Goal: Communication & Community: Answer question/provide support

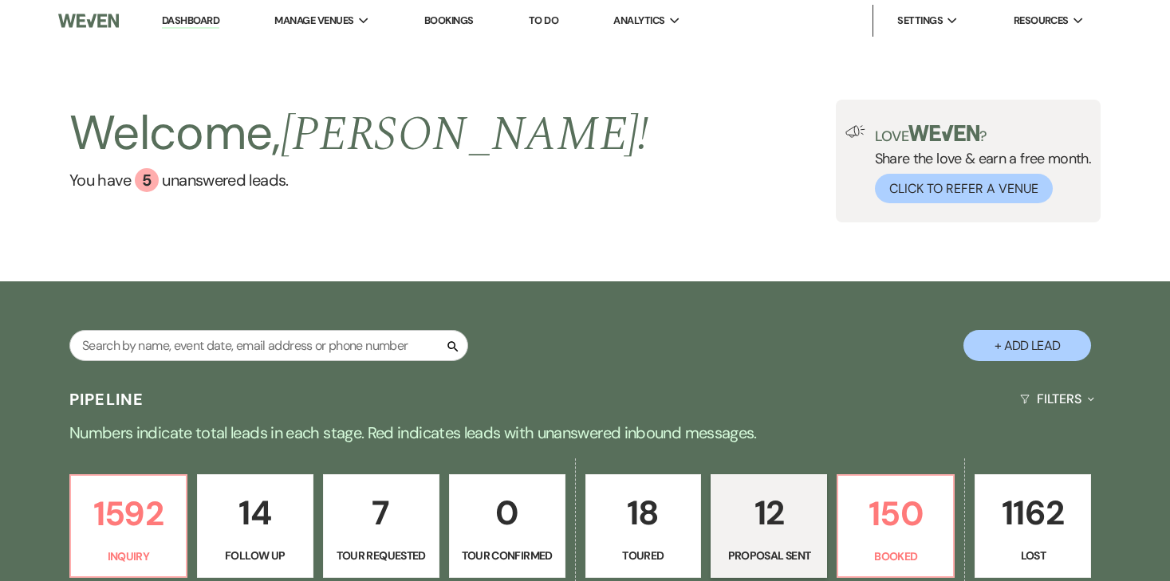
select select "6"
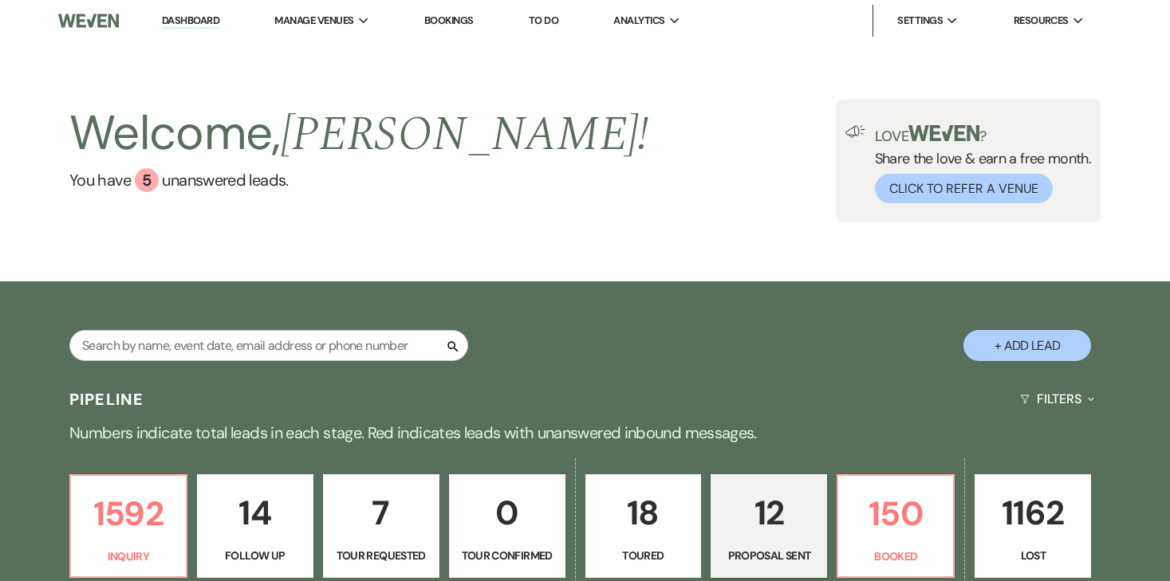
select select "6"
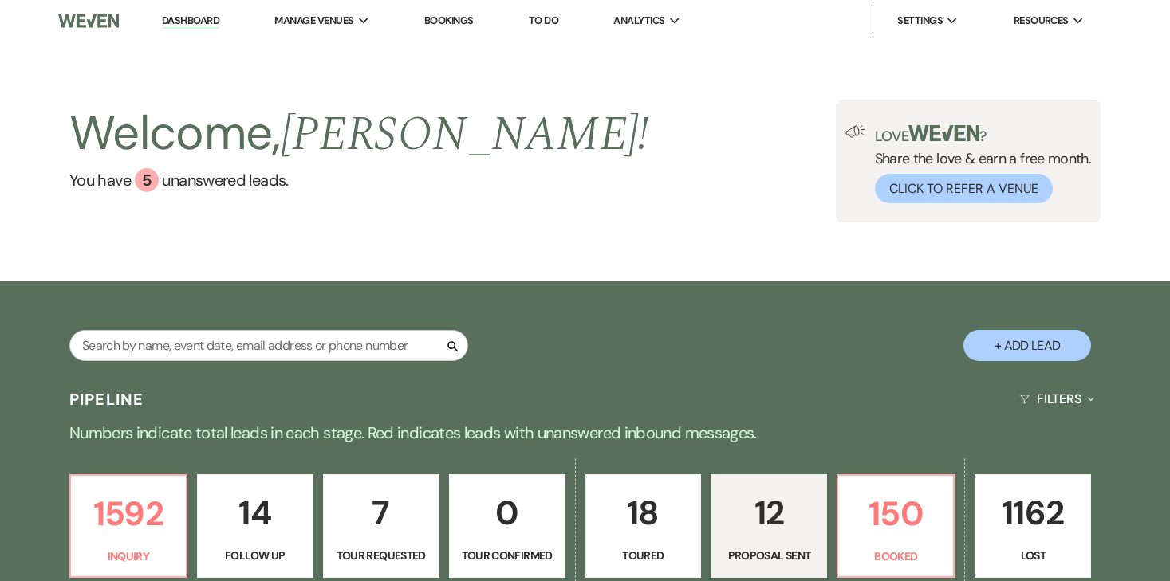
select select "6"
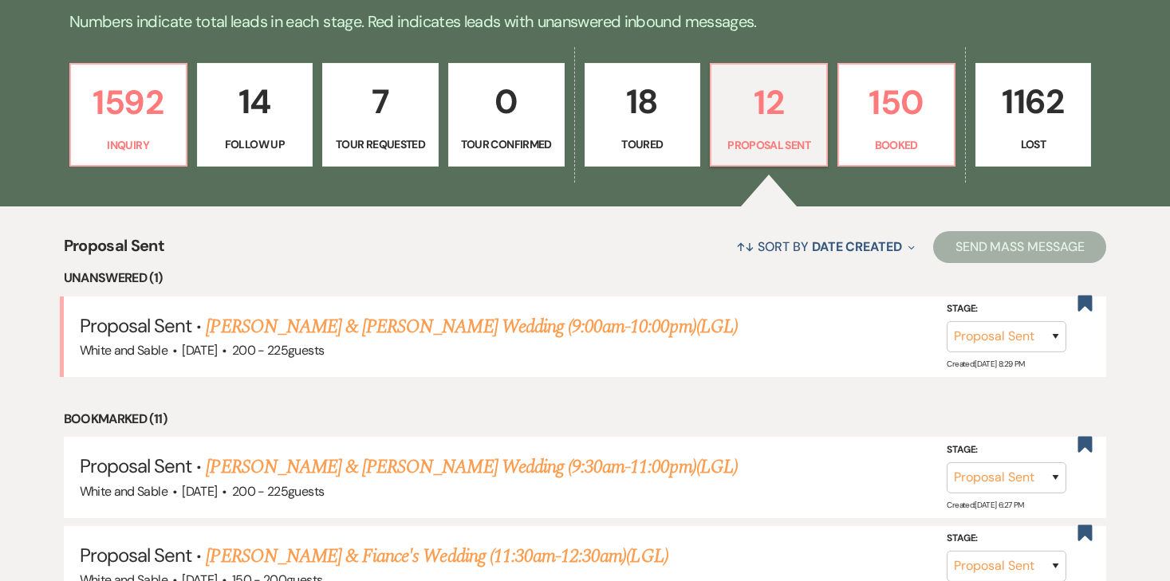
scroll to position [455, 0]
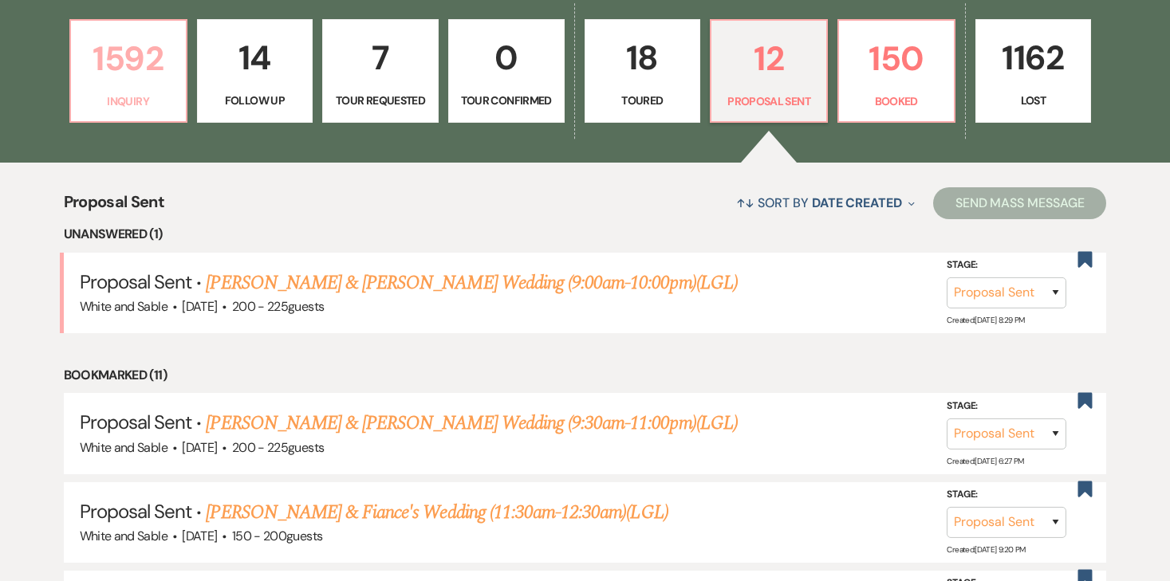
click at [156, 106] on p "Inquiry" at bounding box center [129, 102] width 96 height 18
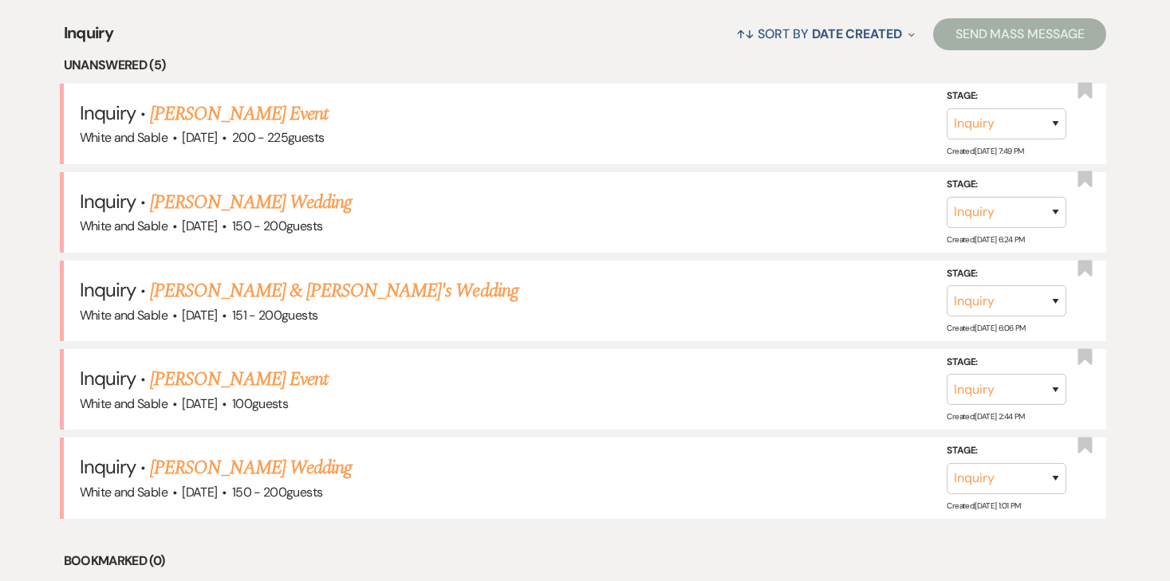
scroll to position [648, 0]
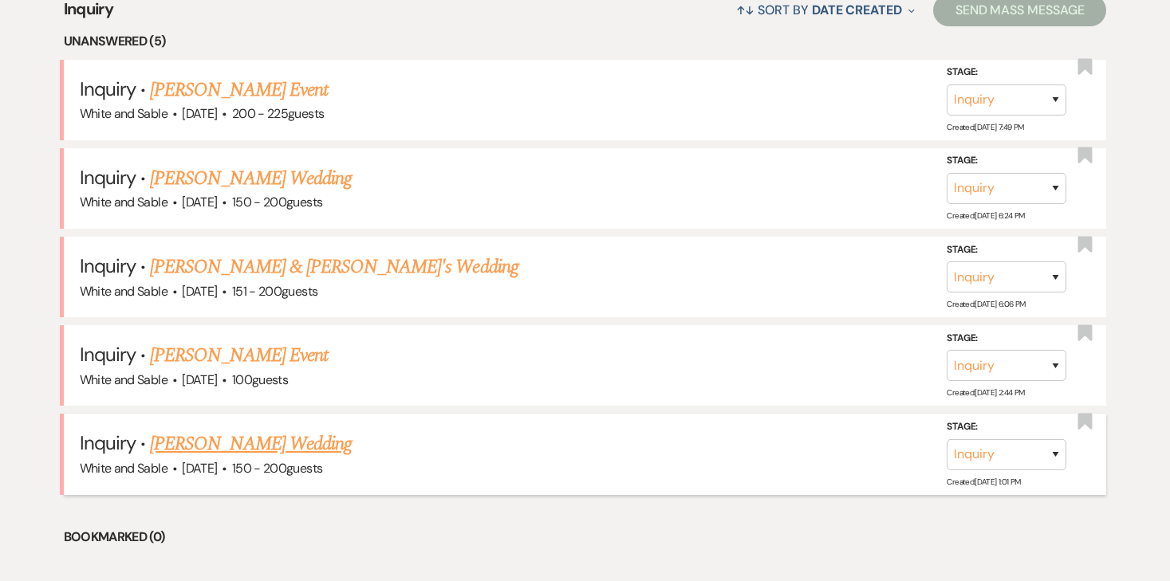
click at [271, 430] on link "Mandy Gruis's Wedding" at bounding box center [251, 444] width 202 height 29
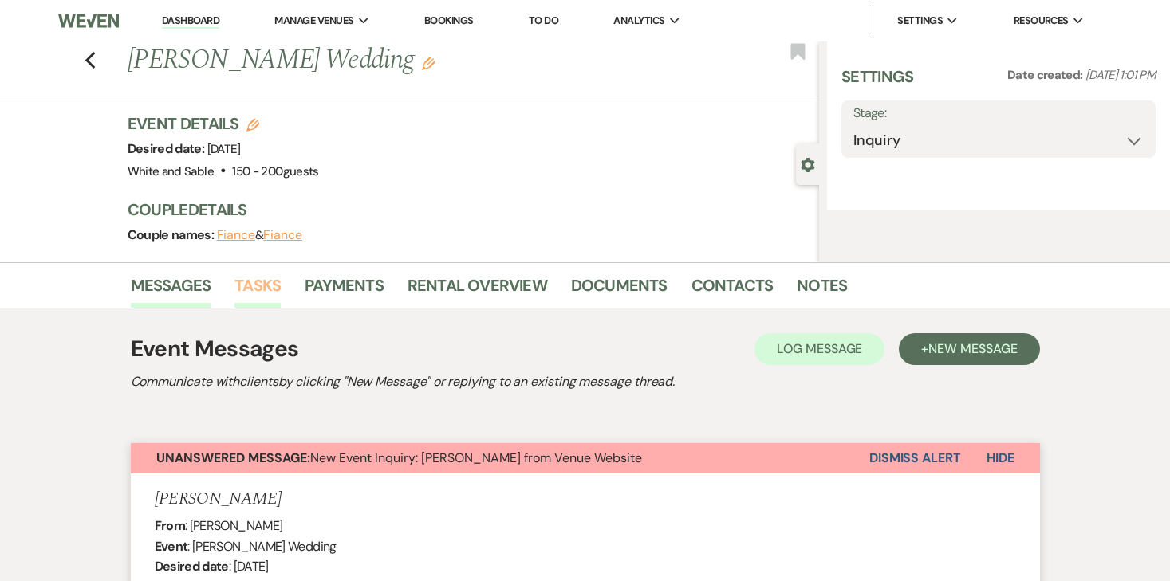
select select "5"
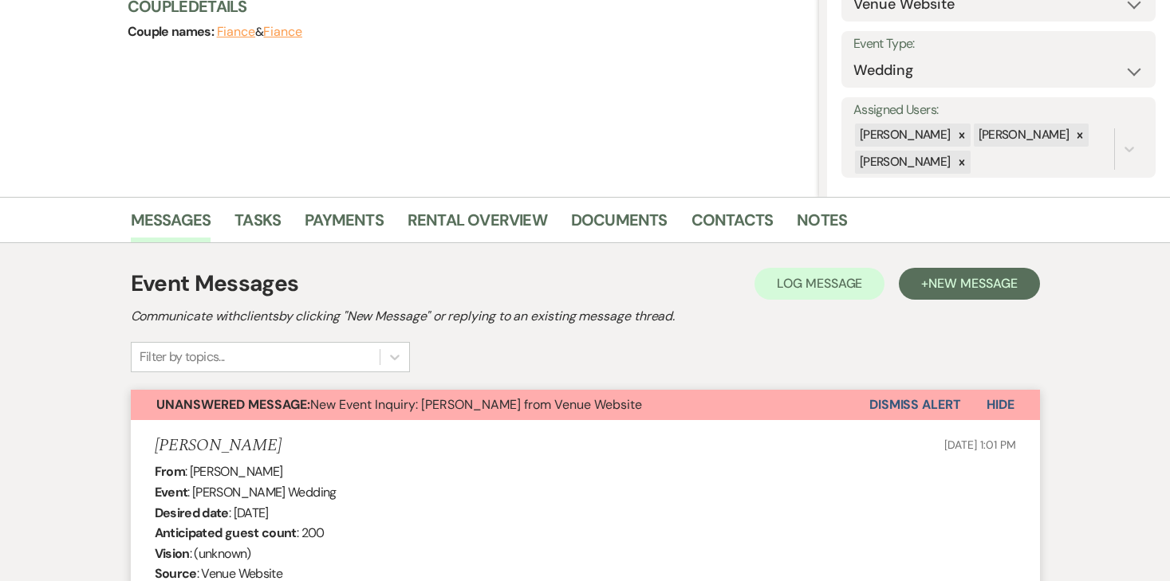
scroll to position [234, 0]
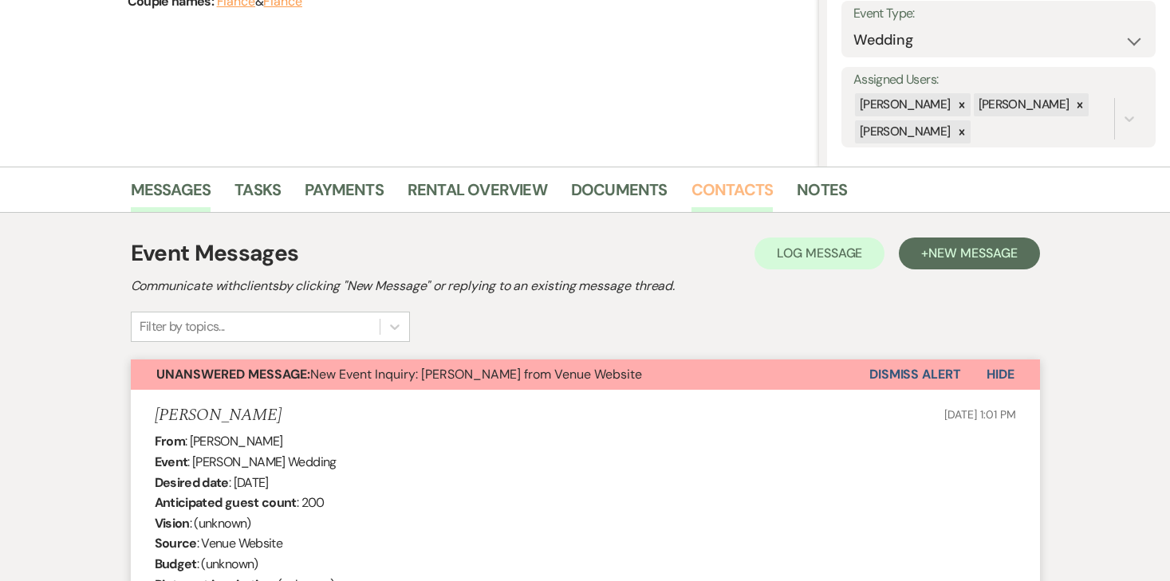
click at [744, 203] on link "Contacts" at bounding box center [733, 194] width 82 height 35
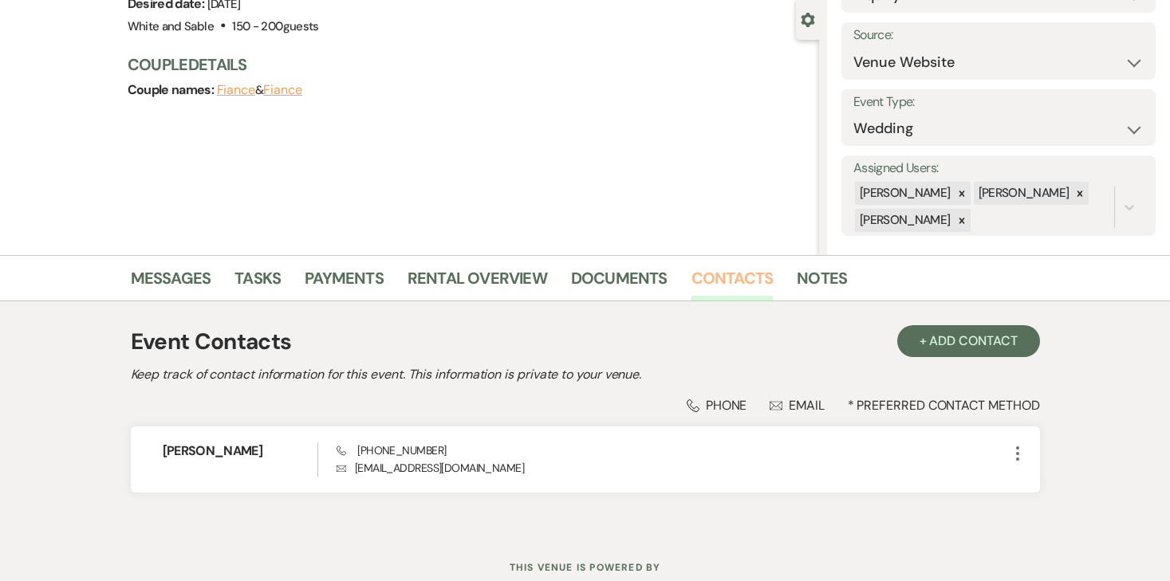
scroll to position [198, 0]
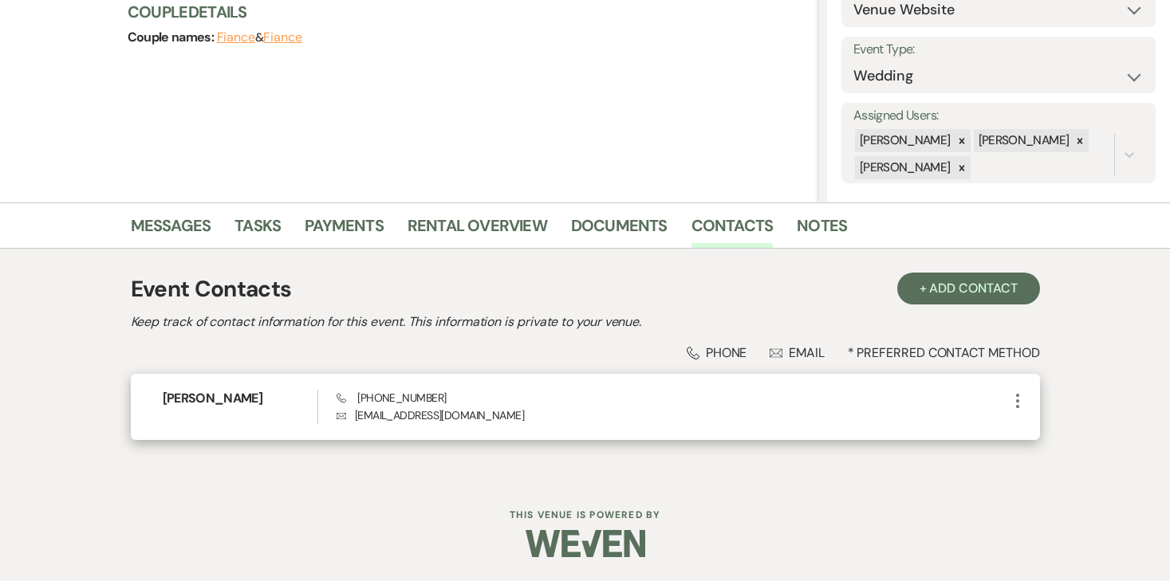
click at [1019, 407] on icon "More" at bounding box center [1017, 401] width 19 height 19
click at [1038, 432] on use "button" at bounding box center [1033, 432] width 12 height 12
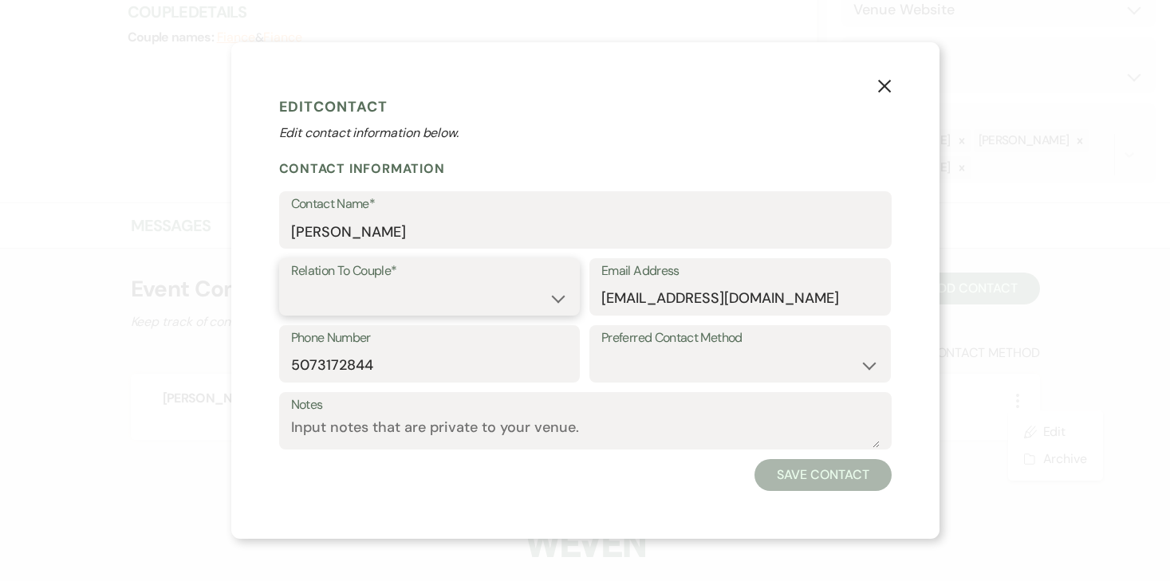
click at [498, 299] on select "Couple Planner Parent of Couple Family Member Friend Other" at bounding box center [430, 298] width 278 height 31
select select "1"
click at [291, 283] on select "Couple Planner Parent of Couple Family Member Friend Other" at bounding box center [430, 298] width 278 height 31
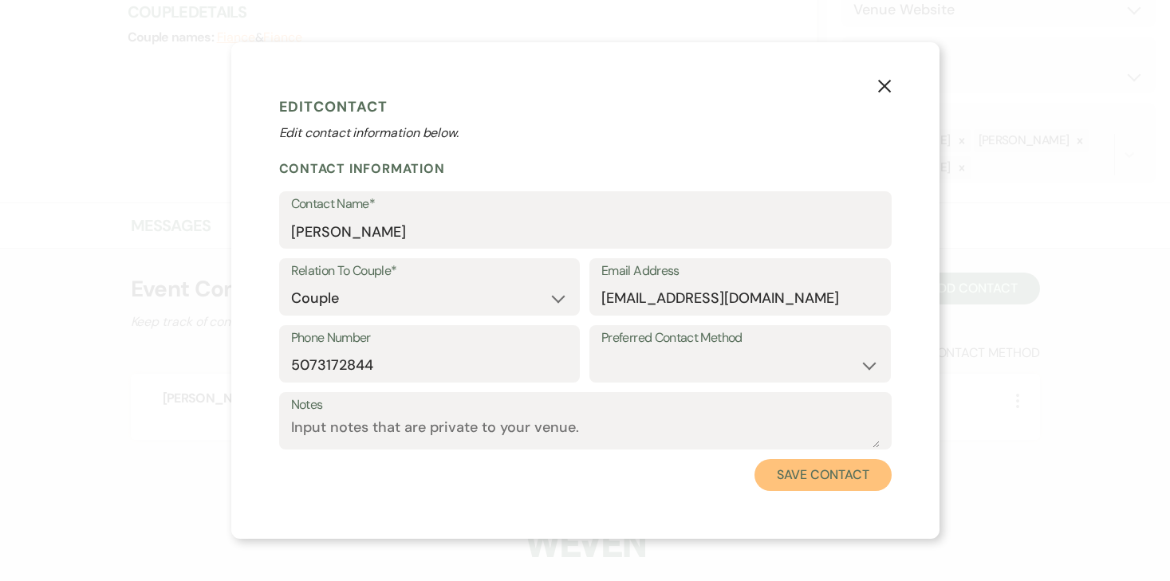
click at [845, 490] on button "Save Contact" at bounding box center [823, 475] width 136 height 32
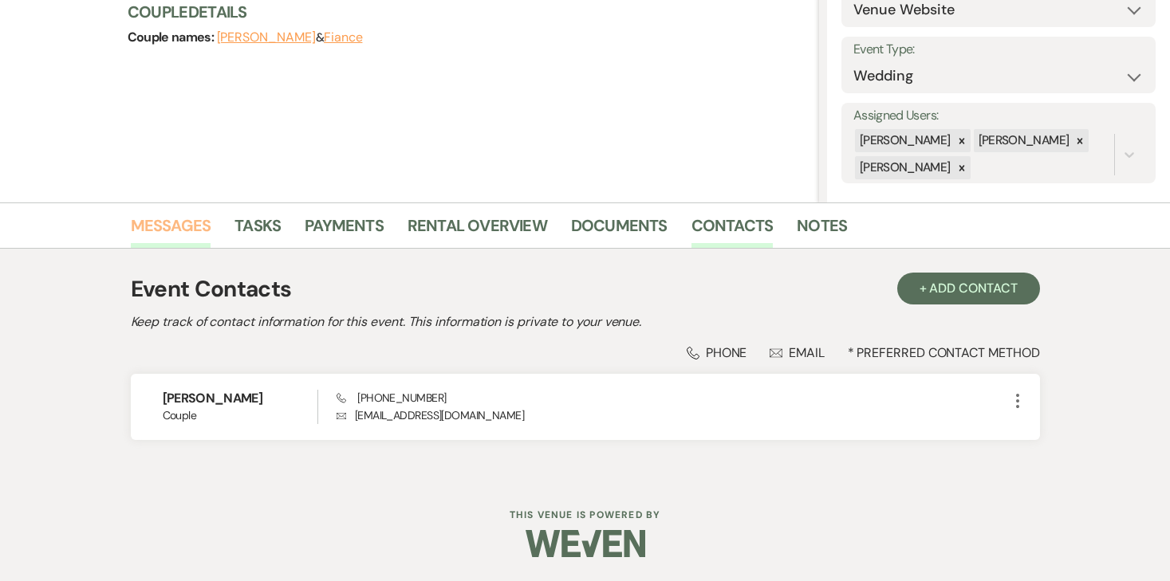
click at [184, 240] on link "Messages" at bounding box center [171, 230] width 81 height 35
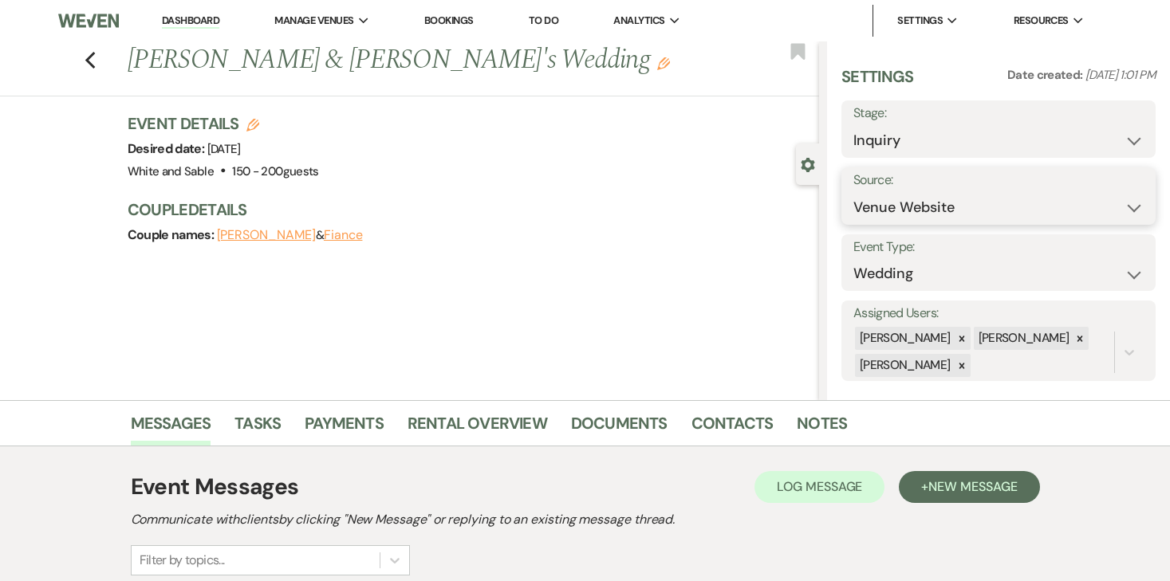
click at [901, 198] on select "Weven Venue Website Instagram Facebook Pinterest Google The Knot Wedding Wire H…" at bounding box center [998, 207] width 290 height 31
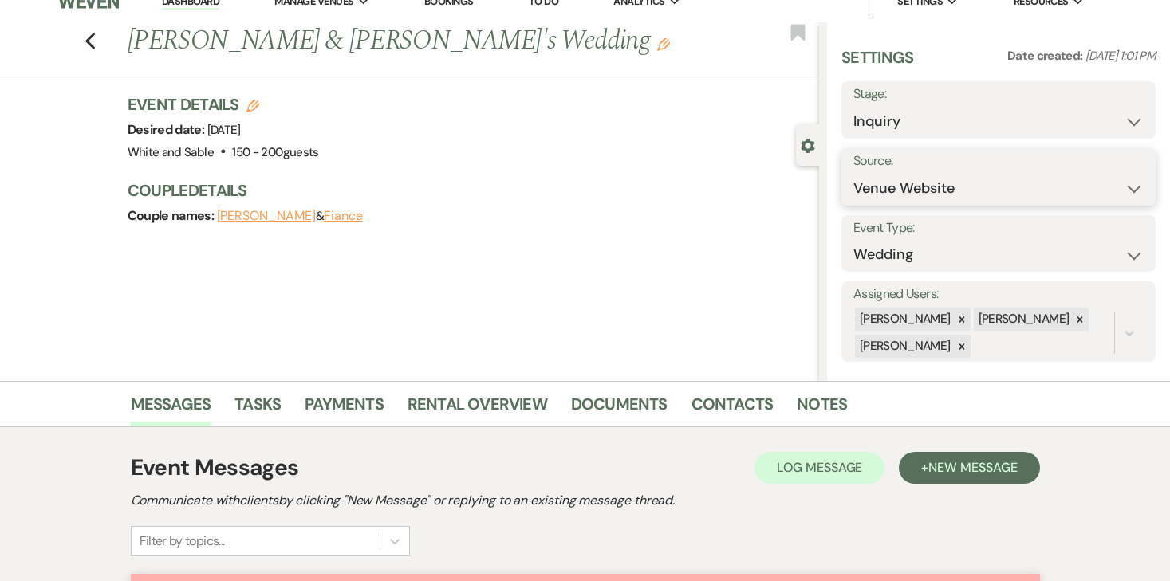
scroll to position [25, 0]
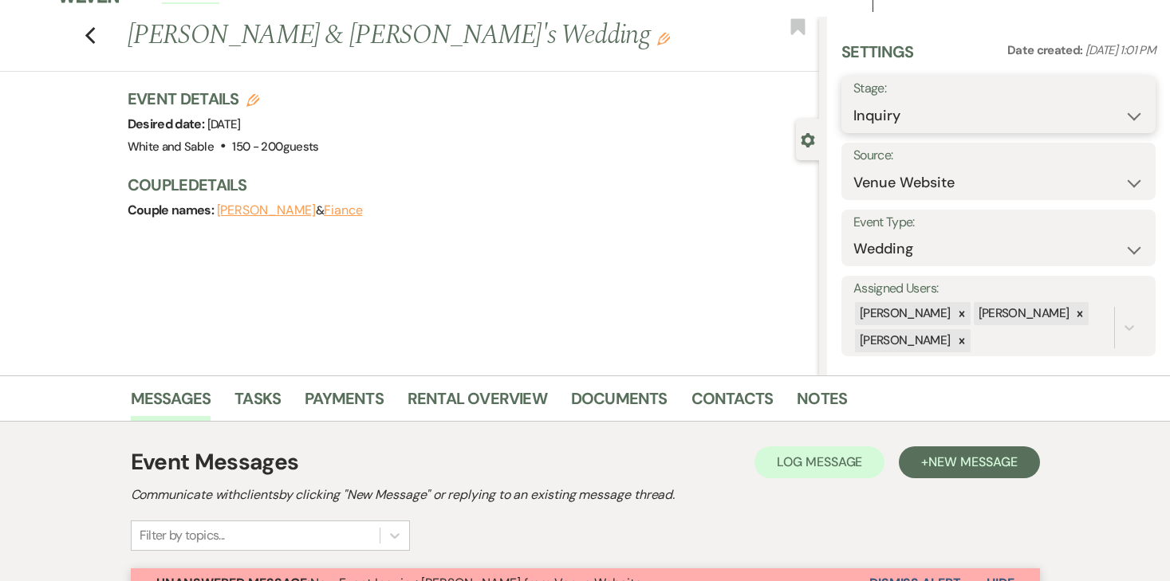
click at [982, 124] on select "Inquiry Follow Up Tour Requested Tour Confirmed Toured Proposal Sent Booked Lost" at bounding box center [998, 116] width 290 height 31
click at [853, 101] on select "Inquiry Follow Up Tour Requested Tour Confirmed Toured Proposal Sent Booked Lost" at bounding box center [998, 116] width 290 height 31
click at [987, 124] on select "Inquiry Follow Up Tour Requested Tour Confirmed Toured Proposal Sent Booked Lost" at bounding box center [962, 116] width 218 height 31
select select "4"
click at [853, 101] on select "Inquiry Follow Up Tour Requested Tour Confirmed Toured Proposal Sent Booked Lost" at bounding box center [962, 116] width 218 height 31
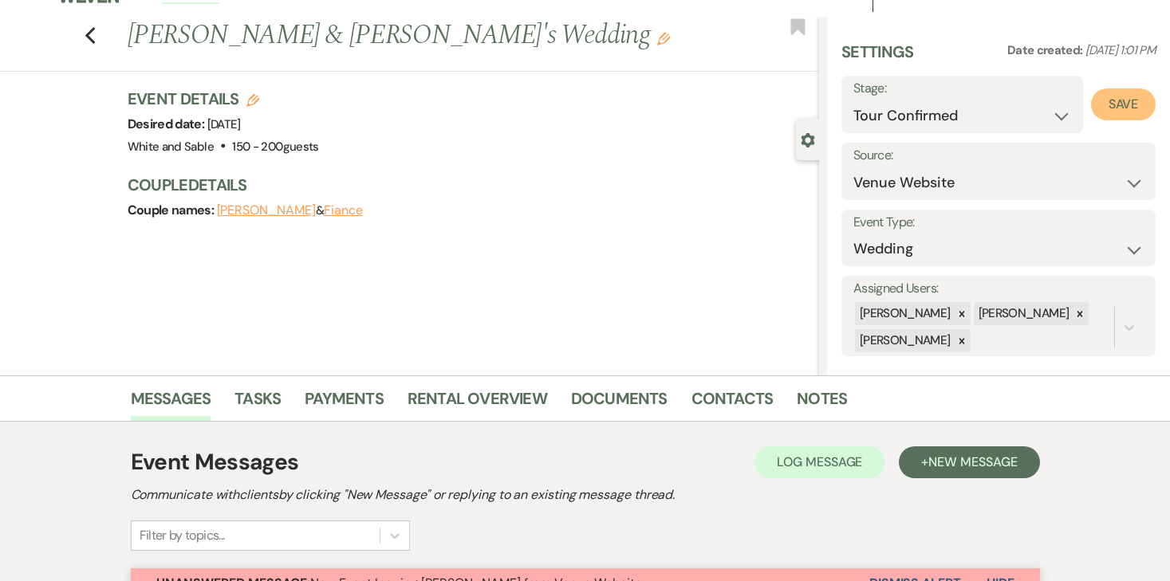
click at [1129, 108] on button "Save" at bounding box center [1123, 105] width 65 height 32
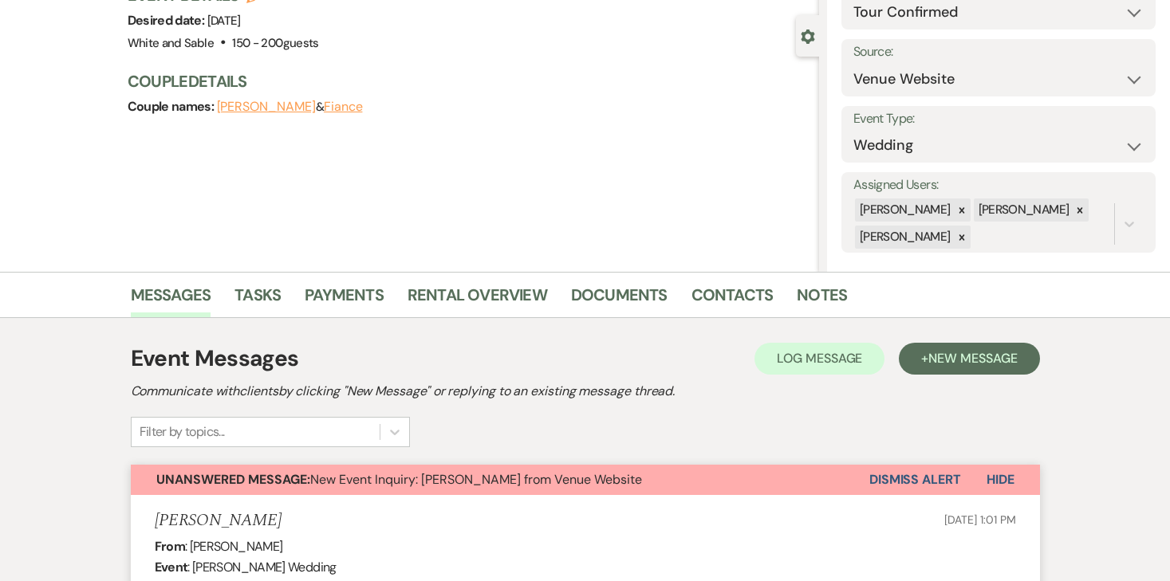
scroll to position [168, 0]
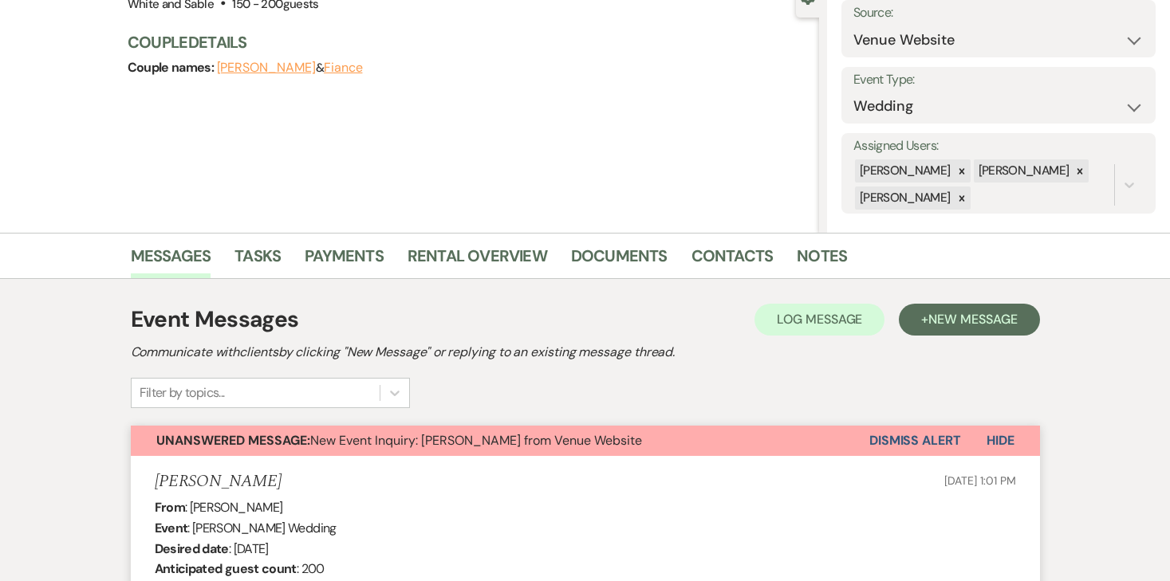
click at [897, 447] on button "Dismiss Alert" at bounding box center [915, 441] width 92 height 30
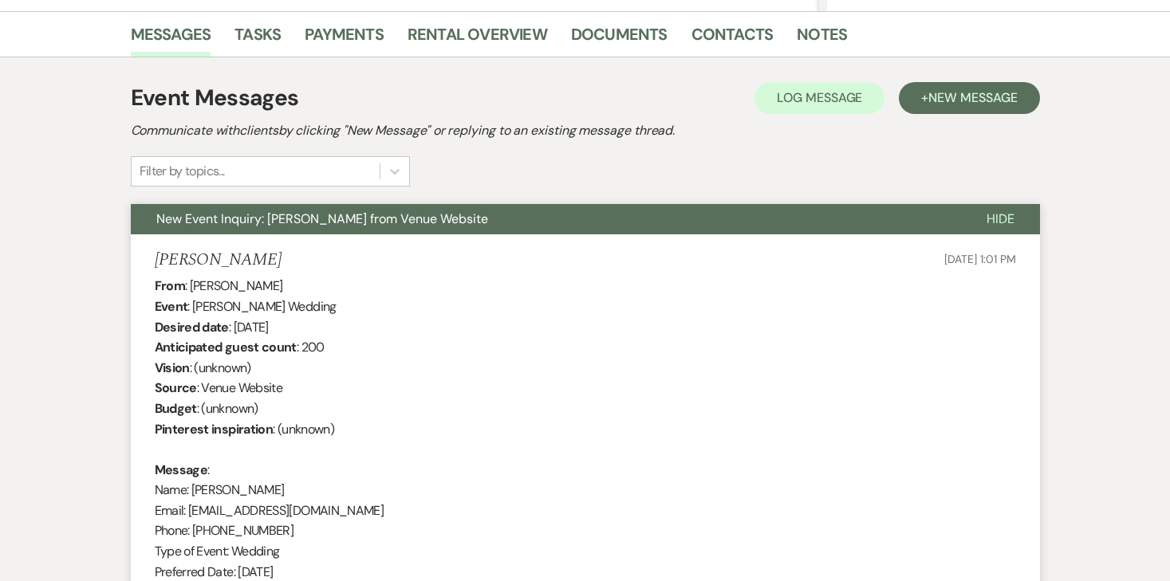
scroll to position [0, 0]
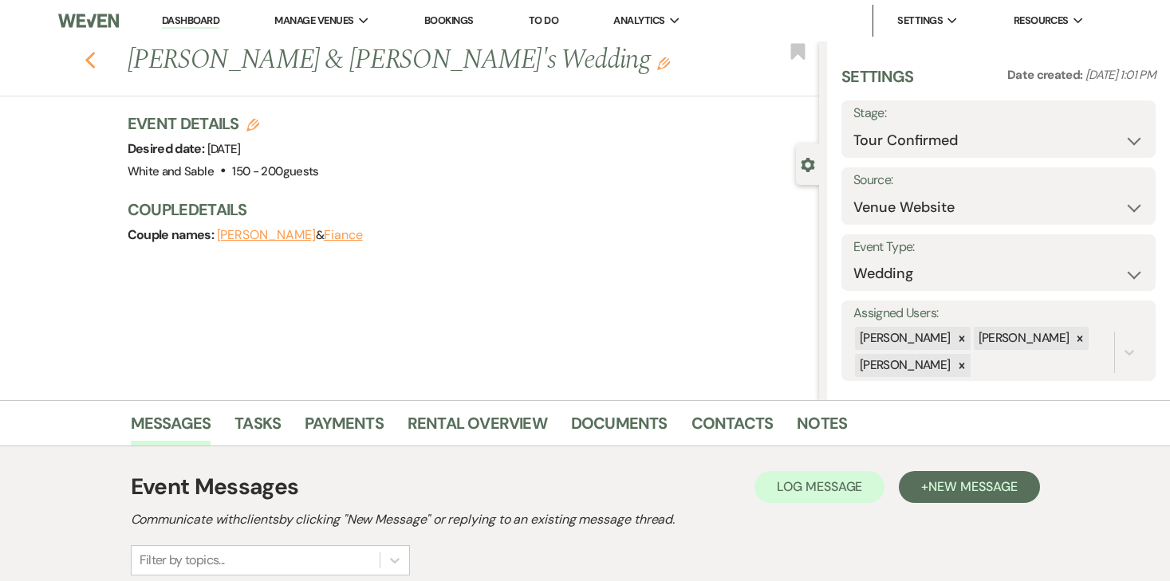
click at [90, 61] on icon "Previous" at bounding box center [91, 60] width 12 height 19
select select "4"
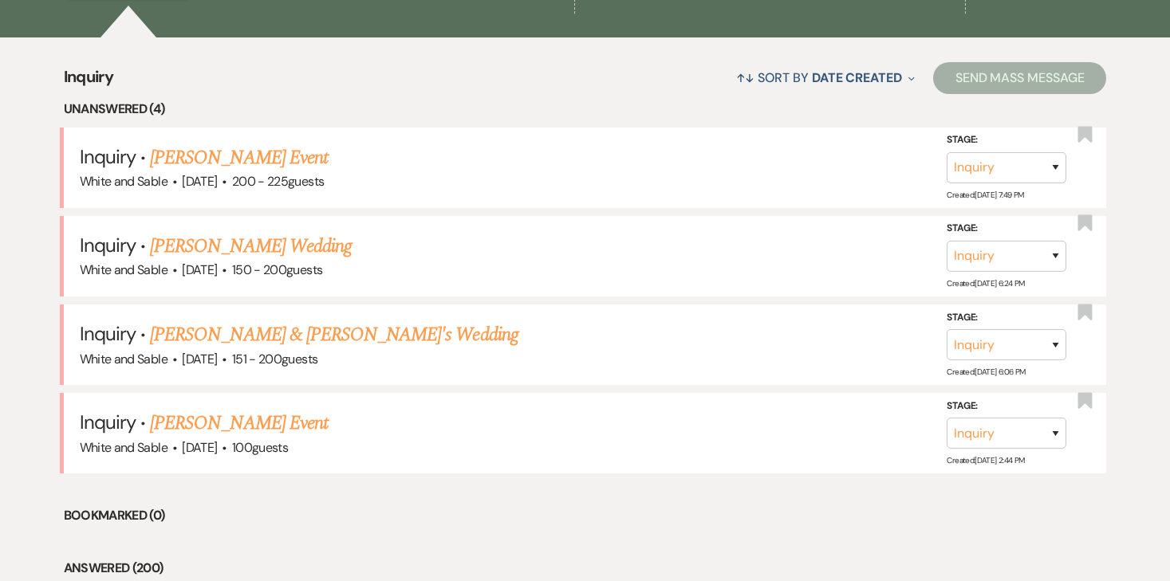
scroll to position [581, 0]
click at [280, 342] on link "[PERSON_NAME] & [PERSON_NAME]'s Wedding" at bounding box center [334, 334] width 369 height 29
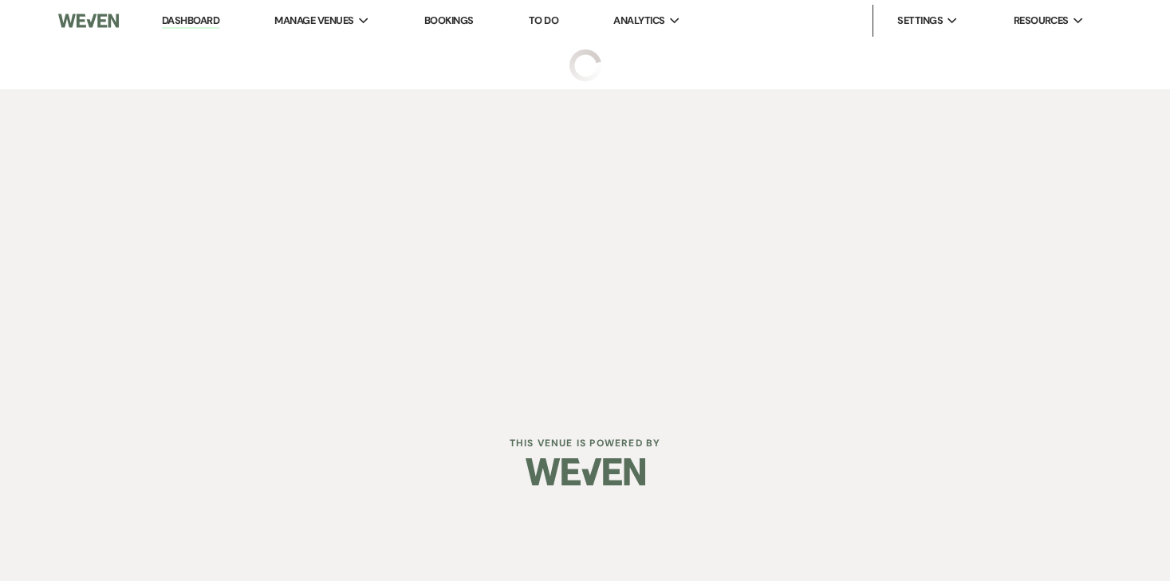
select select "2"
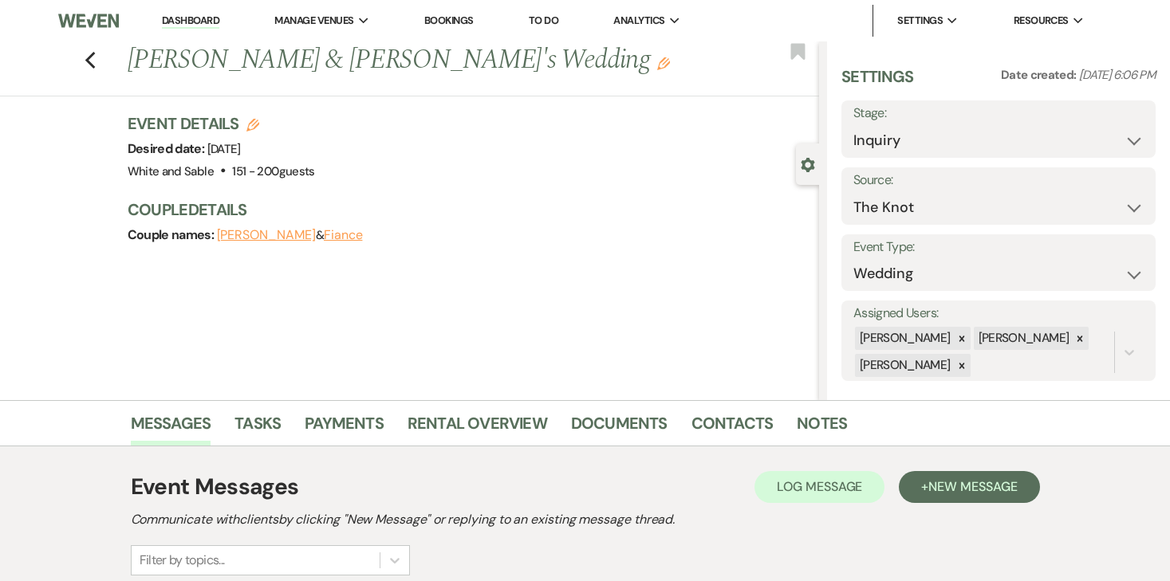
click at [97, 61] on div "Previous Makailah Dyer & Fiance's Wedding Edit Bookmark" at bounding box center [405, 68] width 827 height 55
click at [94, 61] on icon "Previous" at bounding box center [91, 60] width 12 height 19
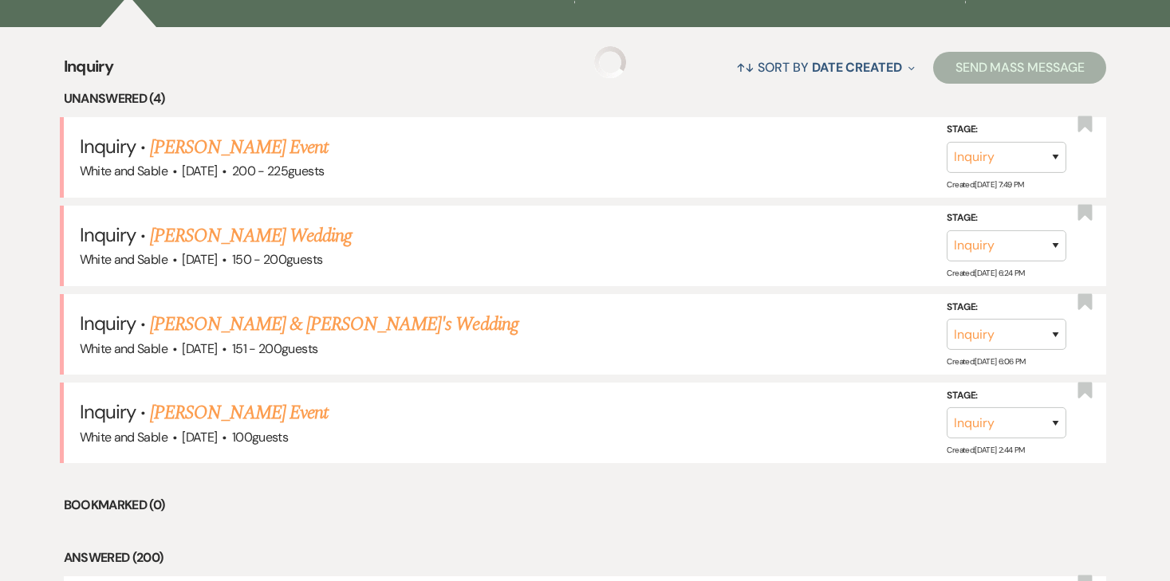
scroll to position [592, 0]
click at [290, 243] on link "Michaela Dahlen's Wedding" at bounding box center [251, 235] width 202 height 29
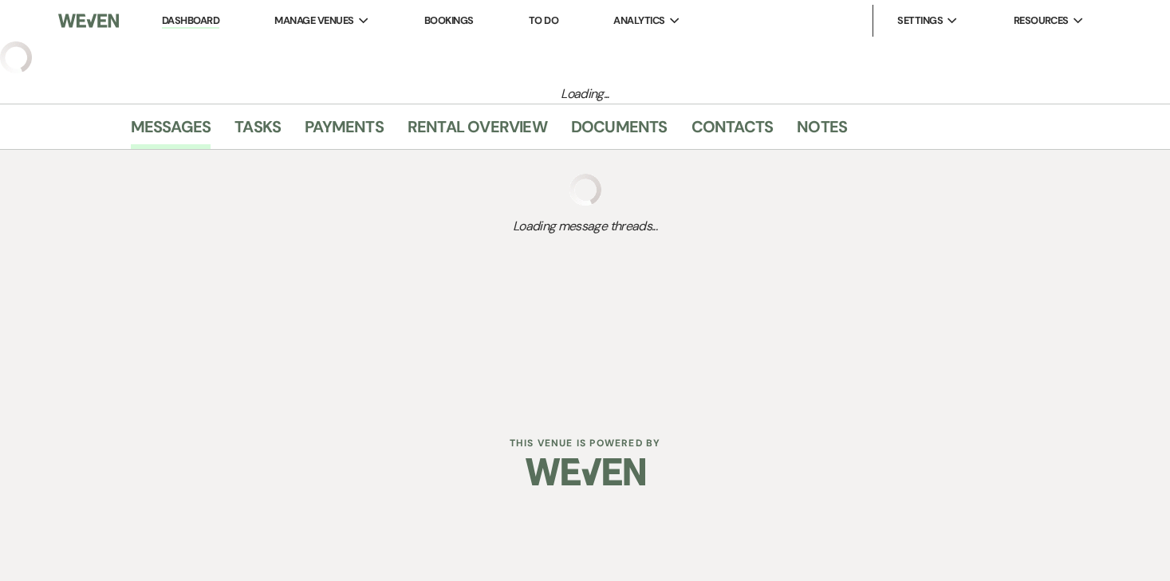
select select "5"
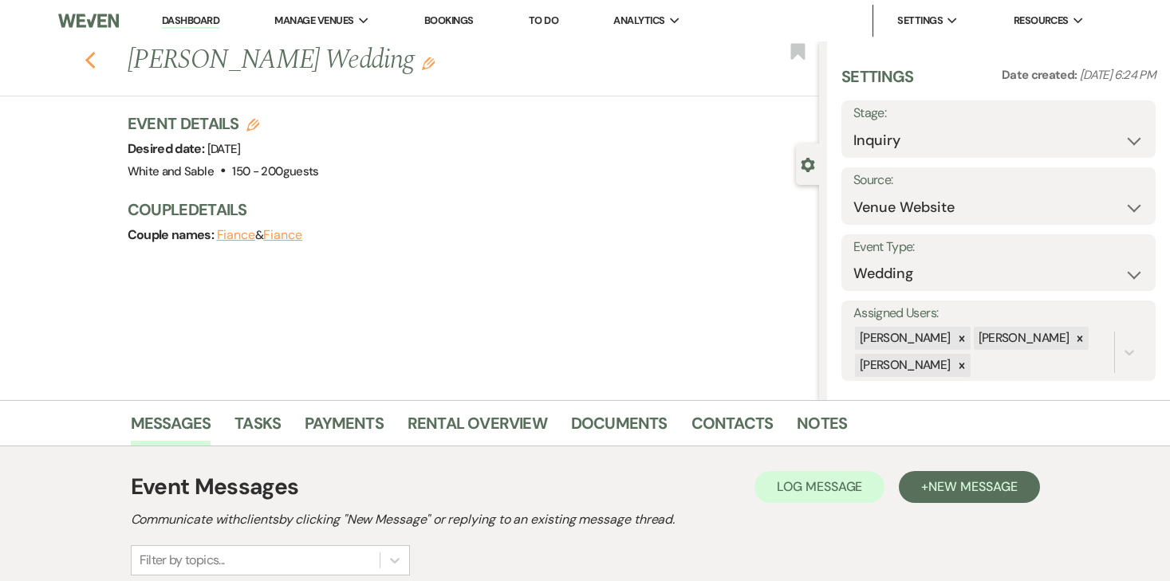
click at [93, 62] on icon "Previous" at bounding box center [91, 60] width 12 height 19
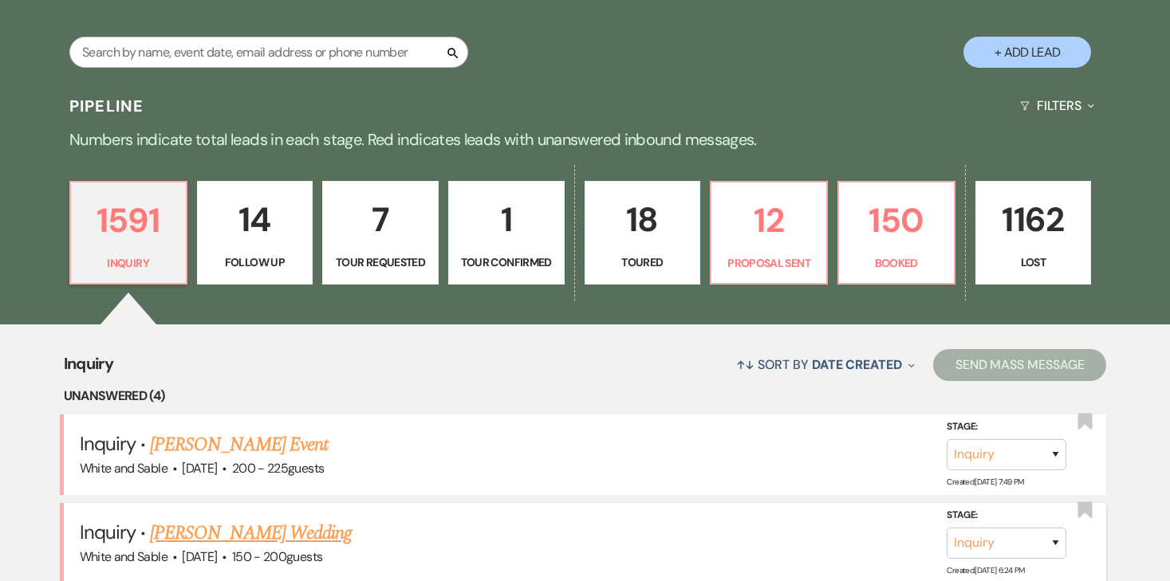
scroll to position [295, 0]
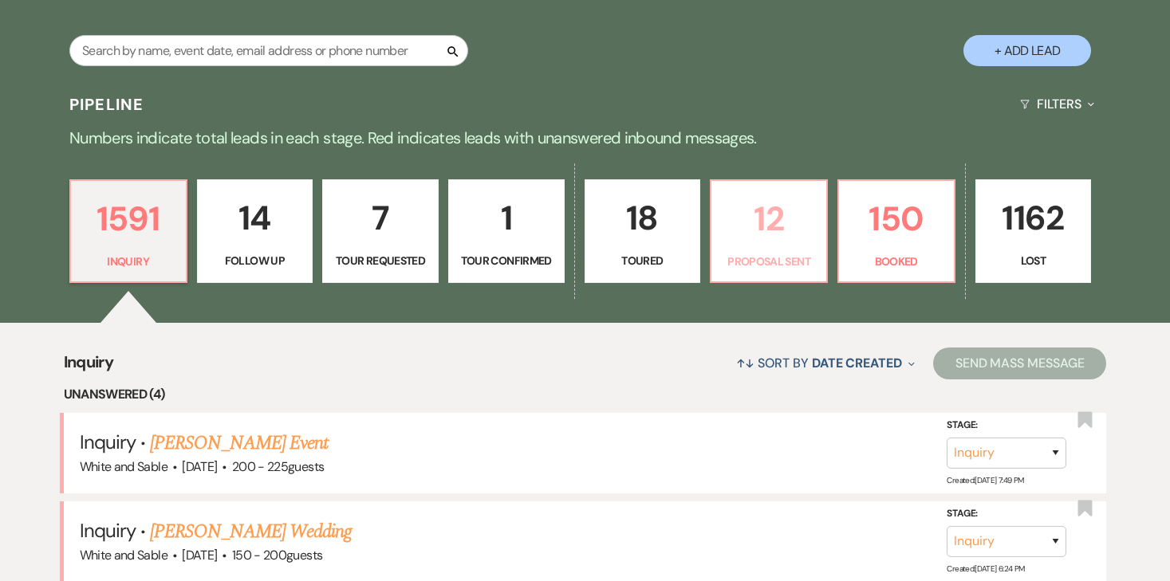
click at [752, 212] on p "12" at bounding box center [769, 218] width 96 height 53
select select "6"
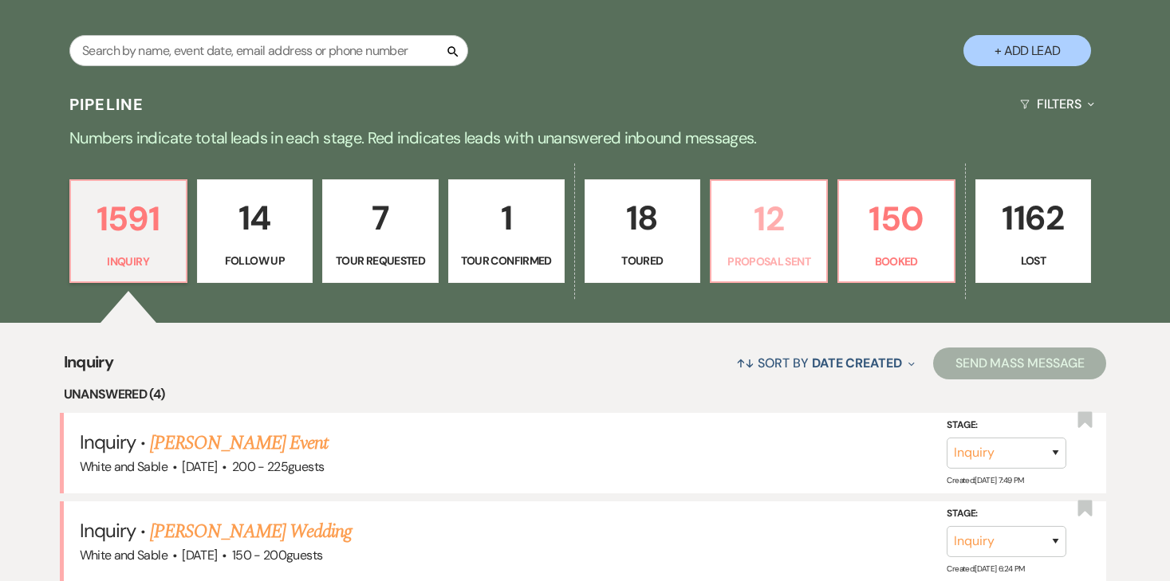
select select "6"
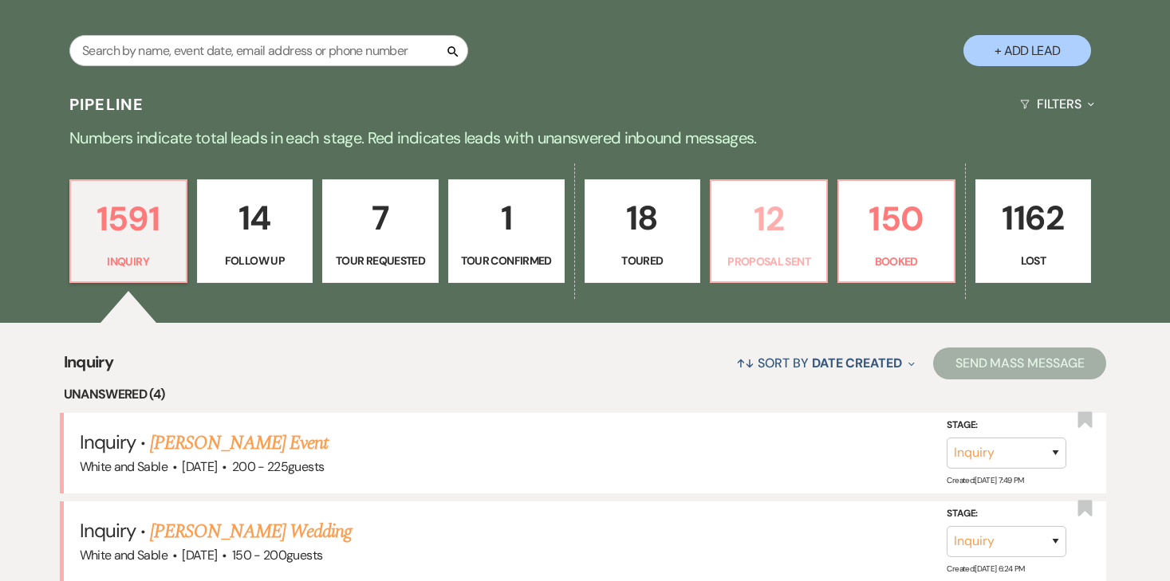
select select "6"
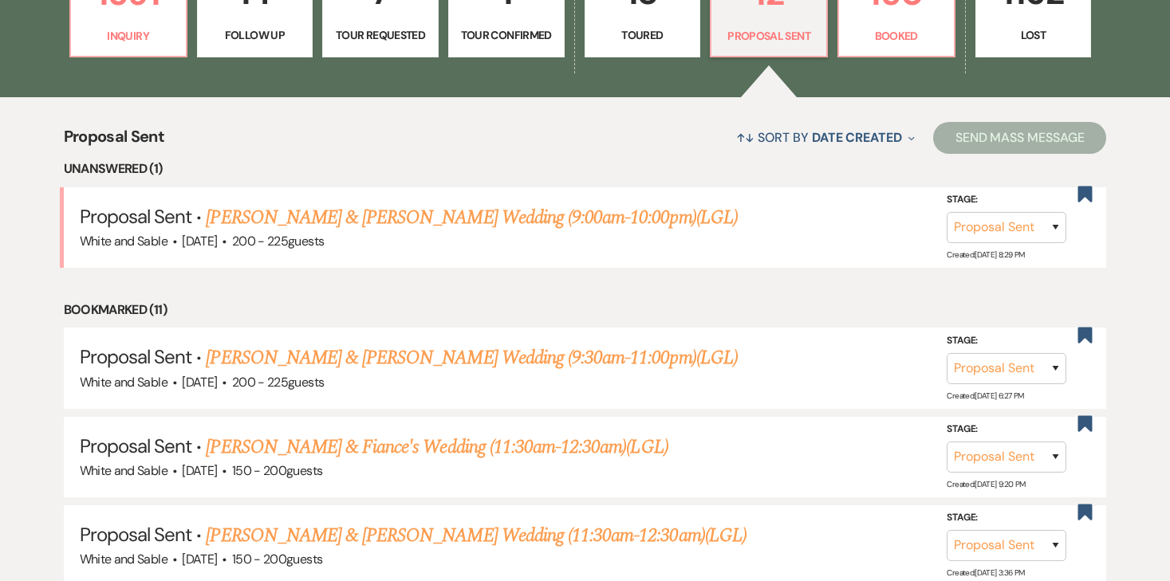
scroll to position [522, 0]
click at [551, 215] on link "Aron Vermenciuc & Julia Vinogradova's Wedding (9:00am-10:00pm)(LGL)" at bounding box center [471, 217] width 531 height 29
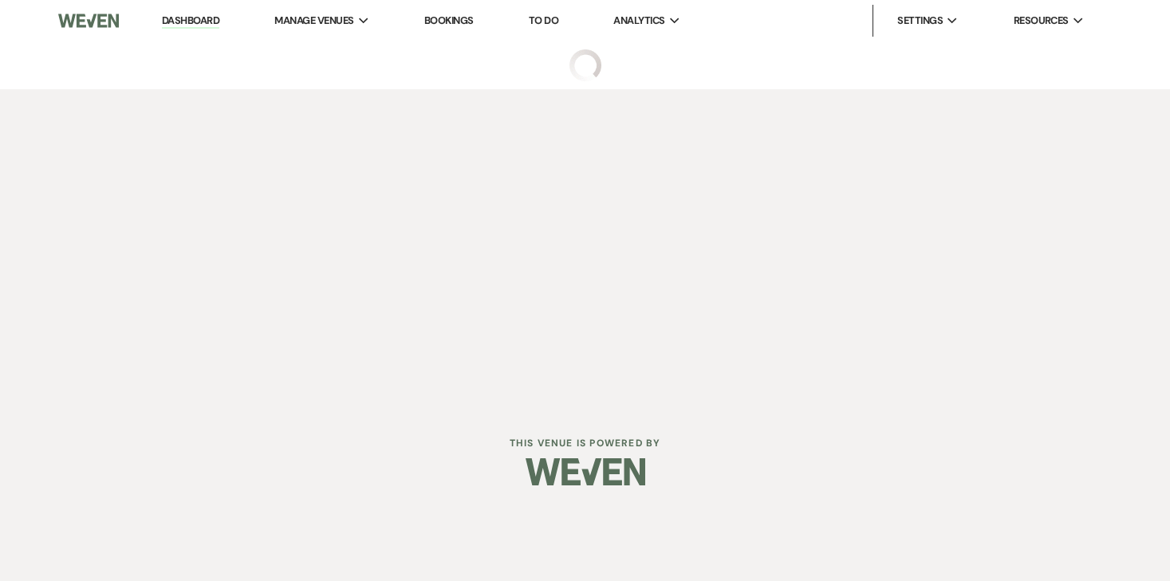
select select "6"
select select "20"
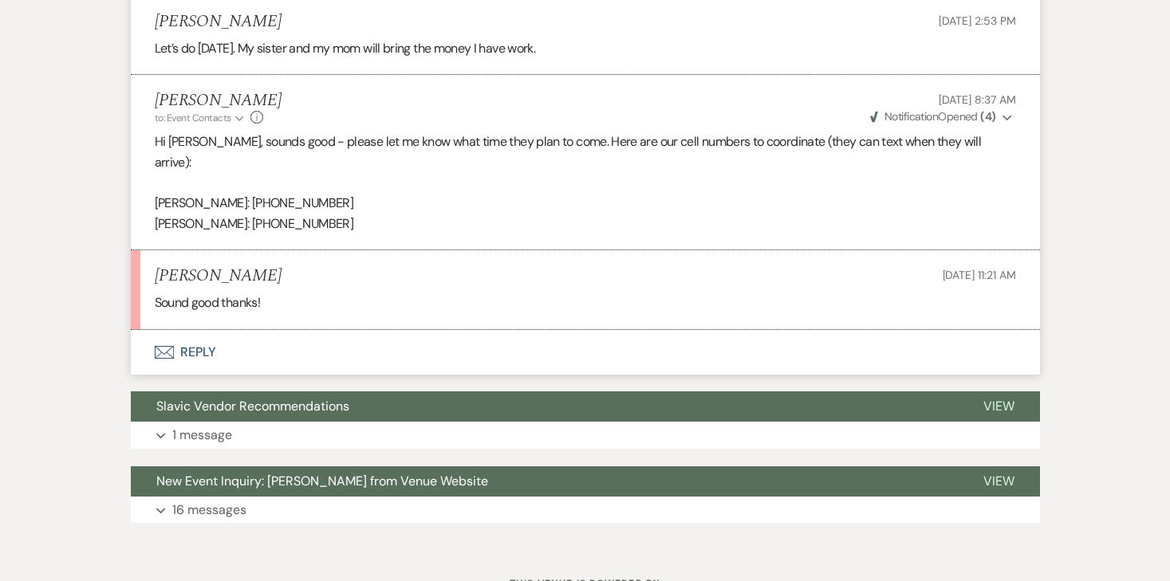
scroll to position [3691, 0]
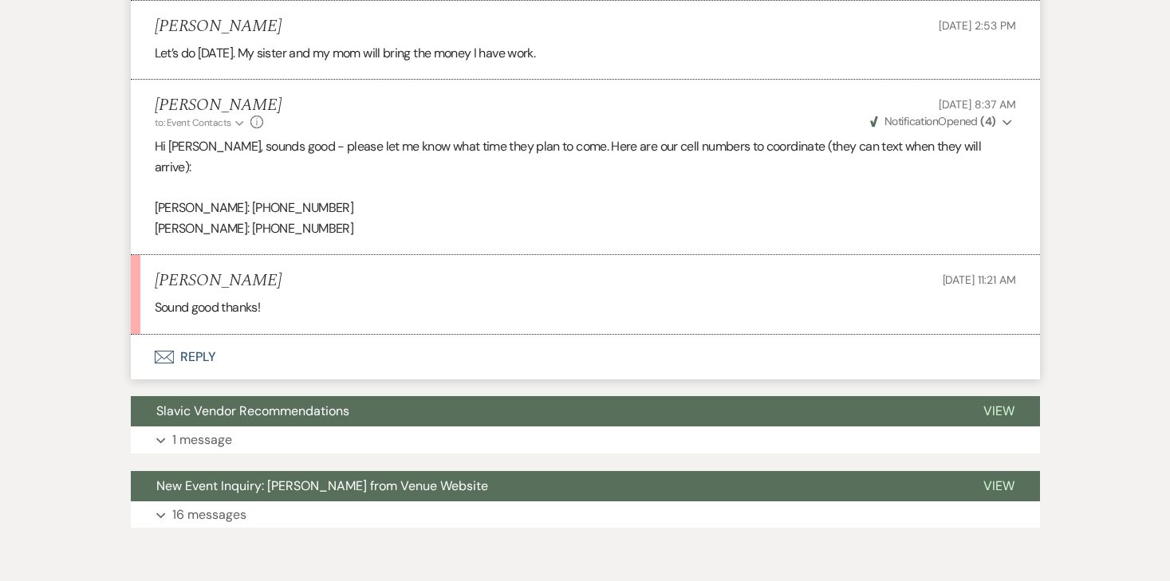
click at [213, 335] on button "Envelope Reply" at bounding box center [585, 357] width 909 height 45
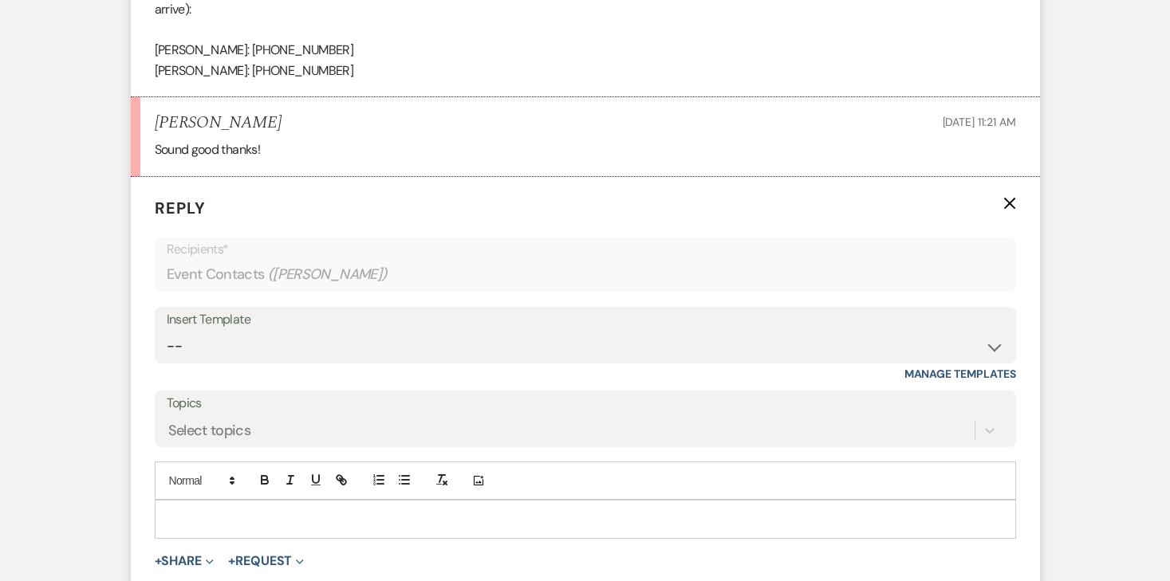
scroll to position [3860, 0]
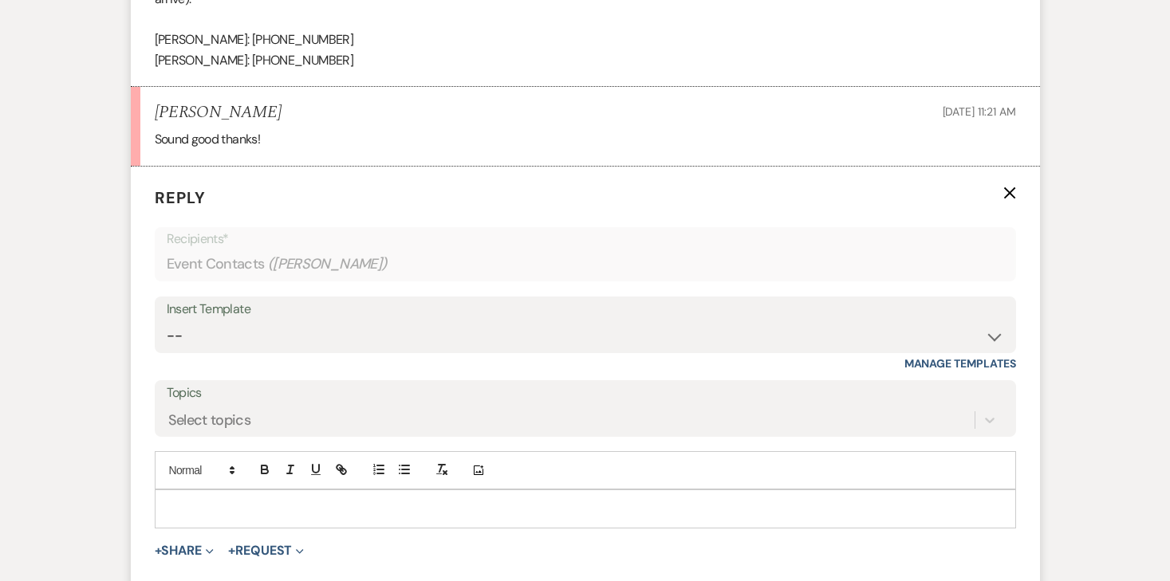
click at [250, 491] on div at bounding box center [586, 509] width 860 height 37
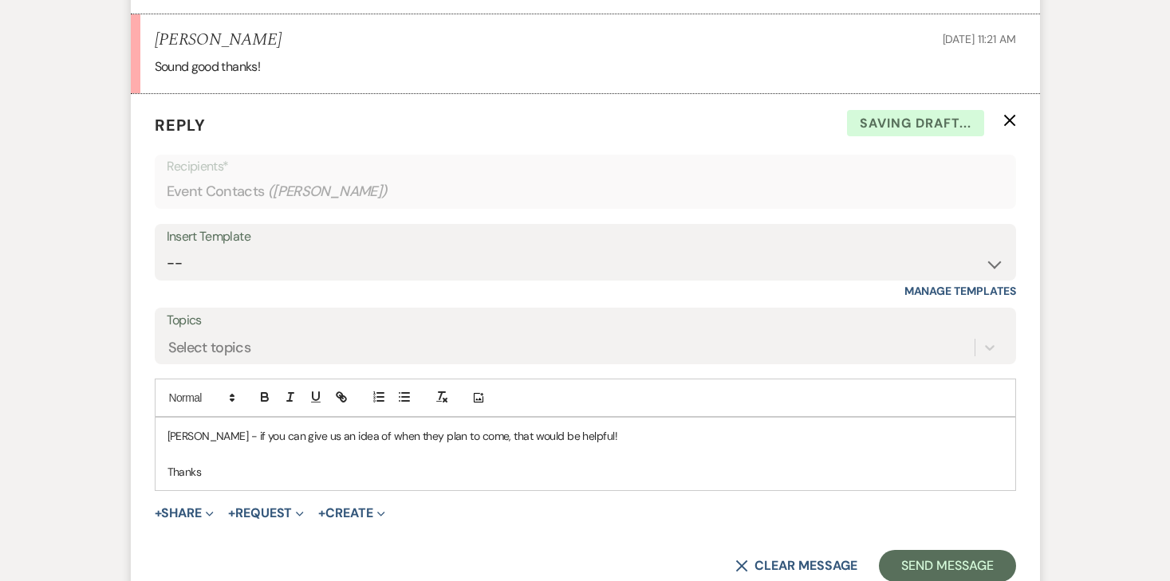
scroll to position [3952, 0]
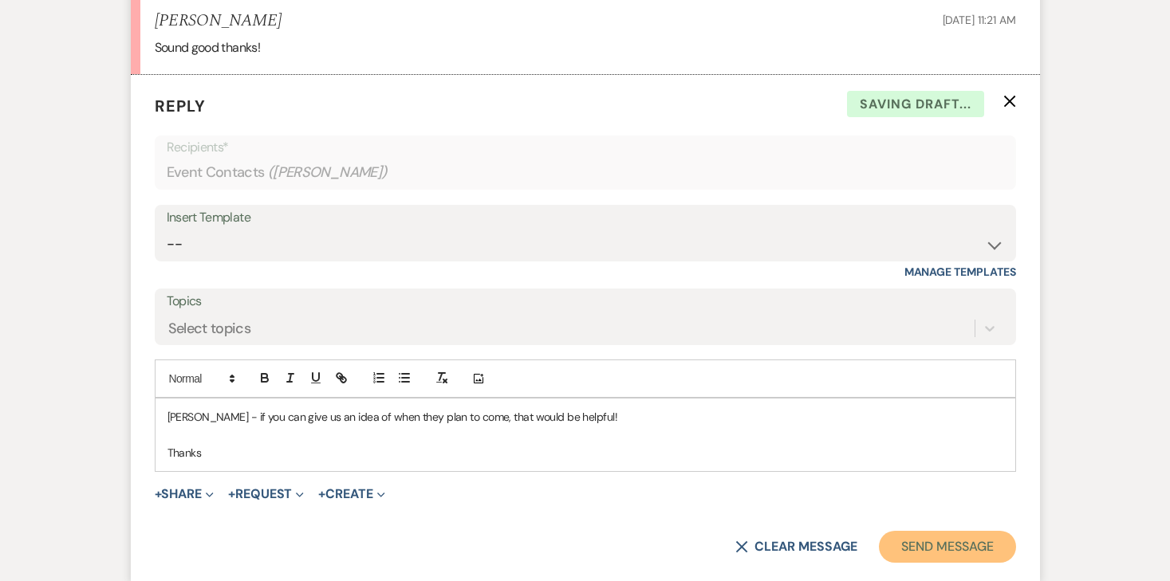
click at [902, 531] on button "Send Message" at bounding box center [947, 547] width 136 height 32
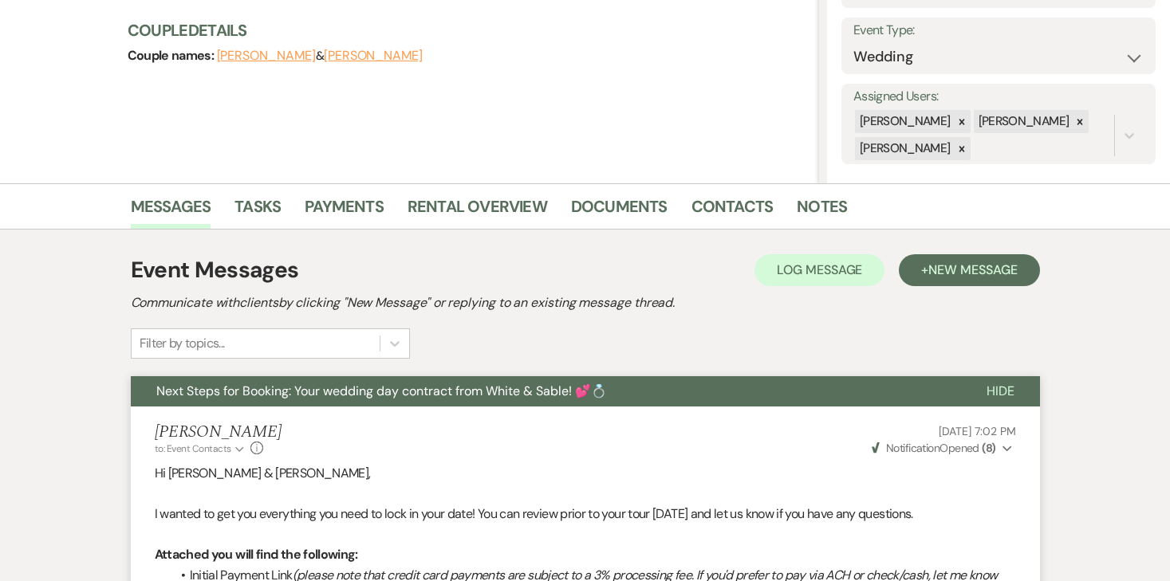
scroll to position [0, 0]
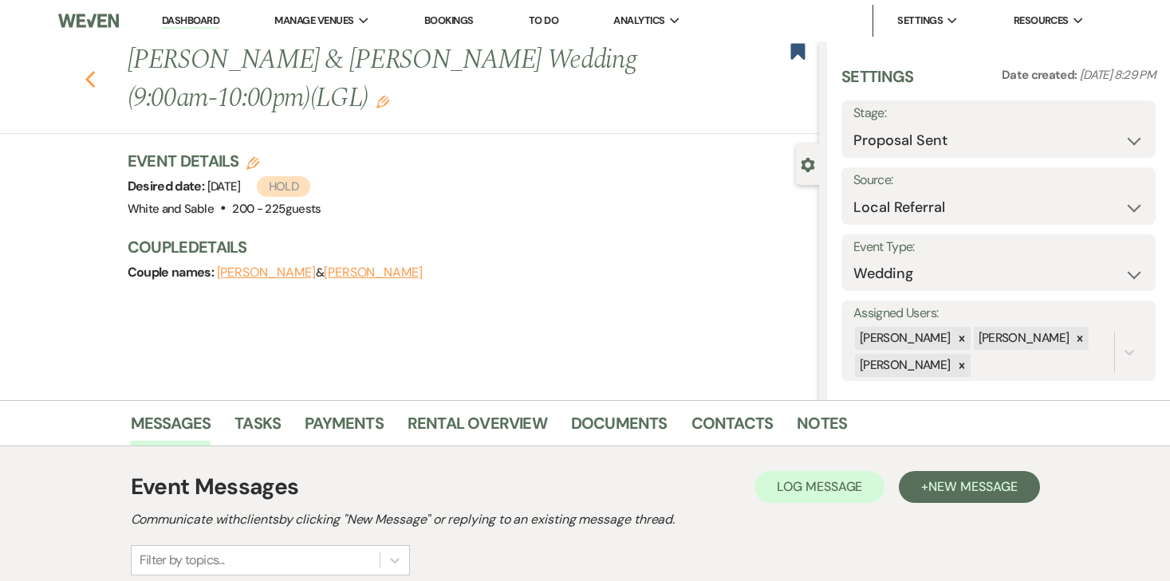
click at [94, 77] on icon "Previous" at bounding box center [91, 79] width 12 height 19
select select "6"
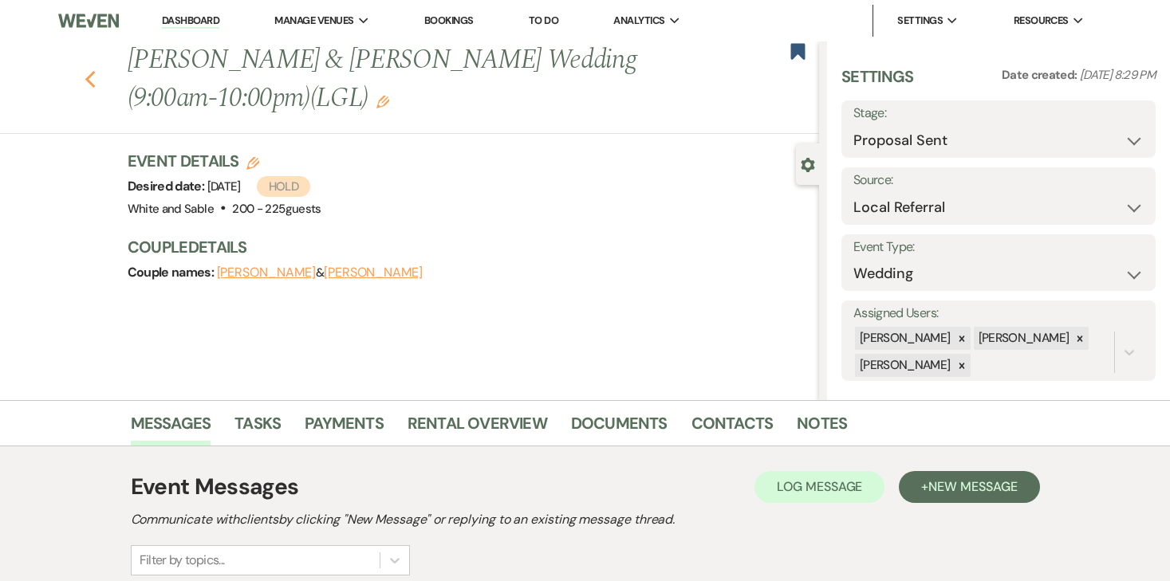
select select "6"
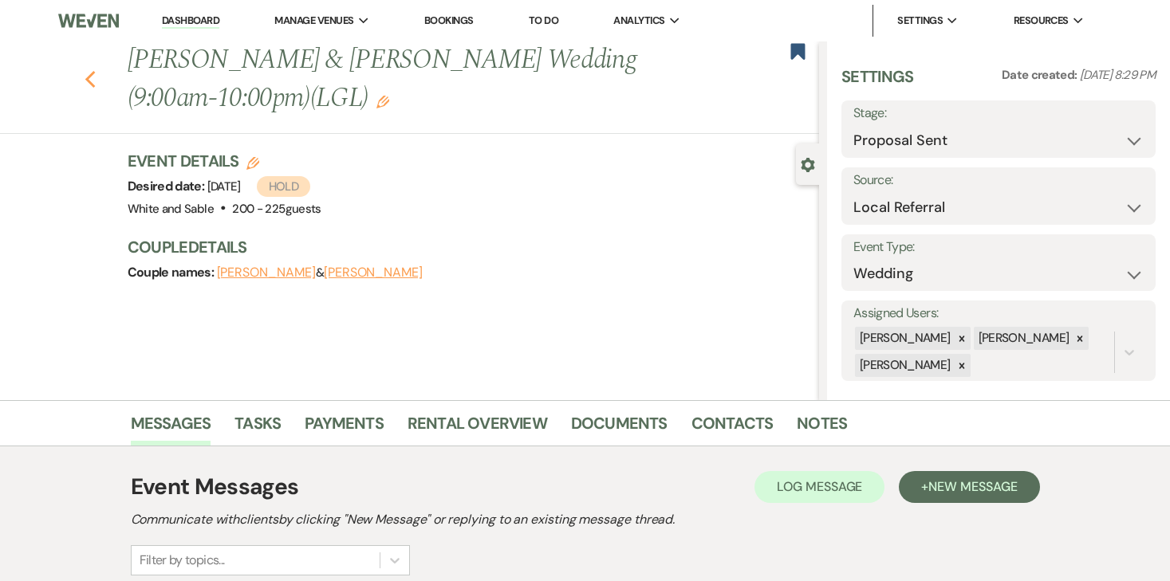
select select "6"
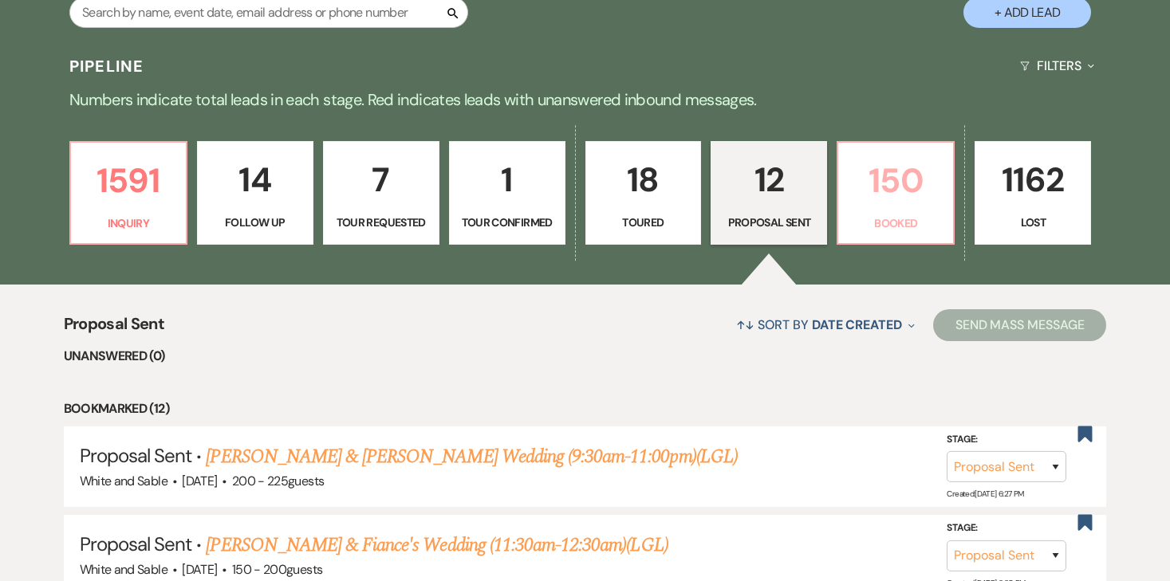
click at [901, 207] on p "150" at bounding box center [896, 180] width 96 height 53
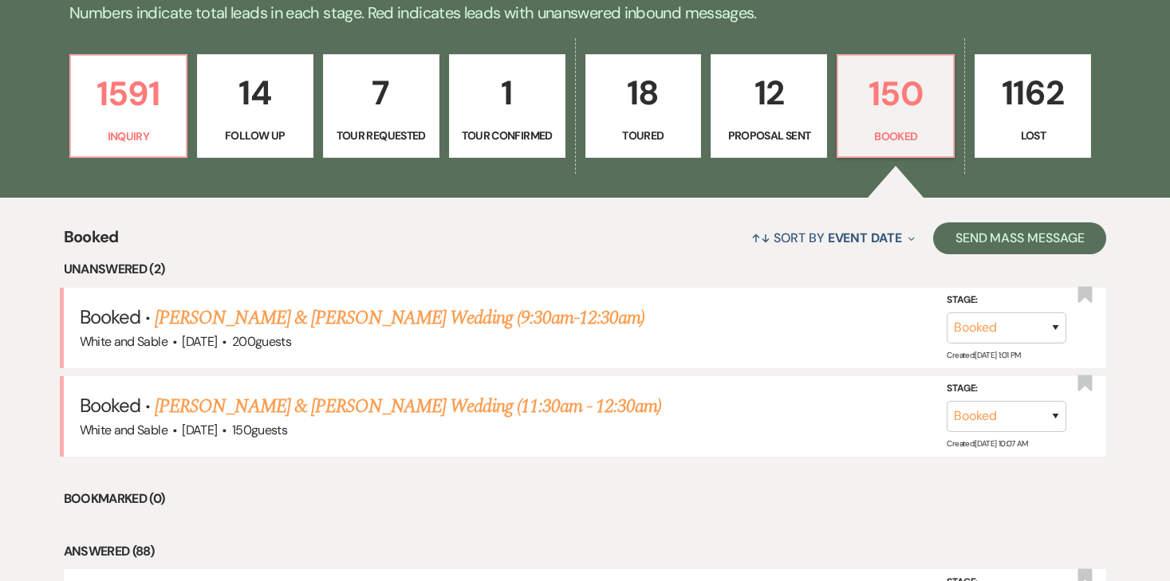
scroll to position [423, 0]
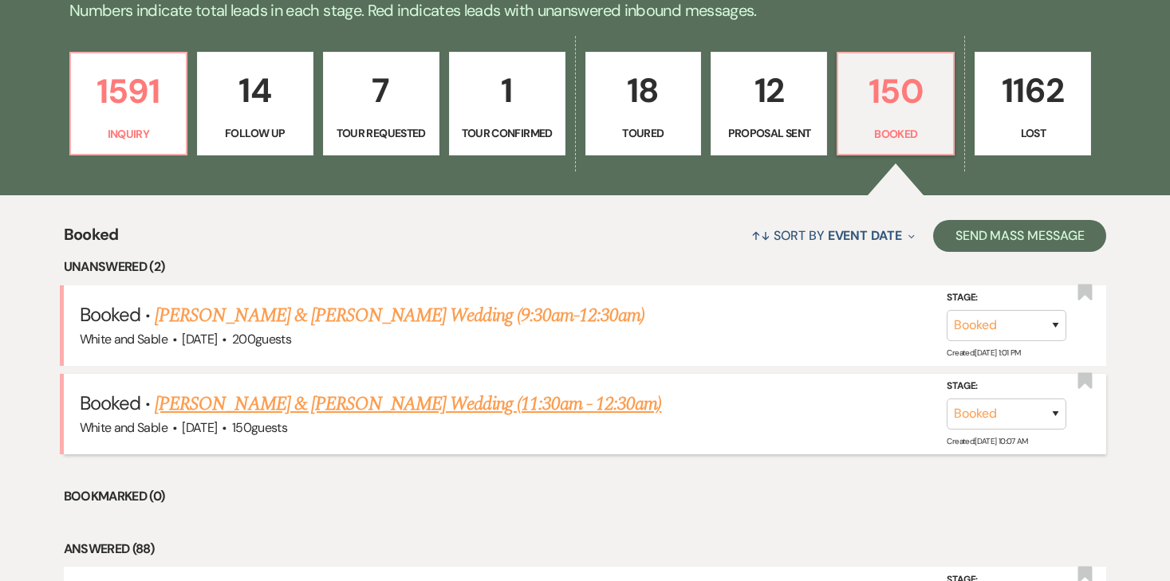
click at [340, 411] on link "[PERSON_NAME] & [PERSON_NAME] Wedding (11:30am - 12:30am)" at bounding box center [408, 404] width 507 height 29
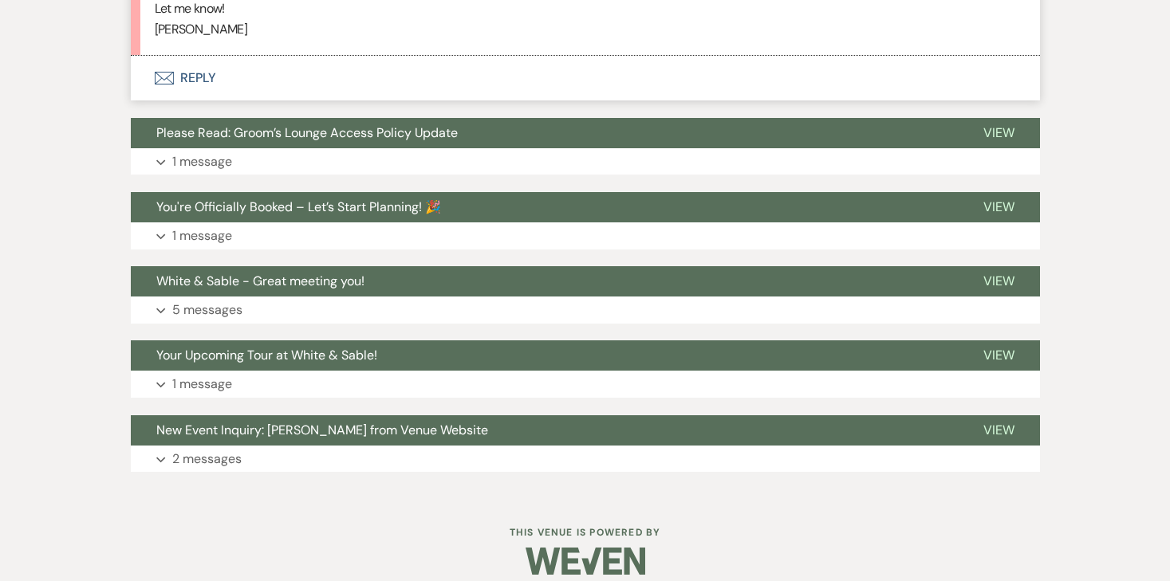
scroll to position [1873, 0]
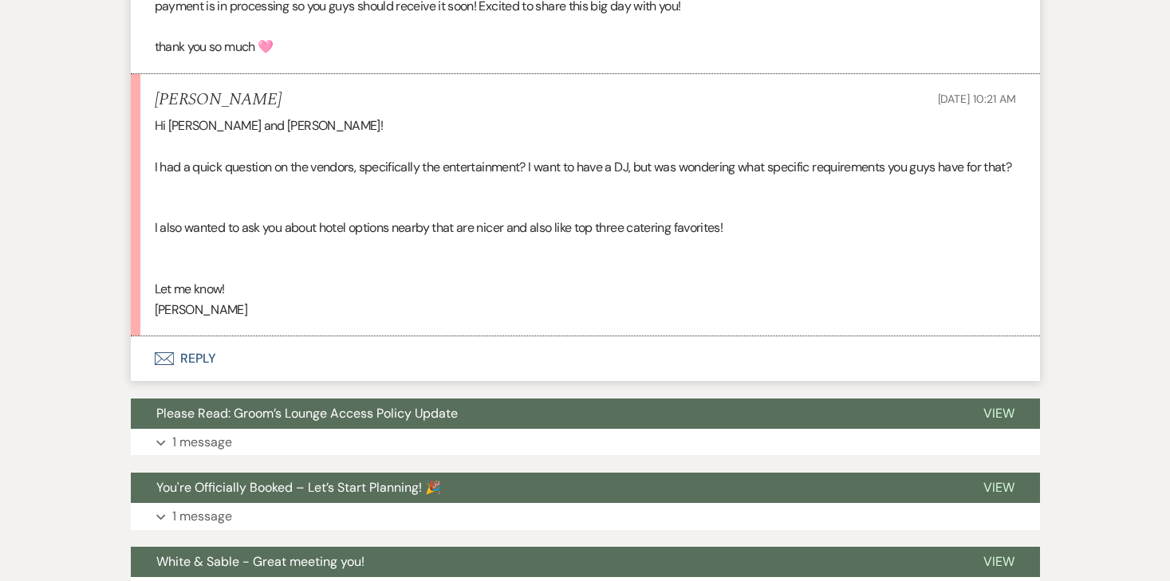
click at [205, 343] on button "Envelope Reply" at bounding box center [585, 359] width 909 height 45
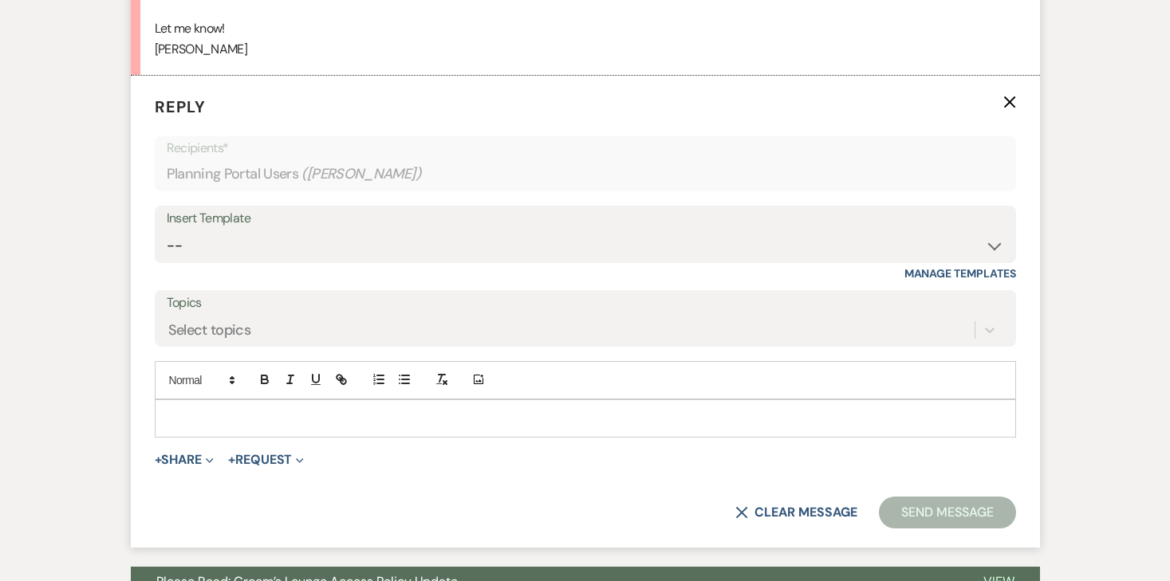
scroll to position [2138, 0]
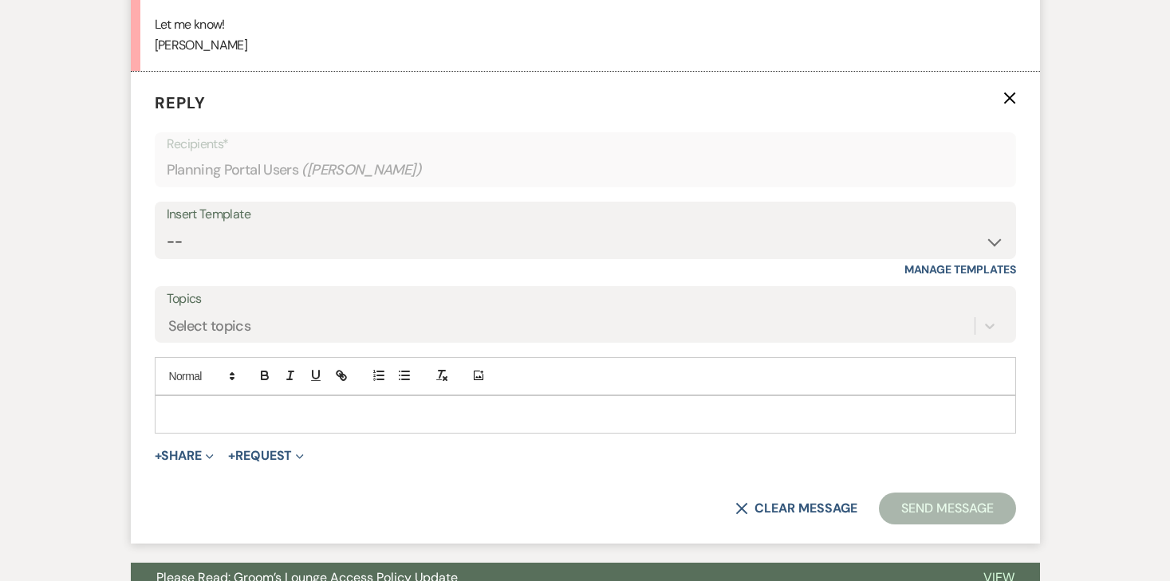
click at [290, 406] on p at bounding box center [586, 415] width 836 height 18
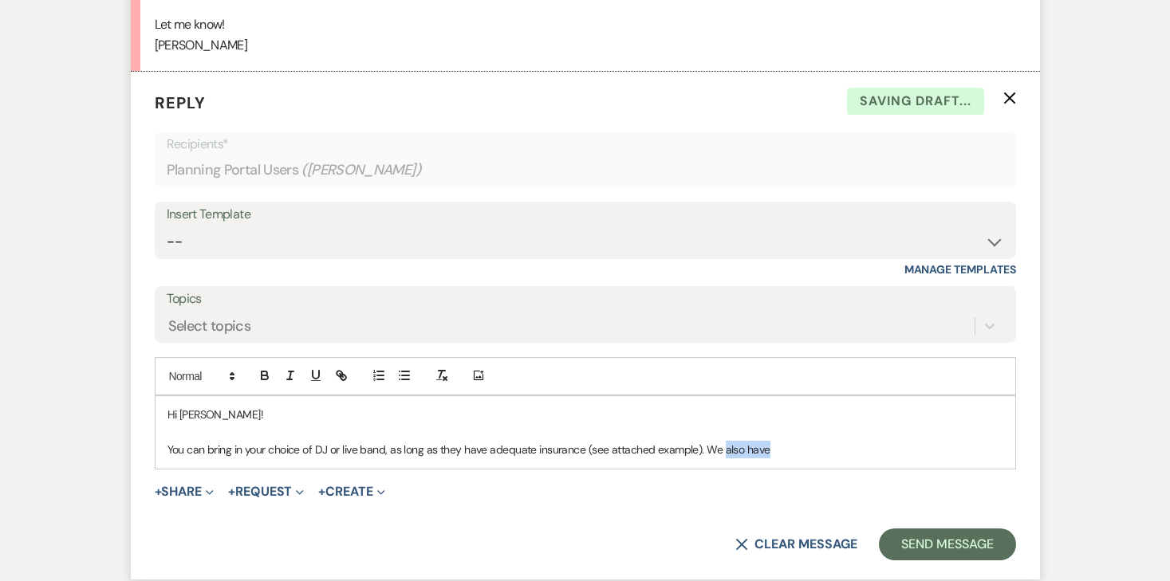
click at [720, 440] on div "Hi Emma! You can bring in your choice of DJ or live band, as long as they have …" at bounding box center [586, 432] width 860 height 73
click at [702, 441] on p "You can bring in your choice of DJ or live band, as long as they have adequate …" at bounding box center [586, 450] width 836 height 18
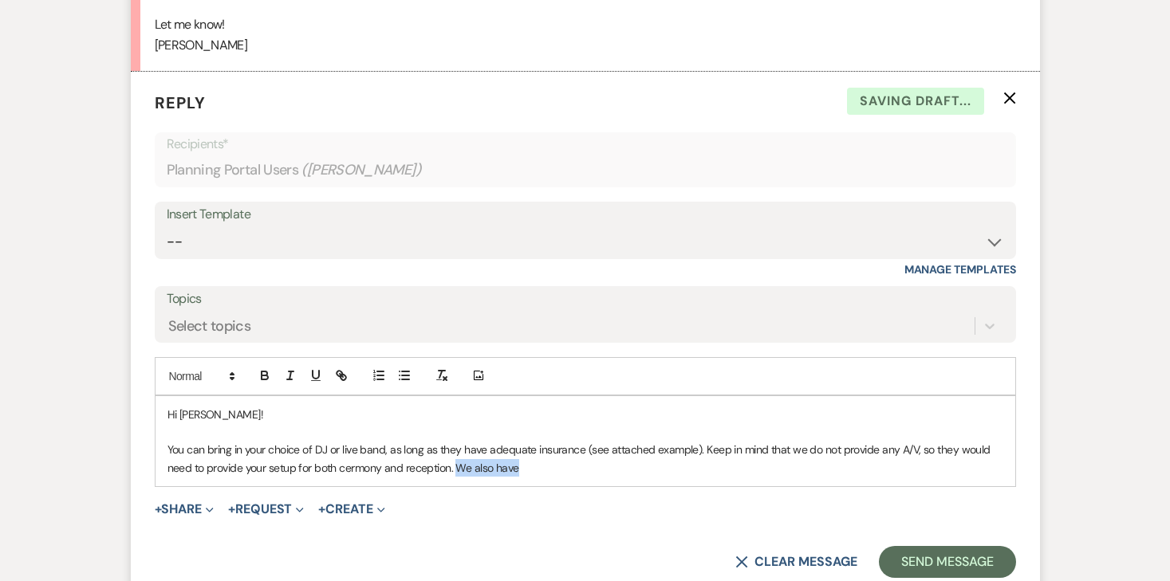
drag, startPoint x: 531, startPoint y: 450, endPoint x: 455, endPoint y: 445, distance: 75.9
click at [455, 445] on p "You can bring in your choice of DJ or live band, as long as they have adequate …" at bounding box center [586, 459] width 836 height 36
click at [692, 441] on p "You can bring in your choice of DJ or live band, as long as they have adequate …" at bounding box center [586, 459] width 836 height 36
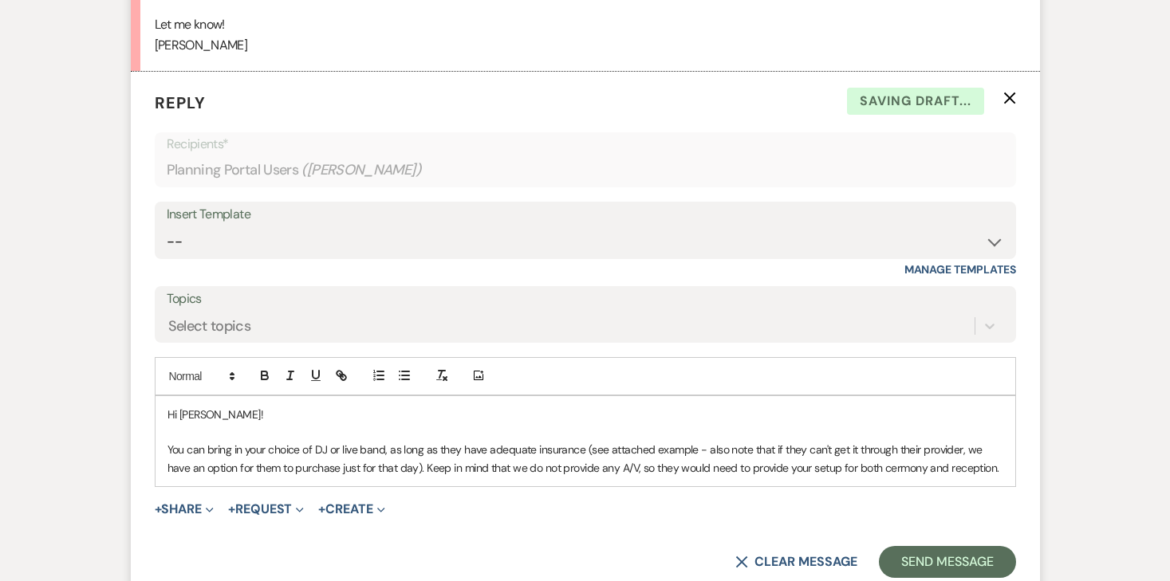
click at [979, 451] on p "You can bring in your choice of DJ or live band, as long as they have adequate …" at bounding box center [586, 459] width 836 height 36
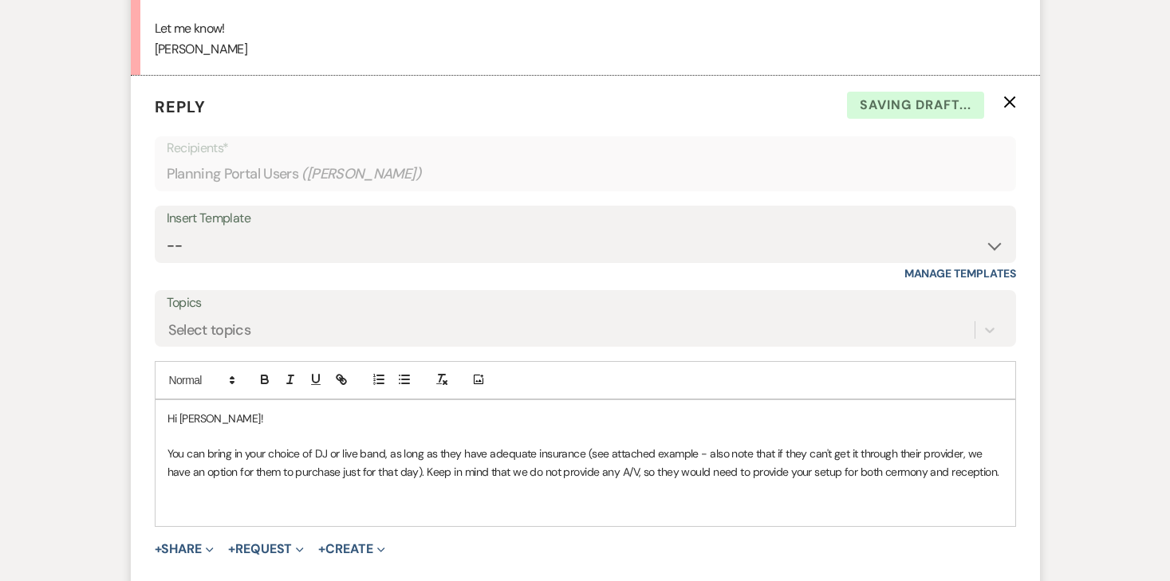
scroll to position [2174, 0]
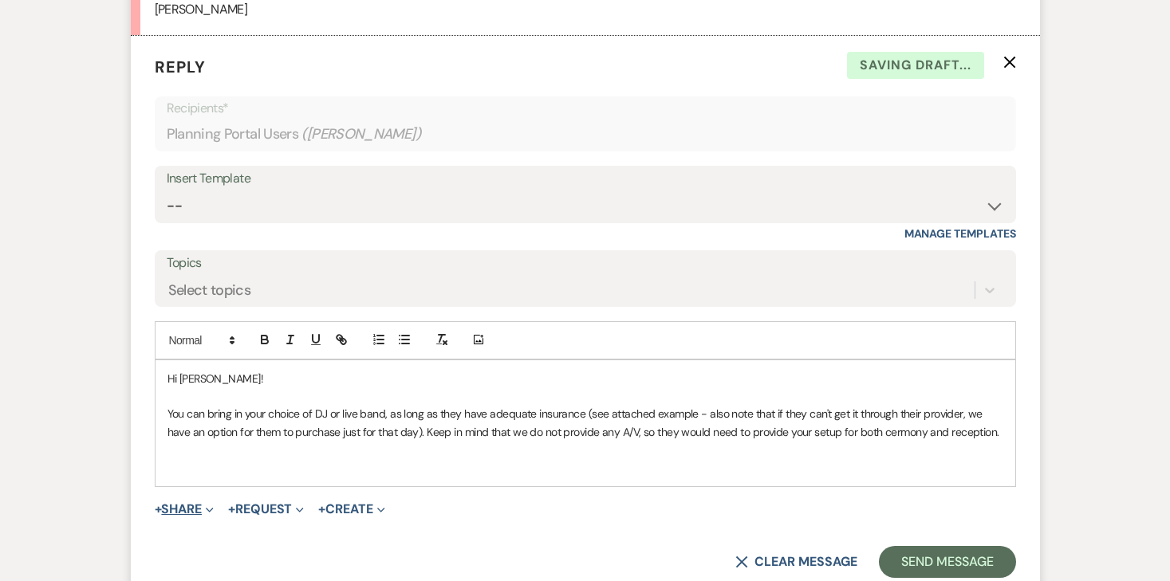
click at [183, 503] on button "+ Share Expand" at bounding box center [185, 509] width 60 height 13
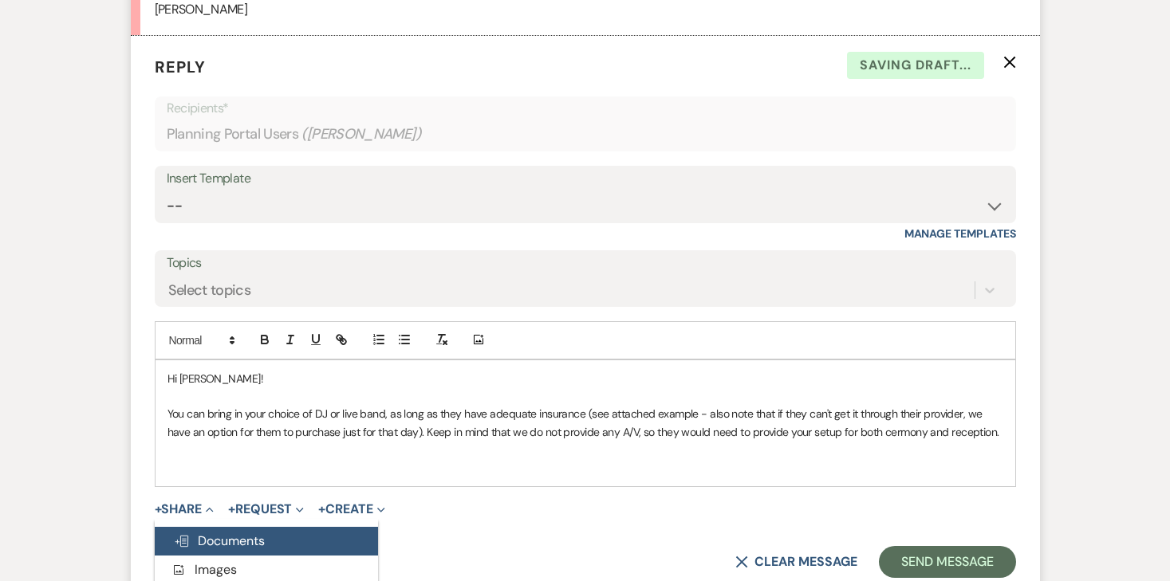
click at [184, 536] on use "button" at bounding box center [181, 541] width 13 height 11
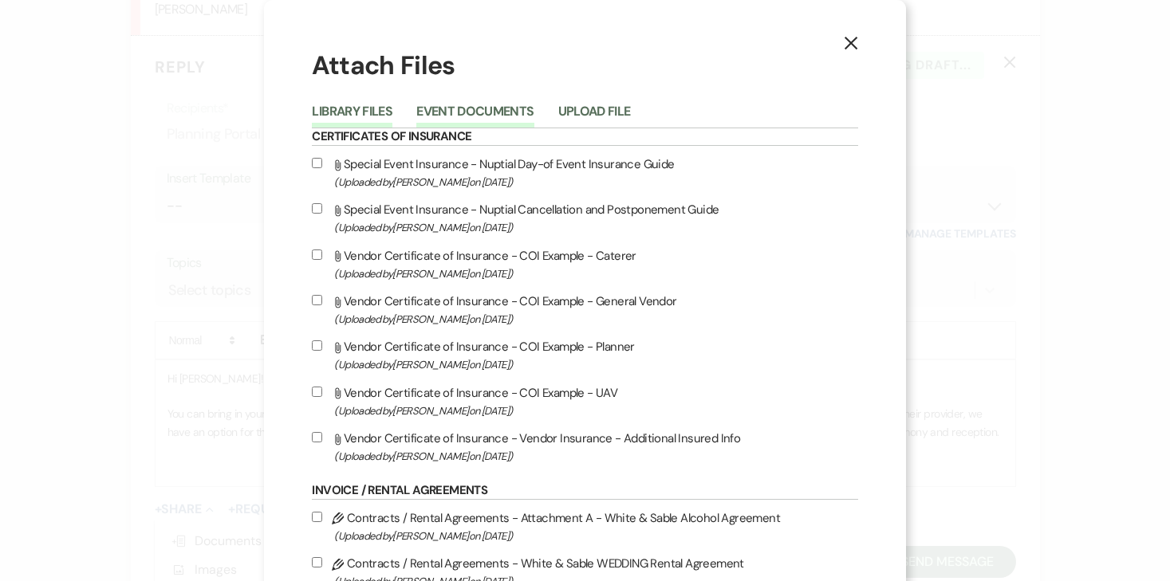
click at [498, 120] on button "Event Documents" at bounding box center [474, 116] width 117 height 22
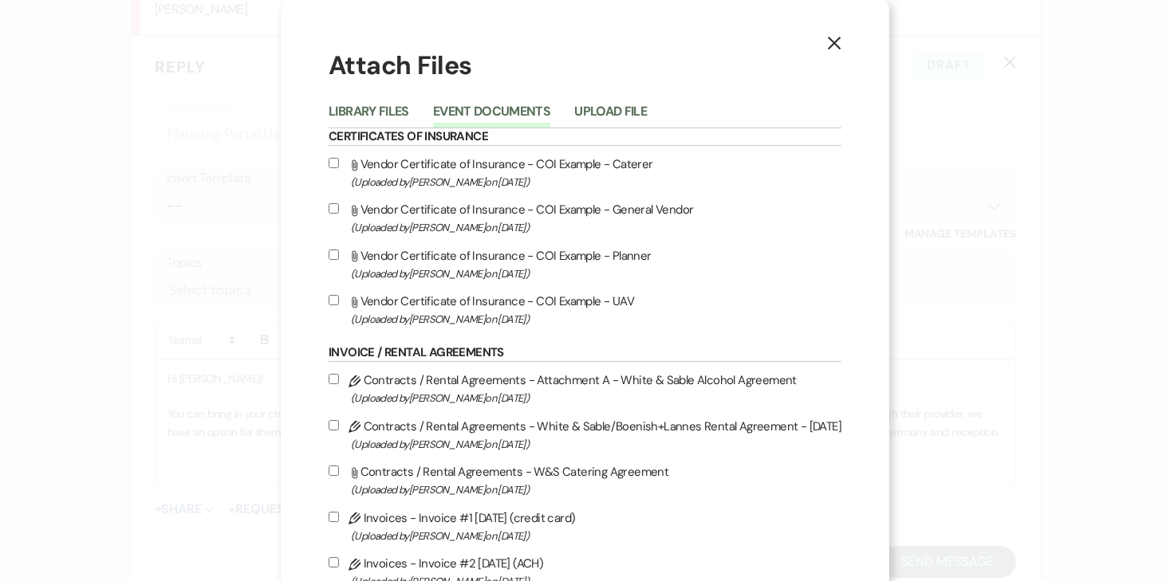
click at [336, 211] on input "Attach File Vendor Certificate of Insurance - COI Example - General Vendor (Upl…" at bounding box center [334, 208] width 10 height 10
checkbox input "true"
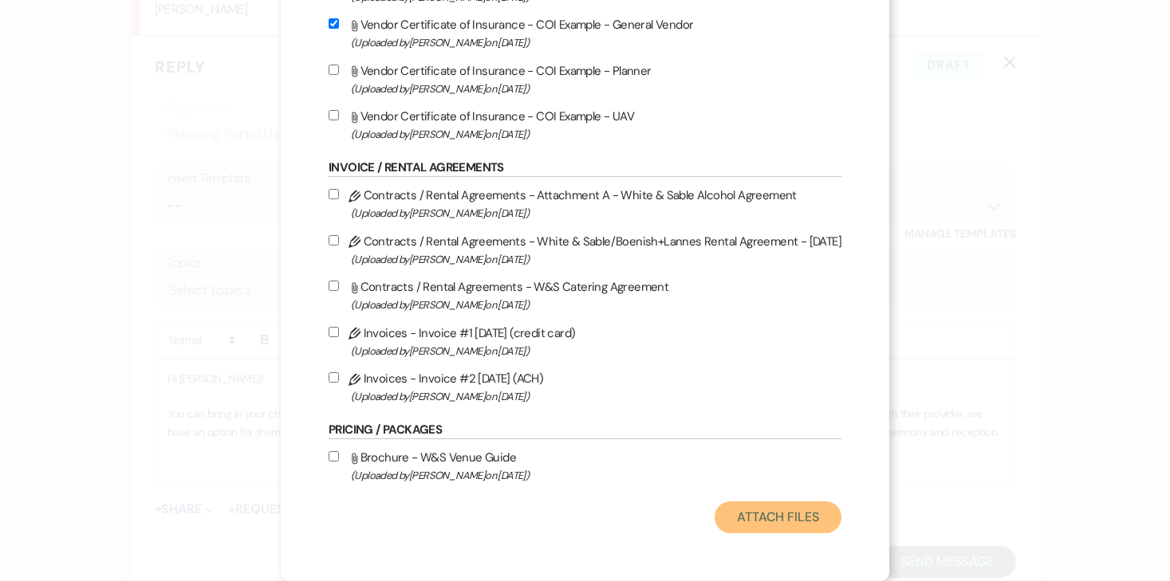
click at [767, 515] on button "Attach Files" at bounding box center [778, 518] width 127 height 32
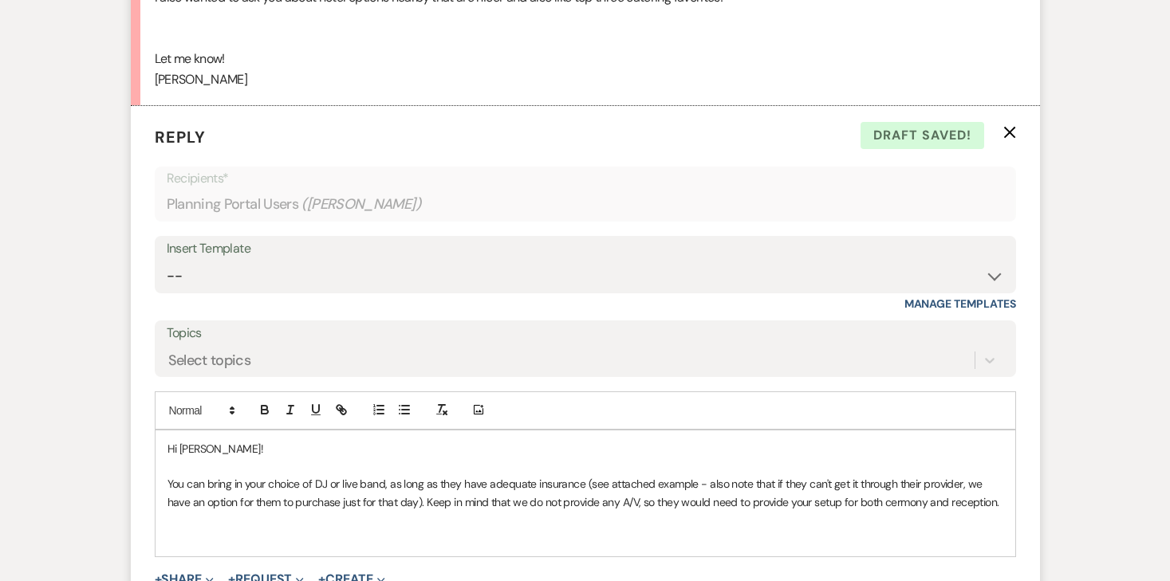
scroll to position [2399, 0]
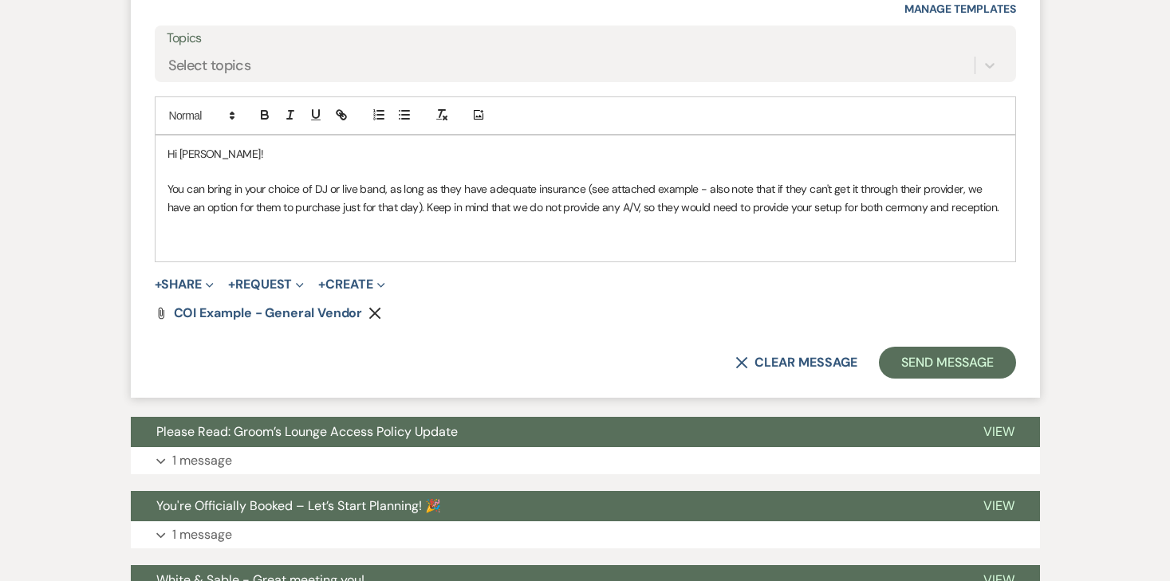
click at [828, 216] on p at bounding box center [586, 225] width 836 height 18
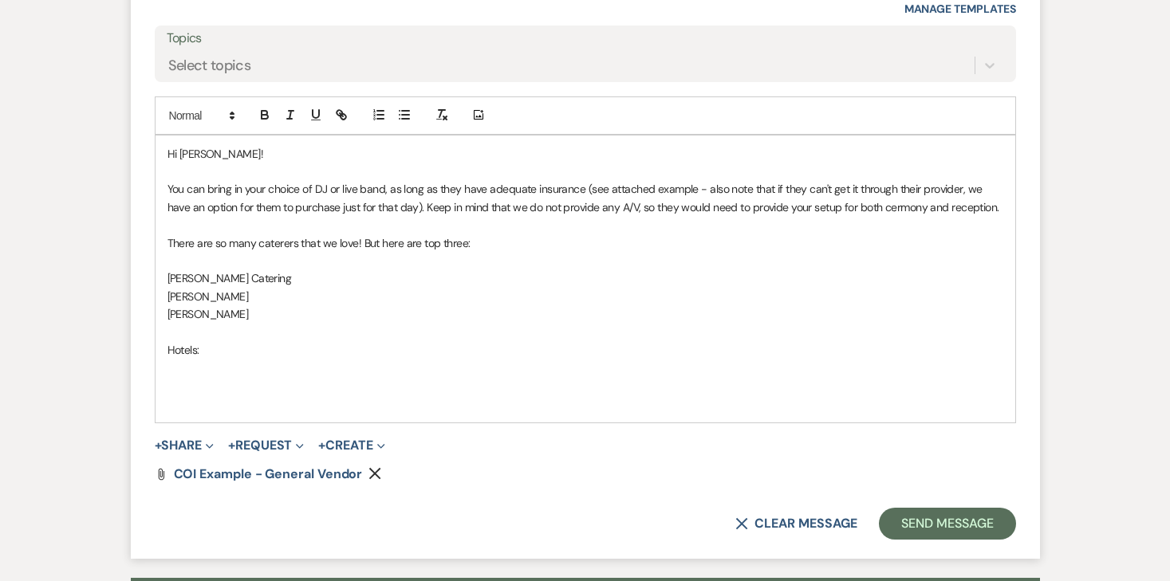
click at [181, 341] on p "Hotels:" at bounding box center [586, 350] width 836 height 18
click at [262, 111] on icon "button" at bounding box center [265, 113] width 6 height 4
click at [240, 235] on p "There are so many caterers that we love! But here are top three:" at bounding box center [586, 244] width 836 height 18
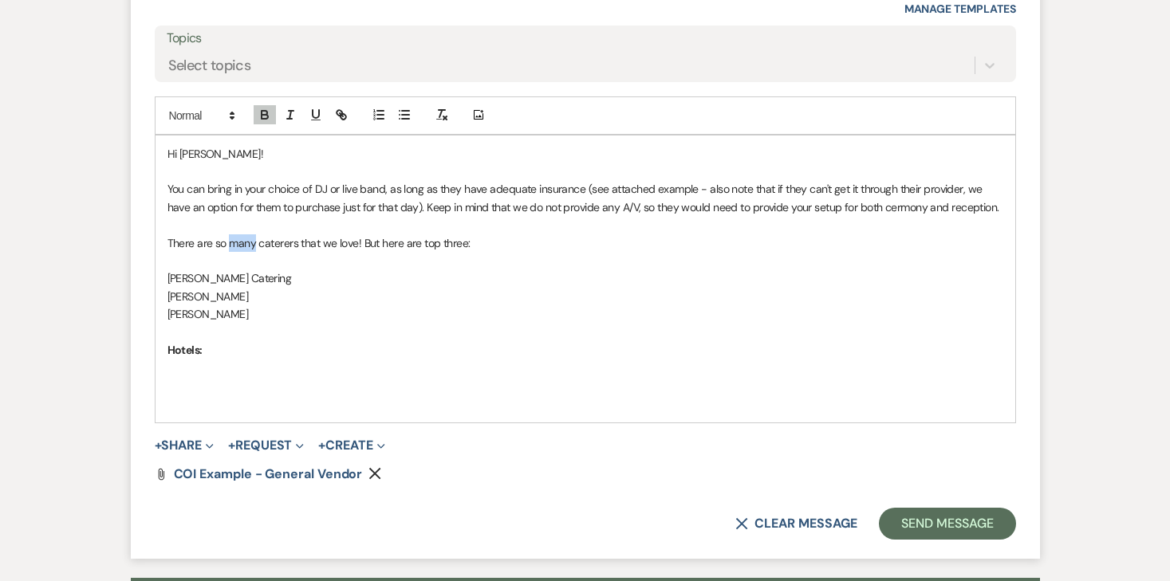
click at [240, 235] on p "There are so many caterers that we love! But here are top three:" at bounding box center [586, 244] width 836 height 18
click at [266, 108] on icon "button" at bounding box center [265, 115] width 14 height 14
click at [203, 359] on p at bounding box center [586, 368] width 836 height 18
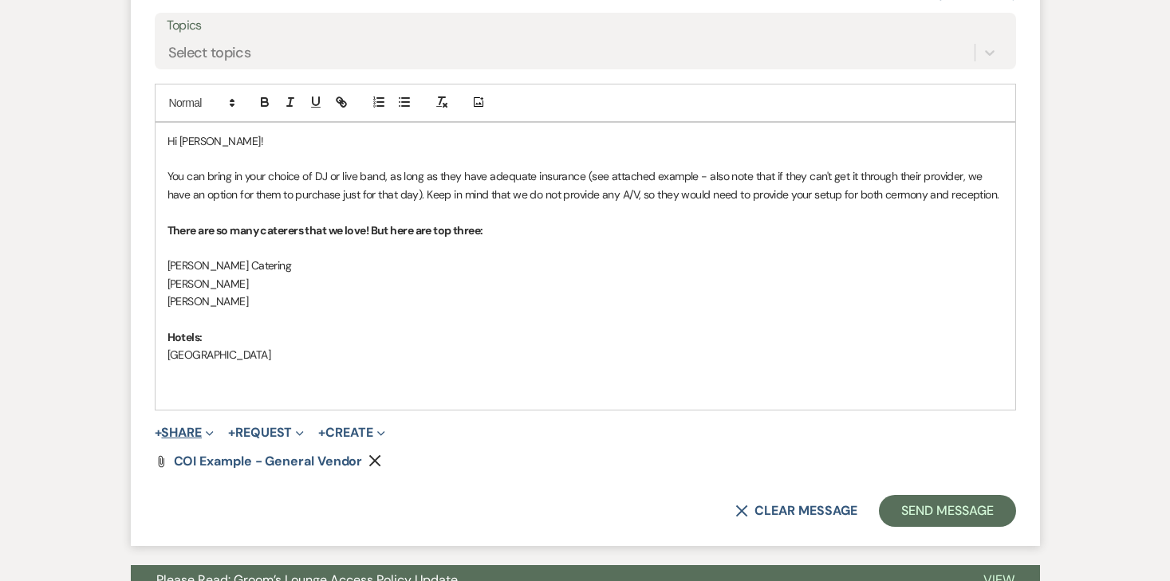
click at [197, 427] on button "+ Share Expand" at bounding box center [185, 433] width 60 height 13
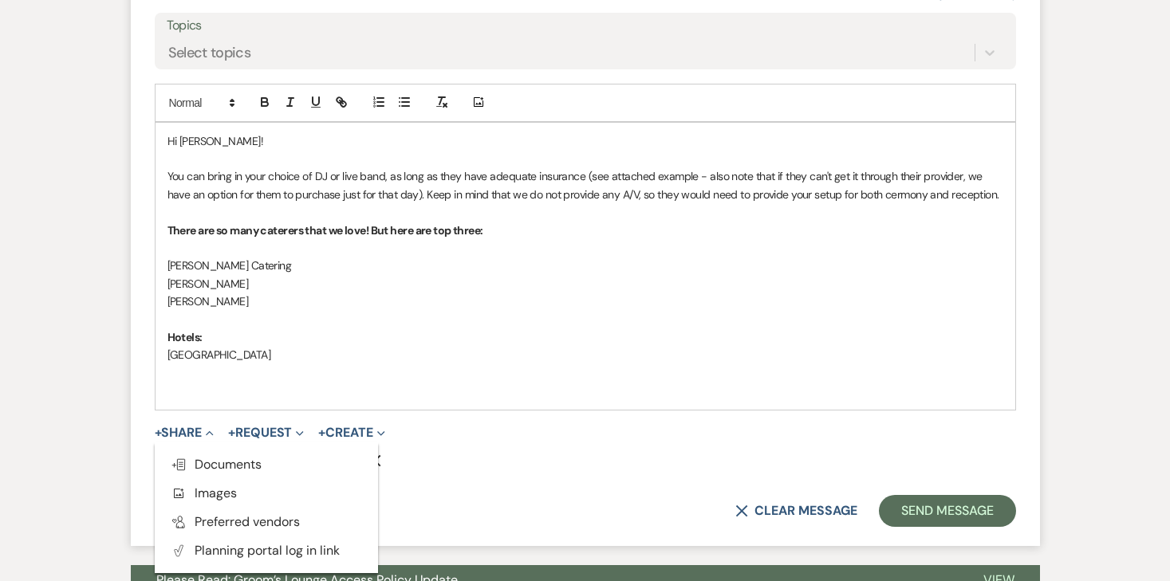
click at [285, 346] on p "Fairfield Inn" at bounding box center [586, 355] width 836 height 18
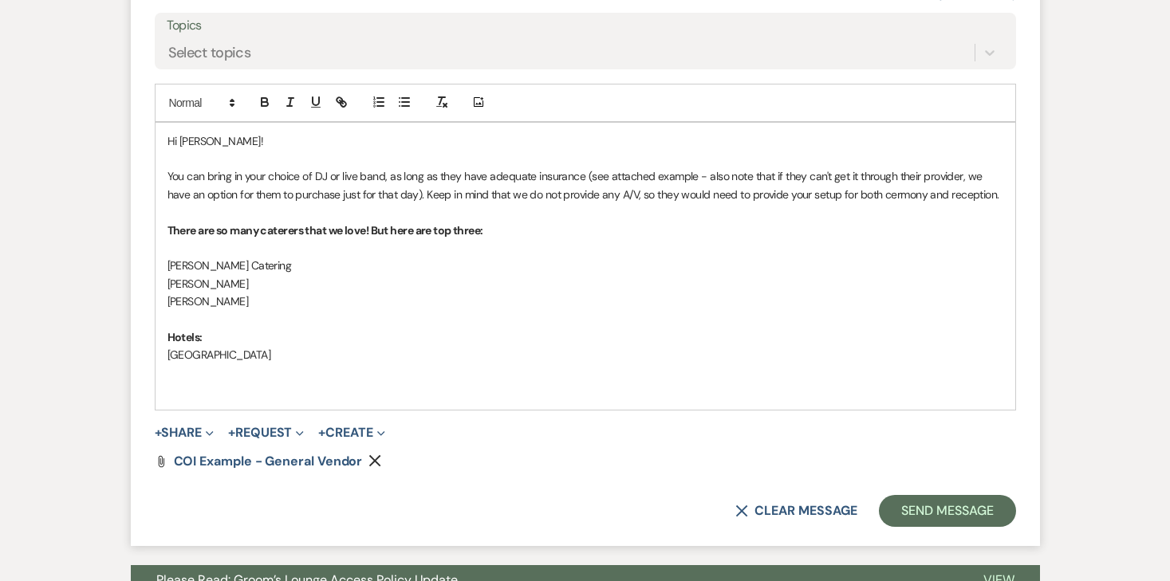
click at [254, 382] on p at bounding box center [586, 391] width 836 height 18
click at [198, 427] on button "+ Share Expand" at bounding box center [185, 433] width 60 height 13
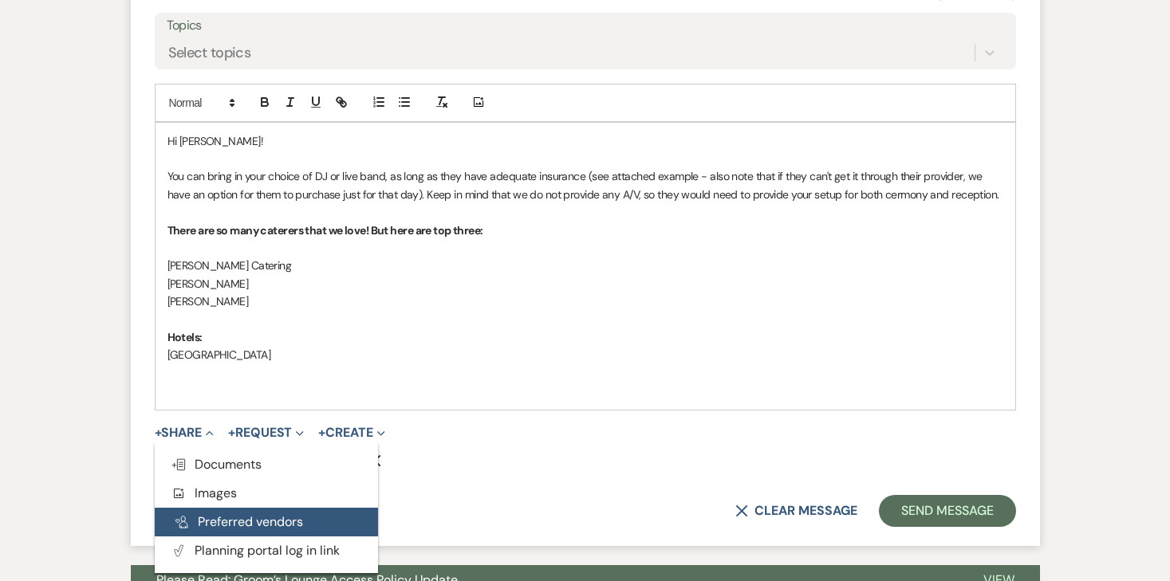
click at [202, 514] on button "Pref Vendors Preferred vendors" at bounding box center [266, 522] width 223 height 29
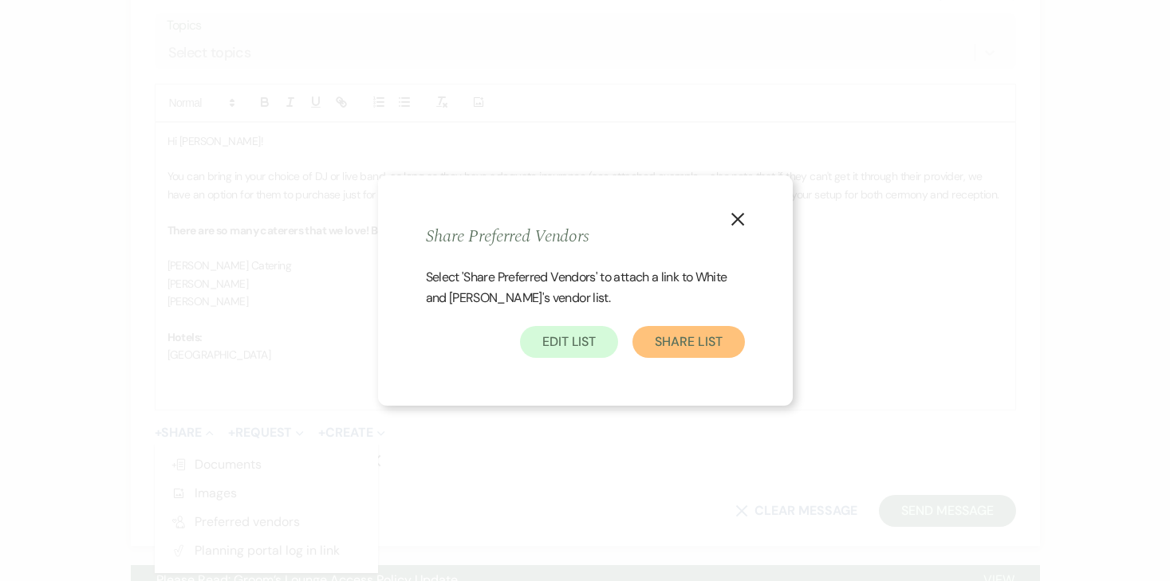
click at [675, 342] on button "Share List" at bounding box center [689, 342] width 112 height 32
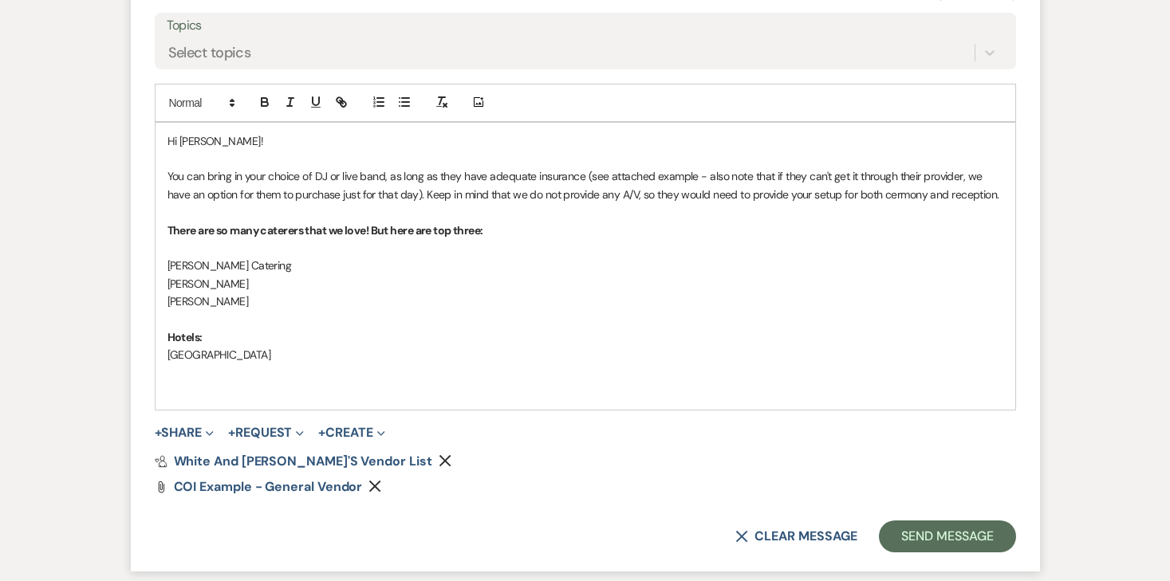
click at [471, 481] on div "Attach File COI Example - General Vendor Remove" at bounding box center [585, 487] width 861 height 13
click at [308, 453] on span "White and [PERSON_NAME]'s Vendor List" at bounding box center [303, 461] width 258 height 17
click at [249, 346] on p "Fairfield Inn" at bounding box center [586, 355] width 836 height 18
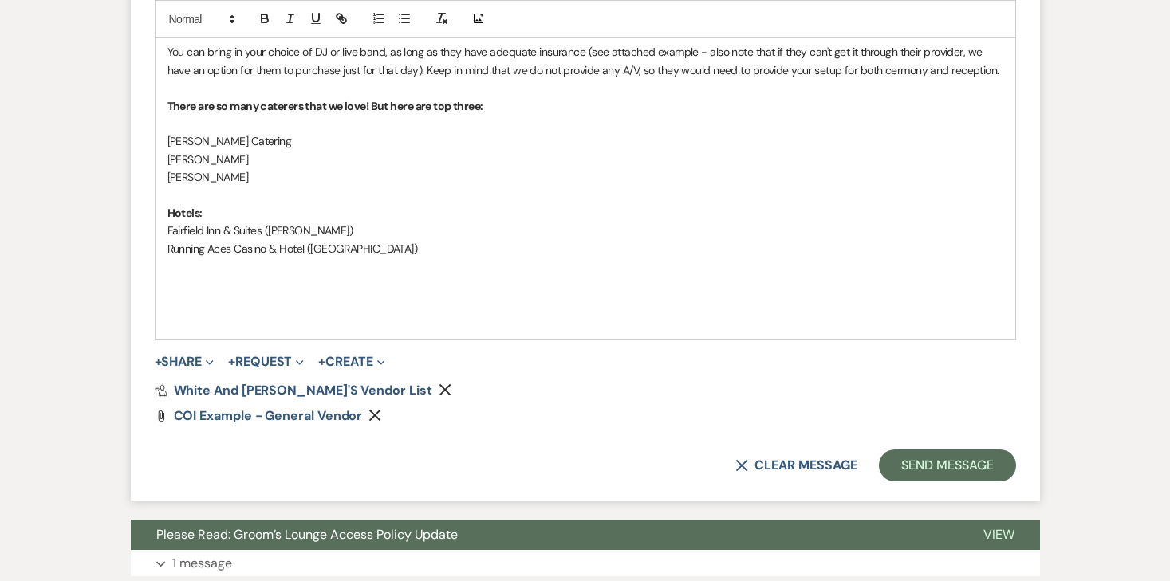
scroll to position [2538, 0]
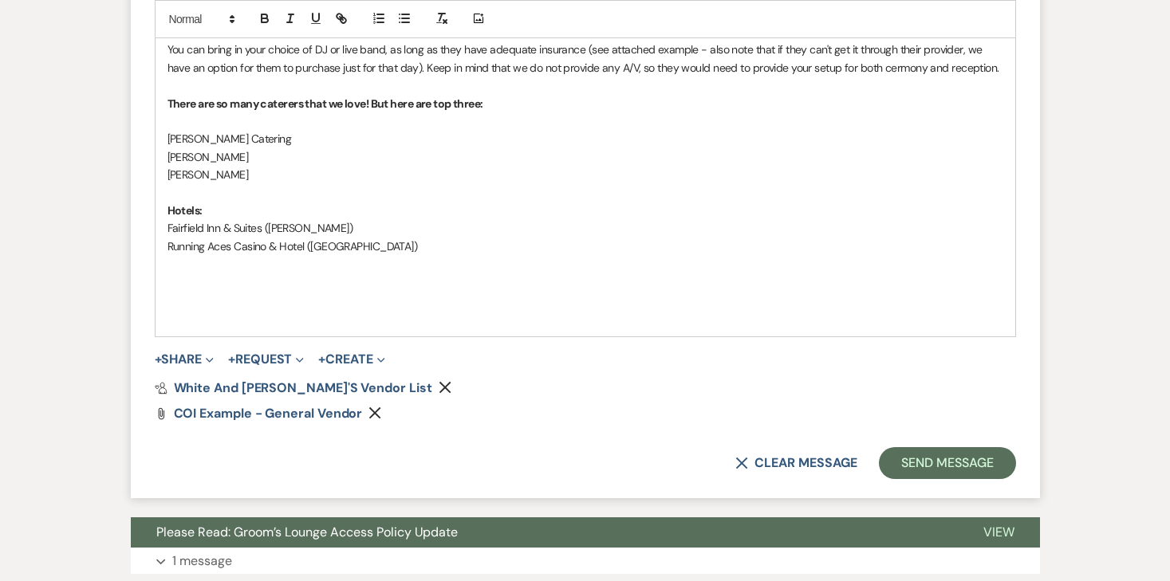
click at [215, 309] on p at bounding box center [586, 318] width 836 height 18
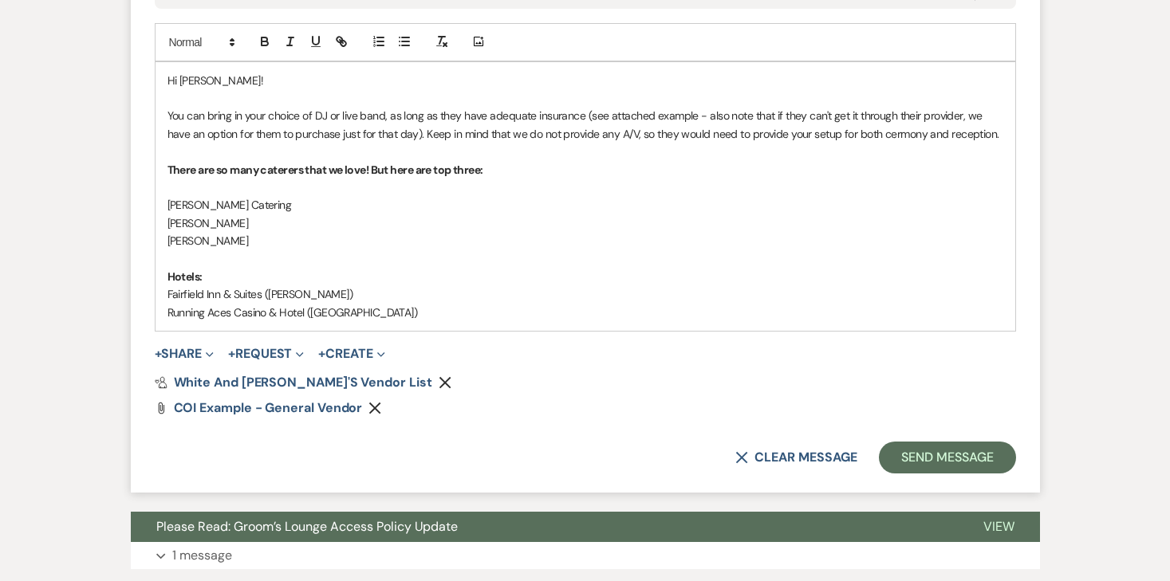
scroll to position [2450, 0]
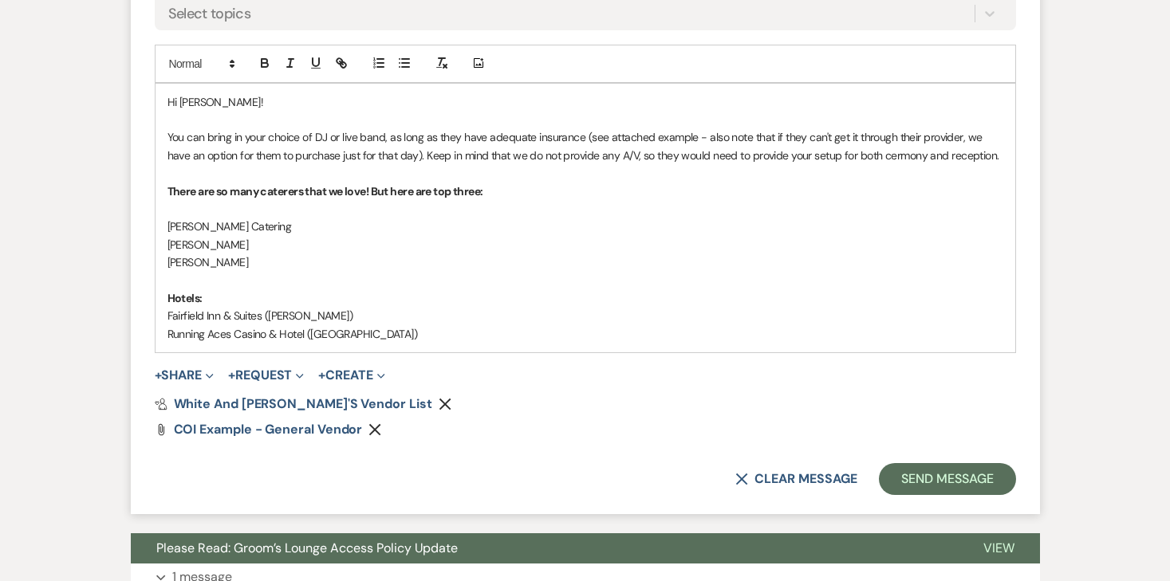
click at [372, 325] on p "Running Aces Casino & Hotel (Columbus)" at bounding box center [586, 334] width 836 height 18
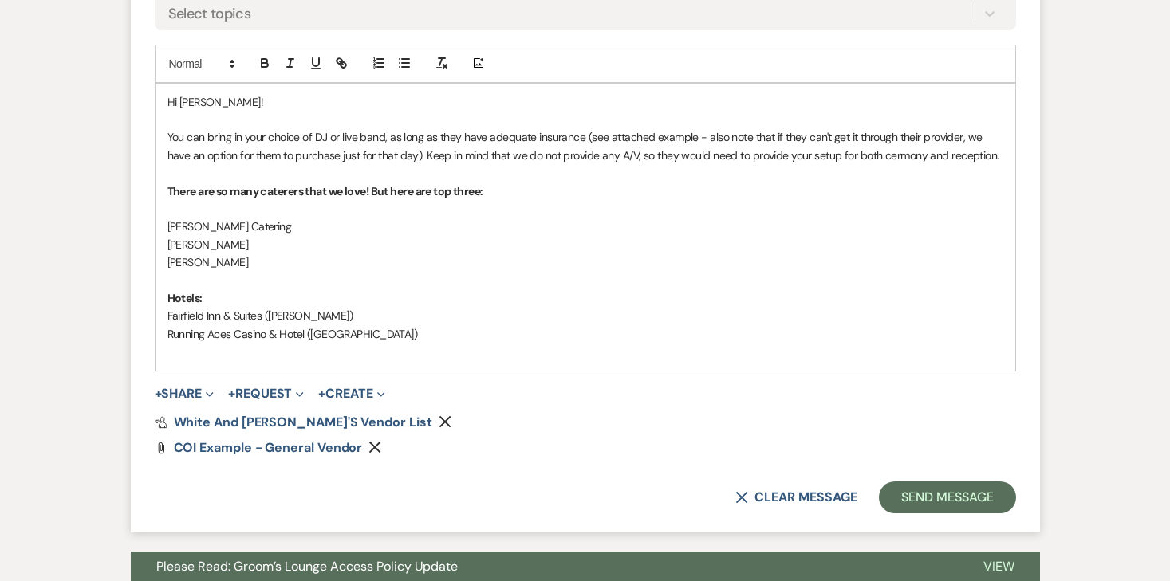
click at [229, 290] on p "Hotels:" at bounding box center [586, 299] width 836 height 18
click at [164, 278] on div "Hi Emma! You can bring in your choice of DJ or live band, as long as they have …" at bounding box center [586, 227] width 860 height 287
click at [242, 343] on p at bounding box center [586, 352] width 836 height 18
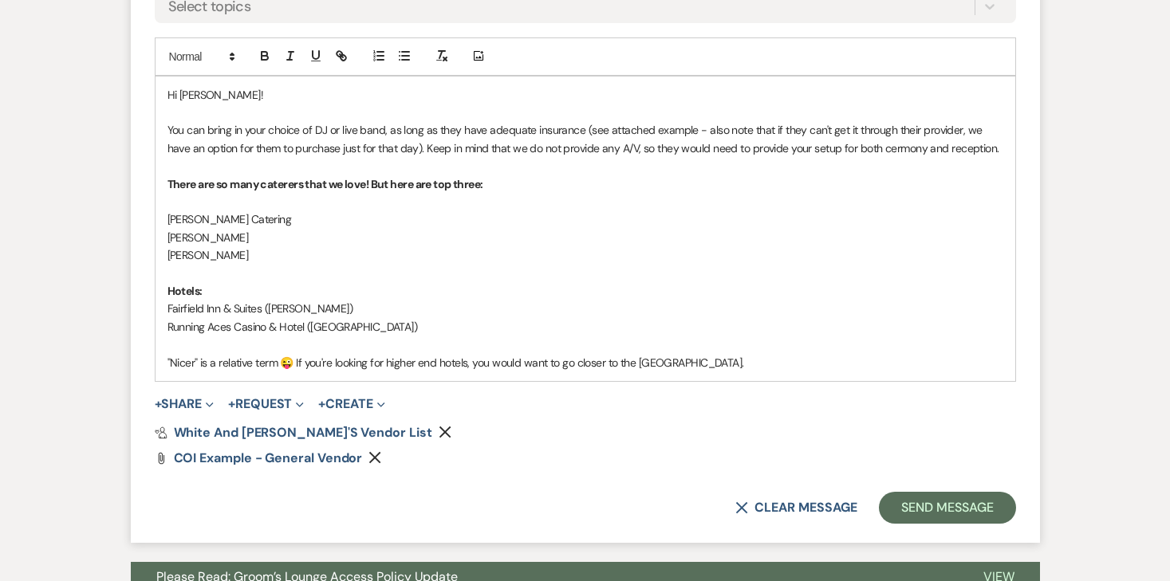
scroll to position [2457, 0]
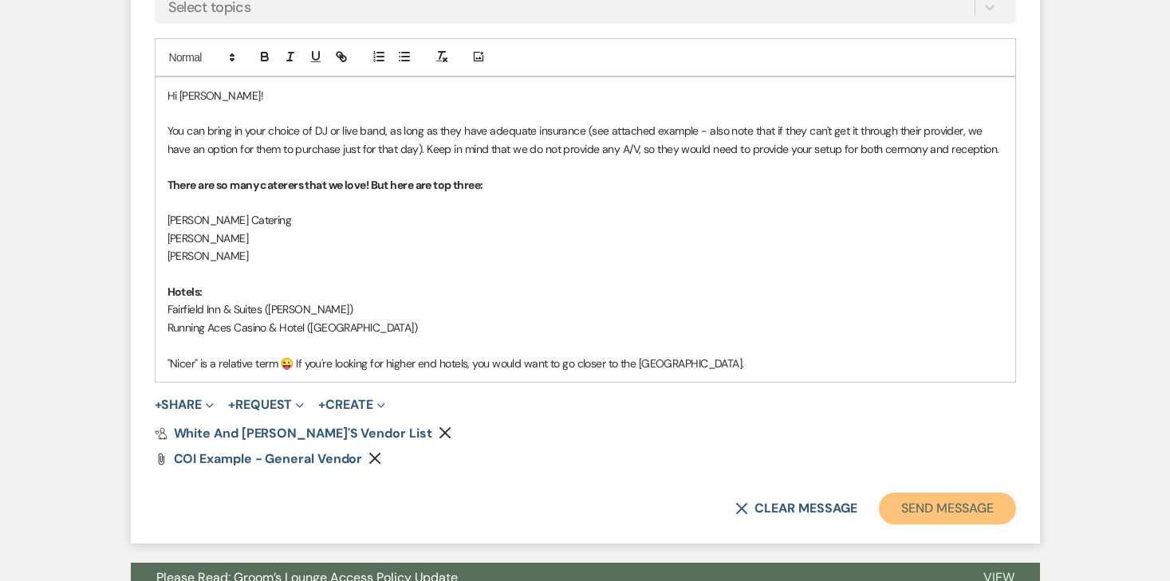
click at [908, 493] on button "Send Message" at bounding box center [947, 509] width 136 height 32
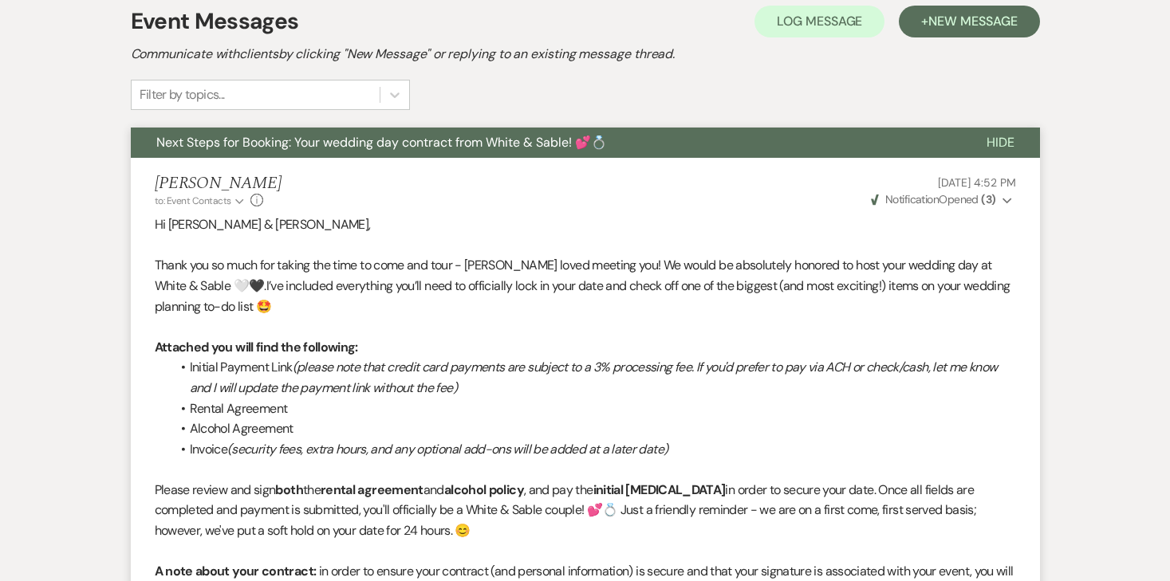
scroll to position [0, 0]
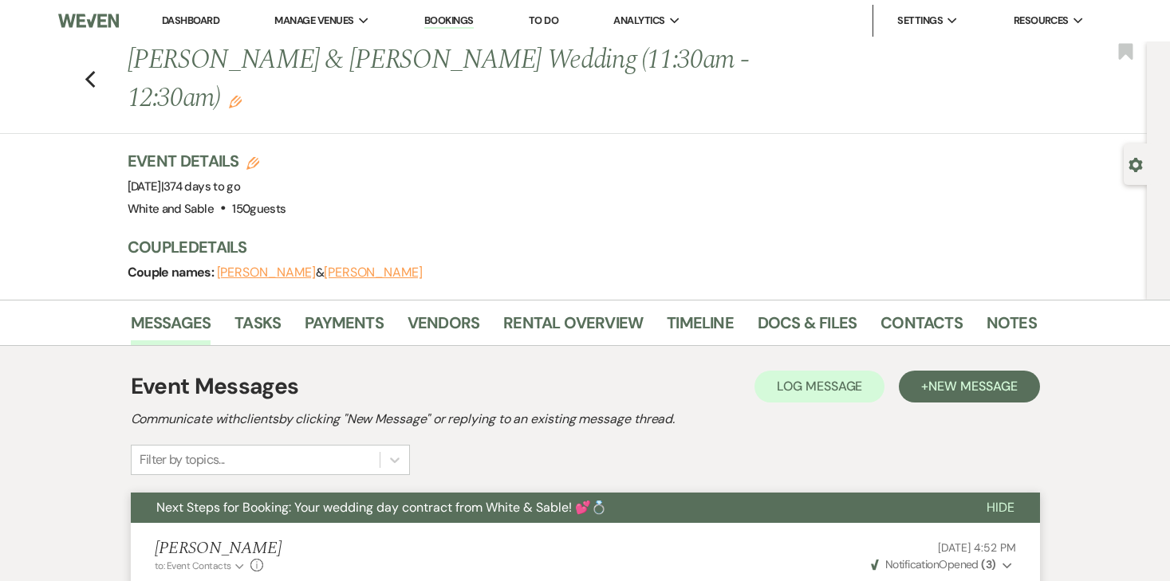
click at [91, 70] on div "Previous Emma Boenish & Evan Lannes's Wedding (11:30am - 12:30am) Edit Bookmark" at bounding box center [569, 87] width 1155 height 93
click at [93, 70] on icon "Previous" at bounding box center [91, 79] width 12 height 19
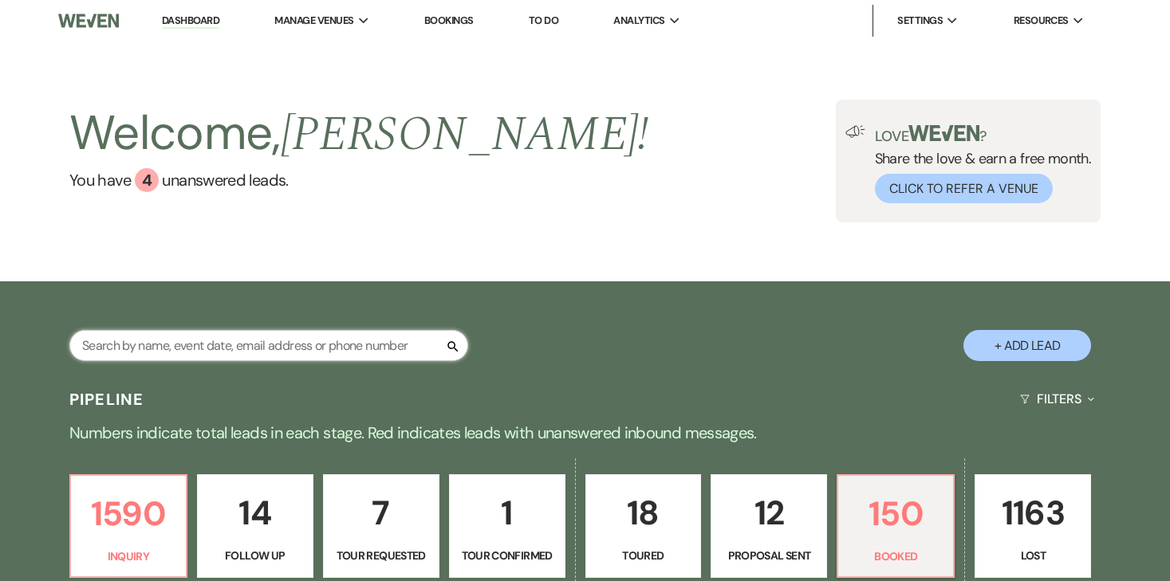
click at [285, 344] on input "text" at bounding box center [268, 345] width 399 height 31
type input "emma"
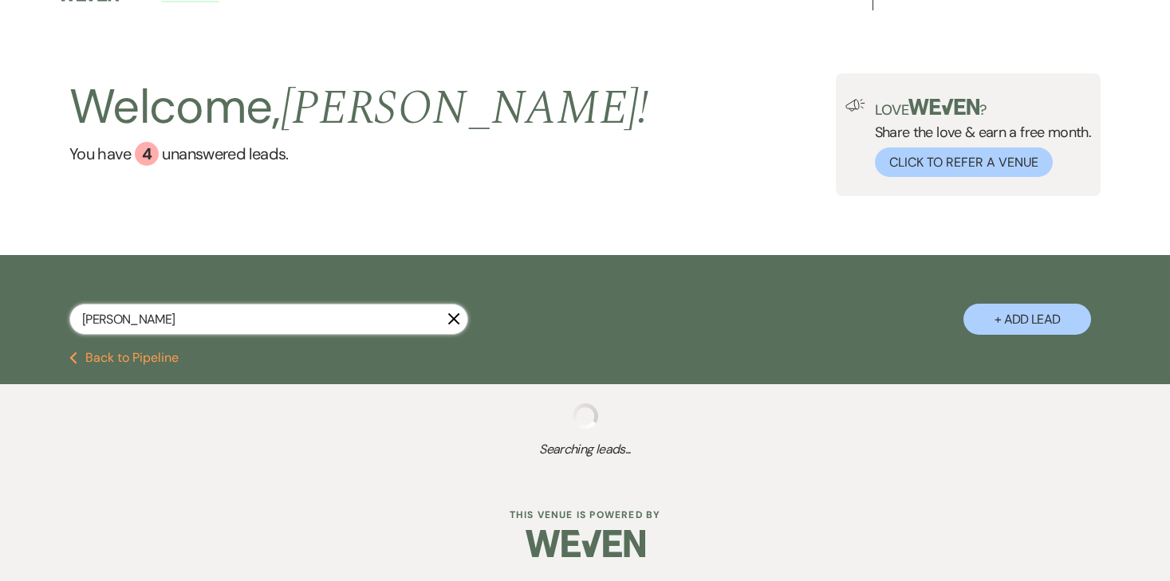
select select "8"
select select "5"
select select "8"
select select "5"
select select "8"
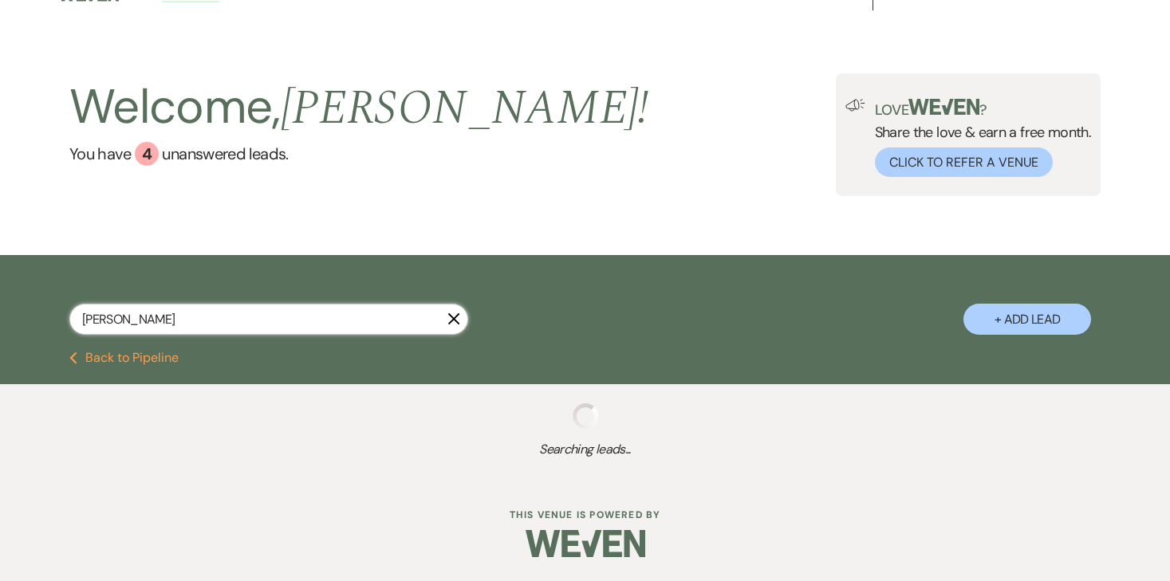
select select "10"
select select "8"
select select "5"
select select "8"
select select "5"
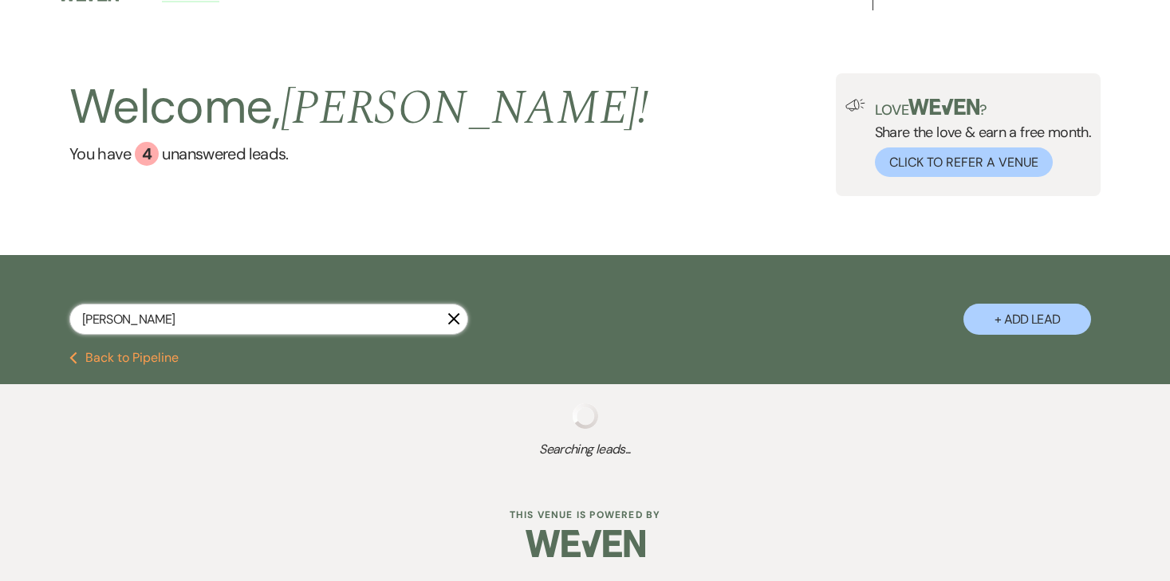
select select "8"
select select "5"
select select "8"
select select "5"
select select "8"
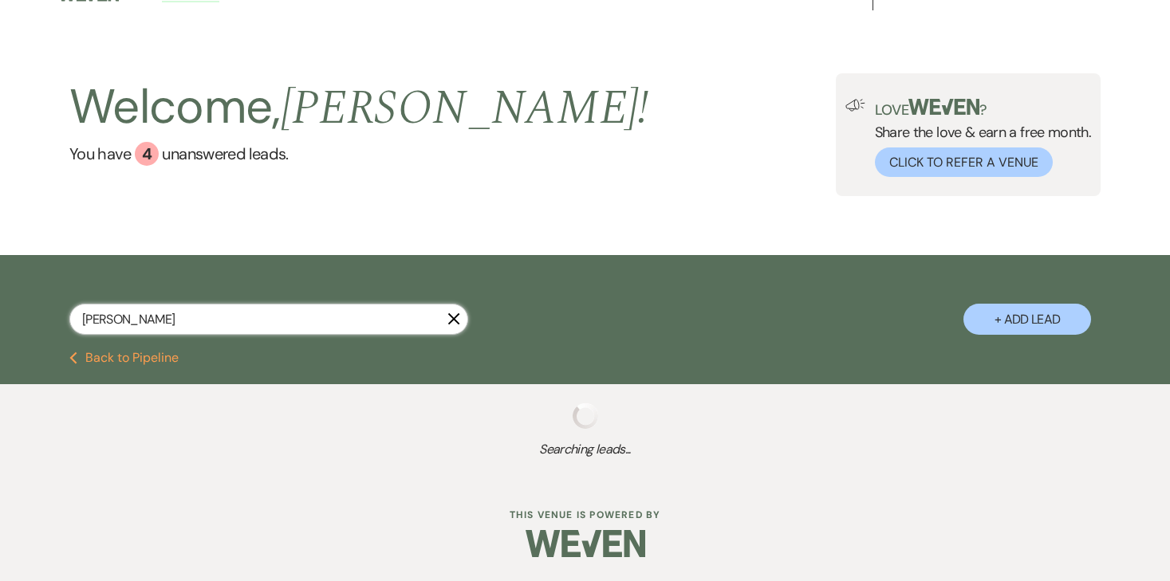
select select "5"
select select "8"
select select "4"
select select "8"
select select "6"
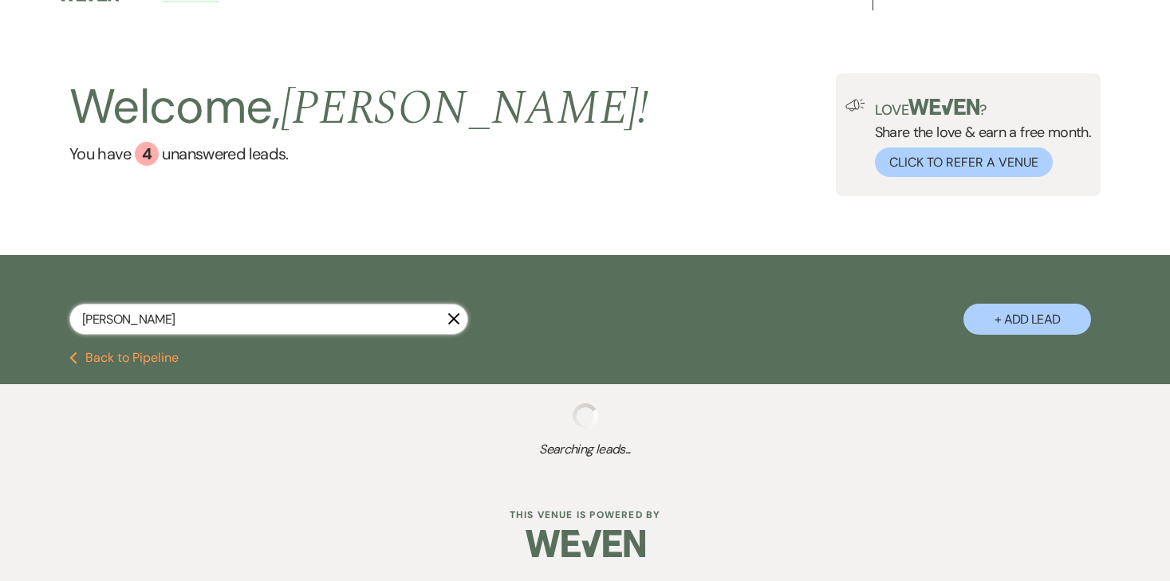
select select "8"
select select "6"
select select "8"
select select "6"
select select "8"
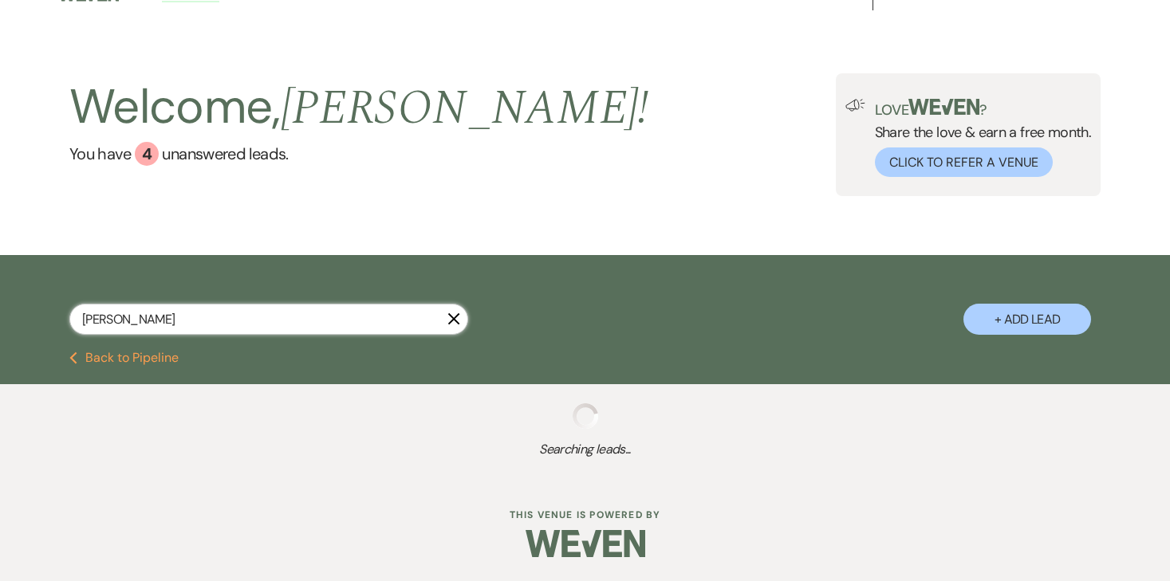
select select "5"
select select "8"
select select "2"
select select "8"
select select "2"
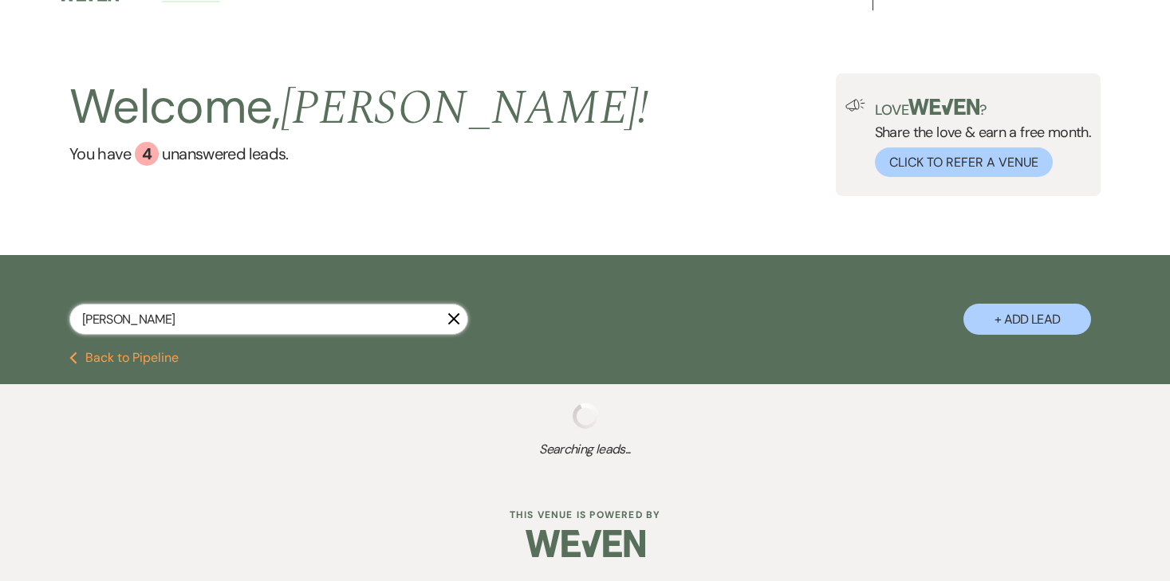
select select "8"
select select "2"
select select "8"
select select "2"
select select "8"
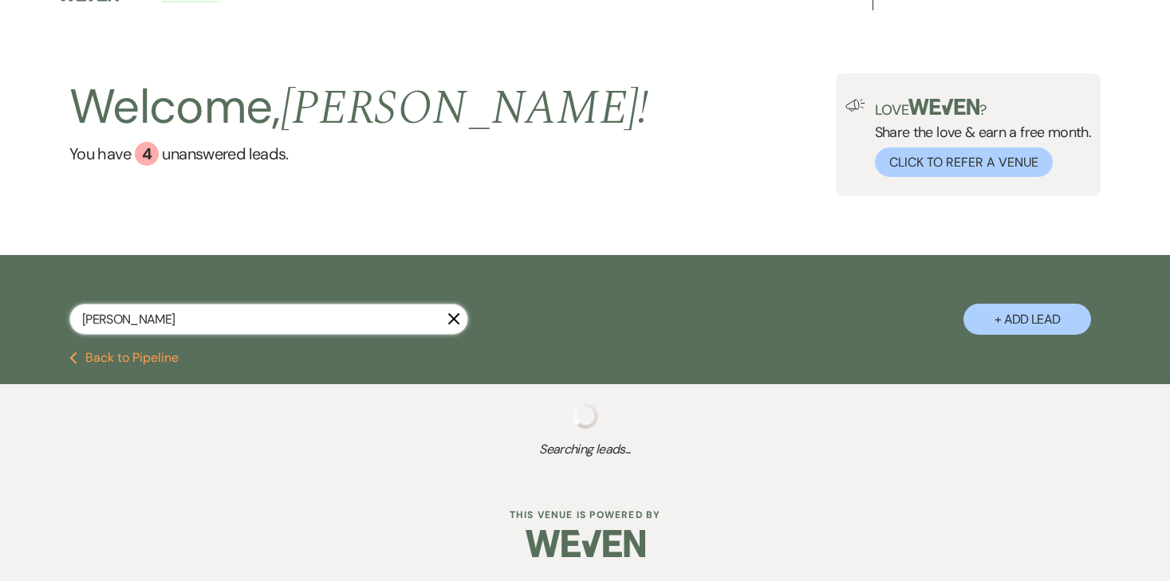
select select "2"
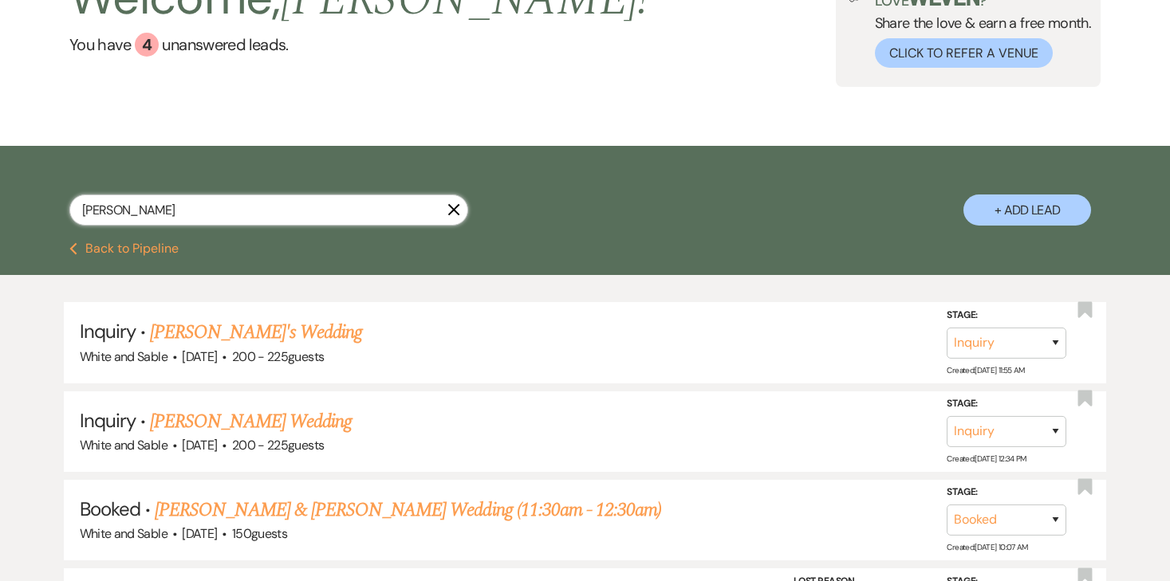
scroll to position [139, 0]
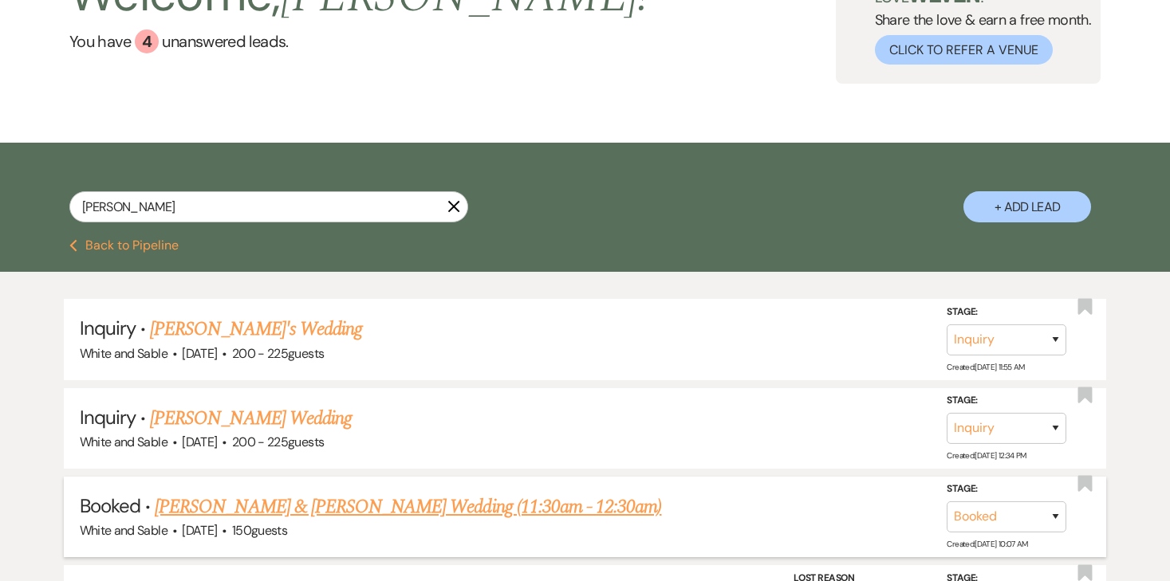
click at [292, 503] on link "[PERSON_NAME] & [PERSON_NAME] Wedding (11:30am - 12:30am)" at bounding box center [408, 507] width 507 height 29
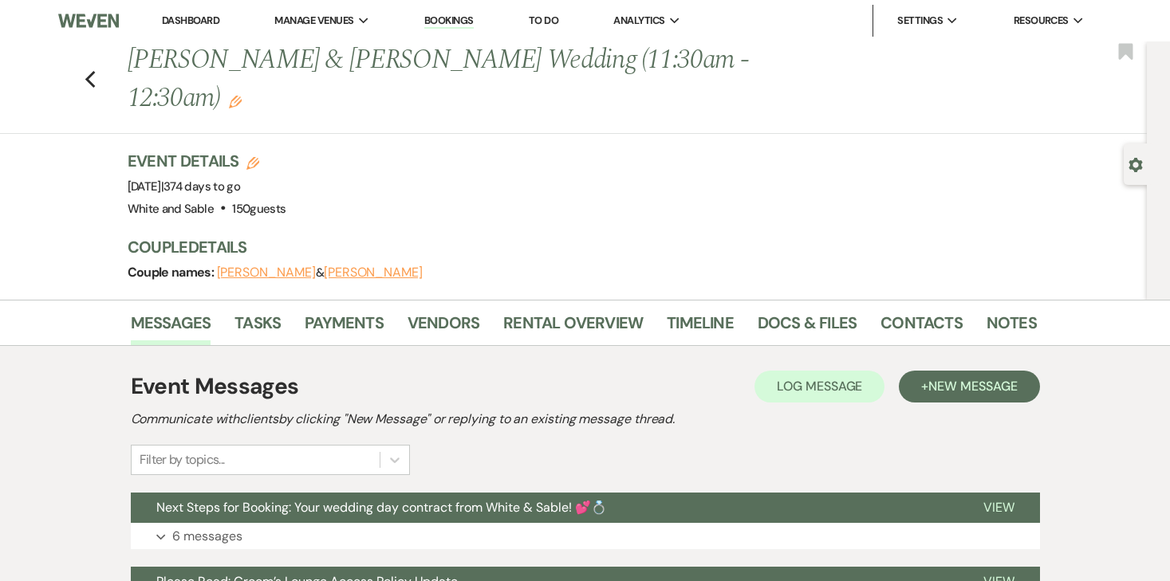
click at [203, 10] on li "Dashboard" at bounding box center [190, 21] width 73 height 32
click at [203, 14] on link "Dashboard" at bounding box center [190, 21] width 57 height 14
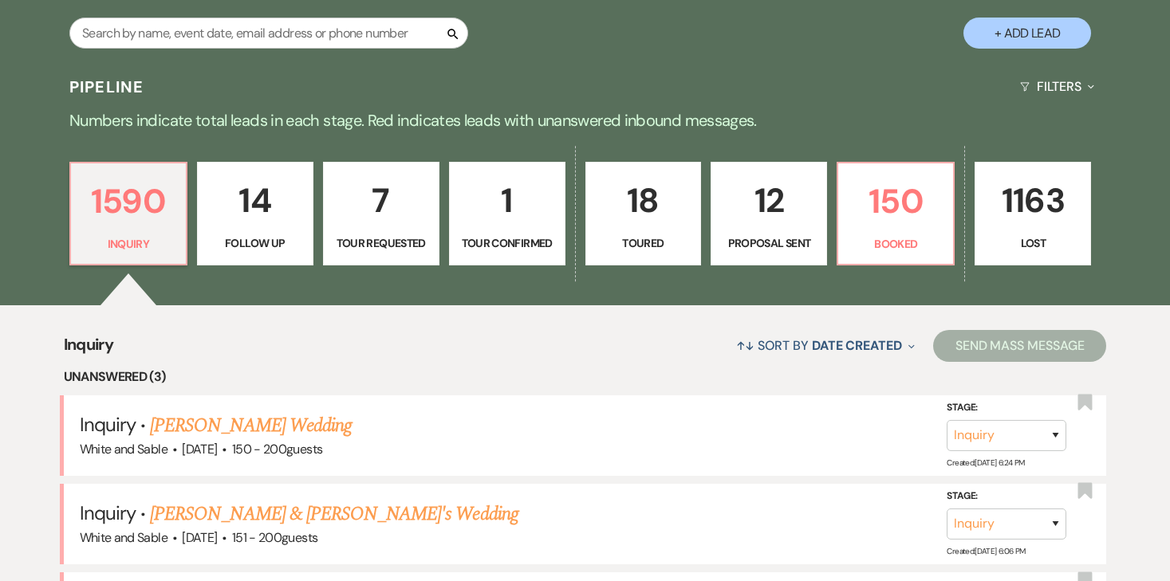
scroll to position [316, 0]
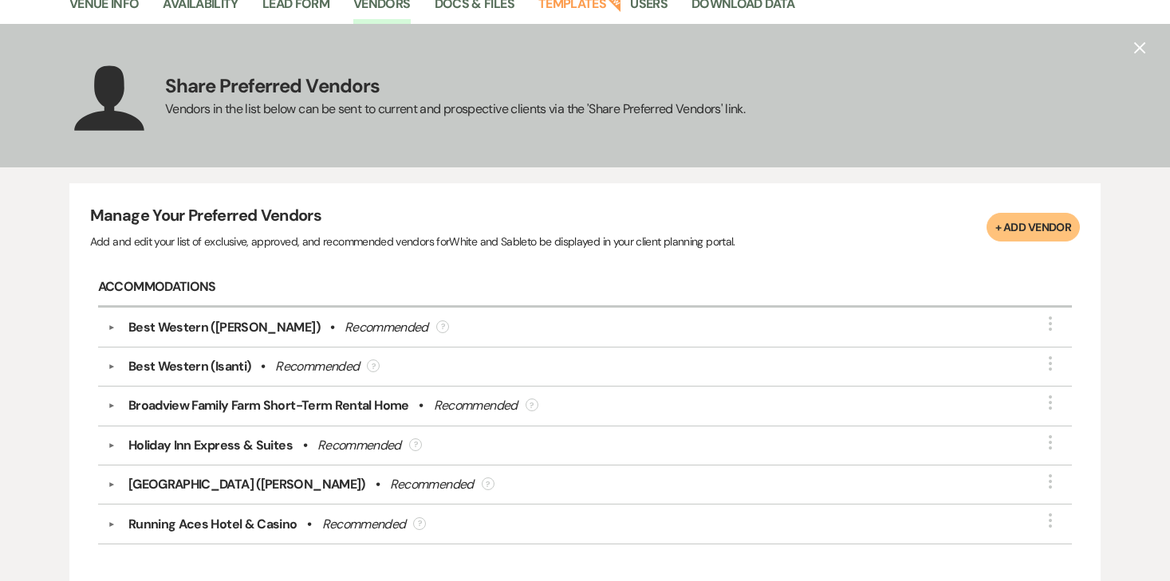
scroll to position [150, 0]
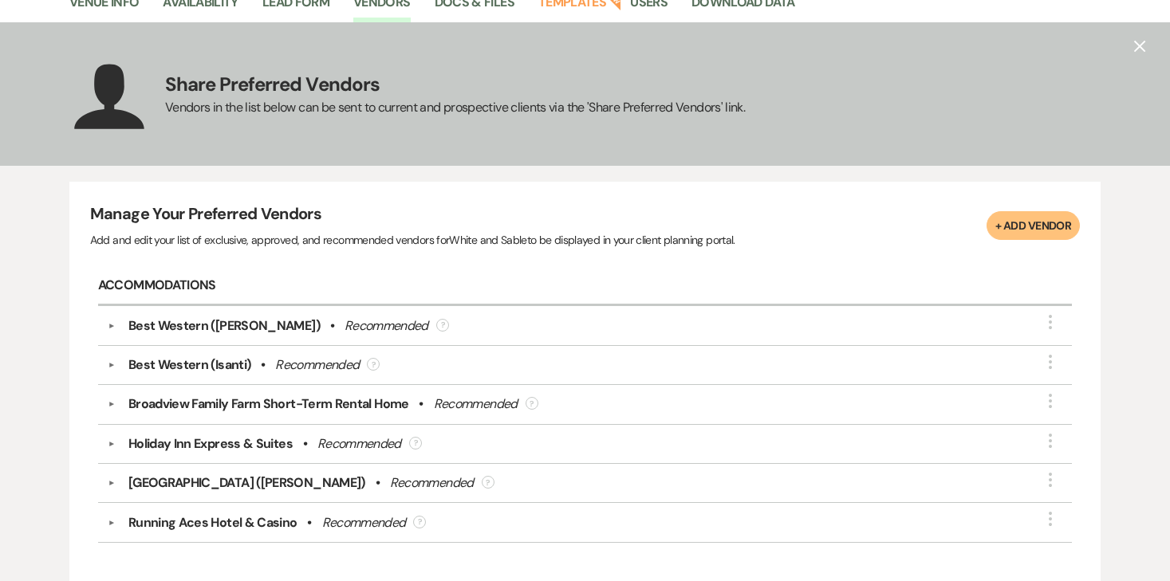
click at [282, 442] on div "Holiday Inn Express & Suites" at bounding box center [210, 444] width 164 height 19
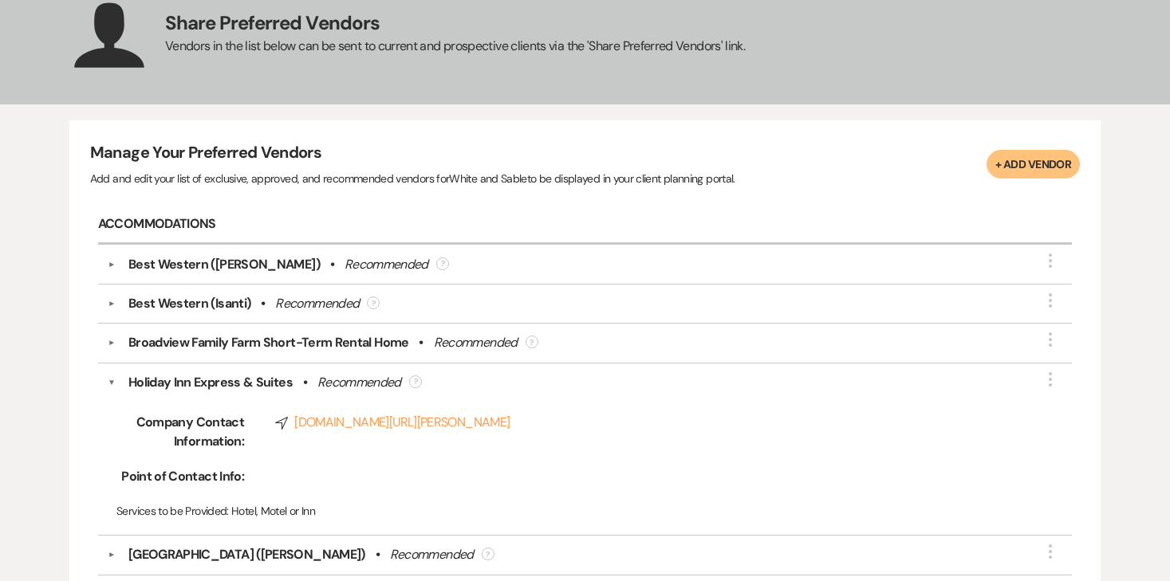
scroll to position [0, 0]
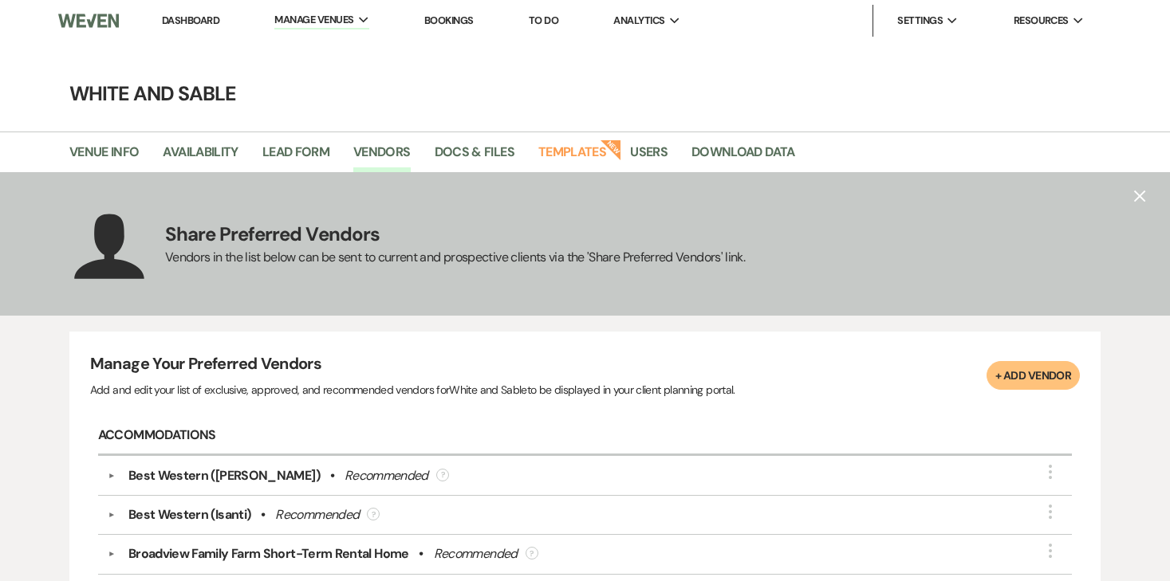
click at [554, 22] on link "To Do" at bounding box center [544, 21] width 30 height 14
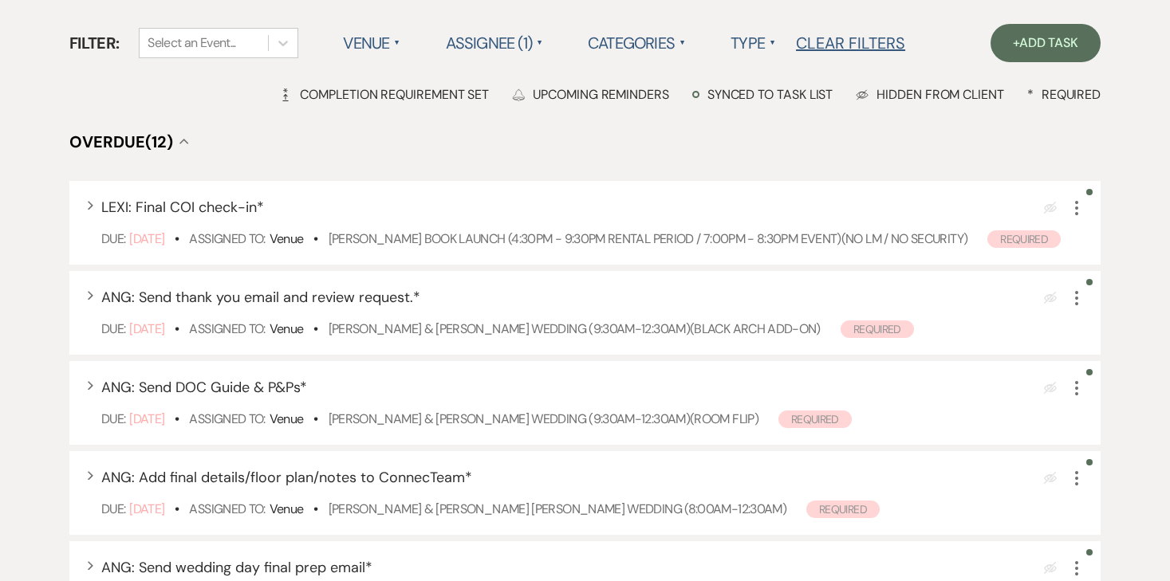
scroll to position [144, 0]
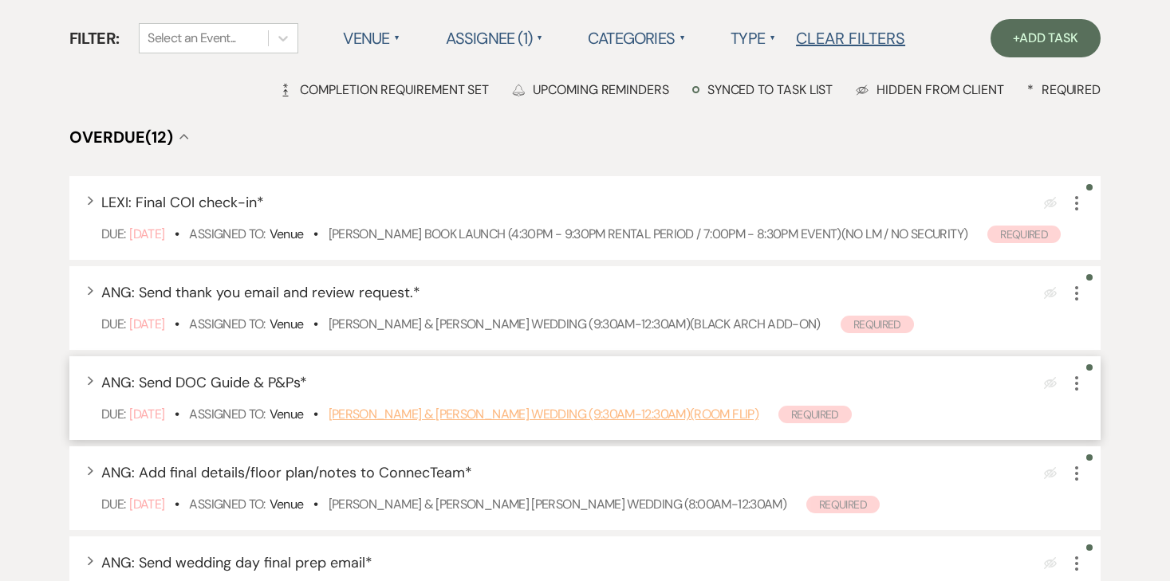
click at [522, 423] on link "Alivia Ostendorf & Jake Miller's Wedding (9:30am-12:30am)(ROOM FLIP)" at bounding box center [544, 414] width 430 height 17
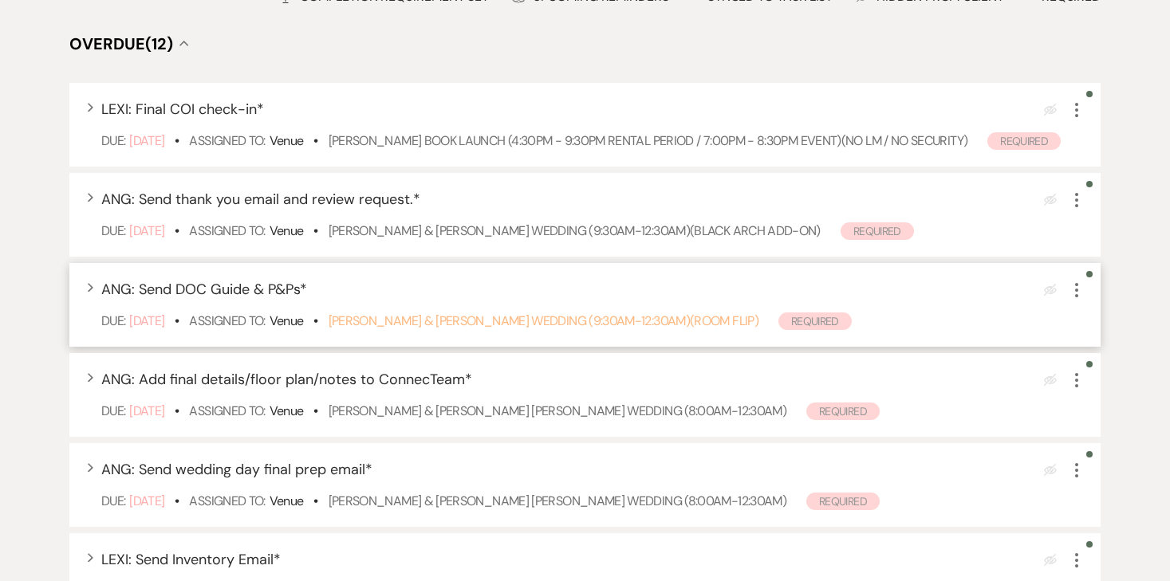
scroll to position [251, 0]
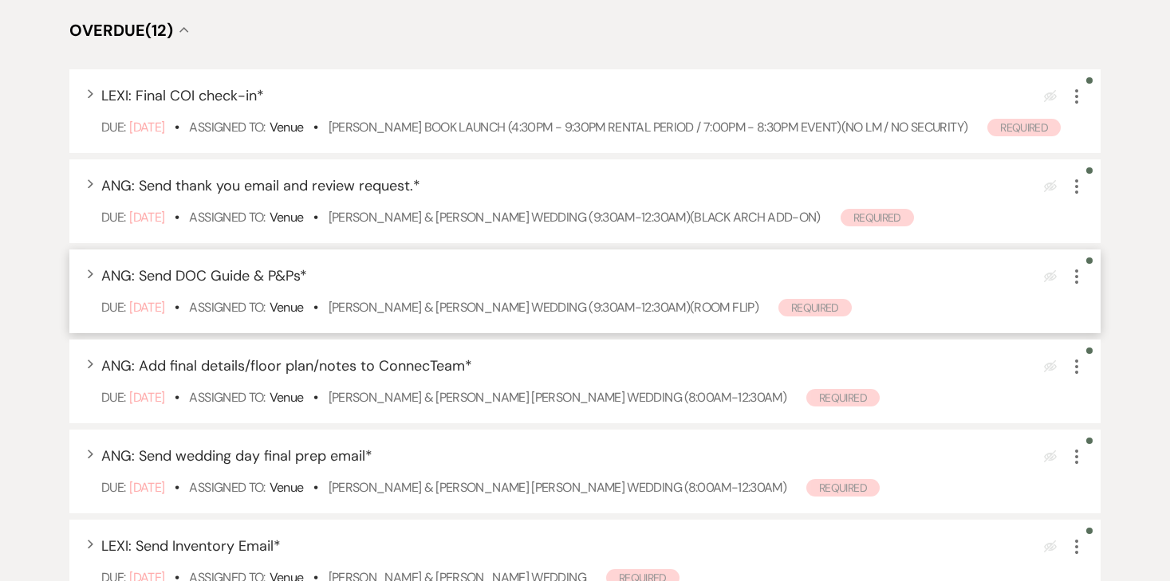
click at [1070, 286] on icon "More" at bounding box center [1076, 276] width 19 height 19
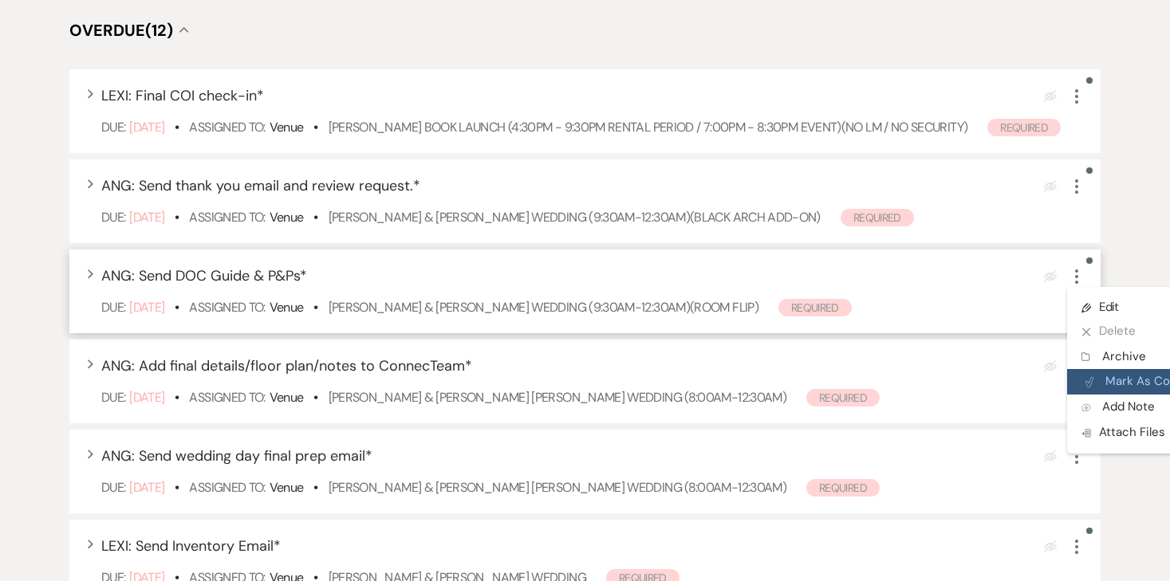
click at [1111, 395] on button "Plan Portal Link Mark As Complete" at bounding box center [1145, 382] width 156 height 26
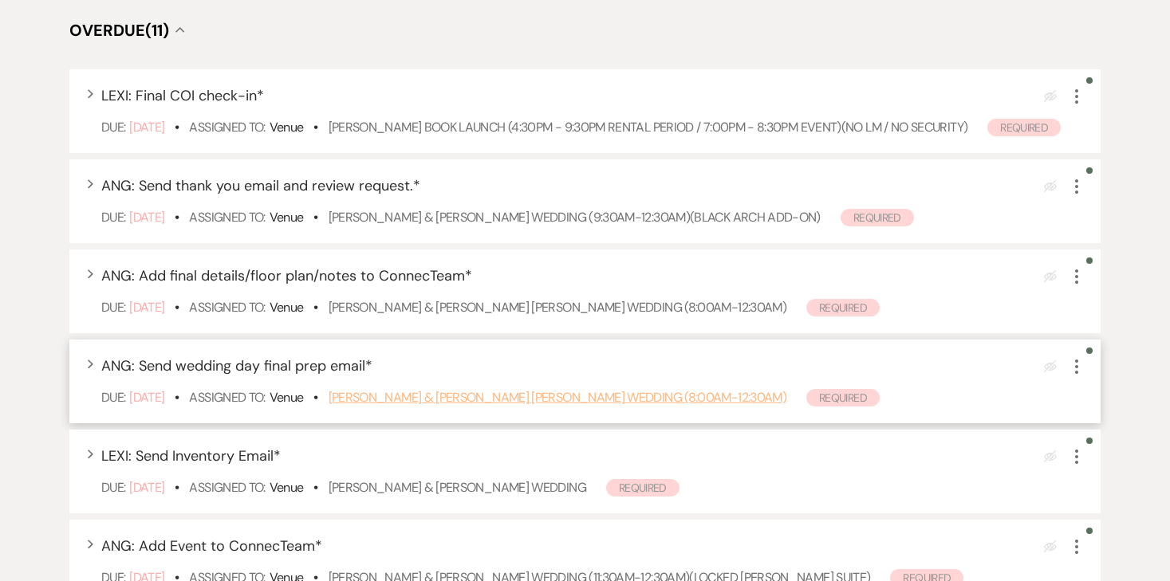
click at [424, 406] on link "[PERSON_NAME] & [PERSON_NAME] [PERSON_NAME] Wedding (8:00am-12:30am)" at bounding box center [558, 397] width 458 height 17
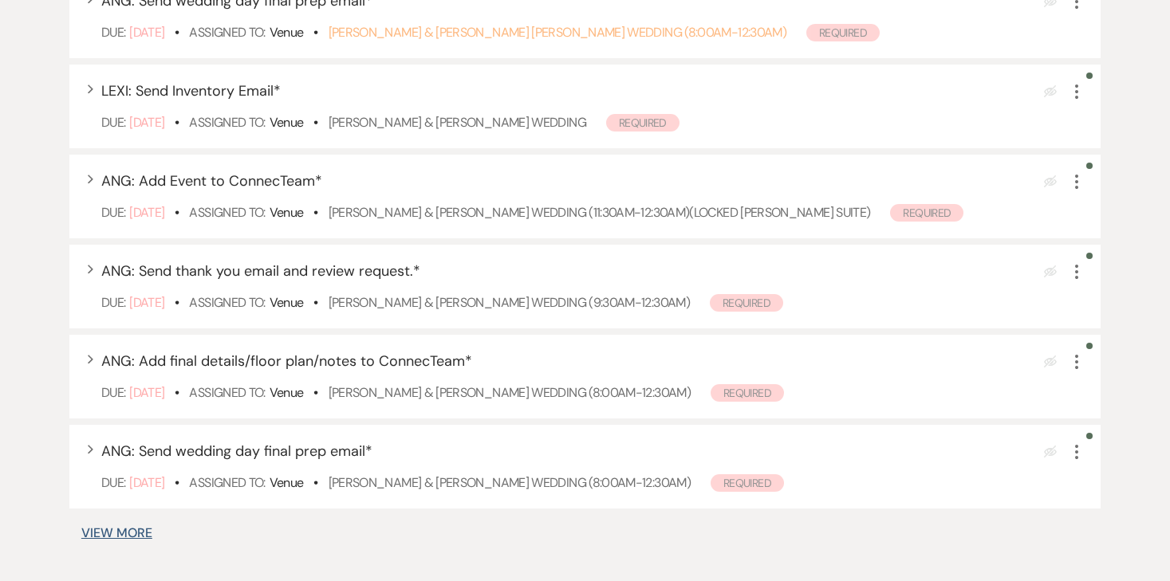
scroll to position [618, 0]
click at [1068, 280] on icon "More" at bounding box center [1076, 270] width 19 height 19
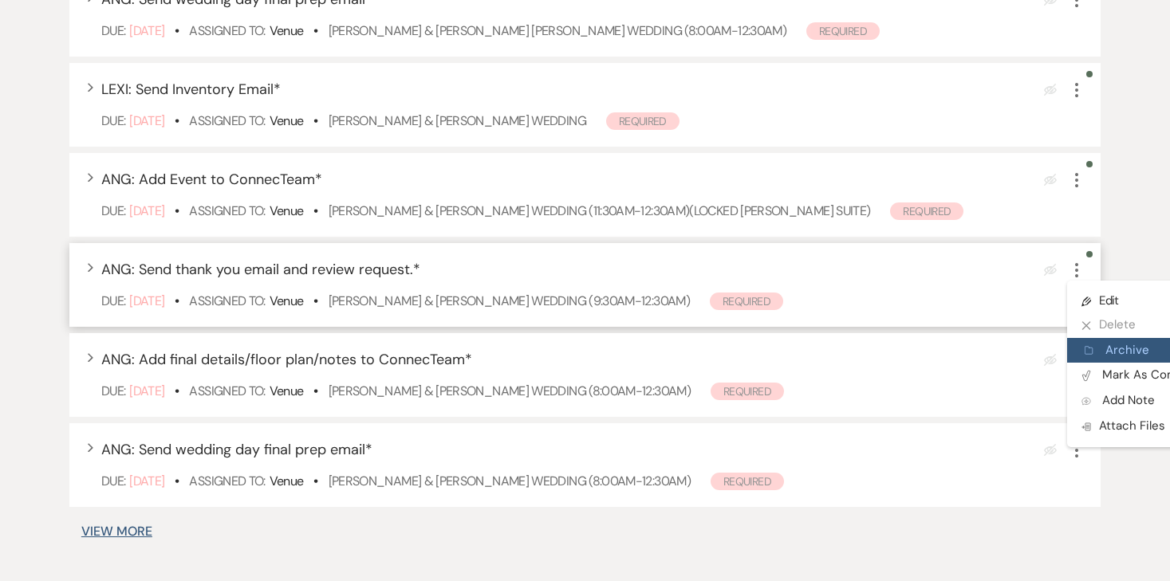
click at [1123, 364] on button "Archive Archive" at bounding box center [1143, 351] width 153 height 26
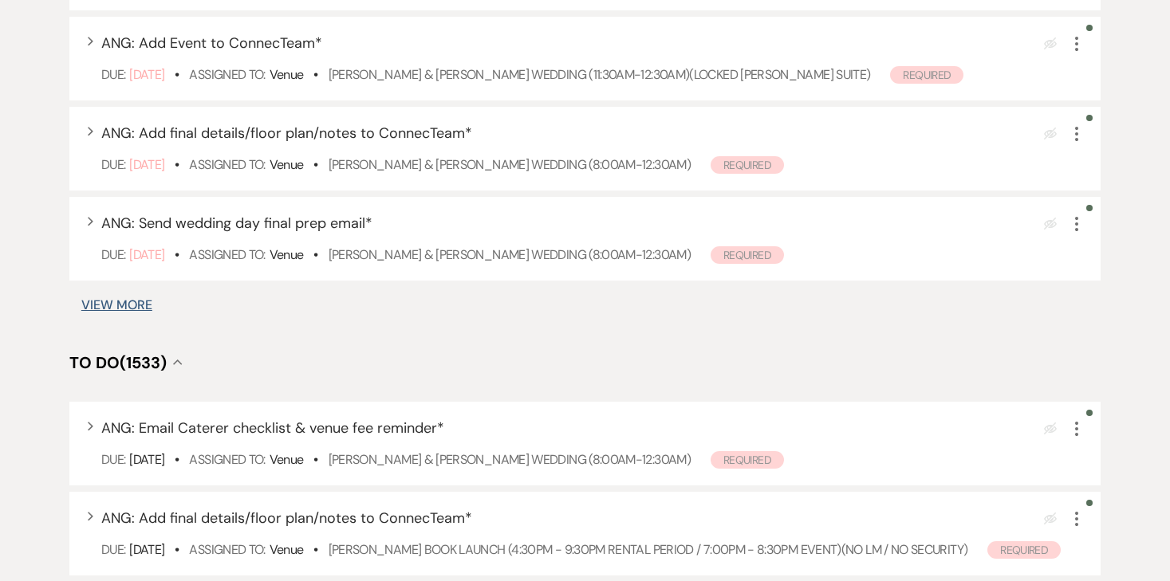
scroll to position [749, 0]
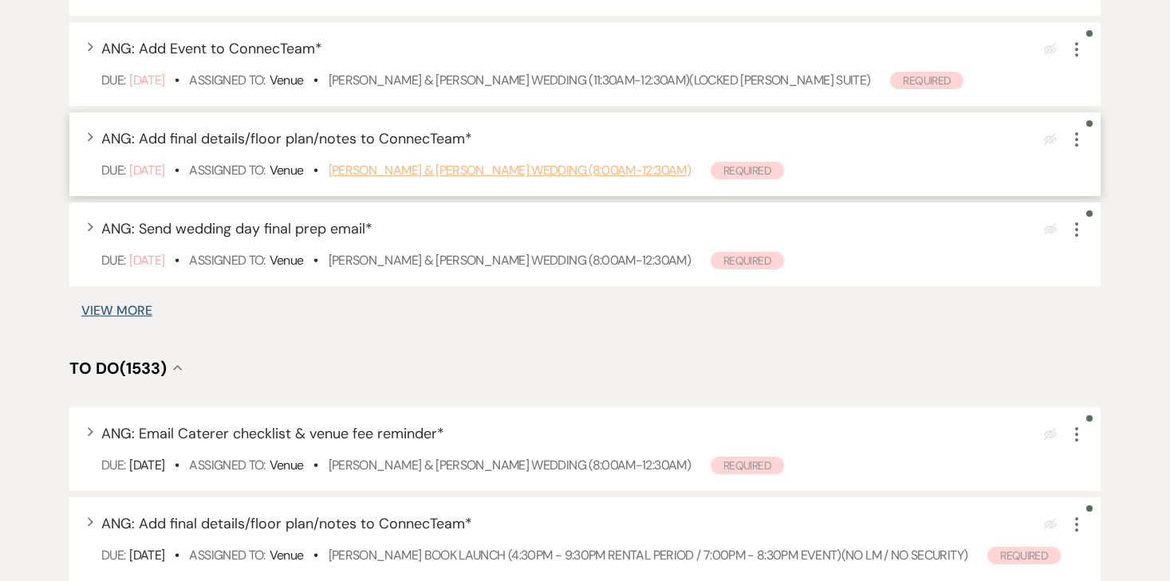
click at [439, 179] on link "Shannon Gehring & Collin Nelson's Wedding (8:00am-12:30am)" at bounding box center [510, 170] width 362 height 17
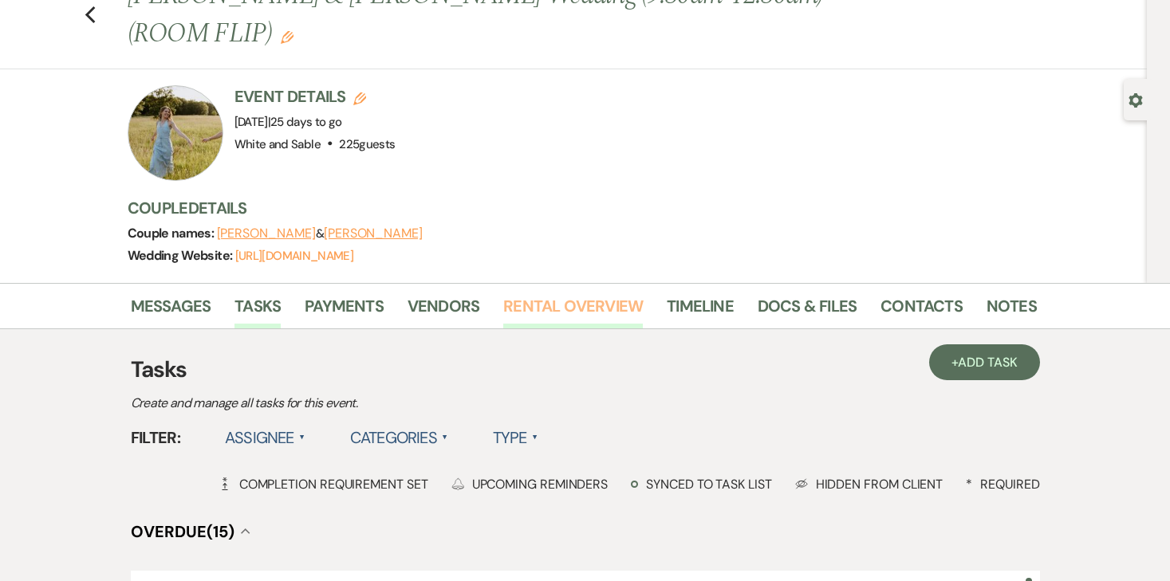
scroll to position [70, 0]
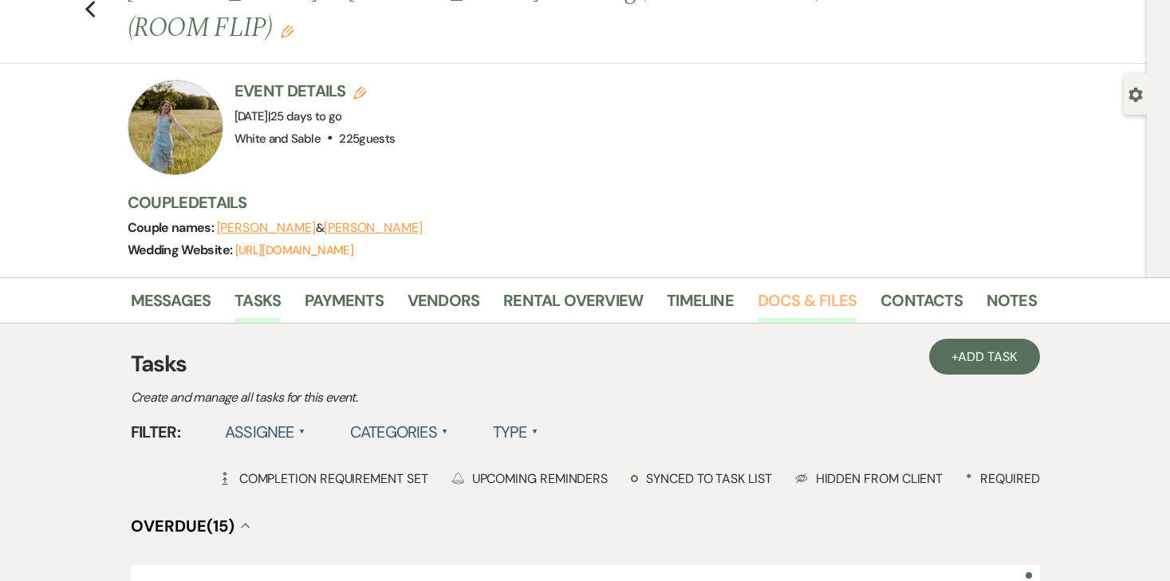
click at [812, 300] on link "Docs & Files" at bounding box center [807, 305] width 99 height 35
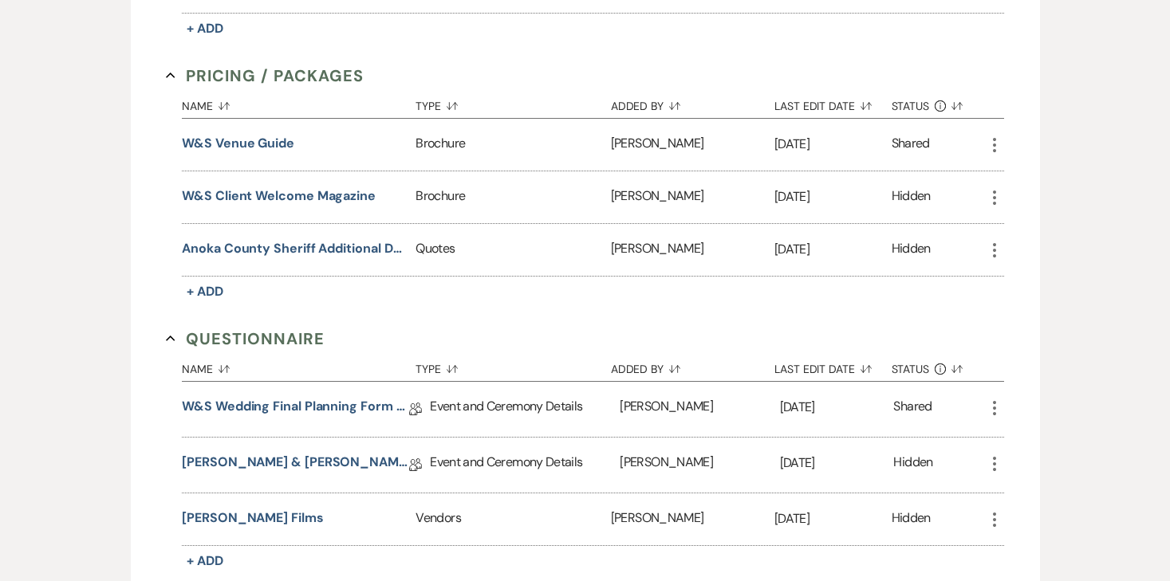
scroll to position [3246, 0]
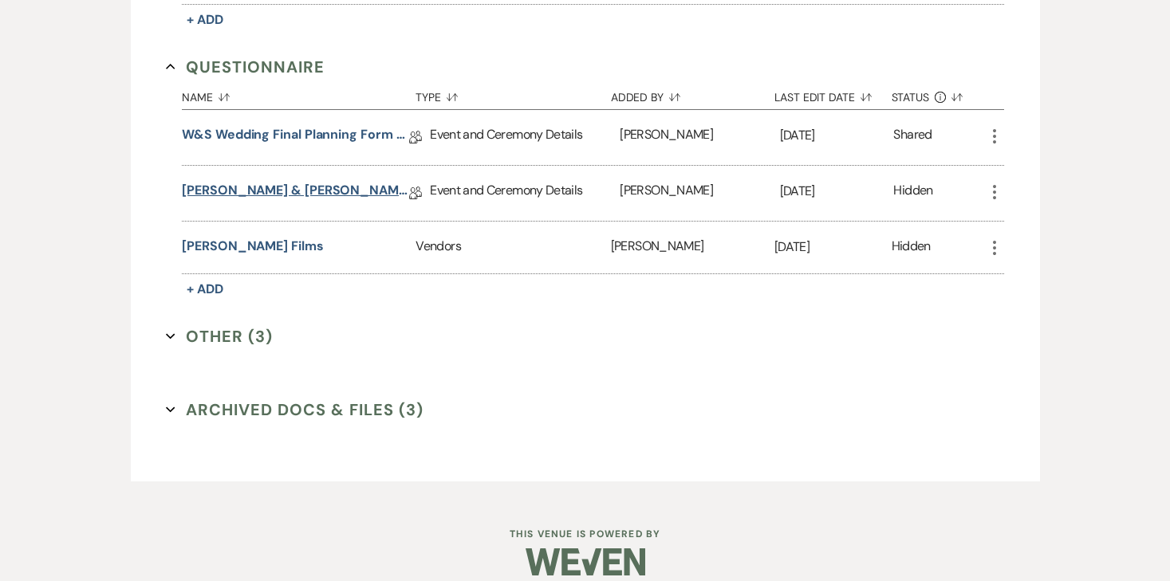
click at [294, 181] on link "Jake & Alivia Final Details" at bounding box center [295, 193] width 227 height 25
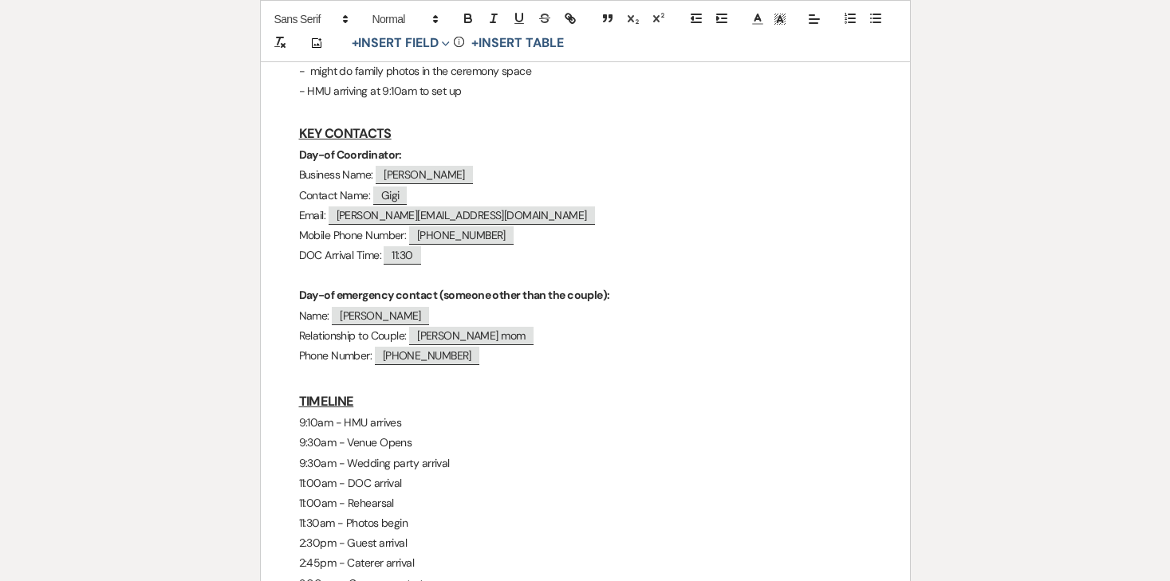
scroll to position [608, 0]
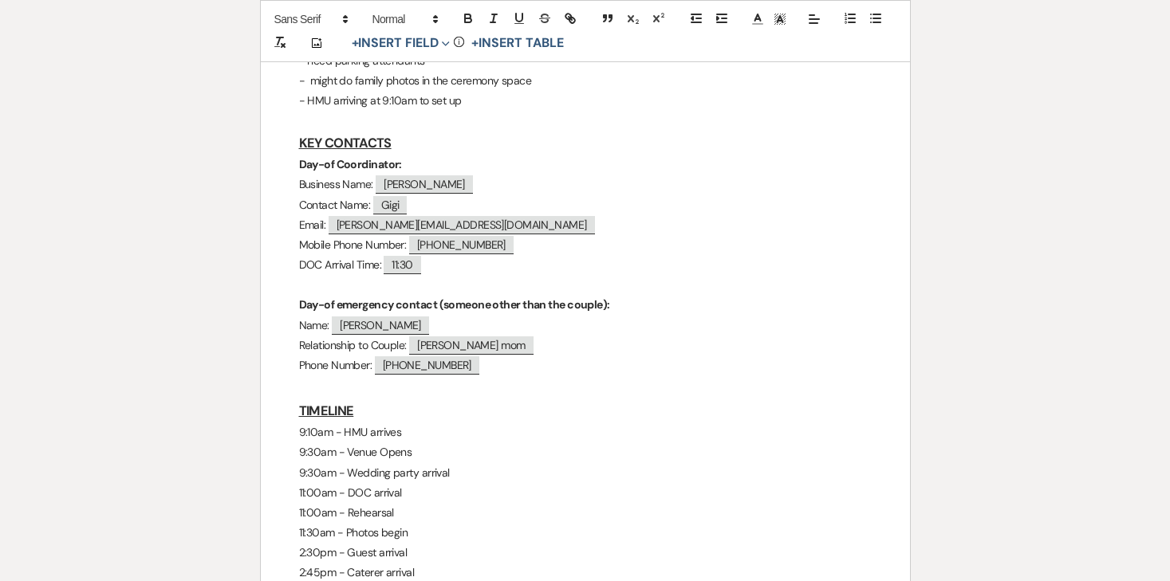
click at [395, 216] on span "gigismail@comcast.net" at bounding box center [462, 225] width 266 height 18
select select "client"
select select "Email"
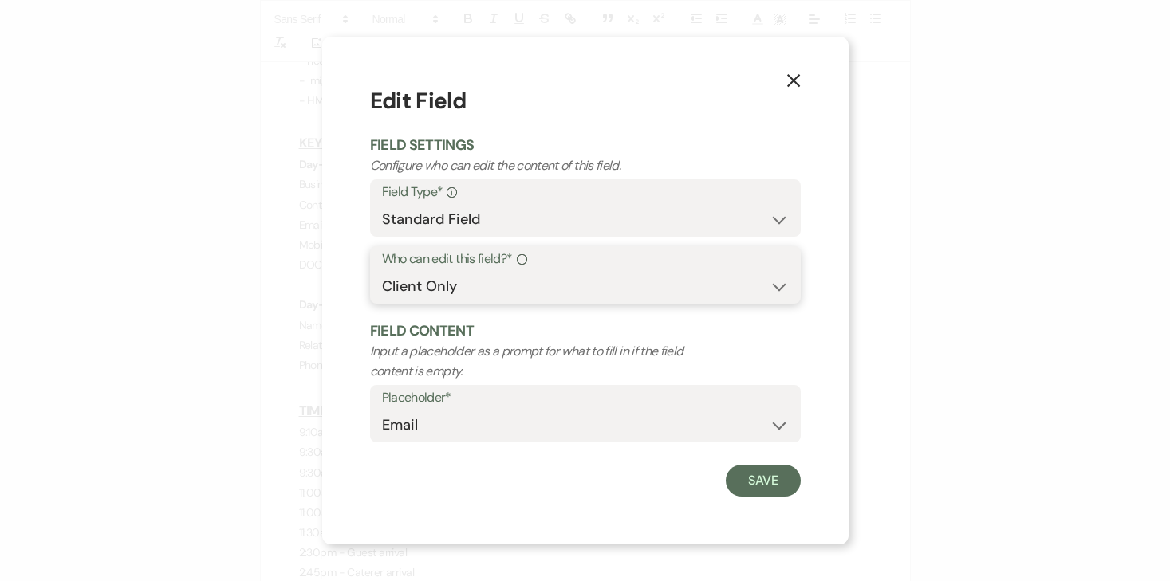
click at [460, 291] on select "Both Venue & Client Client Only Venue Only" at bounding box center [585, 286] width 407 height 31
select select "clientAndOwner"
click at [382, 271] on select "Both Venue & Client Client Only Venue Only" at bounding box center [585, 286] width 407 height 31
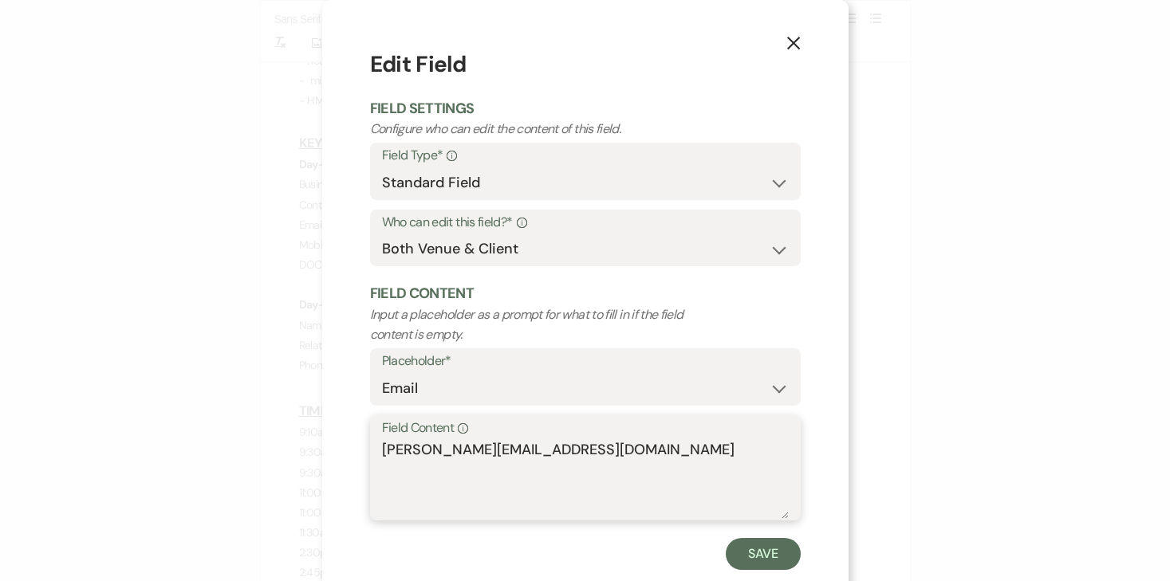
click at [438, 459] on textarea "gigismail@comcast.net" at bounding box center [585, 479] width 407 height 80
click at [756, 563] on button "Save" at bounding box center [763, 554] width 75 height 32
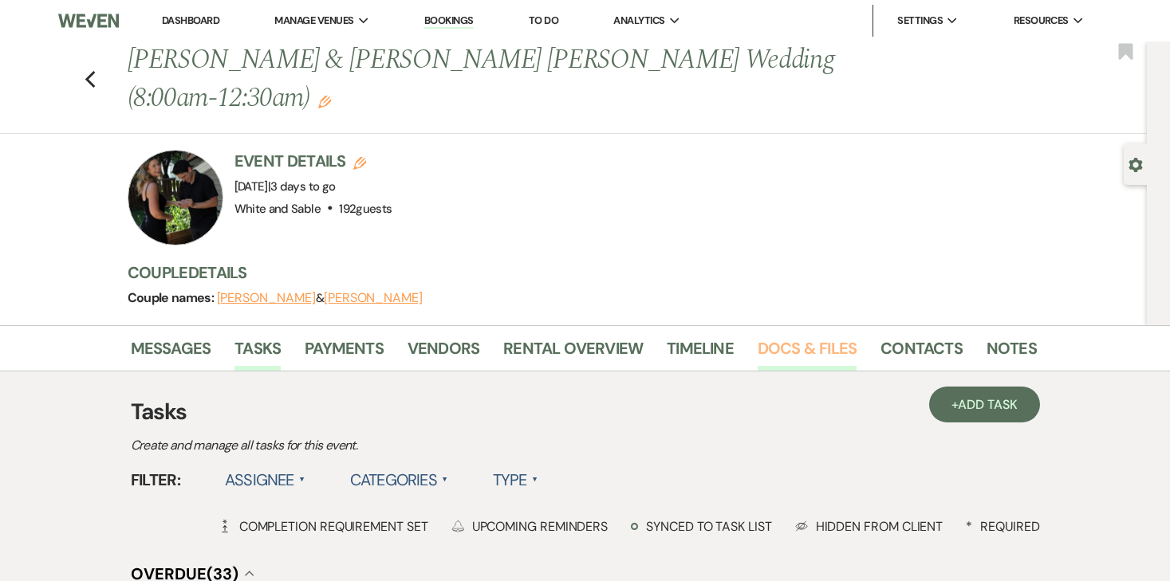
click at [758, 336] on link "Docs & Files" at bounding box center [807, 353] width 99 height 35
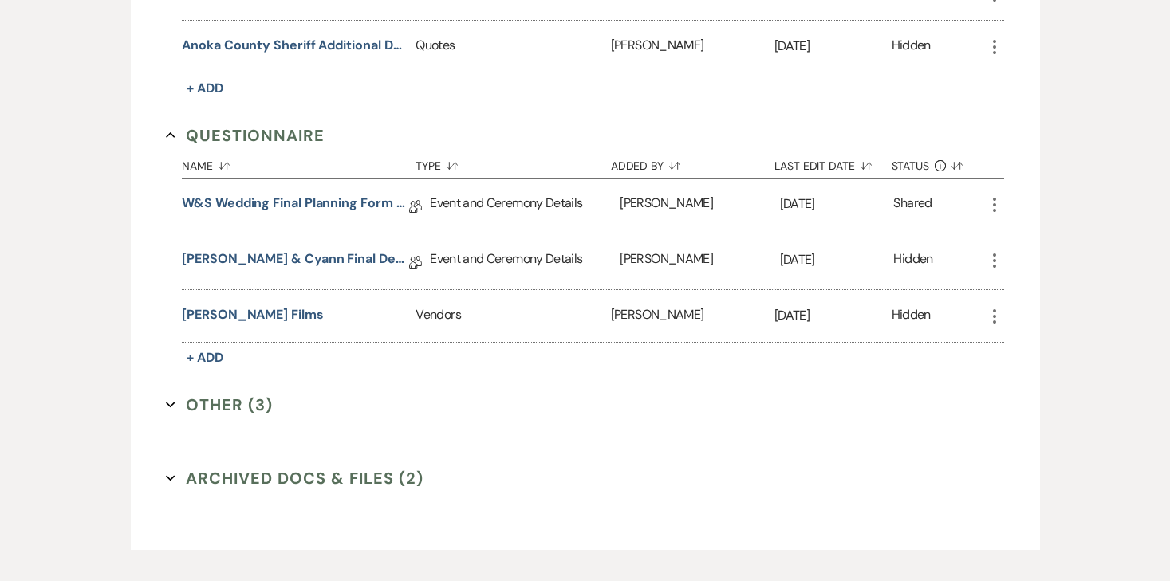
scroll to position [3348, 0]
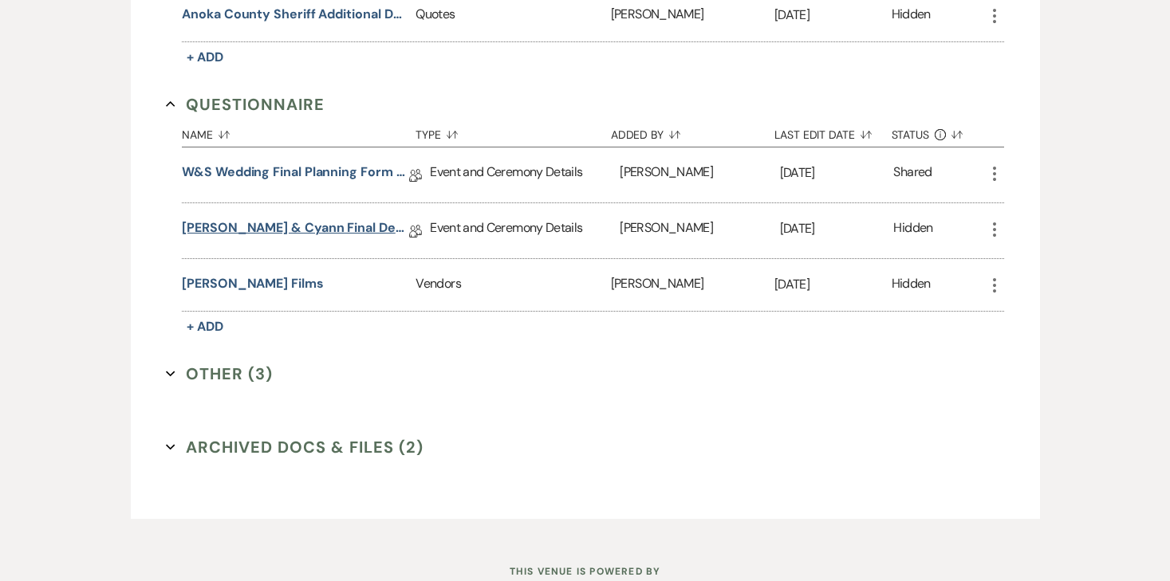
click at [324, 219] on link "[PERSON_NAME] & Cyann Final Details" at bounding box center [295, 231] width 227 height 25
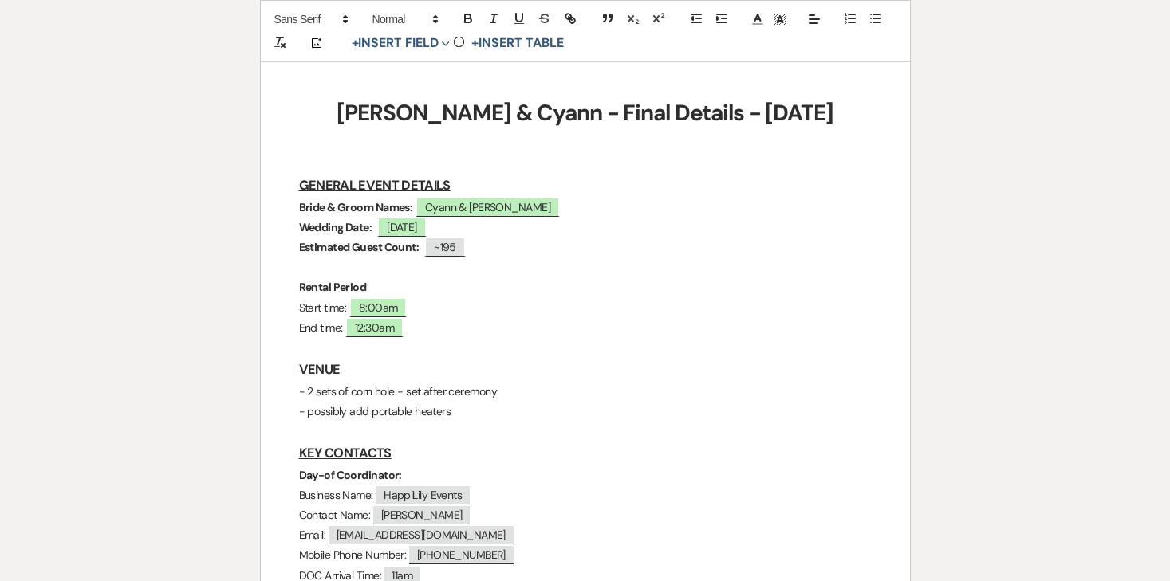
scroll to position [239, 0]
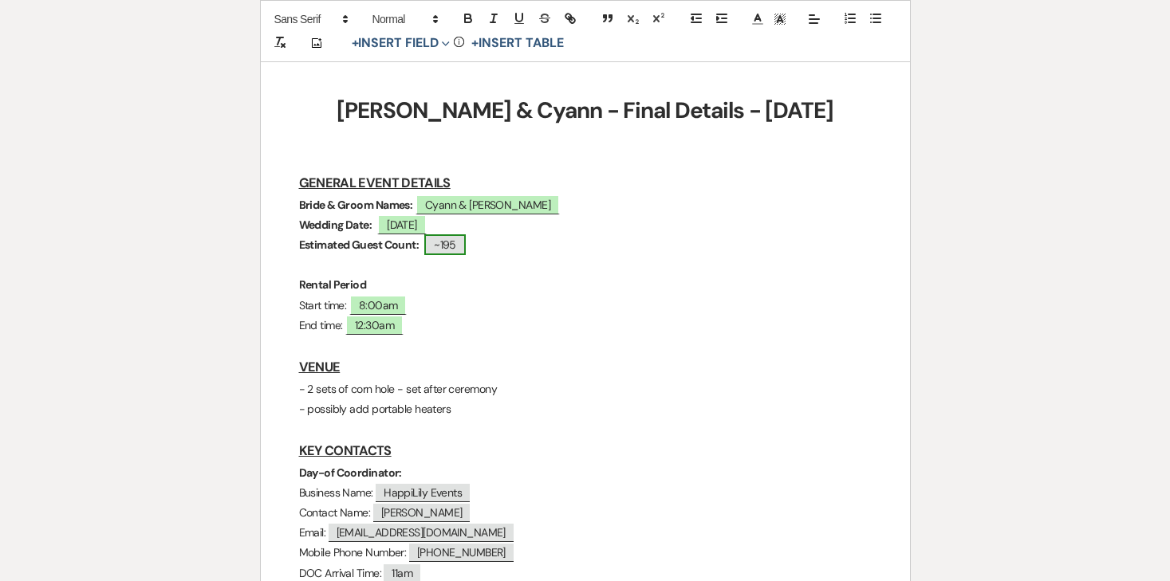
click at [463, 246] on span "~195" at bounding box center [444, 245] width 41 height 21
select select "Number"
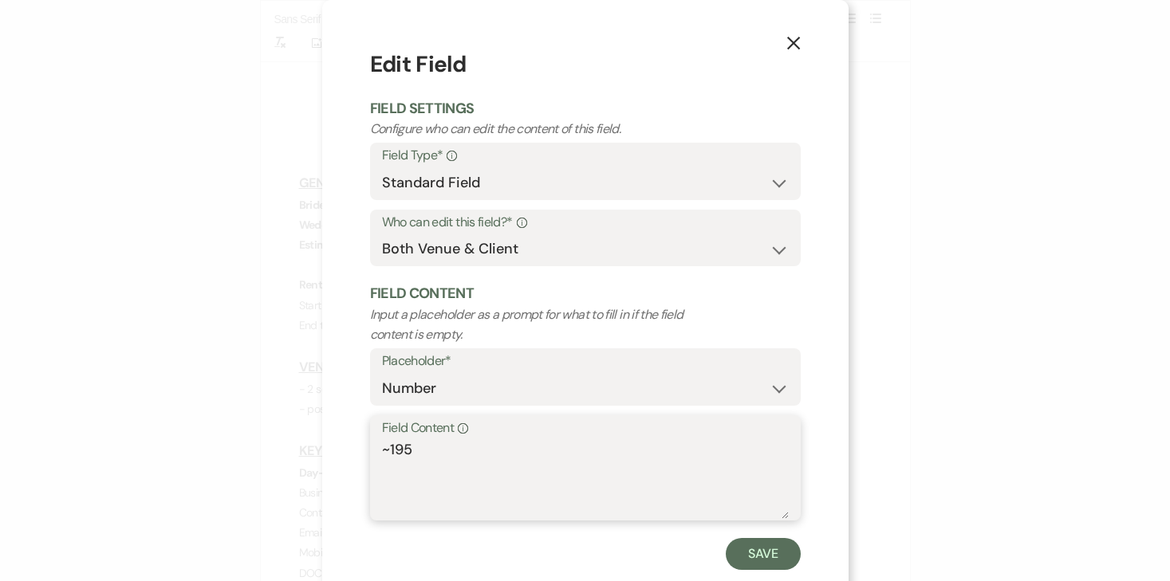
drag, startPoint x: 417, startPoint y: 451, endPoint x: 337, endPoint y: 451, distance: 80.6
click at [337, 451] on div "X Edit Field Field Settings Configure who can edit the content of this field. F…" at bounding box center [585, 309] width 526 height 618
type textarea "193"
click at [737, 550] on button "Save" at bounding box center [763, 554] width 75 height 32
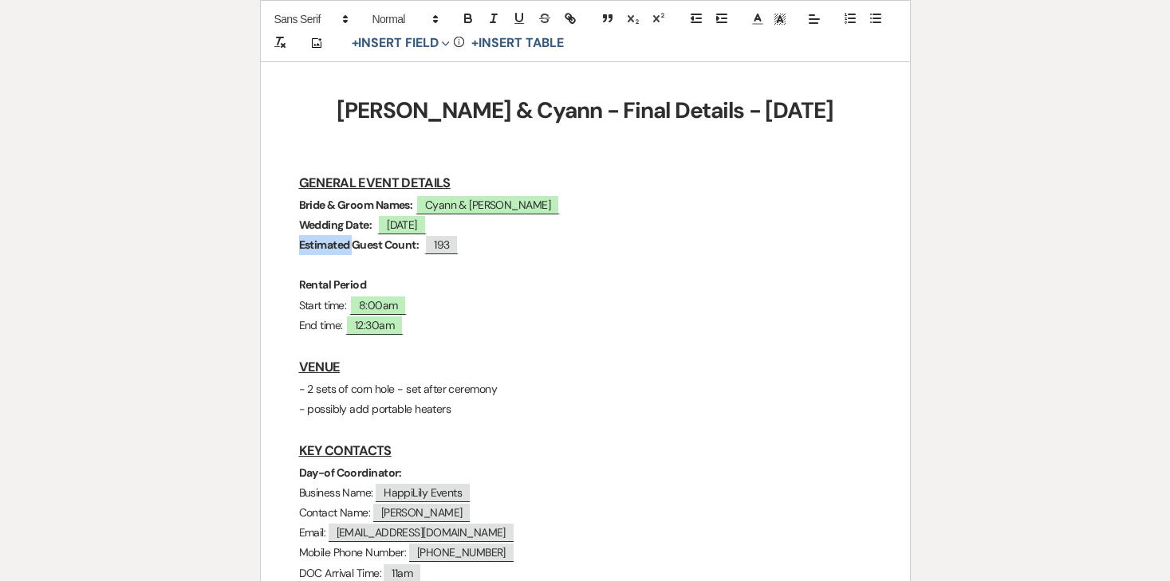
drag, startPoint x: 355, startPoint y: 246, endPoint x: 280, endPoint y: 246, distance: 75.0
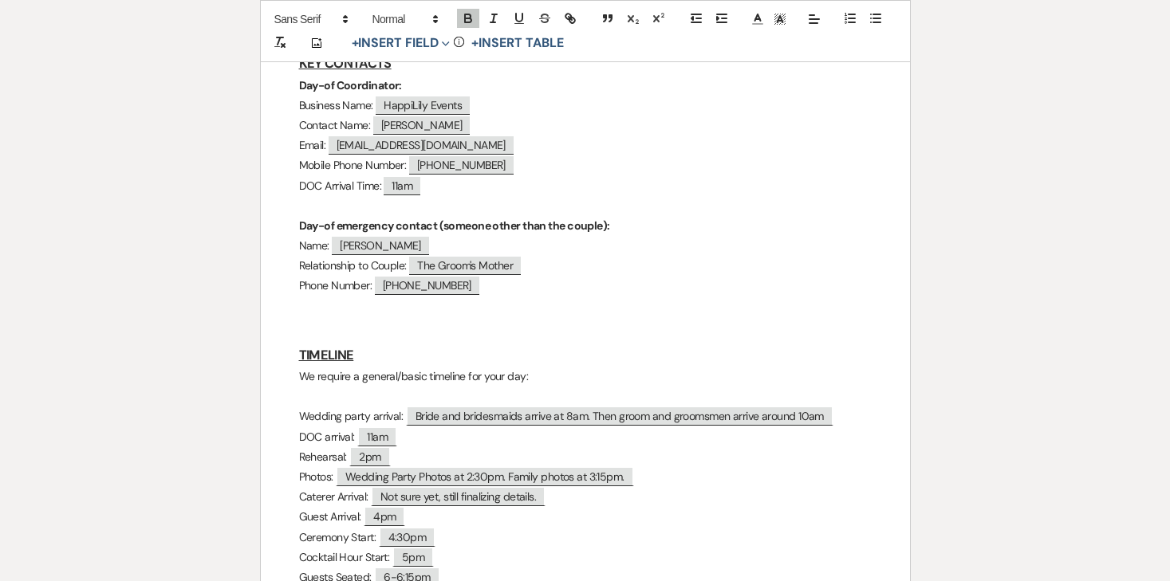
scroll to position [629, 0]
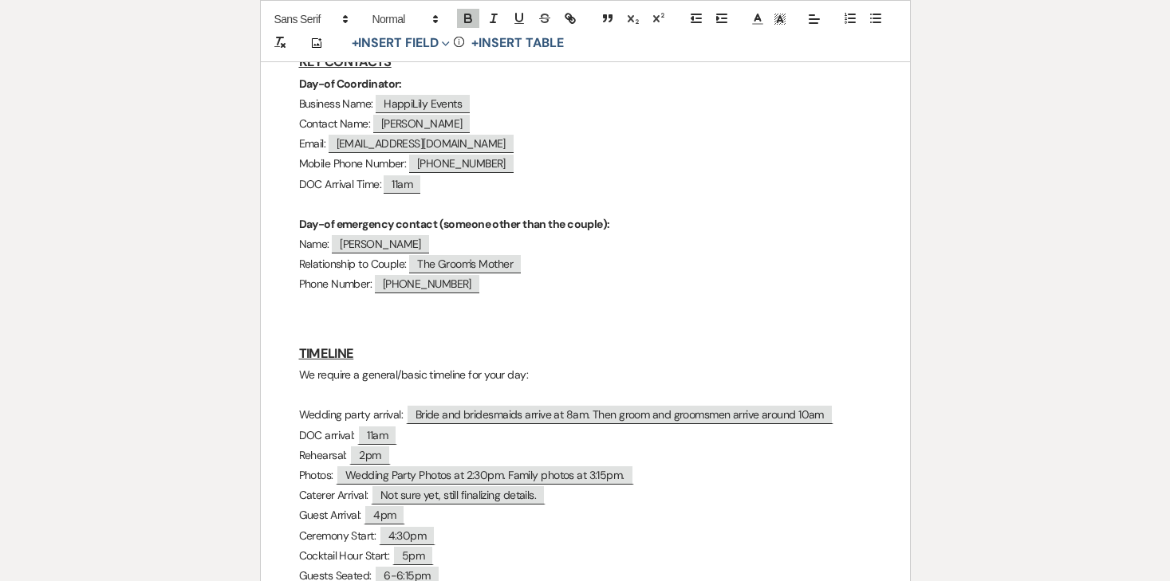
click at [337, 369] on p "We require a general/basic timeline for your day:" at bounding box center [585, 375] width 573 height 20
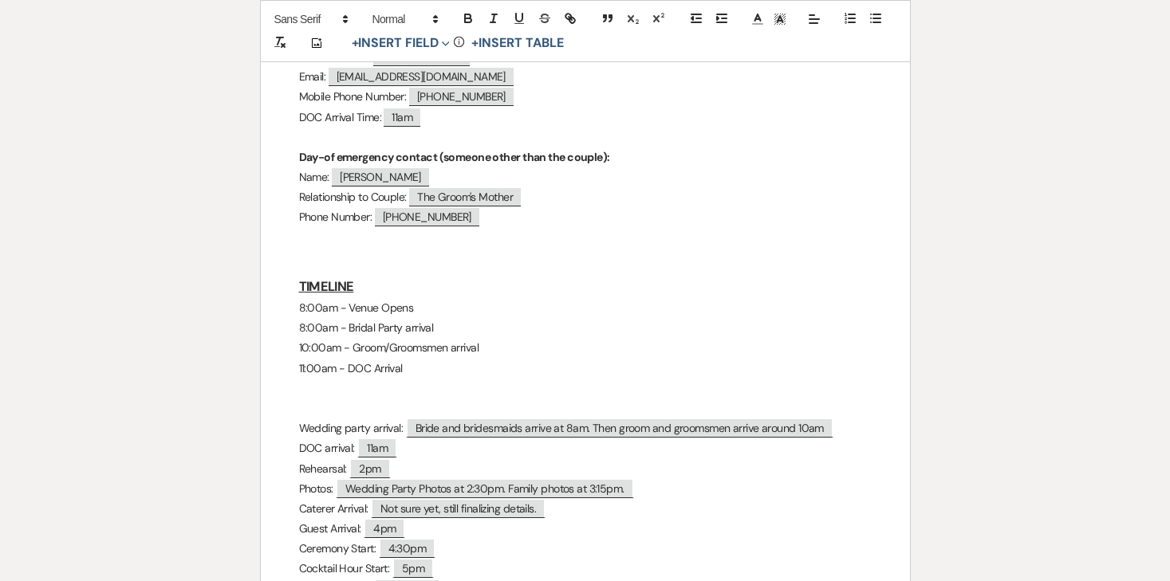
scroll to position [698, 0]
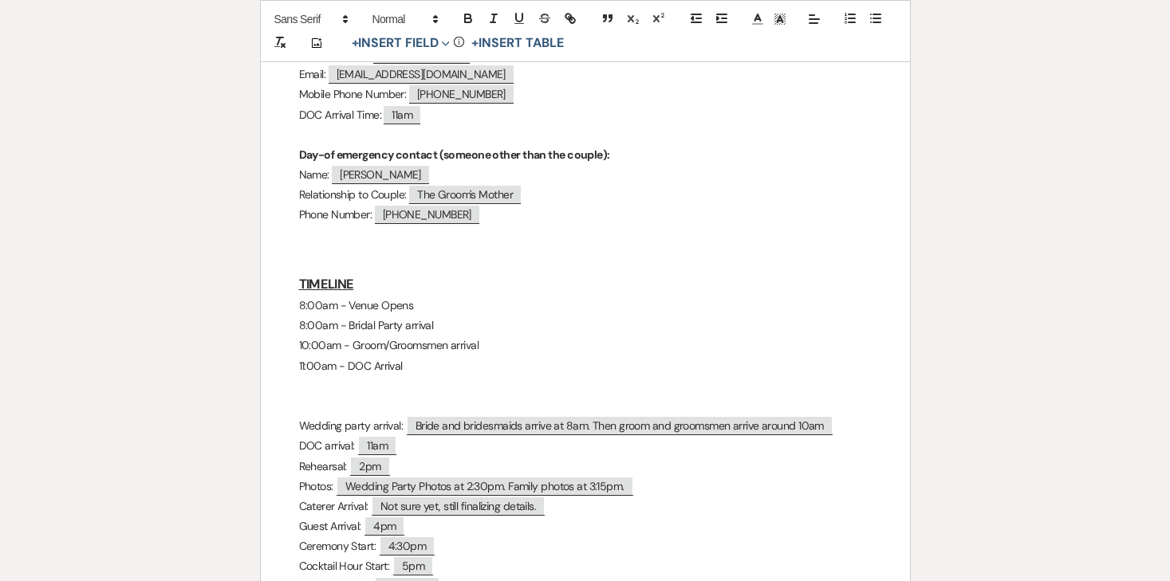
click at [320, 377] on p at bounding box center [585, 386] width 573 height 20
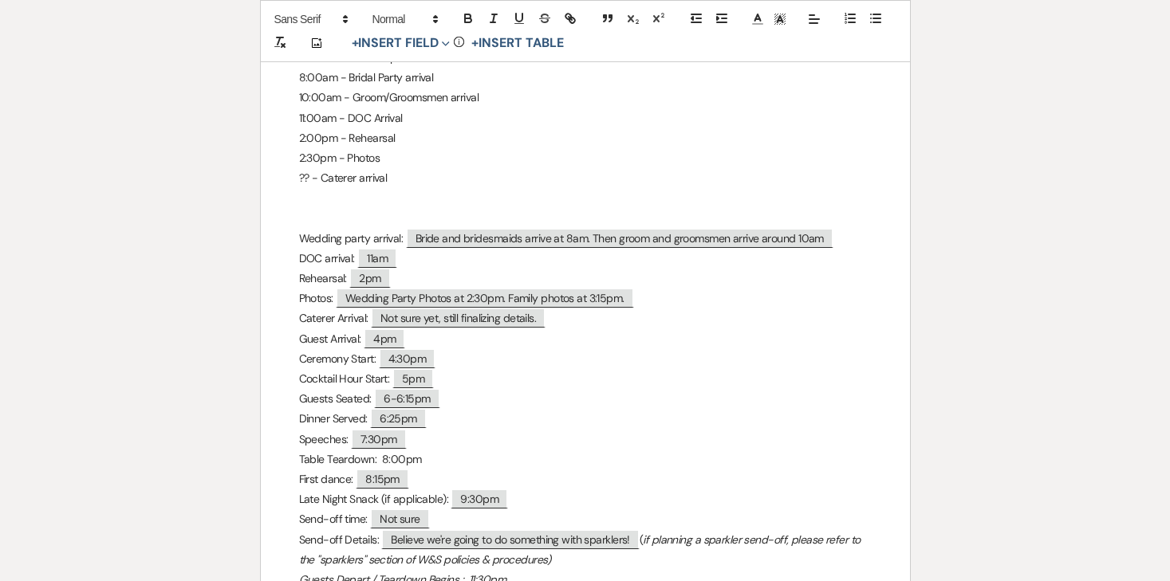
scroll to position [956, 0]
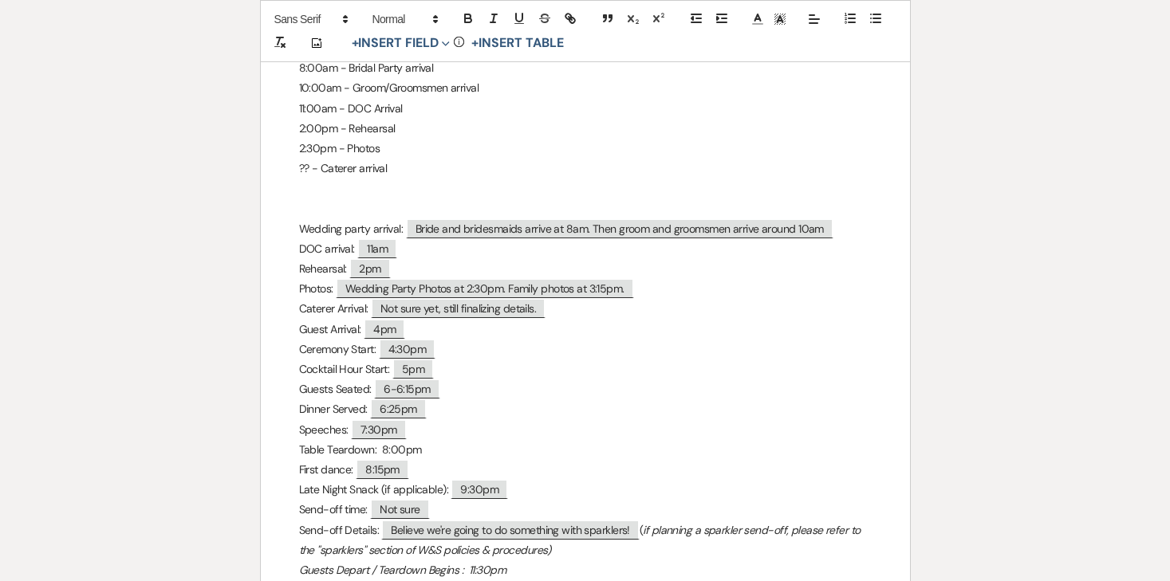
click at [367, 164] on p "?? - Caterer arrival" at bounding box center [585, 169] width 573 height 20
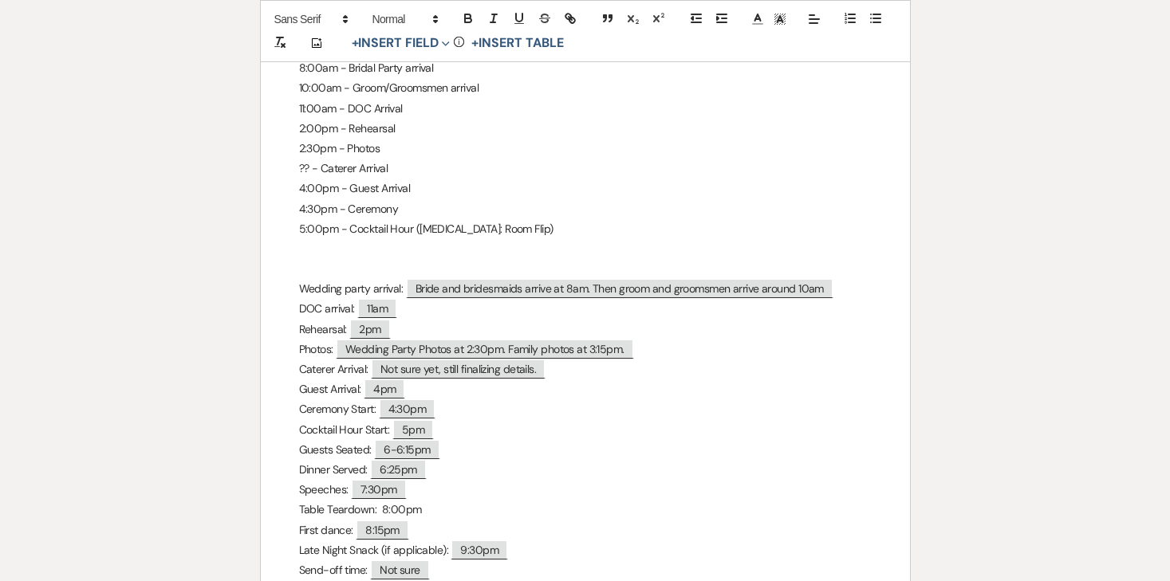
click at [411, 223] on p "5:00pm - Cocktail Hour (PLAN B: Room Flip)" at bounding box center [585, 229] width 573 height 20
click at [577, 220] on p "5:00pm - Cocktail Hour / ([MEDICAL_DATA]: Room Flip)" at bounding box center [585, 229] width 573 height 20
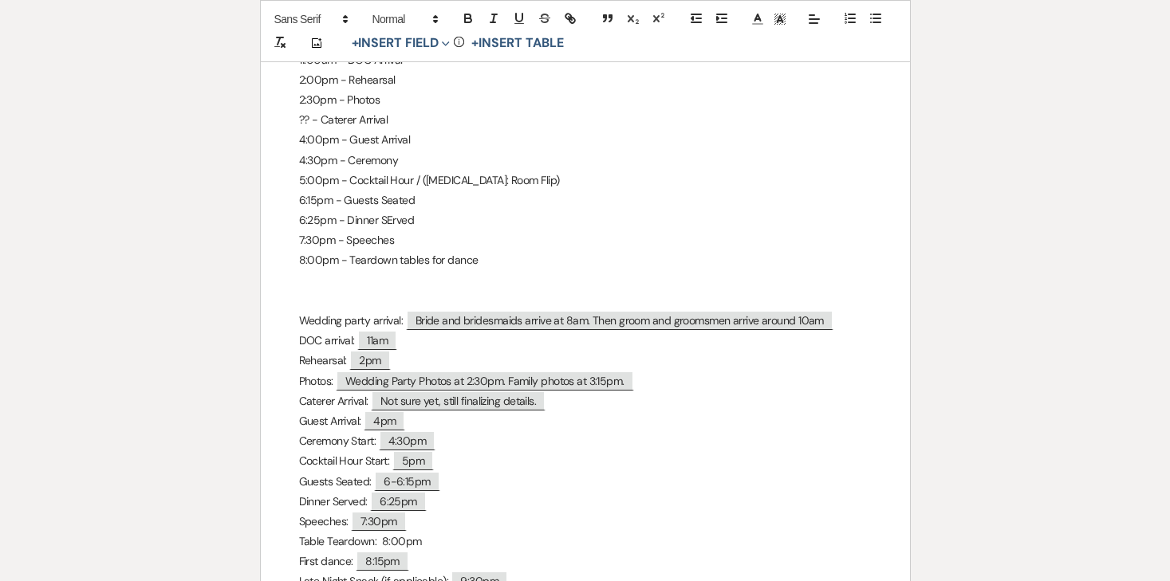
scroll to position [1023, 0]
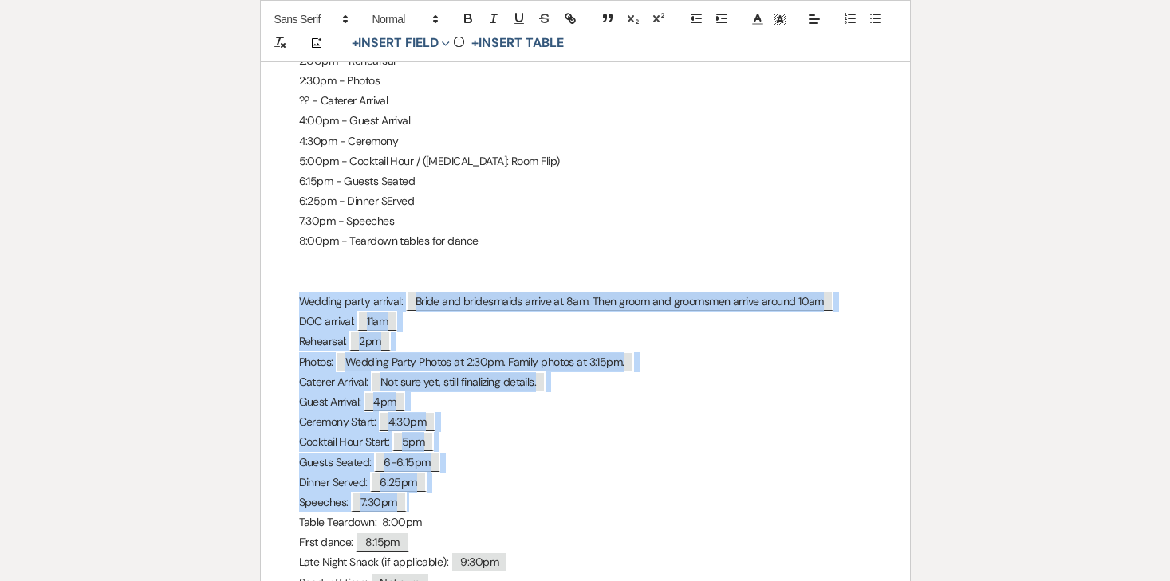
drag, startPoint x: 294, startPoint y: 302, endPoint x: 453, endPoint y: 505, distance: 258.0
click at [453, 505] on div "Jackson & Cyann - Final Details - 10.17.25 GENERAL EVENT DETAILS Bride & Groom …" at bounding box center [585, 225] width 649 height 1945
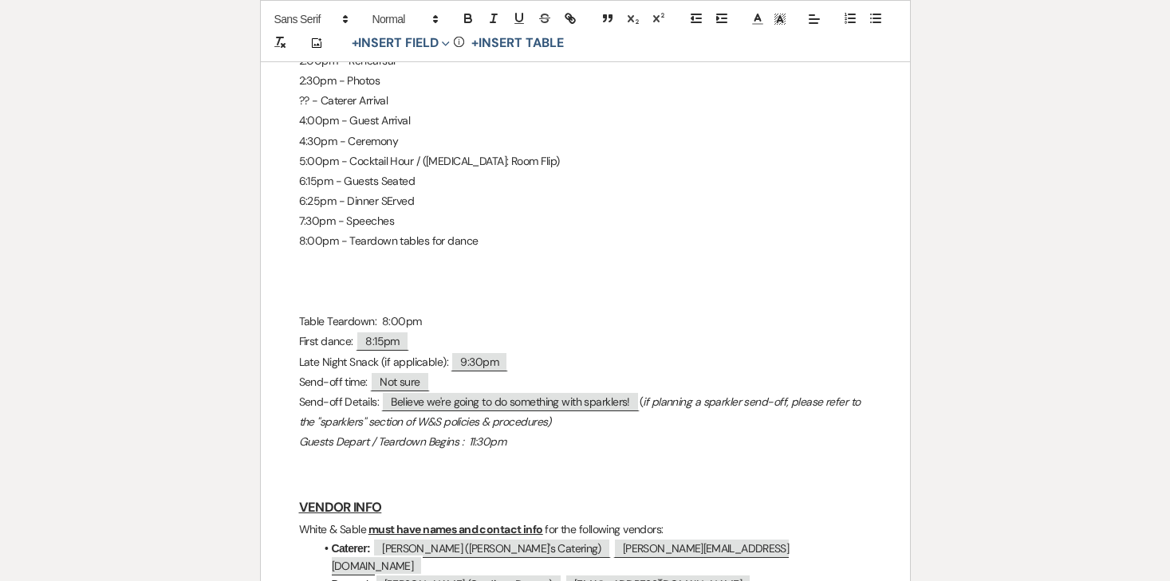
click at [338, 258] on p at bounding box center [585, 262] width 573 height 20
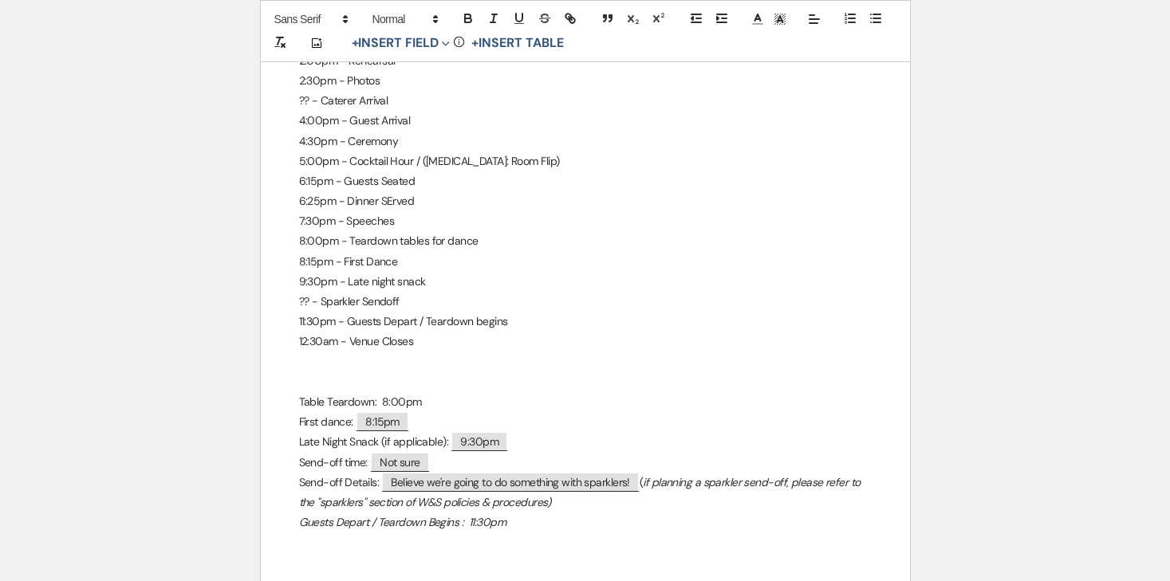
click at [410, 353] on p at bounding box center [585, 363] width 573 height 20
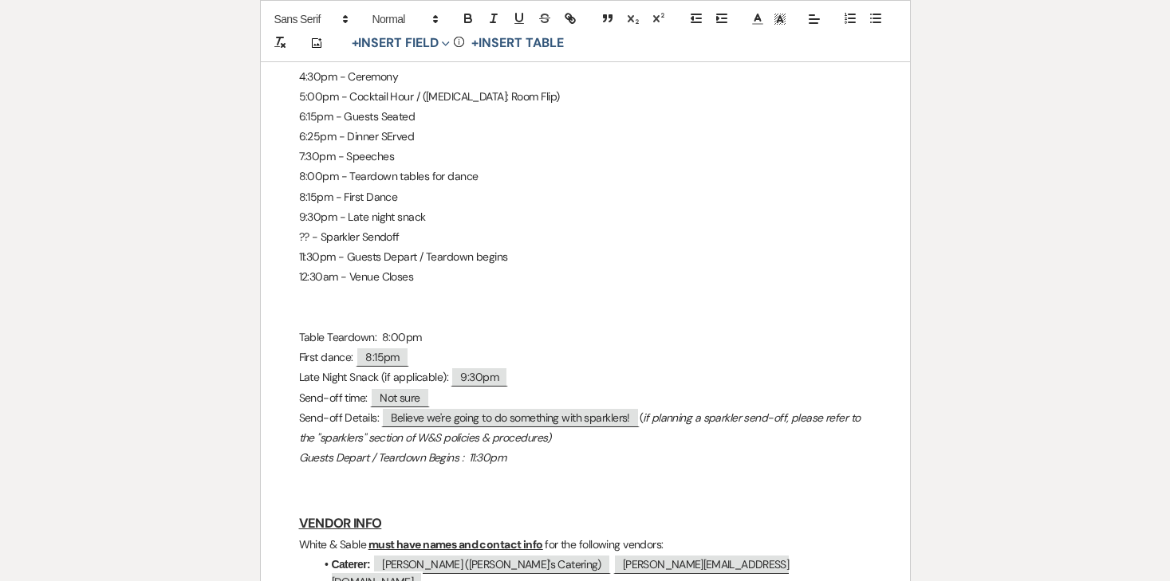
scroll to position [1089, 0]
drag, startPoint x: 522, startPoint y: 451, endPoint x: 290, endPoint y: 302, distance: 276.3
click at [290, 302] on div "Jackson & Cyann - Final Details - 10.17.25 GENERAL EVENT DETAILS Bride & Groom …" at bounding box center [585, 100] width 649 height 1824
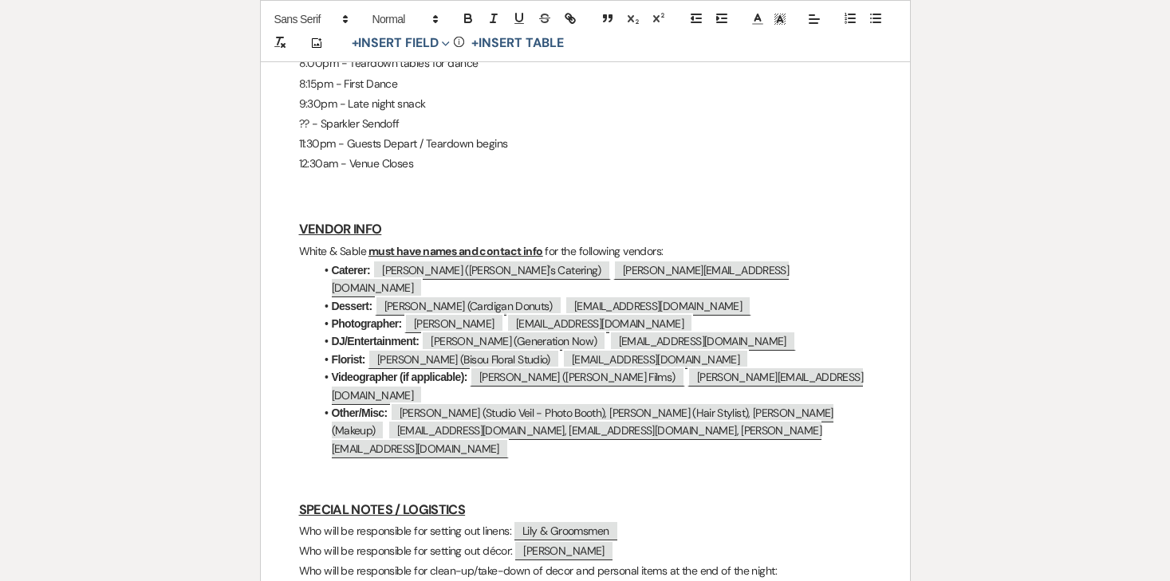
scroll to position [1198, 0]
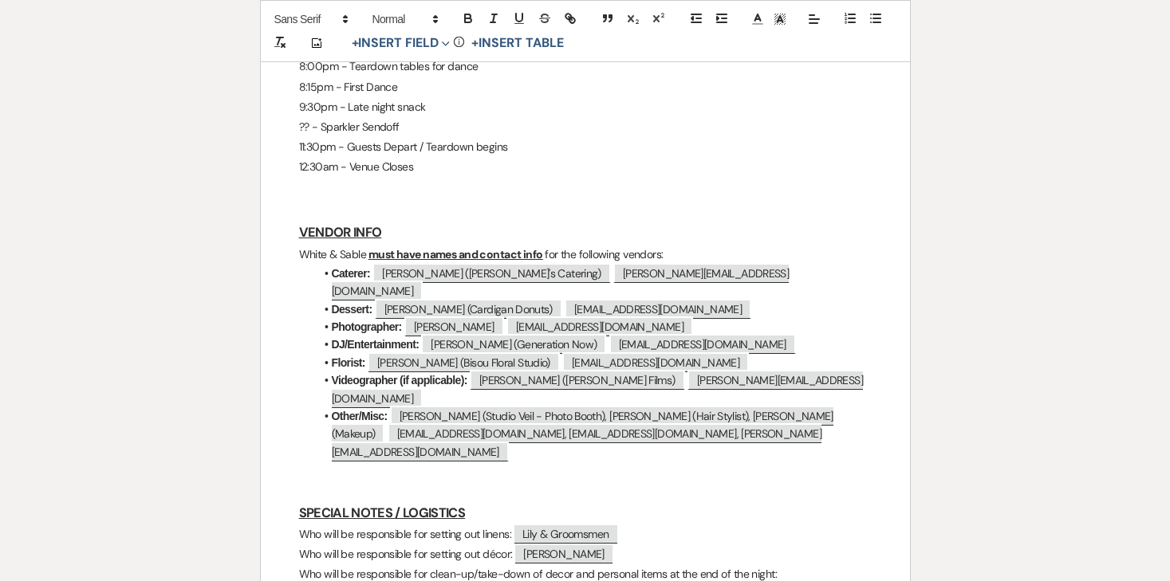
click at [468, 248] on u "must have names and contact info" at bounding box center [456, 254] width 175 height 14
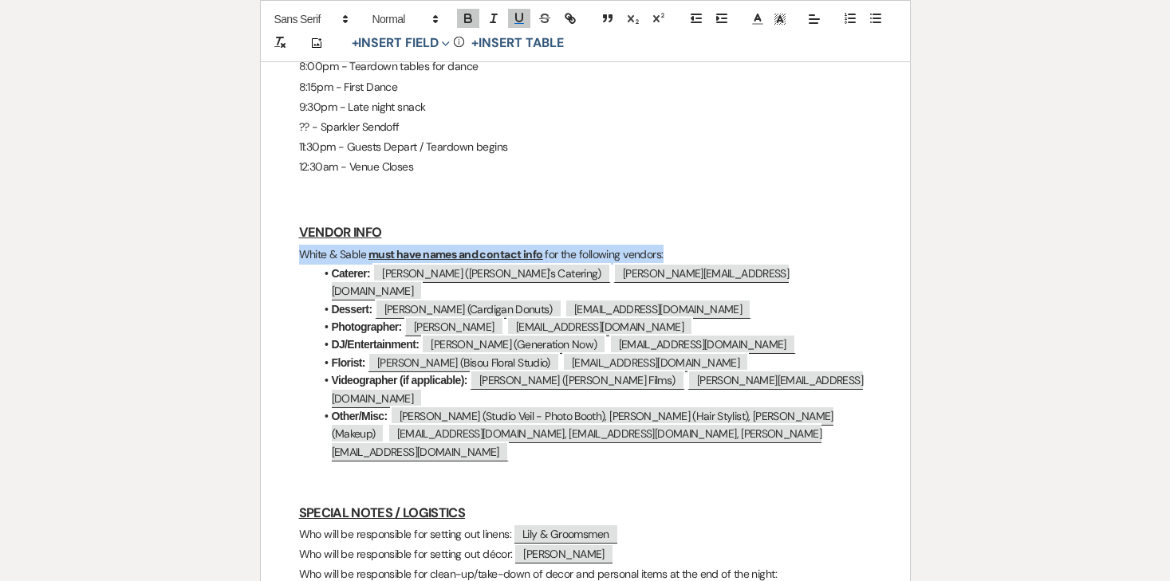
click at [468, 248] on u "must have names and contact info" at bounding box center [456, 254] width 175 height 14
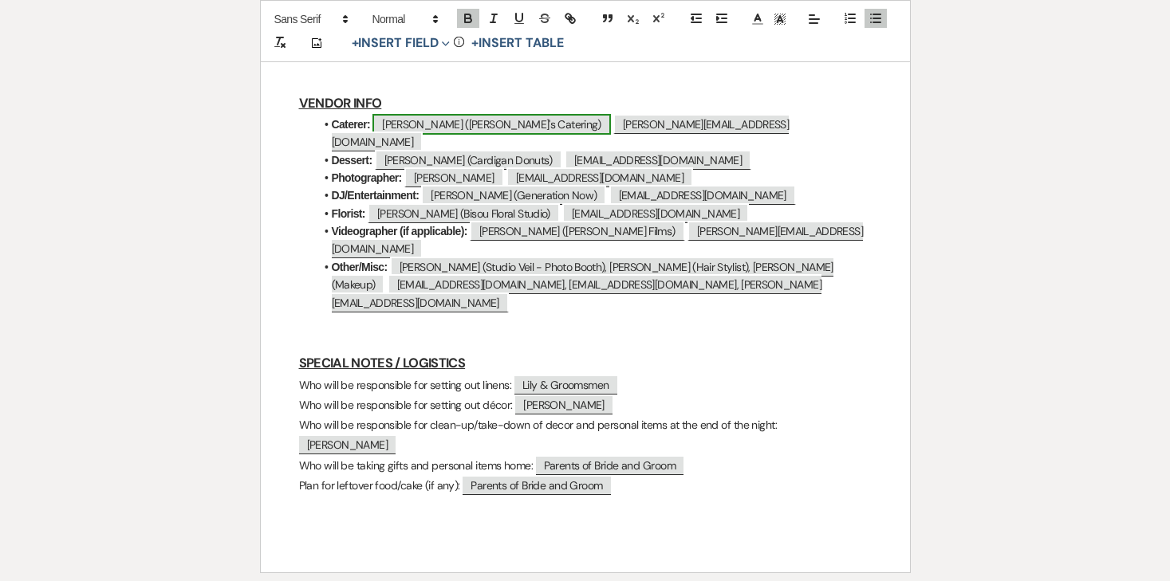
scroll to position [1331, 0]
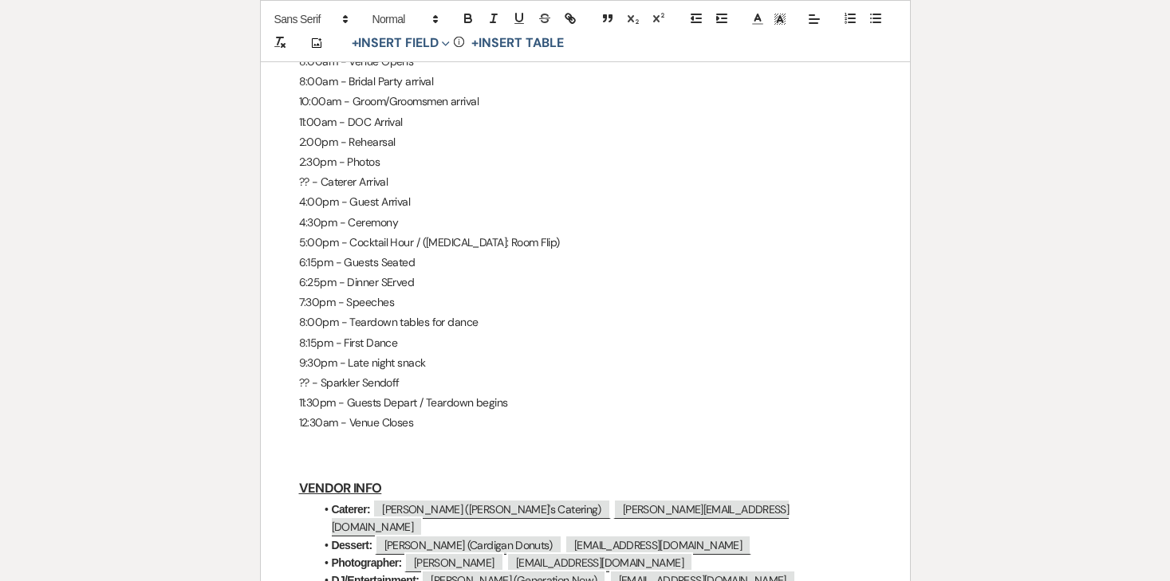
scroll to position [944, 0]
click at [382, 349] on p "8:15pm - First Dance" at bounding box center [585, 342] width 573 height 20
drag, startPoint x: 419, startPoint y: 424, endPoint x: 359, endPoint y: 137, distance: 293.3
click at [359, 137] on div "Jackson & Cyann - Final Details - 10.17.25 GENERAL EVENT DETAILS Bride & Groom …" at bounding box center [585, 144] width 649 height 1623
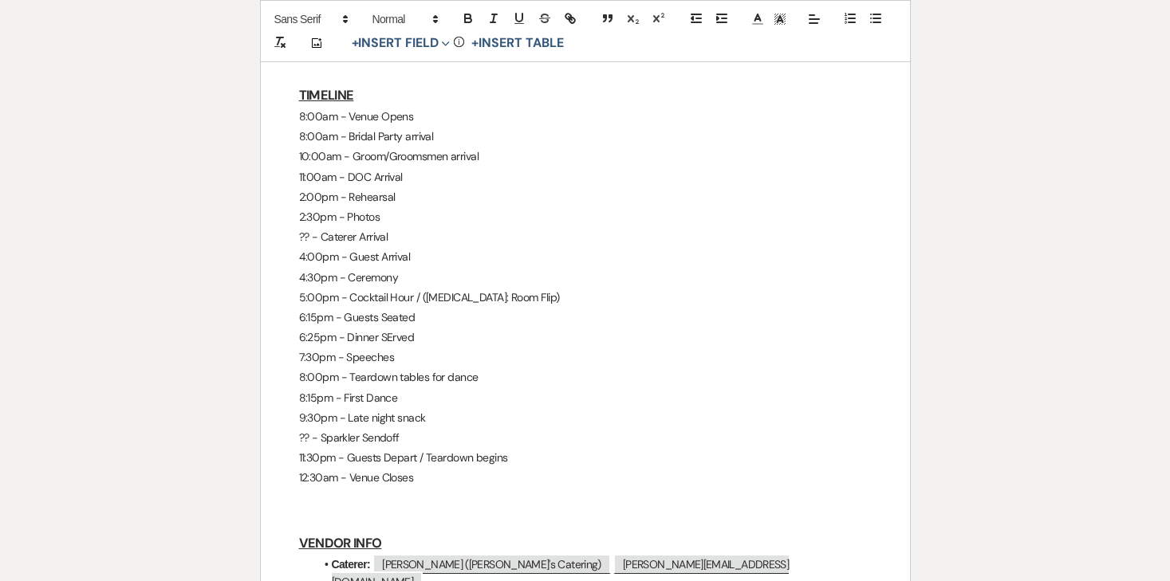
drag, startPoint x: 296, startPoint y: 114, endPoint x: 431, endPoint y: 472, distance: 382.7
click at [431, 472] on div "Jackson & Cyann - Final Details - 10.17.25 GENERAL EVENT DETAILS Bride & Groom …" at bounding box center [585, 201] width 649 height 1623
copy div "8:00am - Venue Opens 8:00am - Bridal Party arrival 10:00am - Groom/Groomsmen ar…"
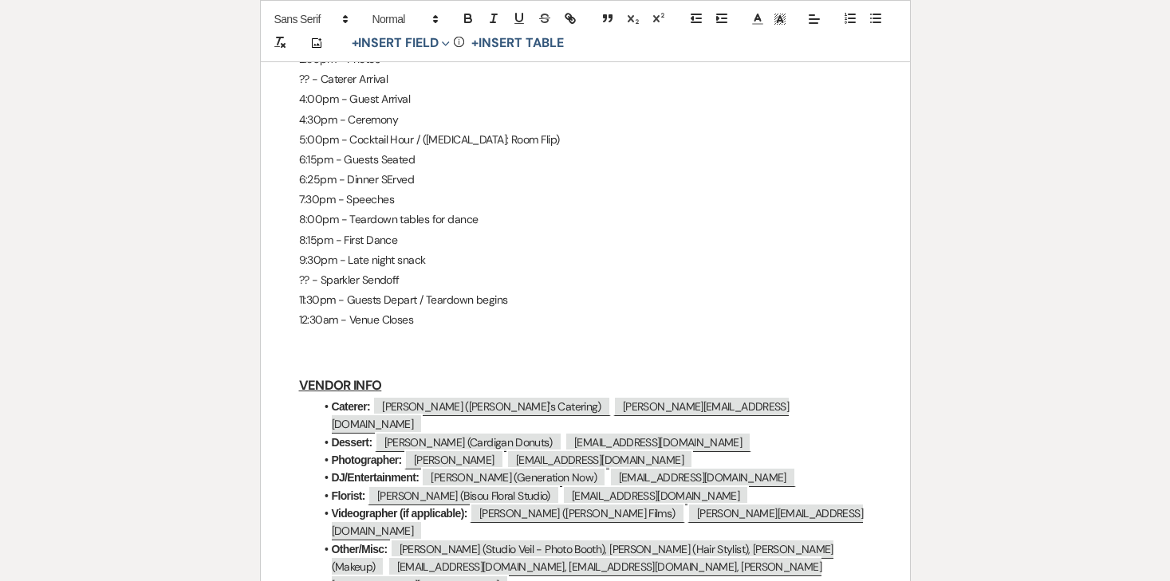
scroll to position [1068, 0]
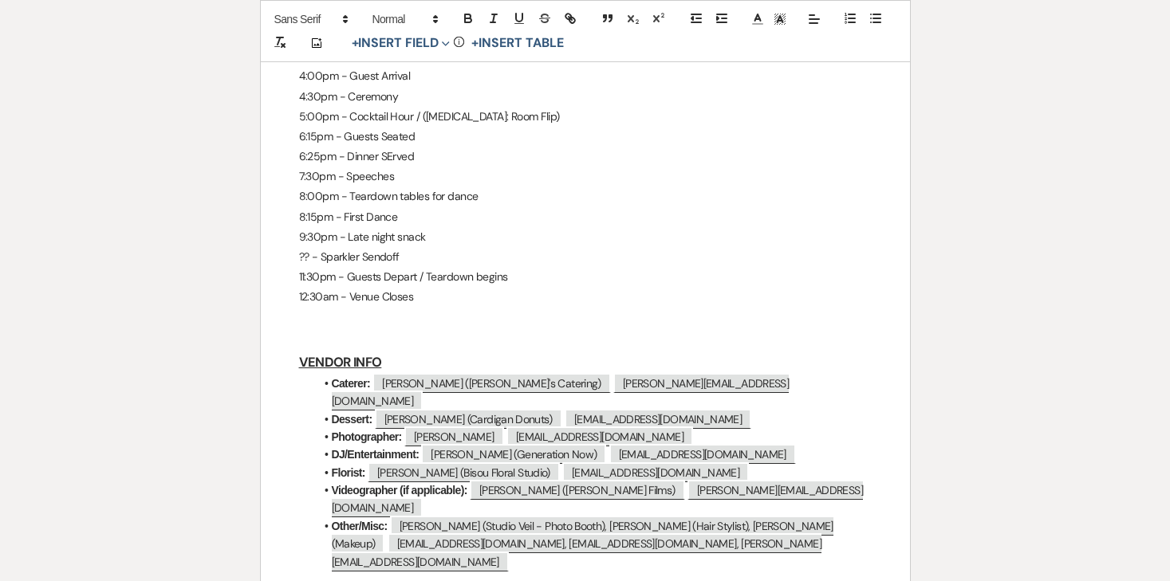
click at [334, 216] on p "8:15pm - First Dance" at bounding box center [585, 217] width 573 height 20
click at [389, 187] on p "8:00pm - Teardown tables for dance" at bounding box center [585, 197] width 573 height 20
click at [432, 171] on p "7:30pm - Speeches" at bounding box center [585, 177] width 573 height 20
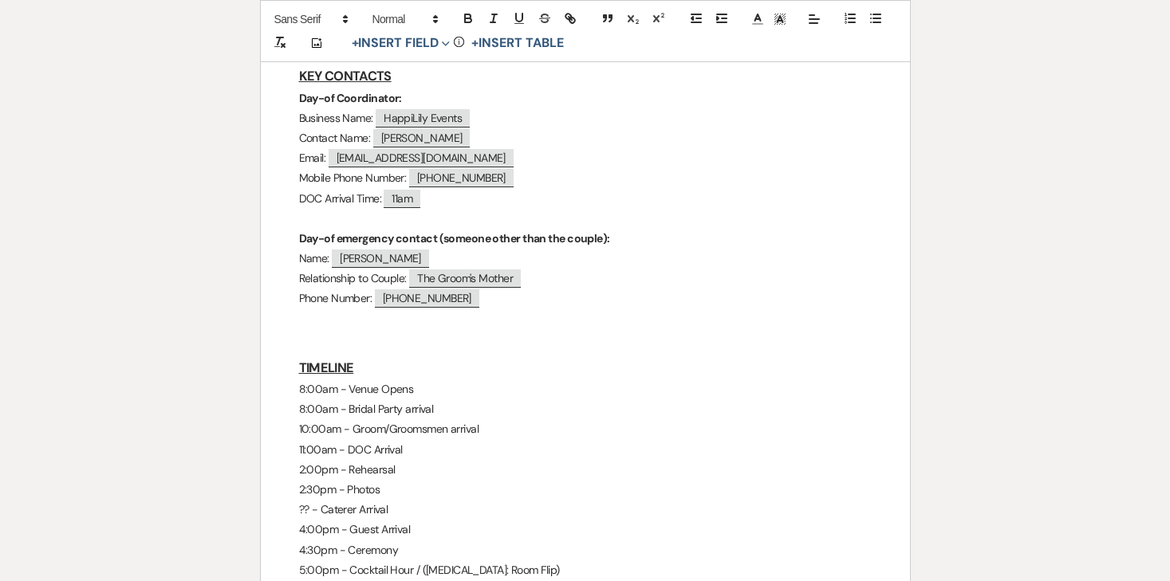
scroll to position [510, 0]
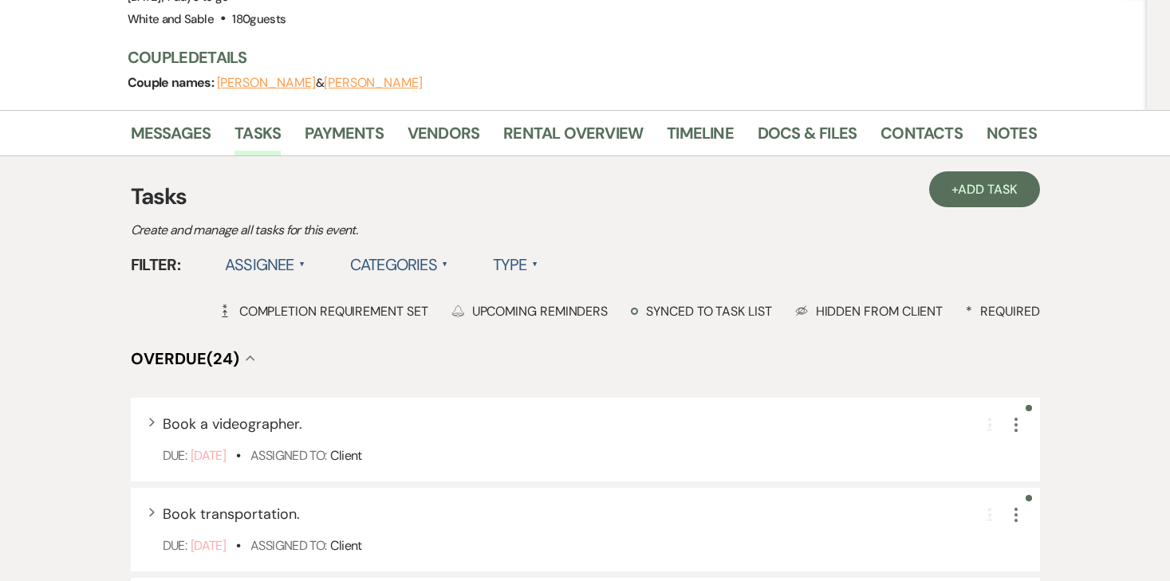
scroll to position [171, 0]
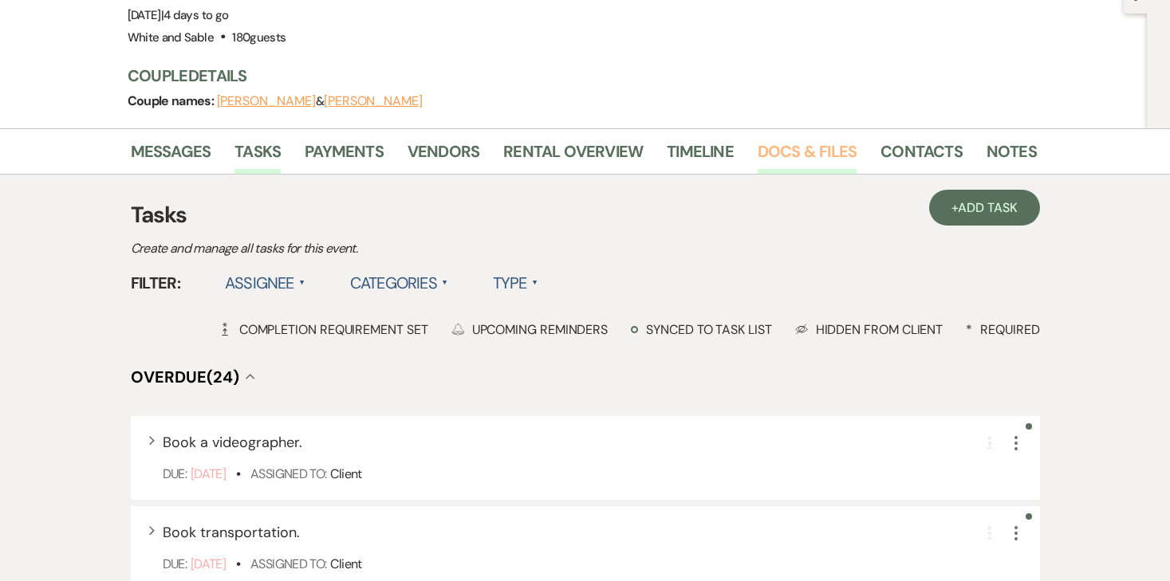
click at [824, 139] on link "Docs & Files" at bounding box center [807, 156] width 99 height 35
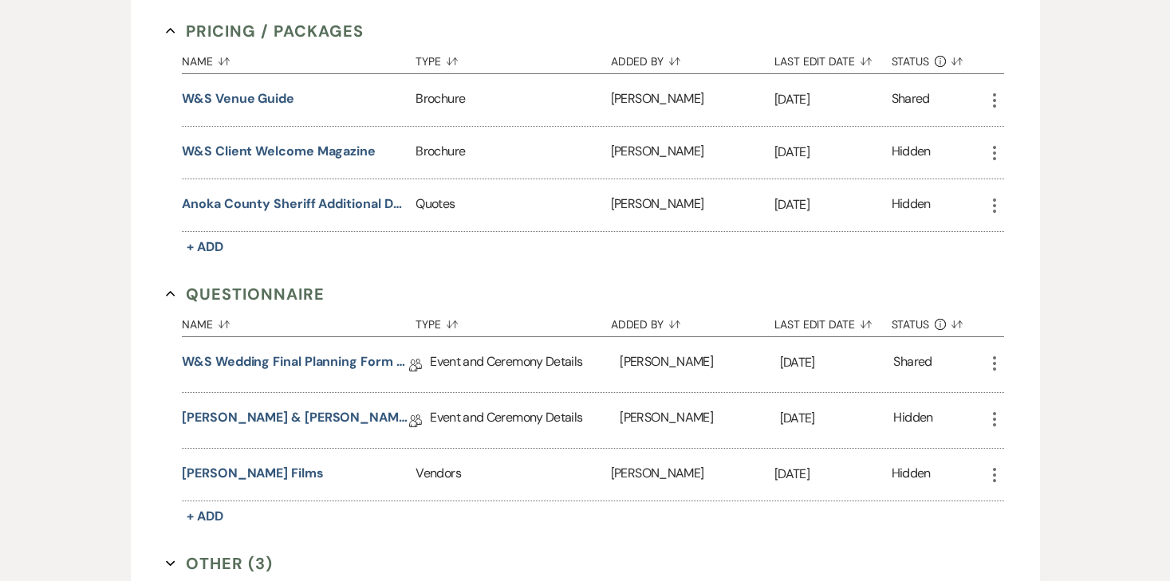
scroll to position [3116, 0]
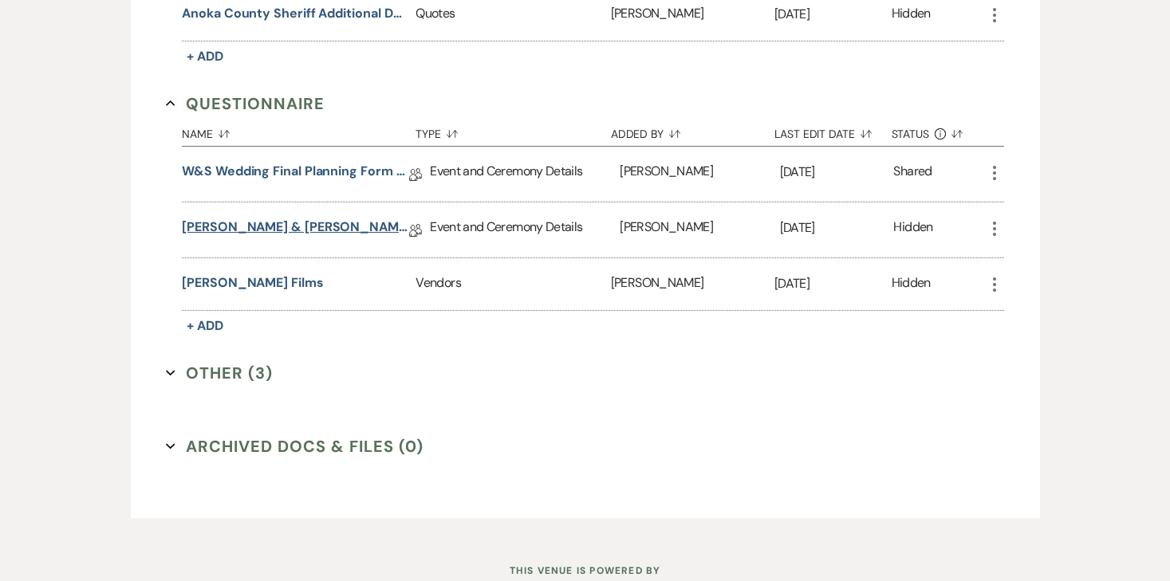
click at [255, 218] on link "Shannon & Collin Final Details" at bounding box center [295, 230] width 227 height 25
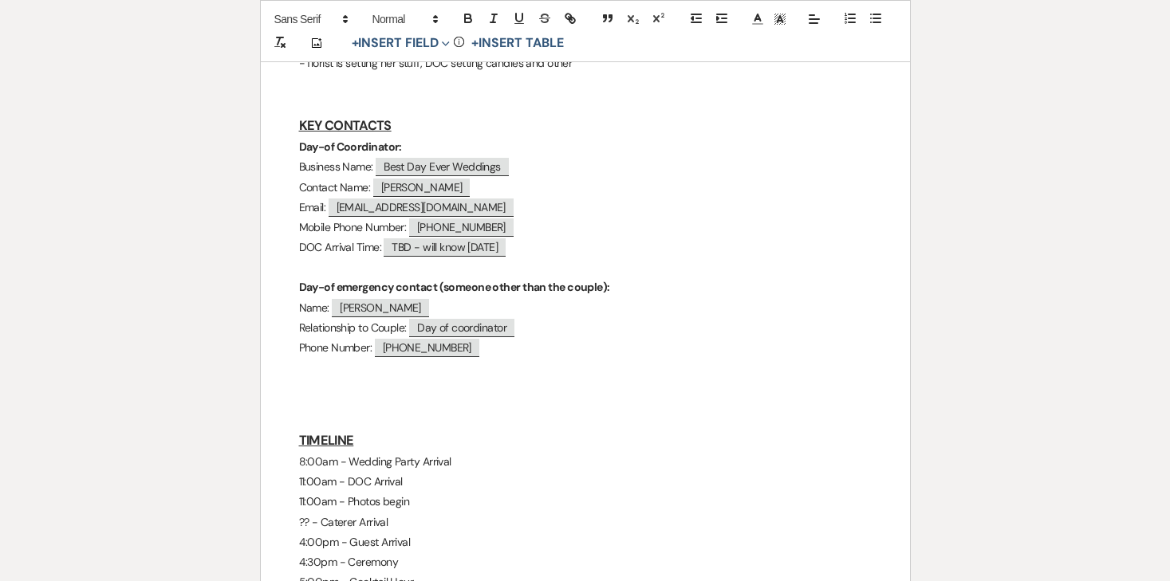
scroll to position [649, 0]
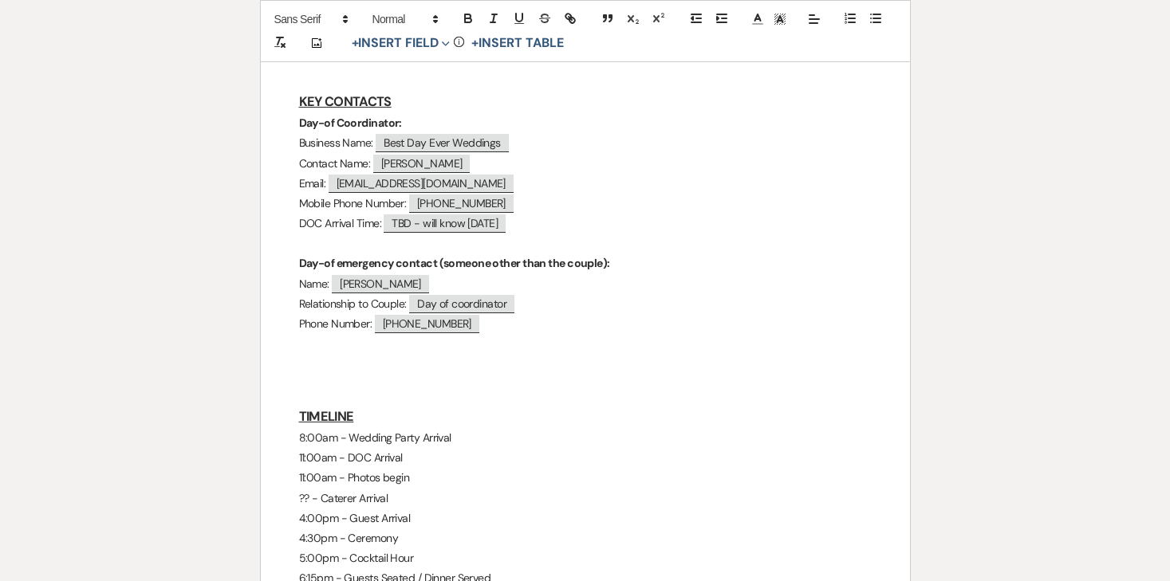
click at [359, 381] on h3 at bounding box center [585, 392] width 573 height 23
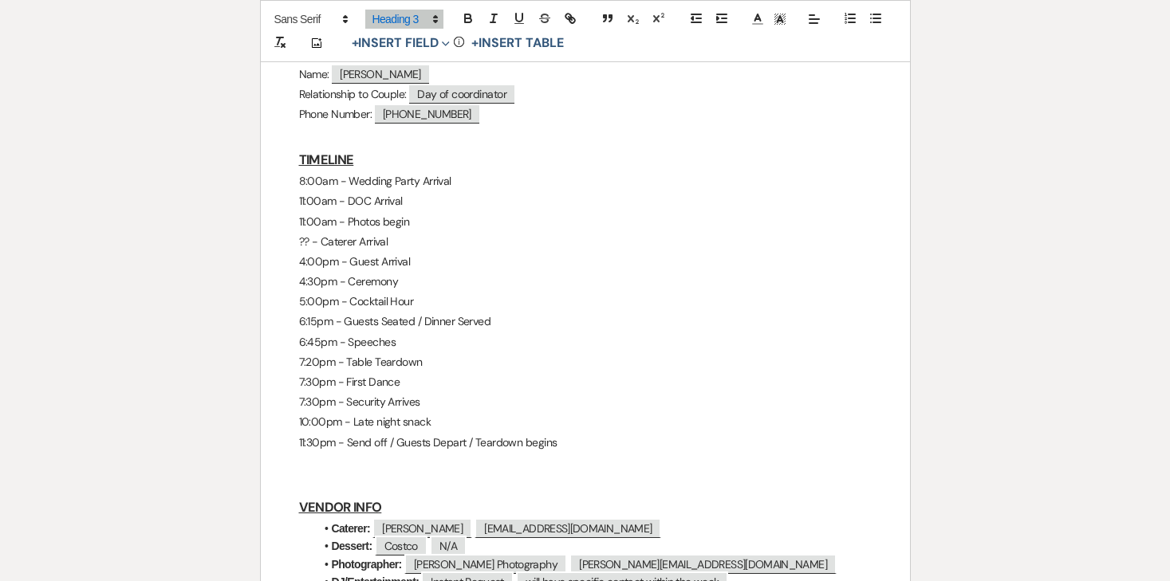
scroll to position [849, 0]
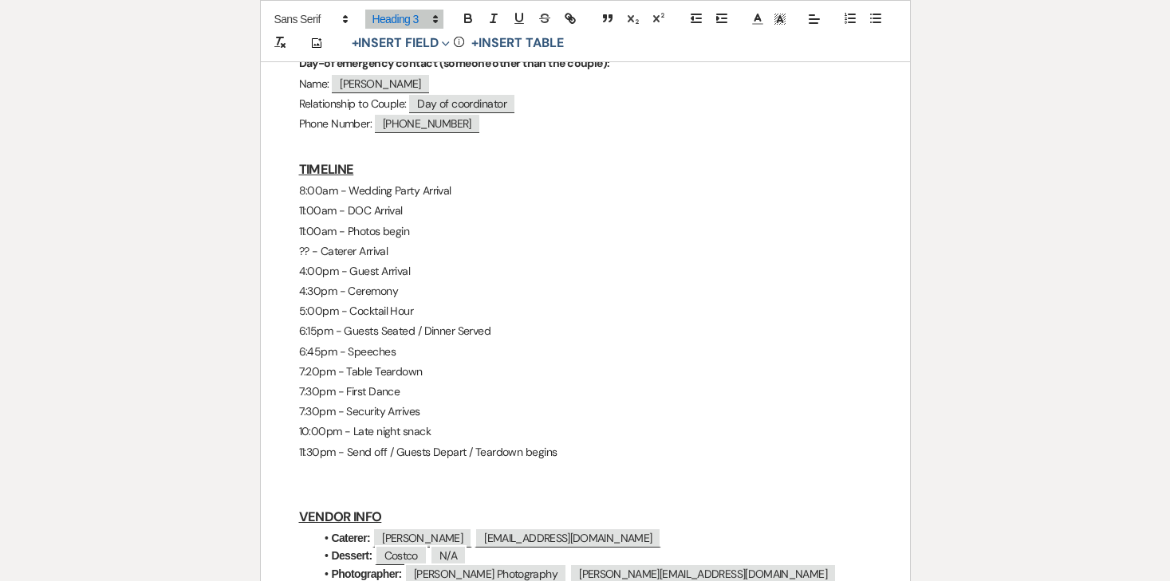
click at [480, 362] on p "7:20pm - Table Teardown" at bounding box center [585, 372] width 573 height 20
click at [562, 443] on p "11:30pm - Send off / Guests Depart / Teardown begins" at bounding box center [585, 453] width 573 height 20
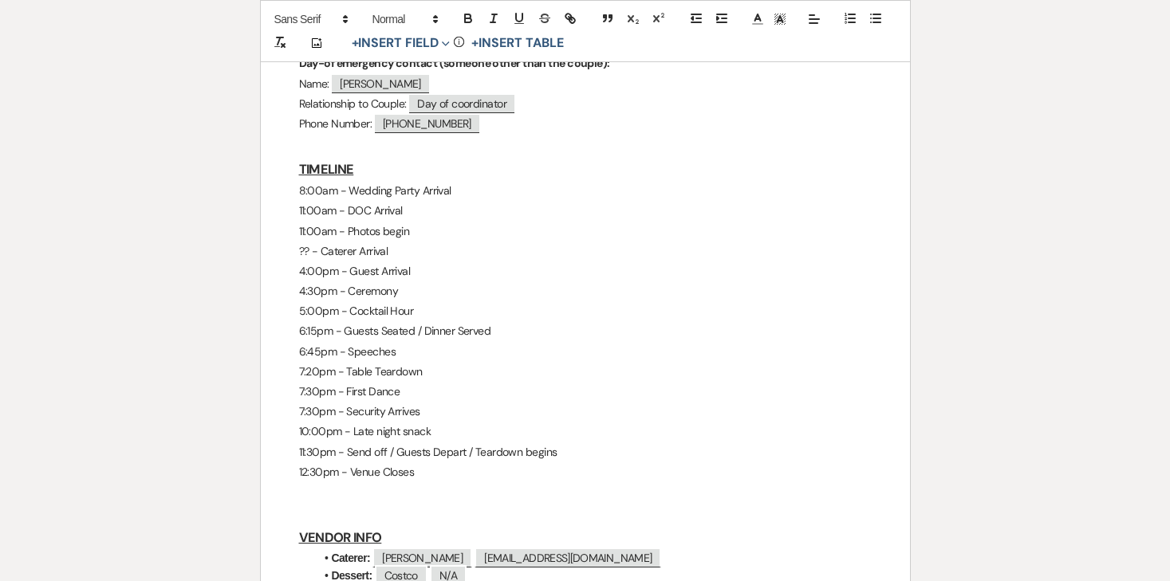
click at [298, 148] on div "Shannon & Collin - Final Details - 10.18.25 GENERAL EVENT DETAILS Bride & Groom…" at bounding box center [585, 190] width 649 height 1526
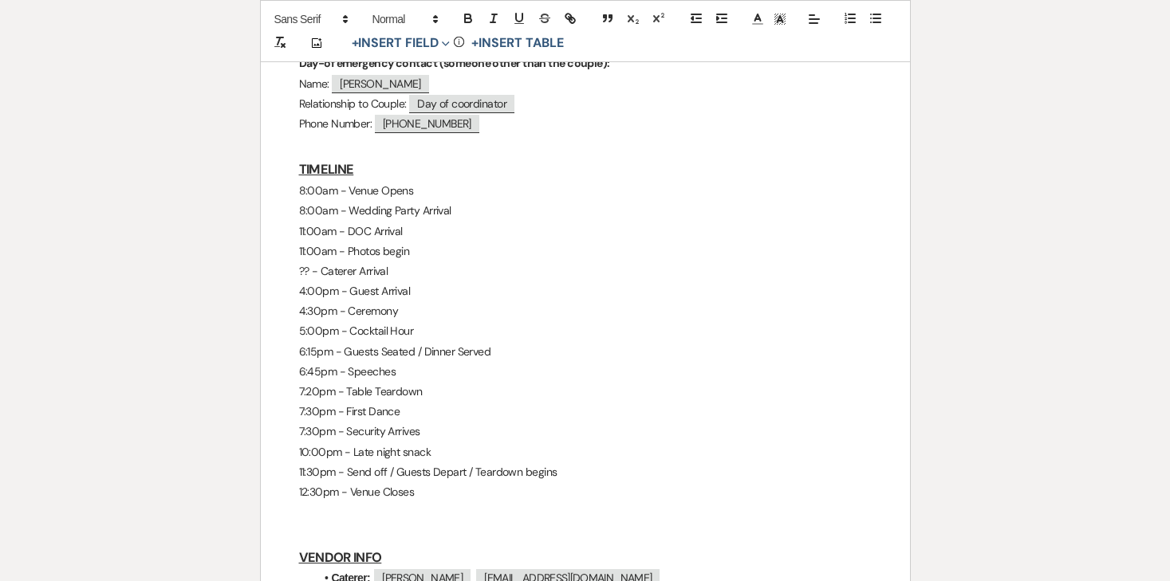
click at [423, 242] on p "11:00am - Photos begin" at bounding box center [585, 252] width 573 height 20
click at [413, 262] on p "?? - Caterer Arrival" at bounding box center [585, 272] width 573 height 20
click at [423, 282] on p "4:00pm - Guest Arrival" at bounding box center [585, 292] width 573 height 20
click at [443, 362] on p "6:45pm - Speeches" at bounding box center [585, 372] width 573 height 20
drag, startPoint x: 420, startPoint y: 448, endPoint x: 279, endPoint y: 155, distance: 325.4
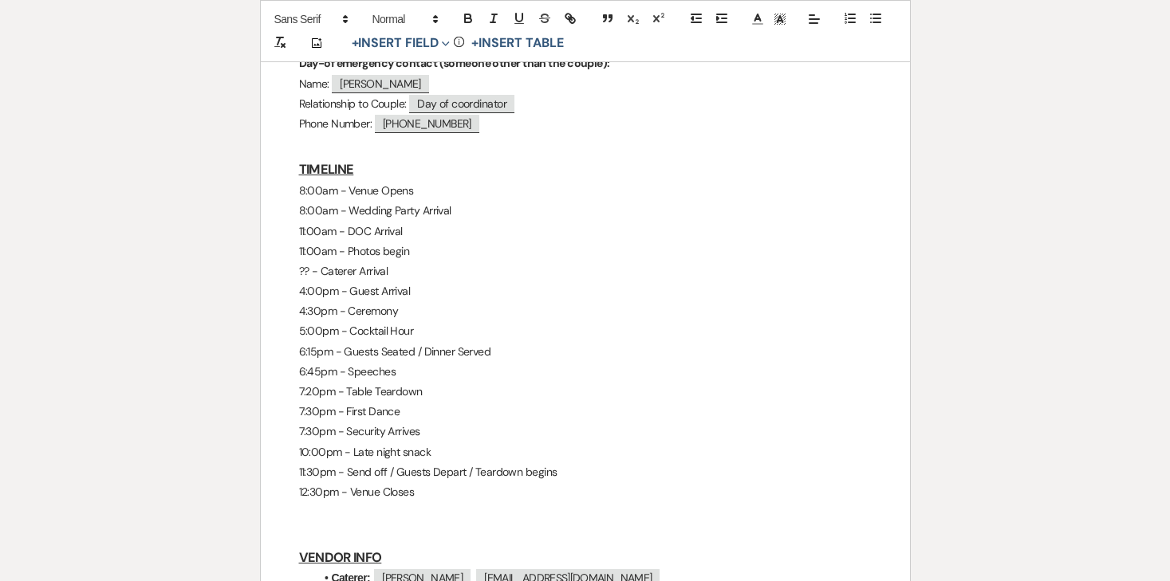
click at [279, 155] on div "Shannon & Collin - Final Details - 10.18.25 GENERAL EVENT DETAILS Bride & Groom…" at bounding box center [585, 200] width 649 height 1546
copy div "8:00am - Venue Opens 8:00am - Wedding Party Arrival 11:00am - DOC Arrival 11:00…"
click at [328, 222] on p "11:00am - DOC Arrival" at bounding box center [585, 232] width 573 height 20
drag, startPoint x: 421, startPoint y: 451, endPoint x: 290, endPoint y: 160, distance: 319.5
click at [290, 160] on div "Shannon & Collin - Final Details - 10.18.25 GENERAL EVENT DETAILS Bride & Groom…" at bounding box center [585, 200] width 649 height 1546
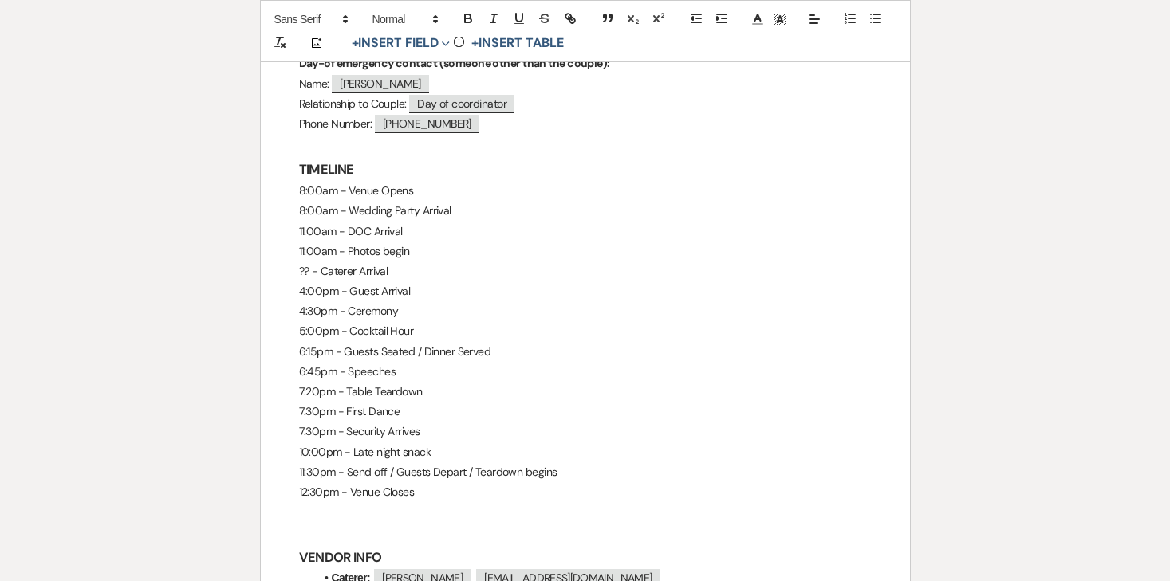
copy div "8:00am - Venue Opens 8:00am - Wedding Party Arrival 11:00am - DOC Arrival 11:00…"
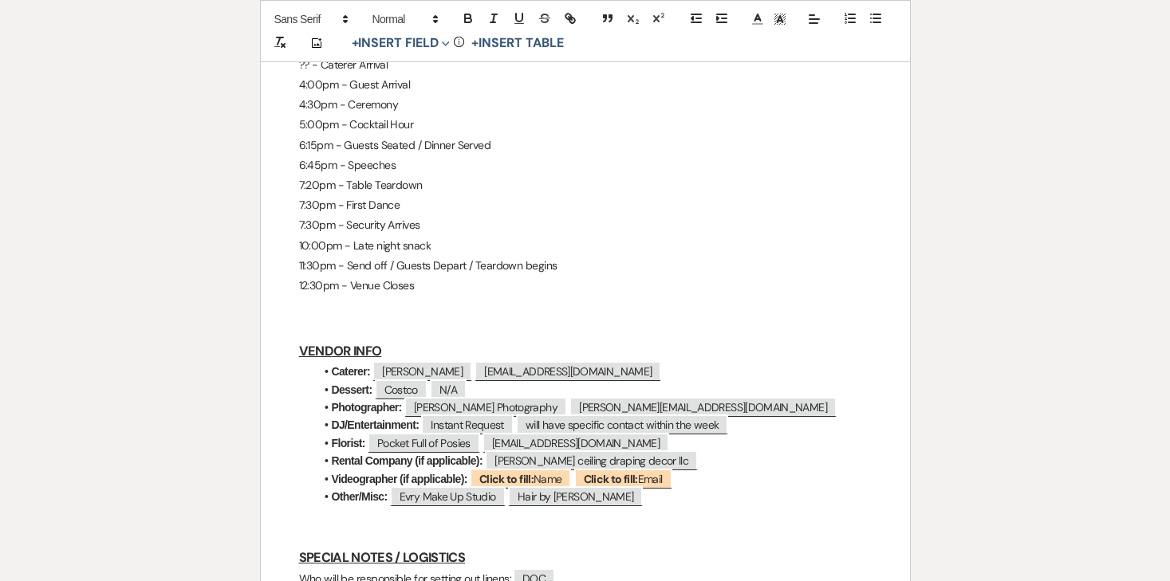
scroll to position [1057, 0]
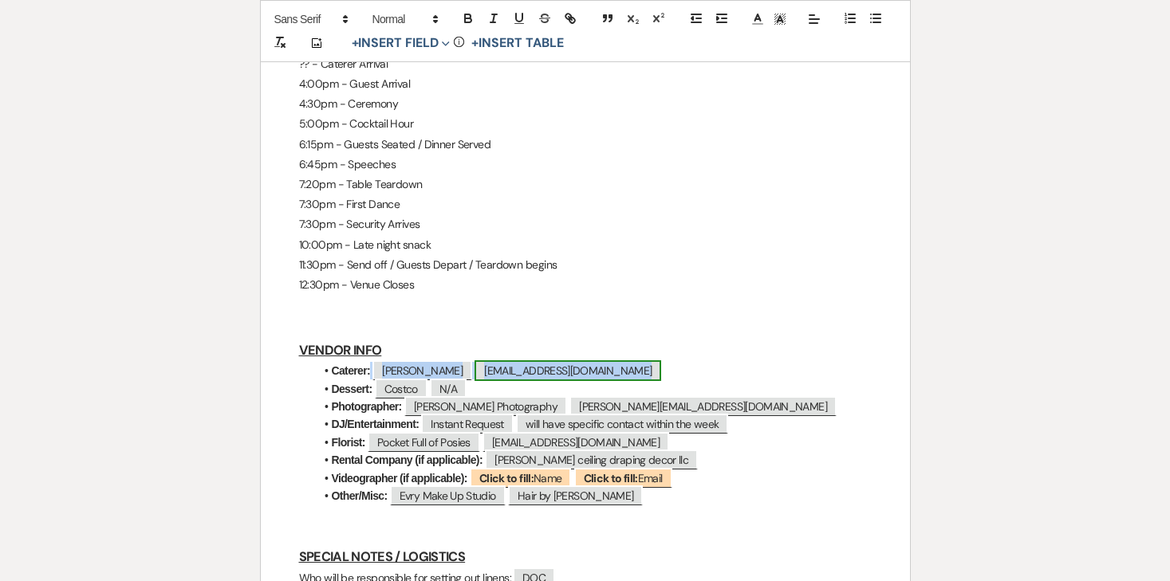
click at [509, 361] on span "markjr@tinuccis.com" at bounding box center [568, 371] width 187 height 21
select select "Email"
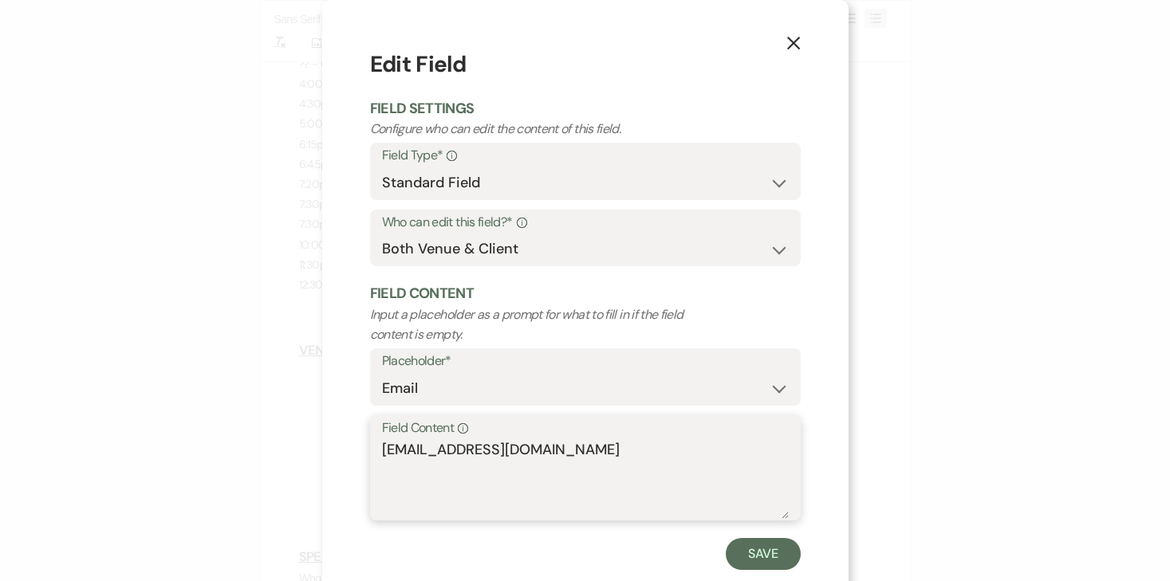
click at [474, 441] on textarea "markjr@tinuccis.com" at bounding box center [585, 479] width 407 height 80
click at [795, 42] on icon "X" at bounding box center [793, 43] width 14 height 14
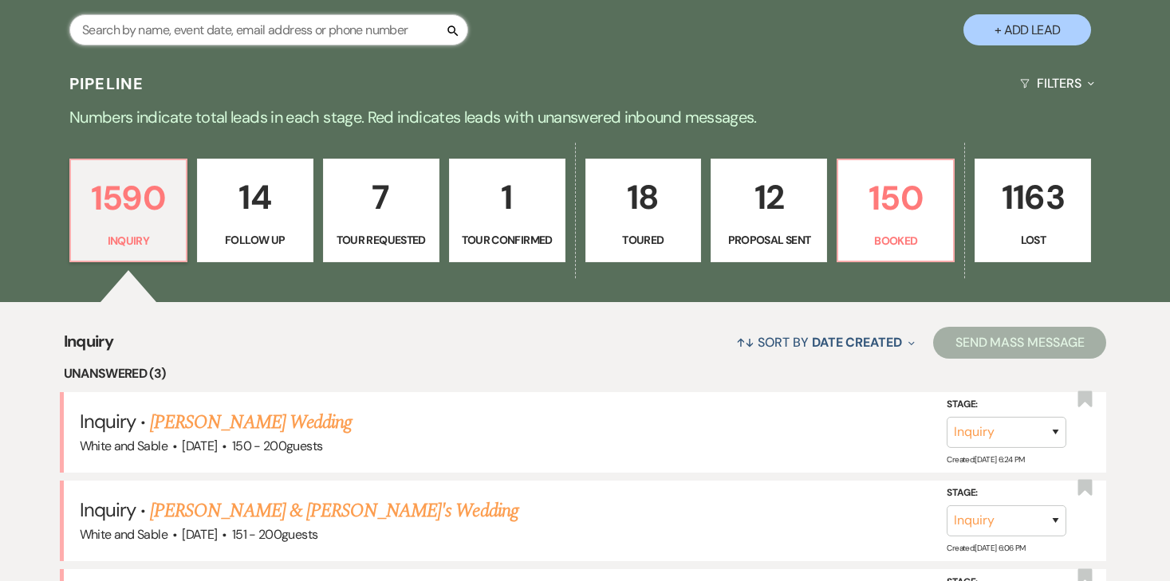
click at [336, 30] on input "text" at bounding box center [268, 29] width 399 height 31
click at [871, 202] on p "150" at bounding box center [896, 197] width 96 height 53
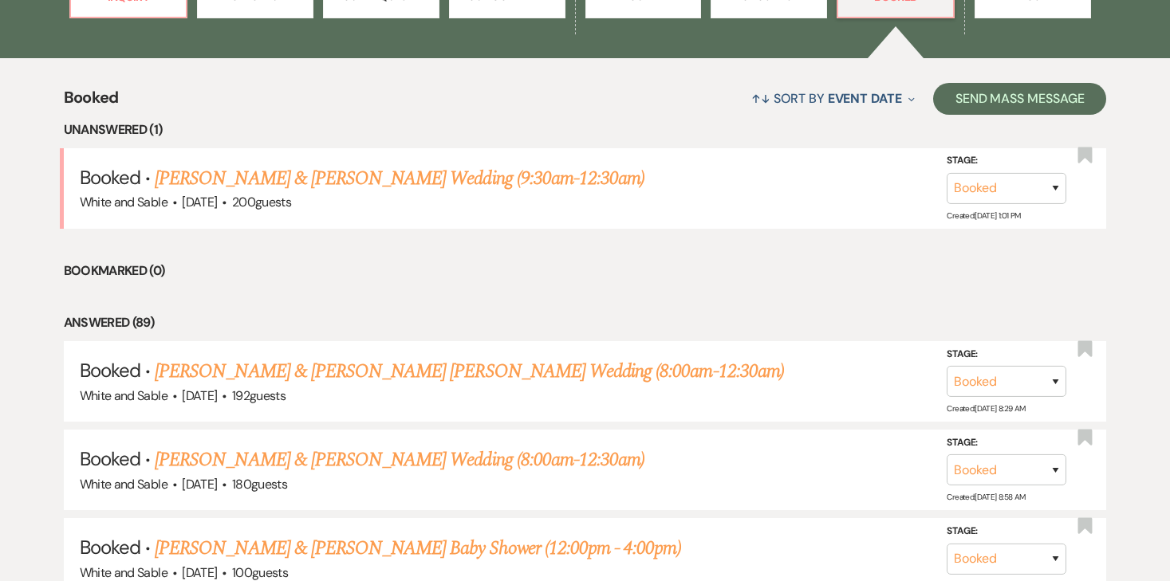
scroll to position [561, 0]
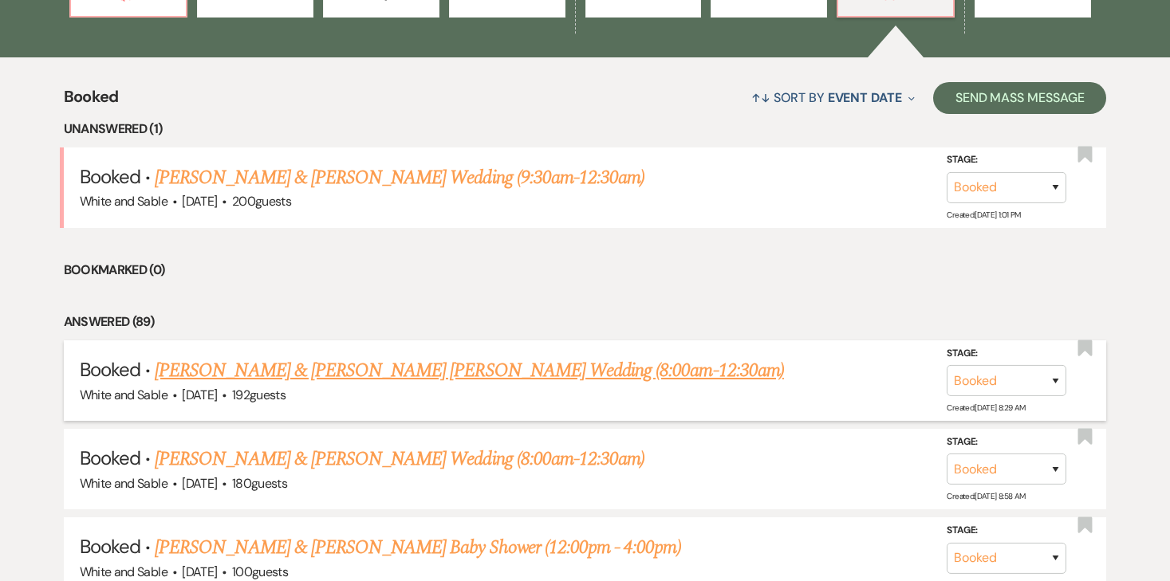
click at [431, 369] on link "[PERSON_NAME] & [PERSON_NAME] [PERSON_NAME] Wedding (8:00am-12:30am)" at bounding box center [469, 371] width 629 height 29
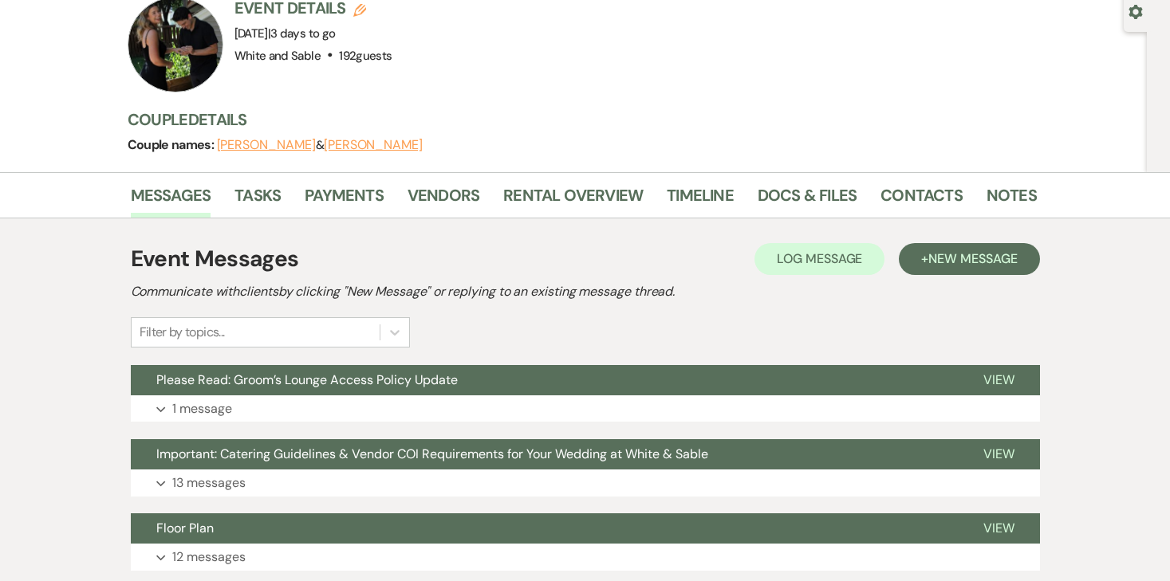
scroll to position [185, 0]
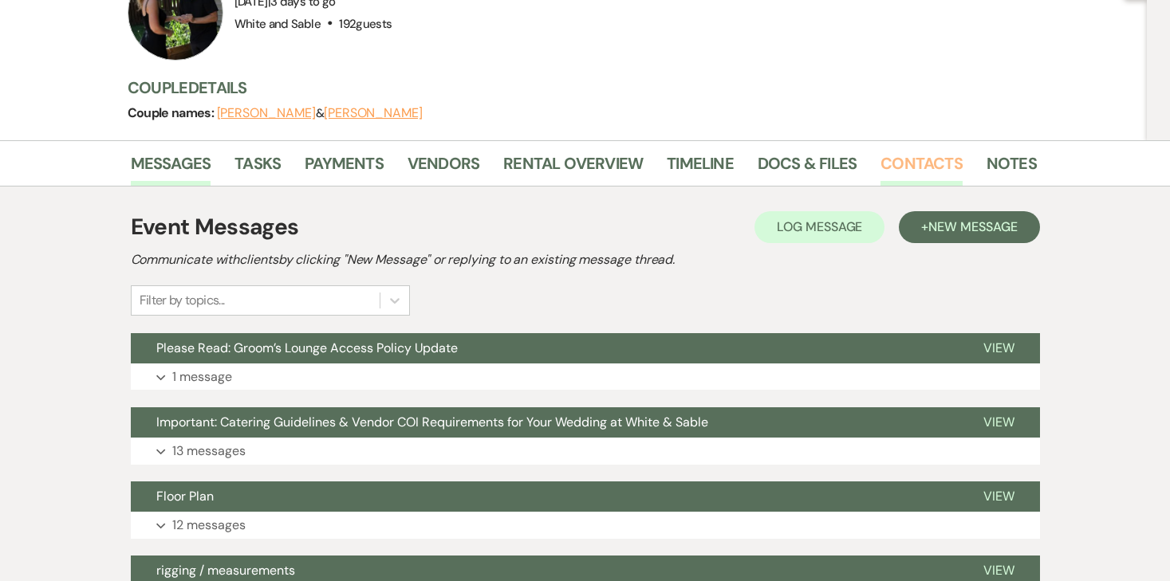
click at [905, 151] on link "Contacts" at bounding box center [922, 168] width 82 height 35
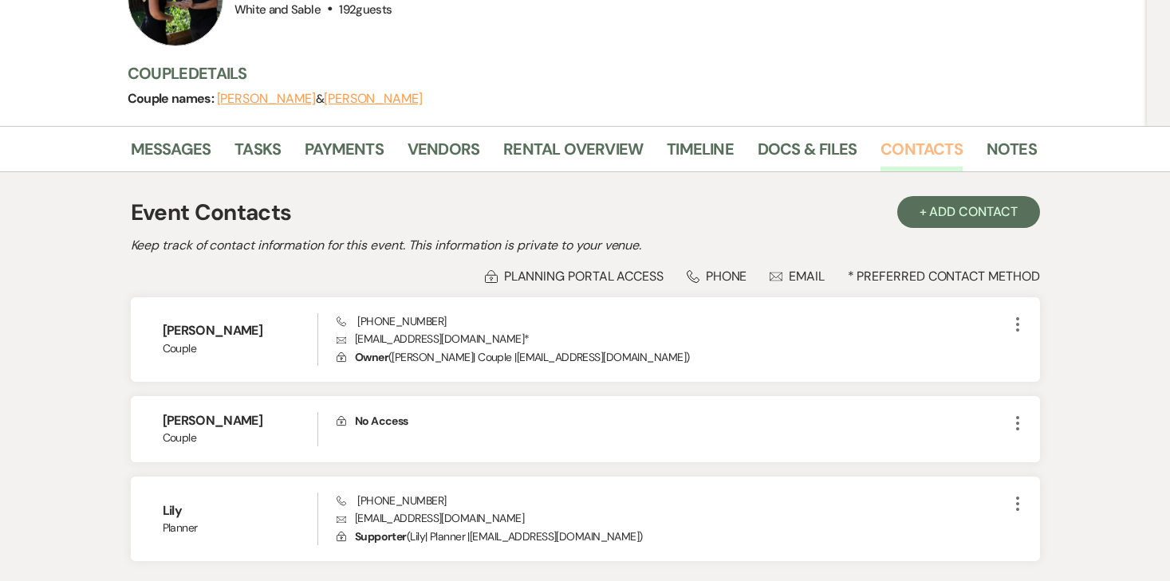
scroll to position [200, 0]
click at [157, 136] on link "Messages" at bounding box center [171, 153] width 81 height 35
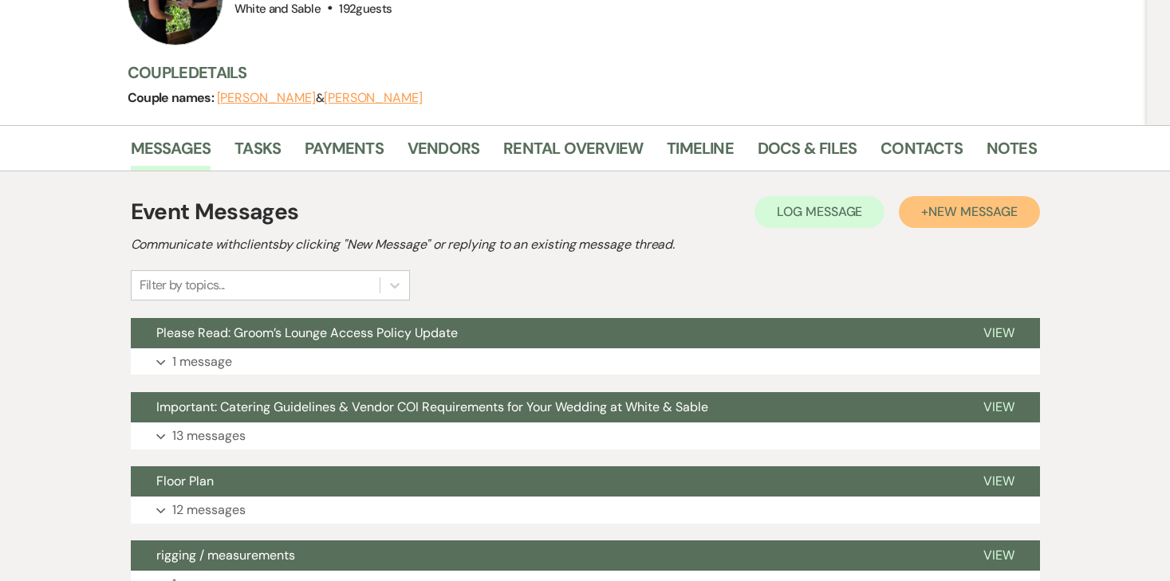
click at [964, 203] on span "New Message" at bounding box center [972, 211] width 89 height 17
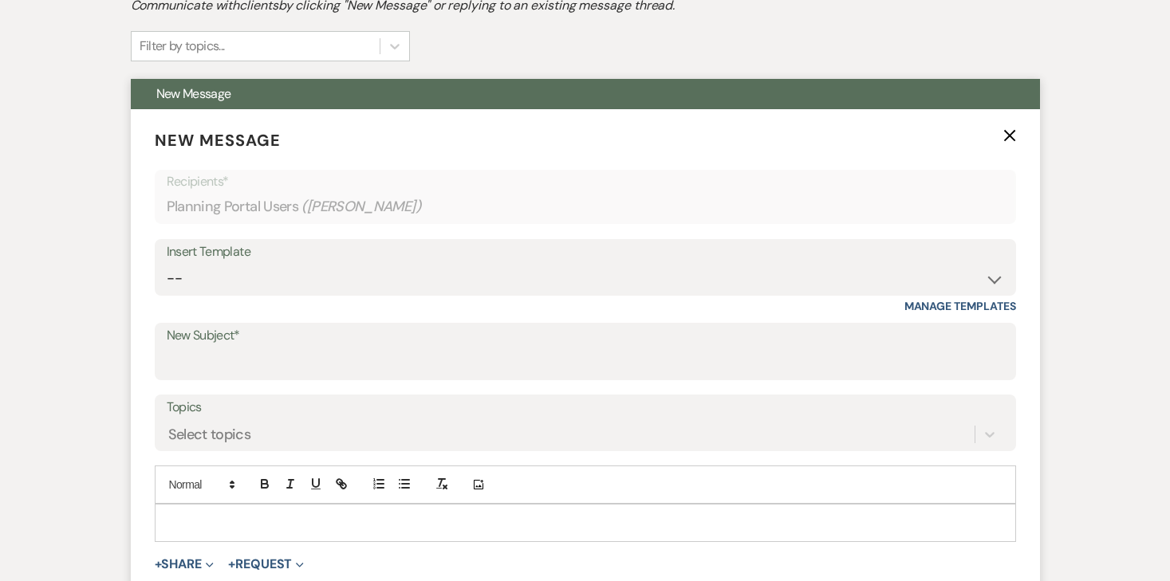
scroll to position [456, 0]
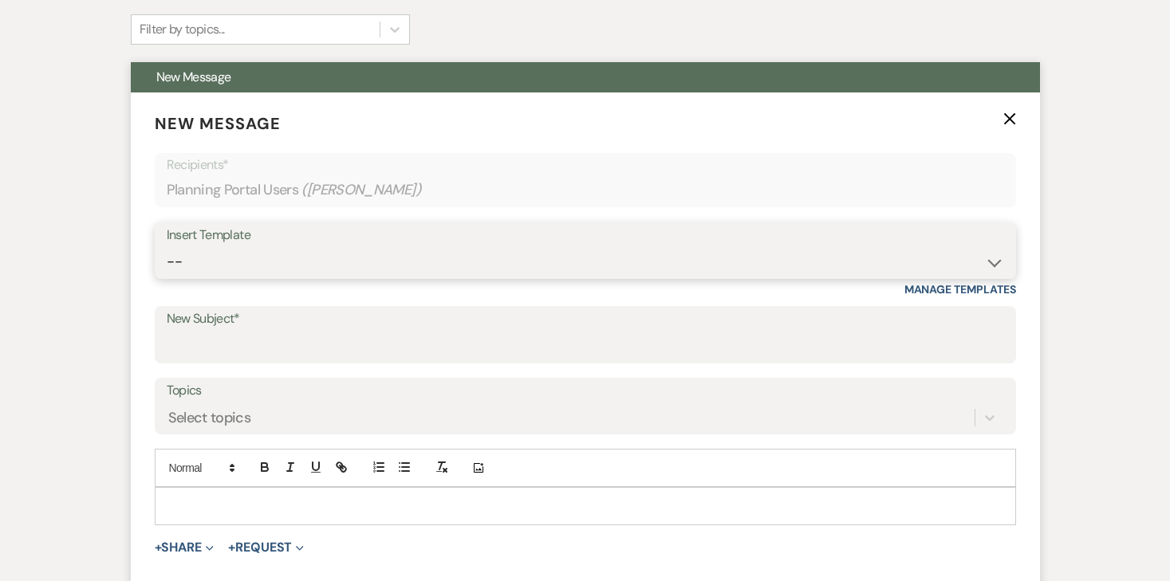
click at [440, 246] on select "-- Inquiry Response (Venue Guide) Schedule - Venue Tour Appt Confirmation Sched…" at bounding box center [586, 261] width 838 height 31
select select "5559"
click at [167, 246] on select "-- Inquiry Response (Venue Guide) Schedule - Venue Tour Appt Confirmation Sched…" at bounding box center [586, 261] width 838 height 31
type input "Happy Wedding Week! 💕 [final details inside]"
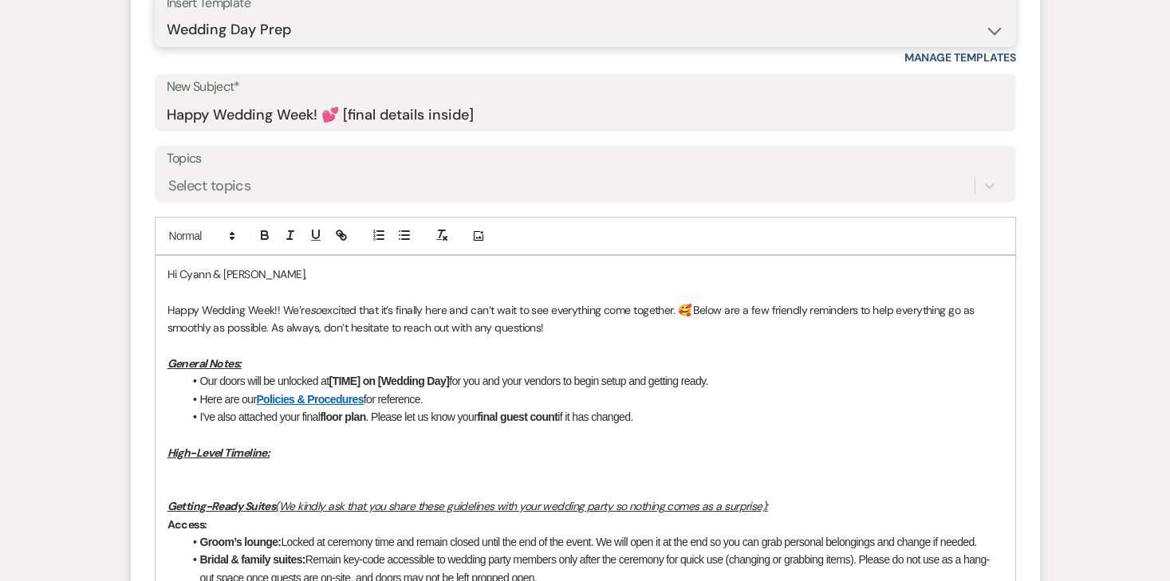
scroll to position [696, 0]
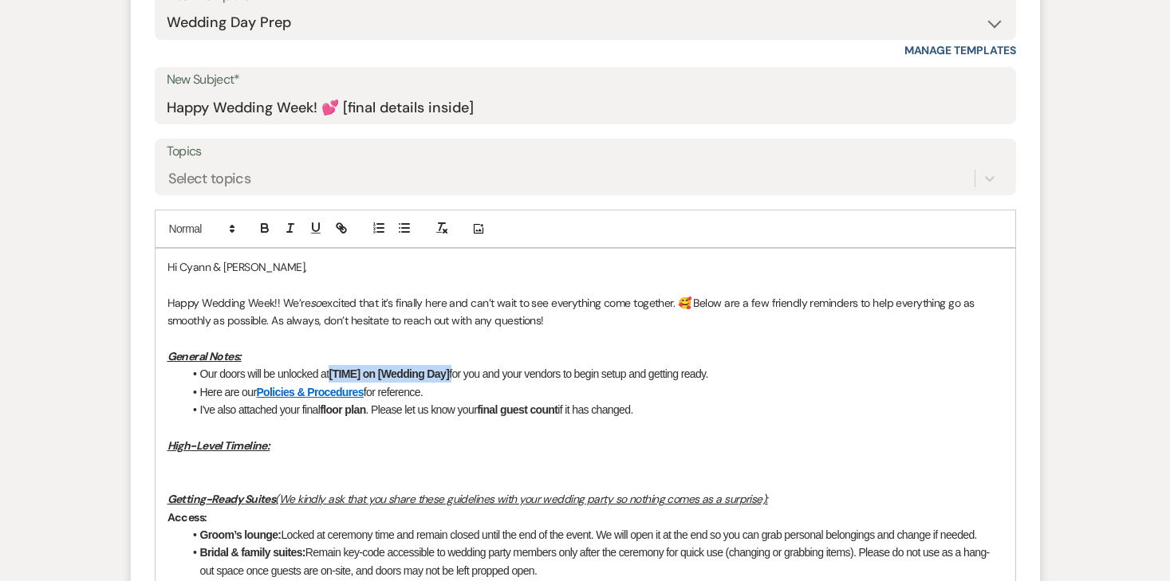
drag, startPoint x: 455, startPoint y: 338, endPoint x: 334, endPoint y: 335, distance: 121.3
click at [334, 365] on li "Our doors will be unlocked at [TIME] on [Wedding Day] for you and your vendors …" at bounding box center [593, 374] width 820 height 18
click at [449, 384] on li "Here are our Policies & Procedures for reference." at bounding box center [593, 393] width 820 height 18
click at [242, 455] on p at bounding box center [586, 464] width 836 height 18
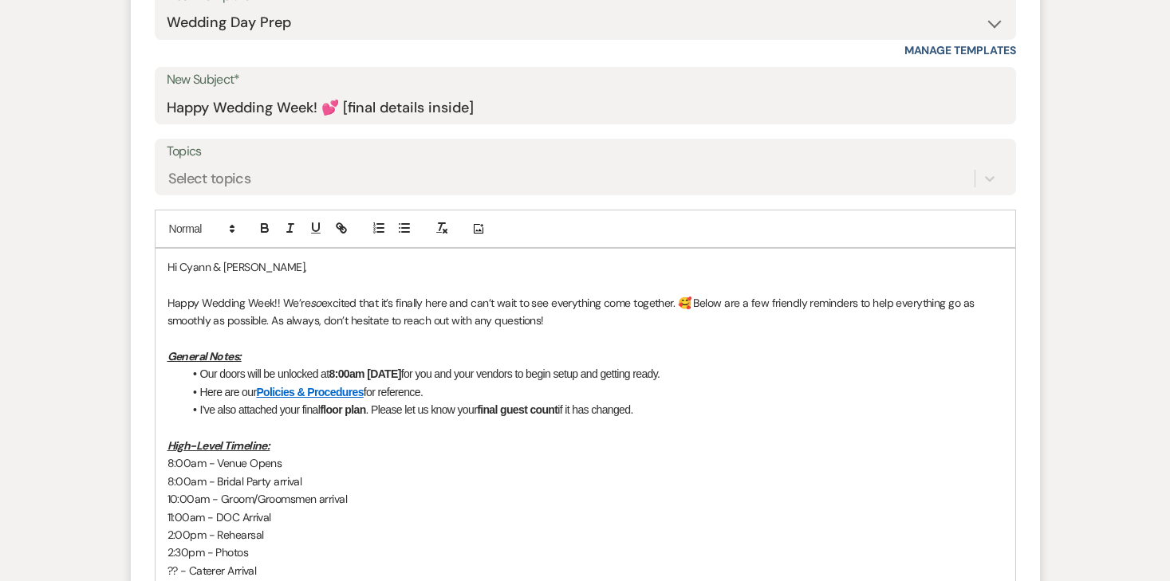
click at [451, 384] on li "Here are our Policies & Procedures for reference." at bounding box center [593, 393] width 820 height 18
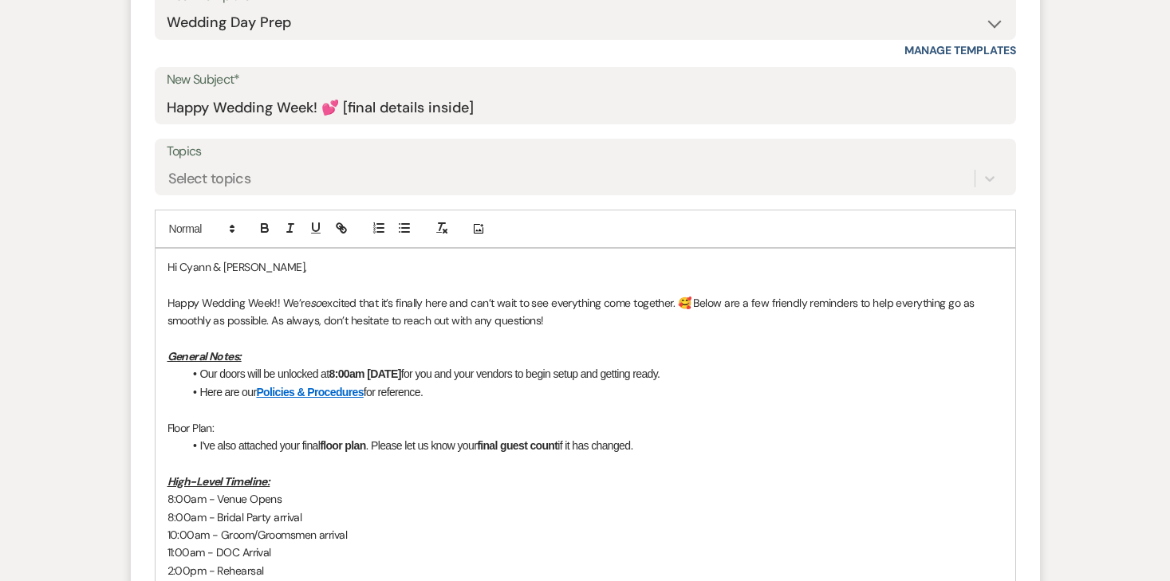
click at [195, 420] on p "Floor Plan:" at bounding box center [586, 429] width 836 height 18
click at [268, 221] on icon "button" at bounding box center [265, 228] width 14 height 14
click at [288, 221] on icon "button" at bounding box center [290, 228] width 14 height 14
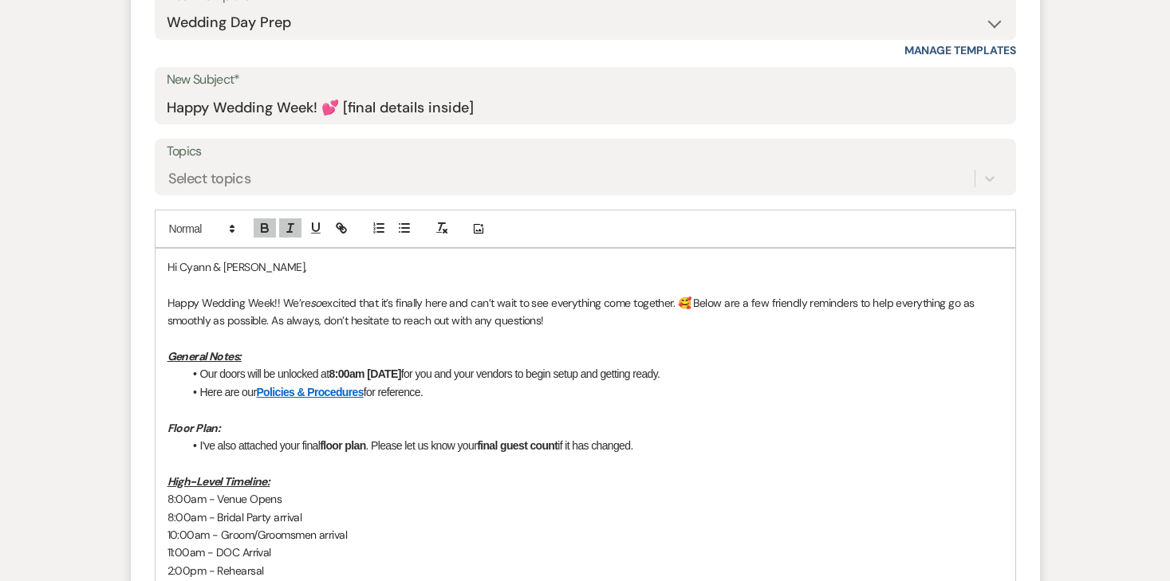
click at [235, 437] on li "I've also attached your final floor plan . Please let us know your final guest …" at bounding box center [593, 446] width 820 height 18
click at [216, 437] on li "I've also attached your final floor plan . Please let us know your final guest …" at bounding box center [593, 446] width 820 height 18
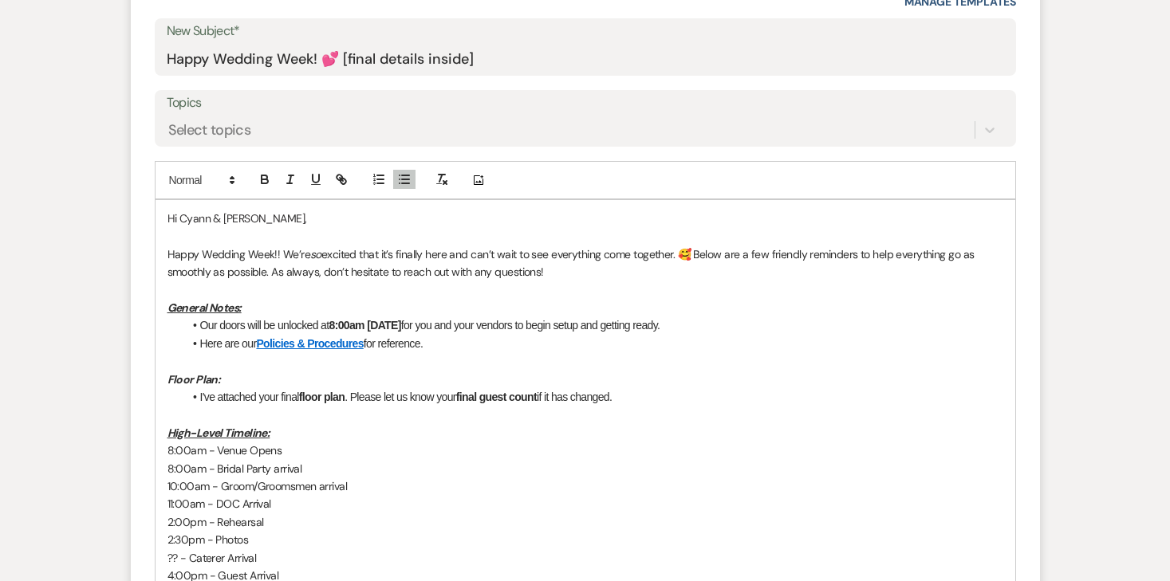
scroll to position [748, 0]
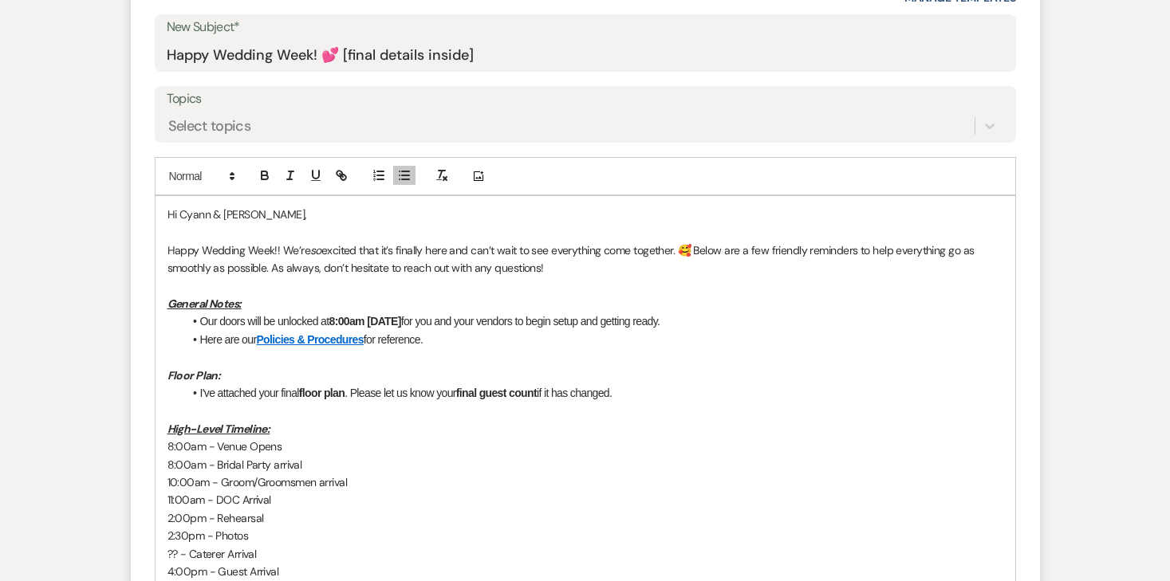
click at [662, 384] on li "I've attached your final floor plan . Please let us know your final guest count…" at bounding box center [593, 393] width 820 height 18
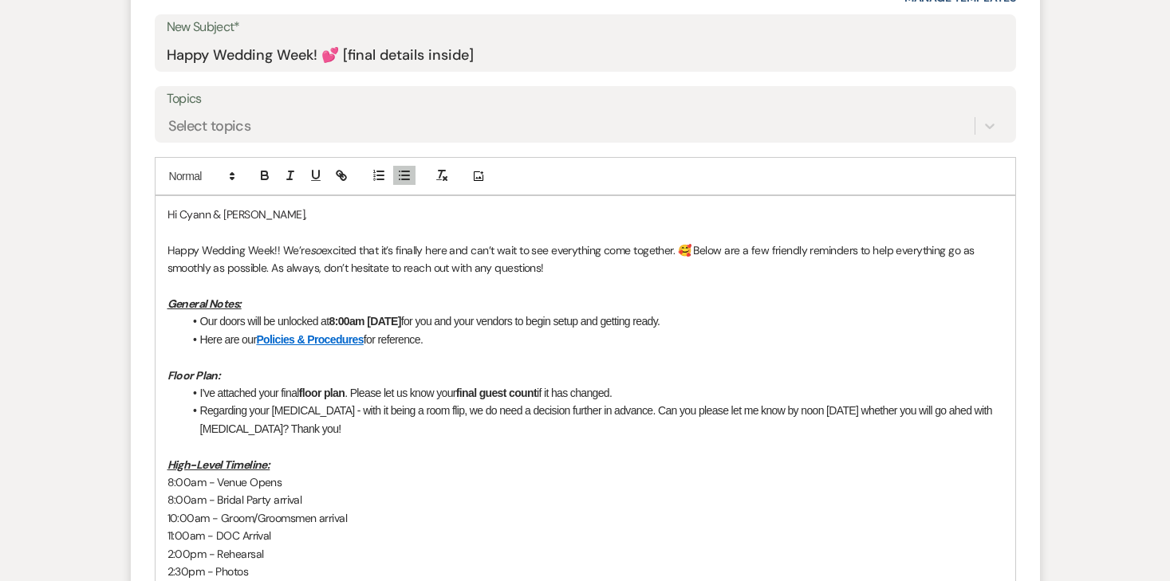
click at [266, 402] on li "Regarding your Plan B - with it being a room flip, we do need a decision furthe…" at bounding box center [593, 420] width 820 height 36
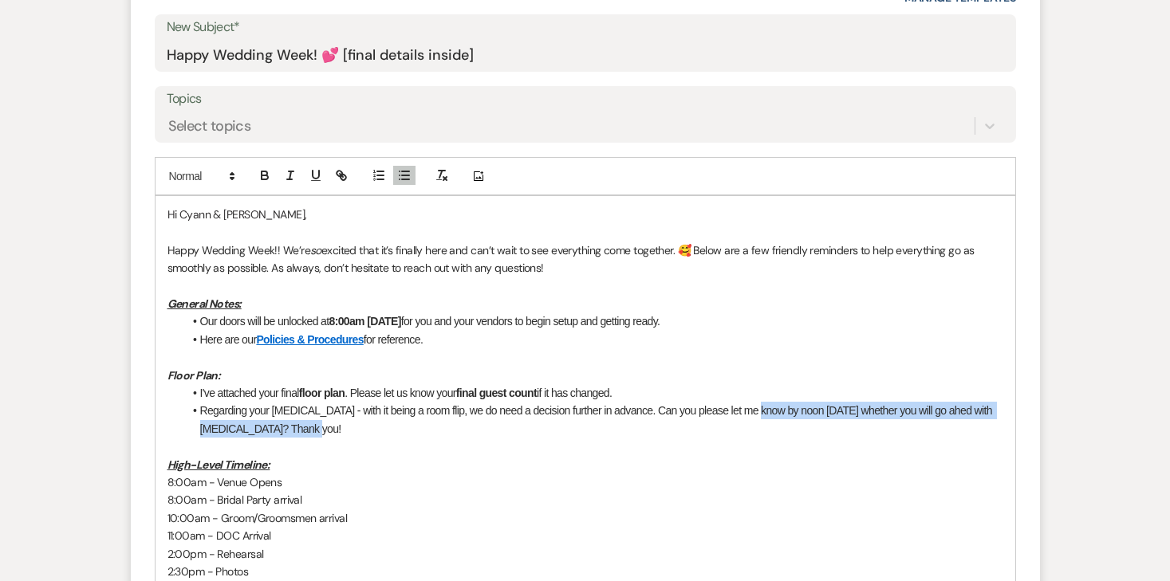
drag, startPoint x: 753, startPoint y: 373, endPoint x: 627, endPoint y: 388, distance: 126.8
click at [627, 402] on li "Regarding your Plan B - with it being a room flip, we do need a decision furthe…" at bounding box center [593, 420] width 820 height 36
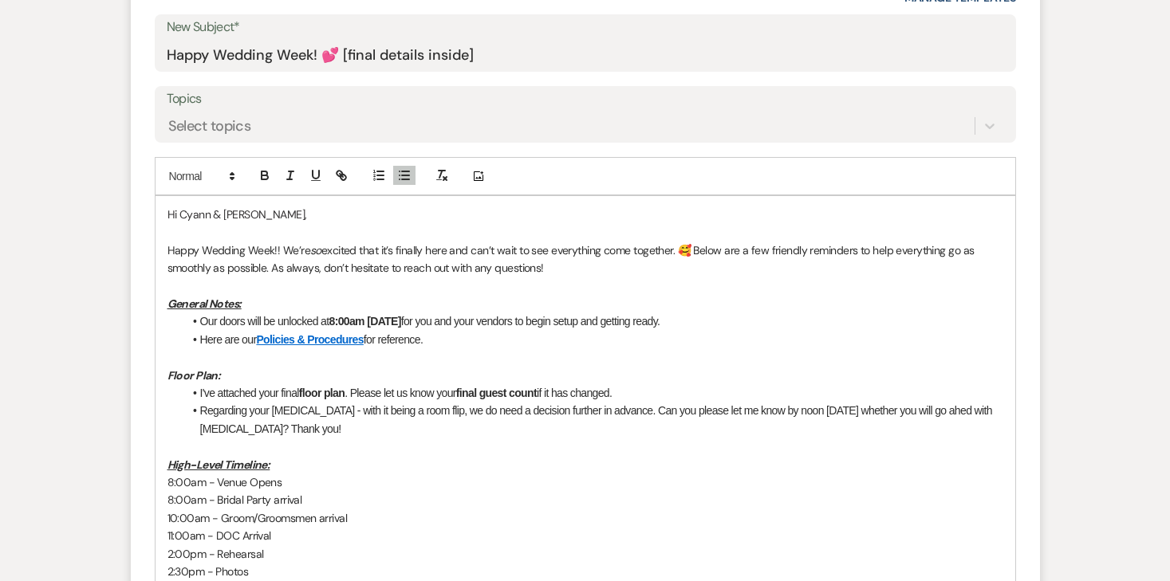
click at [916, 384] on li "I've attached your final floor plan . Please let us know your final guest count…" at bounding box center [593, 393] width 820 height 18
click at [954, 402] on li "Regarding your Plan B - with it being a room flip, we do need a decision furthe…" at bounding box center [593, 420] width 820 height 36
drag, startPoint x: 250, startPoint y: 391, endPoint x: 753, endPoint y: 377, distance: 502.7
click at [753, 402] on li "Regarding your Plan B - with it being a room flip, we do need a decision furthe…" at bounding box center [593, 420] width 820 height 36
click at [266, 168] on icon "button" at bounding box center [265, 175] width 14 height 14
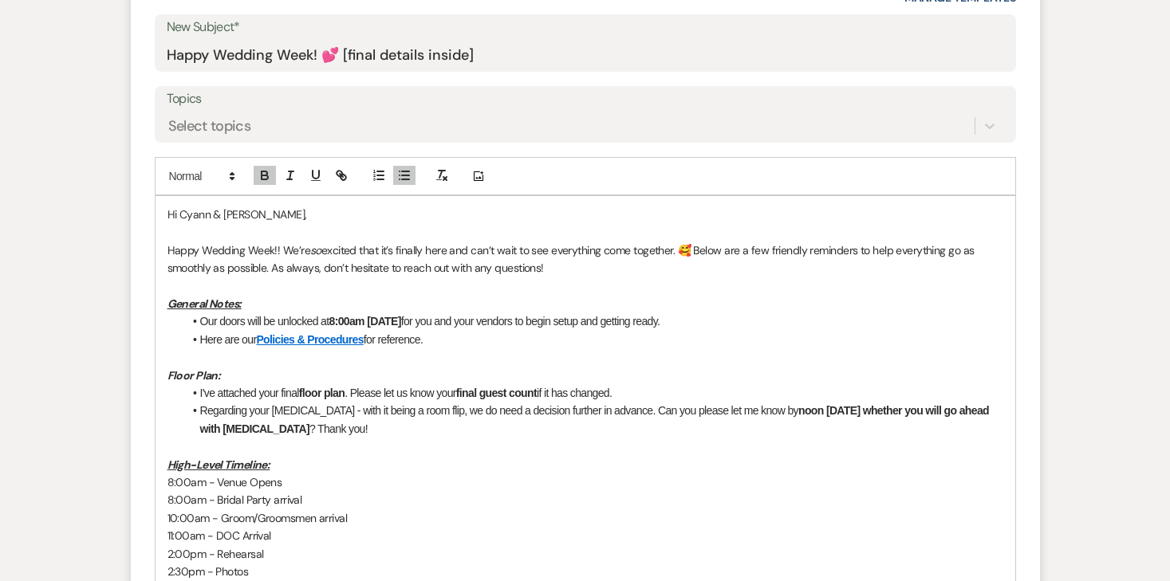
click at [339, 402] on li "Regarding your Plan B - with it being a room flip, we do need a decision furthe…" at bounding box center [593, 420] width 820 height 36
click at [359, 438] on p at bounding box center [586, 447] width 836 height 18
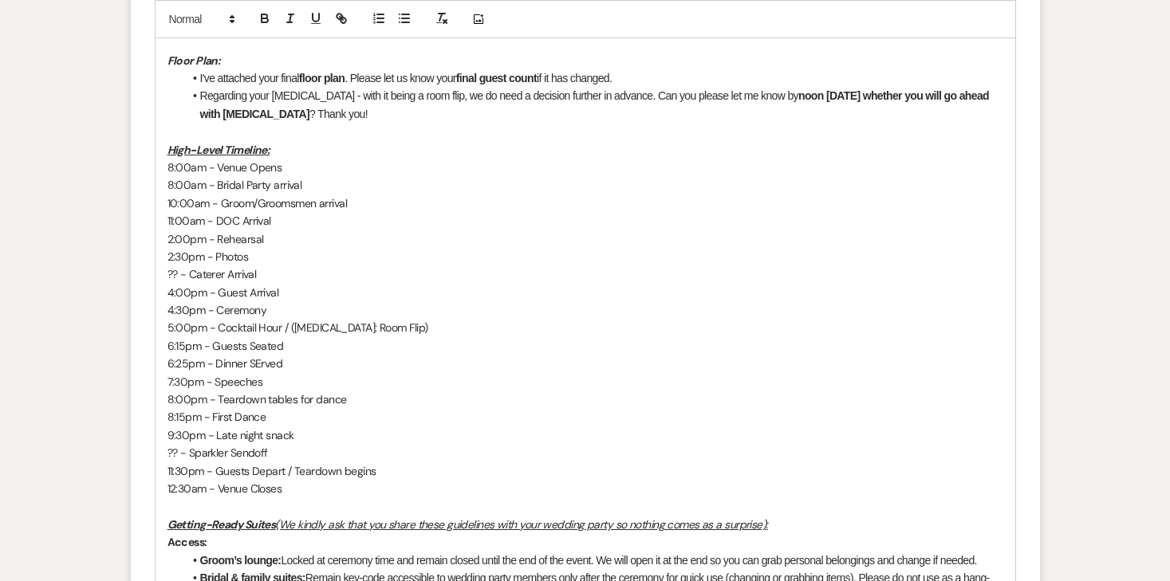
scroll to position [858, 0]
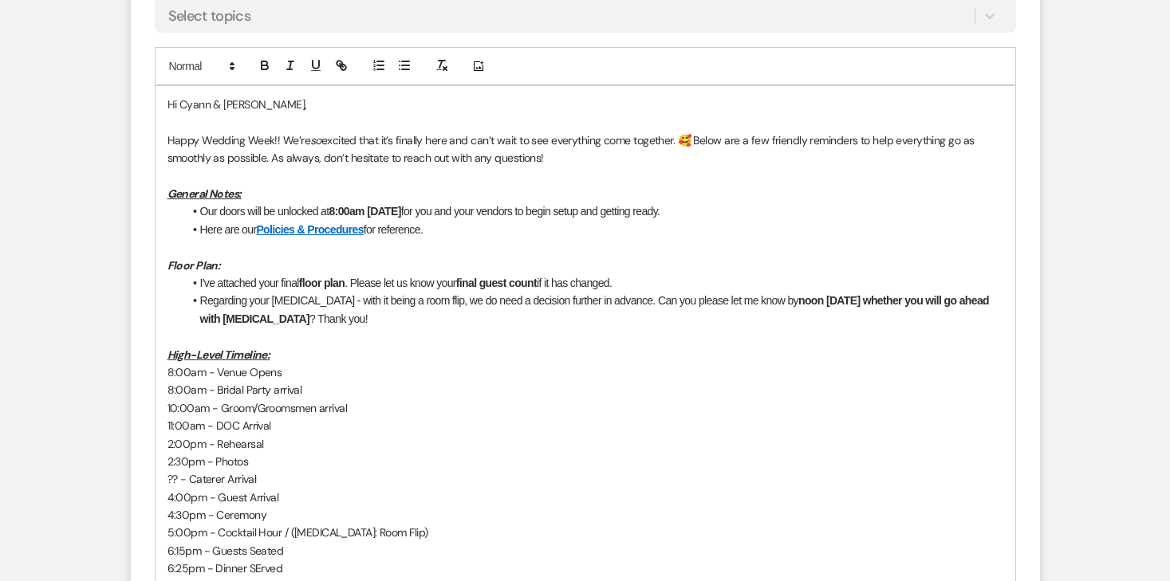
click at [199, 258] on em "Floor Plan:" at bounding box center [194, 265] width 53 height 14
click at [313, 61] on icon "button" at bounding box center [316, 65] width 6 height 8
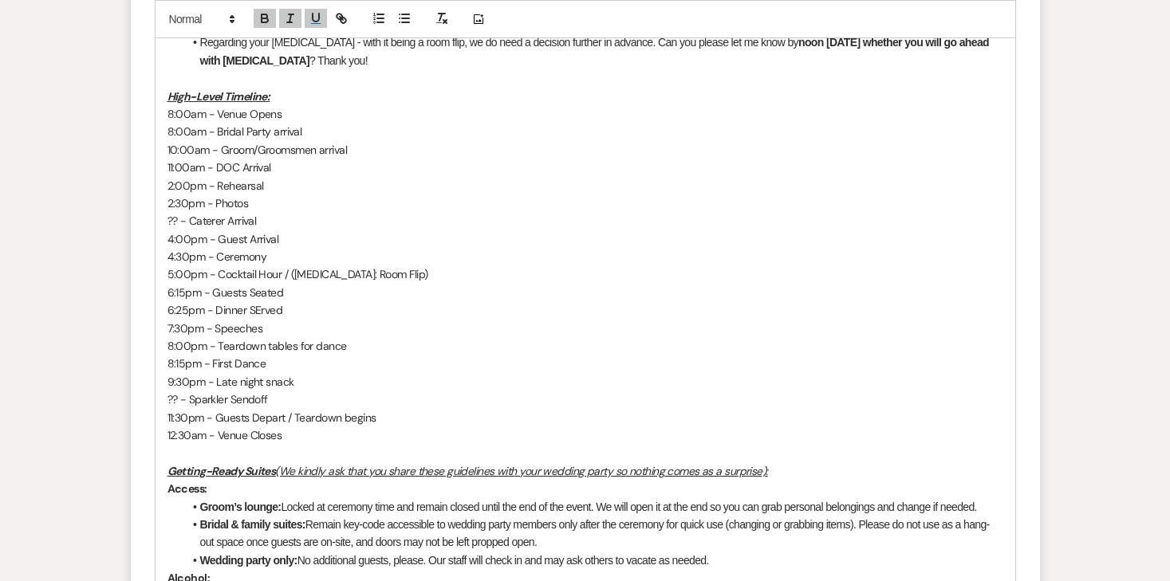
scroll to position [2021, 0]
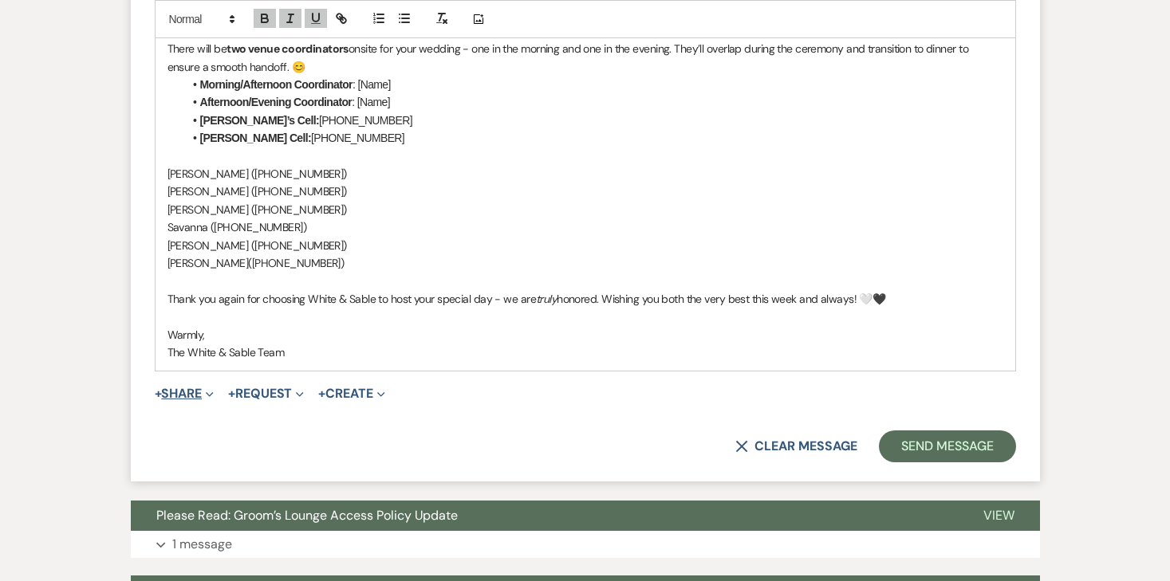
click at [192, 388] on button "+ Share Expand" at bounding box center [185, 394] width 60 height 13
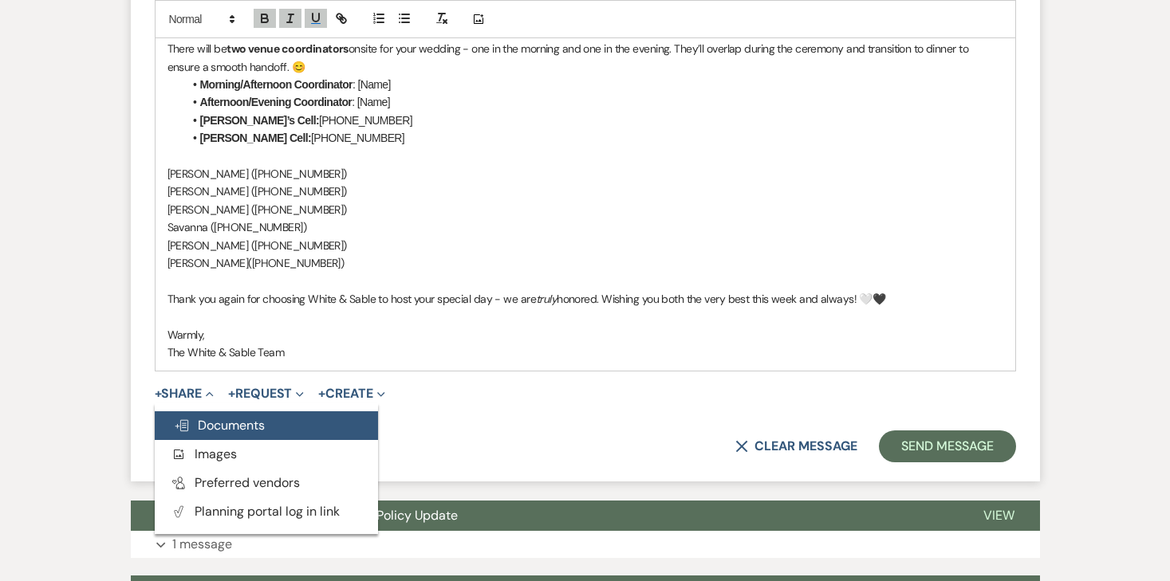
click at [203, 417] on span "Doc Upload Documents" at bounding box center [219, 425] width 91 height 17
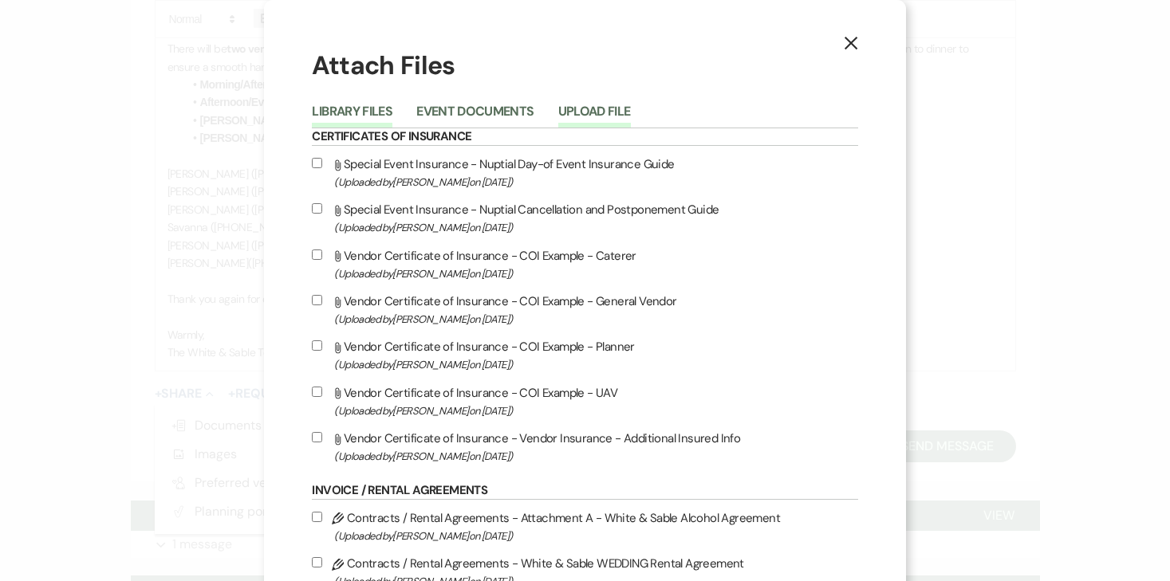
click at [593, 112] on button "Upload File" at bounding box center [594, 116] width 73 height 22
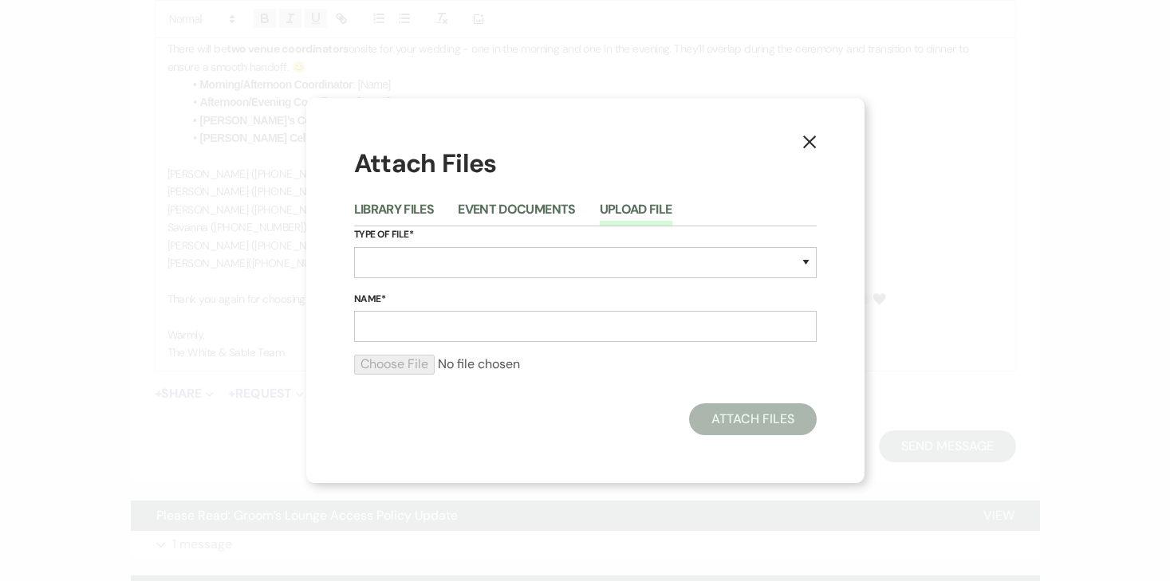
click at [417, 281] on div "Type of File* Special Event Insurance Vendor Certificate of Insurance Contracts…" at bounding box center [585, 259] width 463 height 65
click at [417, 269] on select "Special Event Insurance Vendor Certificate of Insurance Contracts / Rental Agre…" at bounding box center [585, 262] width 463 height 31
select select "24"
click at [354, 247] on select "Special Event Insurance Vendor Certificate of Insurance Contracts / Rental Agre…" at bounding box center [585, 262] width 463 height 31
click at [457, 326] on input "Name*" at bounding box center [585, 326] width 463 height 31
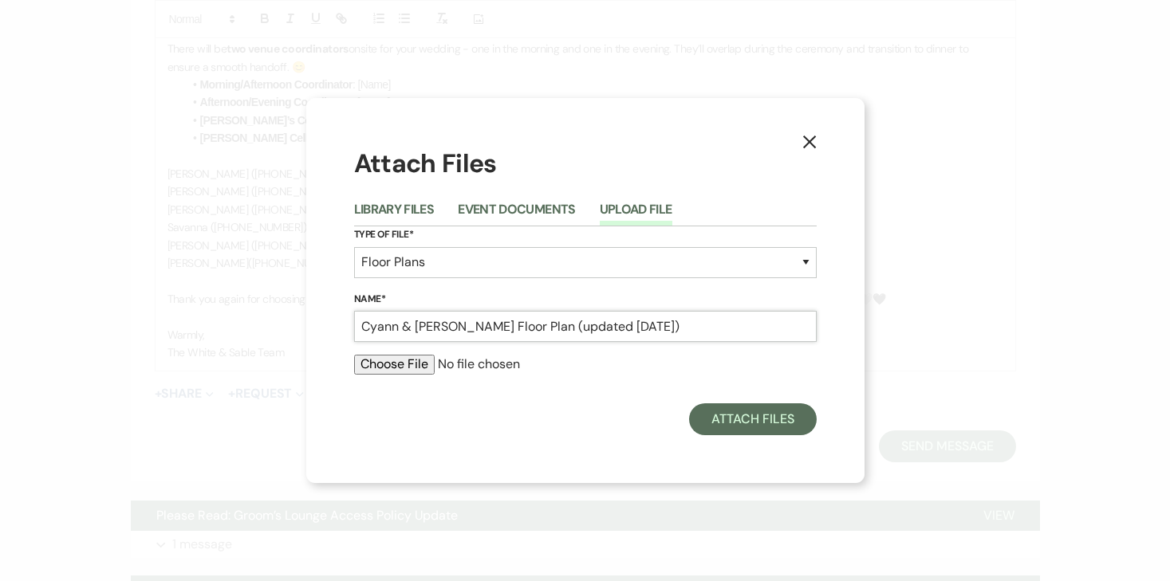
type input "Cyann & [PERSON_NAME] Floor Plan (updated [DATE])"
click at [392, 366] on input "file" at bounding box center [585, 364] width 463 height 19
type input "C:\fakepath\10.17.25 - Floor Plan - Cyann & Jackson (updatd 10.13.25).pdf"
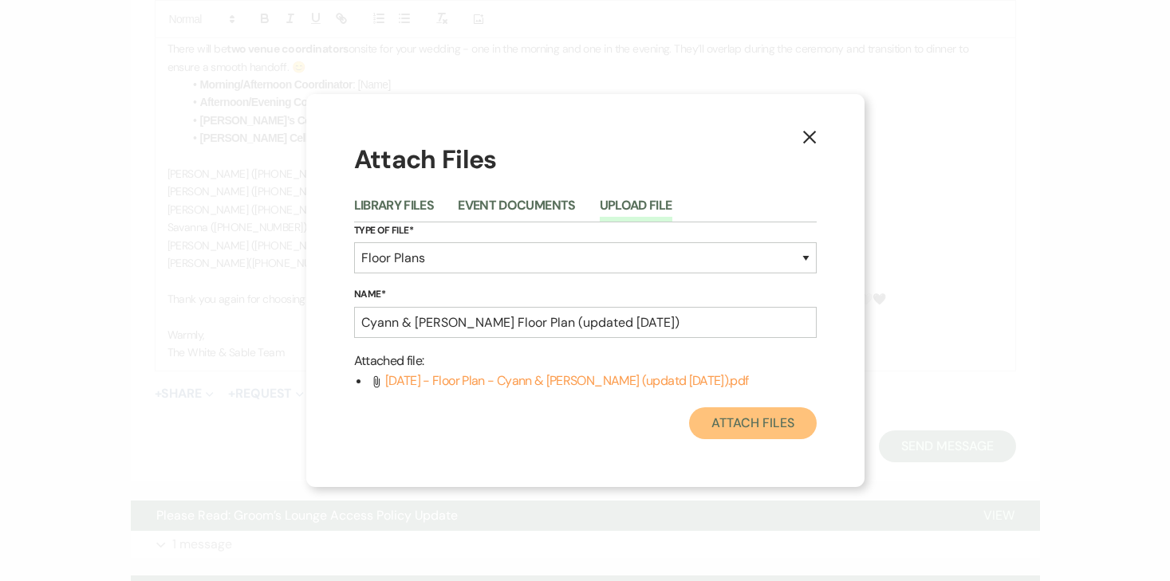
click at [727, 432] on button "Attach Files" at bounding box center [752, 424] width 127 height 32
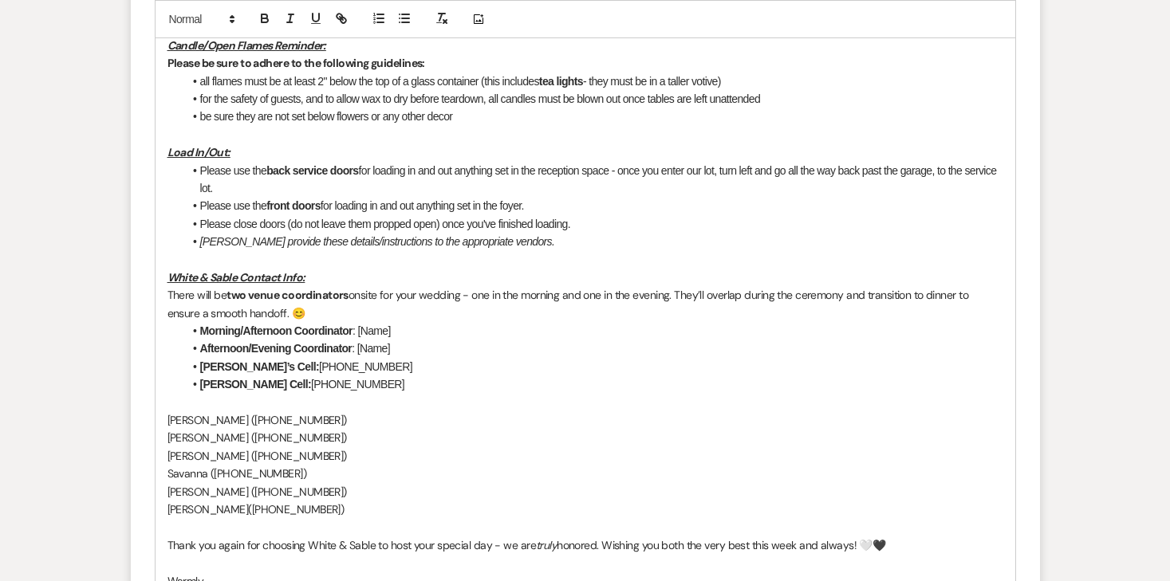
scroll to position [1791, 0]
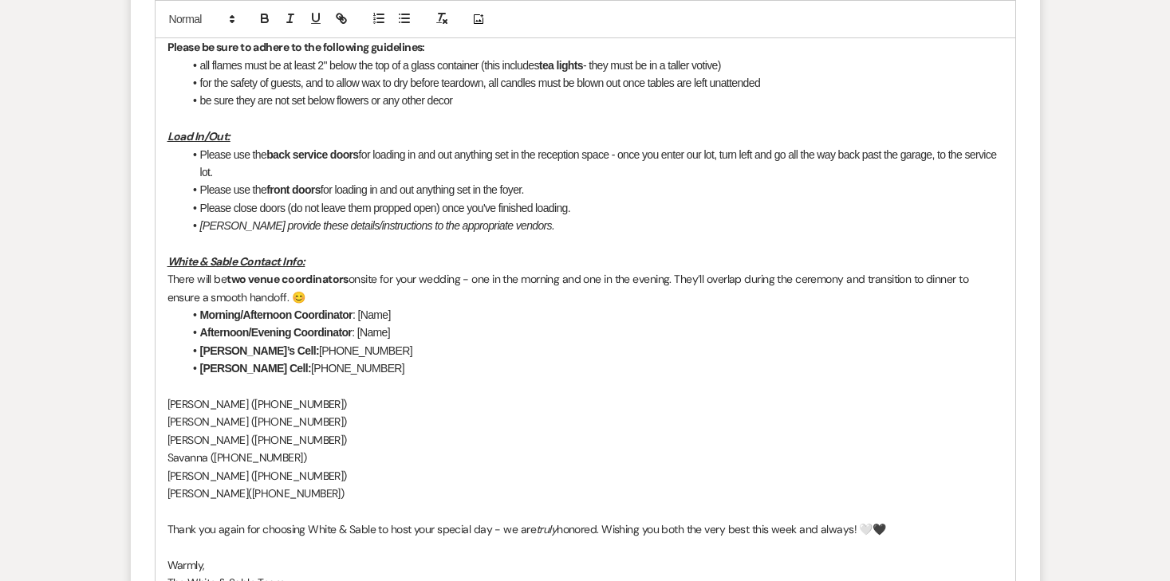
click at [203, 413] on p "Kaitlyn (763-412-7292‬)" at bounding box center [586, 422] width 836 height 18
copy p "Kaitlyn (763-412-7292‬)"
click at [403, 306] on li "Morning/Afternoon Coordinator : [Name]" at bounding box center [593, 315] width 820 height 18
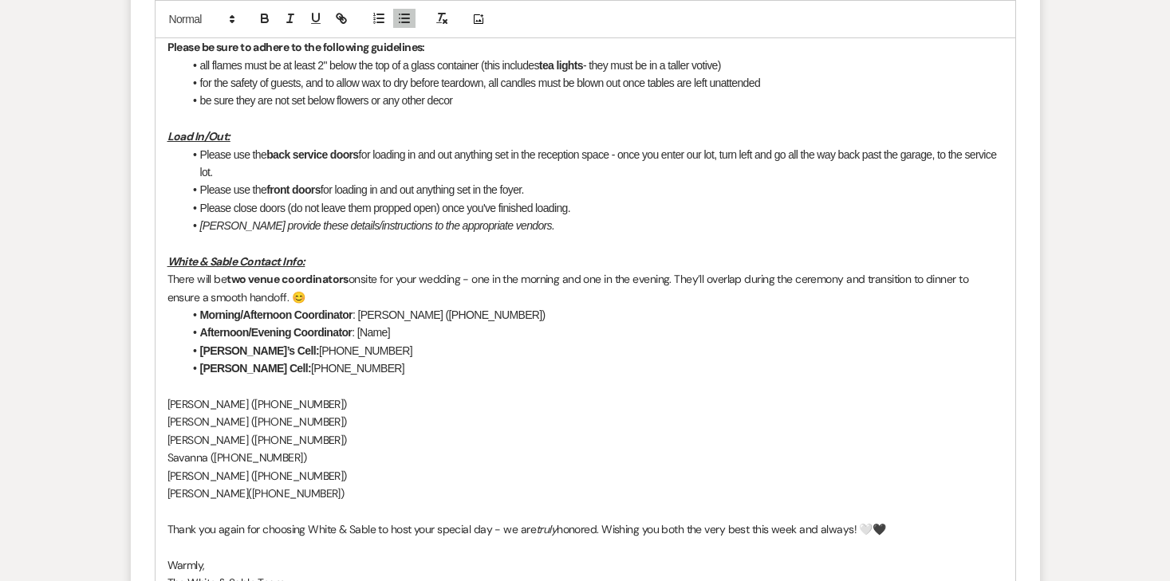
click at [219, 467] on p "Payton ‭(763-354-4833‬)" at bounding box center [586, 476] width 836 height 18
click at [218, 396] on p "Brooke (763-291-9518‬)" at bounding box center [586, 405] width 836 height 18
copy p "Brooke (763-291-9518‬)"
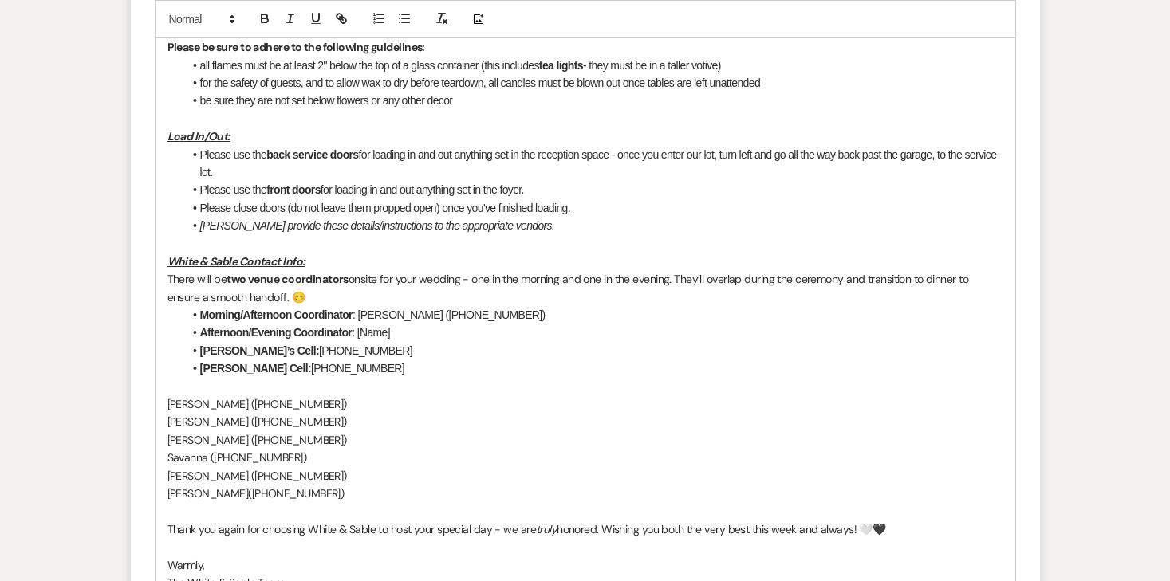
click at [406, 324] on li "Afternoon/Evening Coordinator : [Name]" at bounding box center [593, 333] width 820 height 18
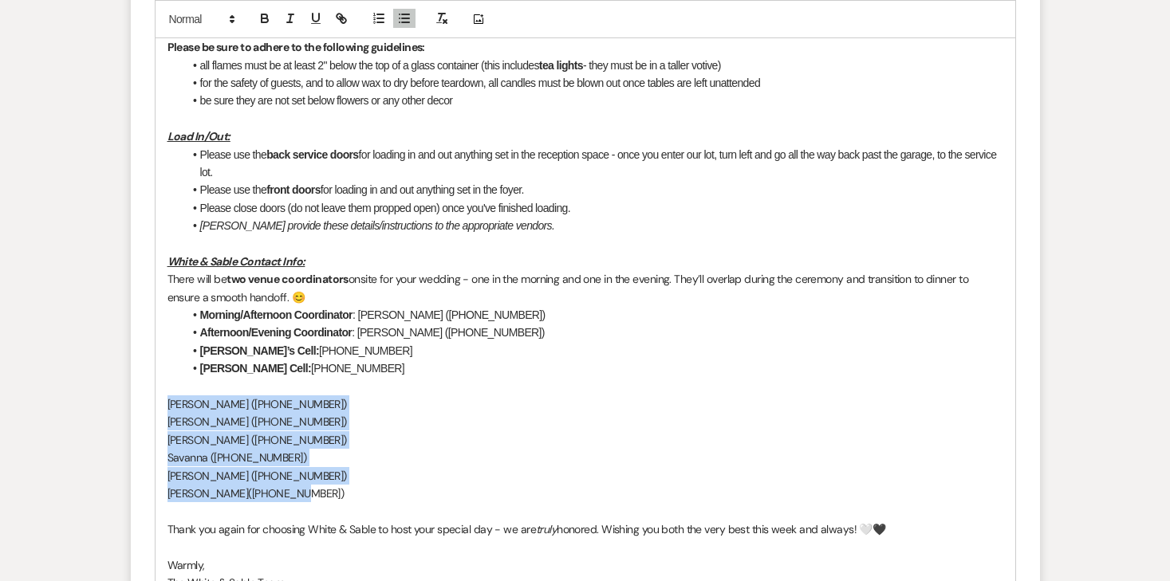
drag, startPoint x: 282, startPoint y: 462, endPoint x: 137, endPoint y: 371, distance: 170.6
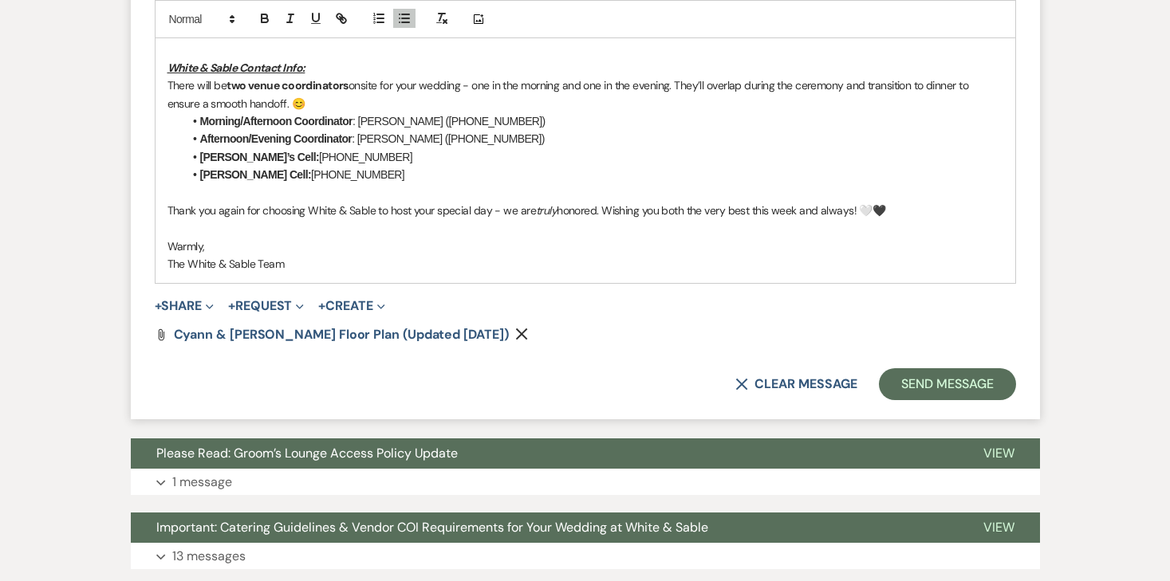
scroll to position [1987, 0]
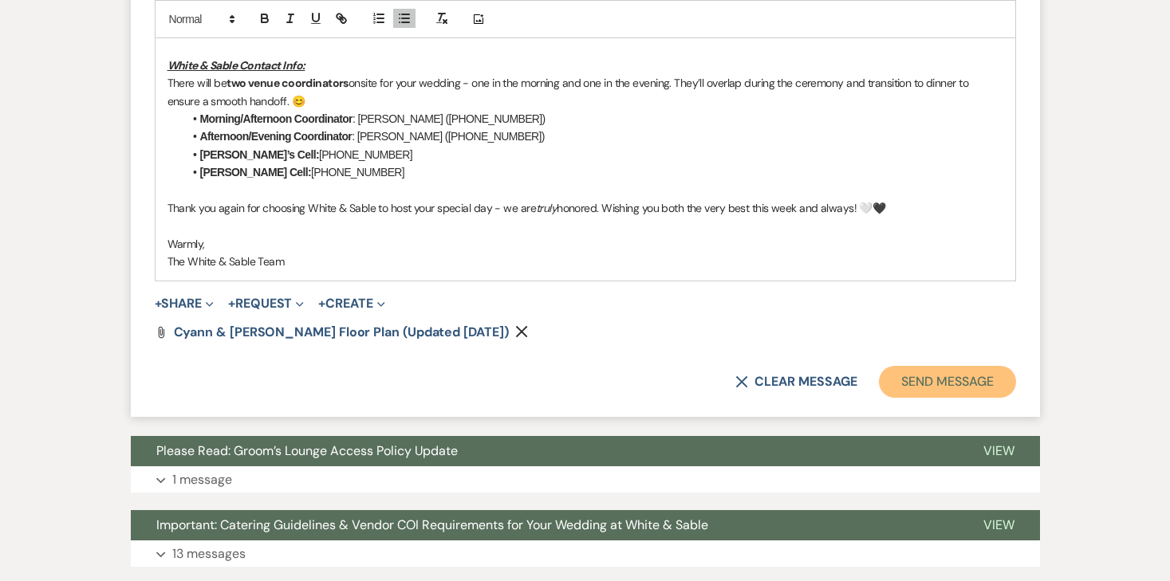
click at [934, 366] on button "Send Message" at bounding box center [947, 382] width 136 height 32
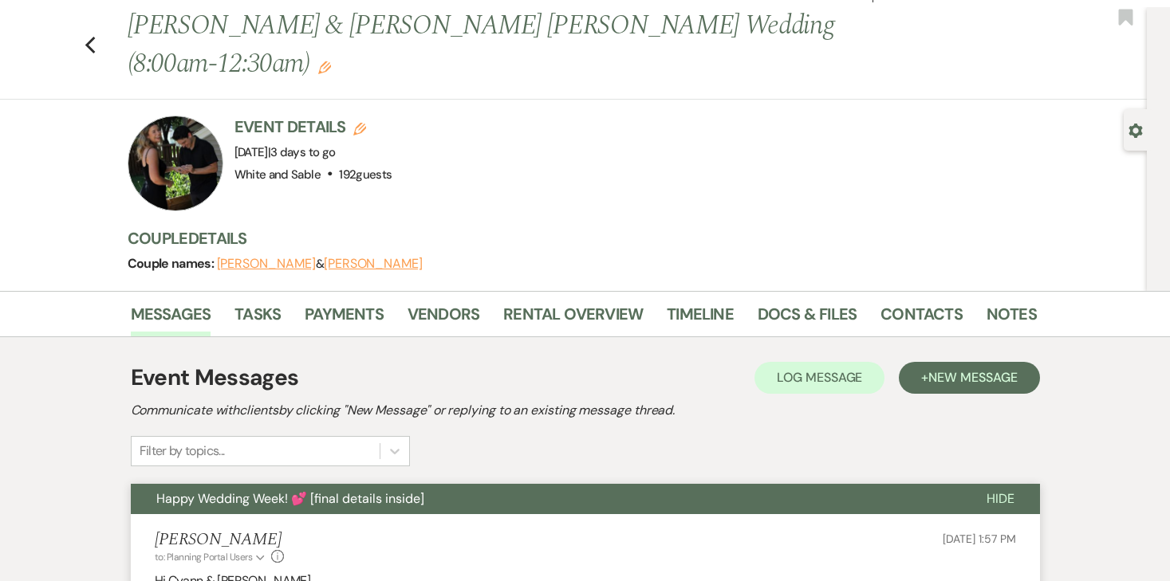
scroll to position [0, 0]
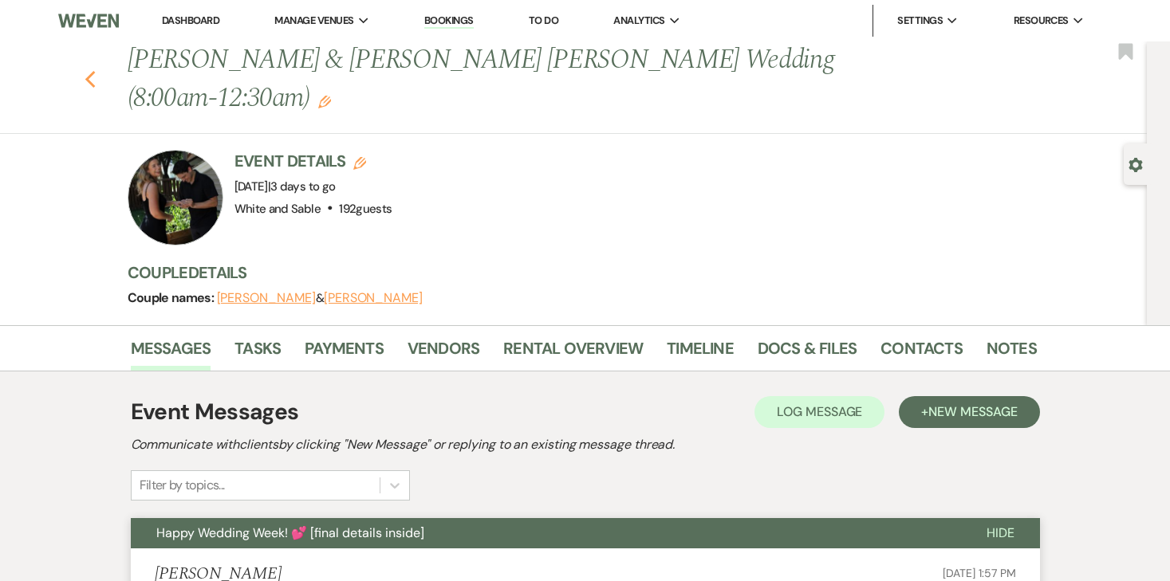
click at [92, 70] on icon "Previous" at bounding box center [91, 79] width 12 height 19
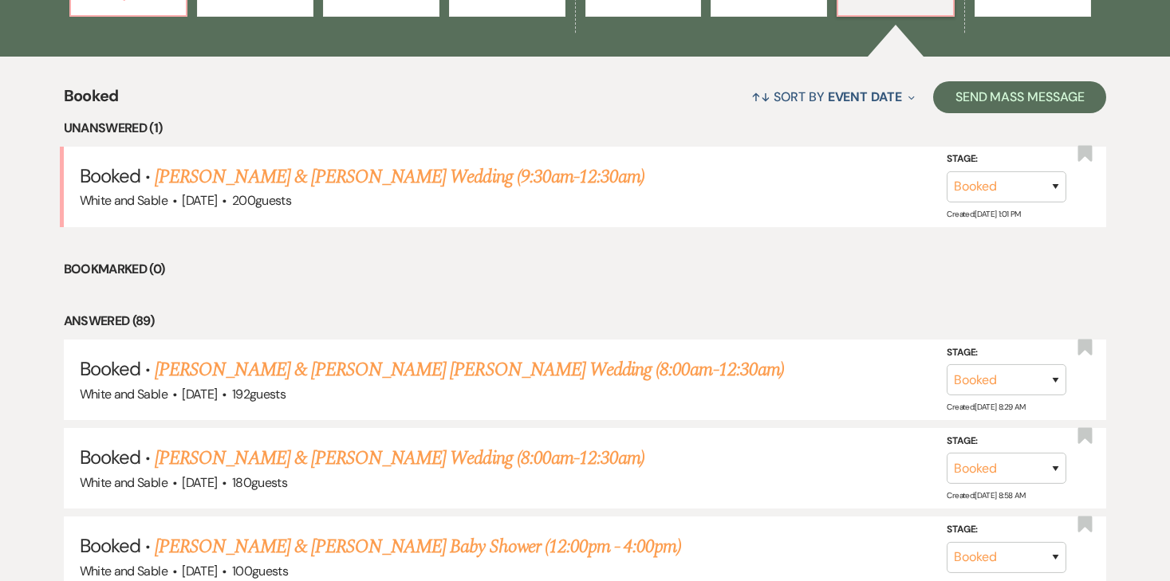
scroll to position [636, 0]
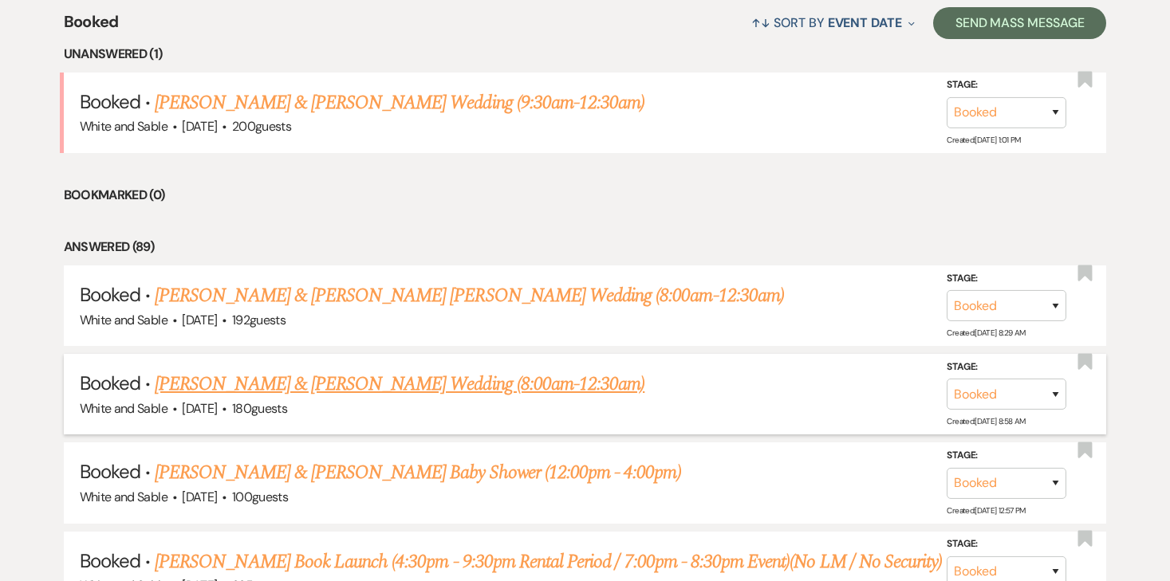
click at [389, 391] on link "[PERSON_NAME] & [PERSON_NAME] Wedding (8:00am-12:30am)" at bounding box center [400, 384] width 490 height 29
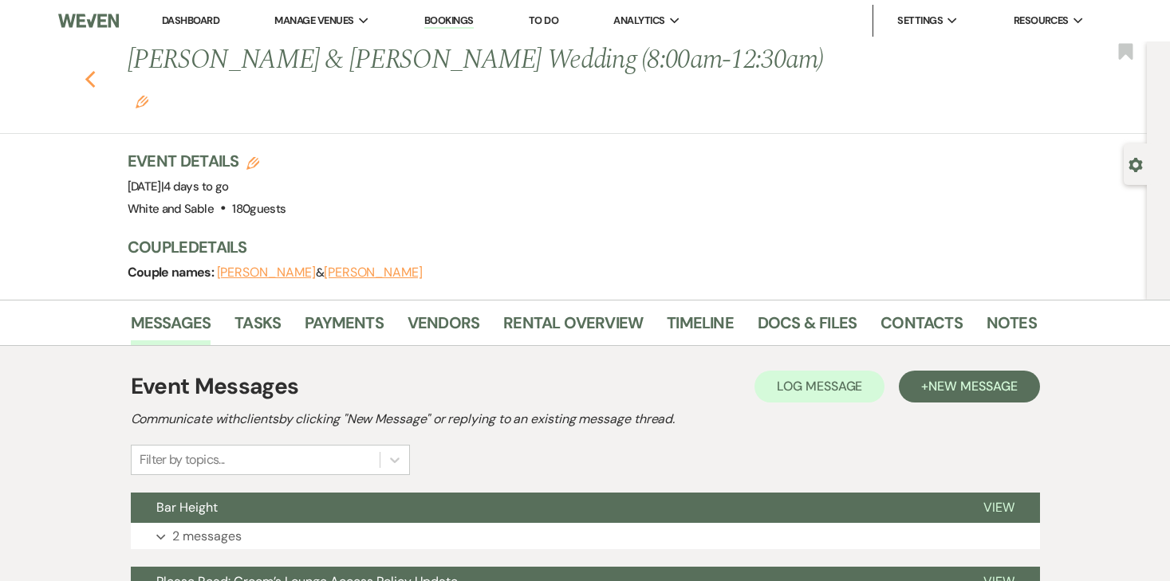
click at [91, 70] on icon "Previous" at bounding box center [91, 79] width 12 height 19
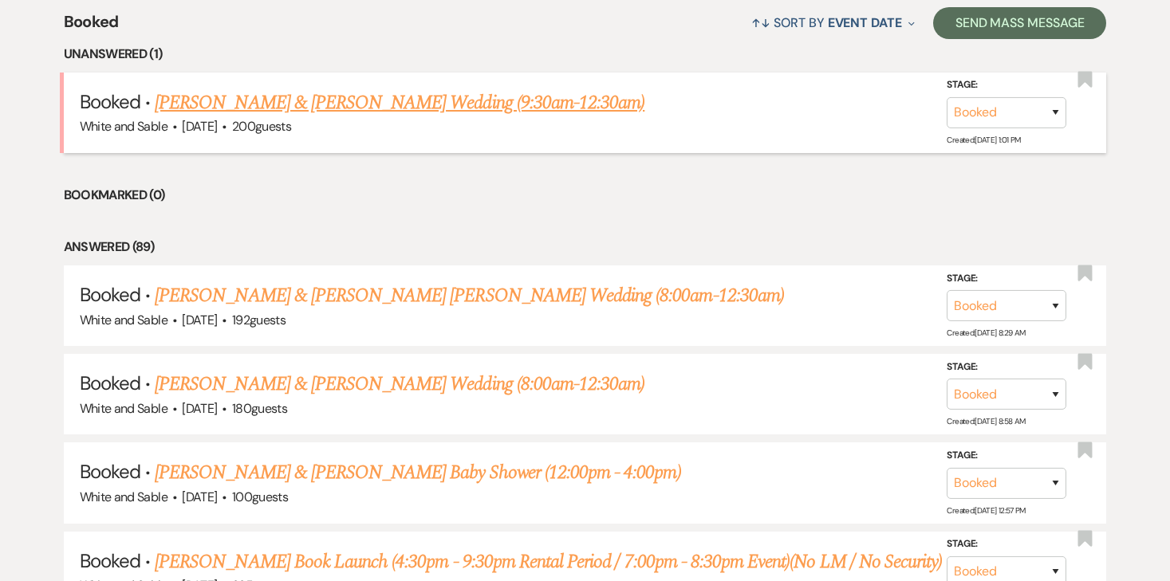
scroll to position [270, 0]
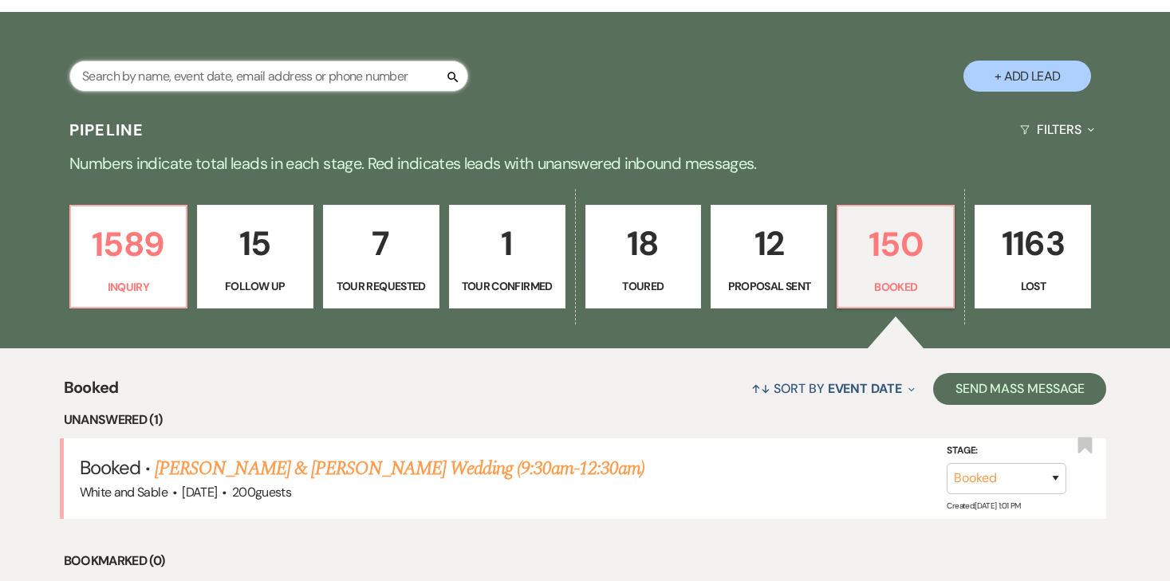
click at [184, 91] on input "text" at bounding box center [268, 76] width 399 height 31
type input "lydia"
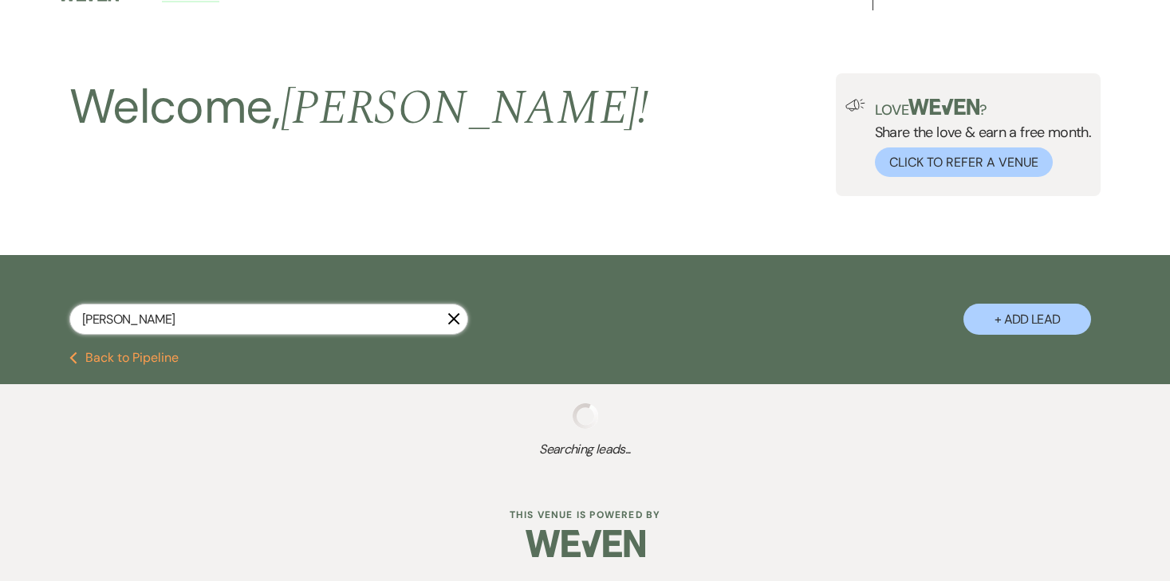
select select "8"
select select "5"
select select "8"
select select "6"
select select "8"
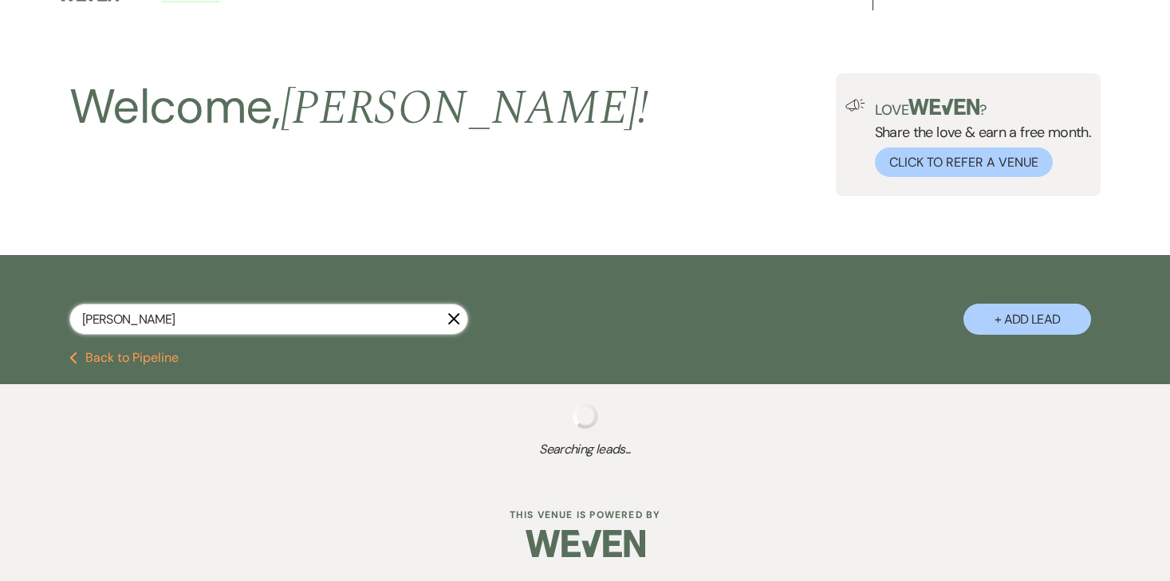
select select "5"
select select "8"
select select "6"
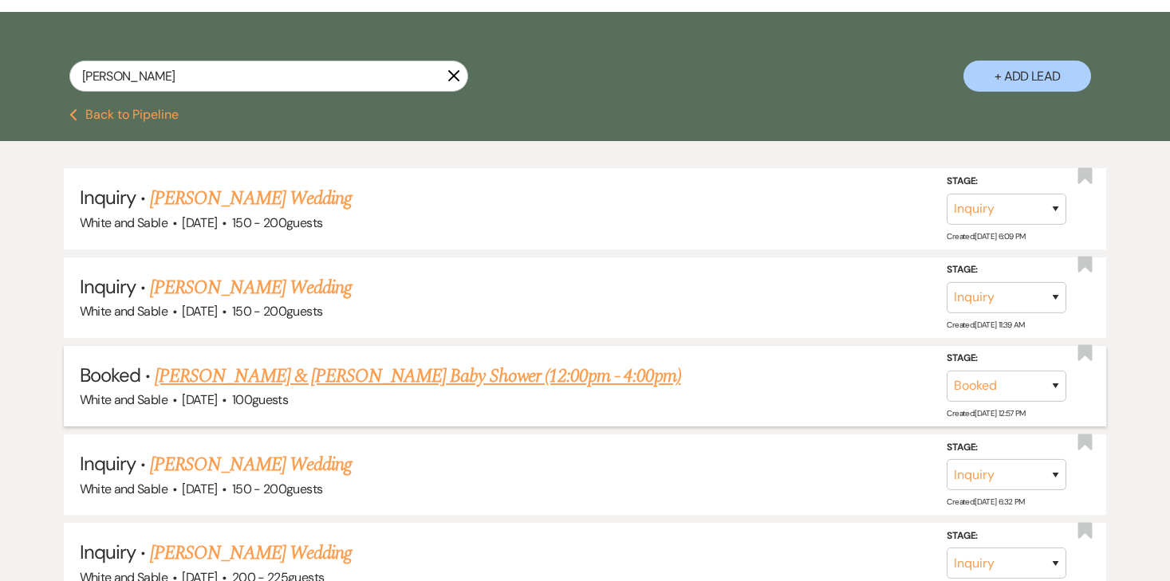
click at [223, 365] on link "[PERSON_NAME] & [PERSON_NAME] Baby Shower (12:00pm - 4:00pm)" at bounding box center [418, 376] width 526 height 29
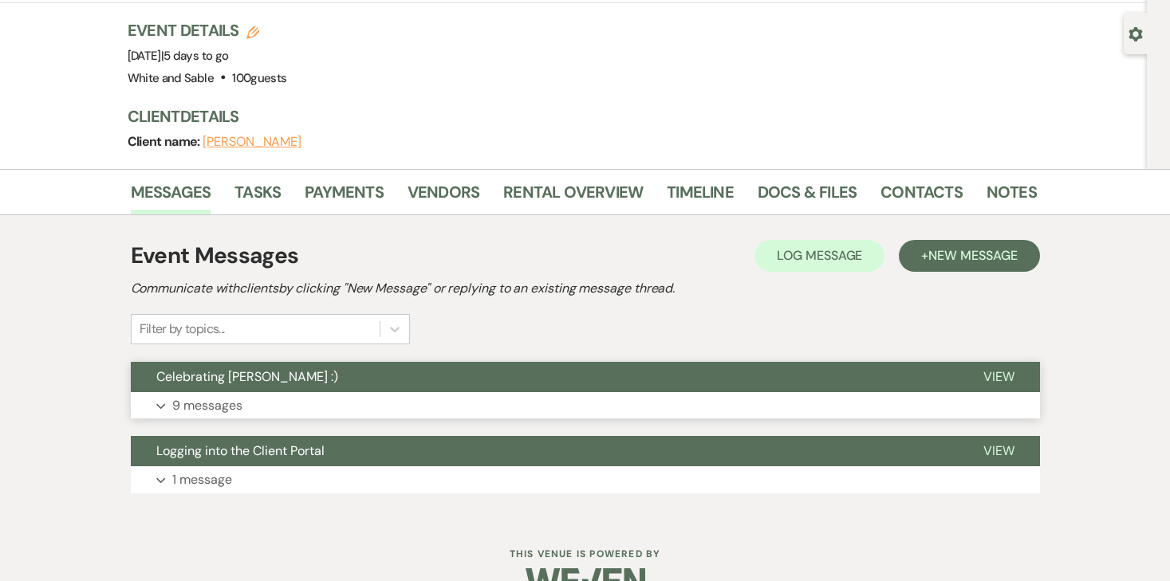
click at [221, 396] on p "9 messages" at bounding box center [207, 406] width 70 height 21
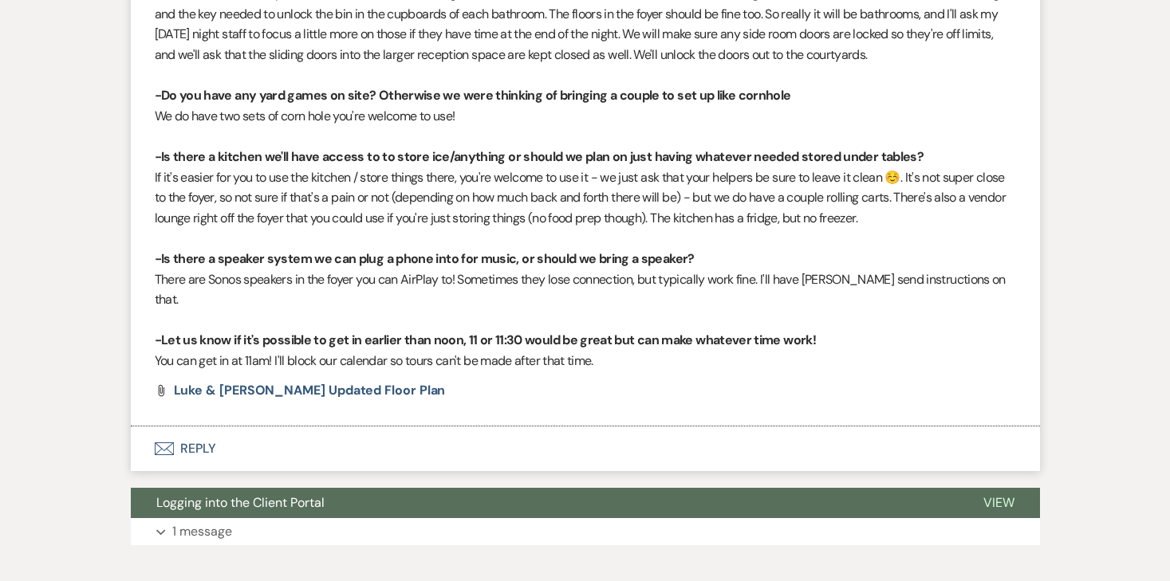
scroll to position [3693, 0]
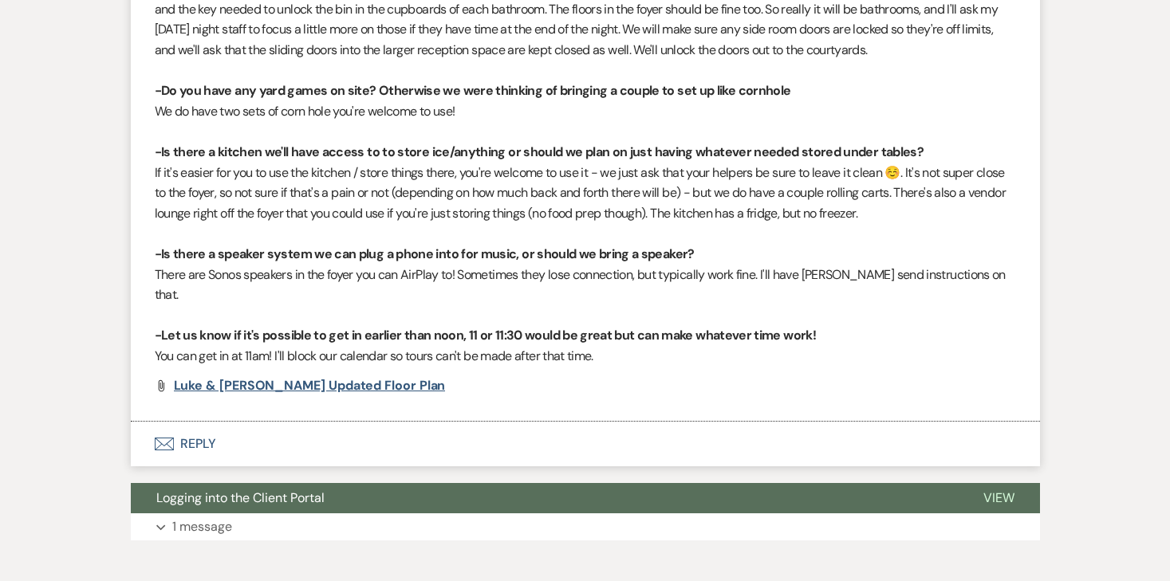
click at [237, 377] on span "Luke & Lydia Updated Floor Plan" at bounding box center [310, 385] width 272 height 17
click at [188, 422] on button "Envelope Reply" at bounding box center [585, 444] width 909 height 45
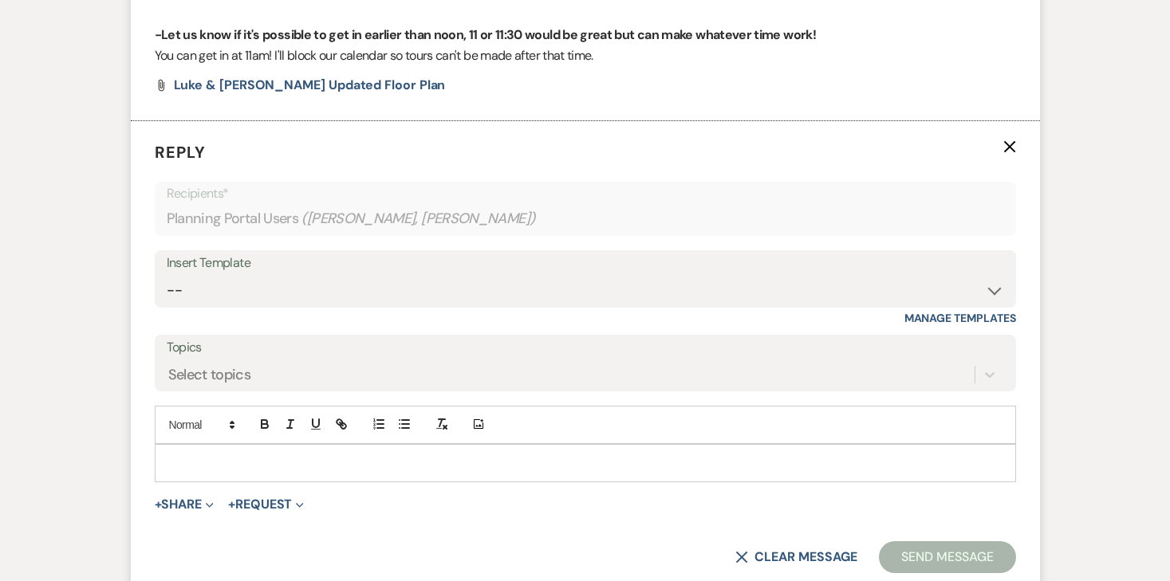
scroll to position [4002, 0]
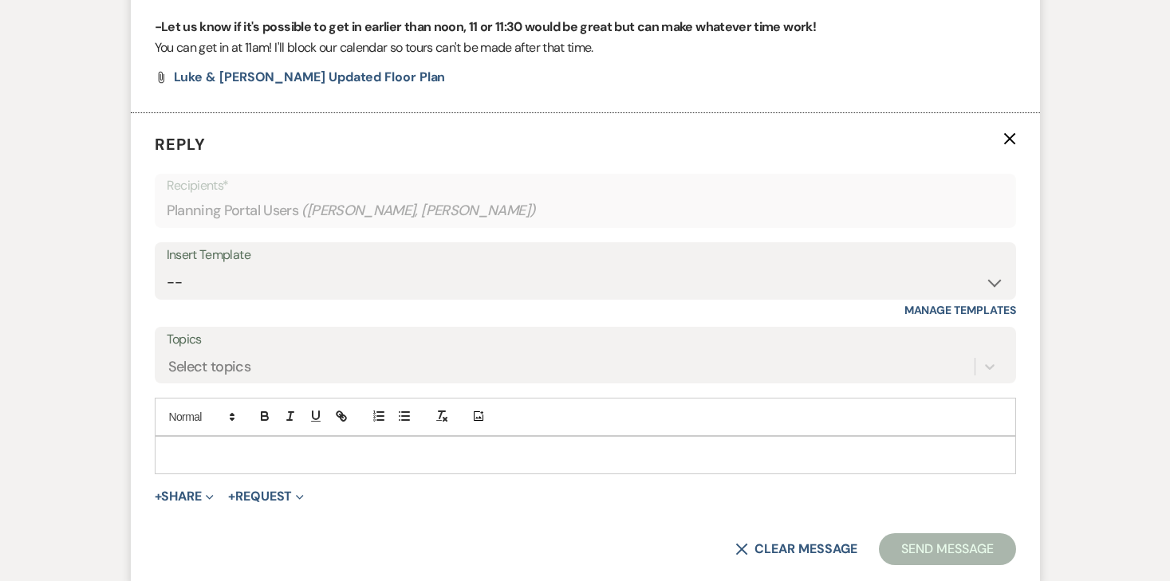
click at [311, 447] on p at bounding box center [586, 456] width 836 height 18
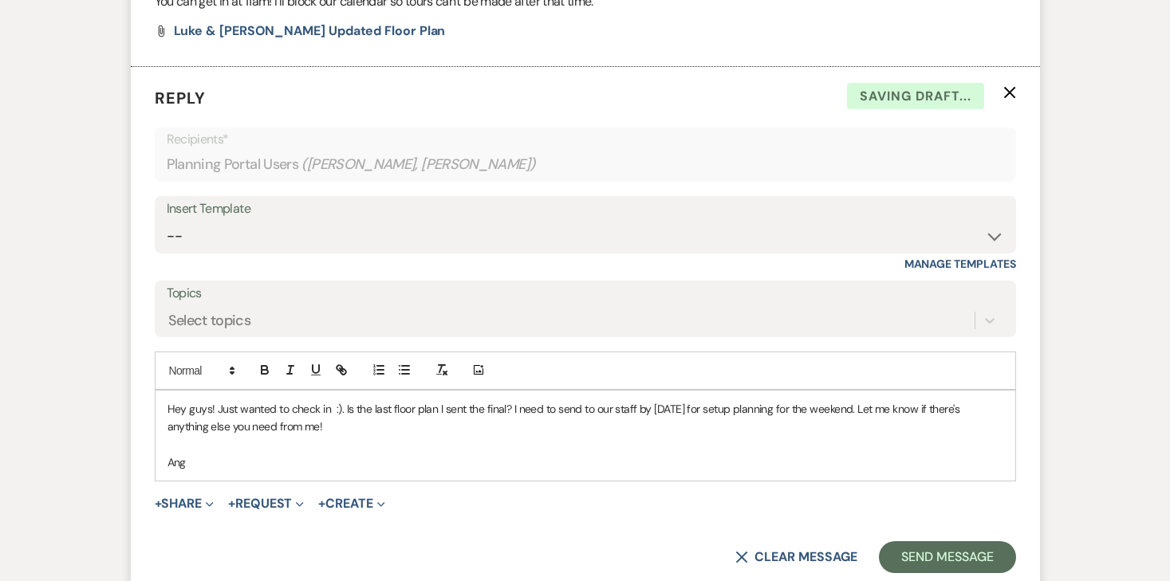
scroll to position [4060, 0]
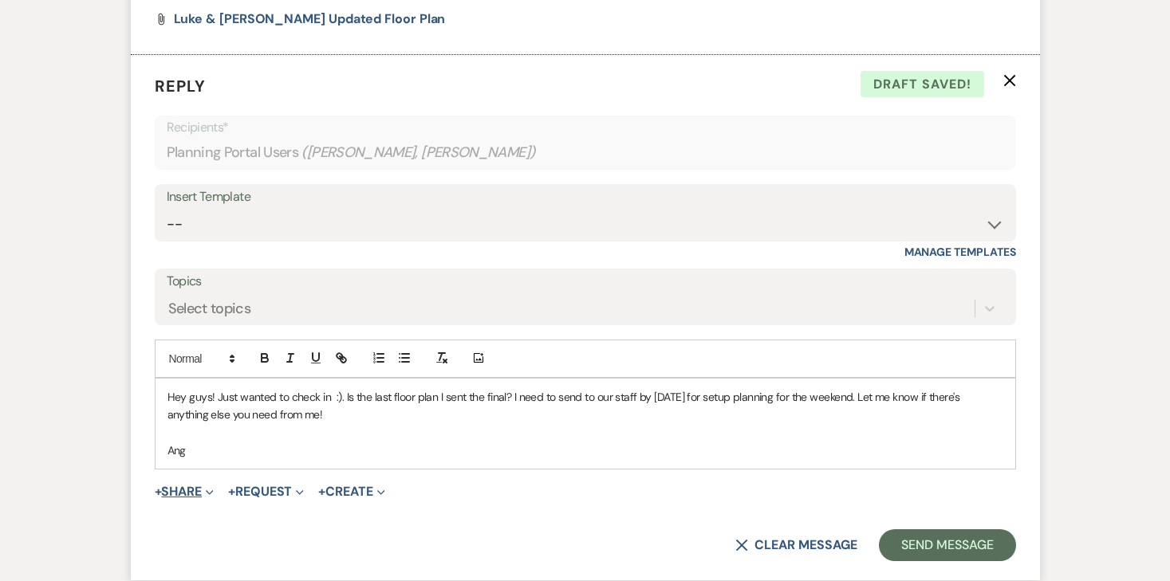
click at [194, 486] on button "+ Share Expand" at bounding box center [185, 492] width 60 height 13
click at [195, 502] on ul "Doc Upload Documents Add Photo Images Pref Vendors Preferred vendors Plan Porta…" at bounding box center [266, 567] width 223 height 131
click at [193, 486] on button "+ Share Expand" at bounding box center [185, 492] width 60 height 13
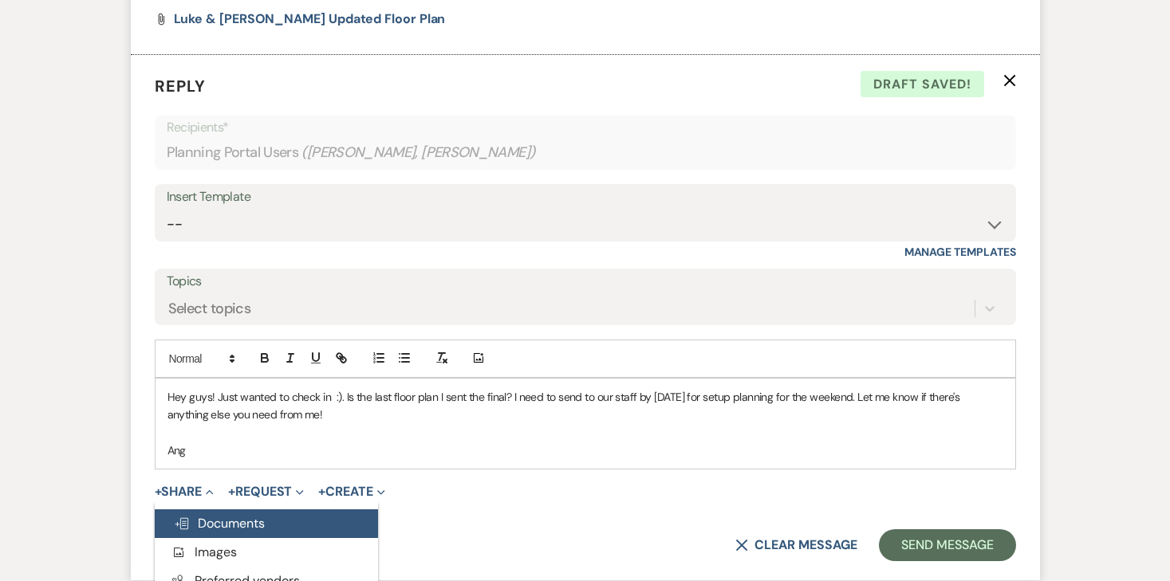
click at [193, 510] on button "Doc Upload Documents" at bounding box center [266, 524] width 223 height 29
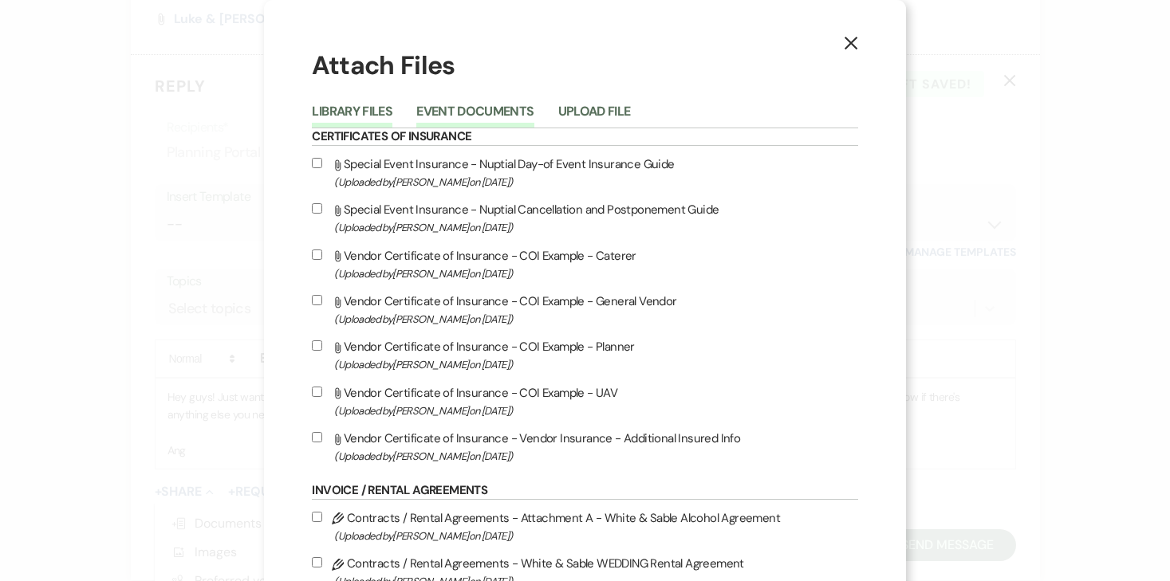
click at [508, 108] on button "Event Documents" at bounding box center [474, 116] width 117 height 22
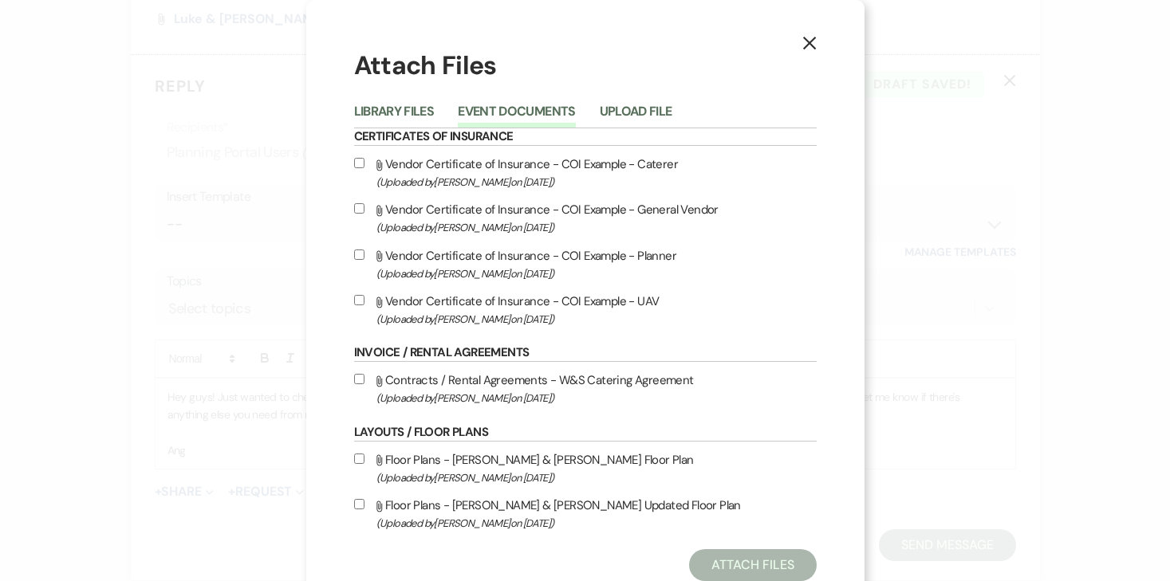
scroll to position [49, 0]
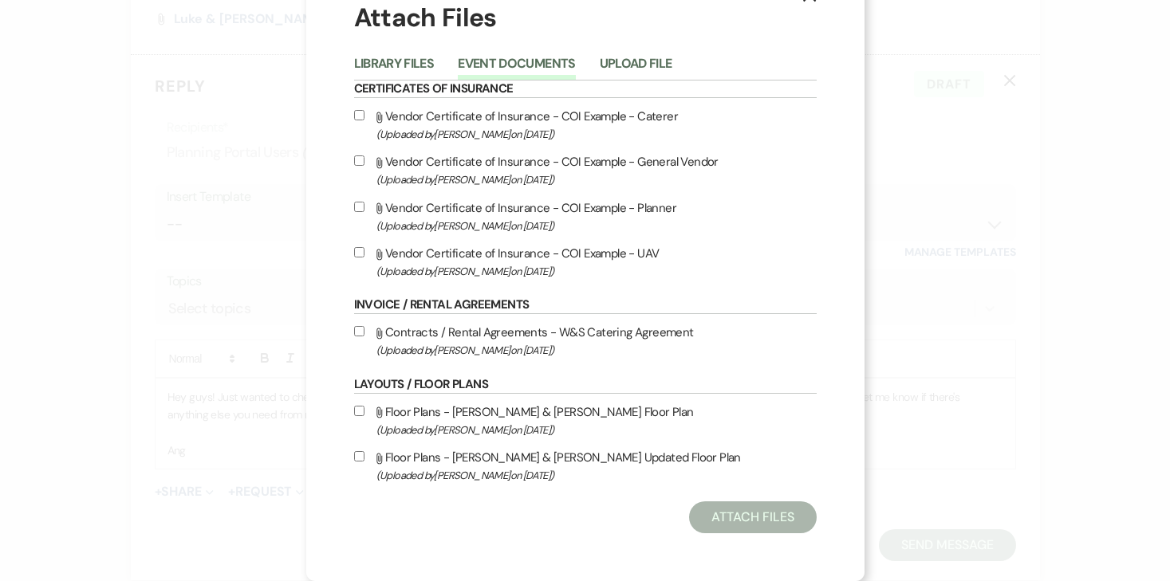
click at [354, 459] on input "Attach File Floor Plans - Luke & Lydia Updated Floor Plan (Uploaded by Angela O…" at bounding box center [359, 456] width 10 height 10
checkbox input "true"
click at [724, 530] on button "Attach Files" at bounding box center [752, 518] width 127 height 32
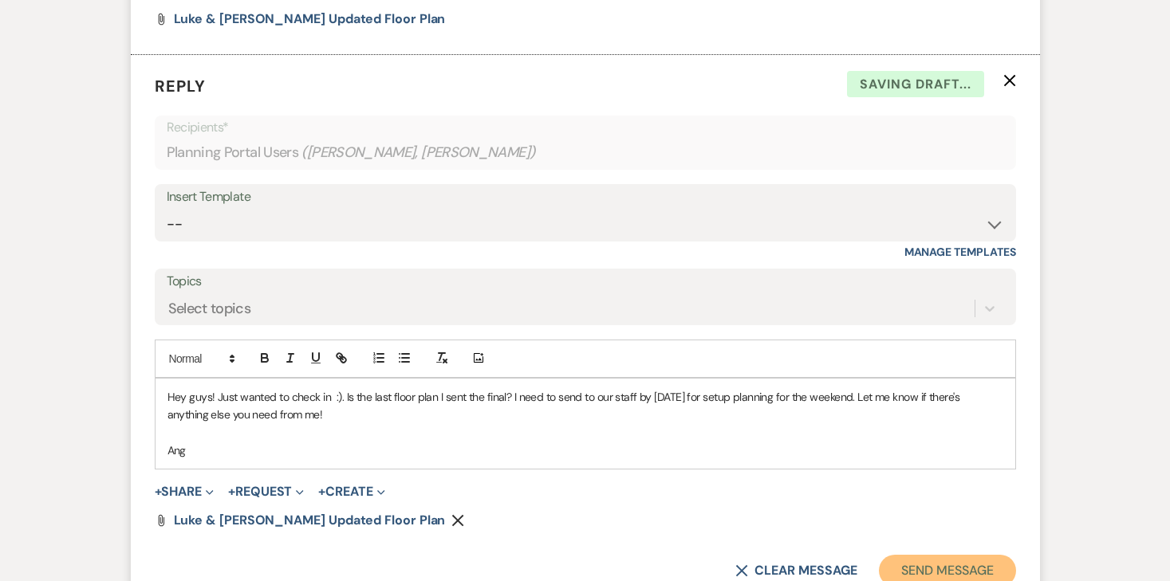
click at [956, 555] on button "Send Message" at bounding box center [947, 571] width 136 height 32
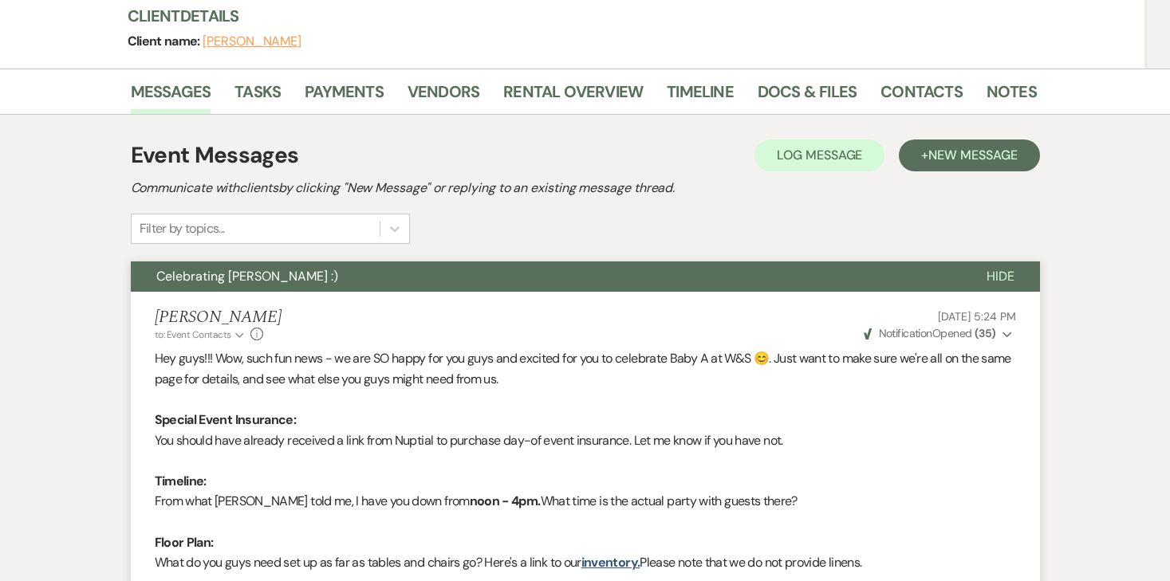
scroll to position [0, 0]
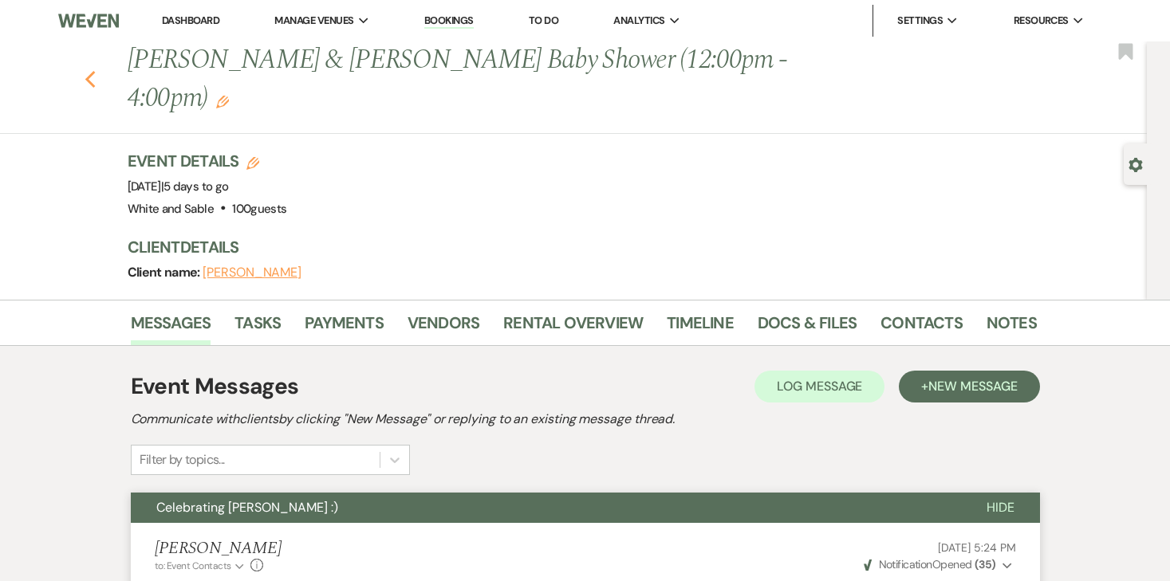
click at [87, 71] on use "button" at bounding box center [90, 80] width 10 height 18
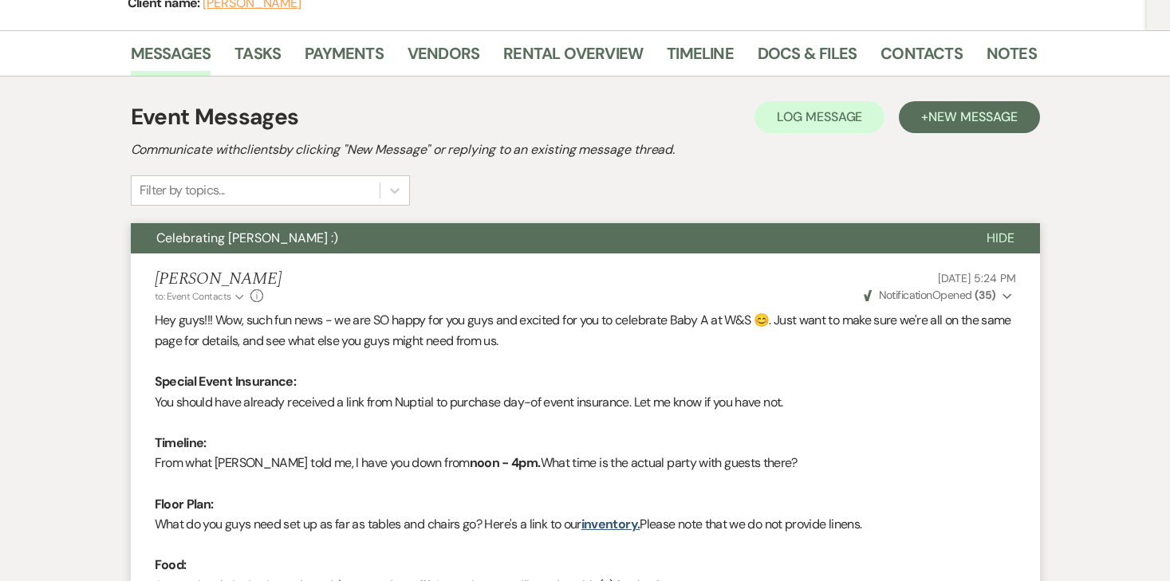
select select "8"
select select "5"
select select "8"
select select "6"
select select "8"
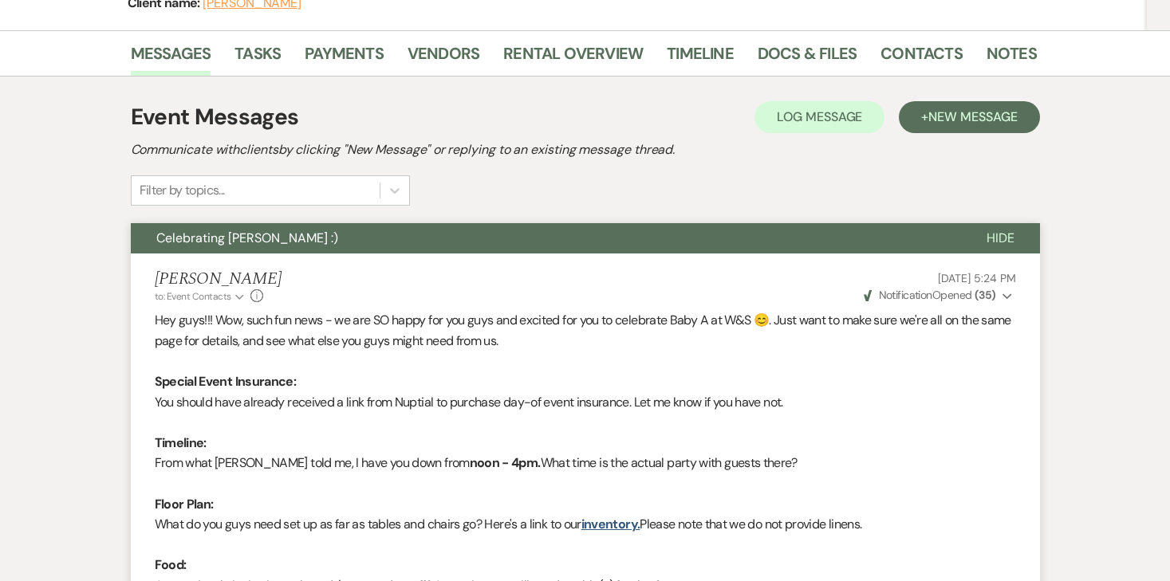
select select "5"
select select "8"
select select "6"
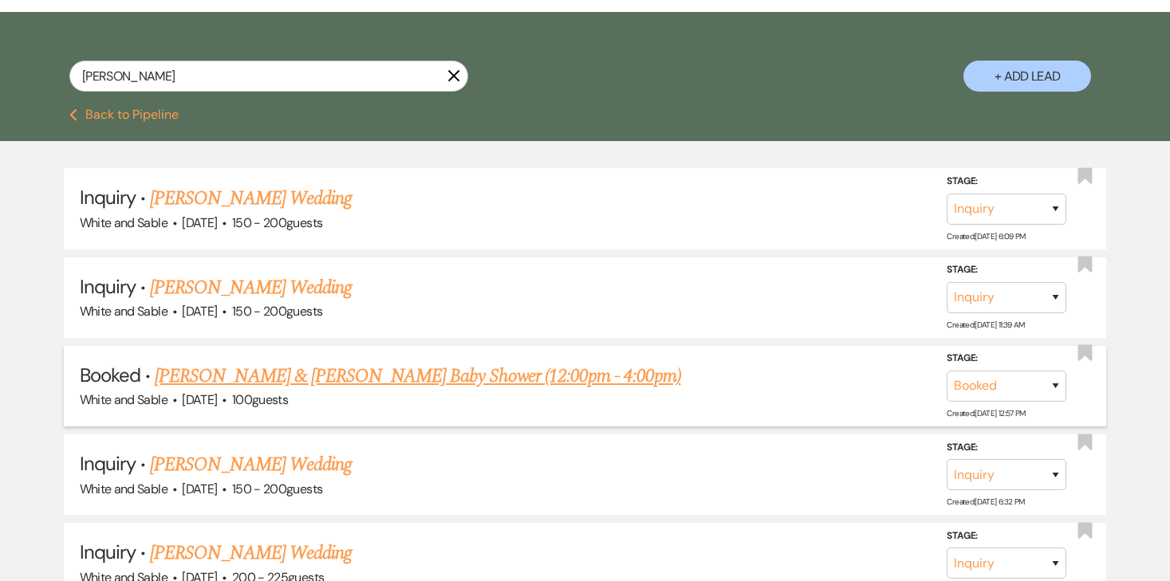
scroll to position [0, 0]
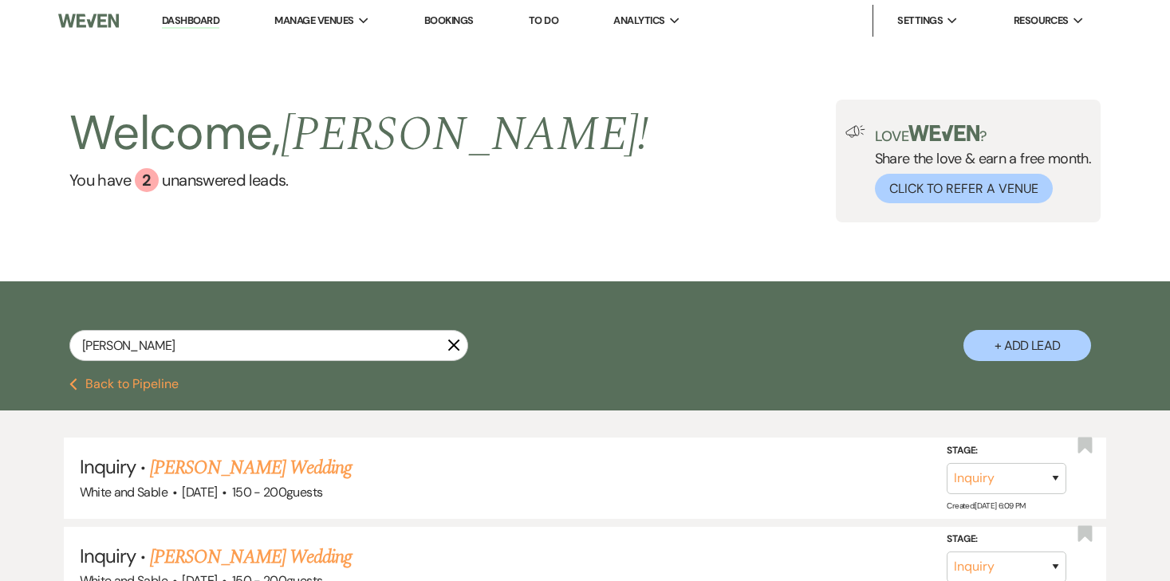
click at [154, 389] on button "Previous Back to Pipeline" at bounding box center [123, 384] width 109 height 13
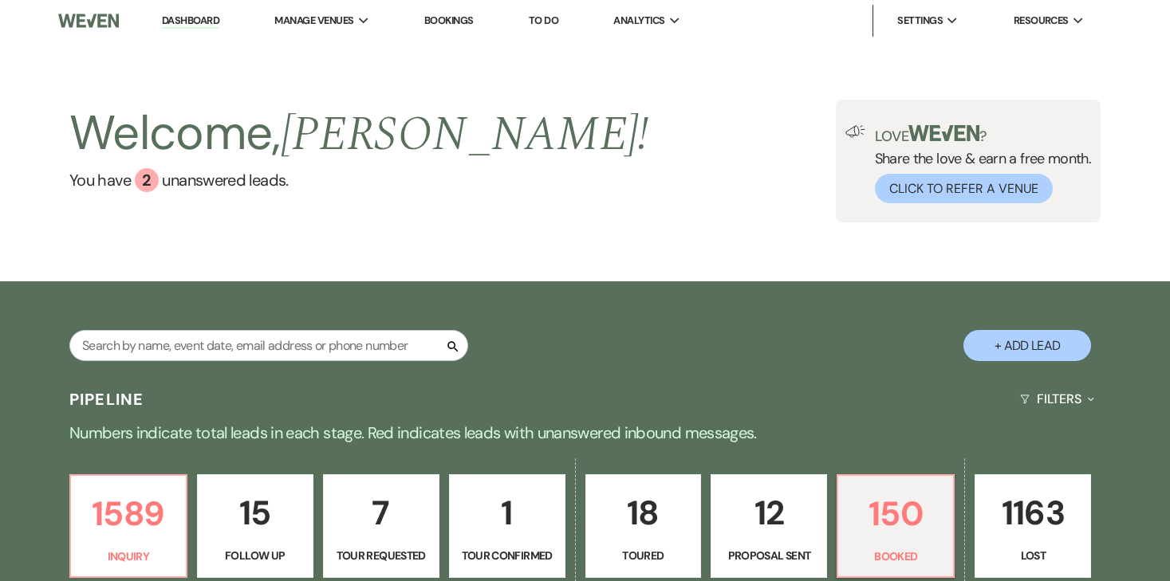
scroll to position [270, 0]
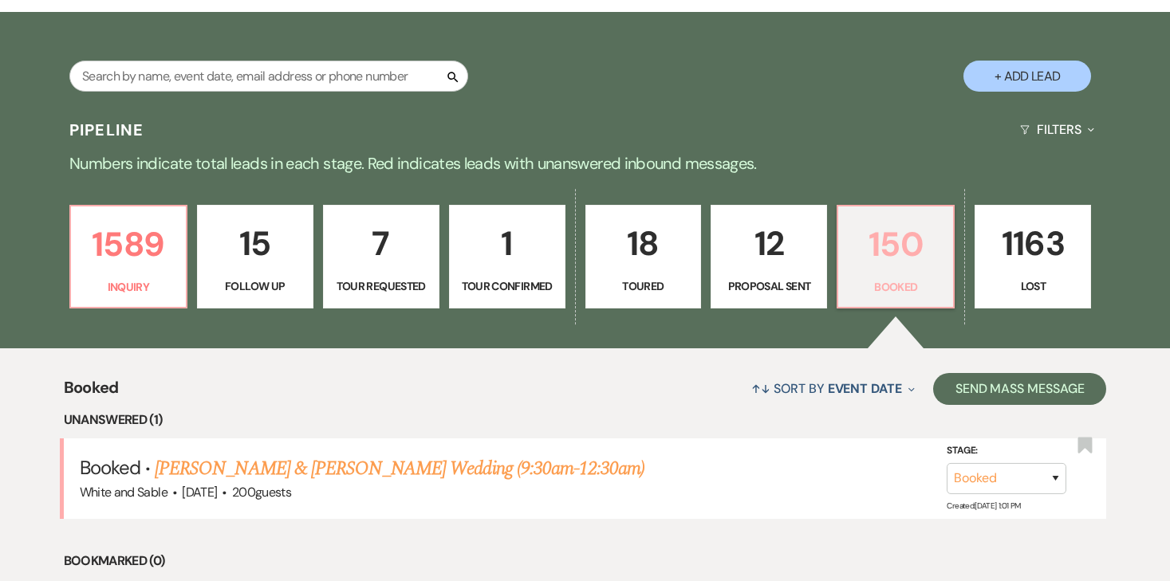
click at [868, 277] on link "150 Booked" at bounding box center [896, 257] width 118 height 104
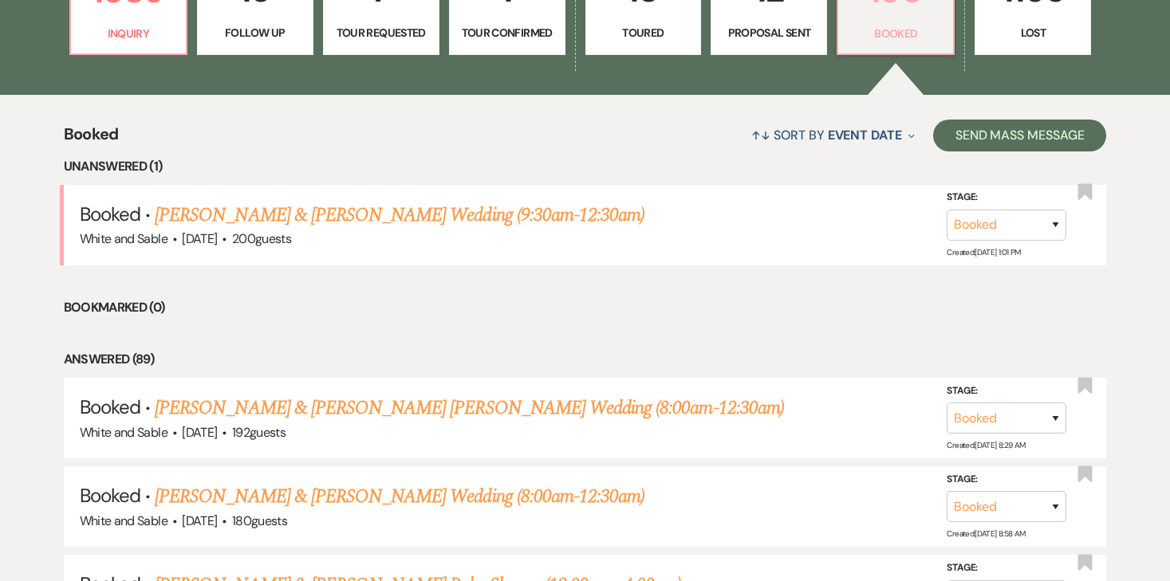
scroll to position [525, 0]
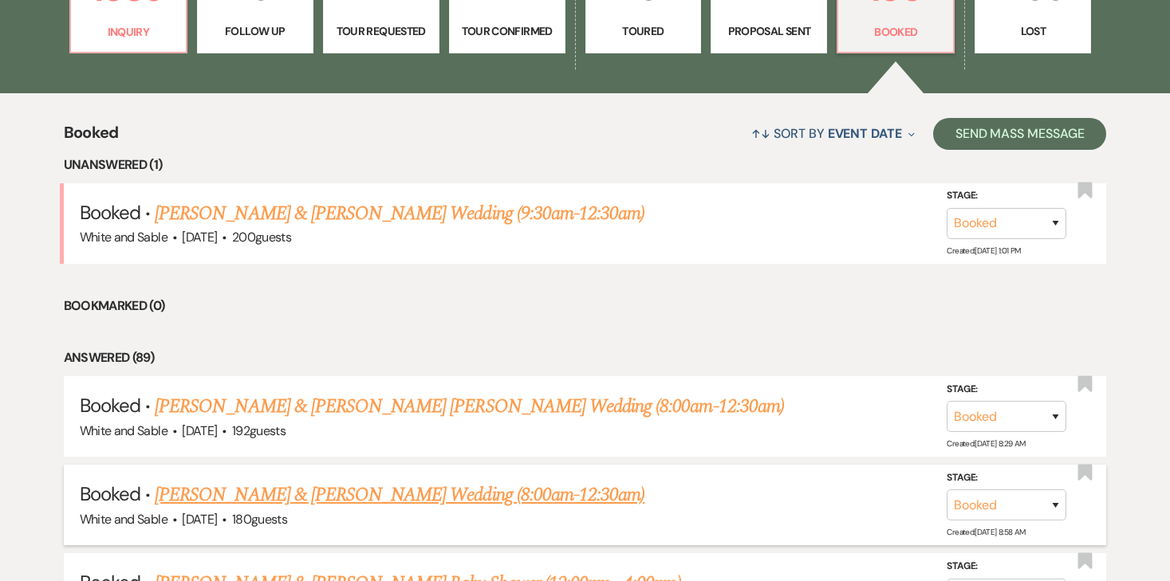
click at [434, 495] on link "[PERSON_NAME] & [PERSON_NAME] Wedding (8:00am-12:30am)" at bounding box center [400, 495] width 490 height 29
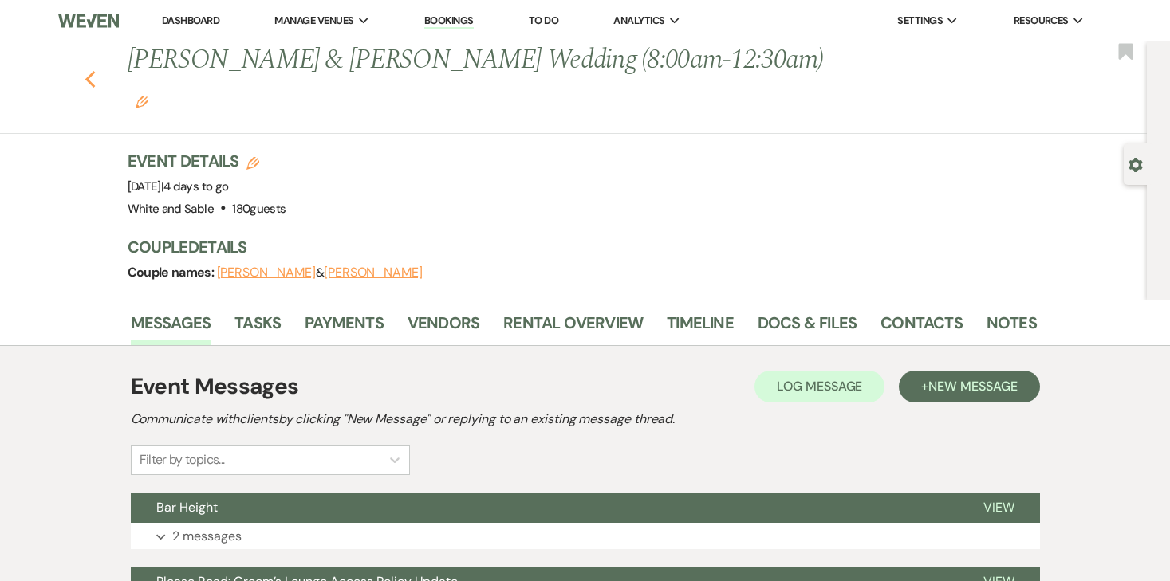
click at [91, 67] on button "Previous" at bounding box center [91, 78] width 12 height 22
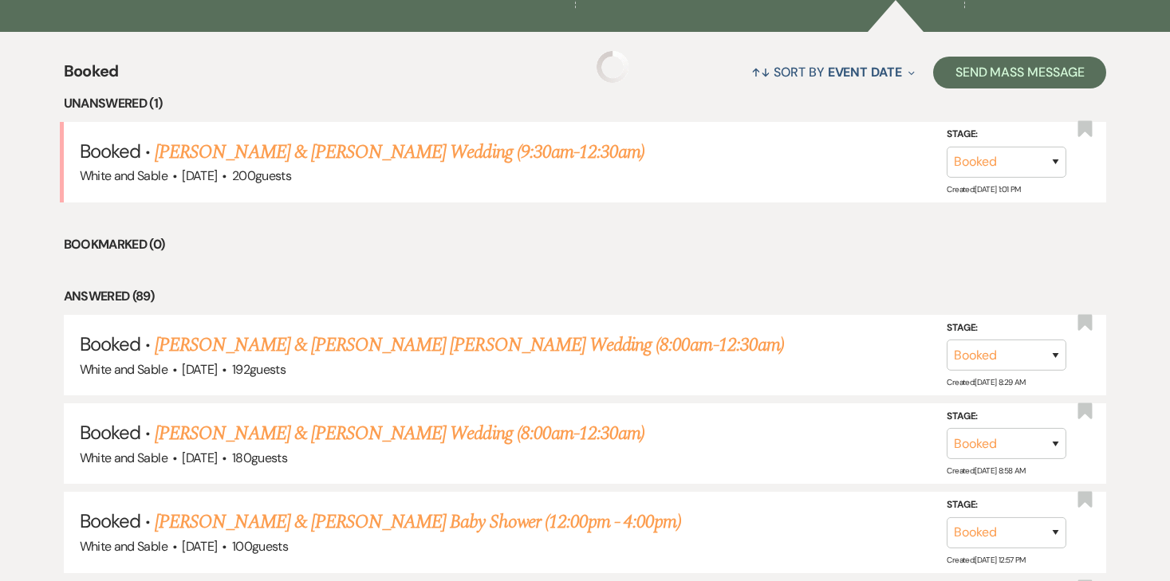
scroll to position [589, 0]
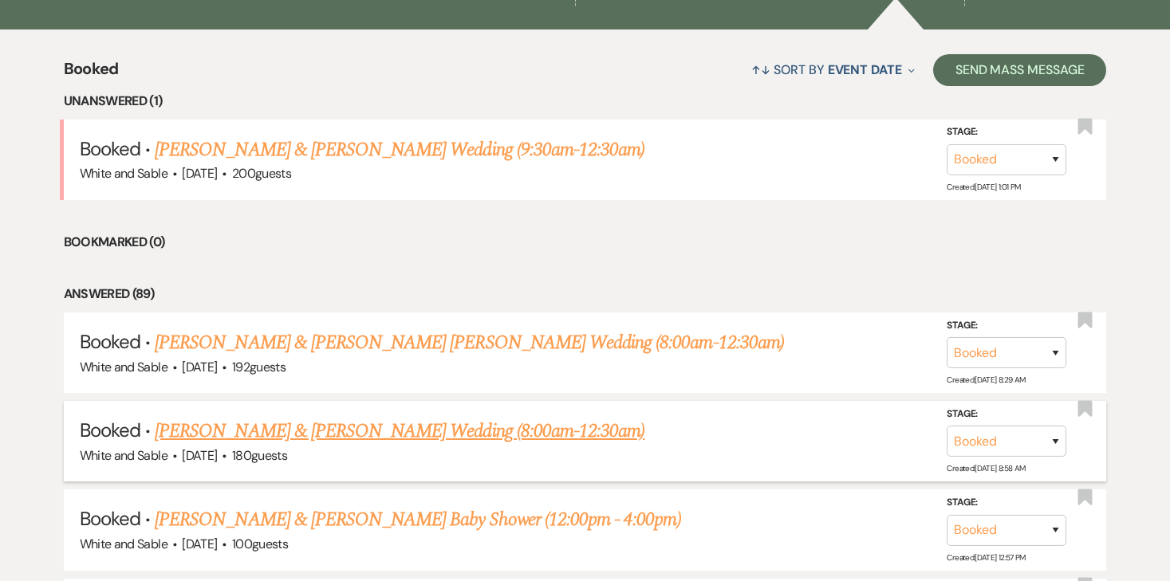
click at [242, 437] on link "[PERSON_NAME] & [PERSON_NAME] Wedding (8:00am-12:30am)" at bounding box center [400, 431] width 490 height 29
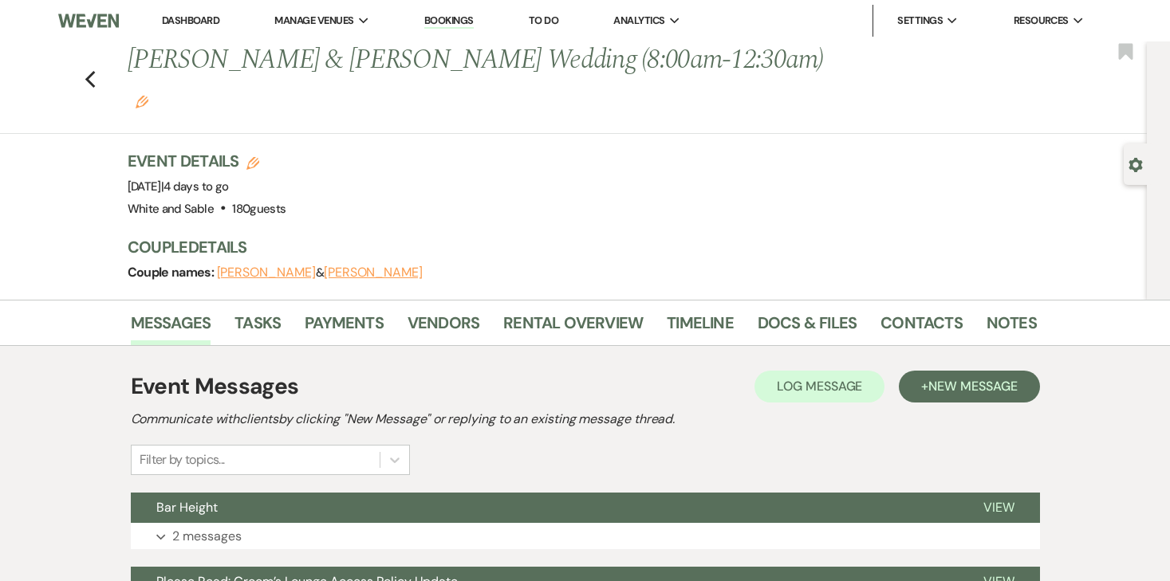
click at [198, 19] on link "Dashboard" at bounding box center [190, 21] width 57 height 14
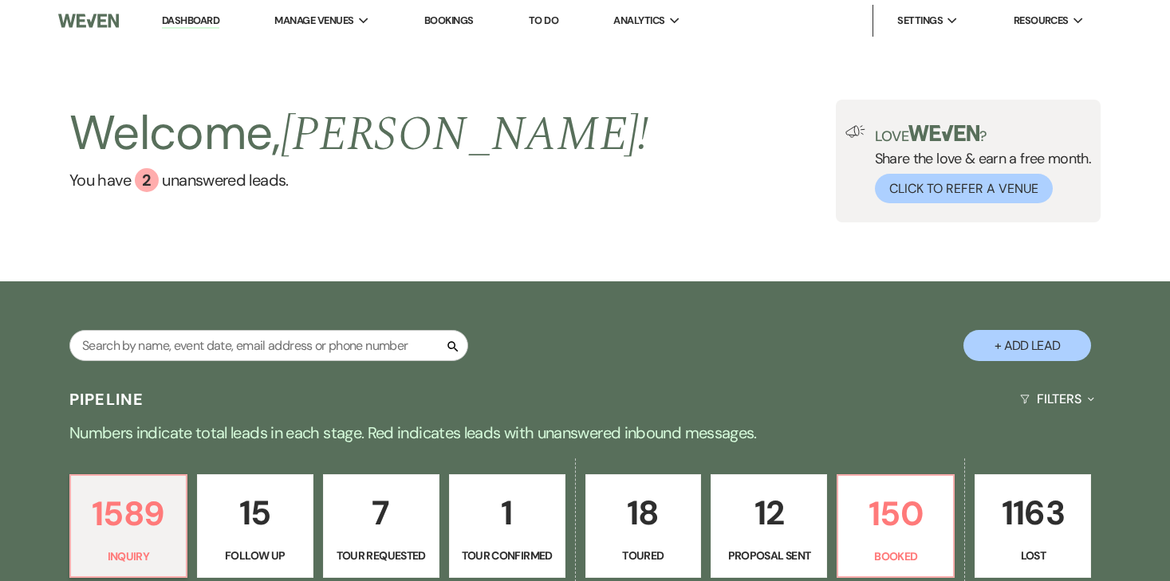
click at [506, 516] on p "1" at bounding box center [507, 513] width 96 height 53
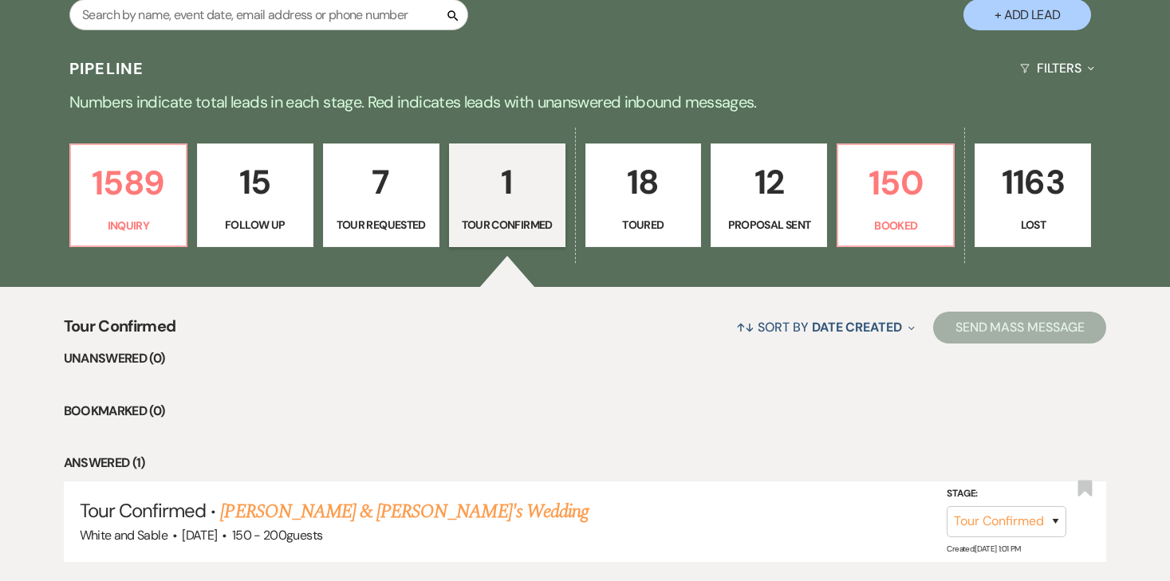
scroll to position [386, 0]
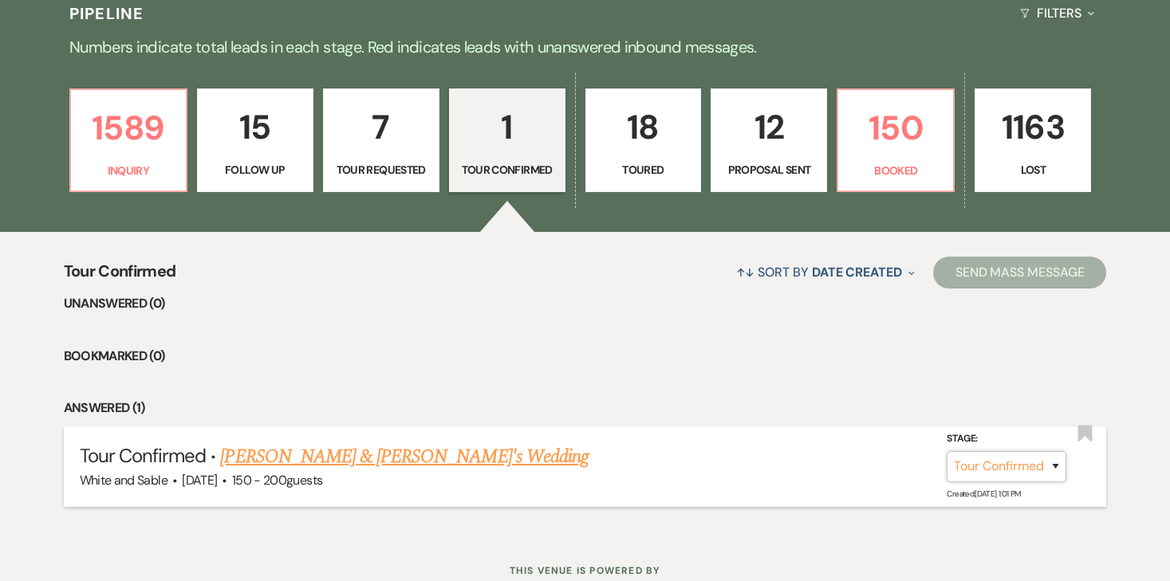
click at [1005, 451] on select "Inquiry Follow Up Tour Requested Tour Confirmed Toured Proposal Sent Booked Lost" at bounding box center [1007, 466] width 120 height 31
select select "2"
click at [947, 451] on select "Inquiry Follow Up Tour Requested Tour Confirmed Toured Proposal Sent Booked Lost" at bounding box center [1007, 466] width 120 height 31
click at [1051, 471] on button "Save" at bounding box center [1035, 467] width 80 height 32
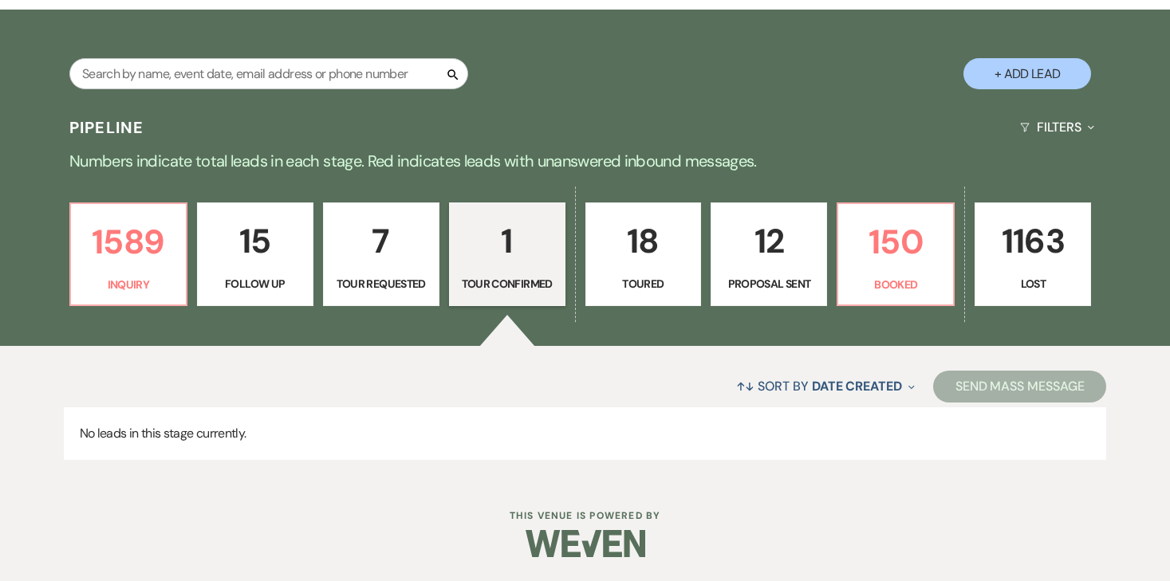
scroll to position [273, 0]
click at [361, 242] on p "8" at bounding box center [381, 241] width 96 height 53
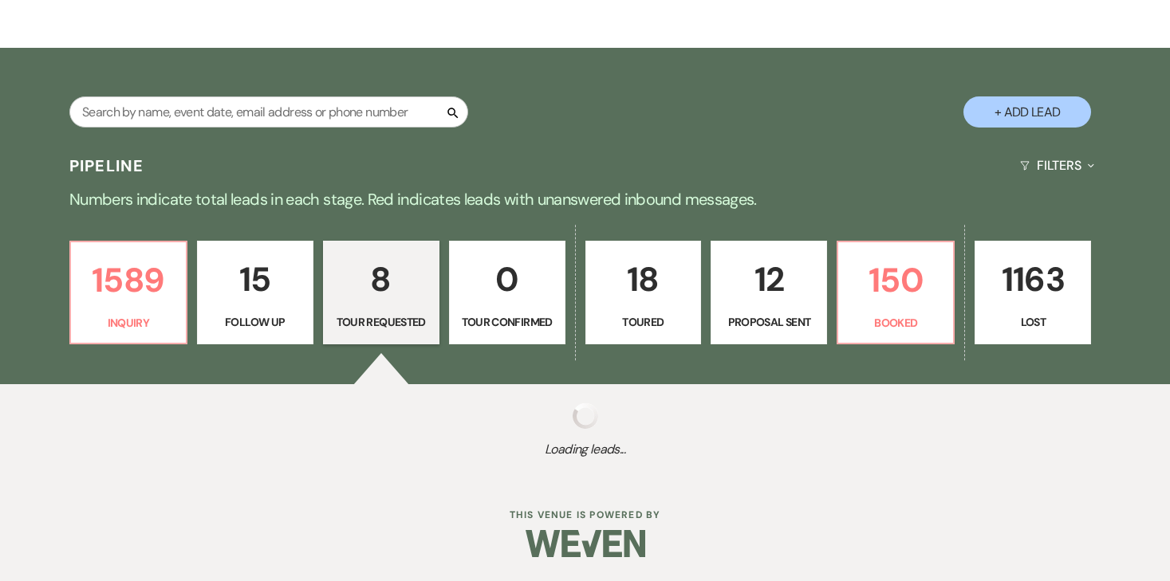
select select "2"
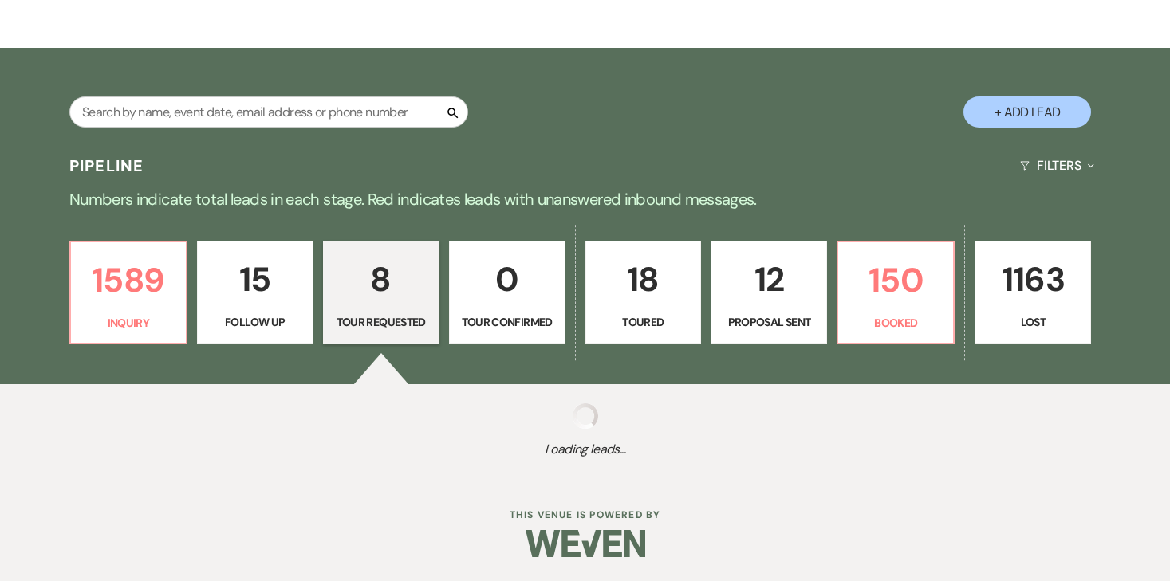
select select "2"
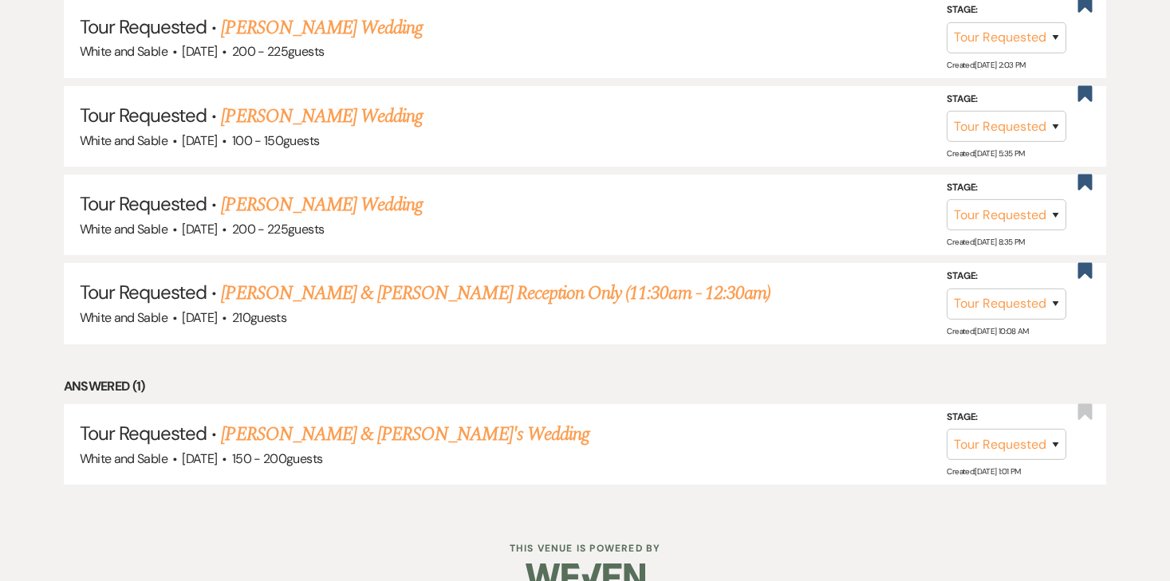
scroll to position [1030, 0]
click at [424, 424] on link "Mandy Gruis & Fiance's Wedding" at bounding box center [405, 434] width 369 height 29
select select "2"
select select "5"
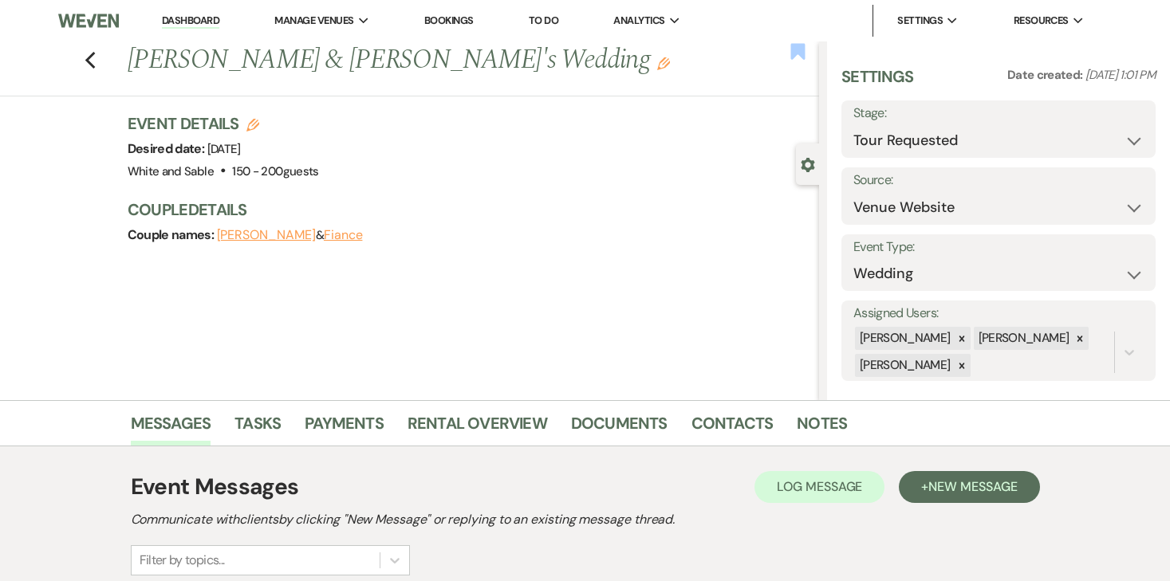
click at [794, 52] on use "button" at bounding box center [797, 51] width 14 height 16
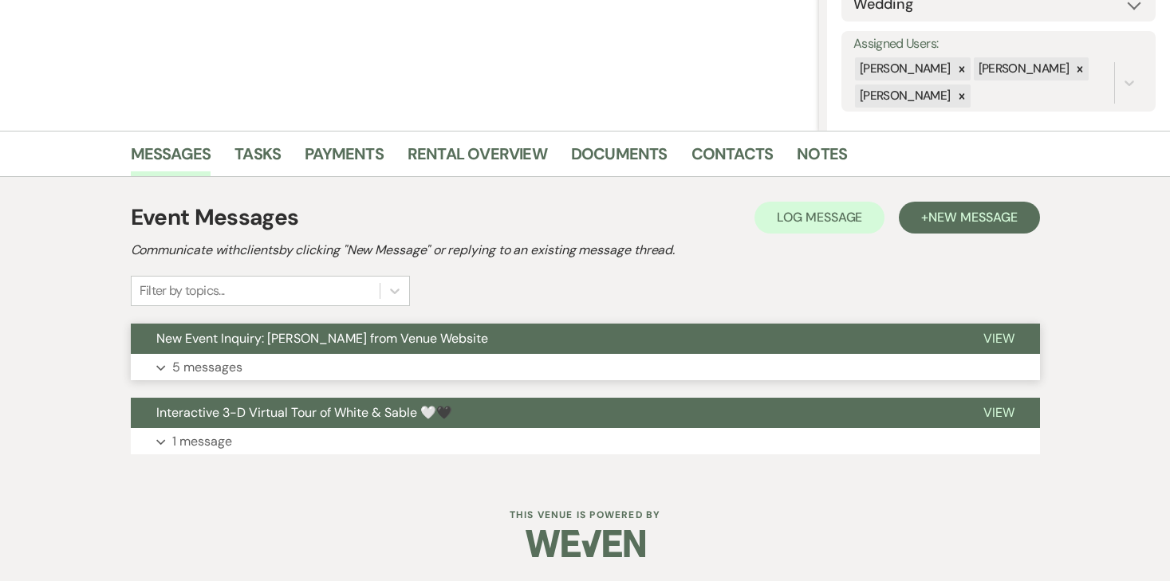
click at [349, 337] on span "New Event Inquiry: Mandy Gruis from Venue Website" at bounding box center [322, 338] width 332 height 17
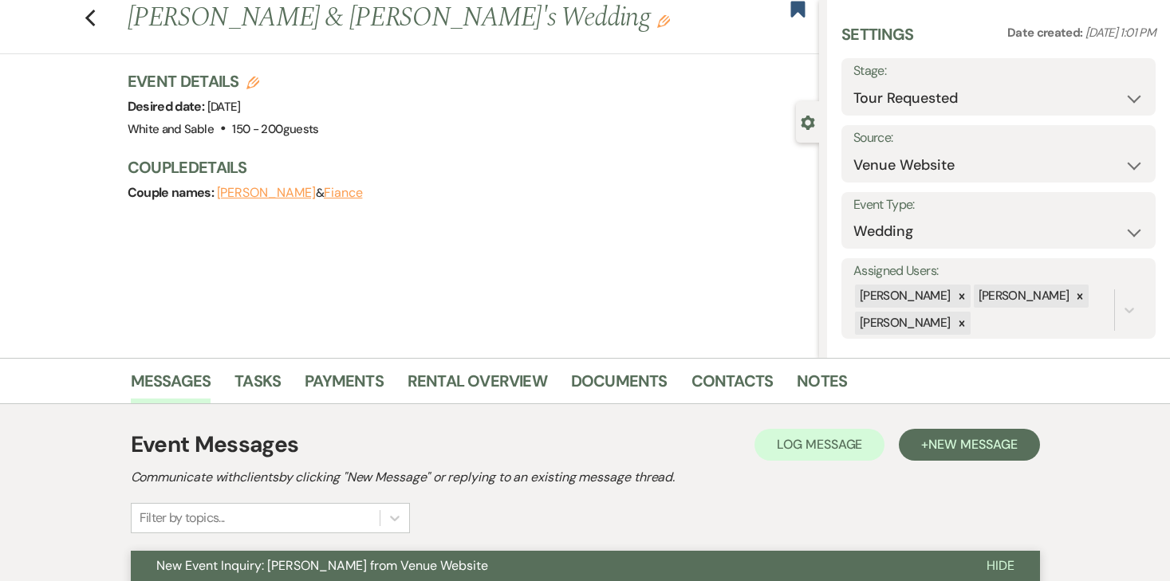
scroll to position [0, 0]
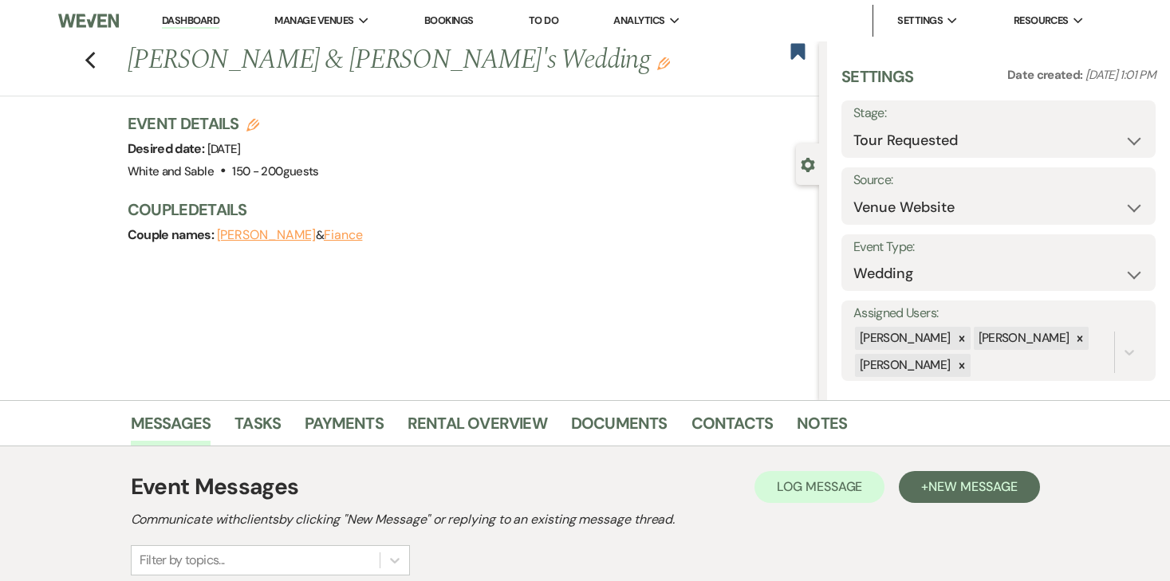
click at [198, 24] on link "Dashboard" at bounding box center [190, 21] width 57 height 15
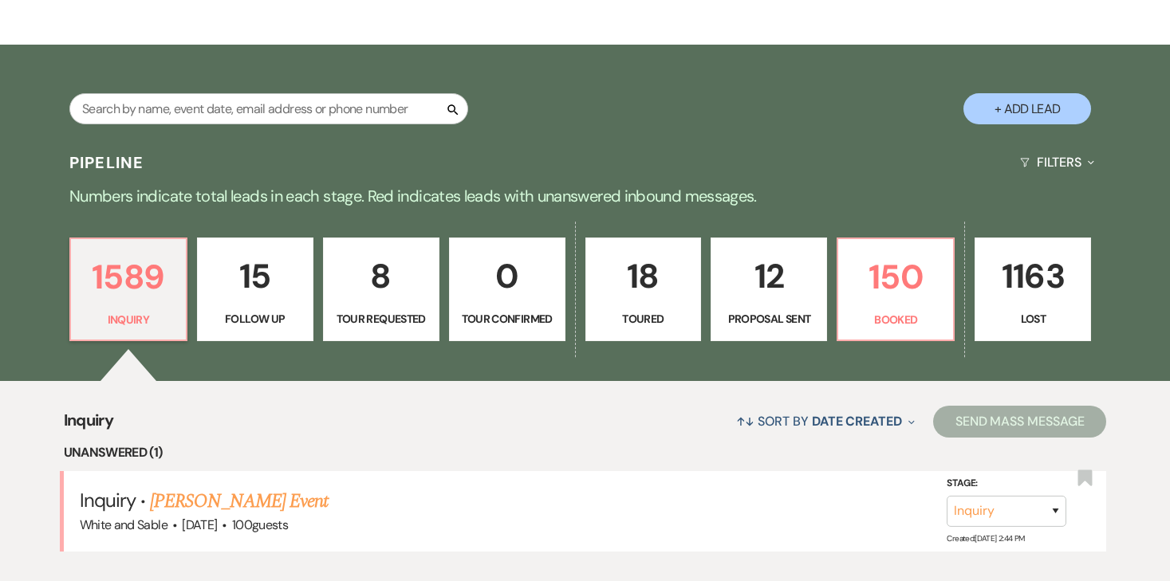
scroll to position [247, 0]
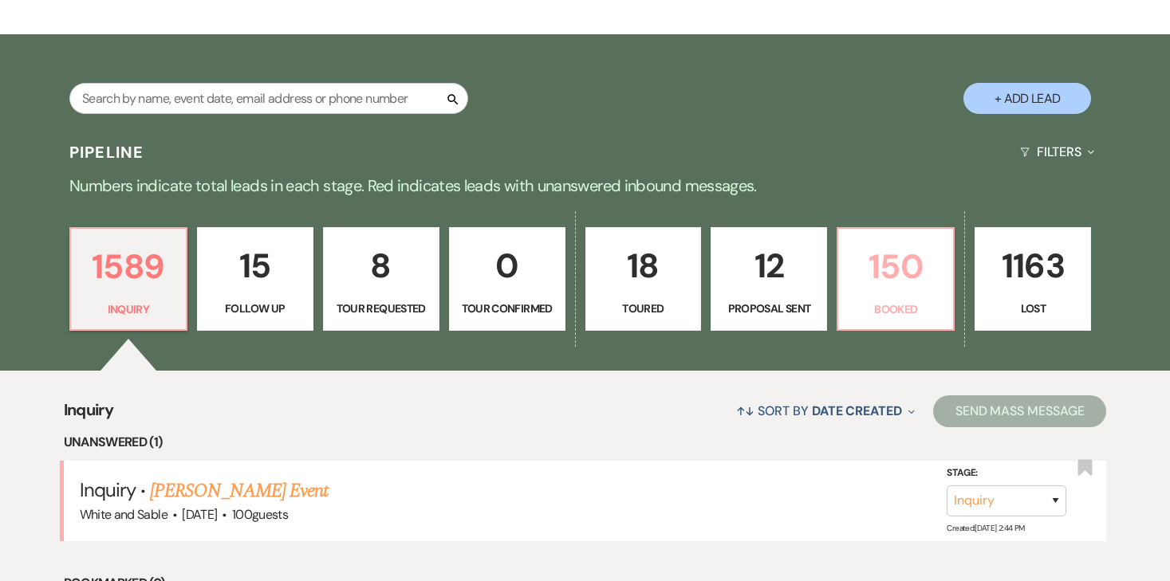
click at [878, 272] on p "150" at bounding box center [896, 266] width 96 height 53
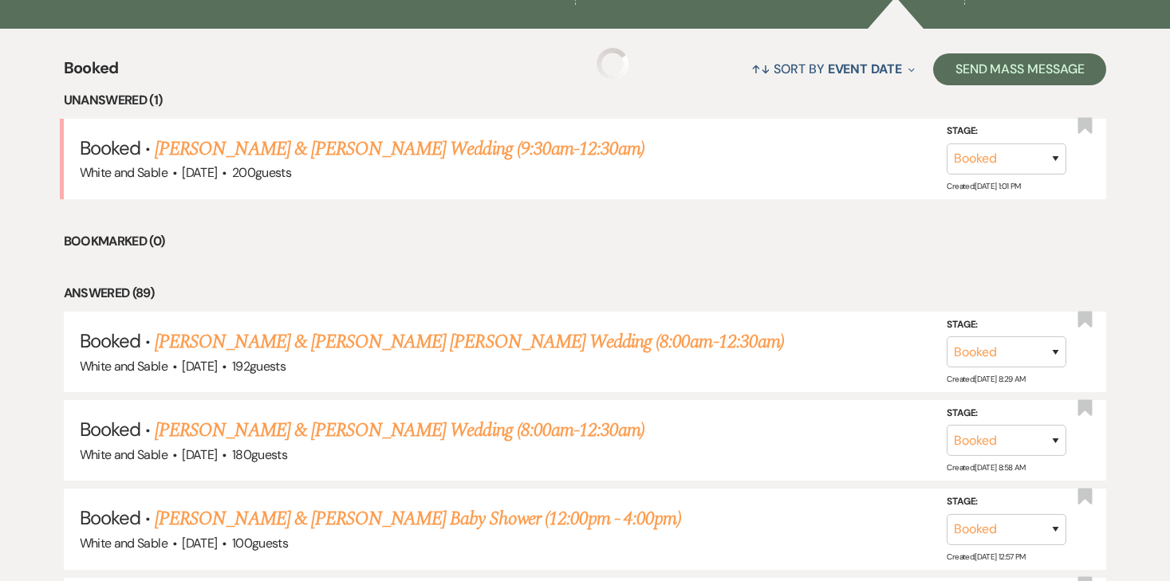
scroll to position [596, 0]
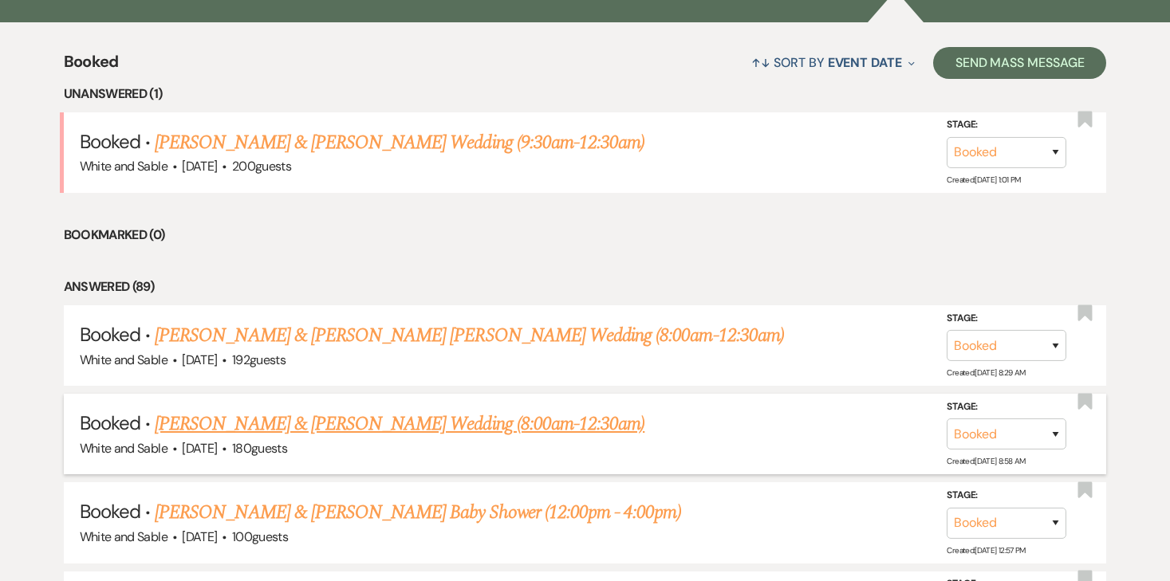
click at [397, 419] on link "[PERSON_NAME] & [PERSON_NAME] Wedding (8:00am-12:30am)" at bounding box center [400, 424] width 490 height 29
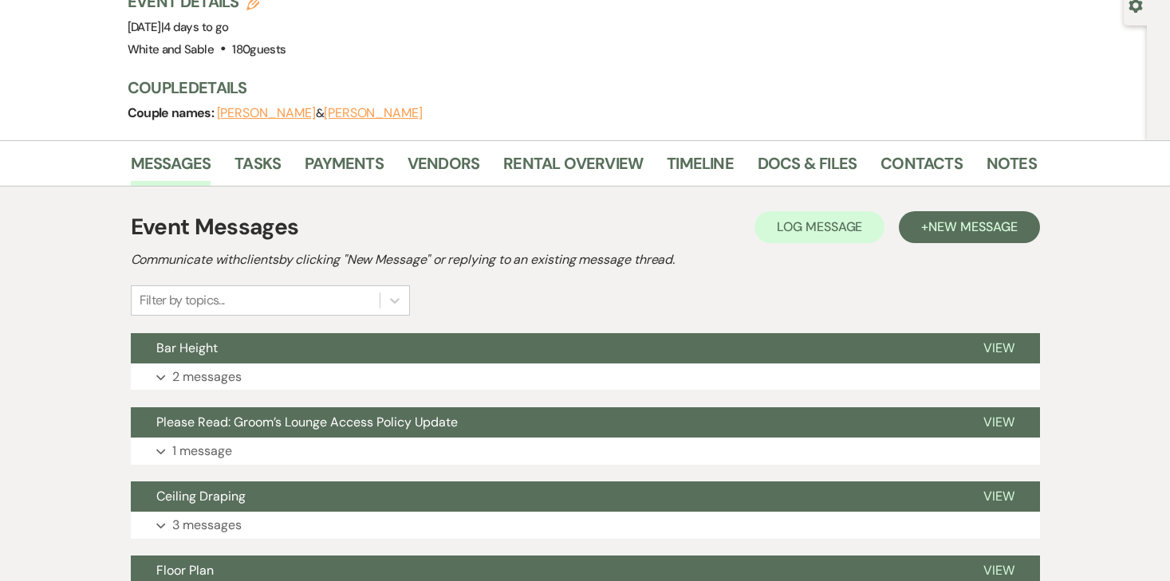
scroll to position [140, 0]
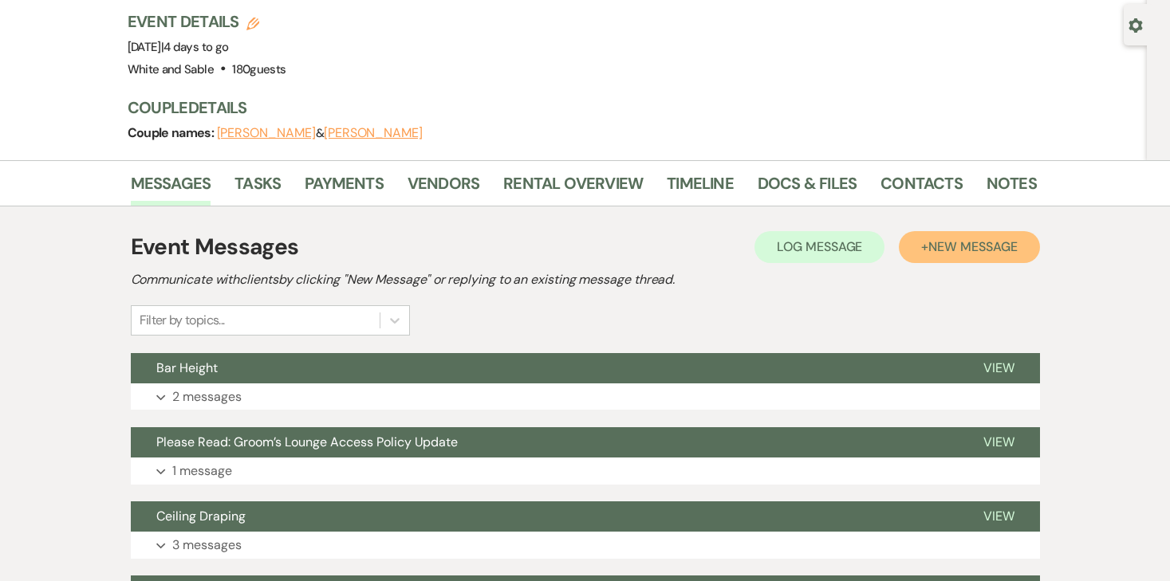
click at [940, 238] on span "New Message" at bounding box center [972, 246] width 89 height 17
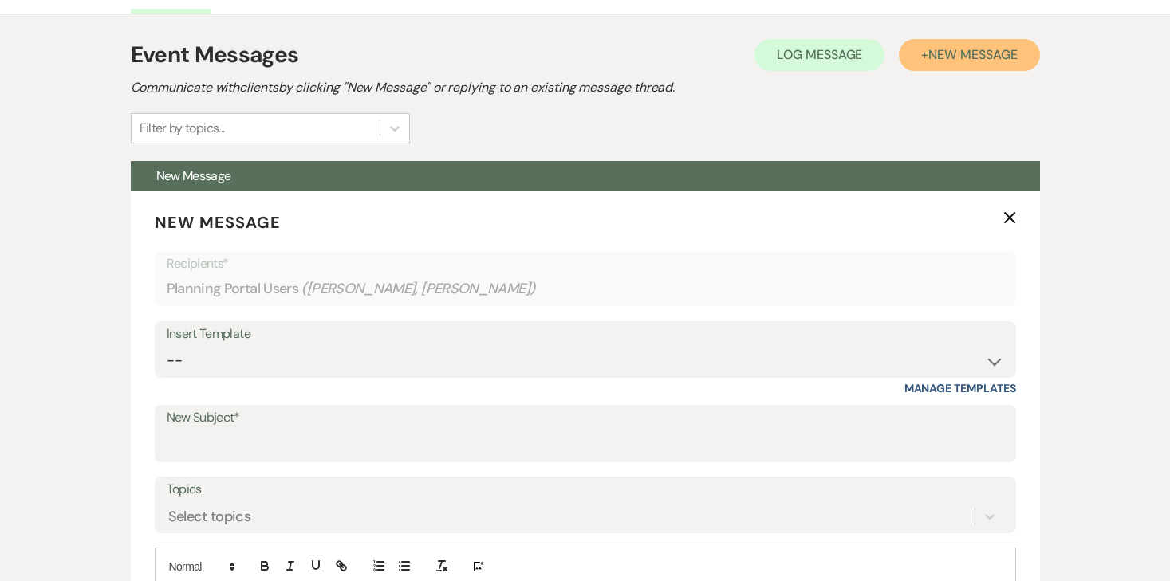
scroll to position [342, 0]
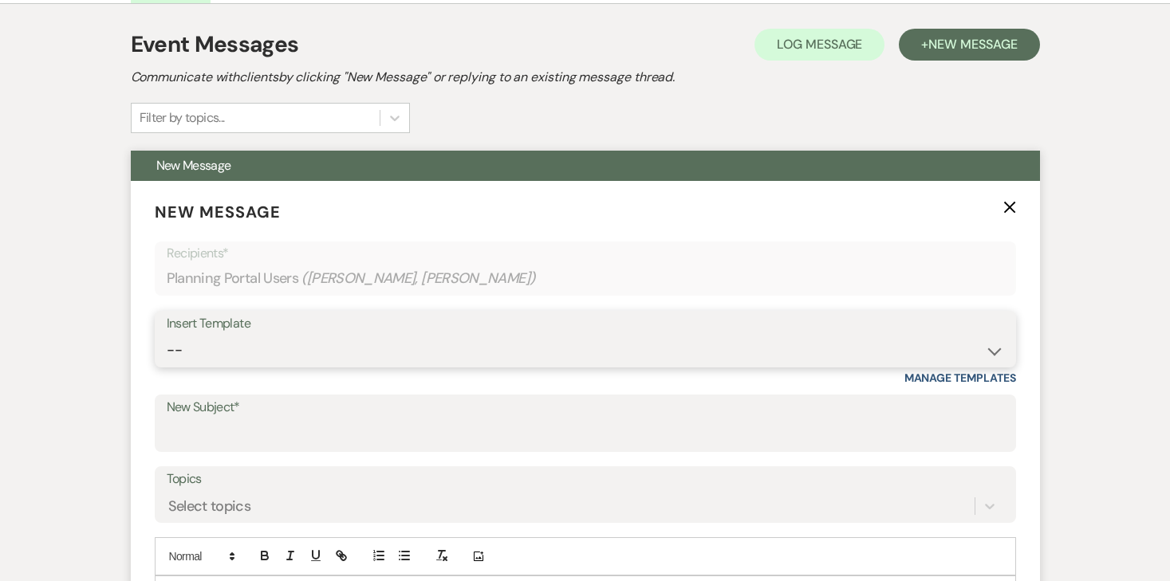
click at [416, 335] on select "-- Inquiry Response (Venue Guide) Schedule - Venue Tour Appt Confirmation Sched…" at bounding box center [586, 350] width 838 height 31
select select "5559"
click at [167, 335] on select "-- Inquiry Response (Venue Guide) Schedule - Venue Tour Appt Confirmation Sched…" at bounding box center [586, 350] width 838 height 31
type input "Happy Wedding Week! 💕 [final details inside]"
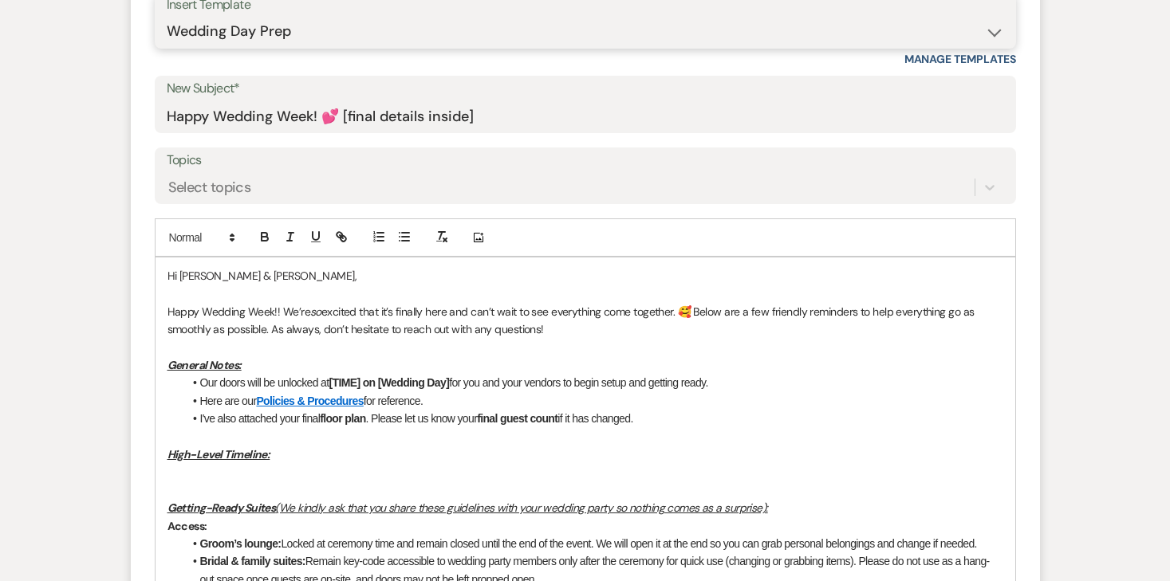
scroll to position [663, 0]
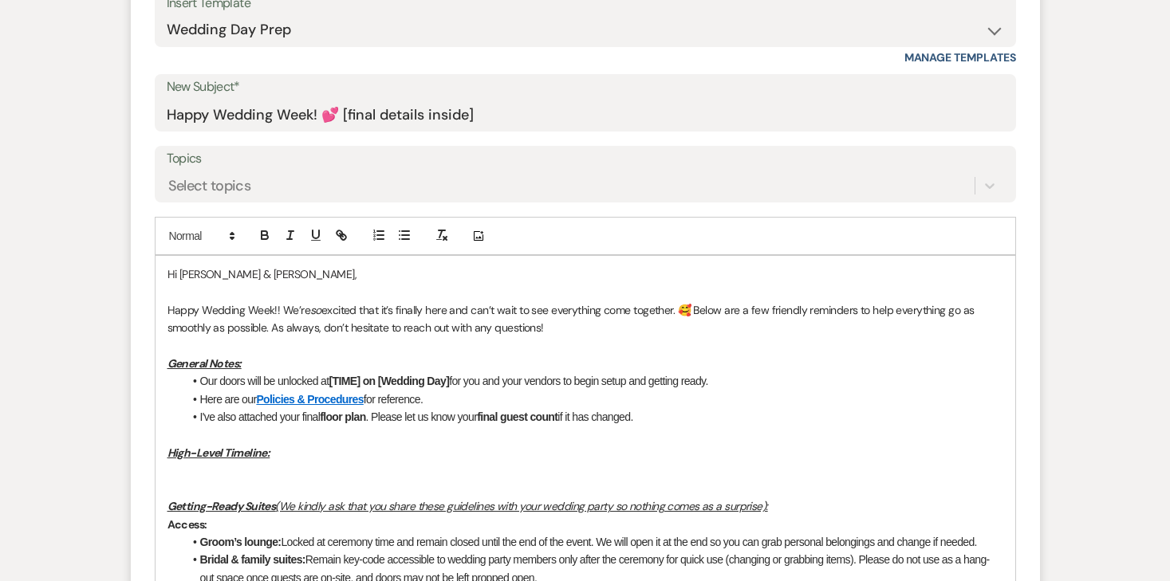
click at [473, 391] on li "Here are our Policies & Procedures for reference." at bounding box center [593, 400] width 820 height 18
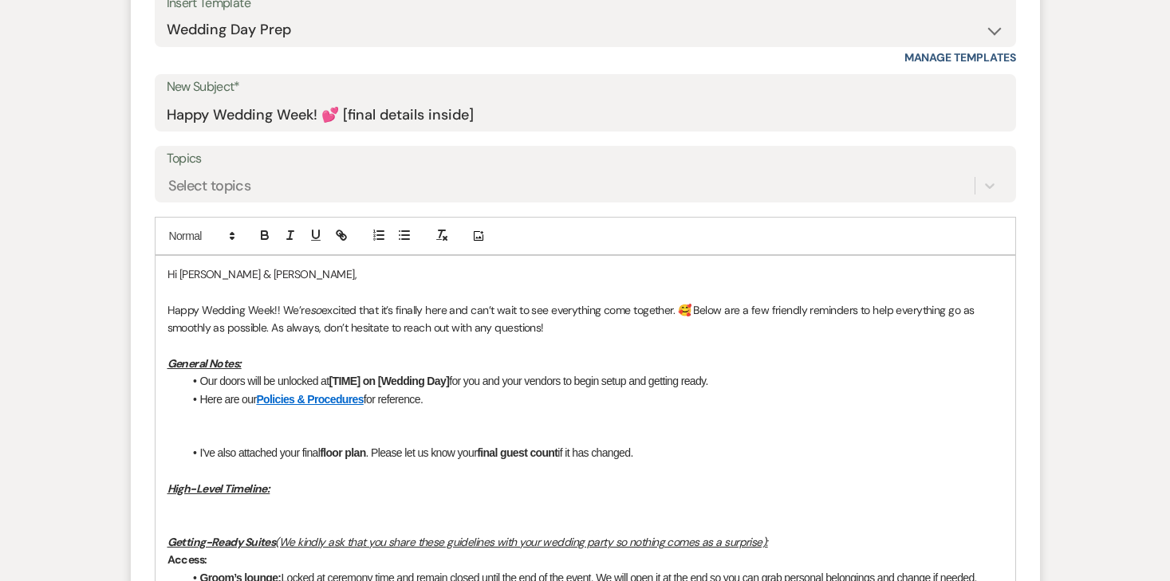
click at [211, 498] on p at bounding box center [586, 507] width 836 height 18
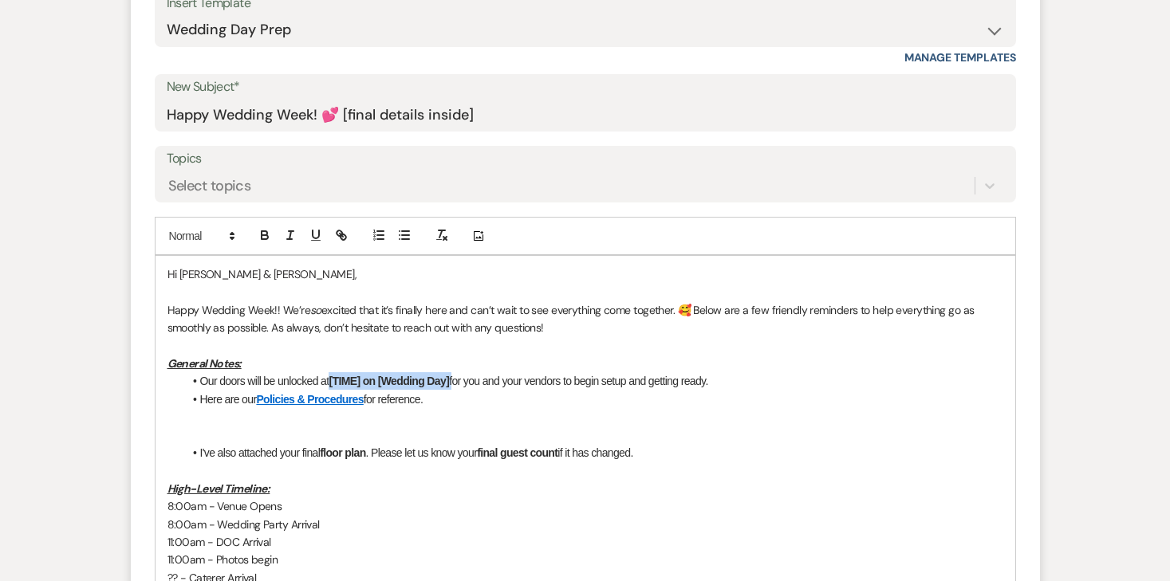
drag, startPoint x: 456, startPoint y: 346, endPoint x: 334, endPoint y: 339, distance: 122.2
click at [334, 372] on li "Our doors will be unlocked at [TIME] on [Wedding Day] for you and your vendors …" at bounding box center [593, 381] width 820 height 18
click at [447, 391] on li "Here are our Policies & Procedures for reference." at bounding box center [593, 400] width 820 height 18
click at [273, 427] on p at bounding box center [586, 436] width 836 height 18
click at [208, 357] on u "General Notes:" at bounding box center [205, 364] width 74 height 14
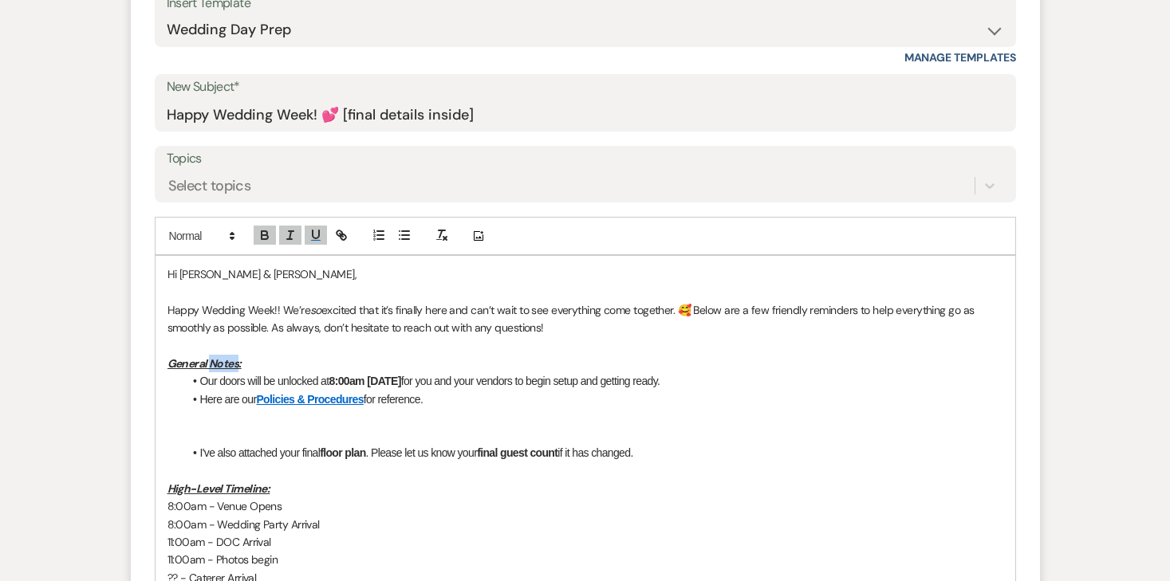
click at [208, 357] on u "General Notes:" at bounding box center [205, 364] width 74 height 14
copy u "General Notes:"
click at [216, 427] on p at bounding box center [586, 436] width 836 height 18
click at [216, 428] on u "General Notes:" at bounding box center [205, 435] width 74 height 14
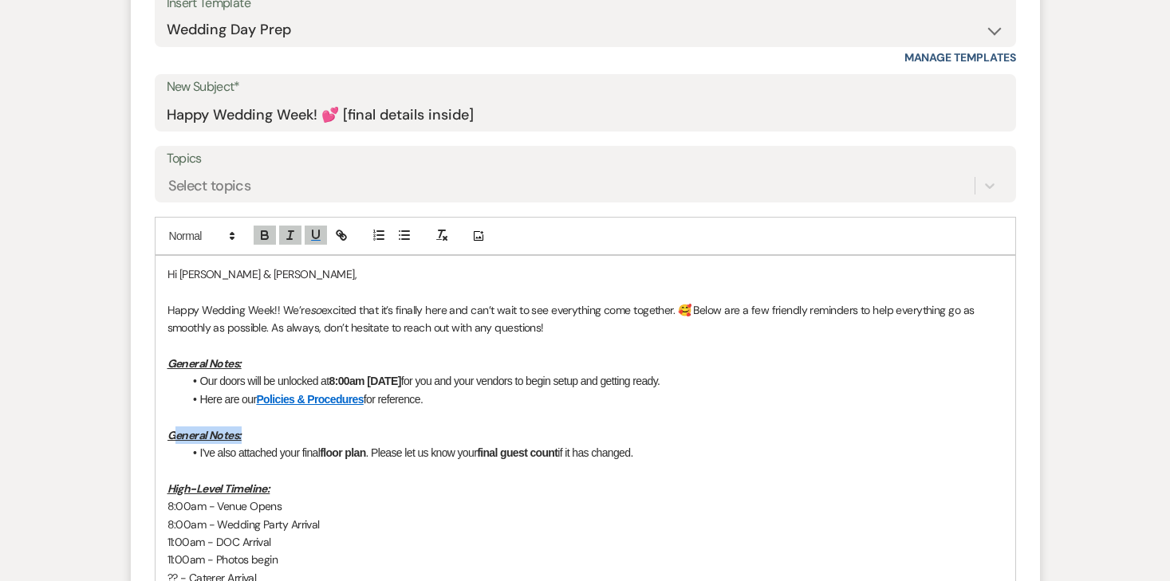
drag, startPoint x: 255, startPoint y: 392, endPoint x: 173, endPoint y: 392, distance: 82.2
click at [173, 427] on p "General Notes:" at bounding box center [586, 436] width 836 height 18
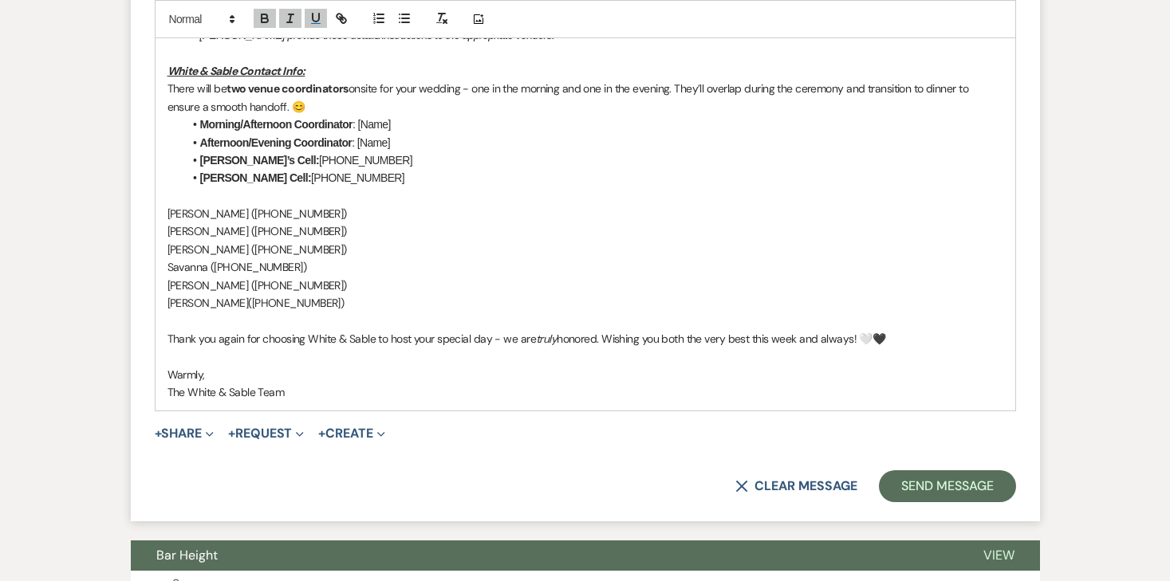
scroll to position [1870, 0]
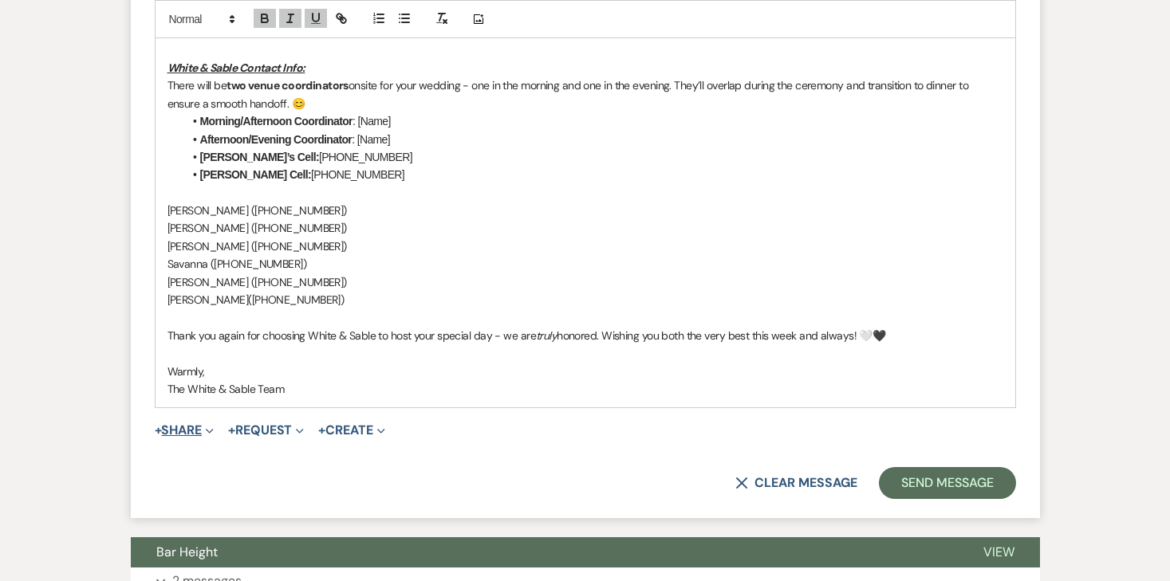
click at [171, 424] on button "+ Share Expand" at bounding box center [185, 430] width 60 height 13
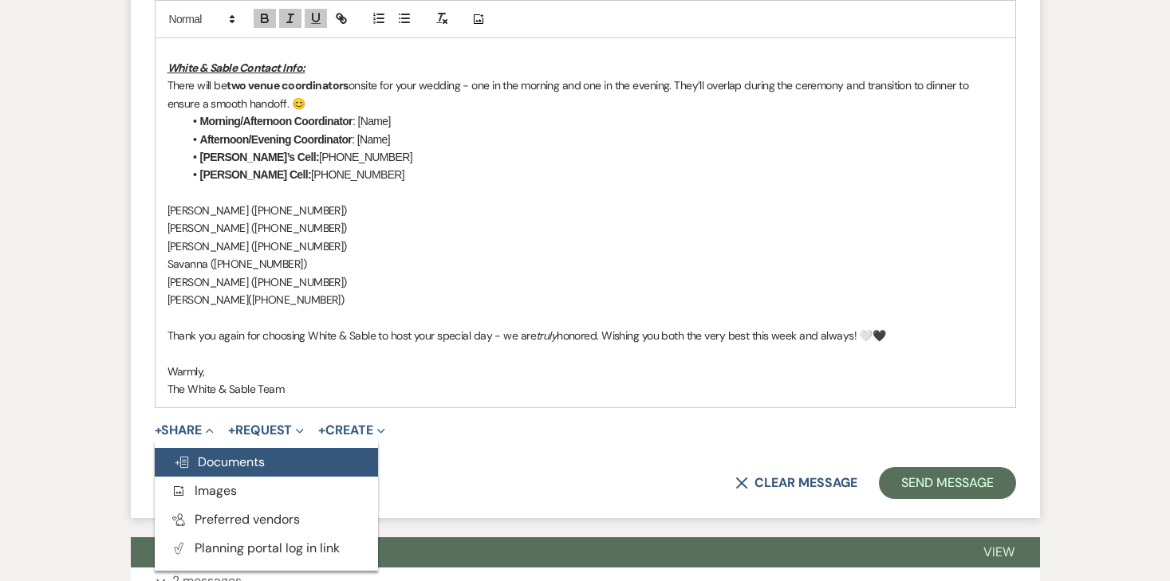
click at [196, 454] on span "Doc Upload Documents" at bounding box center [219, 462] width 91 height 17
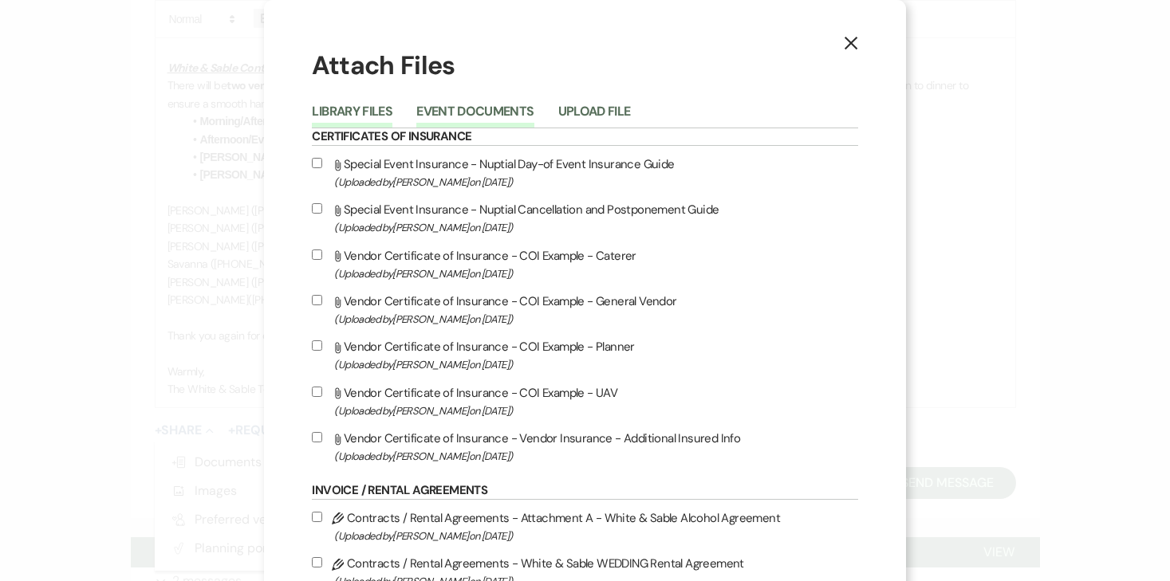
click at [507, 108] on button "Event Documents" at bounding box center [474, 116] width 117 height 22
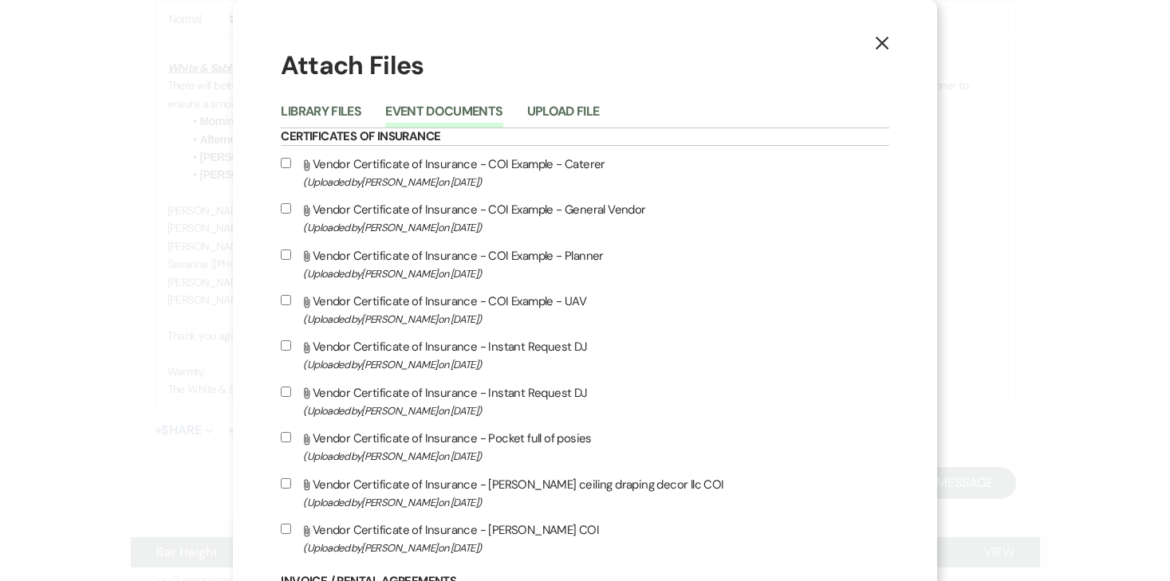
click at [503, 108] on button "Event Documents" at bounding box center [443, 116] width 117 height 22
click at [600, 105] on button "Upload File" at bounding box center [563, 116] width 73 height 22
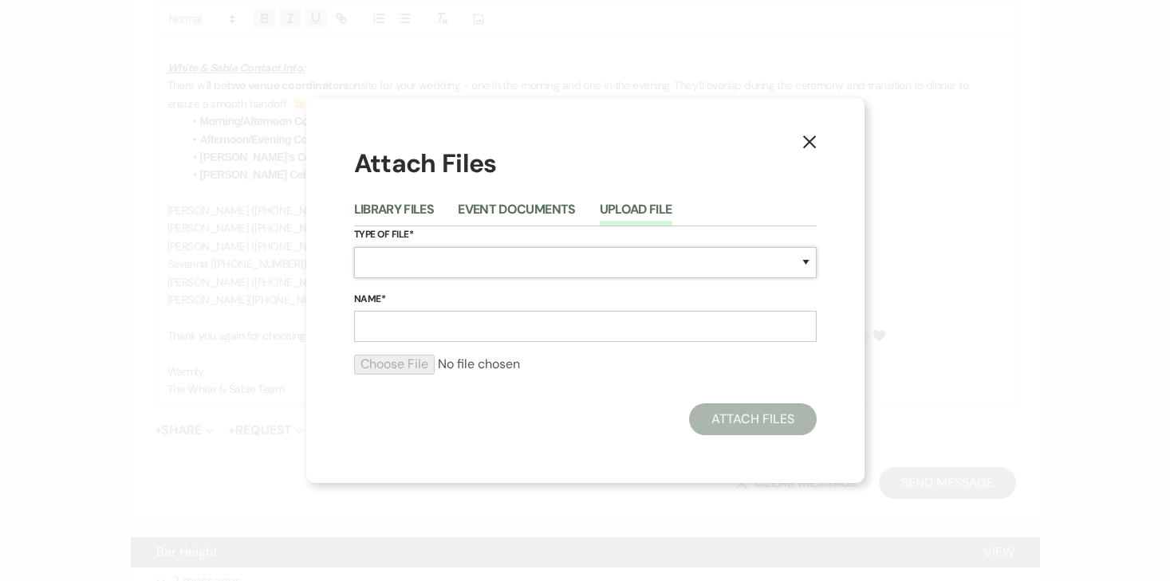
click at [399, 262] on select "Special Event Insurance Vendor Certificate of Insurance Contracts / Rental Agre…" at bounding box center [585, 262] width 463 height 31
select select "24"
click at [354, 247] on select "Special Event Insurance Vendor Certificate of Insurance Contracts / Rental Agre…" at bounding box center [585, 262] width 463 height 31
click at [462, 333] on input "Name*" at bounding box center [585, 326] width 463 height 31
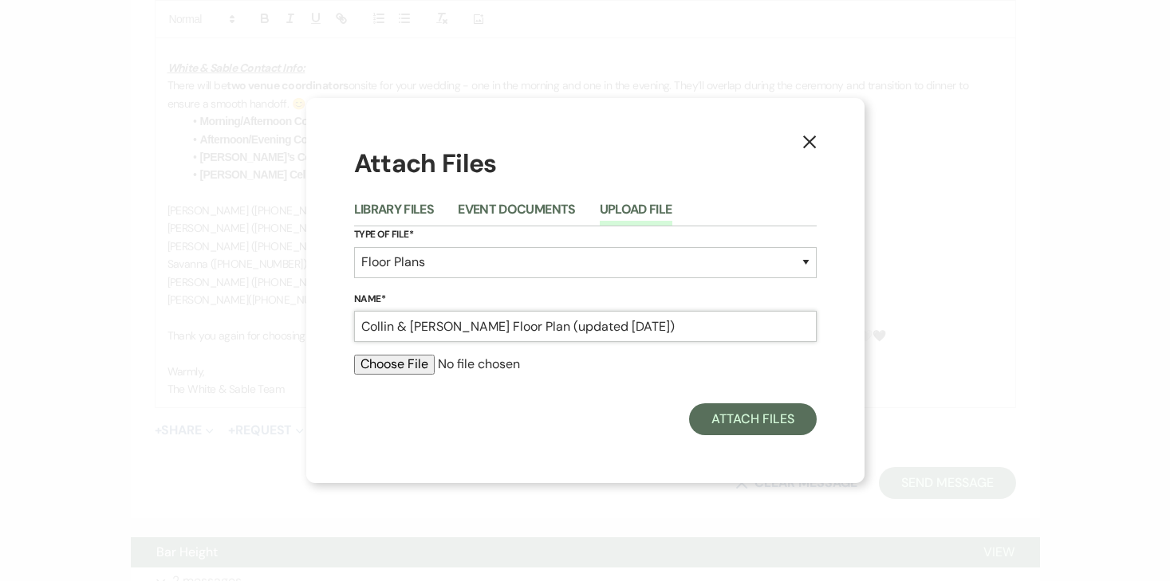
type input "Collin & [PERSON_NAME] Floor Plan (updated [DATE])"
click at [387, 369] on input "file" at bounding box center [585, 364] width 463 height 19
type input "C:\fakepath\10.18.25 - Collin & Shannon - Floor Plan (updated 10.13.25).pdf"
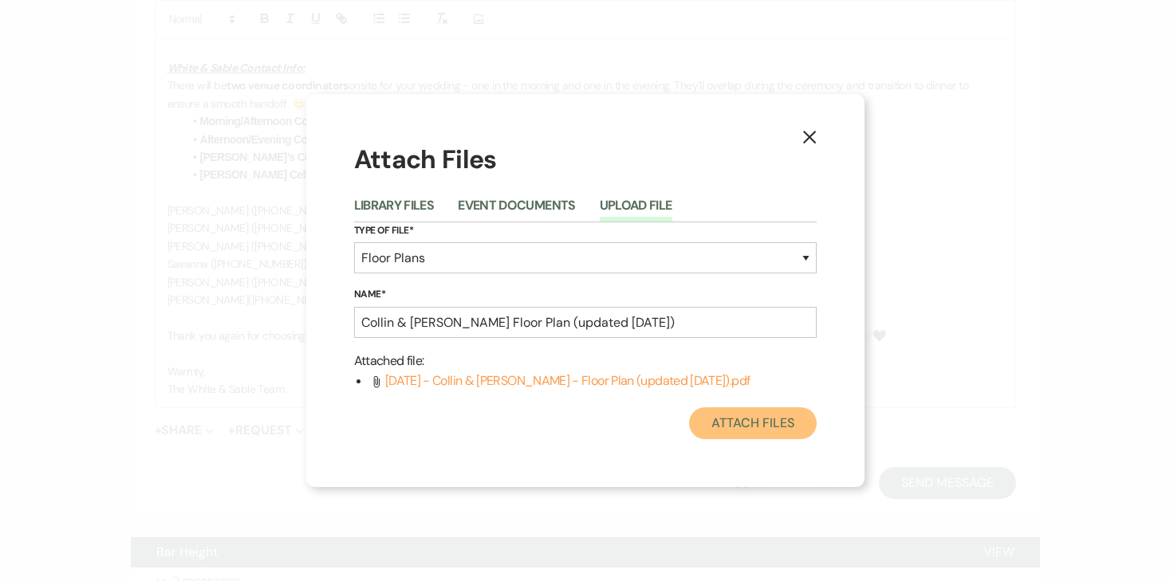
click at [759, 431] on button "Attach Files" at bounding box center [752, 424] width 127 height 32
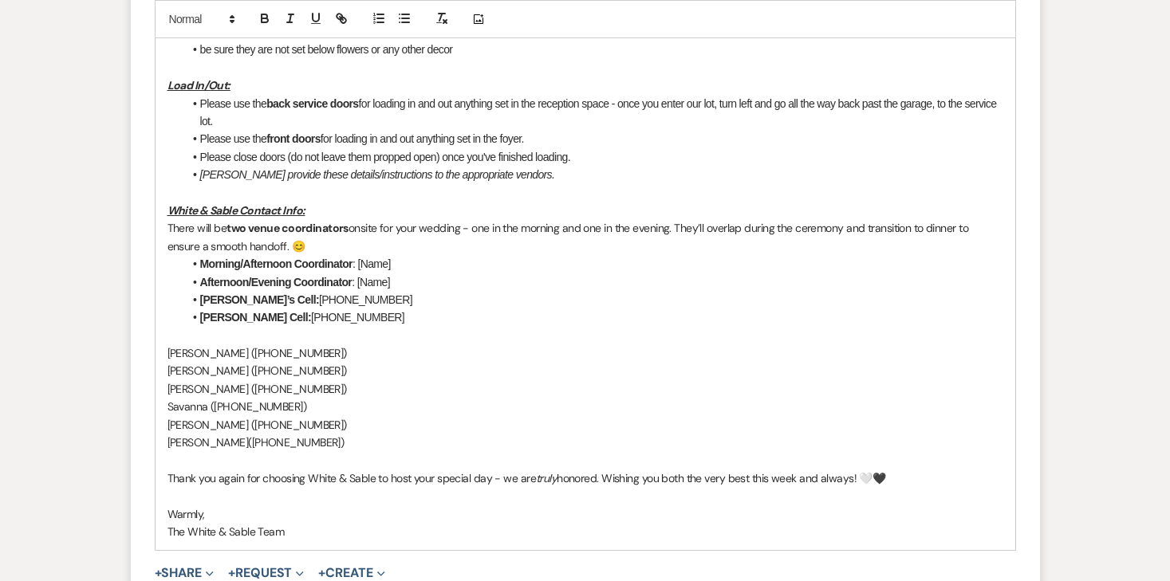
scroll to position [1728, 0]
click at [199, 343] on p "Brooke (763-291-9518‬)" at bounding box center [586, 352] width 836 height 18
click at [183, 415] on p "Payton ‭(763-354-4833‬)" at bounding box center [586, 424] width 836 height 18
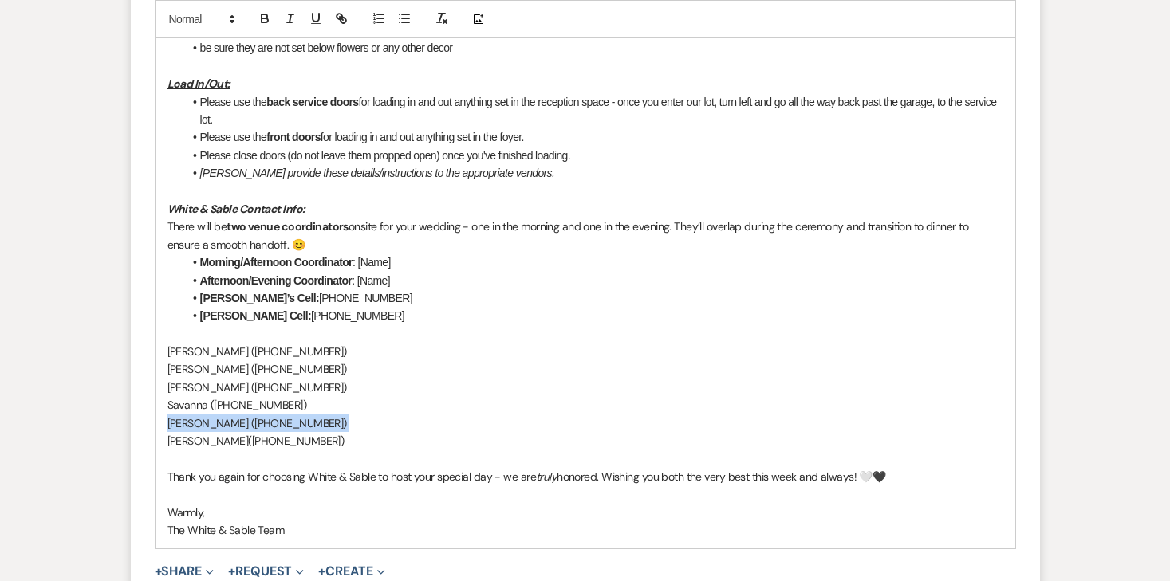
copy p "Payton ‭(763-354-4833‬)"
click at [397, 254] on li "Morning/Afternoon Coordinator : [Name]" at bounding box center [593, 263] width 820 height 18
click at [215, 343] on p "Brooke (763-291-9518‬)" at bounding box center [586, 352] width 836 height 18
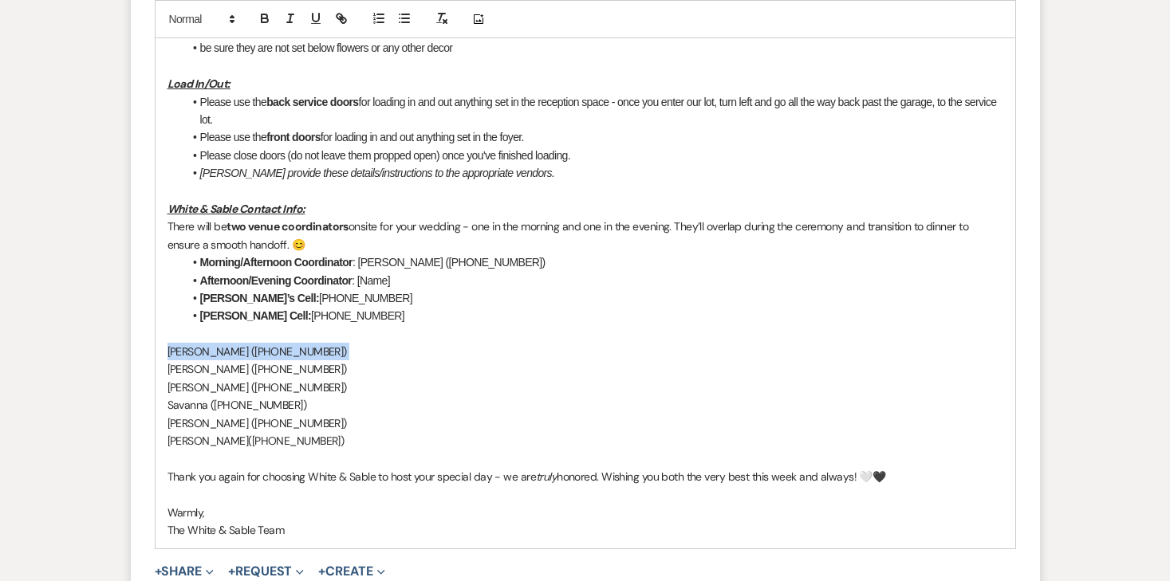
click at [215, 343] on p "Brooke (763-291-9518‬)" at bounding box center [586, 352] width 836 height 18
copy p "Brooke (763-291-9518‬)"
click at [414, 272] on li "Afternoon/Evening Coordinator : [Name]" at bounding box center [593, 281] width 820 height 18
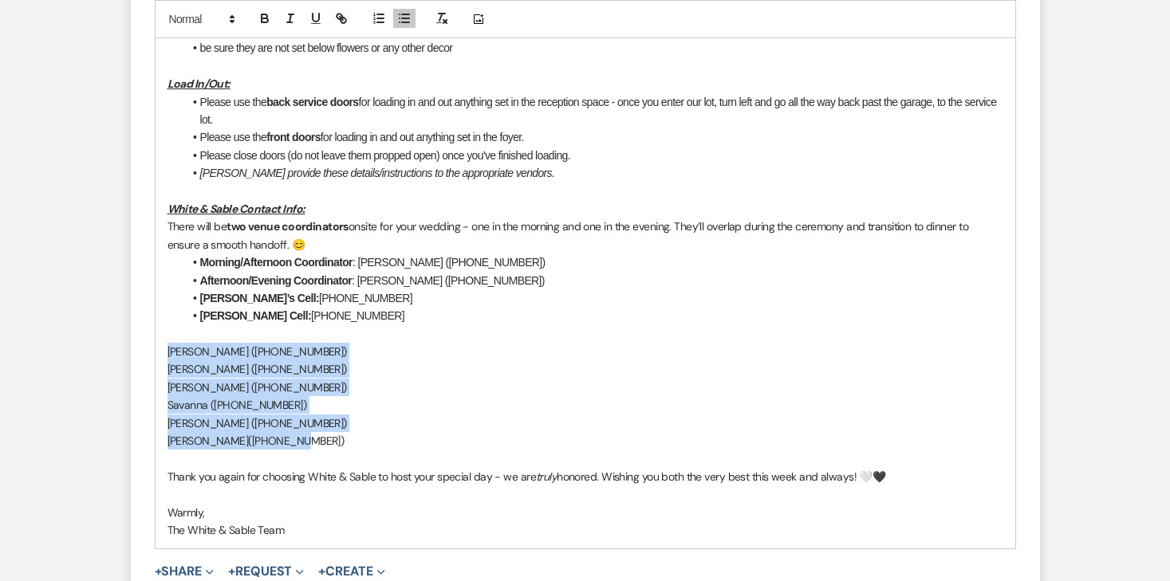
drag, startPoint x: 277, startPoint y: 408, endPoint x: 162, endPoint y: 314, distance: 148.0
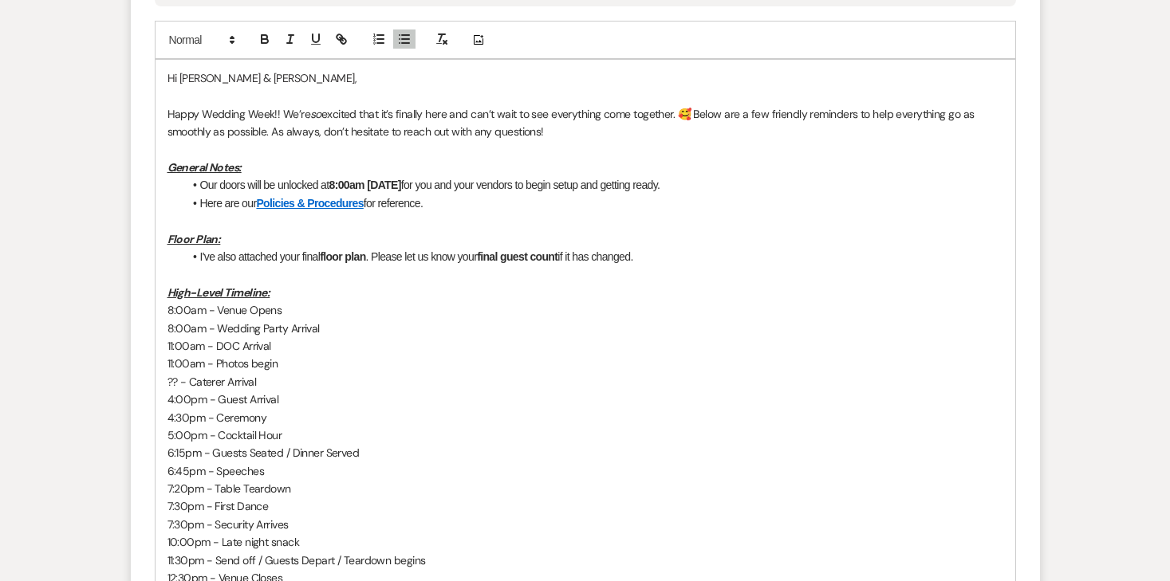
scroll to position [860, 0]
click at [659, 247] on li "I've also attached your final floor plan . Please let us know your final guest …" at bounding box center [593, 256] width 820 height 18
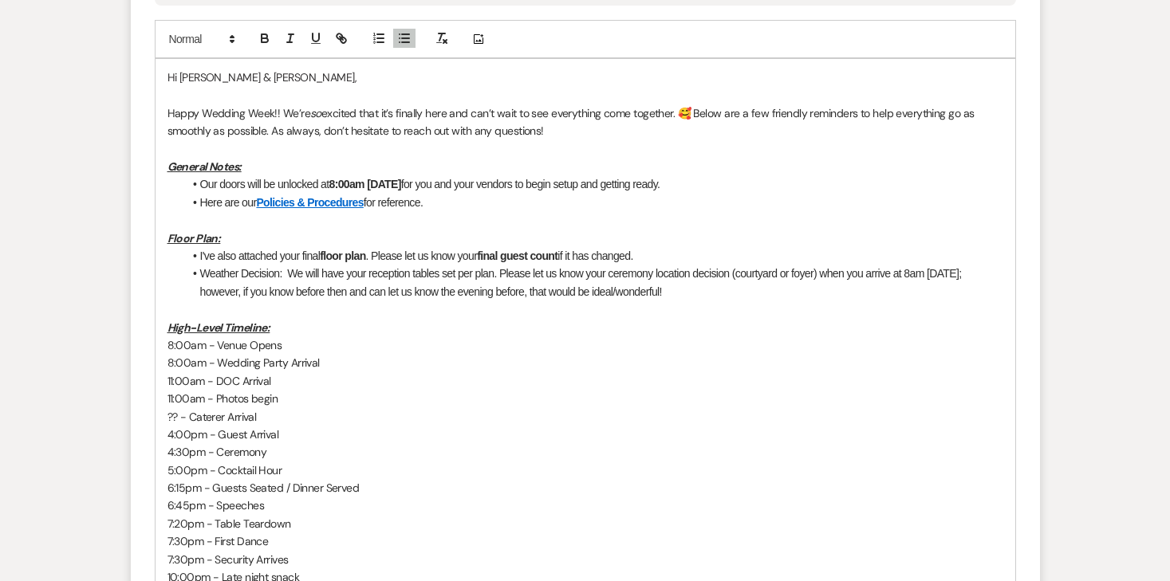
click at [320, 265] on li "Weather Decision: We will have your reception tables set per plan. Please let u…" at bounding box center [593, 283] width 820 height 36
drag, startPoint x: 279, startPoint y: 237, endPoint x: 195, endPoint y: 236, distance: 84.6
click at [195, 265] on li "Weather Decision: We will have your reception tables set per plan. Please let u…" at bounding box center [593, 283] width 820 height 36
click at [262, 38] on icon "button" at bounding box center [265, 40] width 6 height 4
drag, startPoint x: 991, startPoint y: 237, endPoint x: 831, endPoint y: 239, distance: 159.5
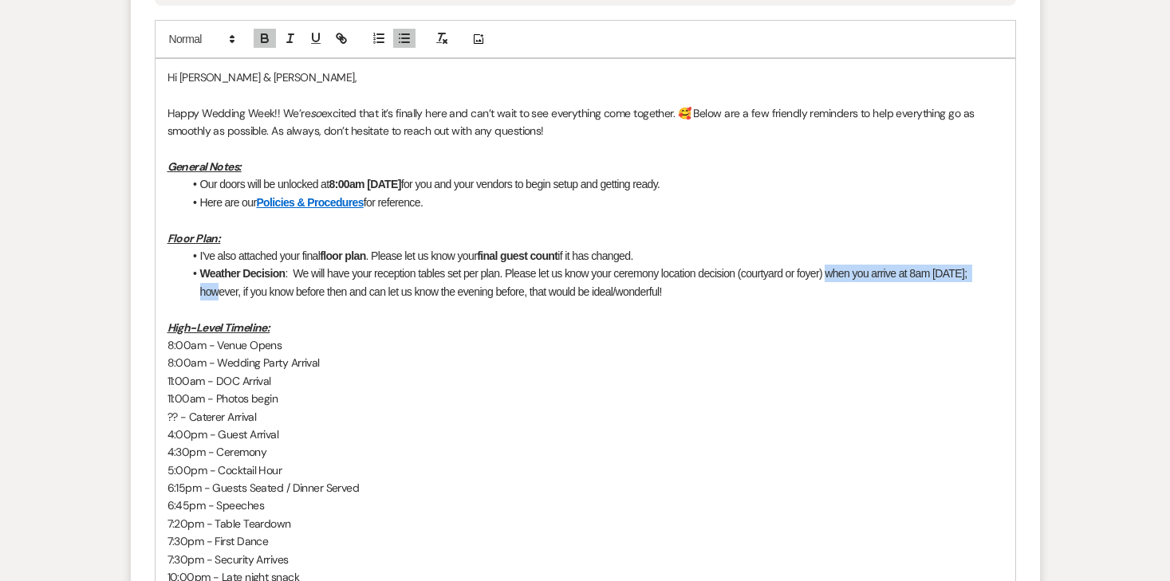
click at [831, 265] on li "Weather Decision : We will have your reception tables set per plan. Please let …" at bounding box center [593, 283] width 820 height 36
click at [683, 265] on li "Weather Decision : We will have your reception tables set per plan. Please let …" at bounding box center [593, 283] width 820 height 36
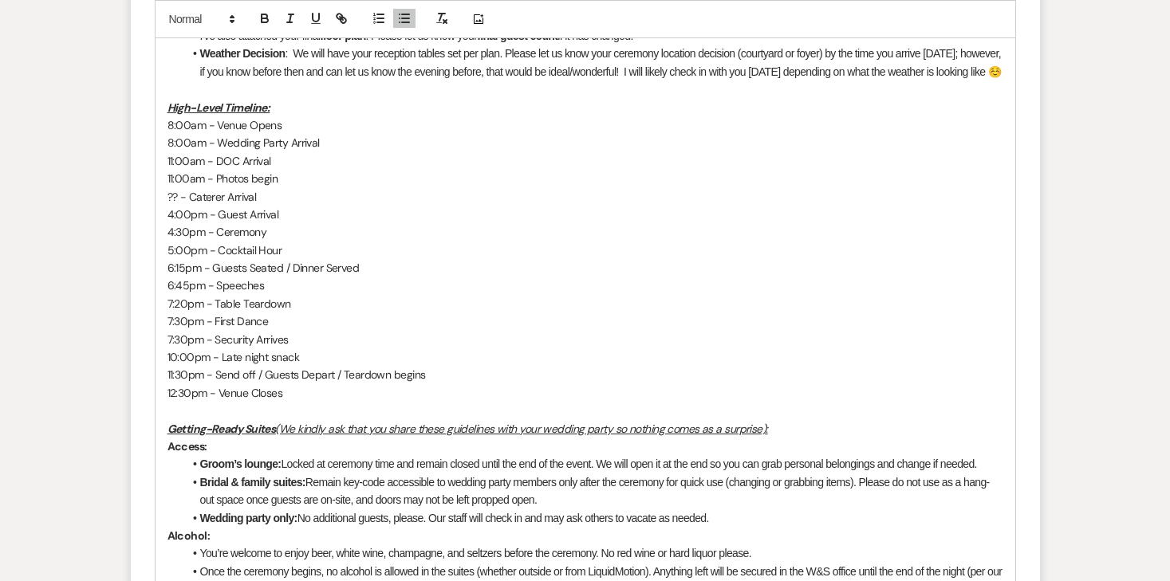
scroll to position [1086, 0]
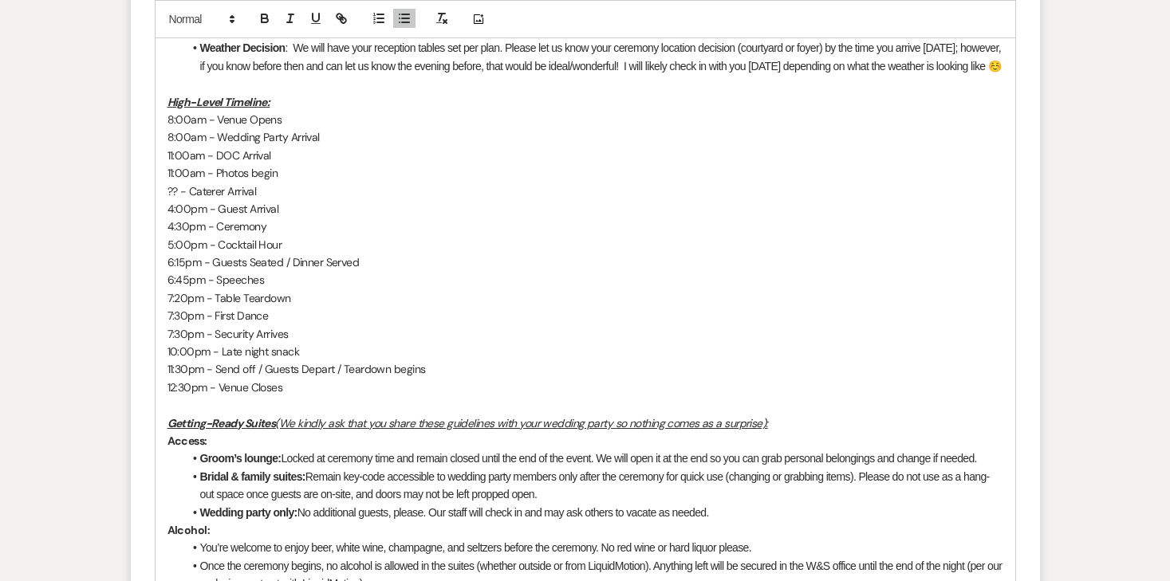
click at [228, 183] on p "?? - Caterer Arrival" at bounding box center [586, 192] width 836 height 18
click at [266, 20] on icon "button" at bounding box center [265, 18] width 14 height 14
click at [337, 183] on p "?? - Caterer Arrival" at bounding box center [586, 192] width 836 height 18
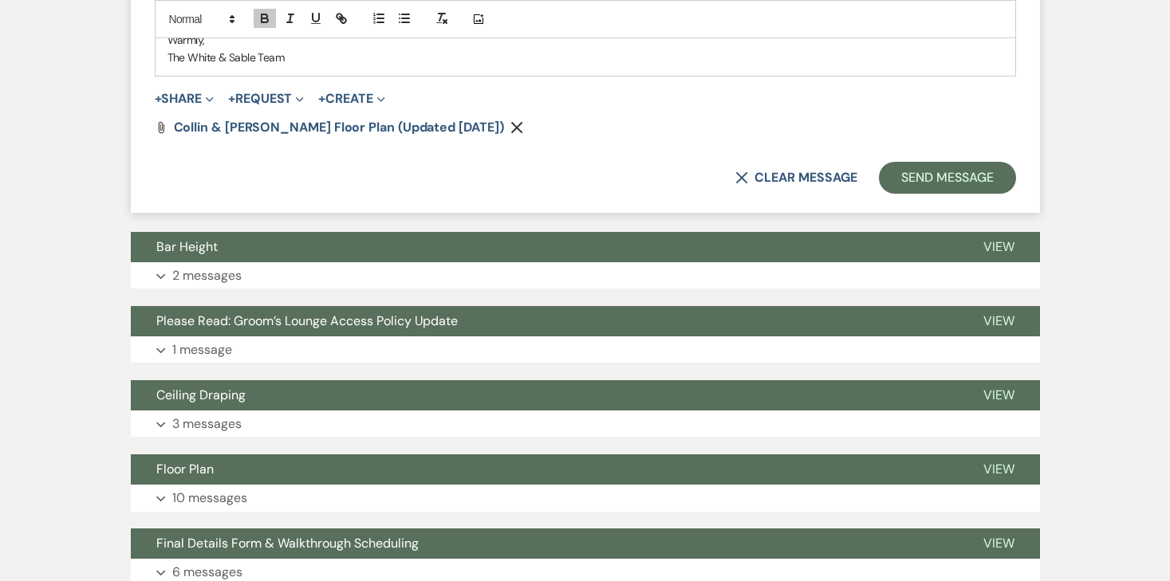
scroll to position [2166, 0]
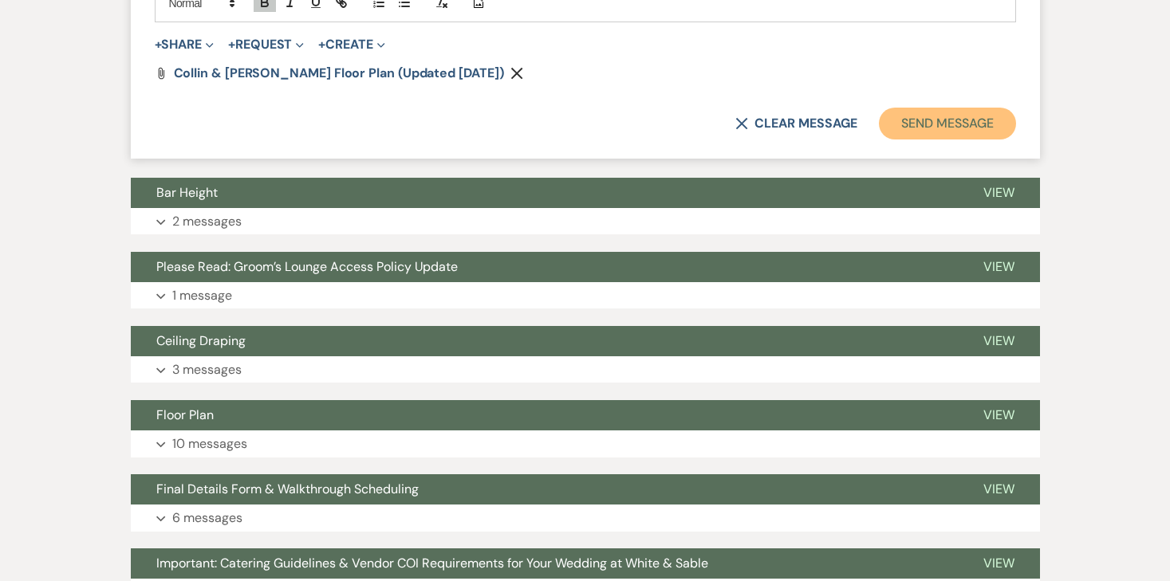
click at [906, 108] on button "Send Message" at bounding box center [947, 124] width 136 height 32
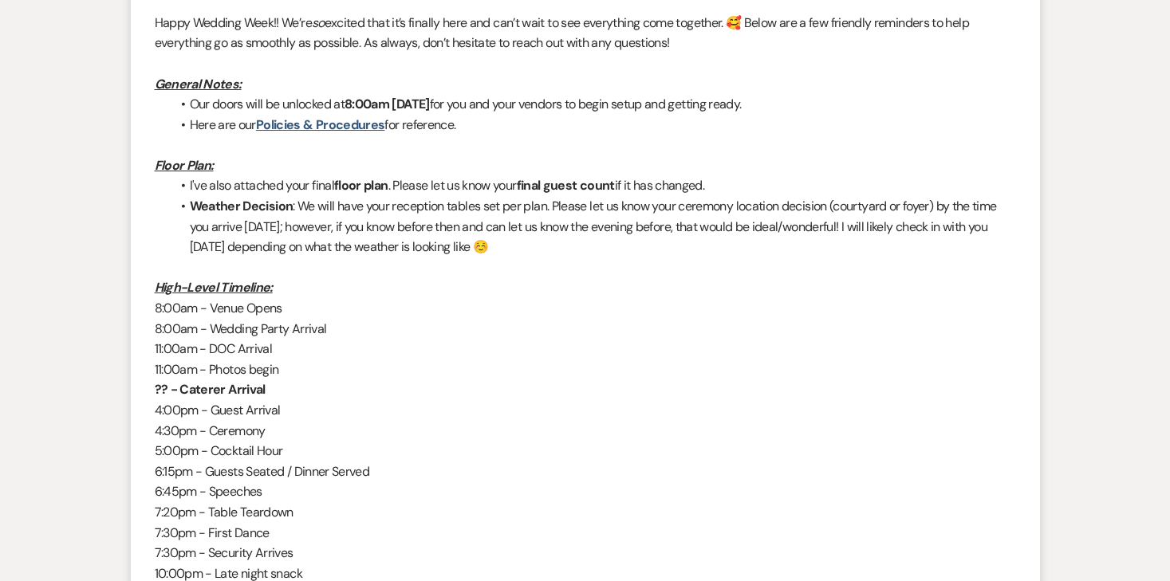
scroll to position [0, 0]
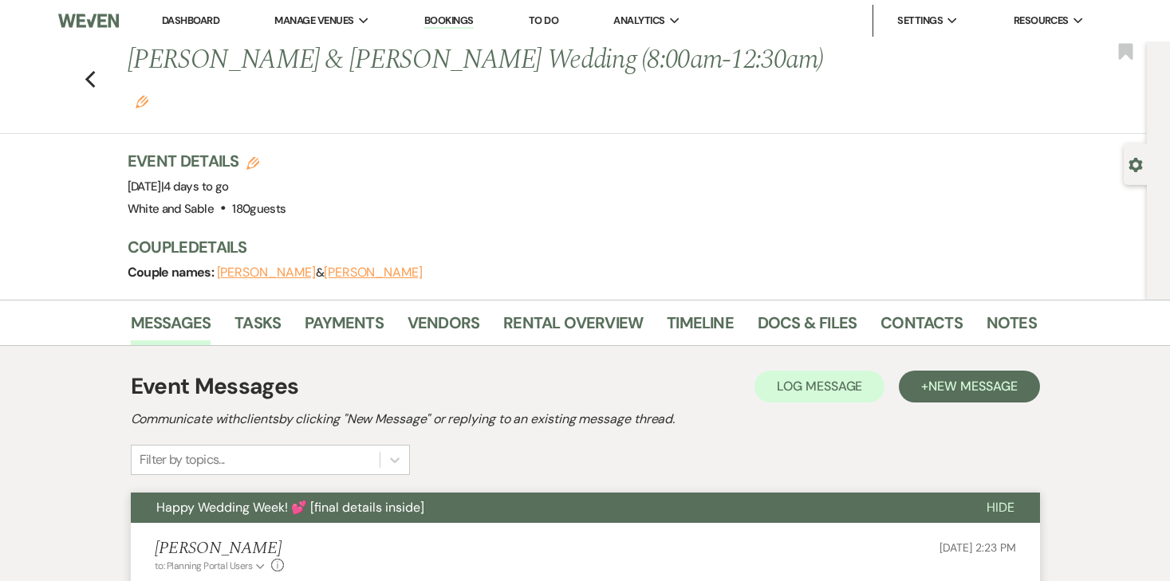
click at [566, 26] on li "To Do" at bounding box center [543, 21] width 45 height 32
click at [535, 13] on li "To Do" at bounding box center [543, 21] width 45 height 32
click at [535, 22] on link "To Do" at bounding box center [544, 21] width 30 height 14
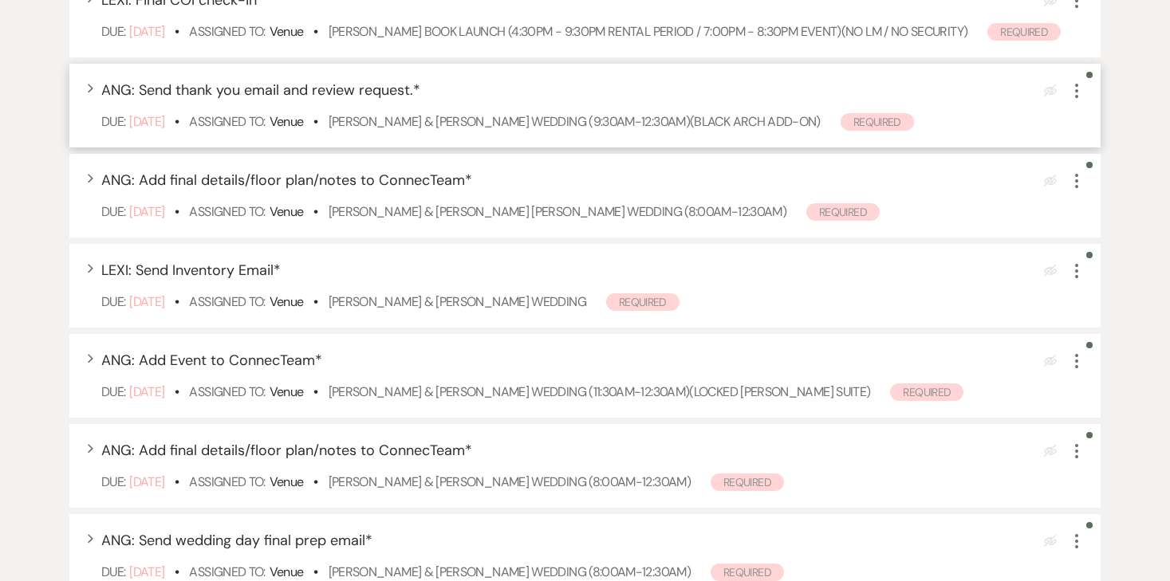
scroll to position [348, 0]
click at [1081, 100] on icon "More" at bounding box center [1076, 90] width 19 height 19
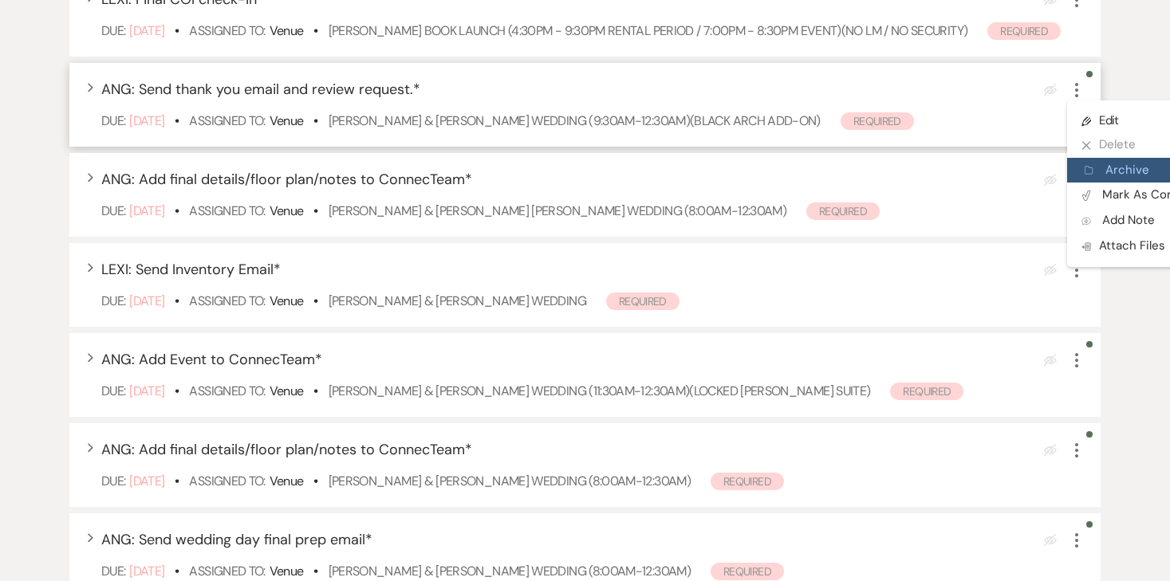
click at [1116, 183] on button "Archive Archive" at bounding box center [1143, 171] width 153 height 26
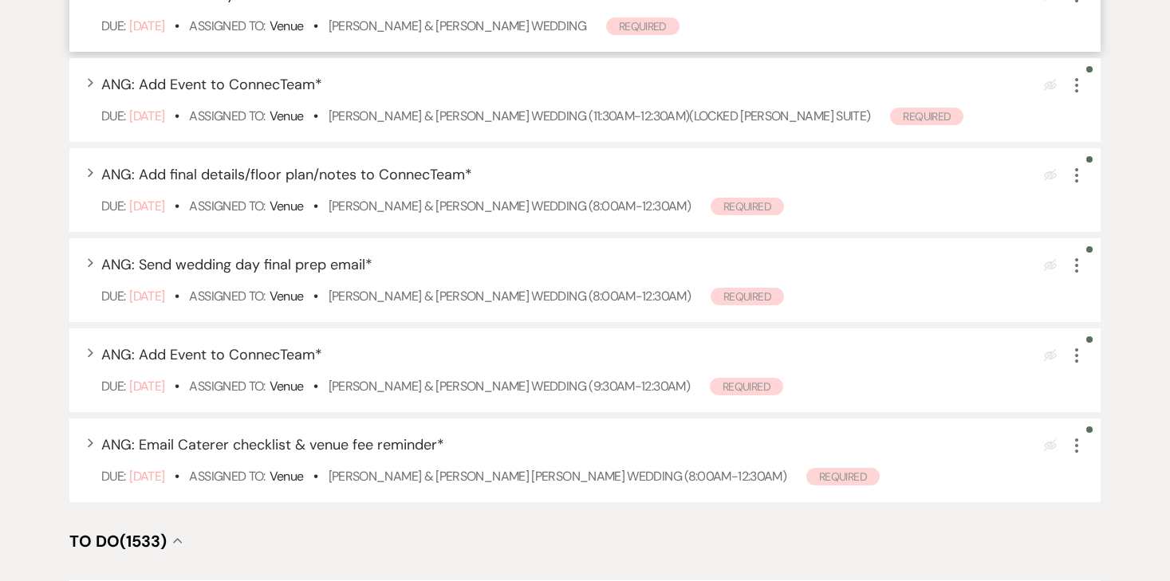
scroll to position [534, 0]
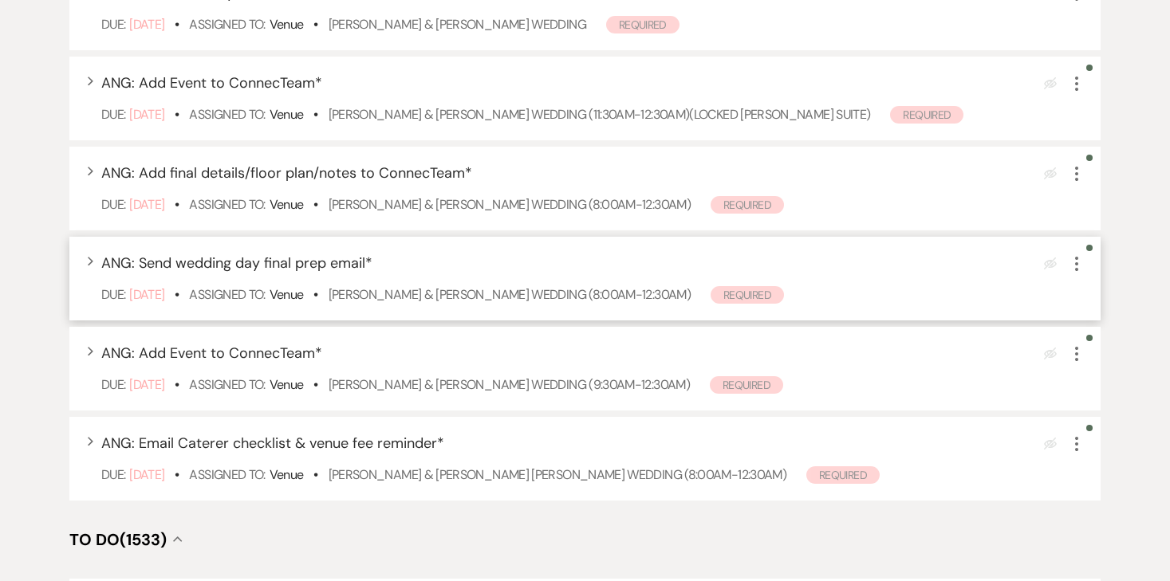
click at [1087, 278] on div "Expand ANG: Send wedding day final prep email * Eye Blocked More Due: Oct 11 25…" at bounding box center [584, 279] width 1031 height 84
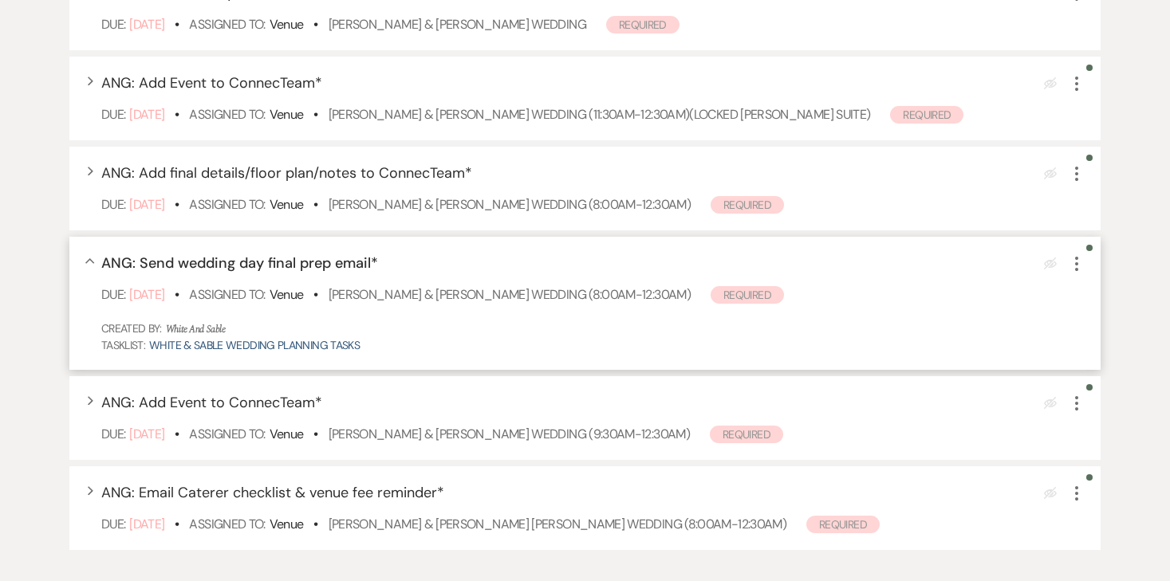
click at [1078, 274] on icon "More" at bounding box center [1076, 263] width 19 height 19
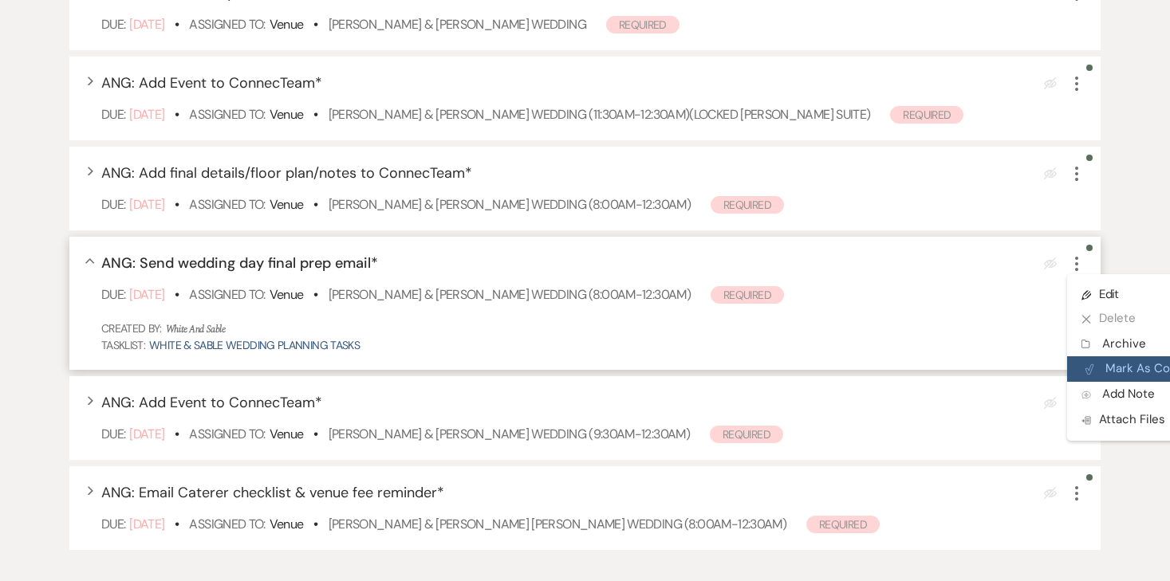
click at [1082, 382] on button "Plan Portal Link Mark As Complete" at bounding box center [1145, 370] width 156 height 26
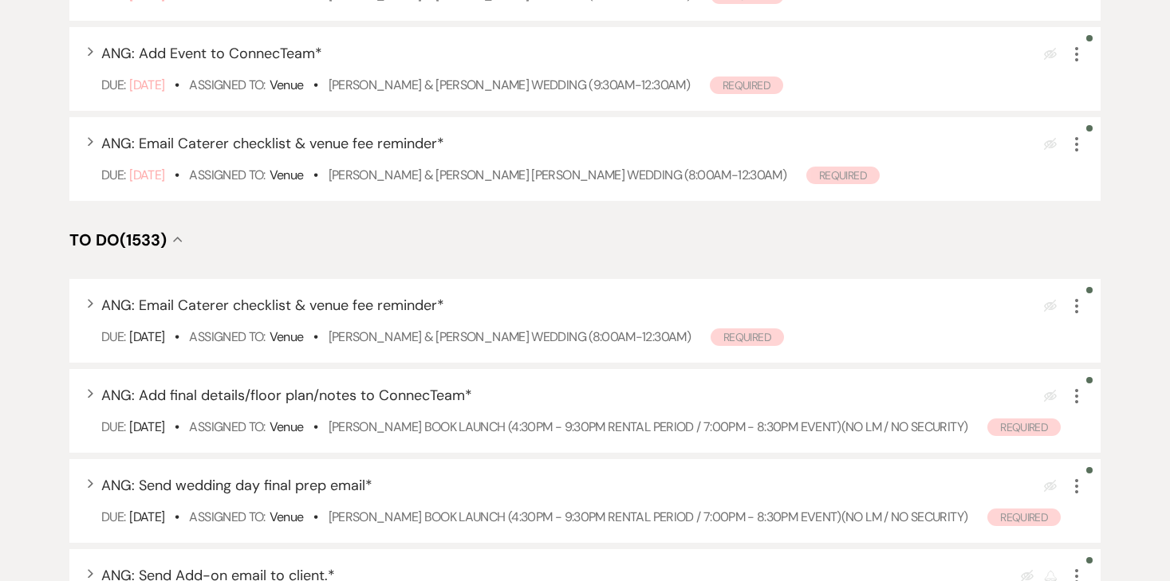
scroll to position [751, 0]
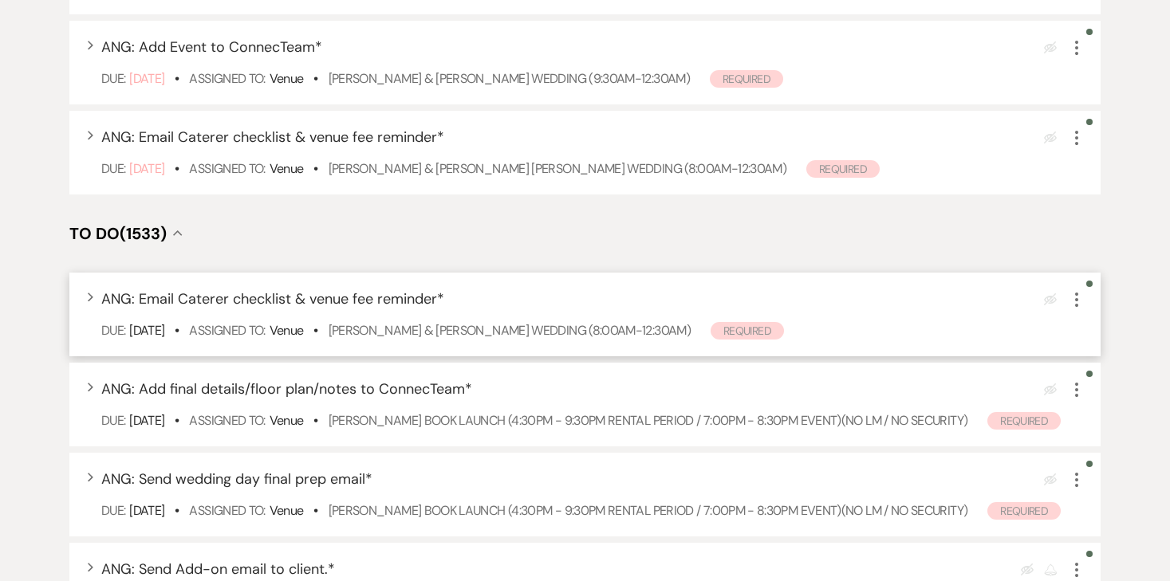
click at [1077, 309] on icon "More" at bounding box center [1076, 299] width 19 height 19
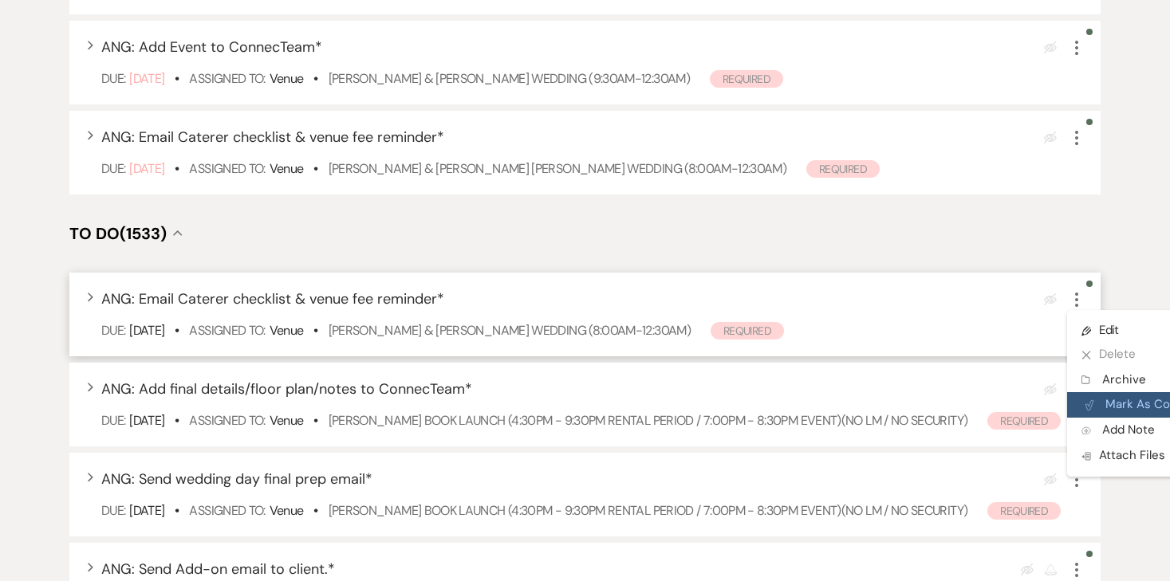
click at [1107, 418] on button "Plan Portal Link Mark As Complete" at bounding box center [1145, 405] width 156 height 26
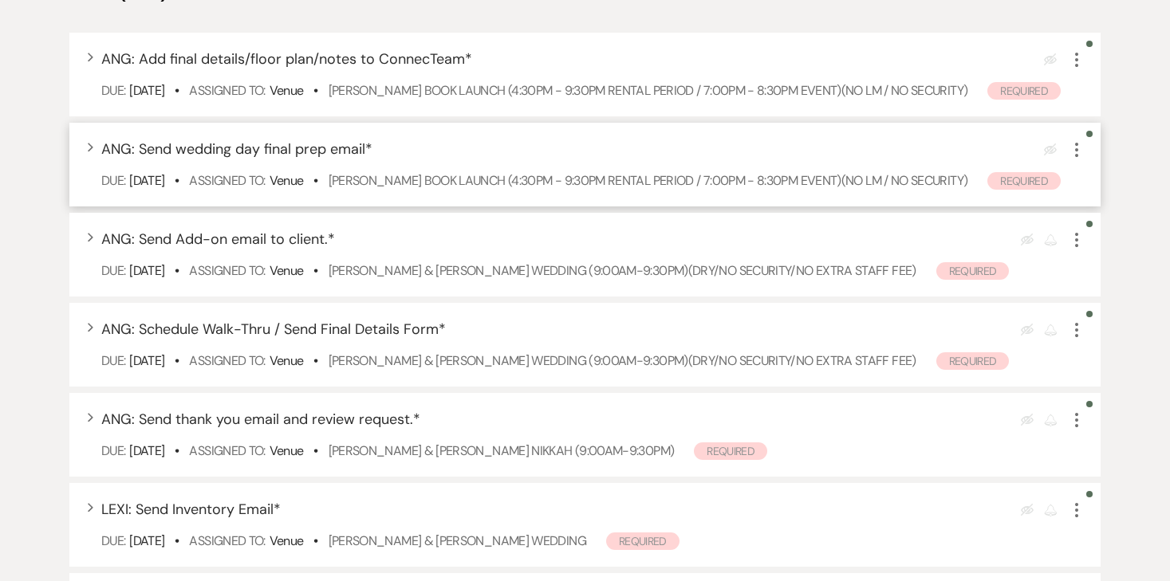
scroll to position [996, 0]
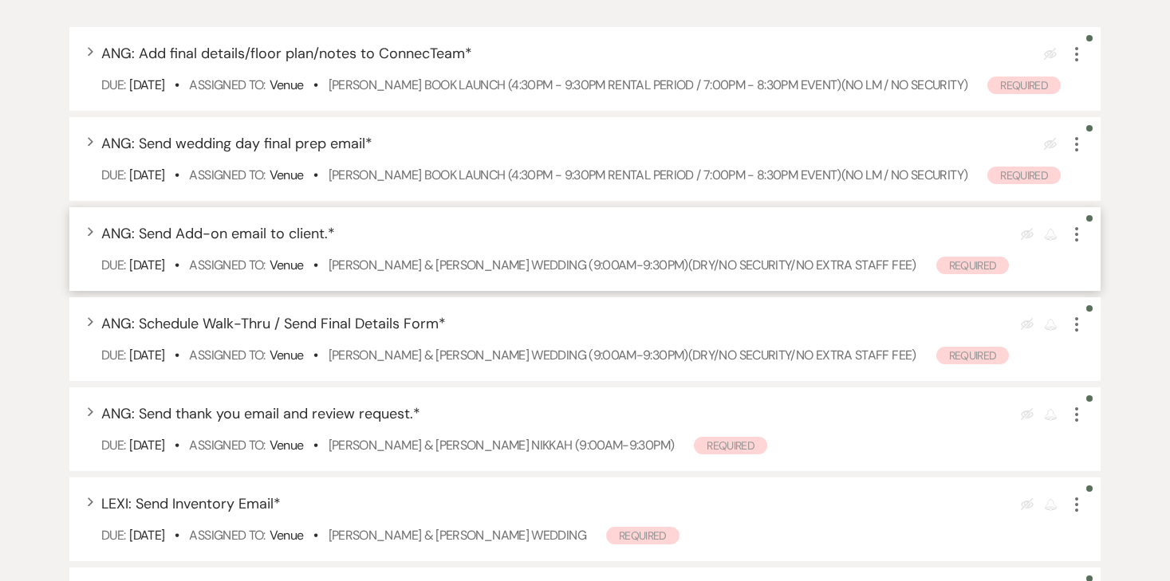
click at [1072, 244] on icon "More" at bounding box center [1076, 234] width 19 height 19
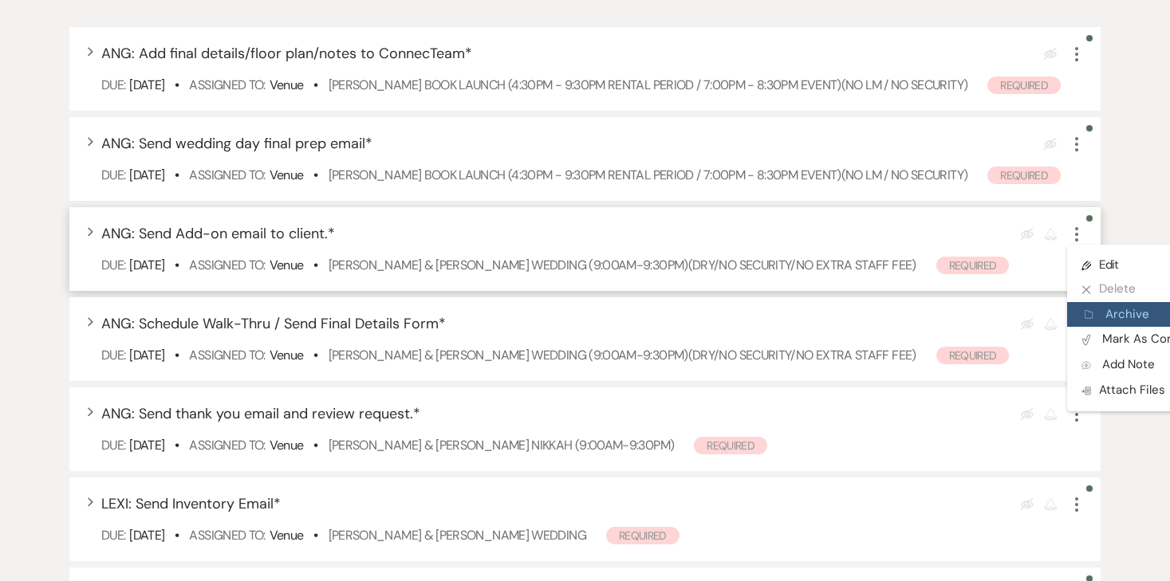
click at [1111, 328] on button "Archive Archive" at bounding box center [1143, 315] width 153 height 26
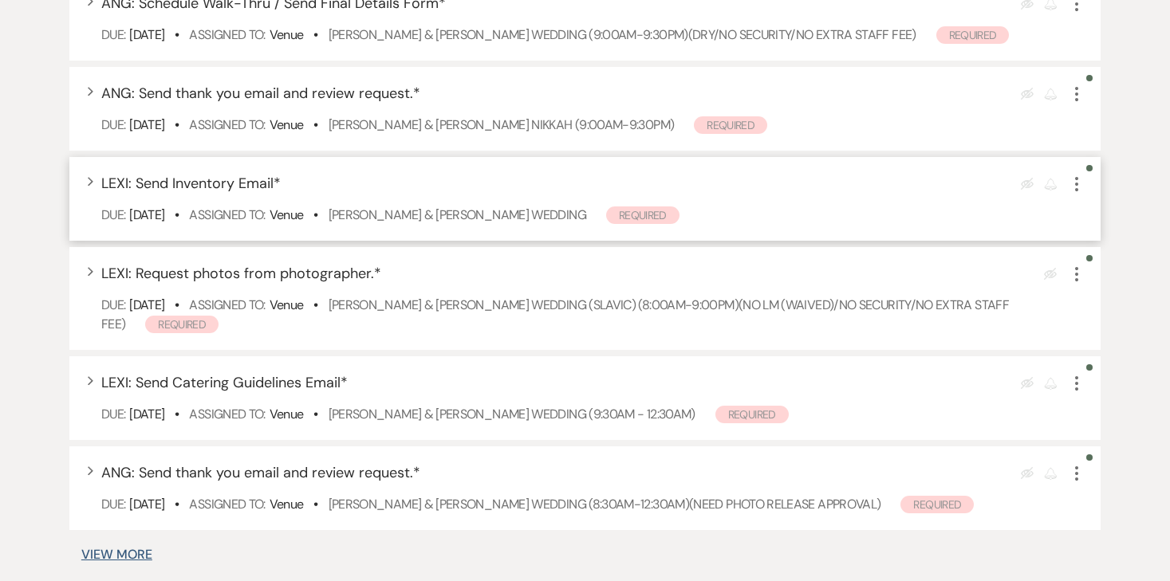
scroll to position [1226, 0]
click at [1081, 104] on icon "More" at bounding box center [1076, 94] width 19 height 19
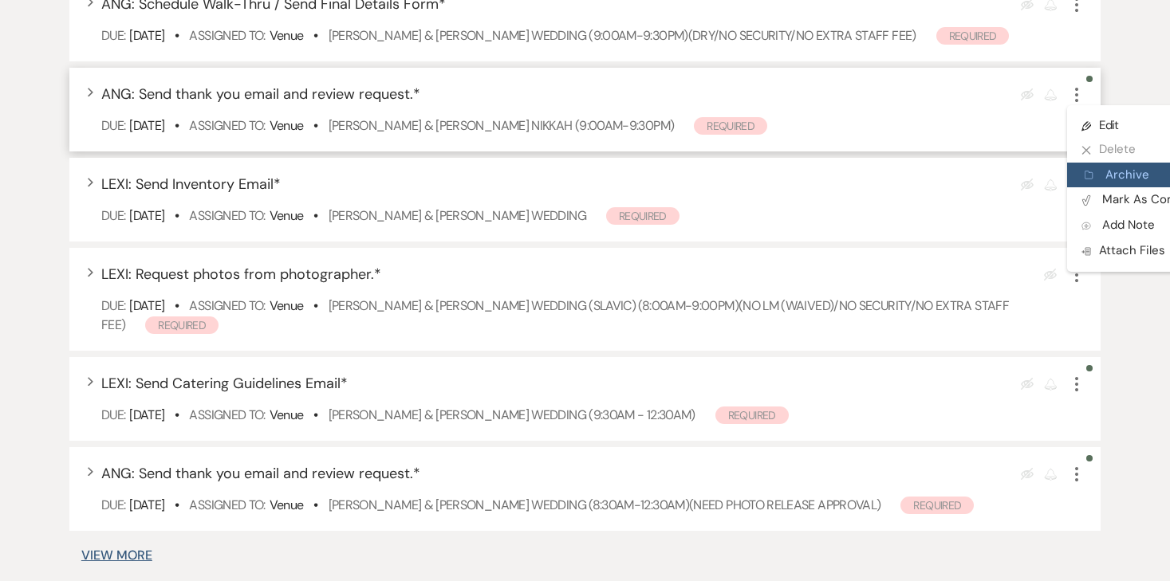
click at [1094, 181] on icon "Archive" at bounding box center [1090, 175] width 10 height 12
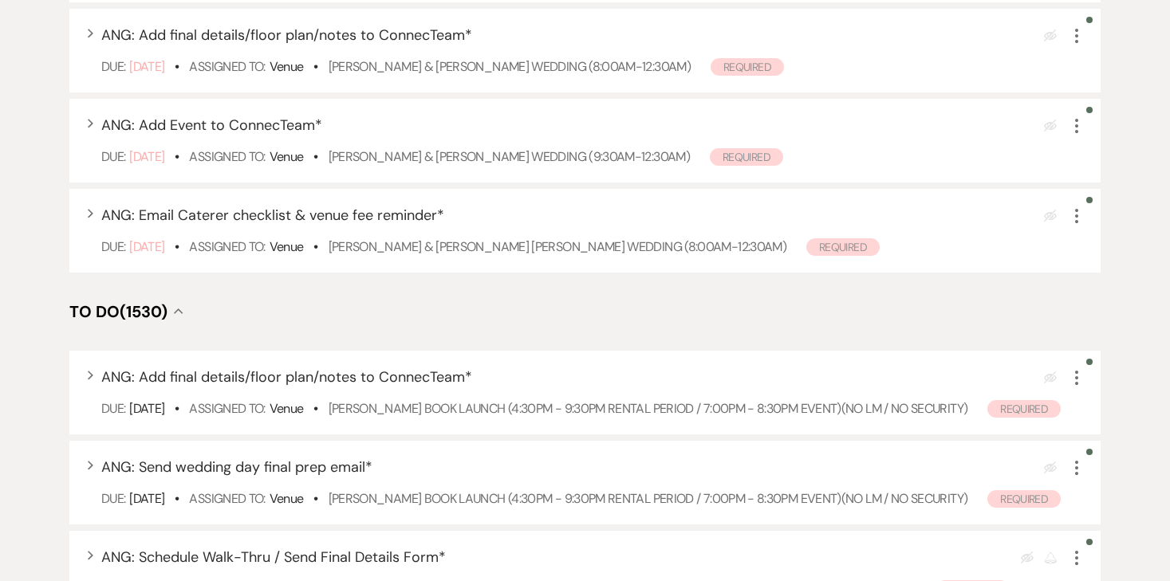
scroll to position [672, 0]
click at [1082, 227] on icon "More" at bounding box center [1076, 216] width 19 height 19
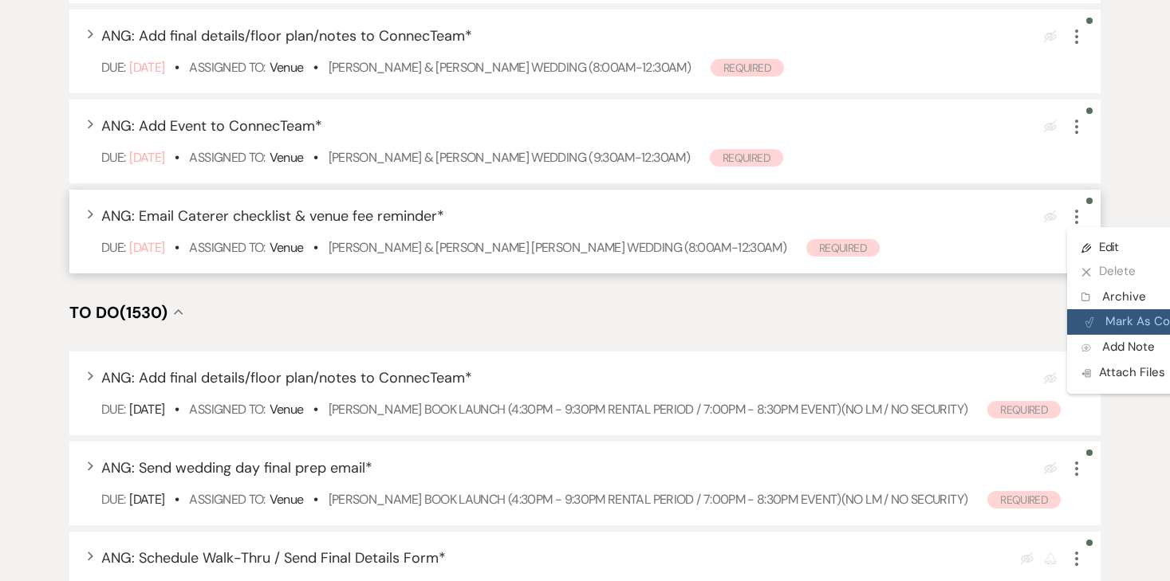
click at [1114, 331] on button "Plan Portal Link Mark As Complete" at bounding box center [1145, 322] width 156 height 26
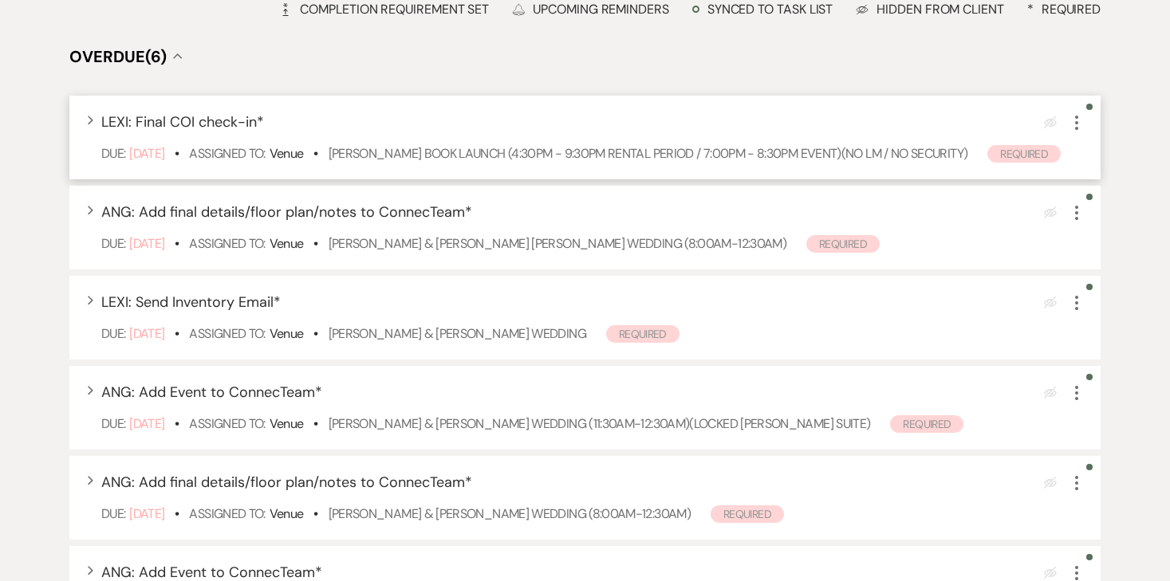
scroll to position [0, 0]
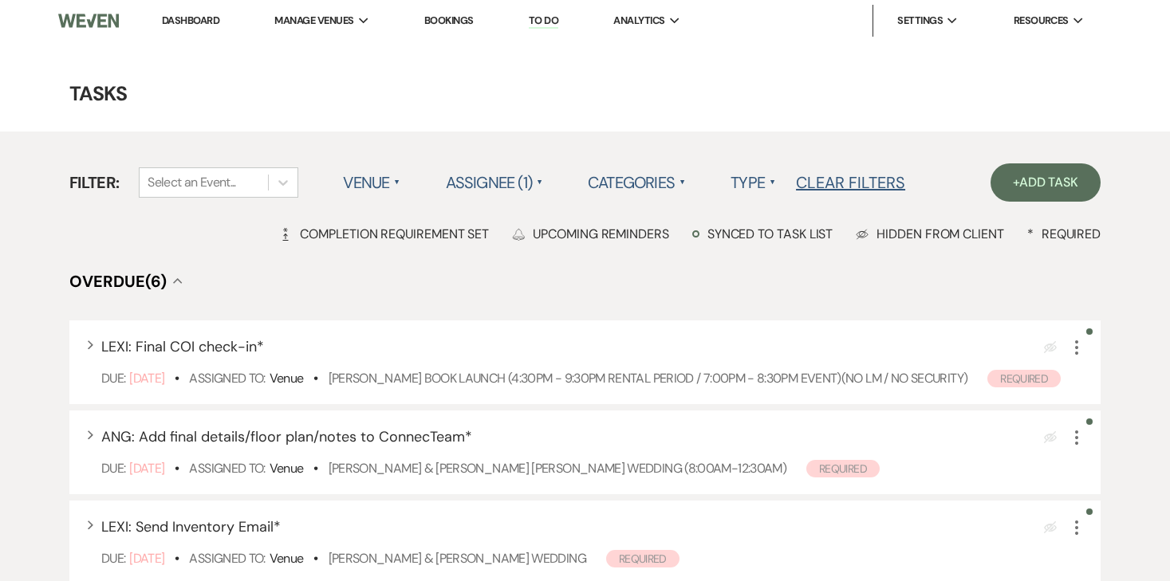
click at [187, 13] on li "Dashboard" at bounding box center [190, 21] width 73 height 32
click at [187, 15] on link "Dashboard" at bounding box center [190, 21] width 57 height 14
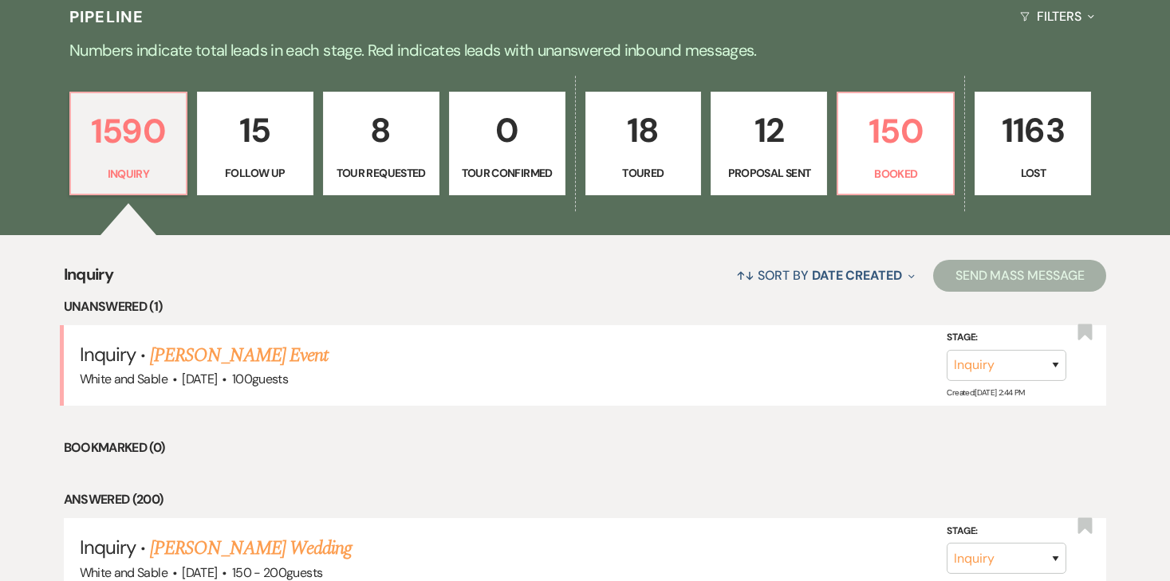
scroll to position [395, 0]
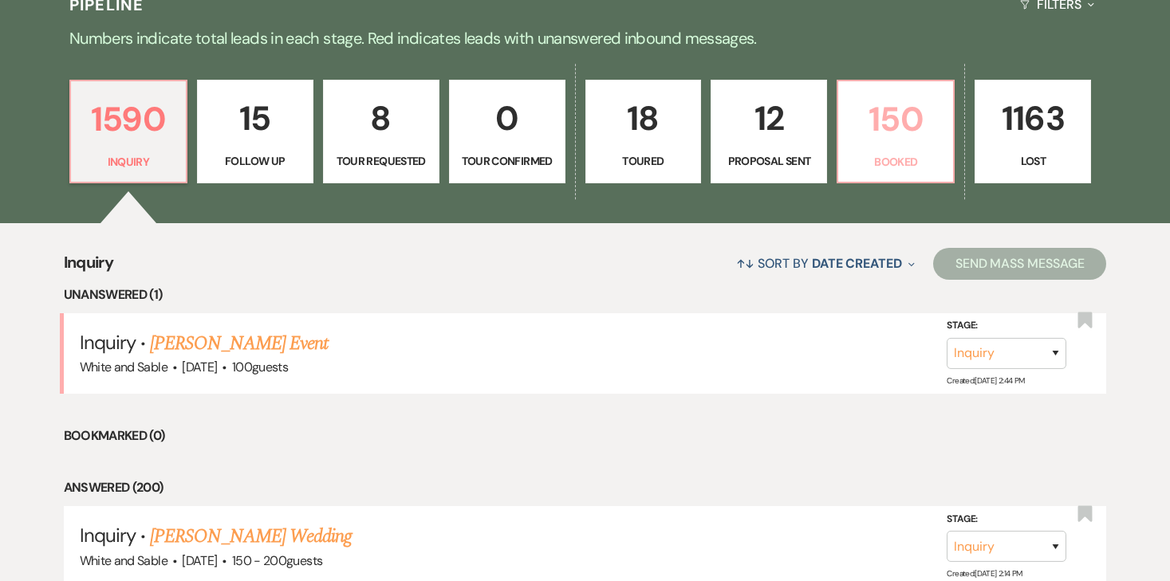
click at [890, 147] on link "150 Booked" at bounding box center [896, 132] width 118 height 104
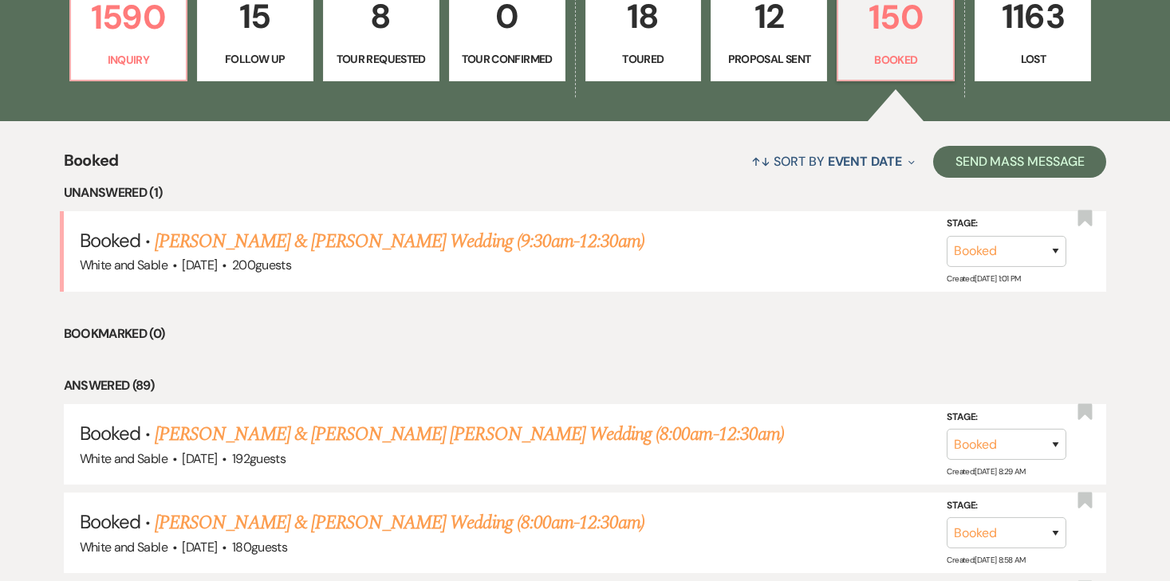
scroll to position [686, 0]
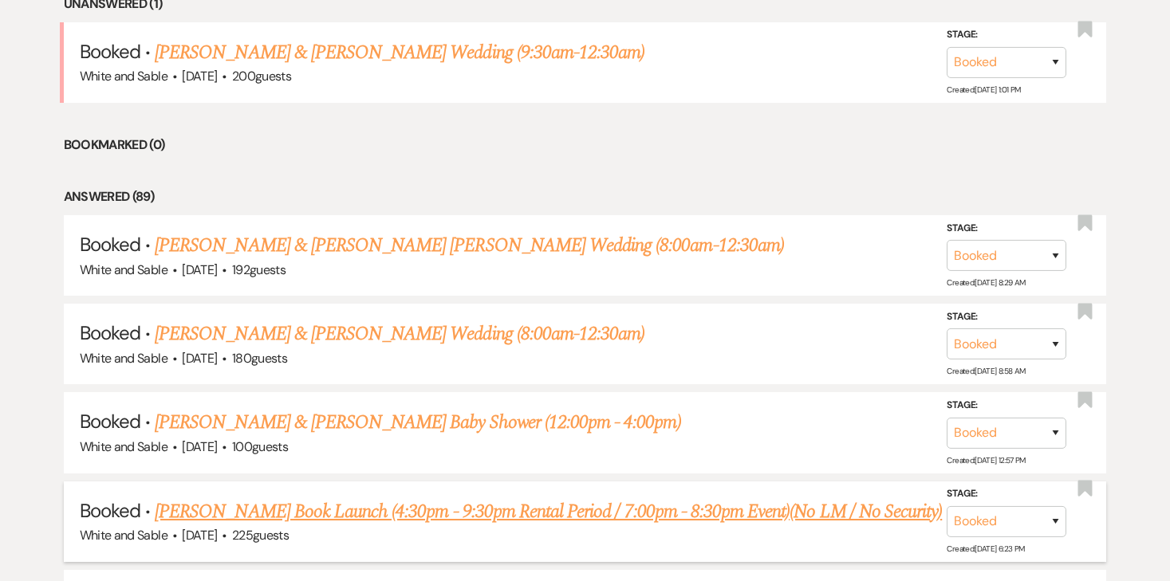
click at [440, 515] on link "[PERSON_NAME] Book Launch (4:30pm - 9:30pm Rental Period / 7:00pm - 8:30pm Even…" at bounding box center [548, 512] width 787 height 29
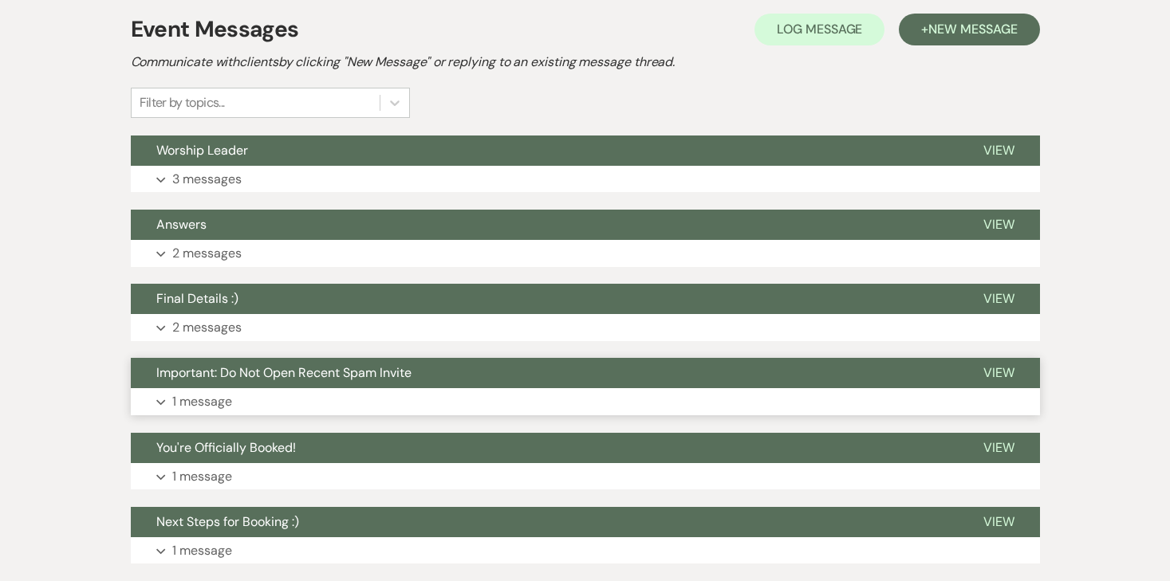
scroll to position [368, 0]
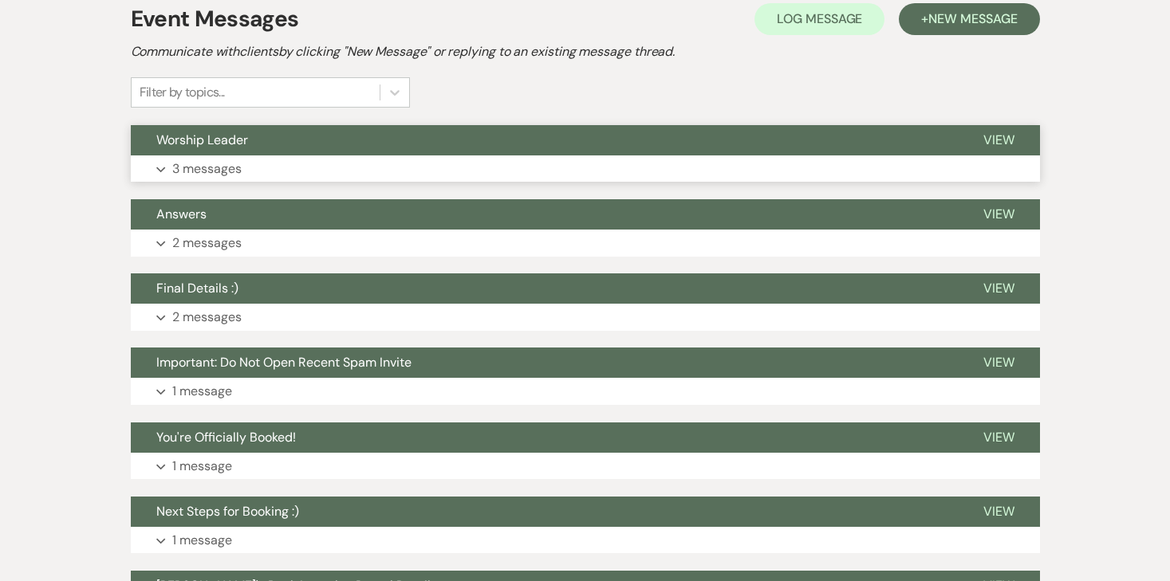
click at [231, 173] on p "3 messages" at bounding box center [206, 169] width 69 height 21
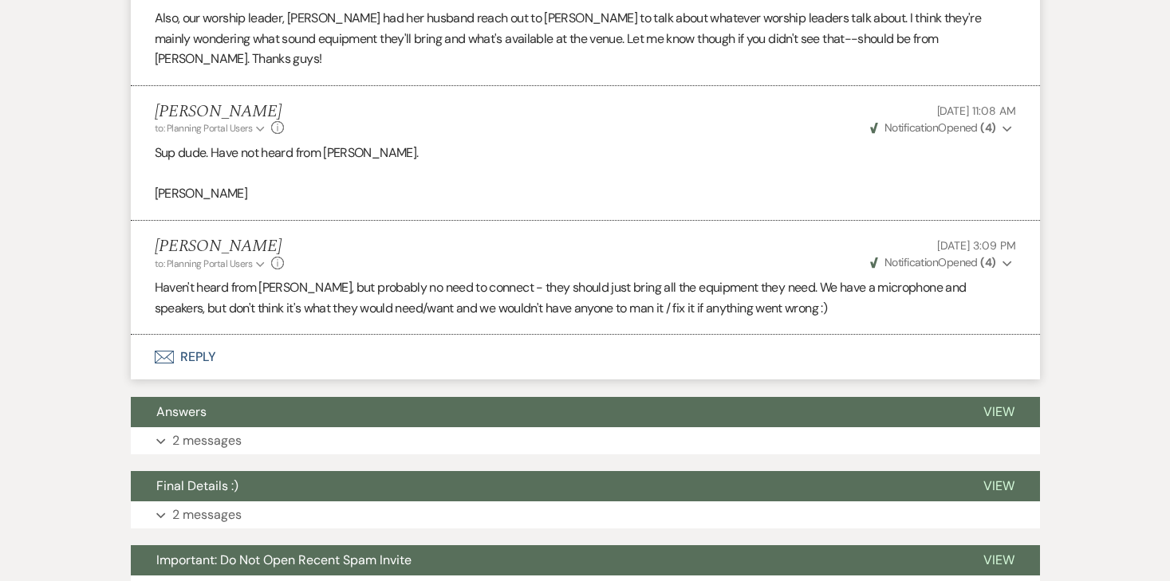
scroll to position [587, 0]
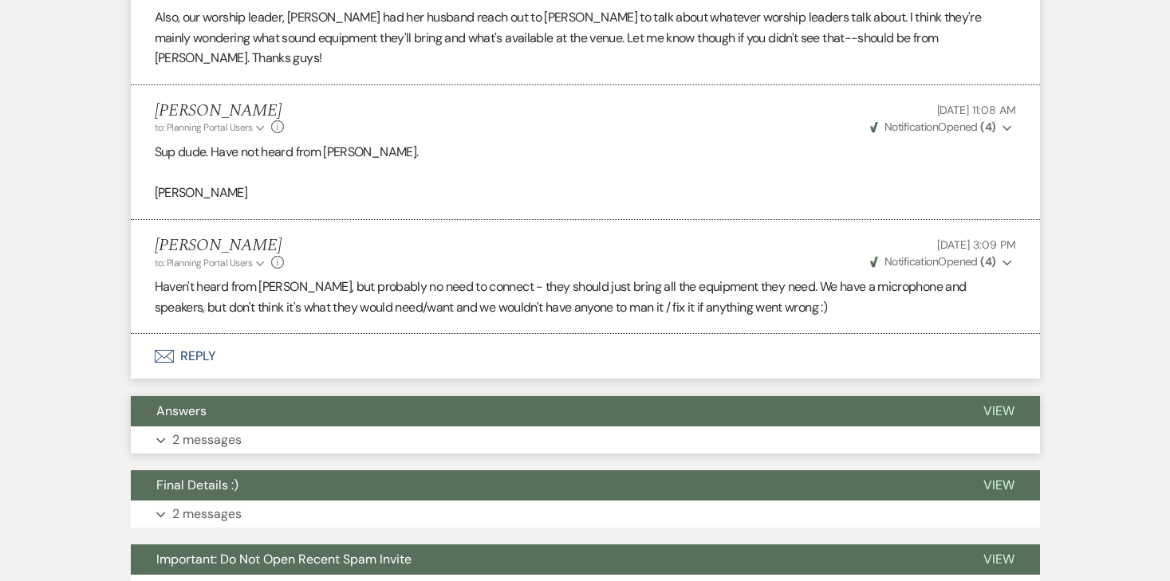
click at [226, 430] on p "2 messages" at bounding box center [206, 440] width 69 height 21
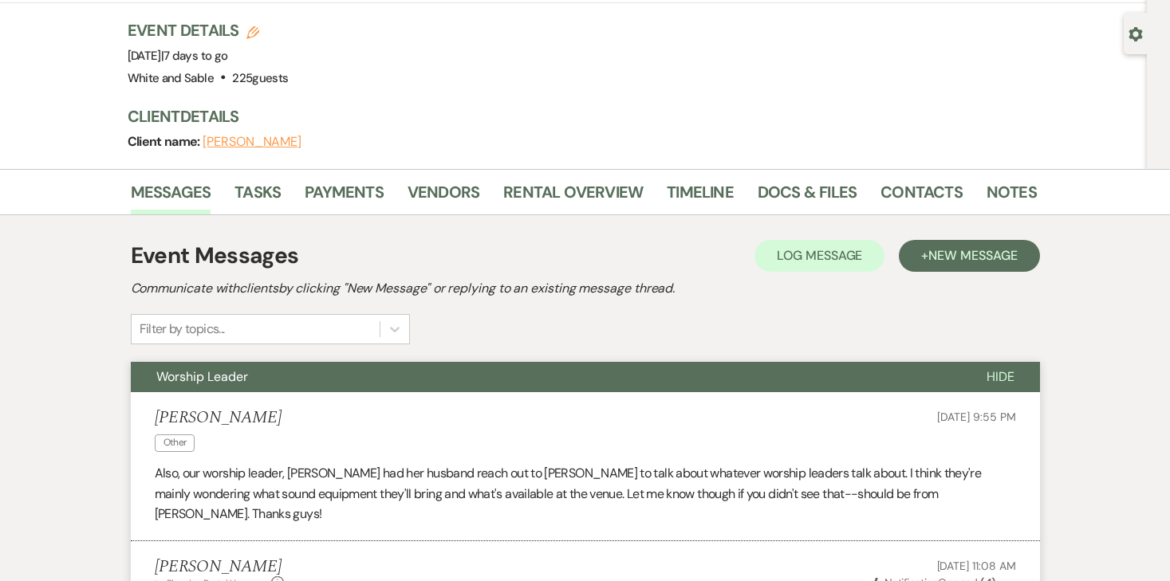
scroll to position [0, 0]
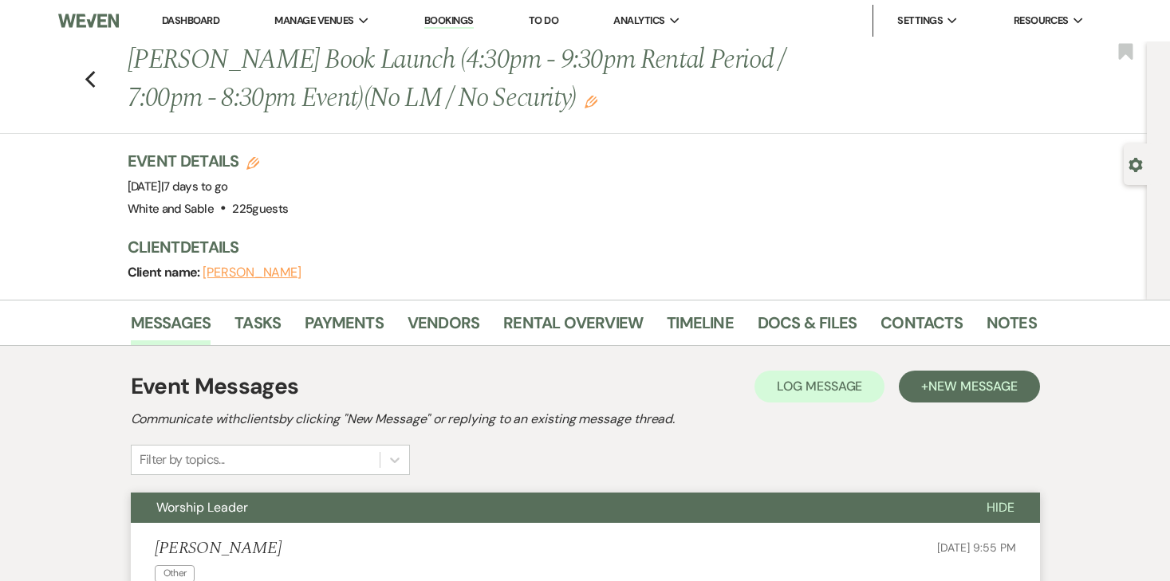
click at [191, 22] on link "Dashboard" at bounding box center [190, 21] width 57 height 14
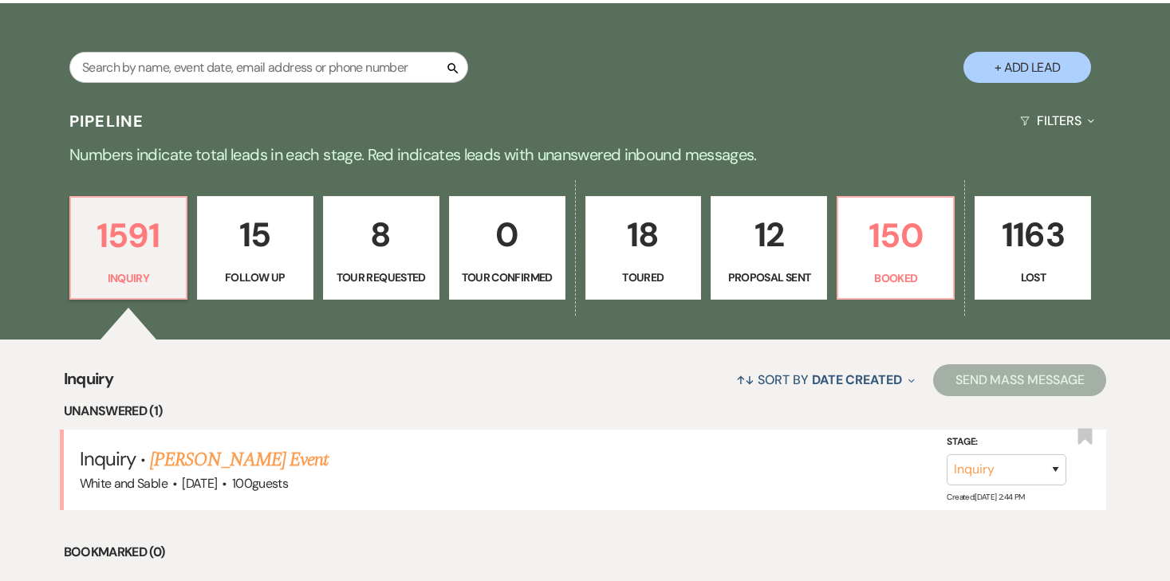
scroll to position [359, 0]
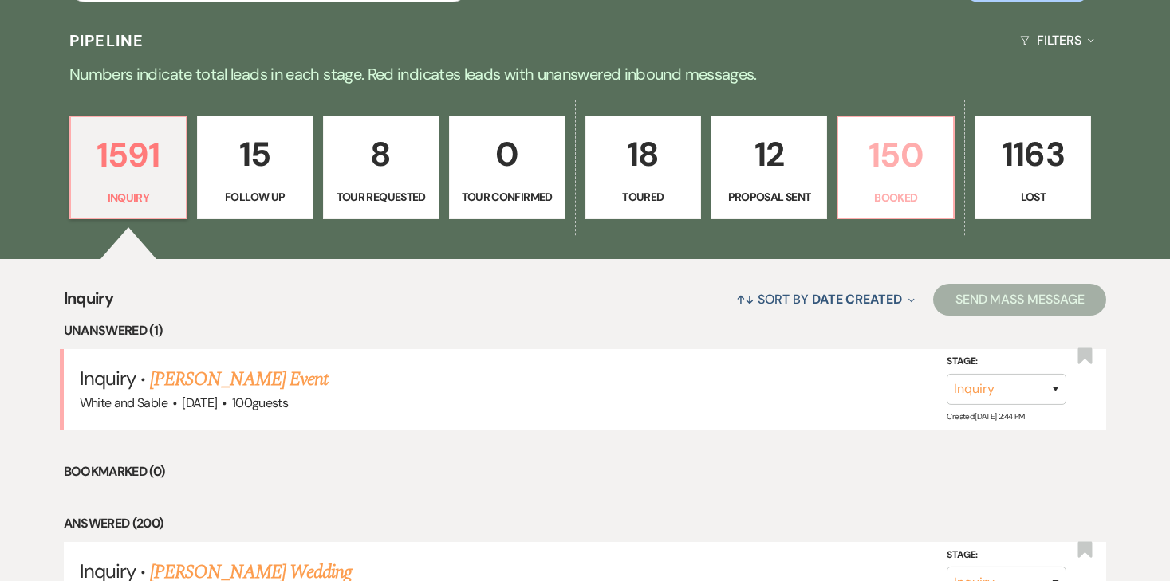
click at [871, 180] on p "150" at bounding box center [896, 154] width 96 height 53
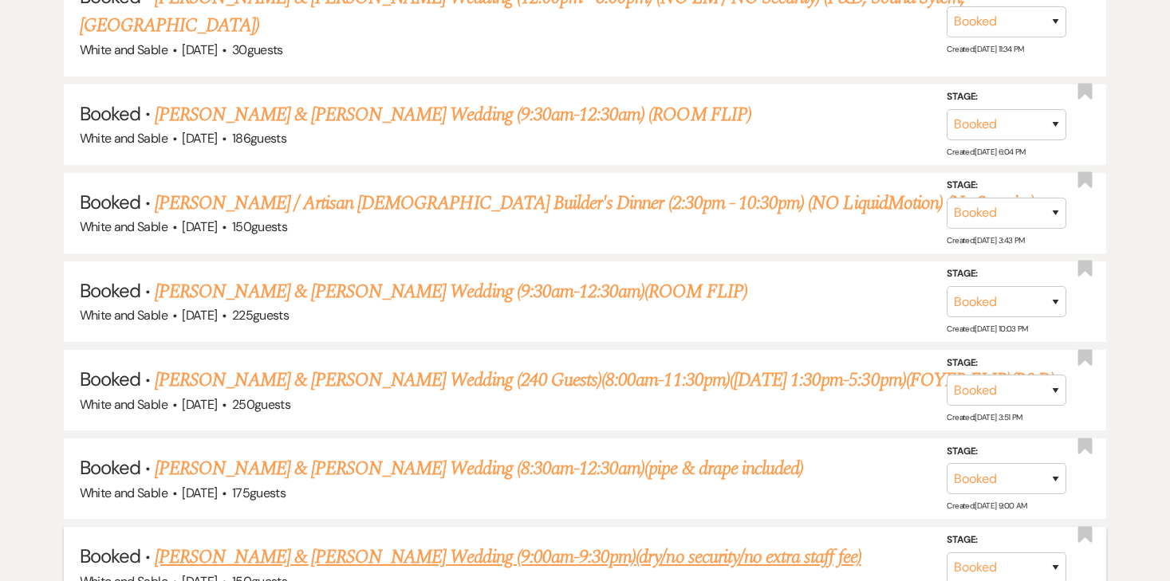
scroll to position [1566, 0]
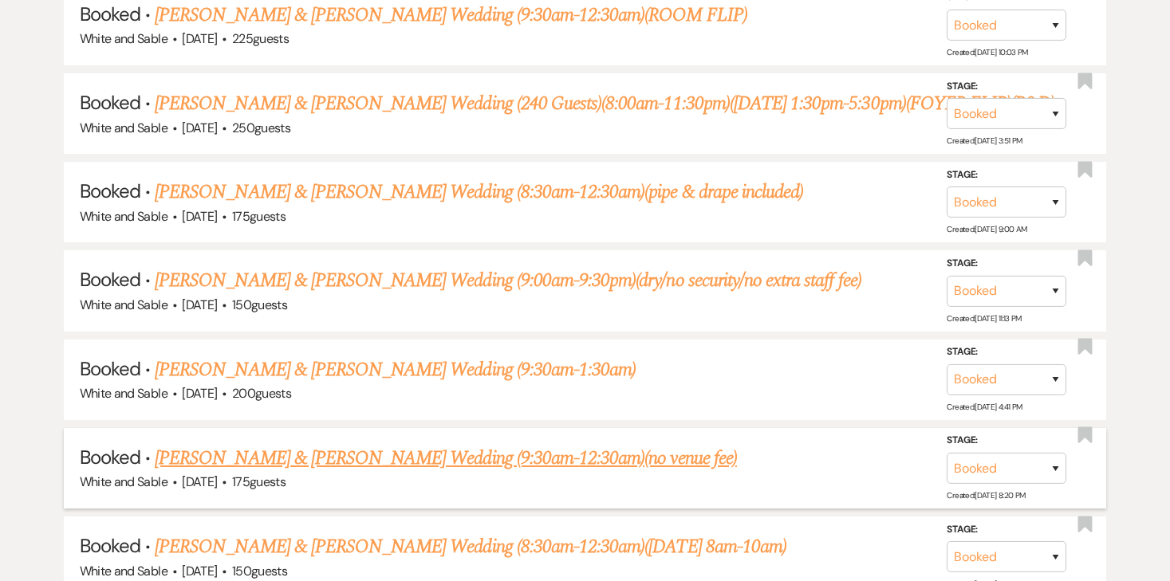
click at [438, 444] on link "[PERSON_NAME] & [PERSON_NAME] Wedding (9:30am-12:30am)(no venue fee)" at bounding box center [446, 458] width 582 height 29
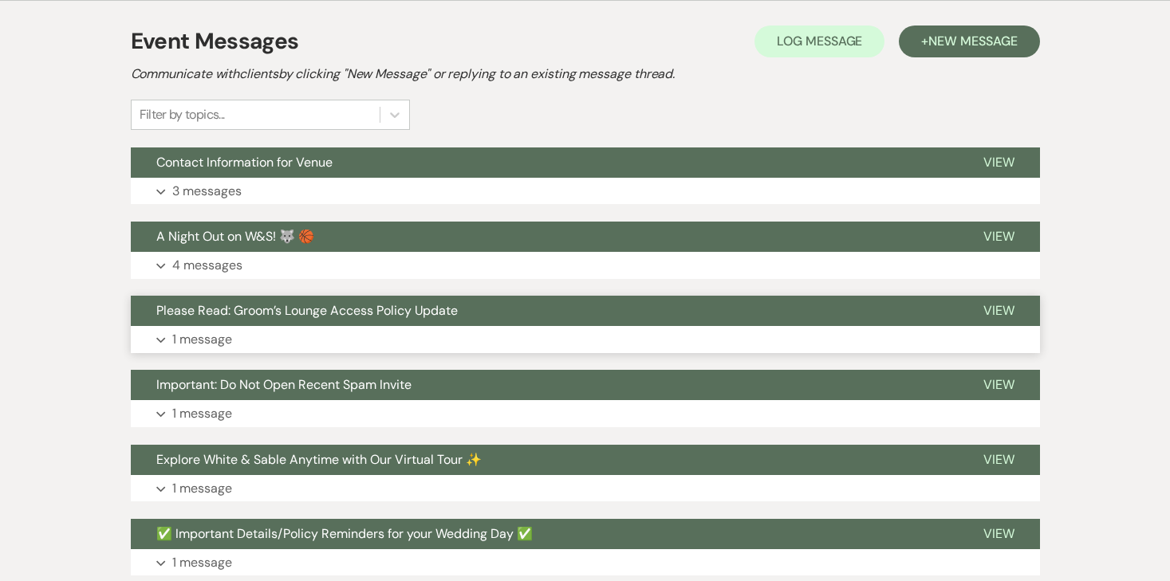
scroll to position [351, 0]
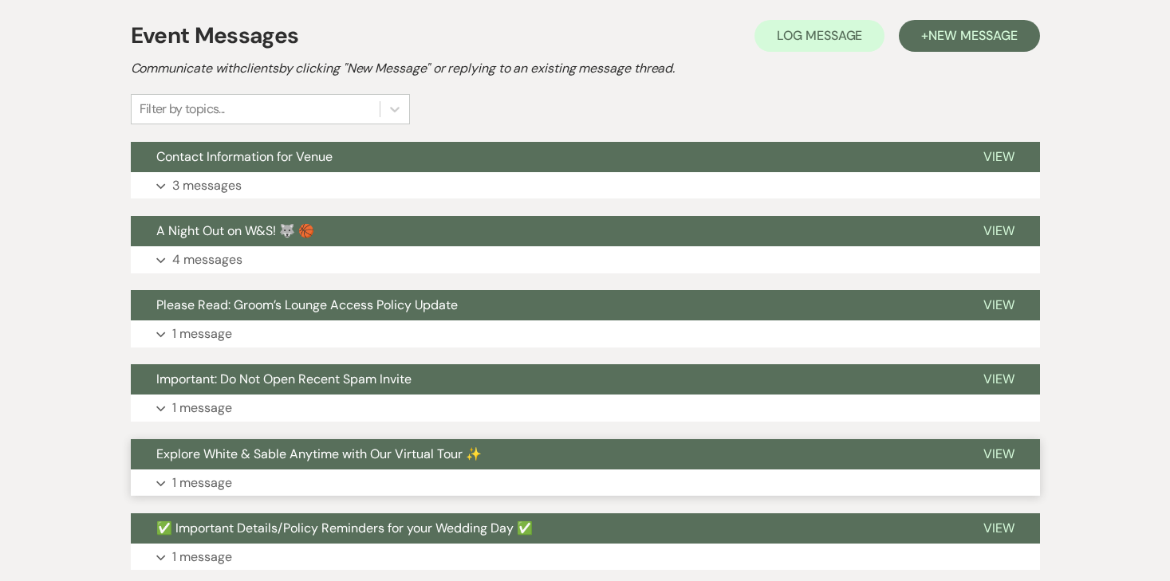
click at [203, 478] on p "1 message" at bounding box center [202, 483] width 60 height 21
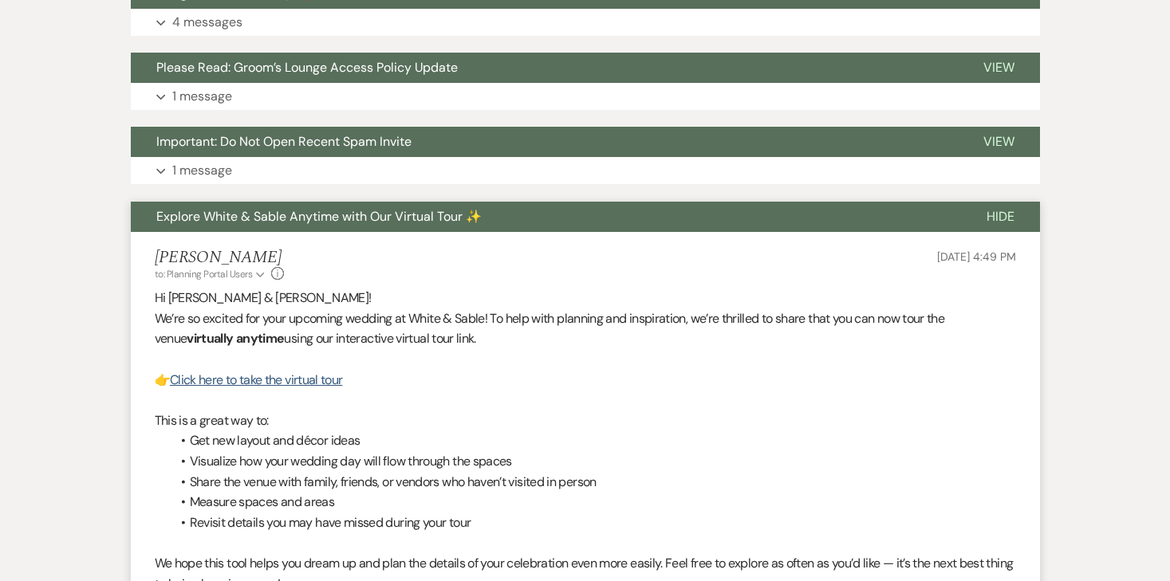
scroll to position [607, 0]
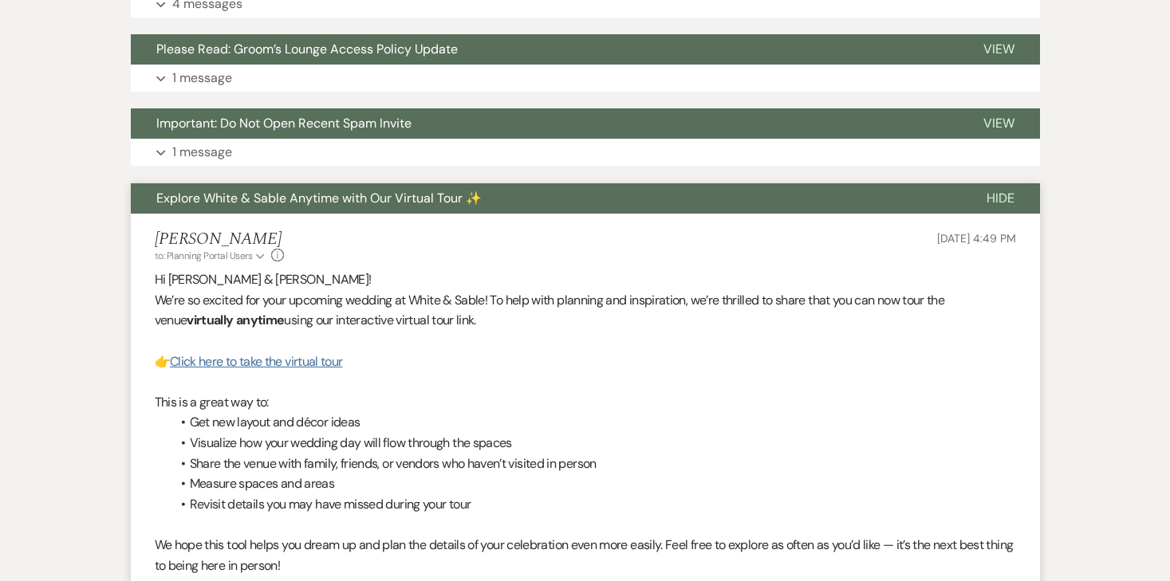
click at [270, 360] on link "Click here to take the virtual tour" at bounding box center [256, 361] width 173 height 17
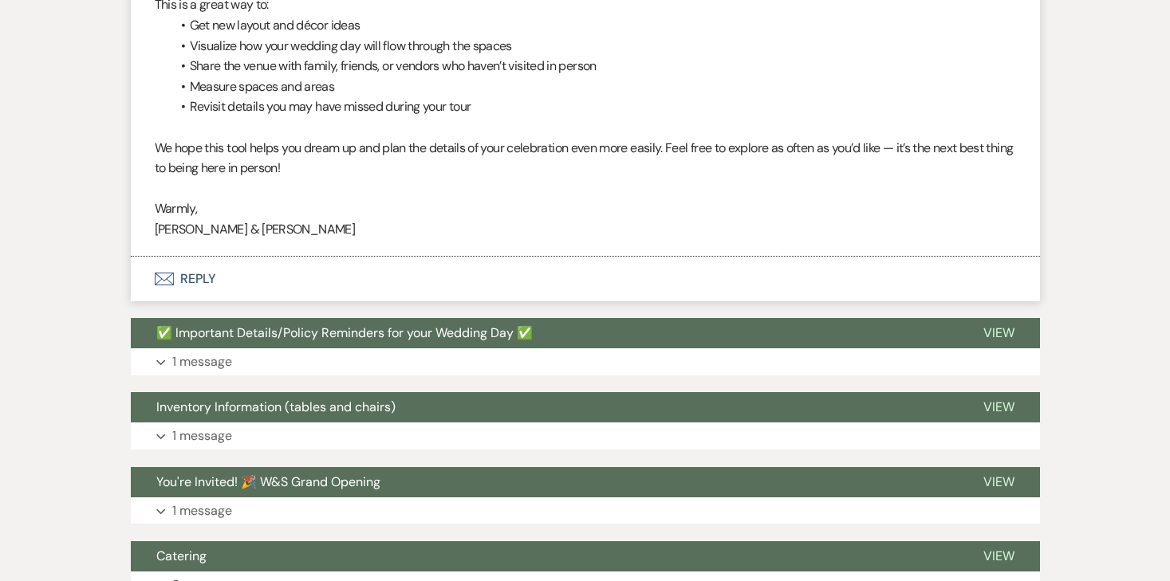
scroll to position [0, 0]
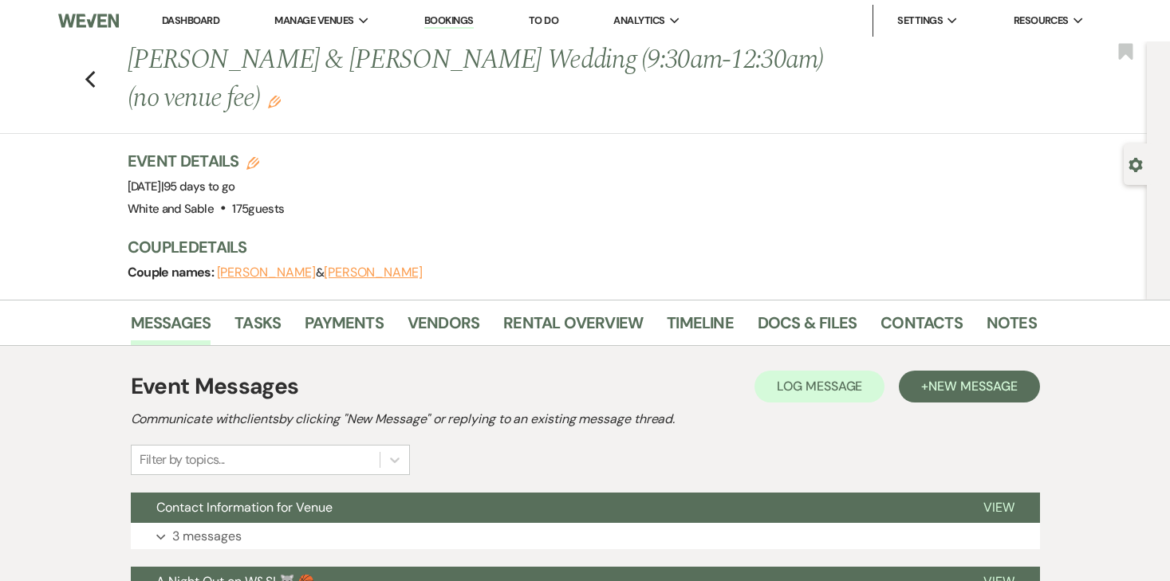
click at [203, 26] on link "Dashboard" at bounding box center [190, 21] width 57 height 14
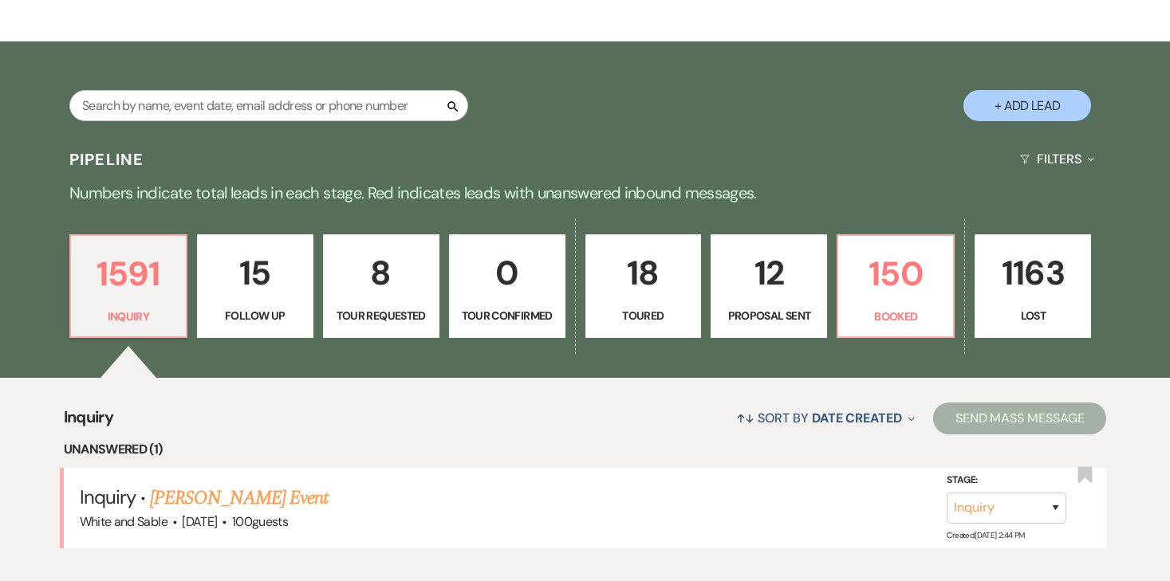
scroll to position [242, 0]
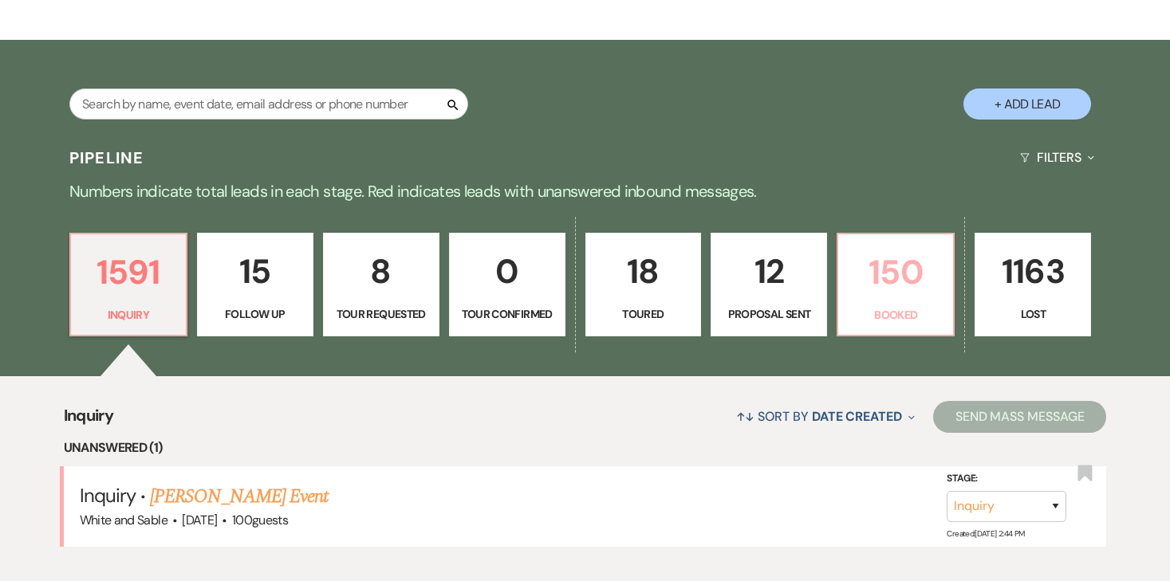
click at [924, 278] on p "150" at bounding box center [896, 272] width 96 height 53
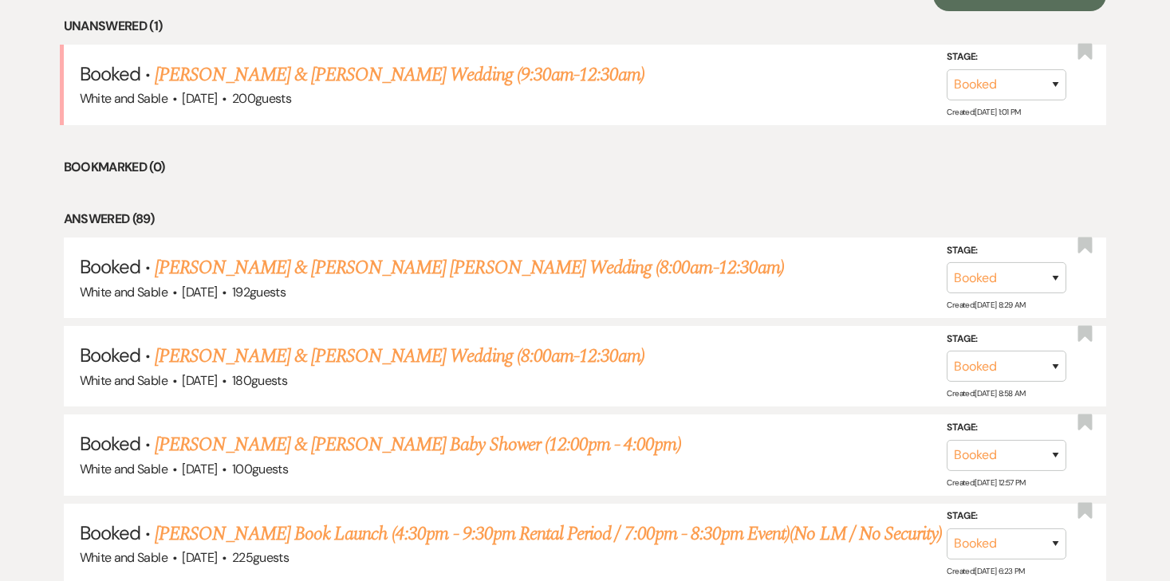
scroll to position [666, 0]
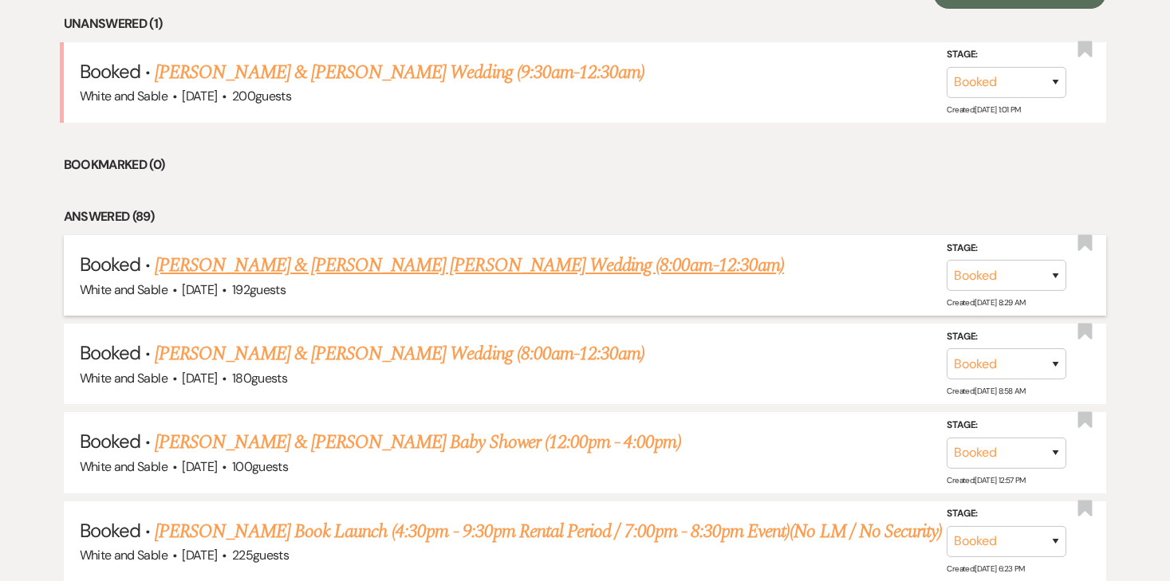
click at [462, 267] on link "[PERSON_NAME] & [PERSON_NAME] [PERSON_NAME] Wedding (8:00am-12:30am)" at bounding box center [469, 265] width 629 height 29
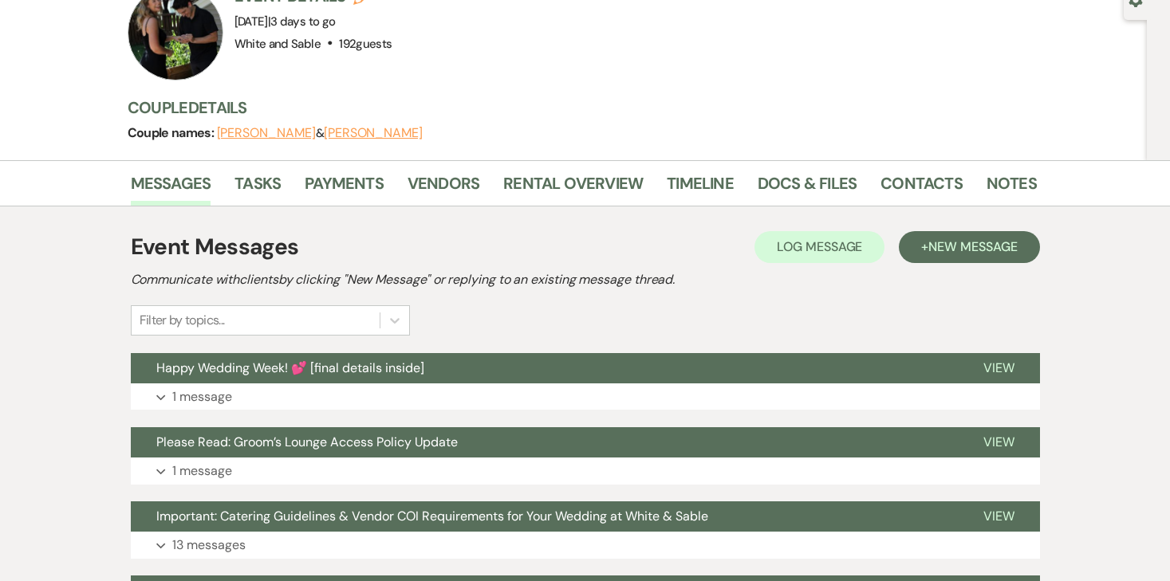
scroll to position [229, 0]
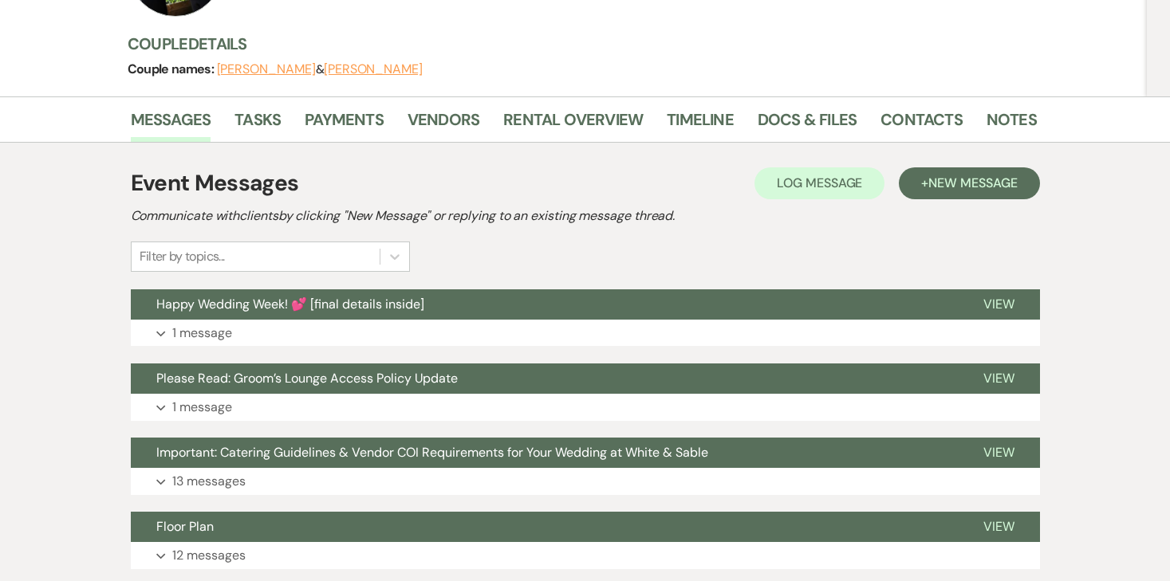
click at [211, 323] on p "1 message" at bounding box center [202, 333] width 60 height 21
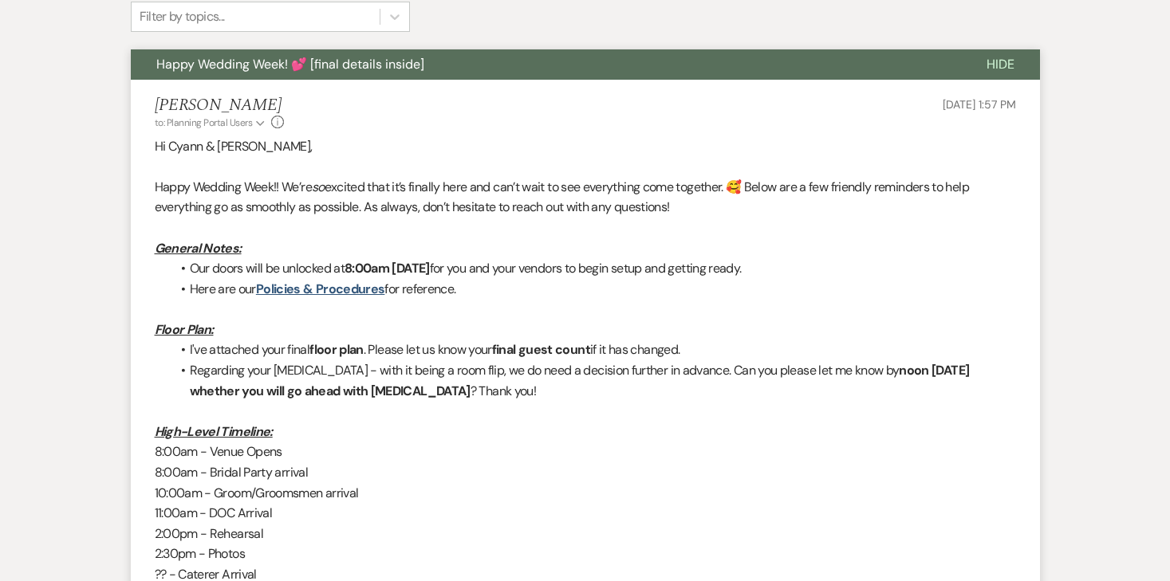
scroll to position [467, 0]
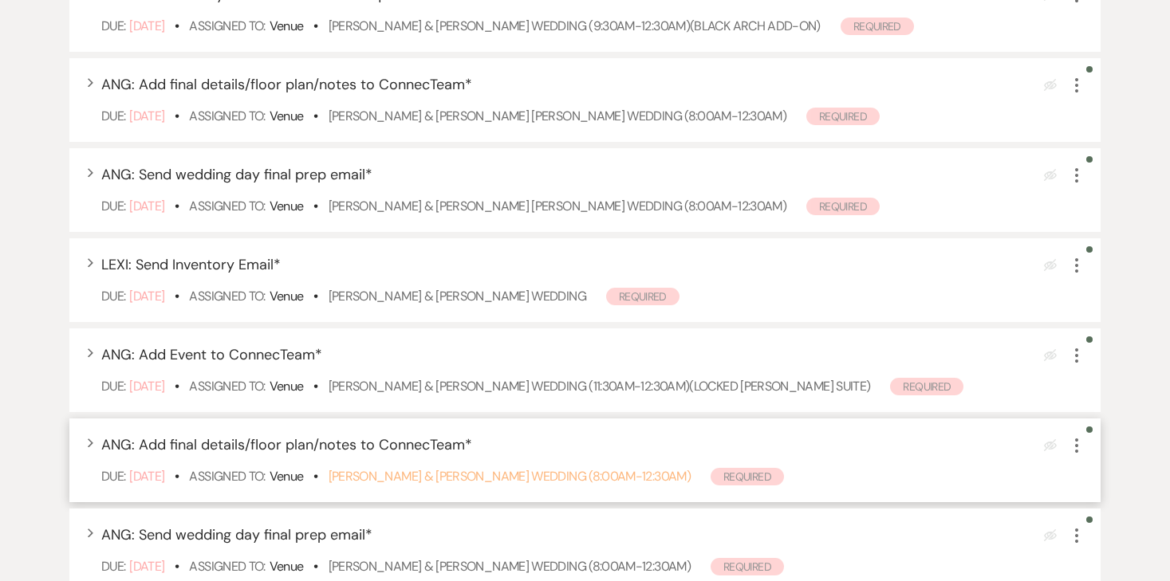
scroll to position [406, 0]
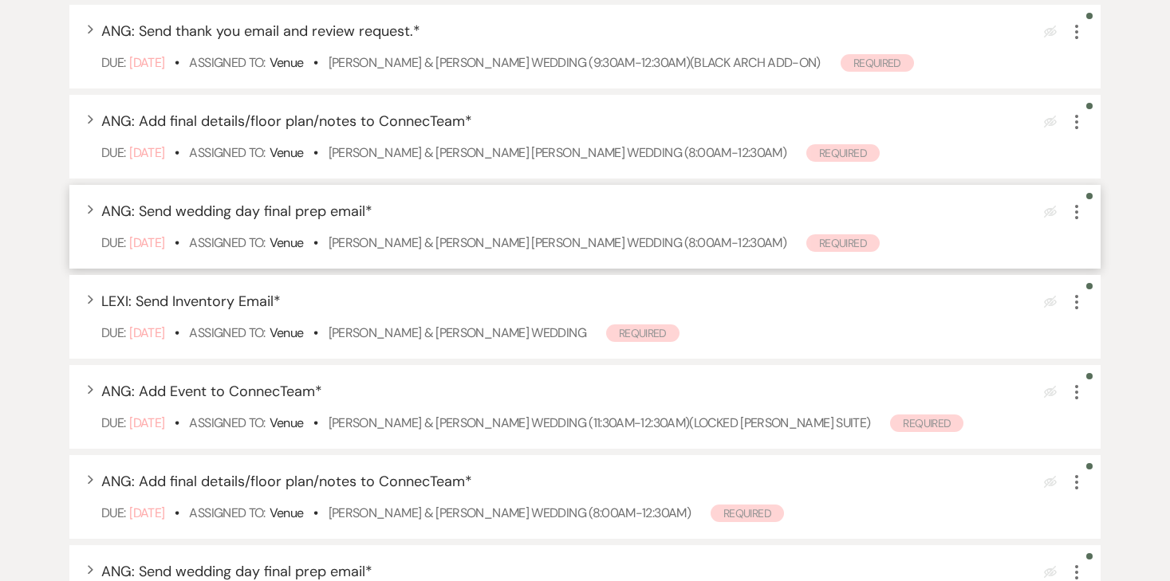
click at [1078, 222] on icon "More" at bounding box center [1076, 212] width 19 height 19
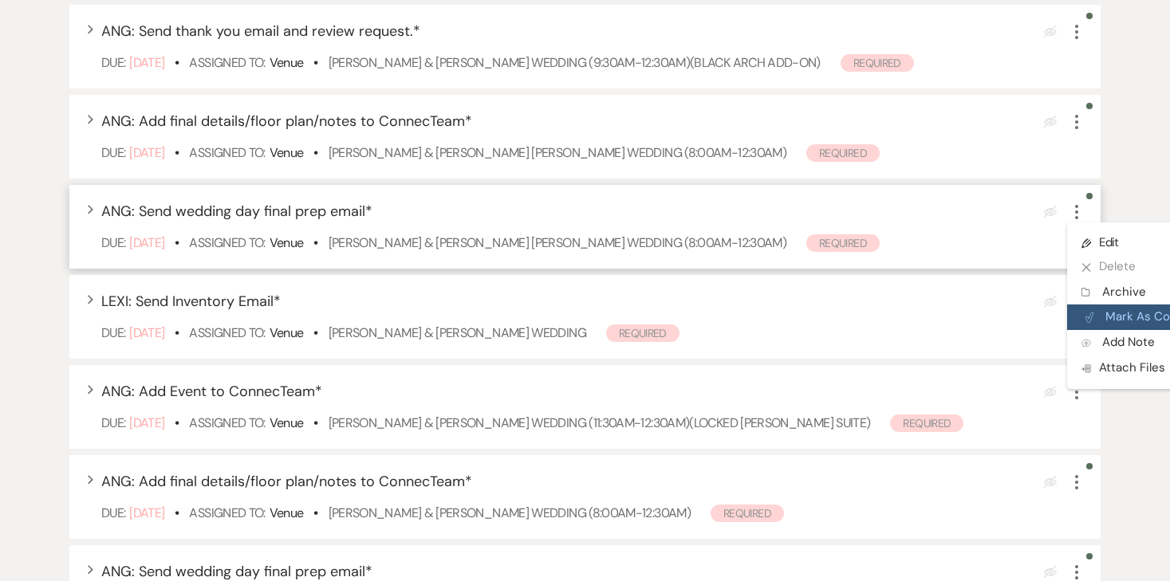
click at [1094, 323] on use "button" at bounding box center [1090, 318] width 8 height 10
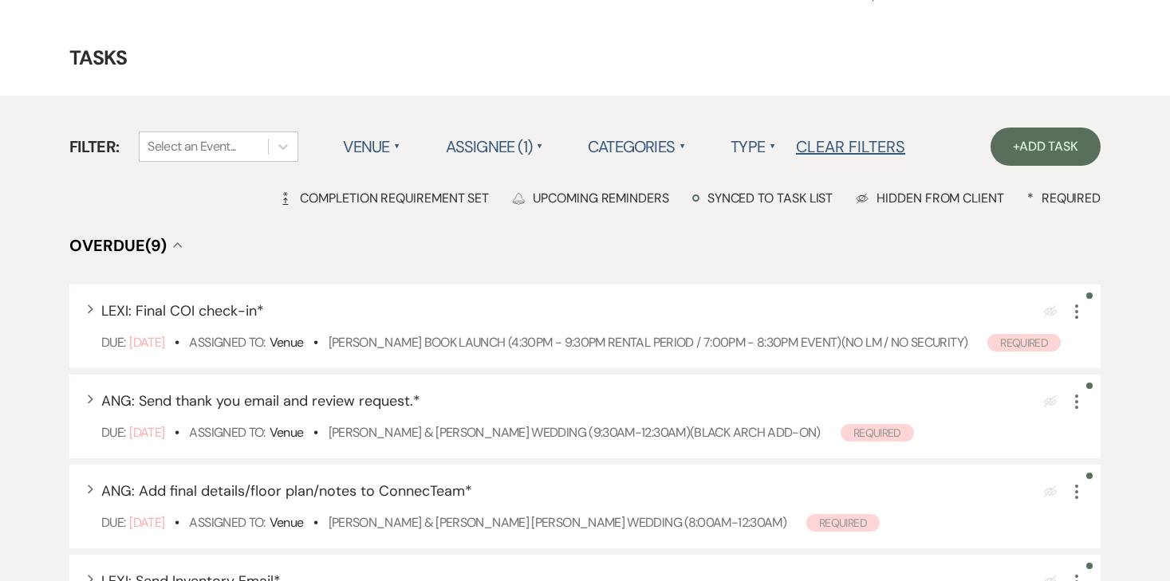
scroll to position [0, 0]
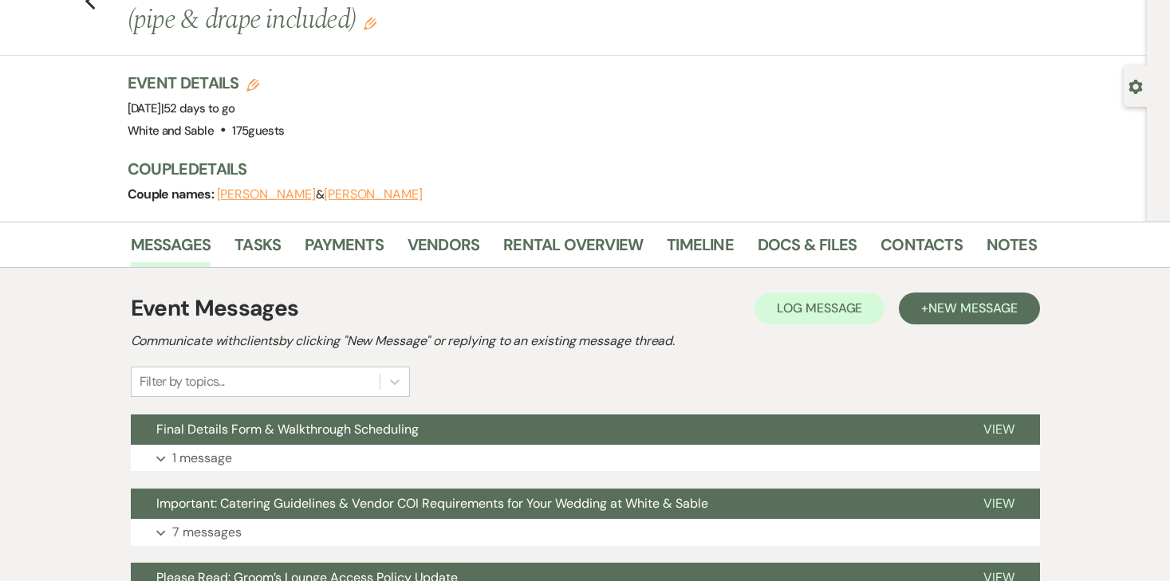
scroll to position [91, 0]
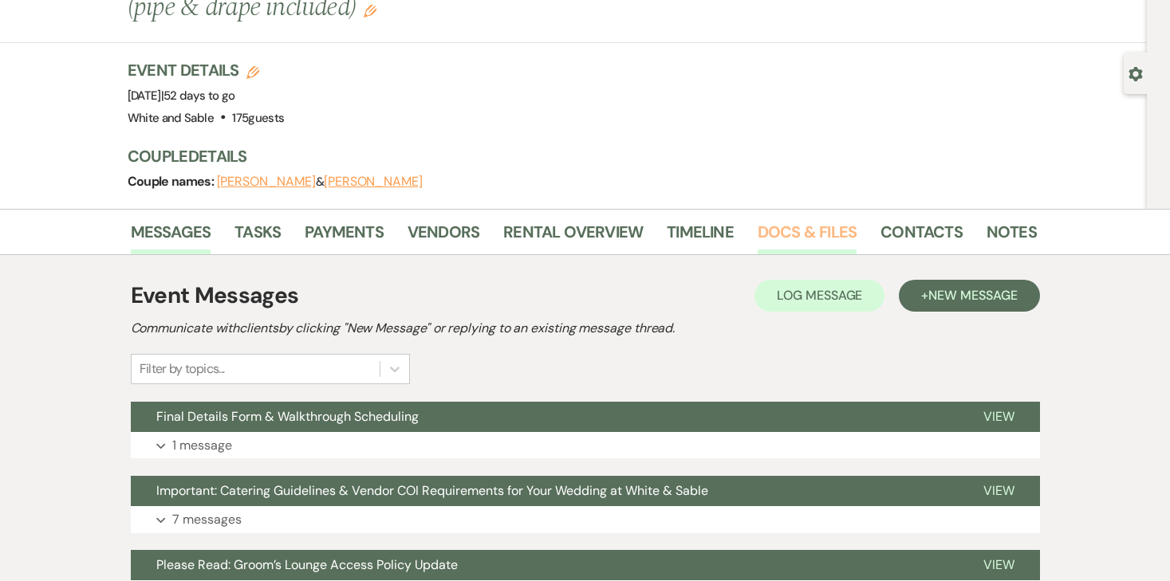
click at [826, 231] on link "Docs & Files" at bounding box center [807, 236] width 99 height 35
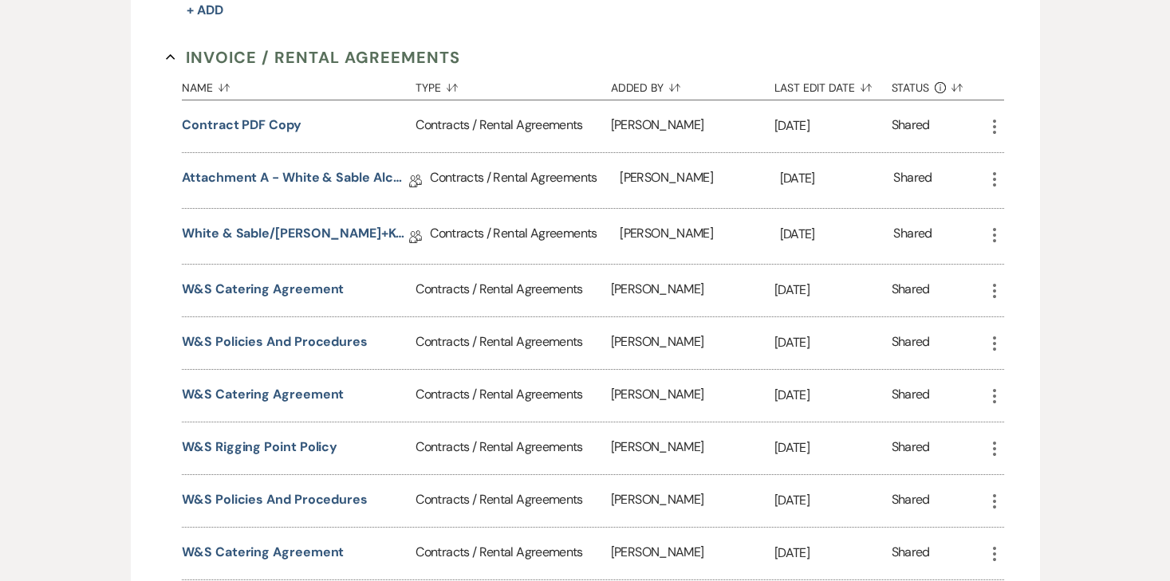
scroll to position [948, 0]
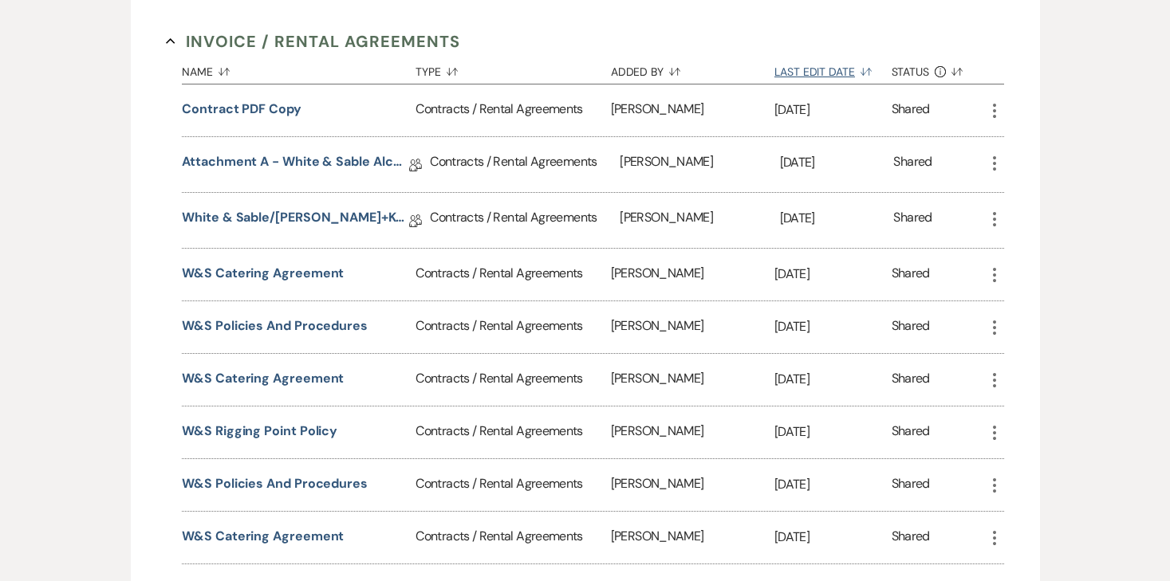
click at [813, 69] on button "Last Edit Date Sort Default" at bounding box center [833, 68] width 117 height 30
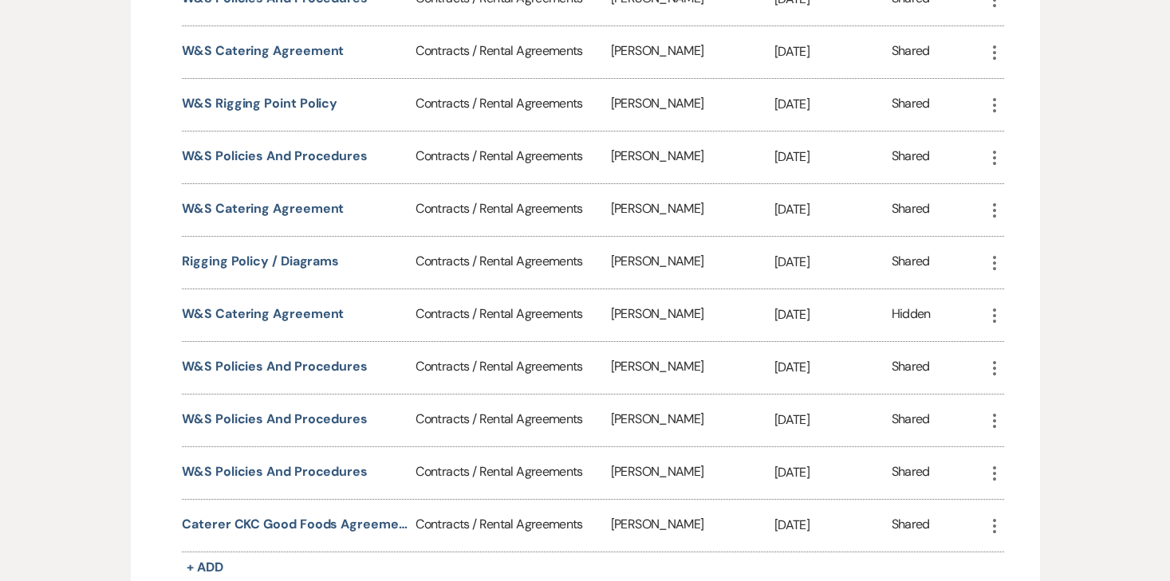
scroll to position [1346, 0]
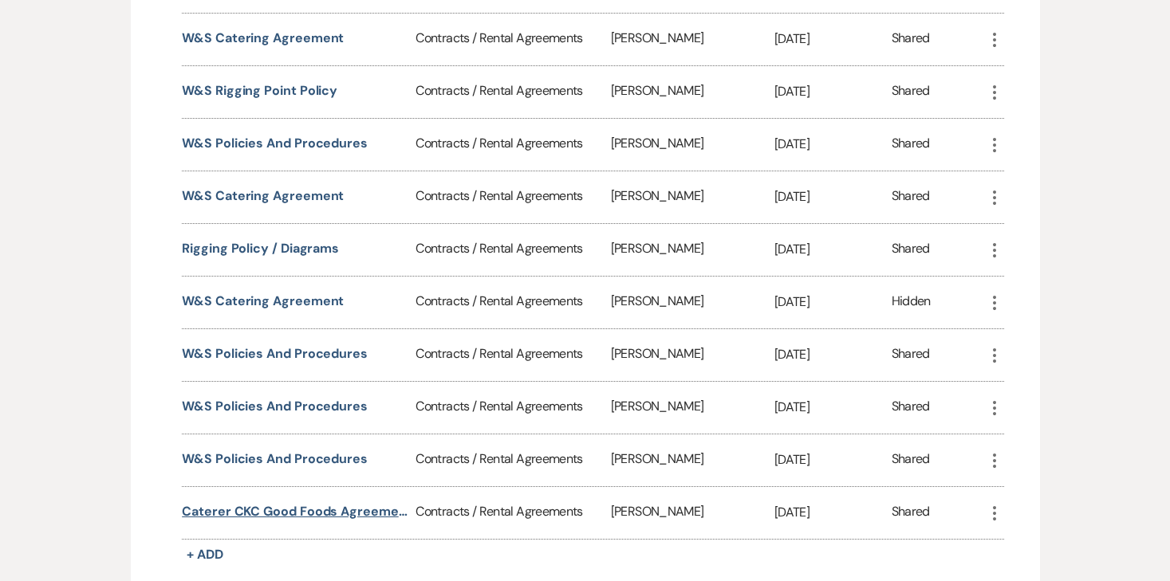
click at [361, 506] on button "Caterer CKC Good Foods Agreement" at bounding box center [295, 512] width 227 height 19
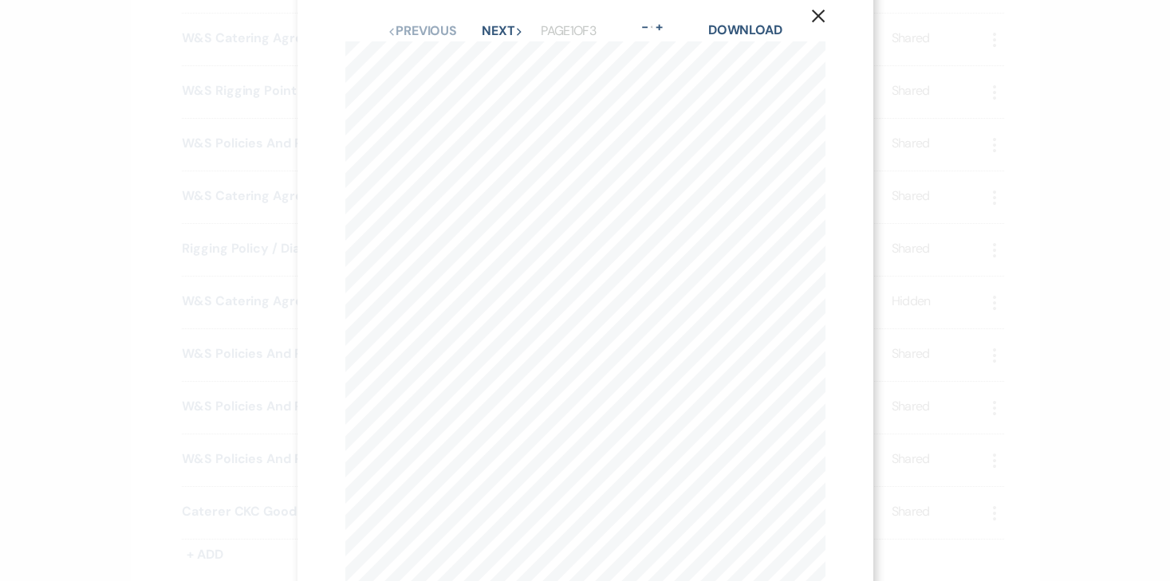
scroll to position [0, 0]
click at [514, 52] on button "Next Next" at bounding box center [502, 58] width 41 height 13
click at [510, 57] on button "Next Next" at bounding box center [501, 58] width 41 height 13
click at [765, 56] on link "Download" at bounding box center [746, 57] width 74 height 17
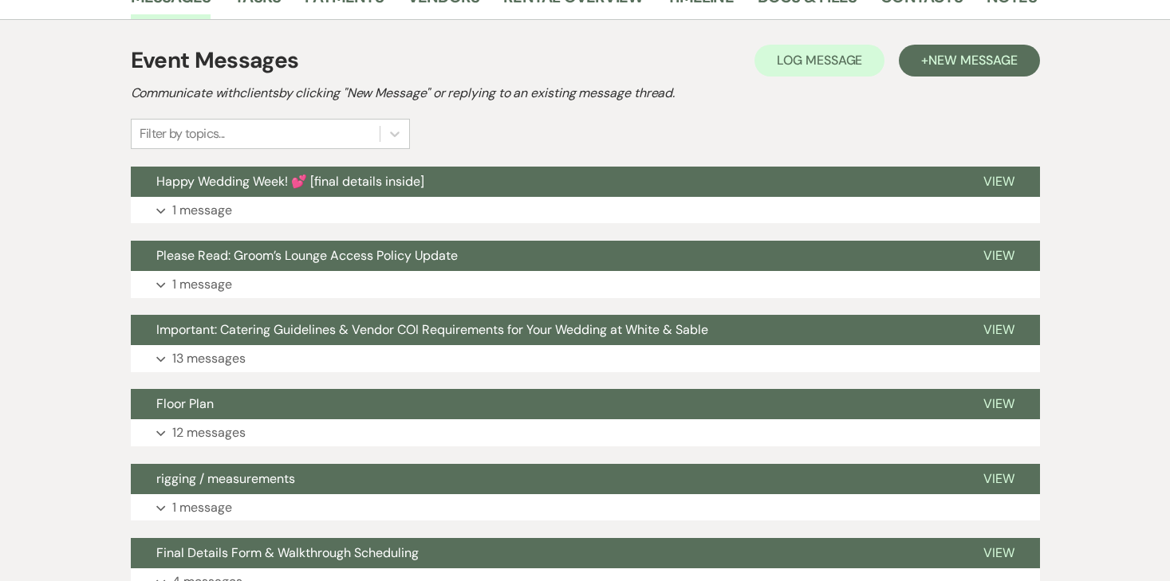
scroll to position [221, 0]
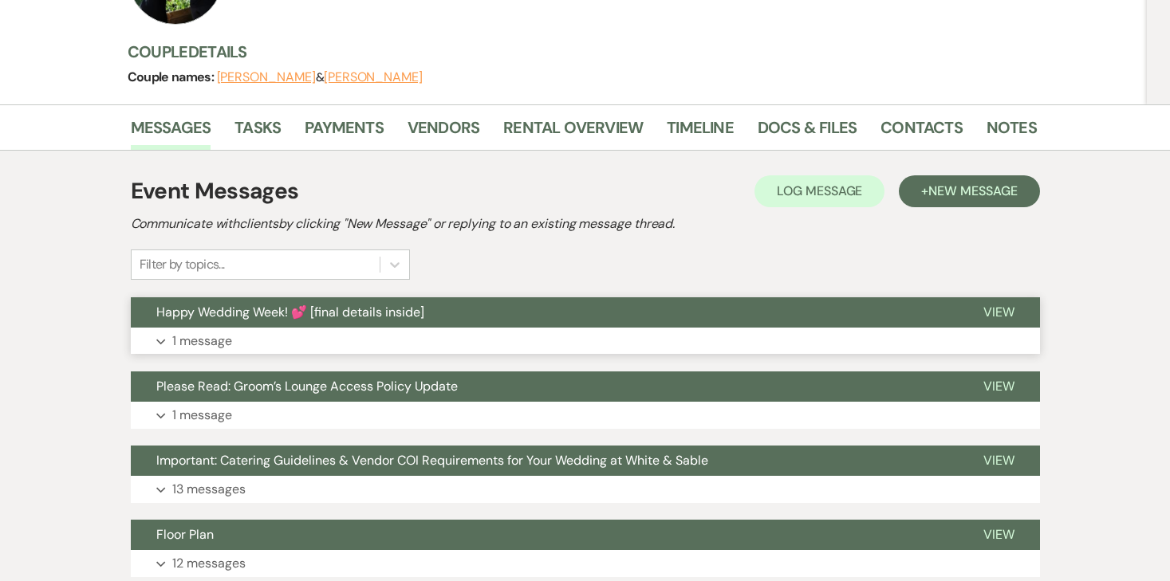
click at [213, 331] on p "1 message" at bounding box center [202, 341] width 60 height 21
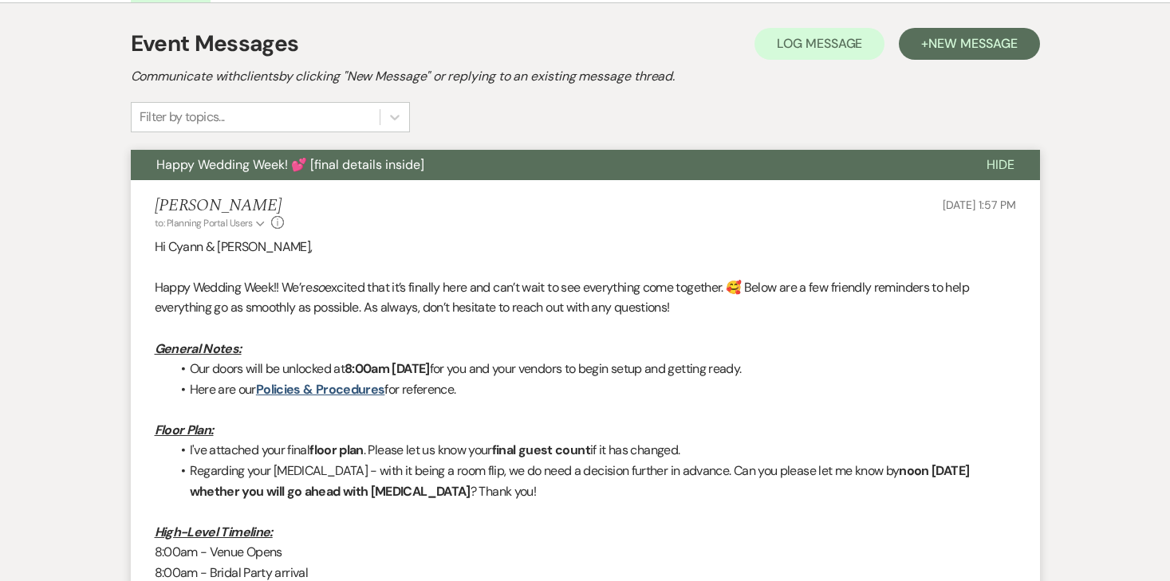
scroll to position [391, 0]
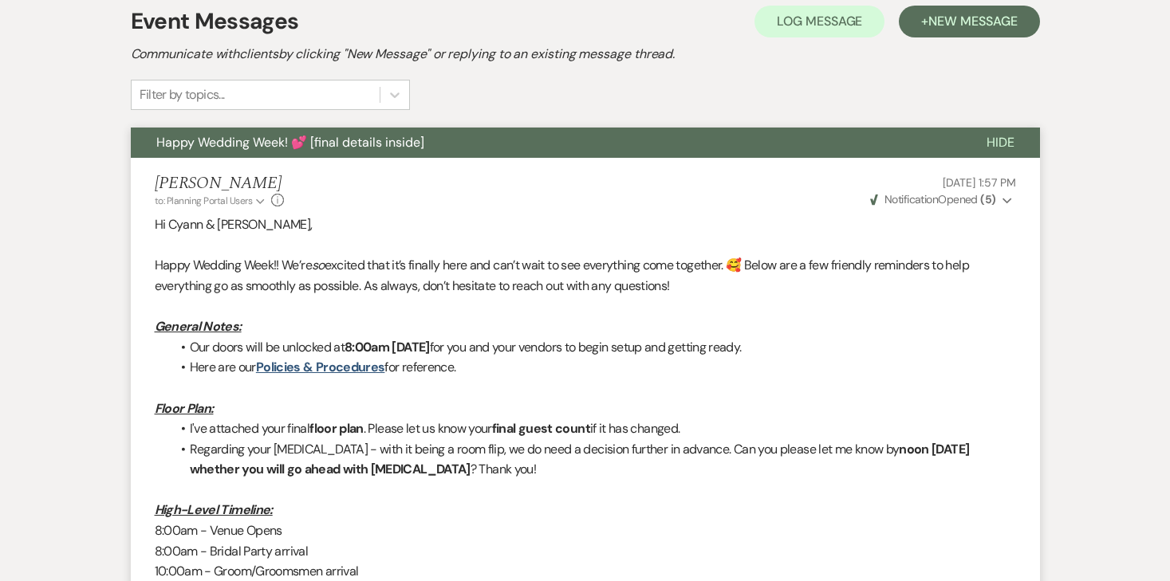
click at [985, 192] on strong "( 5 )" at bounding box center [987, 199] width 15 height 14
click at [769, 174] on div "[PERSON_NAME] to: Planning Portal Users Expand Info [DATE] 1:57 PM Weven Check …" at bounding box center [585, 191] width 861 height 34
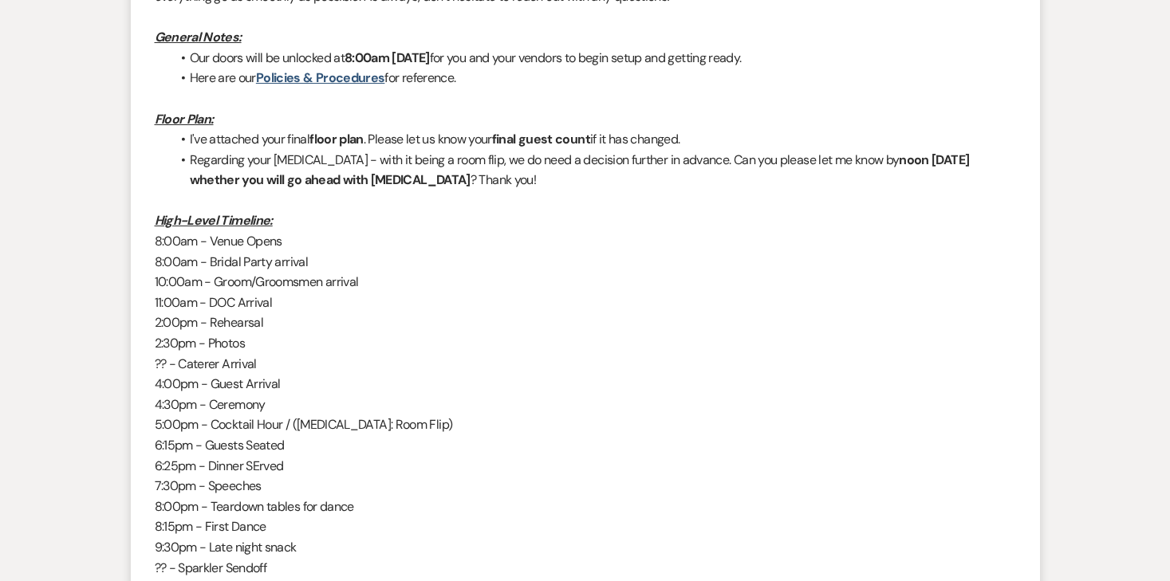
scroll to position [0, 0]
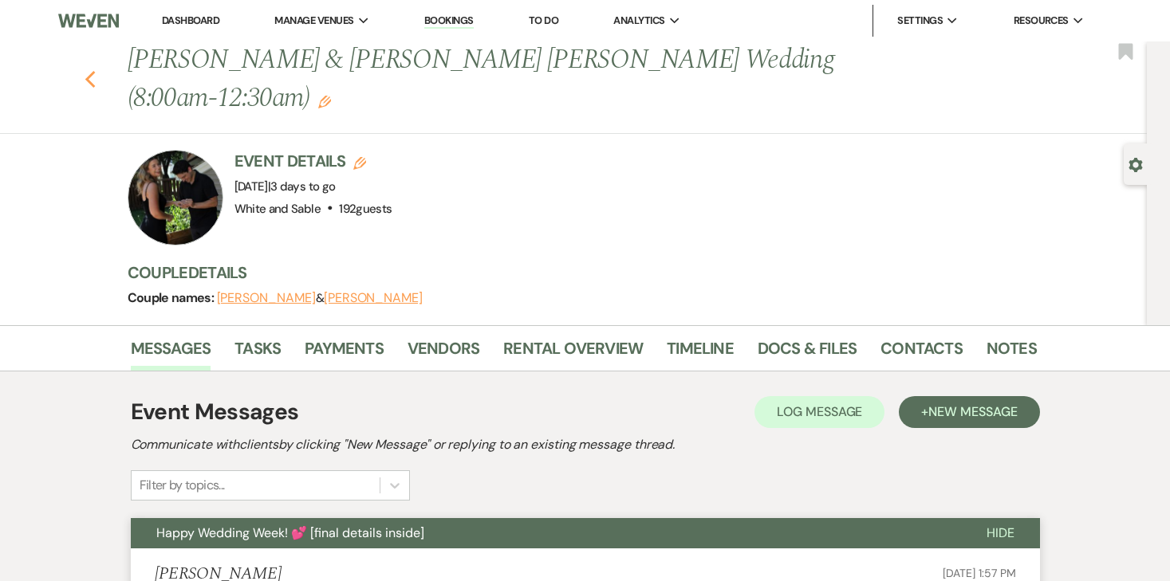
click at [92, 71] on use "button" at bounding box center [90, 80] width 10 height 18
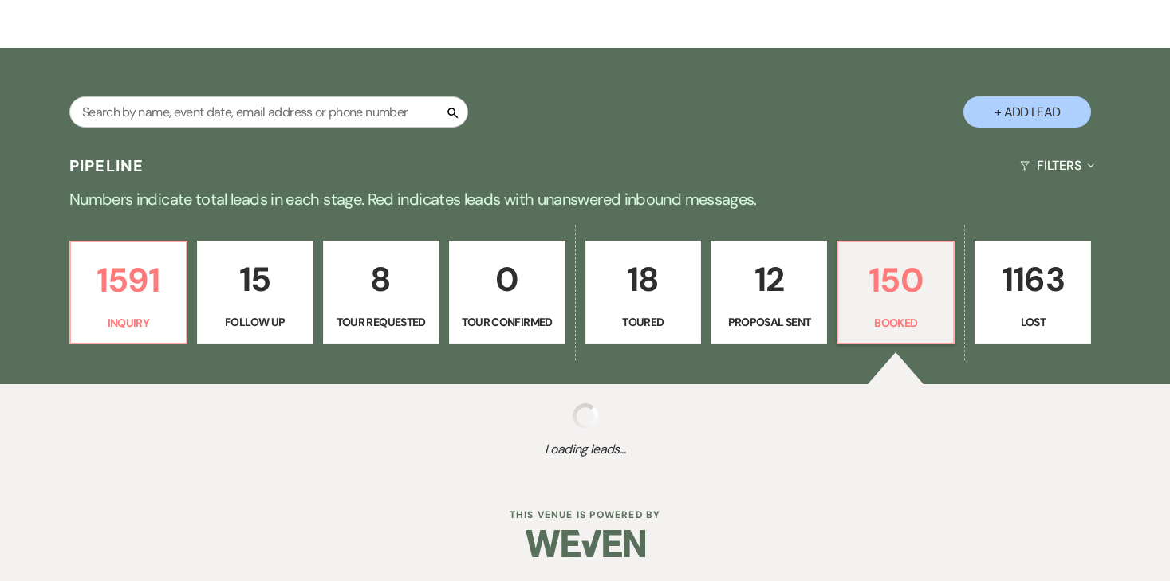
scroll to position [235, 0]
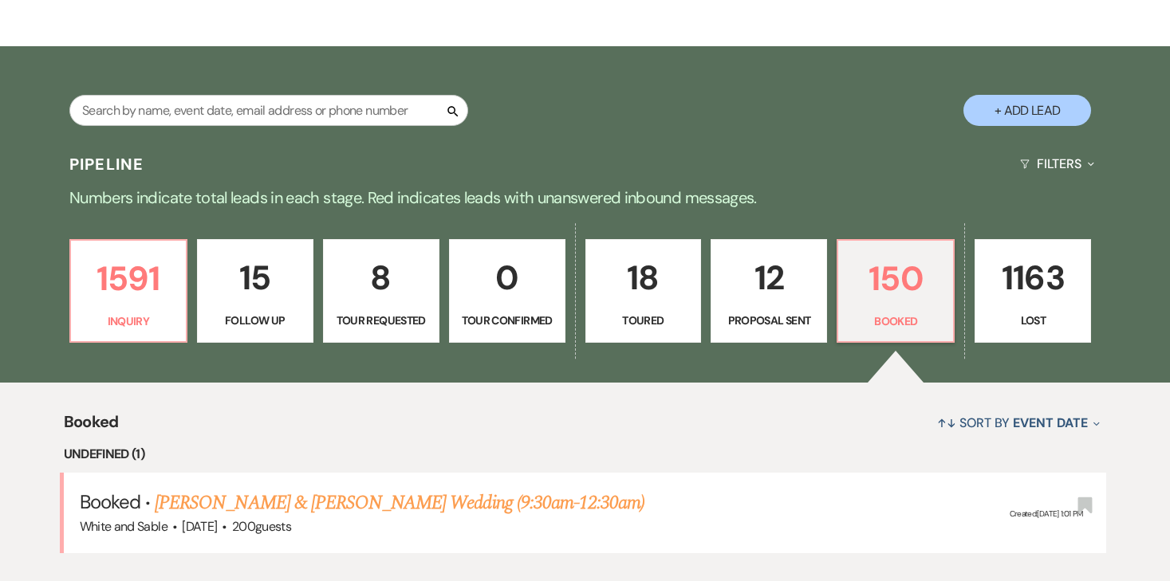
click at [413, 351] on div "1591 Inquiry 15 Follow Up 8 Tour Requested 0 Tour Confirmed 18 Toured 12 Propos…" at bounding box center [585, 301] width 1149 height 163
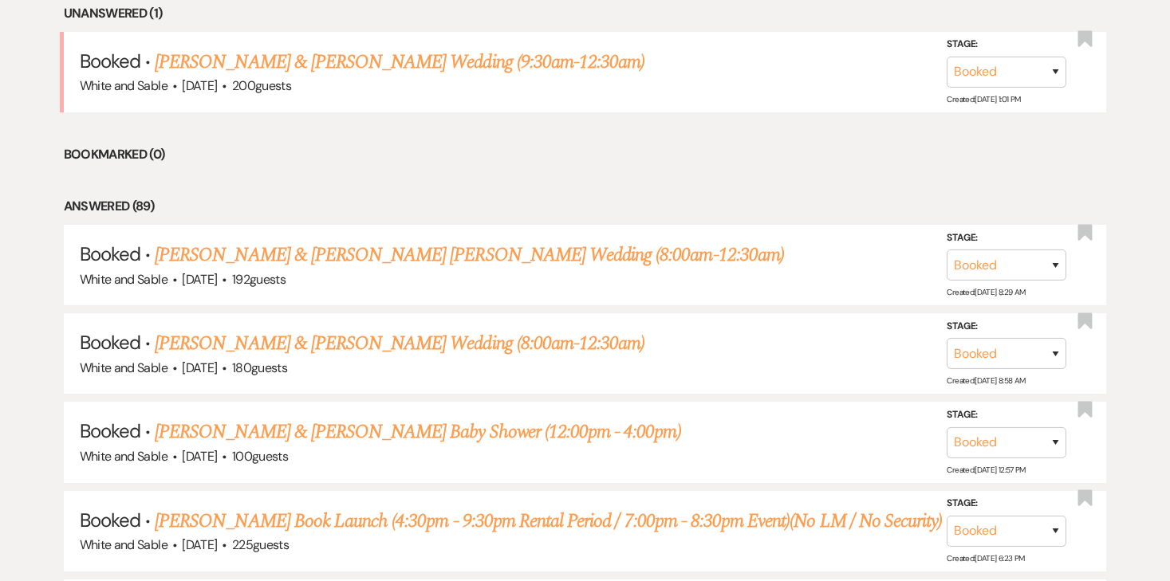
click at [410, 344] on link "[PERSON_NAME] & [PERSON_NAME] Wedding (8:00am-12:30am)" at bounding box center [400, 343] width 490 height 29
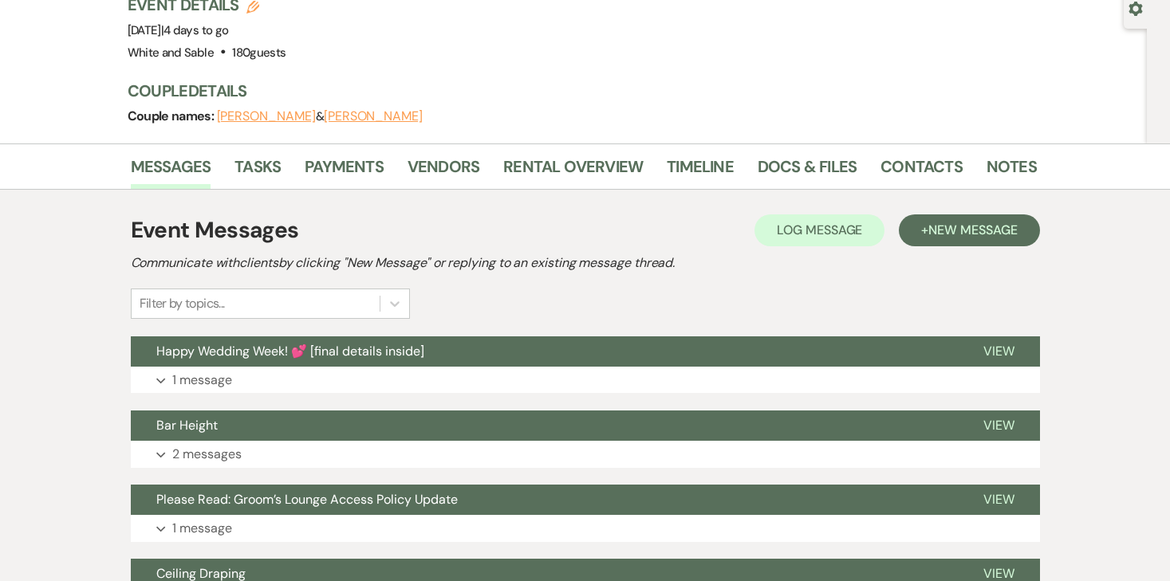
scroll to position [172, 0]
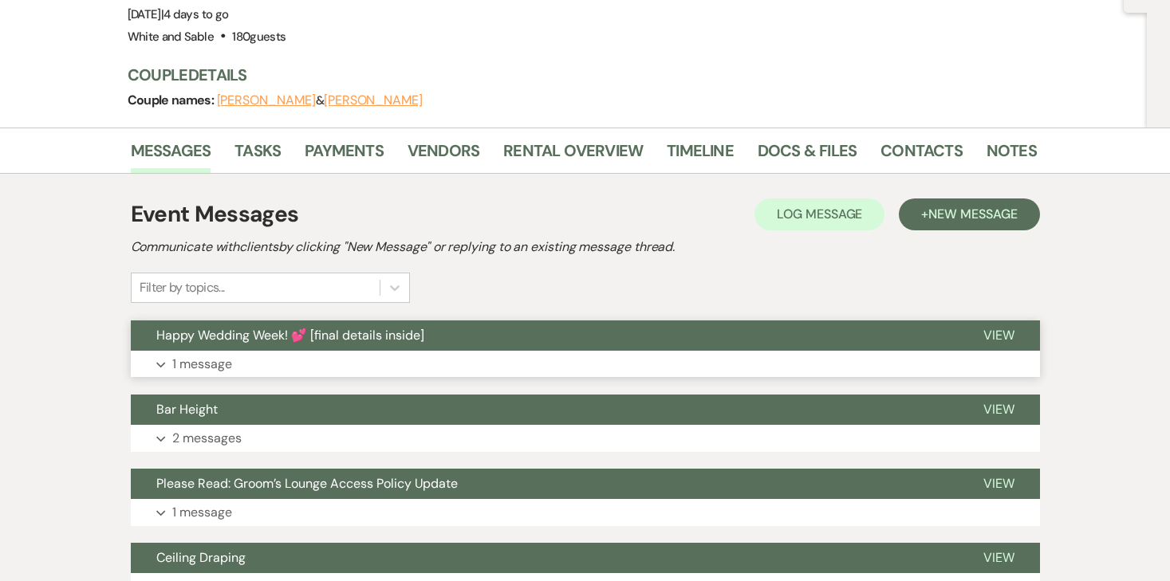
click at [185, 354] on p "1 message" at bounding box center [202, 364] width 60 height 21
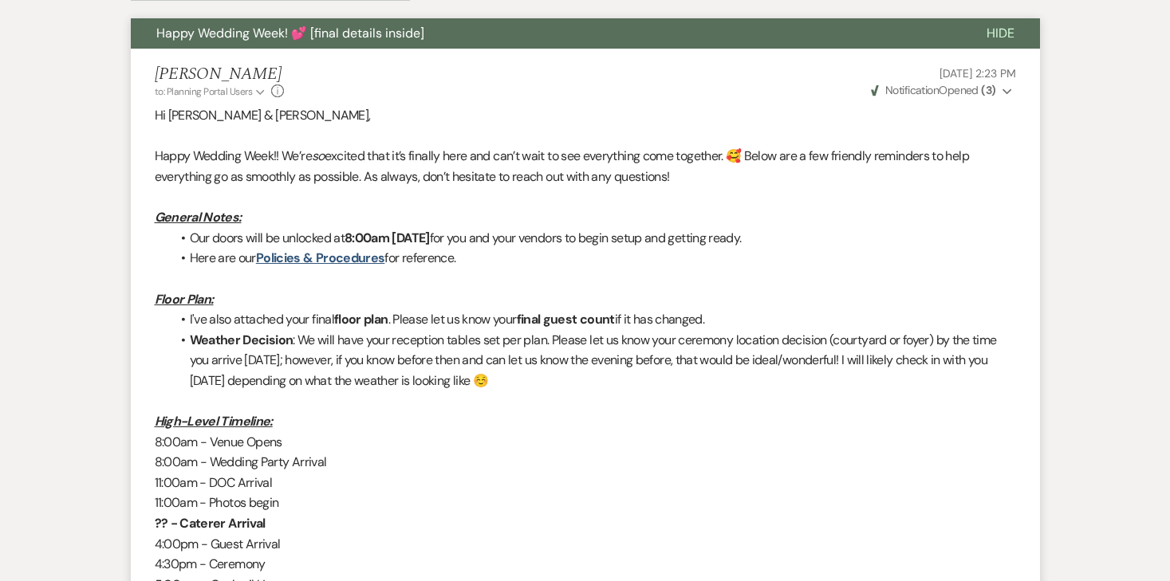
scroll to position [478, 0]
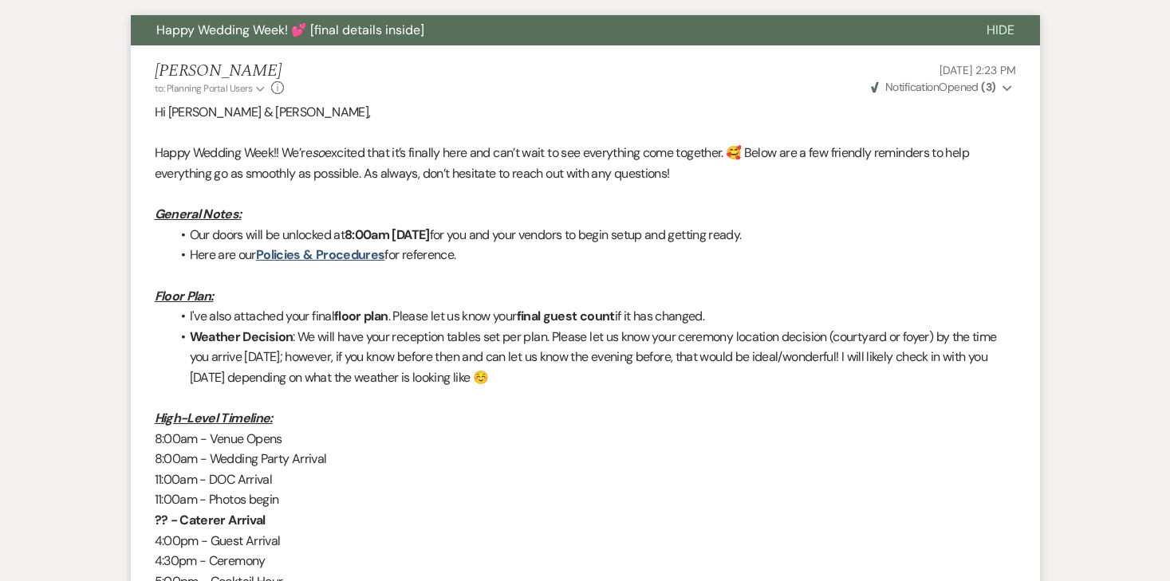
click at [995, 80] on strong "( 3 )" at bounding box center [988, 87] width 14 height 14
click at [777, 123] on p at bounding box center [585, 133] width 861 height 21
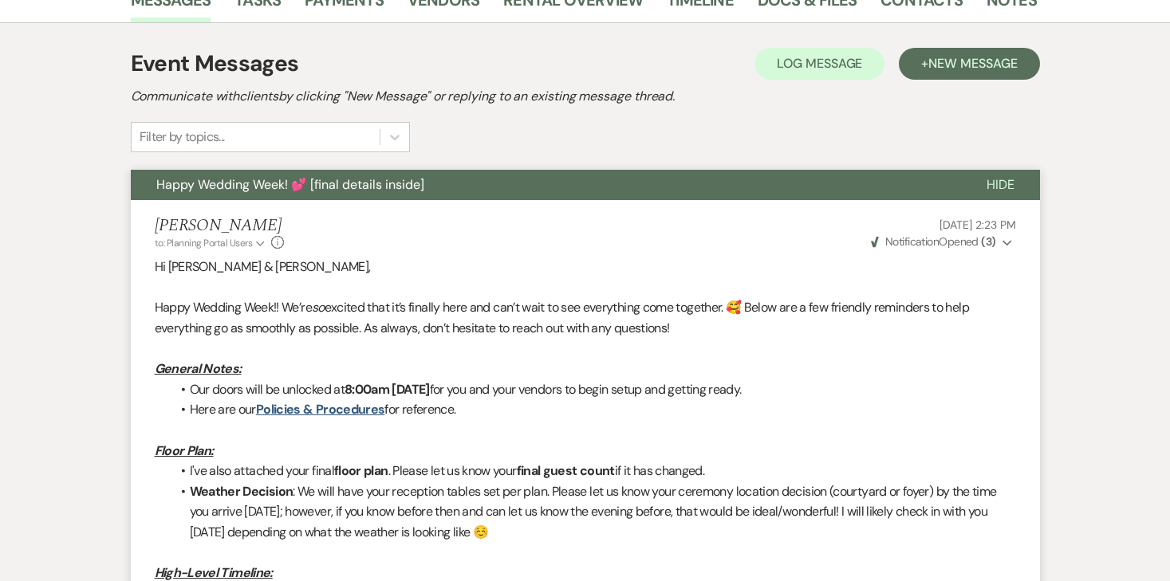
scroll to position [0, 0]
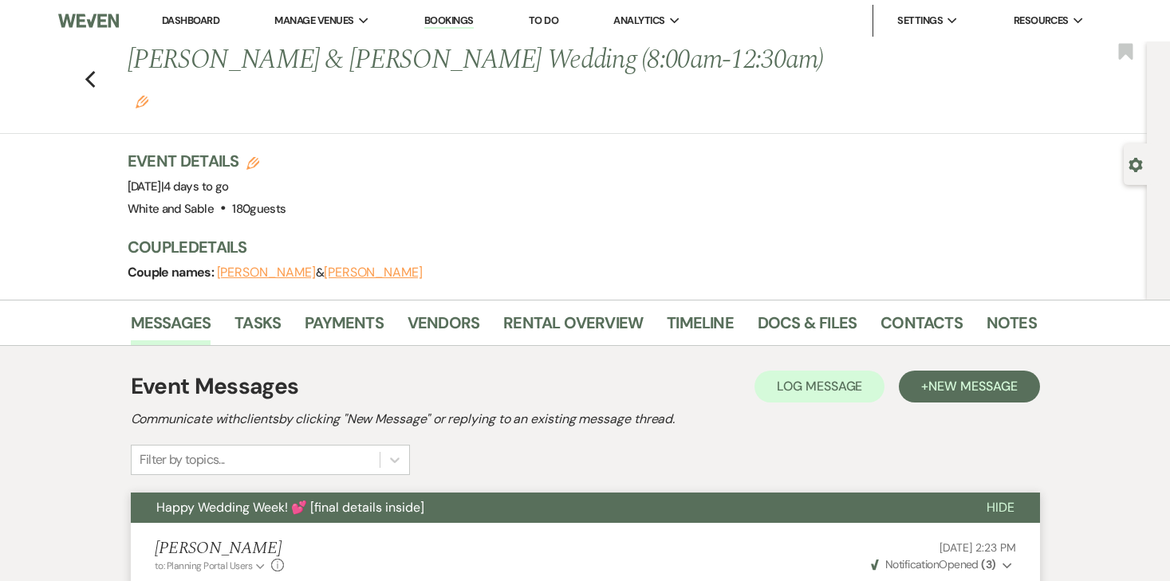
click at [184, 12] on li "Dashboard" at bounding box center [190, 21] width 73 height 32
click at [184, 15] on link "Dashboard" at bounding box center [190, 21] width 57 height 14
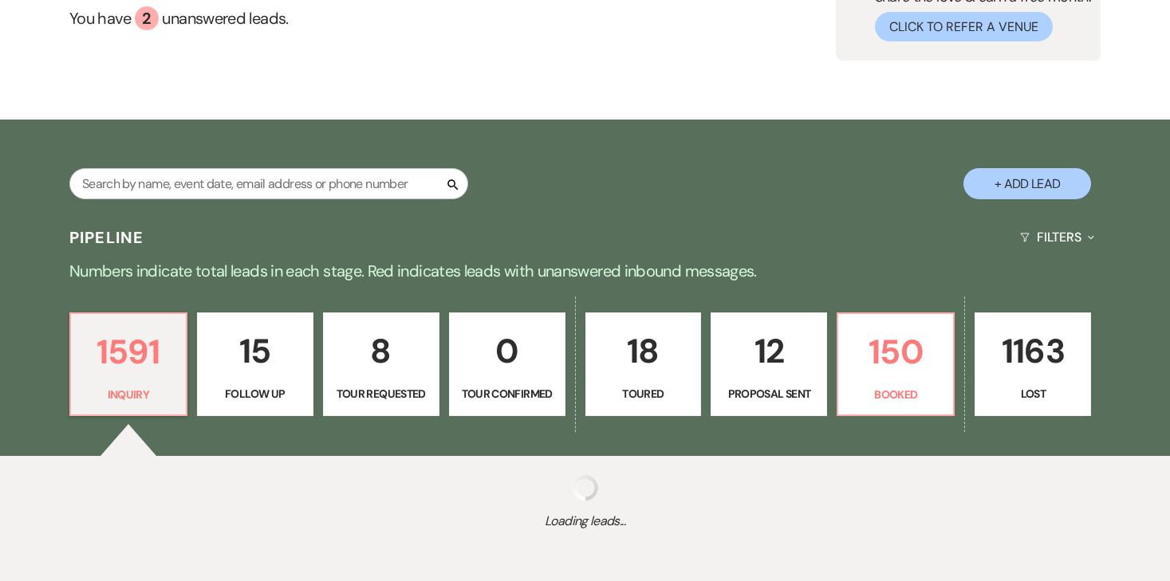
scroll to position [163, 0]
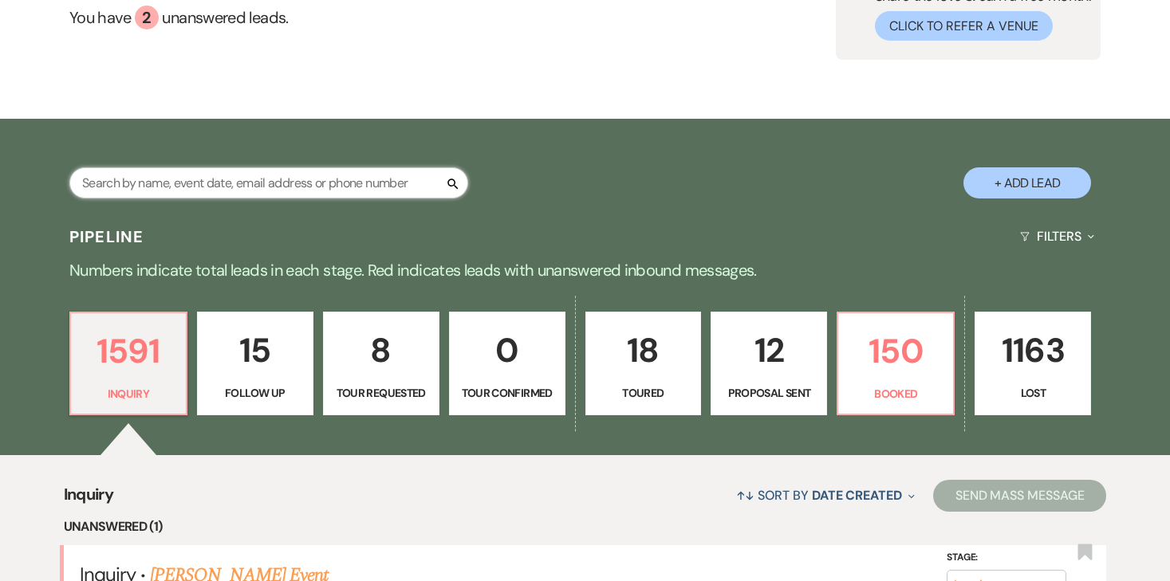
click at [238, 184] on input "text" at bounding box center [268, 183] width 399 height 31
type input "bill"
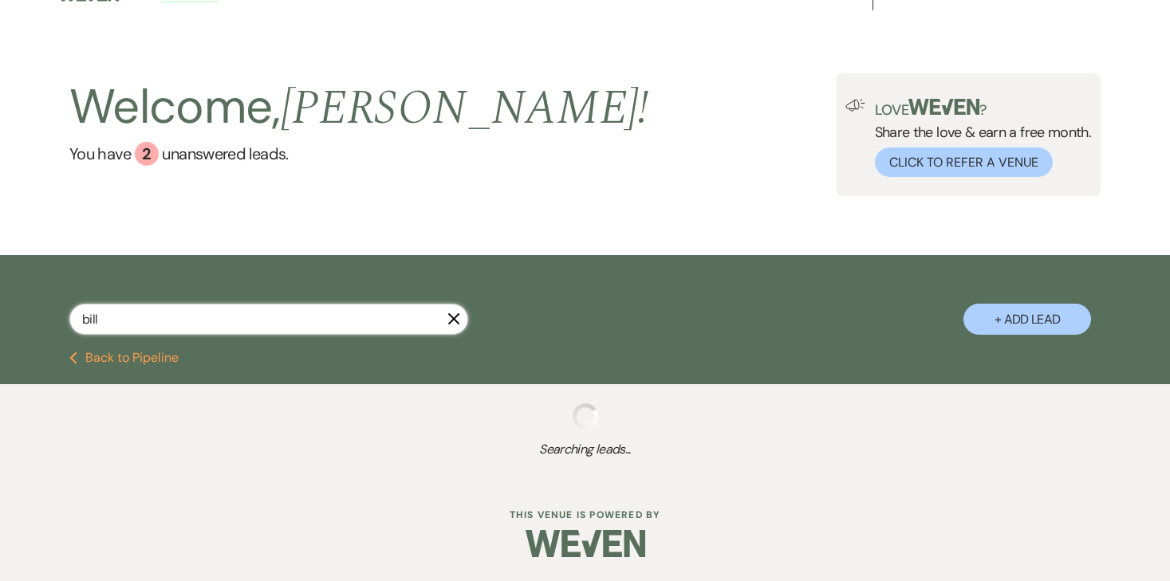
select select "8"
select select "11"
select select "8"
select select "5"
select select "8"
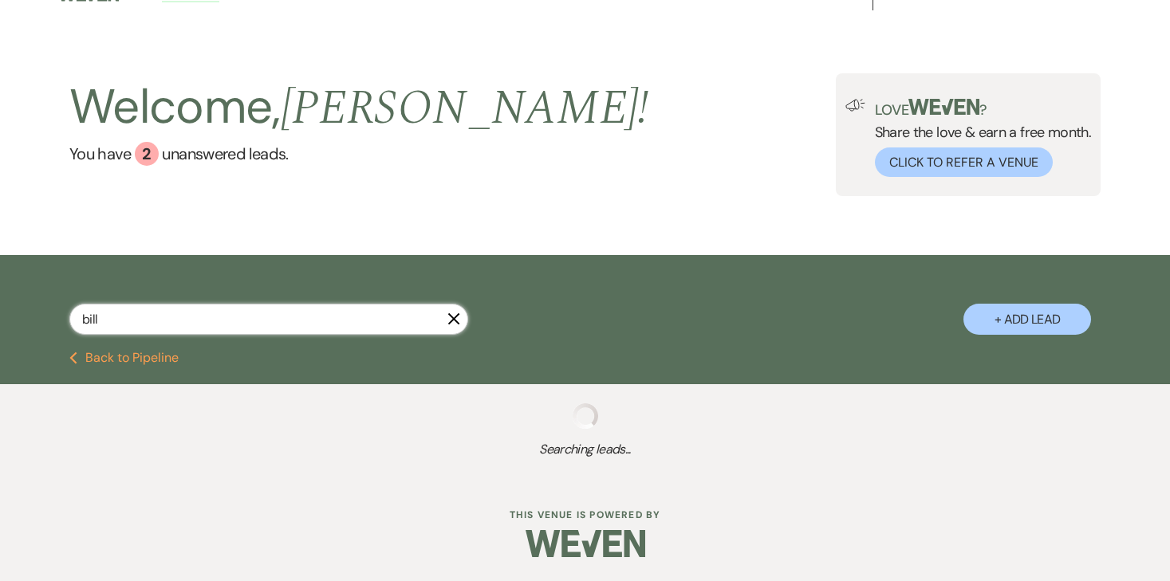
select select "2"
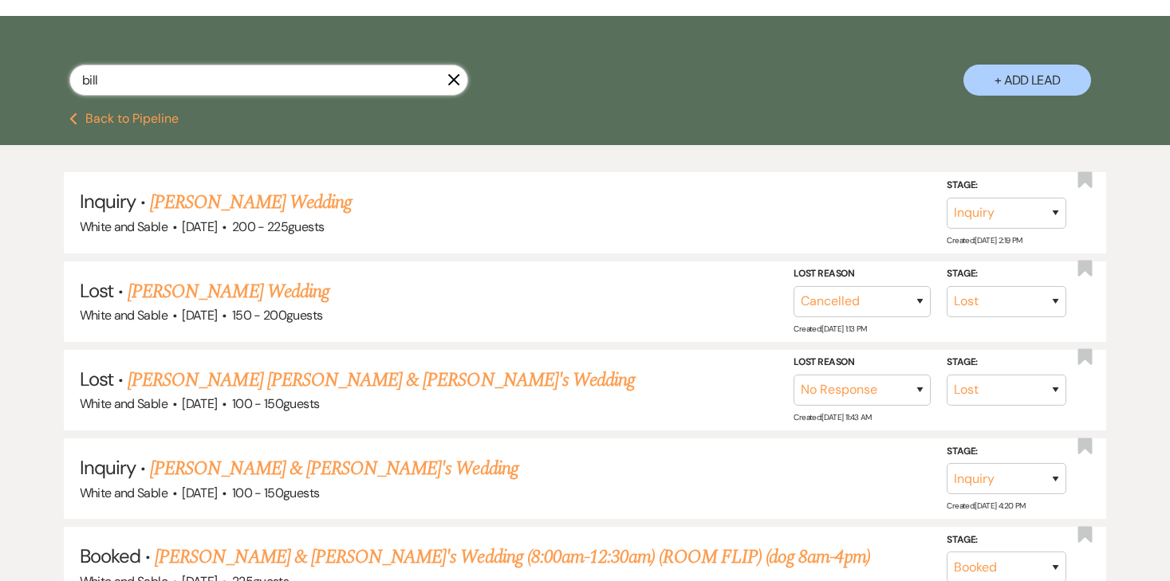
scroll to position [280, 0]
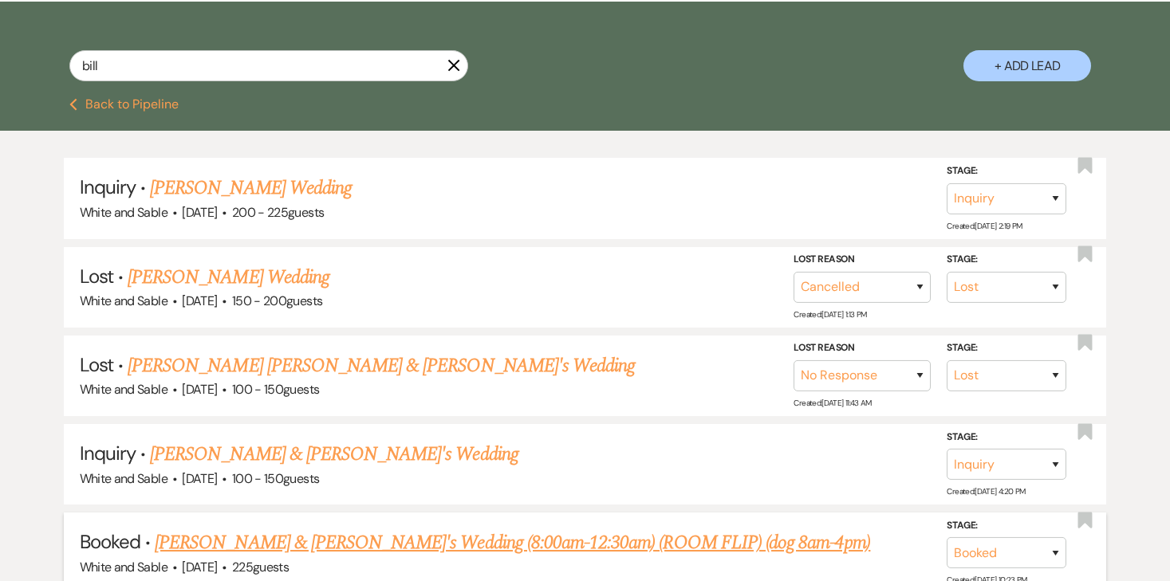
click at [328, 541] on link "[PERSON_NAME] & [PERSON_NAME]'s Wedding (8:00am-12:30am) (ROOM FLIP) (dog 8am-4…" at bounding box center [512, 543] width 715 height 29
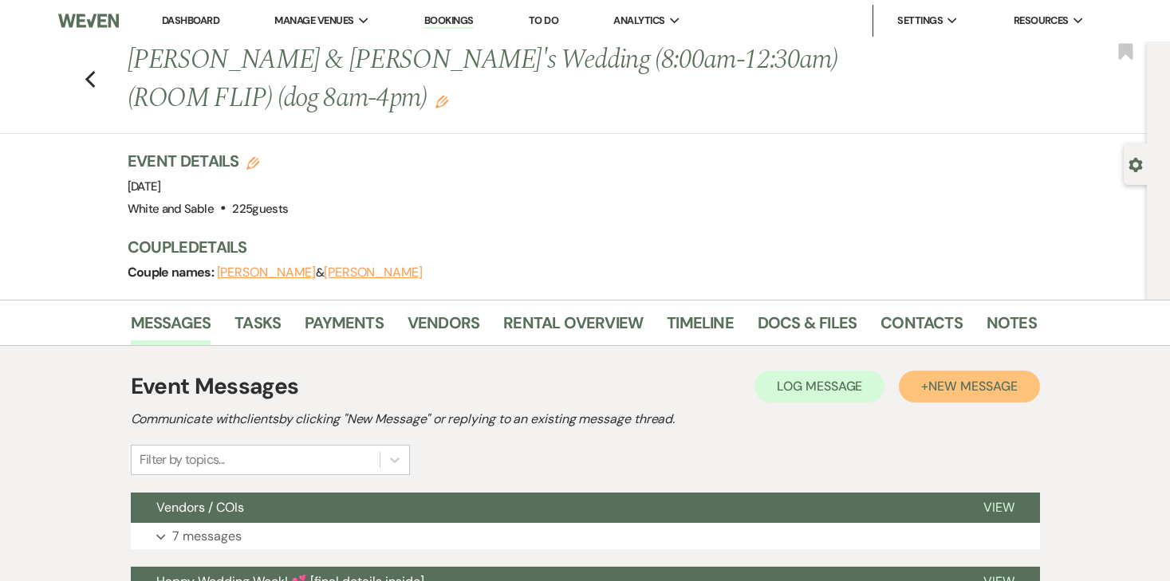
click at [964, 396] on button "+ New Message" at bounding box center [969, 387] width 140 height 32
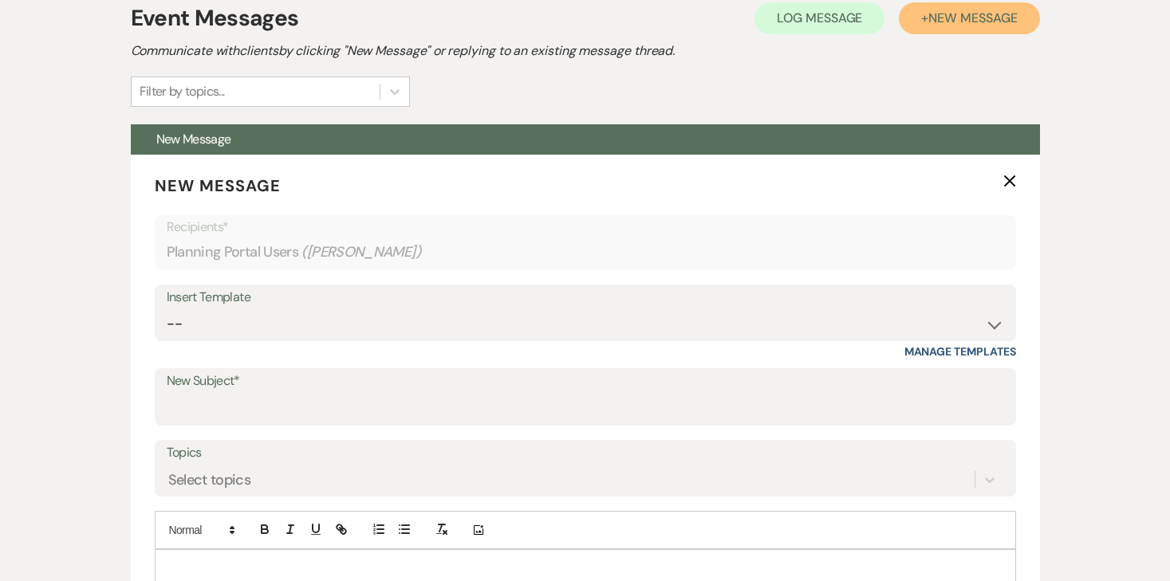
scroll to position [413, 0]
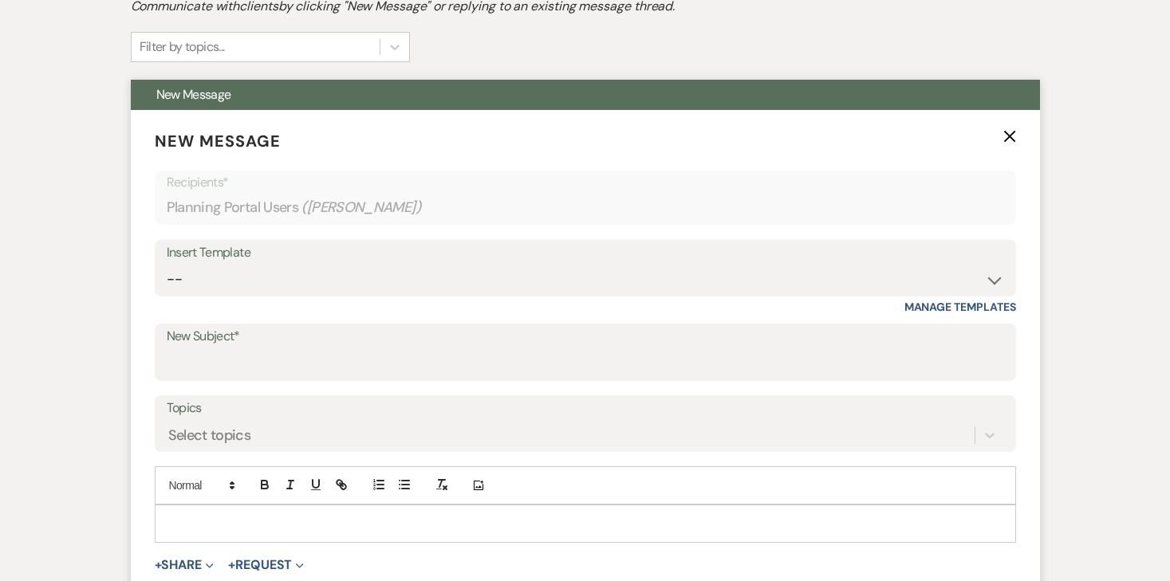
click at [439, 519] on p at bounding box center [586, 524] width 836 height 18
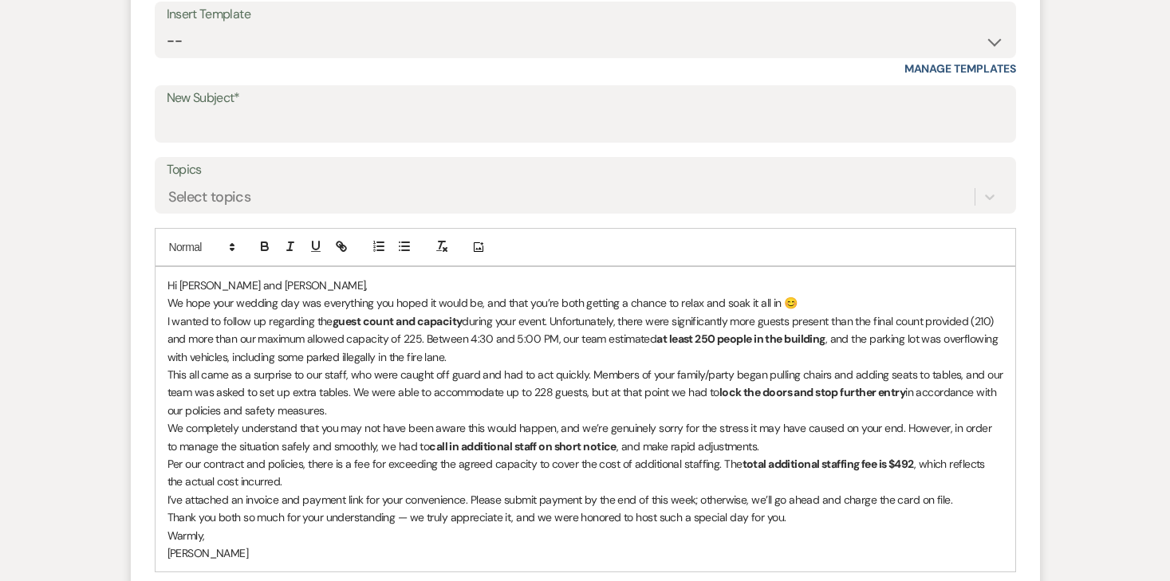
scroll to position [683, 0]
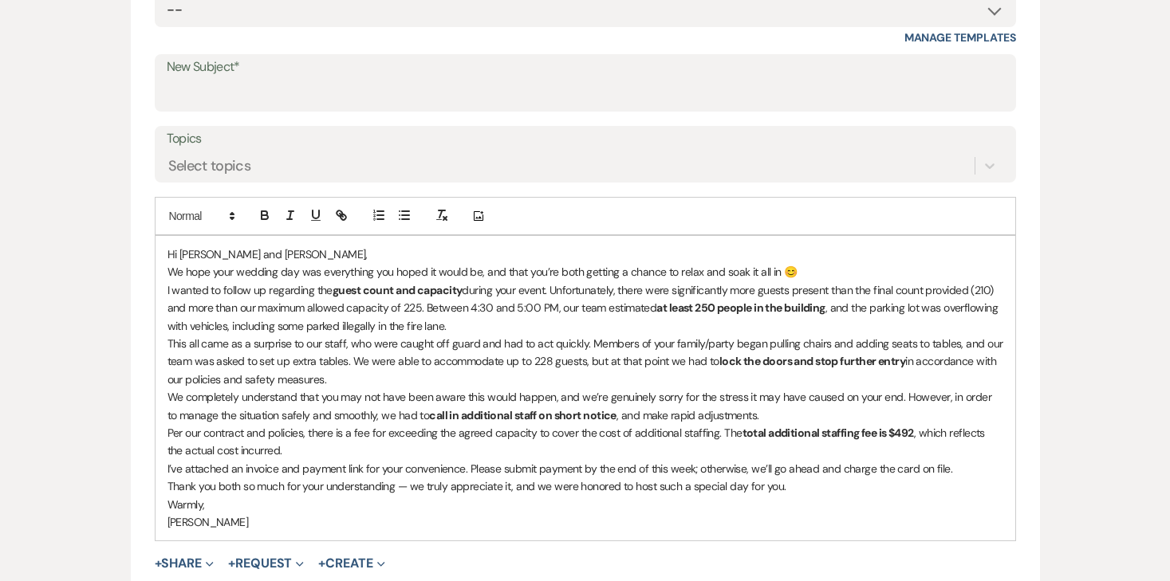
click at [281, 256] on p "Hi [PERSON_NAME] and [PERSON_NAME]," at bounding box center [586, 255] width 836 height 18
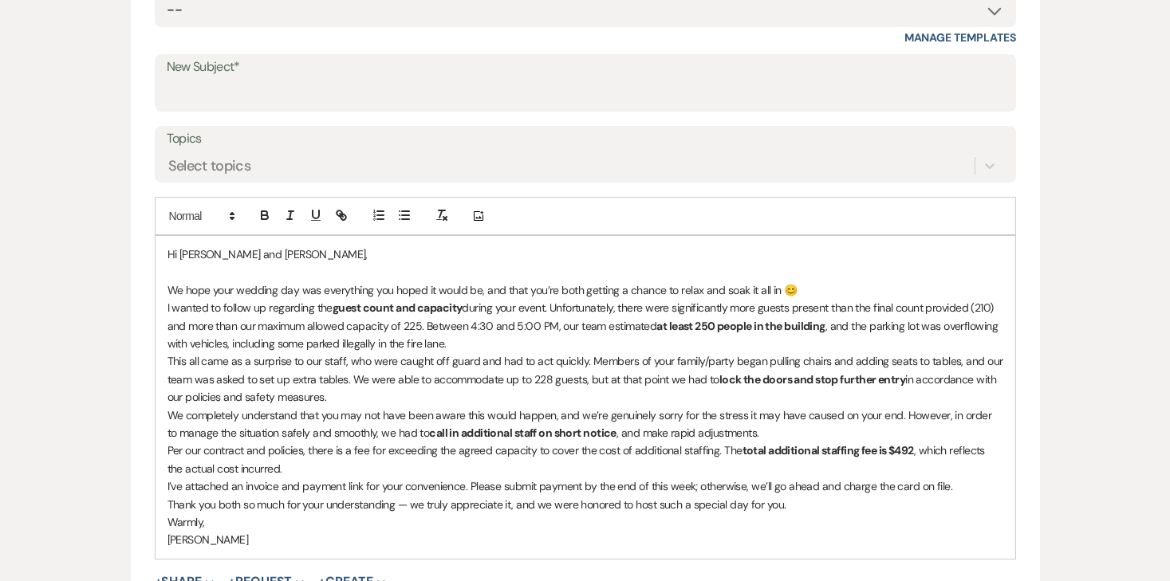
click at [826, 287] on p "We hope your wedding day was everything you hoped it would be, and that you’re …" at bounding box center [586, 291] width 836 height 18
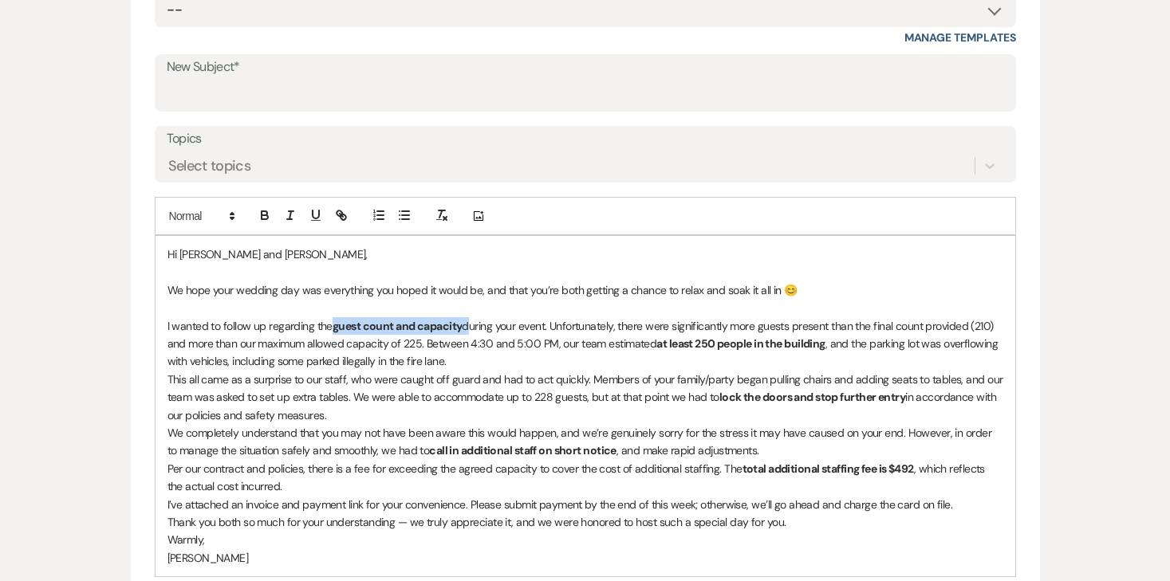
drag, startPoint x: 465, startPoint y: 325, endPoint x: 333, endPoint y: 325, distance: 131.6
click at [333, 325] on p "I wanted to follow up regarding the guest count and capacity during your event.…" at bounding box center [586, 343] width 836 height 53
click at [266, 223] on button "button" at bounding box center [265, 215] width 22 height 19
drag, startPoint x: 653, startPoint y: 345, endPoint x: 831, endPoint y: 345, distance: 177.9
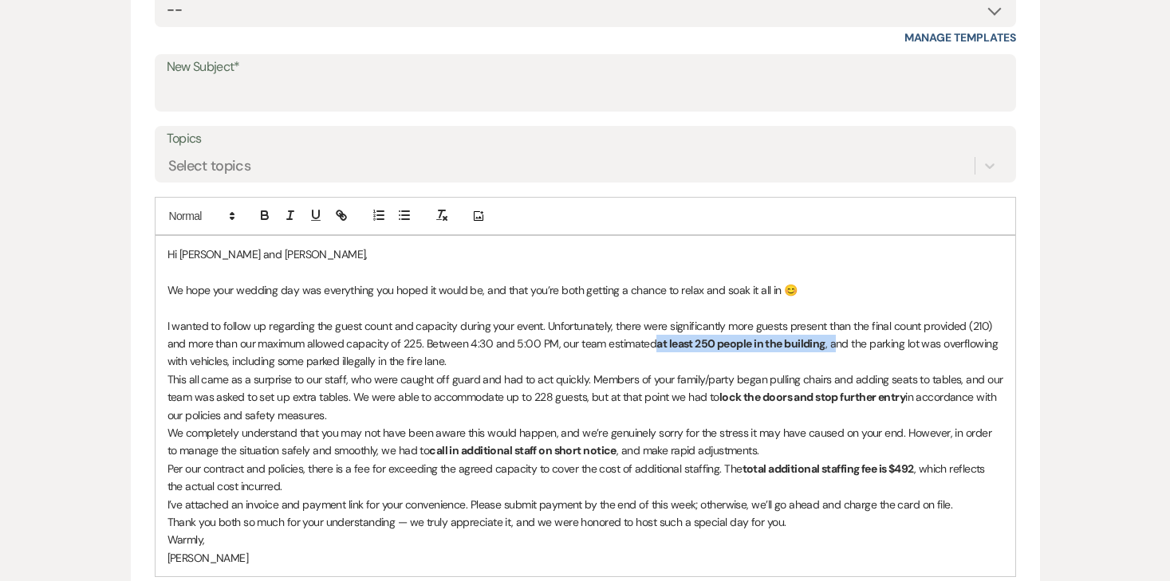
click at [831, 345] on p "I wanted to follow up regarding the guest count and capacity during your event.…" at bounding box center [586, 343] width 836 height 53
click at [262, 215] on icon "button" at bounding box center [265, 213] width 6 height 4
click at [260, 214] on icon "button" at bounding box center [265, 215] width 14 height 14
click at [337, 359] on p "I wanted to follow up regarding the guest count and capacity during your event.…" at bounding box center [586, 343] width 836 height 53
click at [476, 351] on p "I wanted to follow up regarding the guest count and capacity during your event.…" at bounding box center [586, 343] width 836 height 53
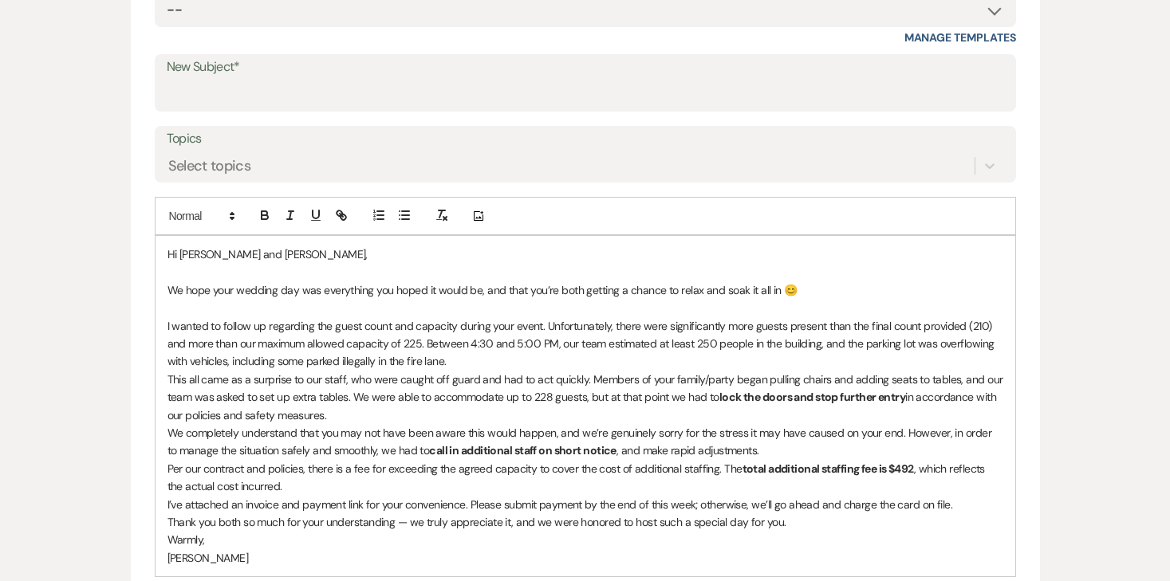
click at [469, 363] on p "I wanted to follow up regarding the guest count and capacity during your event.…" at bounding box center [586, 343] width 836 height 53
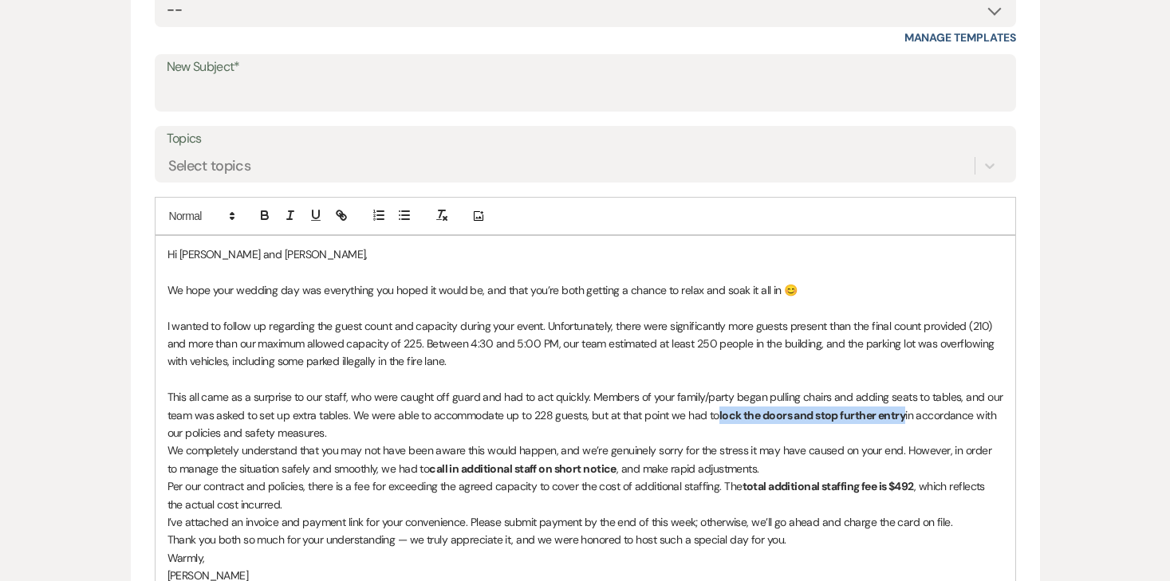
drag, startPoint x: 714, startPoint y: 416, endPoint x: 903, endPoint y: 412, distance: 189.1
click at [903, 412] on p "This all came as a surprise to our staff, who were caught off guard and had to …" at bounding box center [586, 414] width 836 height 53
click at [267, 214] on icon "button" at bounding box center [265, 213] width 6 height 4
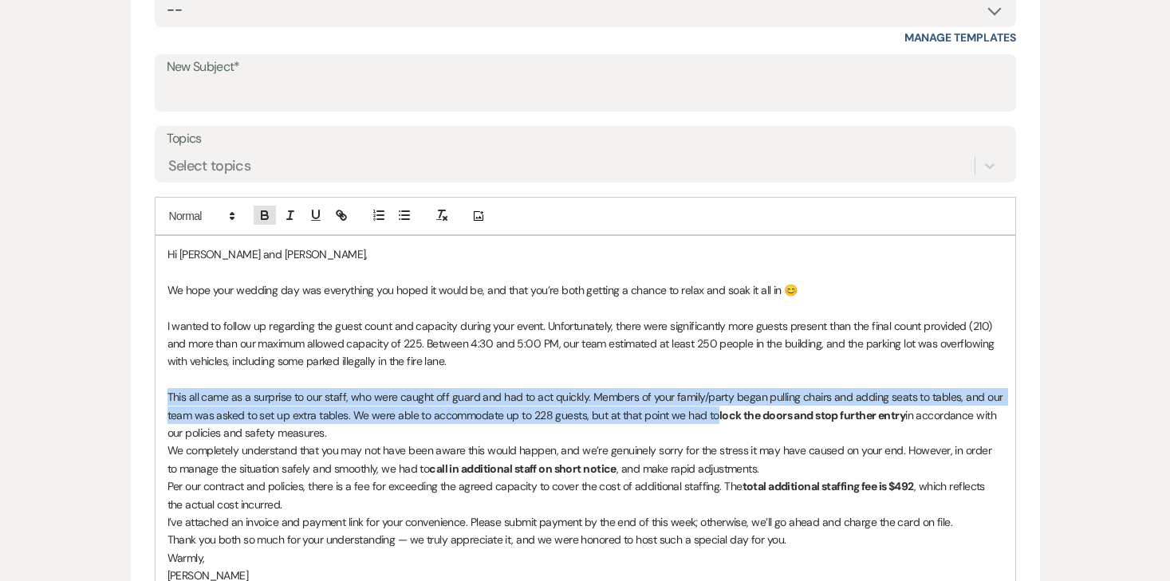
click at [263, 214] on icon "button" at bounding box center [265, 215] width 14 height 14
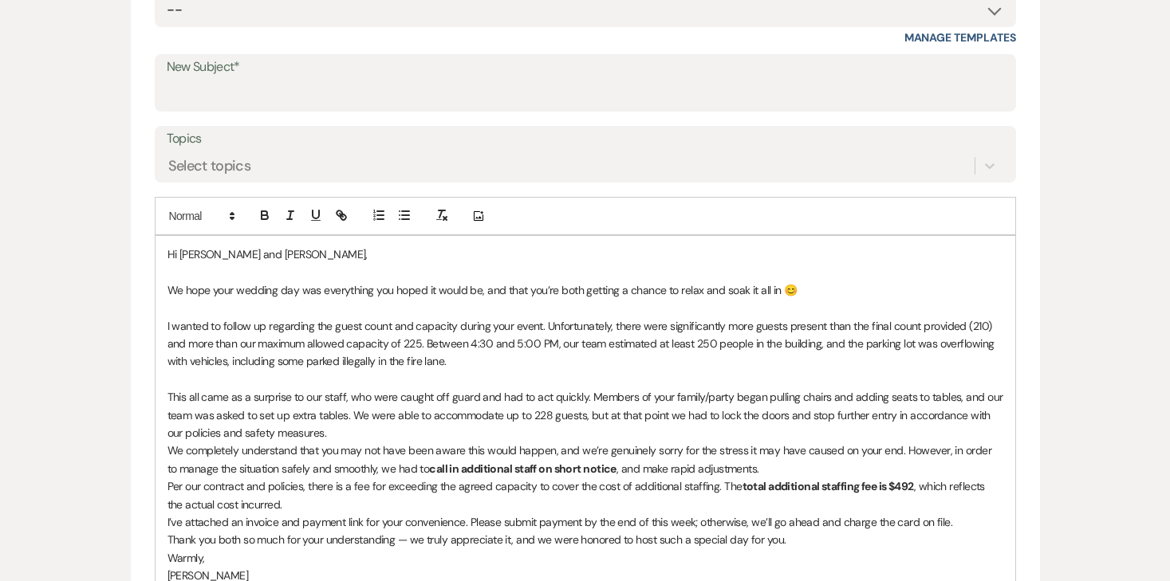
click at [269, 404] on p "This all came as a surprise to our staff, who were caught off guard and had to …" at bounding box center [586, 414] width 836 height 53
click at [333, 433] on p "This all came as a surprise to our staff, who were caught off guard and had to …" at bounding box center [586, 414] width 836 height 53
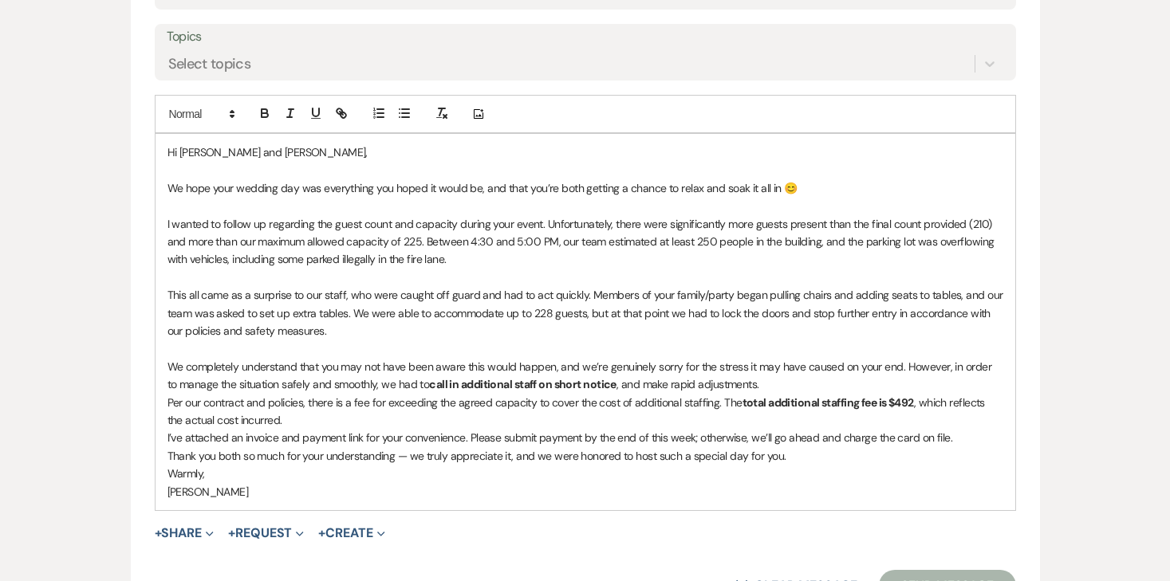
scroll to position [794, 0]
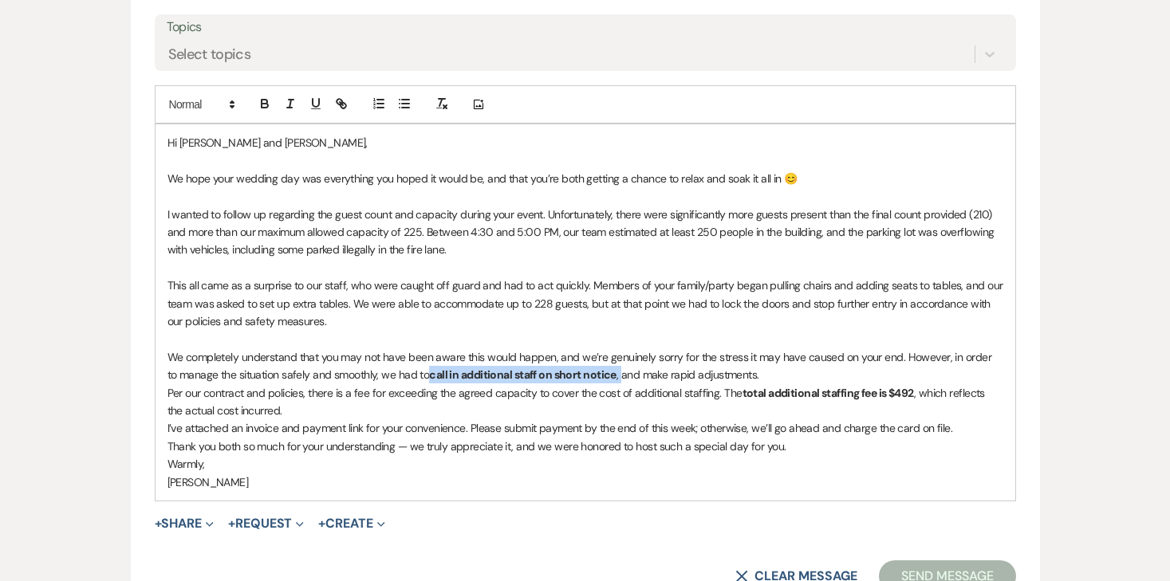
drag, startPoint x: 416, startPoint y: 376, endPoint x: 607, endPoint y: 370, distance: 191.5
click at [607, 370] on p "We completely understand that you may not have been aware this would happen, an…" at bounding box center [586, 367] width 836 height 36
click at [263, 100] on icon "button" at bounding box center [265, 102] width 6 height 4
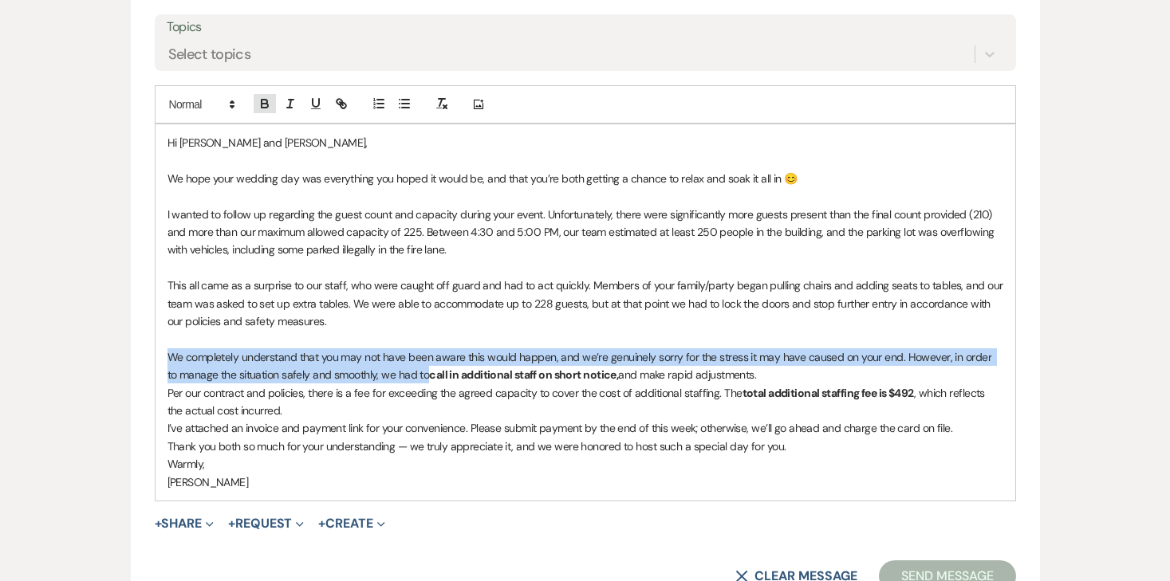
click at [263, 100] on icon "button" at bounding box center [265, 102] width 6 height 4
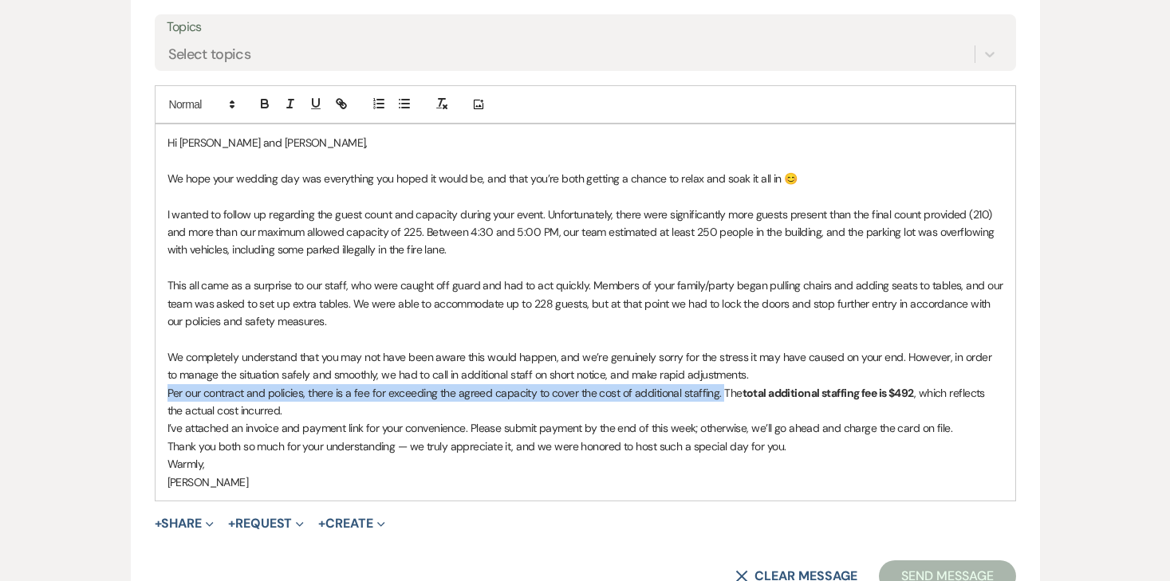
drag, startPoint x: 720, startPoint y: 396, endPoint x: 160, endPoint y: 395, distance: 560.7
click at [160, 395] on div "Hi [PERSON_NAME] and [PERSON_NAME], We hope your wedding day was everything you…" at bounding box center [586, 312] width 860 height 376
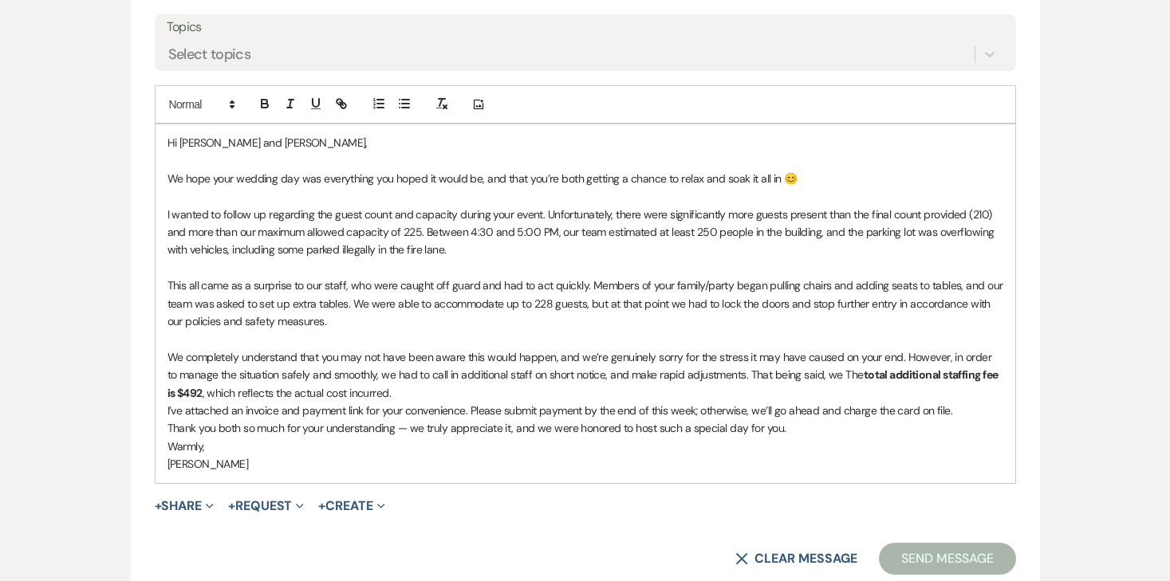
click at [324, 372] on p "We completely understand that you may not have been aware this would happen, an…" at bounding box center [586, 375] width 836 height 53
drag, startPoint x: 849, startPoint y: 378, endPoint x: 735, endPoint y: 382, distance: 113.3
click at [735, 382] on p "We completely understand that you may not have been aware this would happen, an…" at bounding box center [586, 375] width 836 height 53
click at [680, 392] on p "We completely understand that you may not have been aware this would happen, an…" at bounding box center [586, 375] width 836 height 53
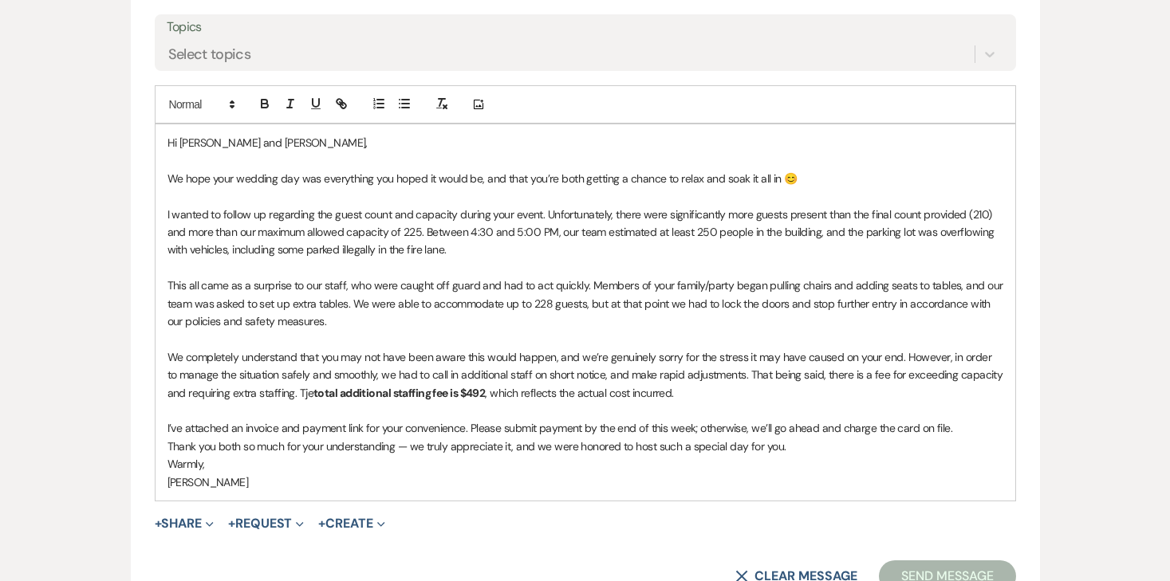
click at [306, 391] on p "We completely understand that you may not have been aware this would happen, an…" at bounding box center [586, 375] width 836 height 53
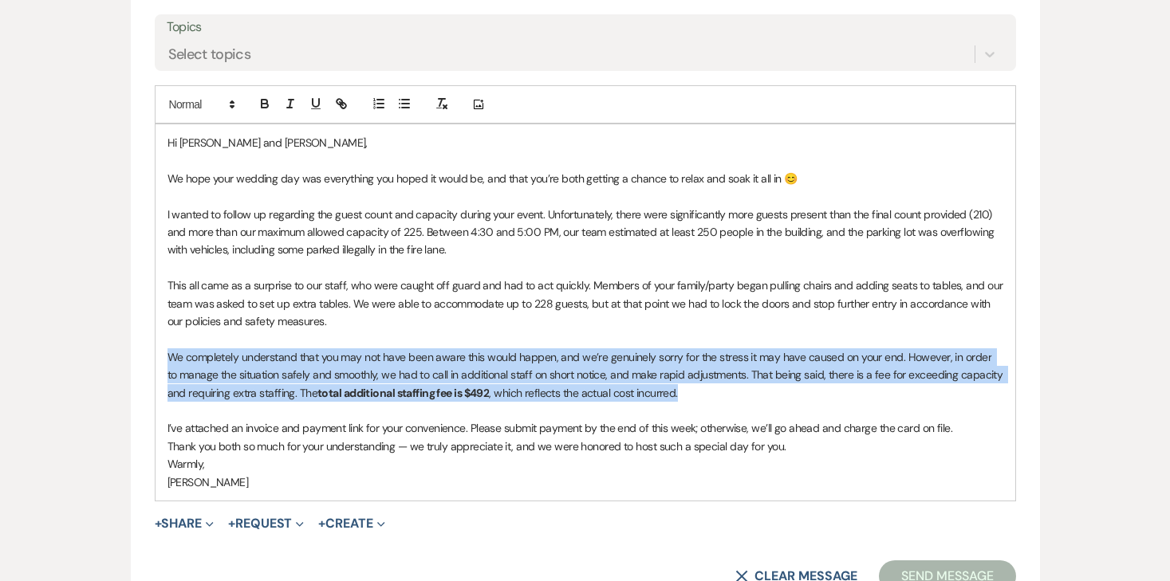
drag, startPoint x: 695, startPoint y: 391, endPoint x: 145, endPoint y: 357, distance: 550.6
click at [145, 357] on form "New Message X Saving draft... Recipients* Planning Portal Users ( [PERSON_NAME]…" at bounding box center [585, 170] width 909 height 883
copy p "We completely understand that you may not have been aware this would happen, an…"
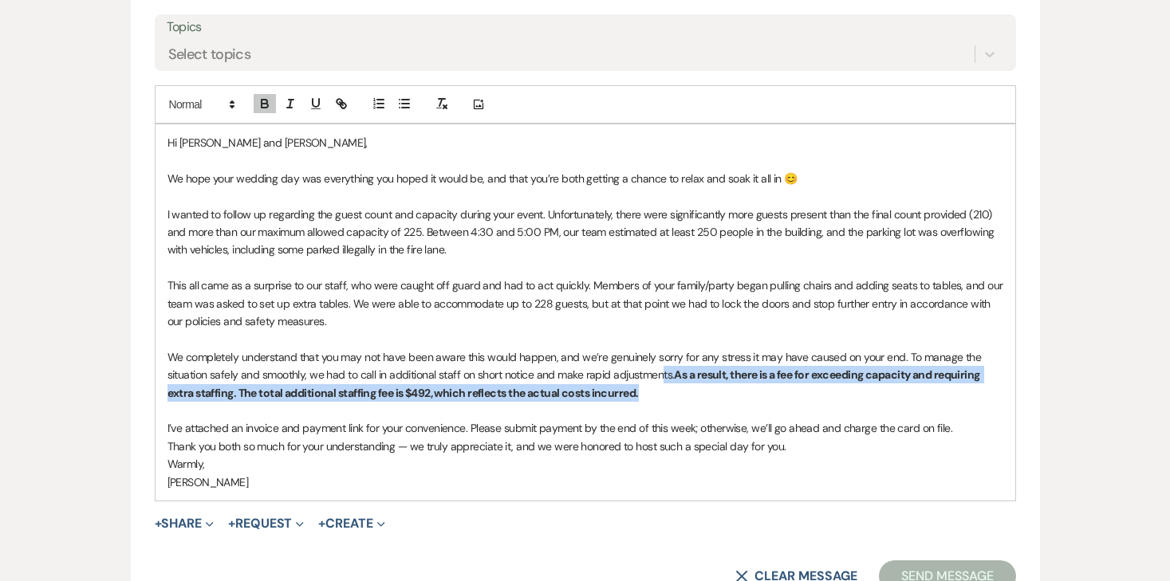
drag, startPoint x: 648, startPoint y: 395, endPoint x: 660, endPoint y: 376, distance: 22.2
click at [660, 376] on p "We completely understand that you may not have been aware this would happen, an…" at bounding box center [586, 375] width 836 height 53
click at [261, 99] on icon "button" at bounding box center [265, 104] width 14 height 14
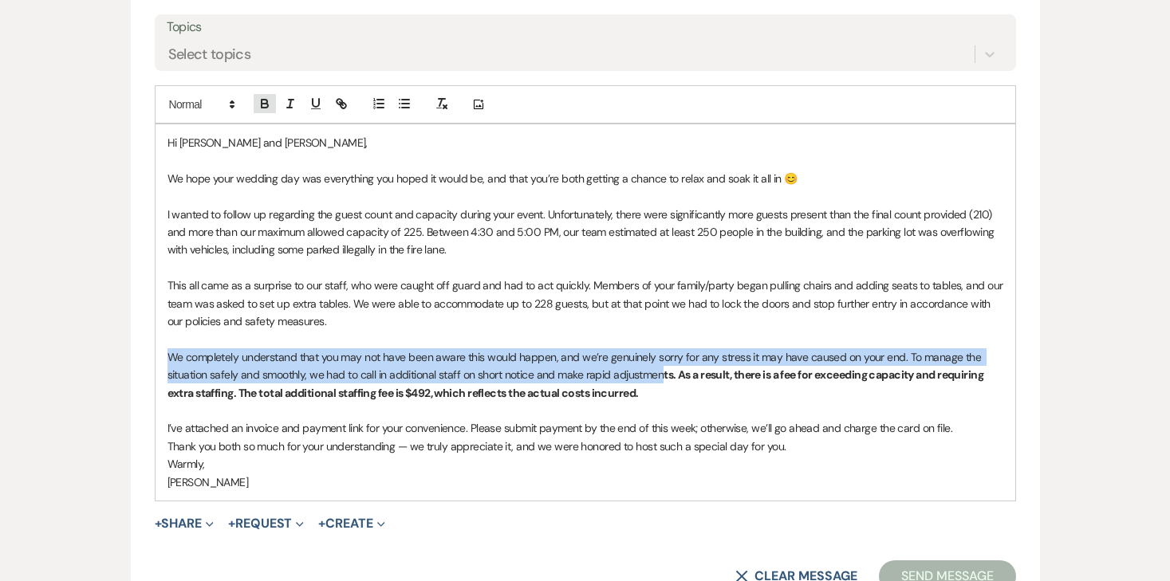
click at [261, 99] on icon "button" at bounding box center [265, 104] width 14 height 14
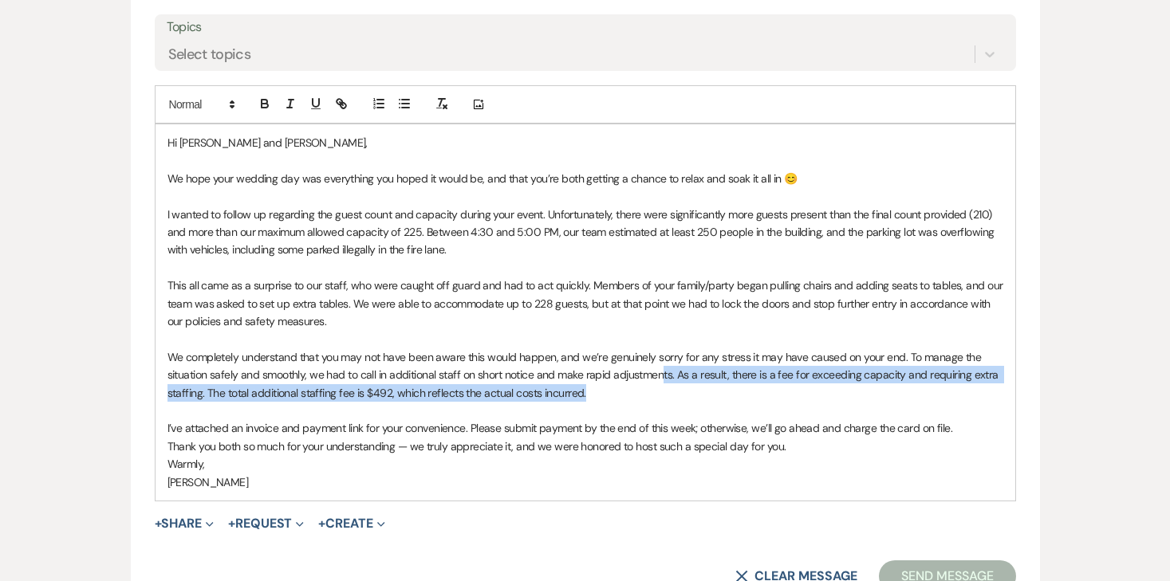
click at [313, 391] on p "We completely understand that you may not have been aware this would happen, an…" at bounding box center [586, 375] width 836 height 53
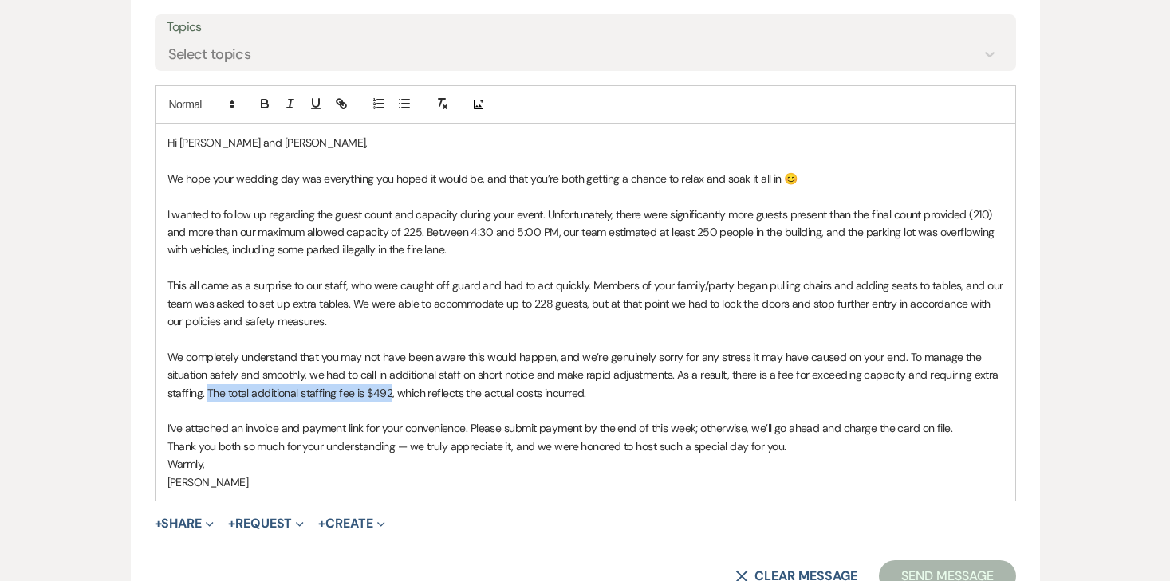
drag, startPoint x: 207, startPoint y: 392, endPoint x: 390, endPoint y: 396, distance: 182.7
click at [390, 396] on p "We completely understand that you may not have been aware this would happen, an…" at bounding box center [586, 375] width 836 height 53
click at [259, 104] on icon "button" at bounding box center [265, 104] width 14 height 14
click at [347, 303] on p "This all came as a surprise to our staff, who were caught off guard and had to …" at bounding box center [586, 303] width 836 height 53
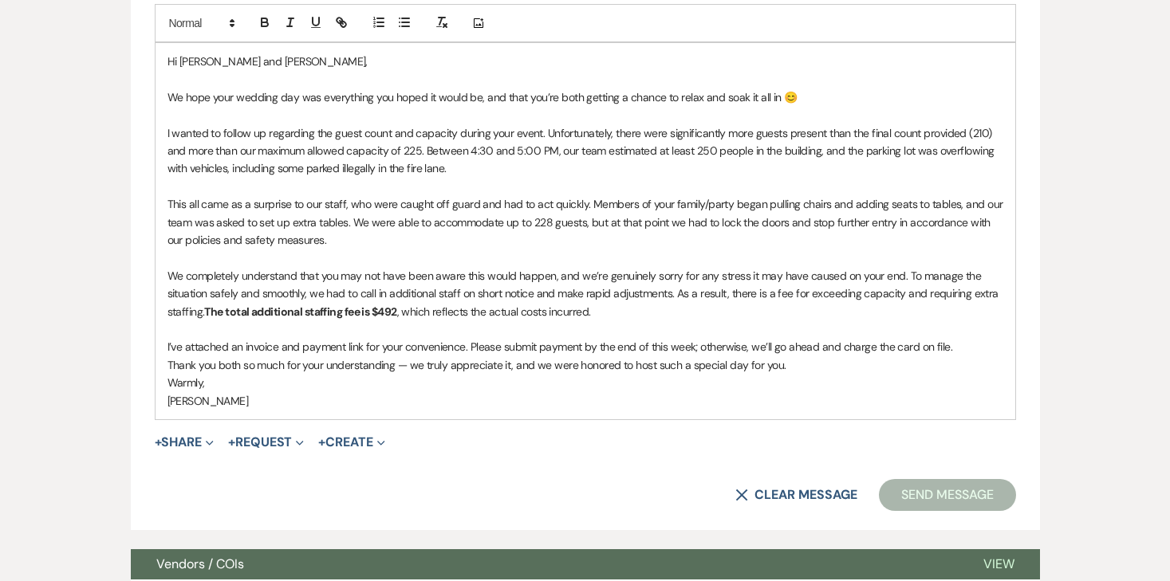
scroll to position [877, 0]
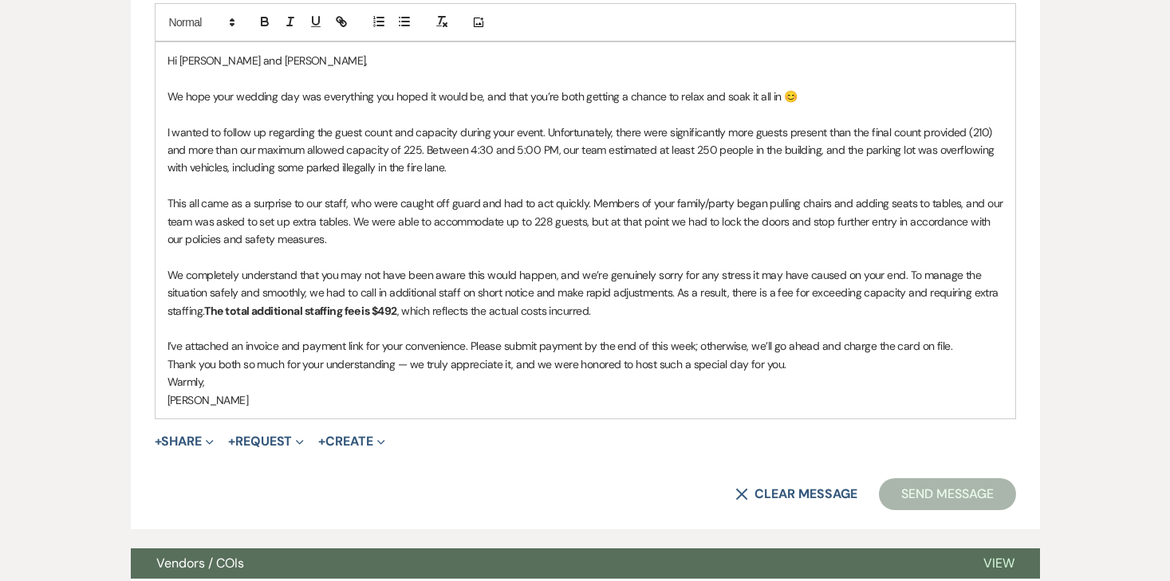
click at [160, 363] on div "Hi [PERSON_NAME] and [PERSON_NAME], We hope your wedding day was everything you…" at bounding box center [586, 230] width 860 height 376
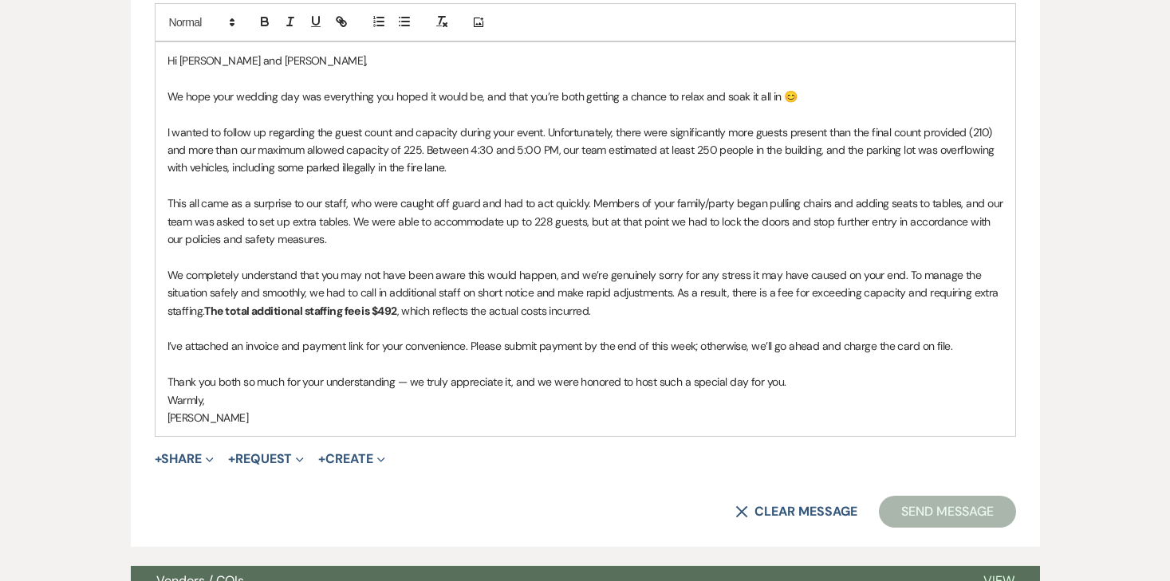
click at [403, 379] on p "Thank you both so much for your understanding — we truly appreciate it, and we …" at bounding box center [586, 382] width 836 height 18
click at [158, 404] on div "Hi [PERSON_NAME] and [PERSON_NAME], We hope your wedding day was everything you…" at bounding box center [586, 239] width 860 height 394
click at [795, 380] on p "Thank you both so much for your understanding - we truly appreciate it, and we …" at bounding box center [586, 382] width 836 height 18
click at [158, 398] on div "Hi [PERSON_NAME] and [PERSON_NAME], We hope your wedding day was everything you…" at bounding box center [586, 239] width 860 height 394
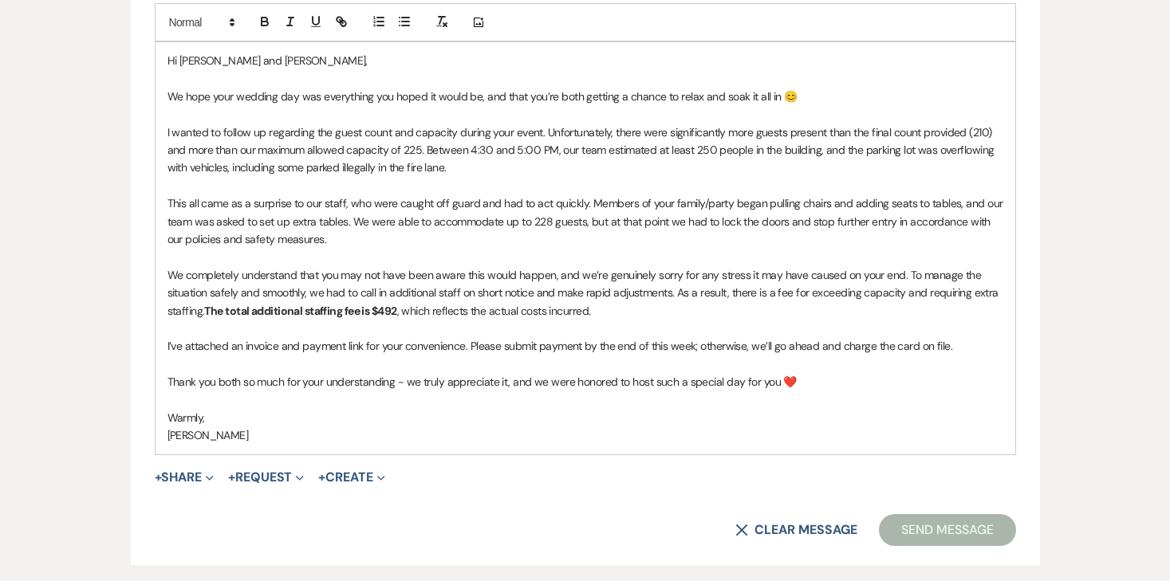
click at [170, 428] on p "[PERSON_NAME]" at bounding box center [586, 436] width 836 height 18
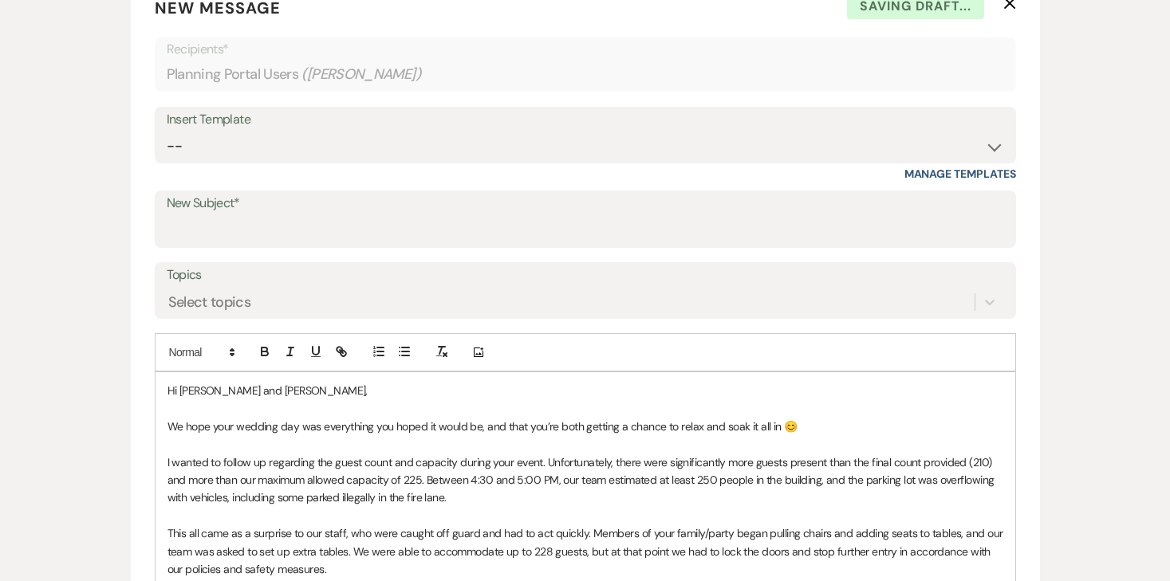
scroll to position [108, 0]
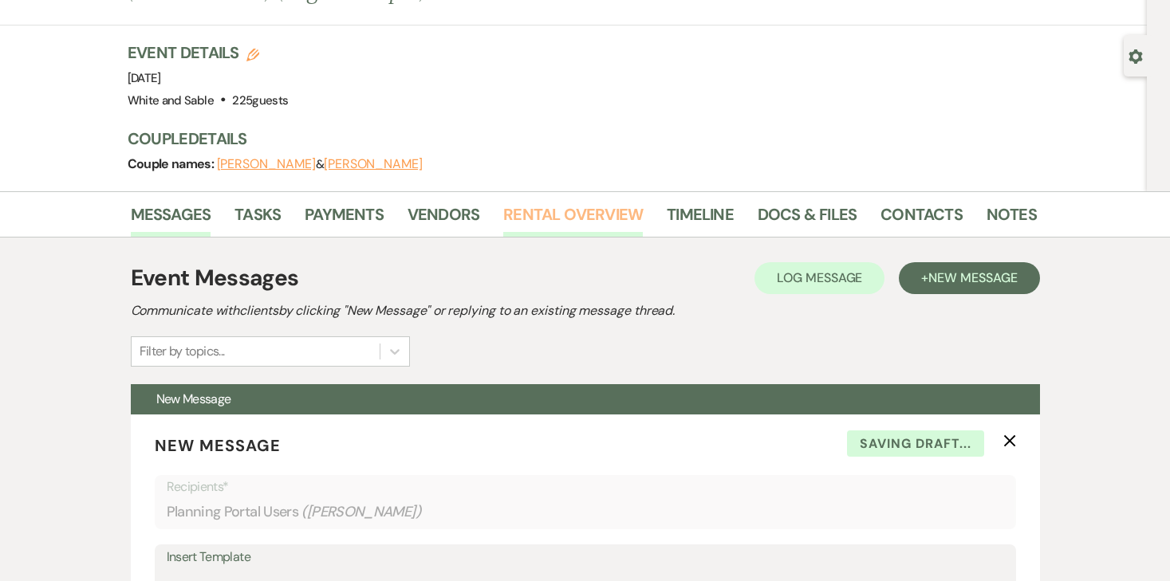
click at [574, 219] on link "Rental Overview" at bounding box center [573, 219] width 140 height 35
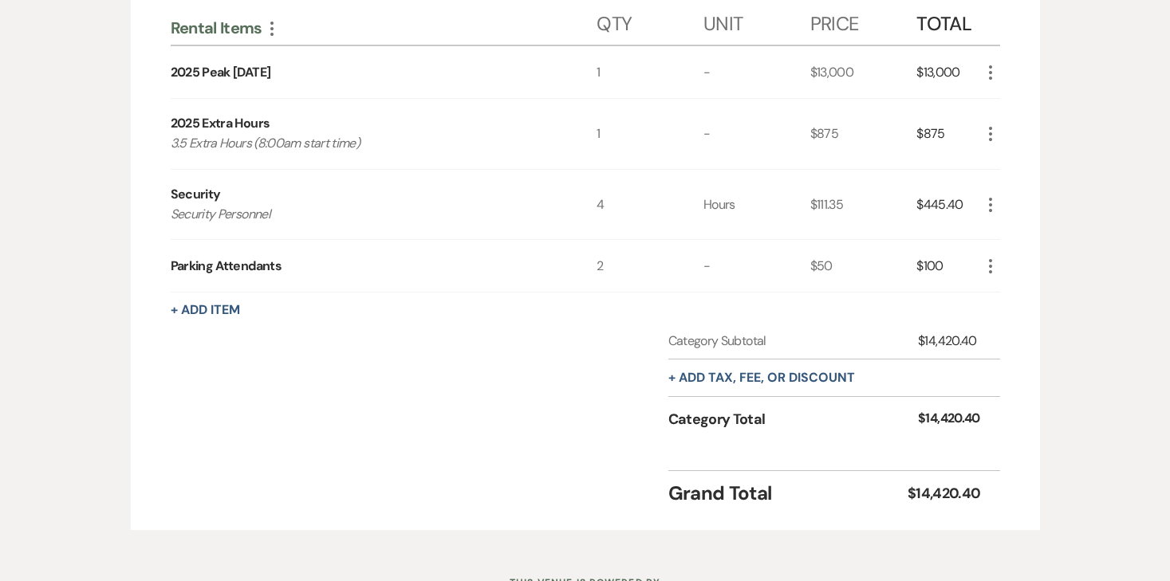
scroll to position [480, 0]
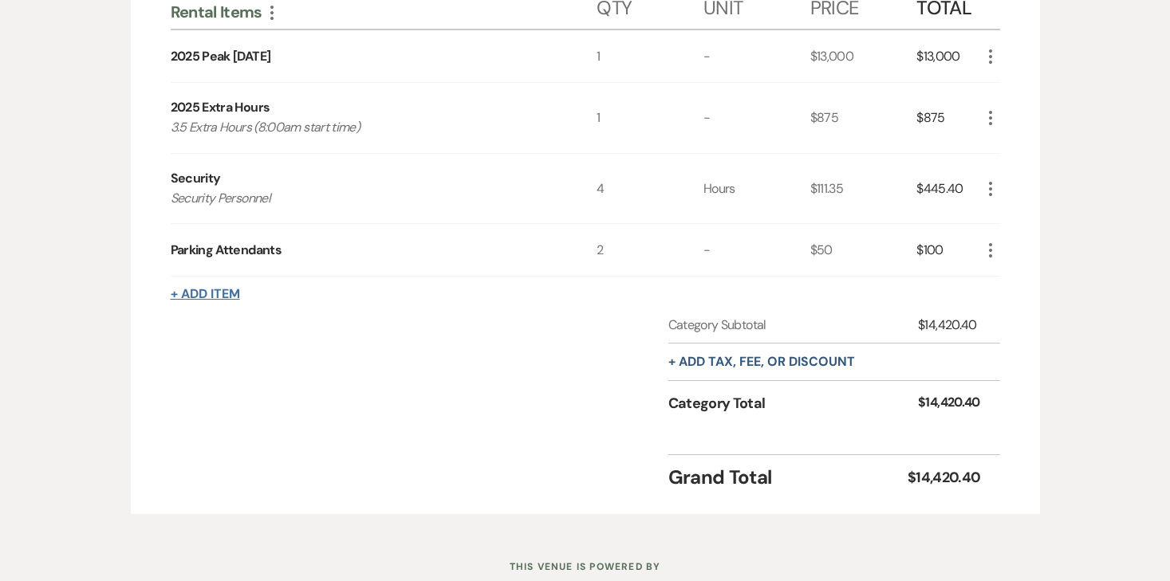
click at [219, 301] on button "+ Add Item" at bounding box center [205, 294] width 69 height 13
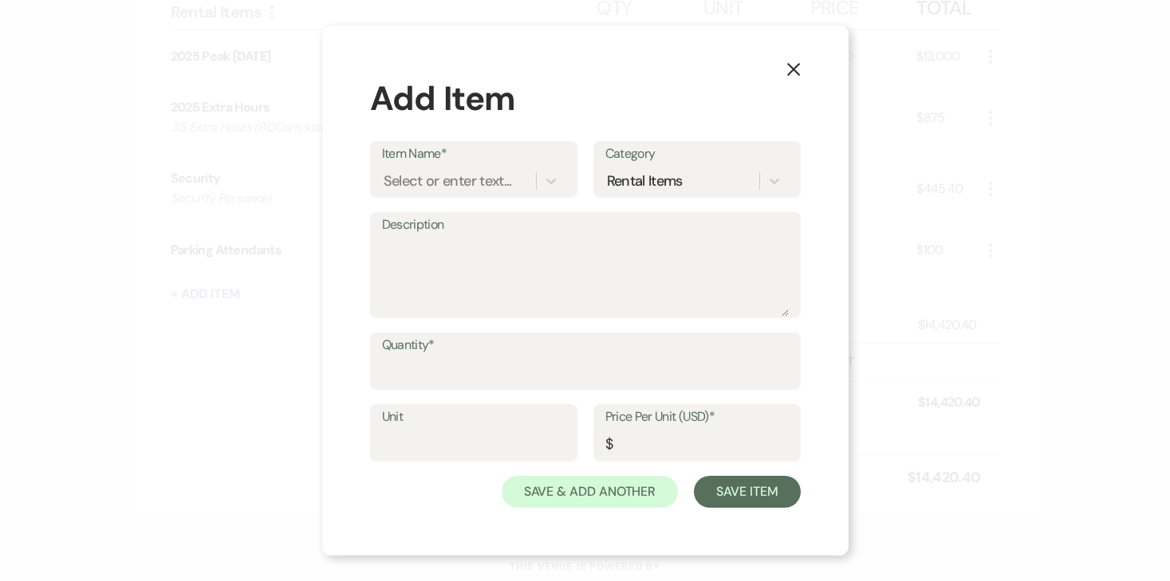
click at [802, 68] on button "X" at bounding box center [794, 68] width 24 height 28
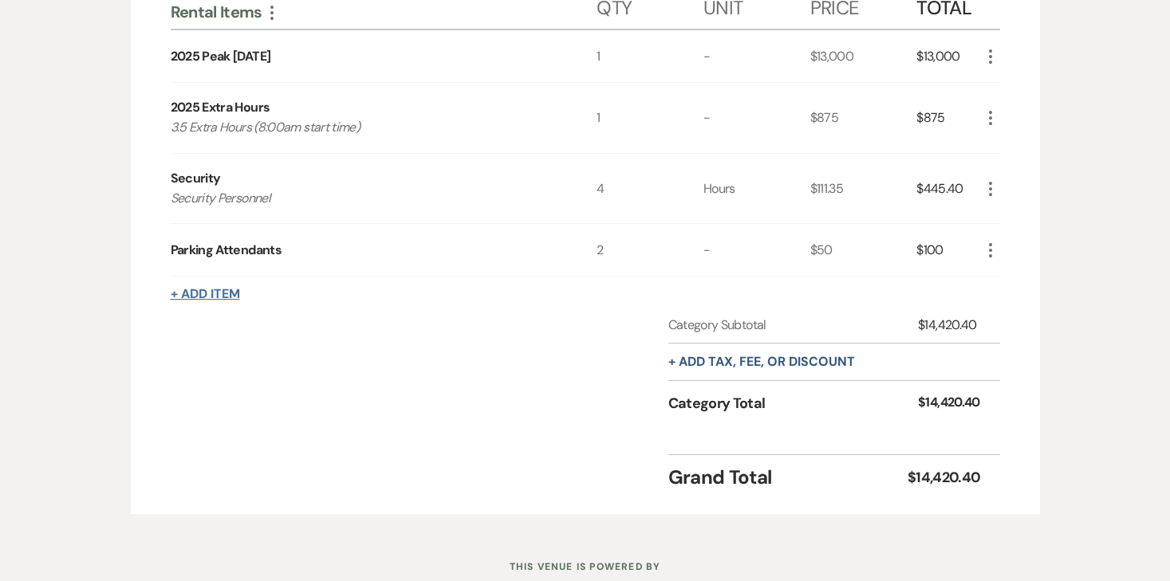
click at [232, 288] on button "+ Add Item" at bounding box center [205, 294] width 69 height 13
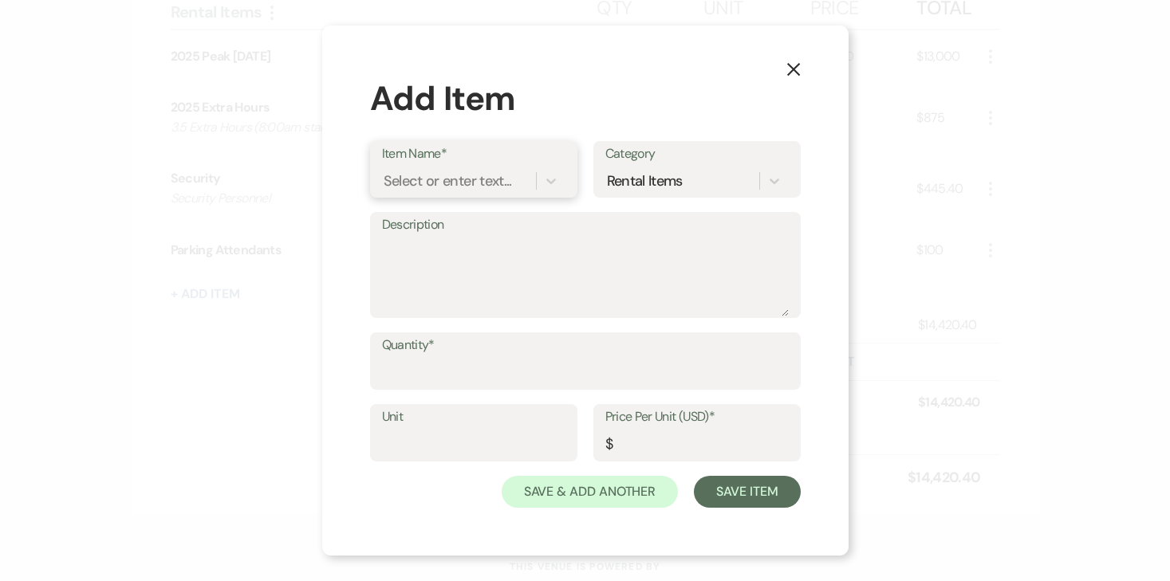
click at [495, 176] on div "Select or enter text..." at bounding box center [448, 182] width 128 height 22
type input "Extra Staff"
click at [444, 217] on div "Extra Staff" at bounding box center [473, 222] width 183 height 32
type textarea "Extra staff member in lieu of security"
type input "Hours"
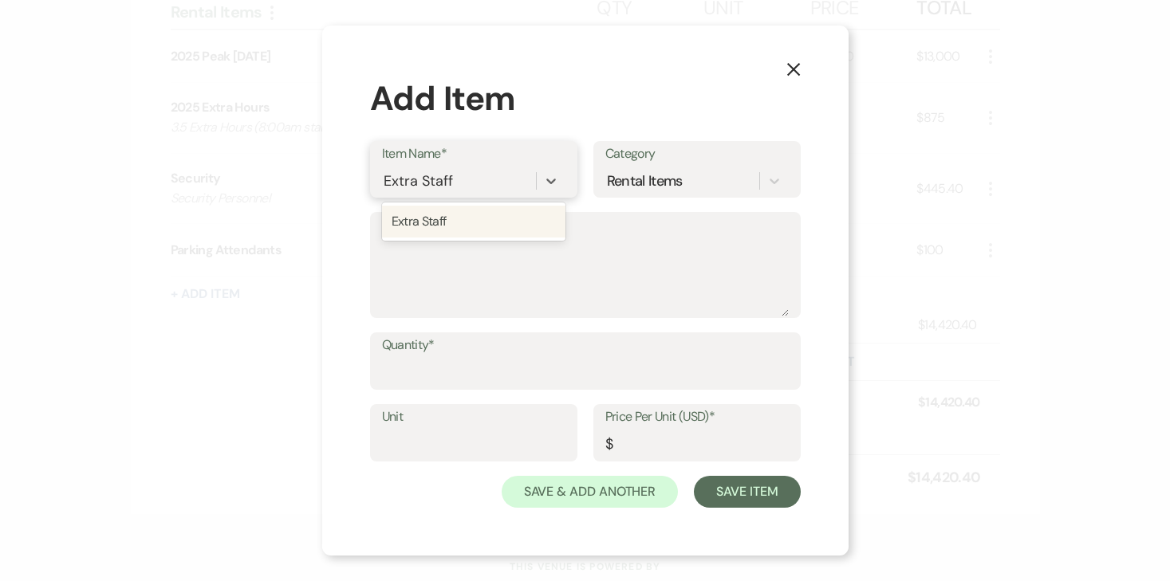
type input "30"
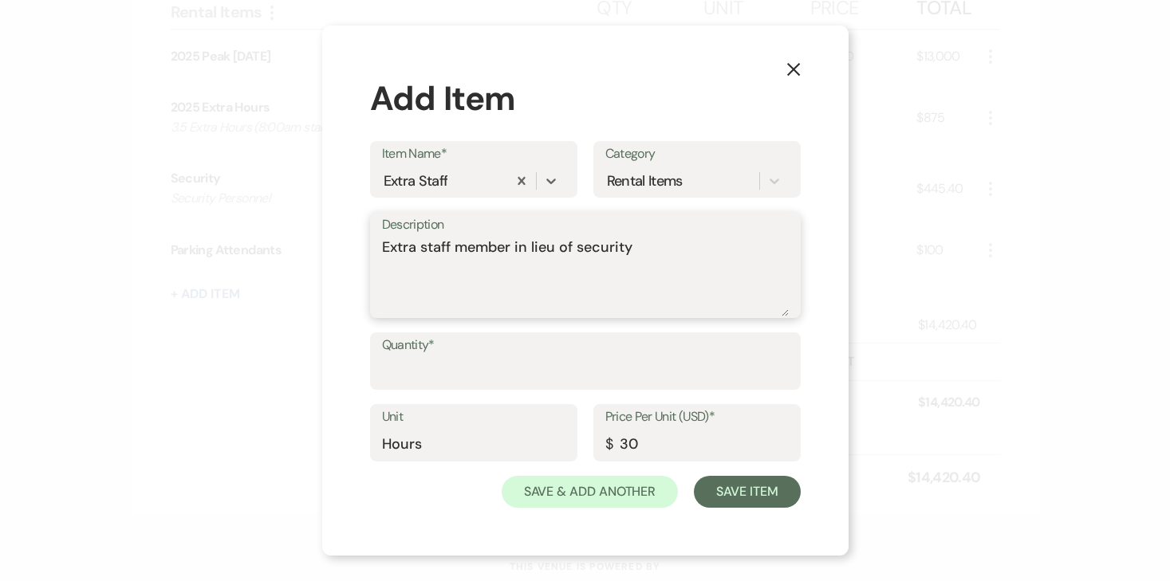
click at [497, 244] on textarea "Extra staff member in lieu of security" at bounding box center [585, 277] width 407 height 80
drag, startPoint x: 455, startPoint y: 247, endPoint x: 726, endPoint y: 246, distance: 271.2
click at [726, 246] on textarea "Extra staff member in lieu of security" at bounding box center [585, 277] width 407 height 80
type textarea "Extra staffing due to exceeding capacity"
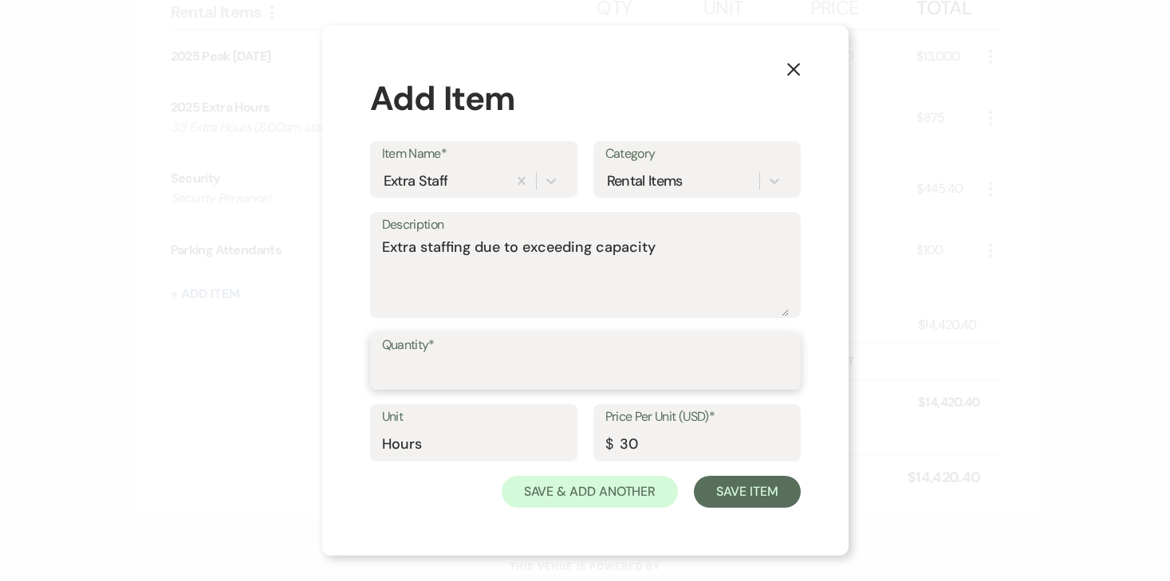
click at [652, 369] on input "Quantity*" at bounding box center [585, 372] width 407 height 31
type input "1"
click at [629, 444] on input "30" at bounding box center [696, 444] width 183 height 31
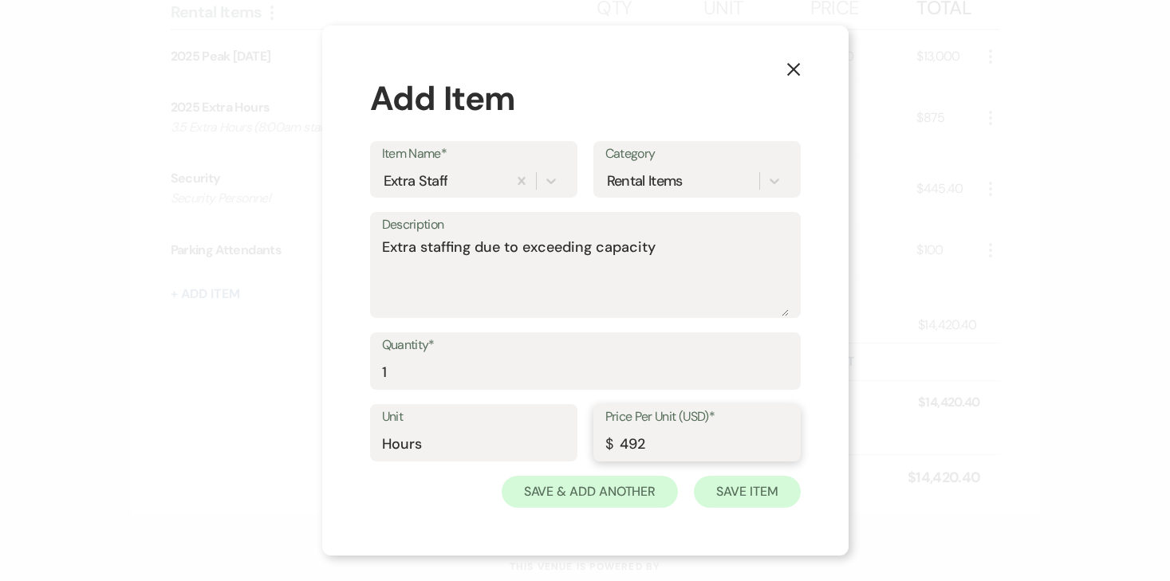
type input "492"
click at [790, 499] on button "Save Item" at bounding box center [747, 492] width 106 height 32
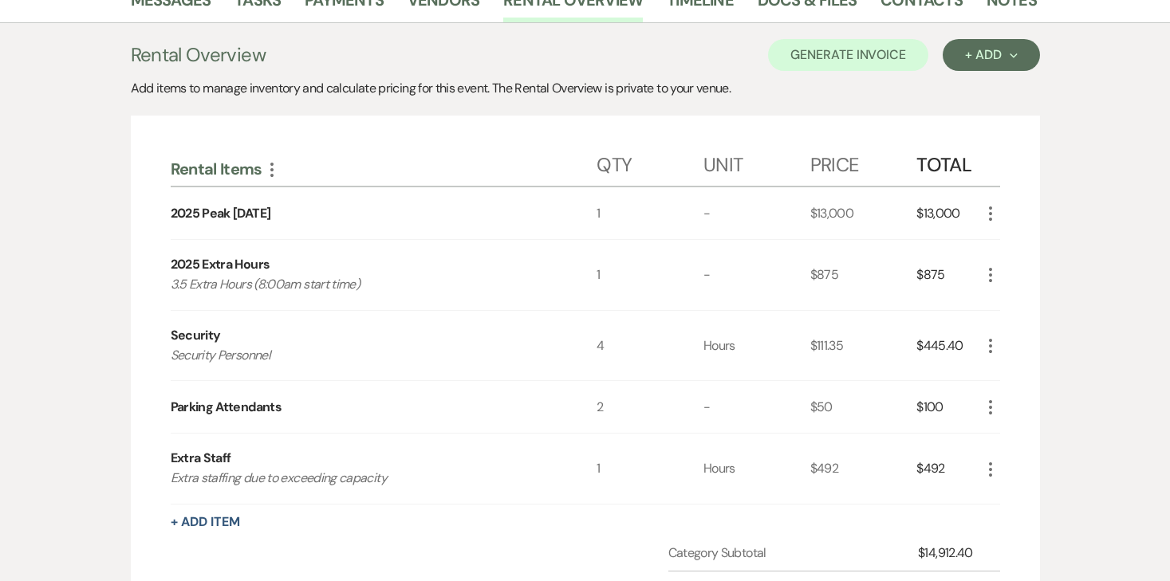
scroll to position [289, 0]
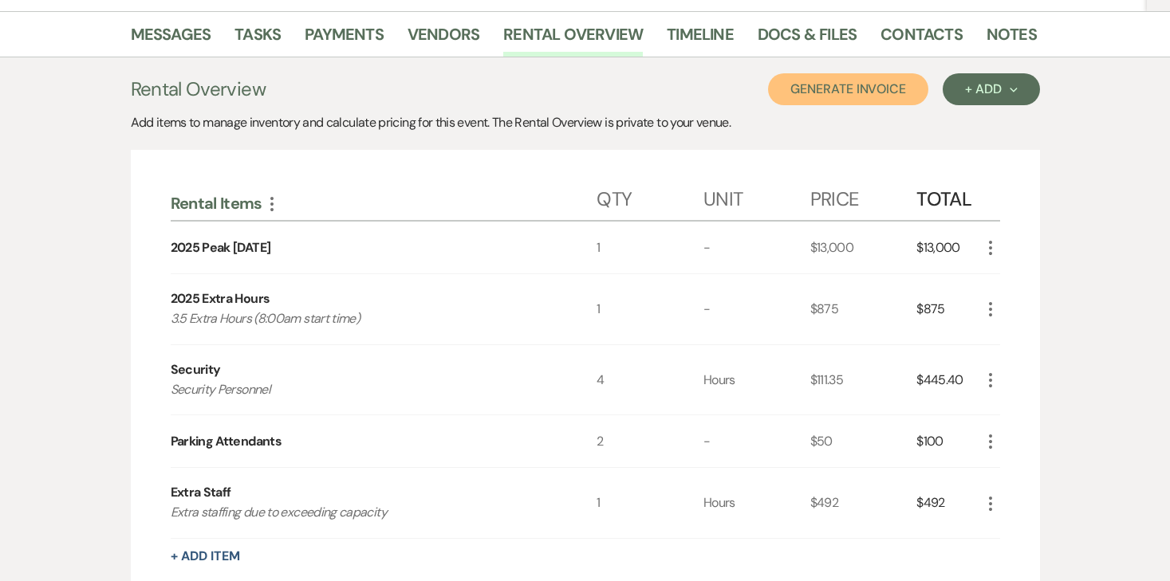
click at [880, 95] on button "Generate Invoice" at bounding box center [848, 89] width 160 height 32
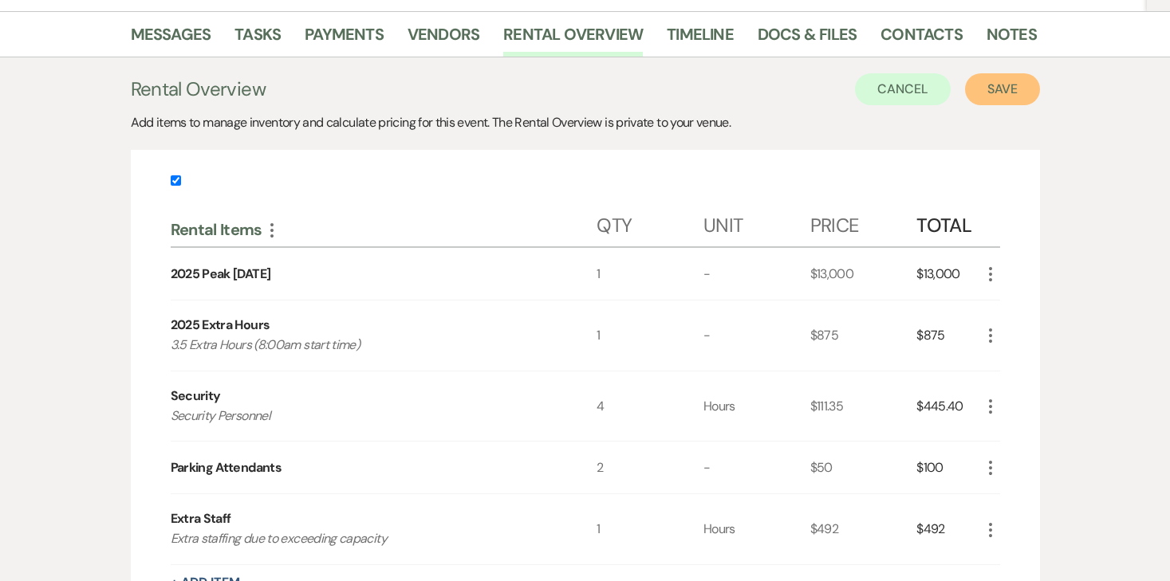
click at [1031, 84] on button "Save" at bounding box center [1002, 89] width 75 height 32
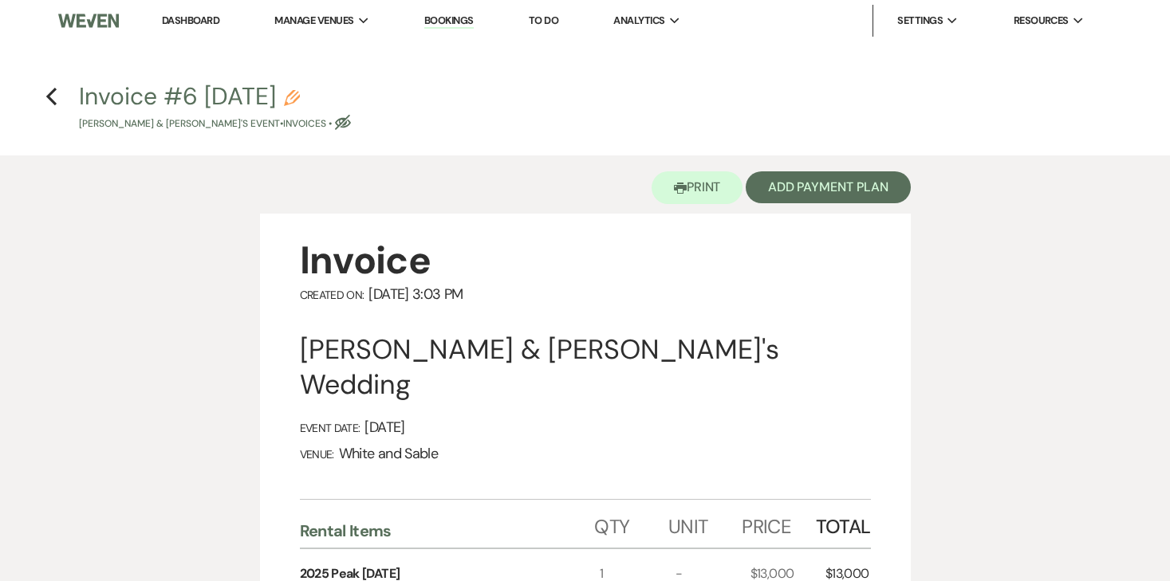
click at [300, 102] on icon "Pencil" at bounding box center [292, 98] width 16 height 16
select select "22"
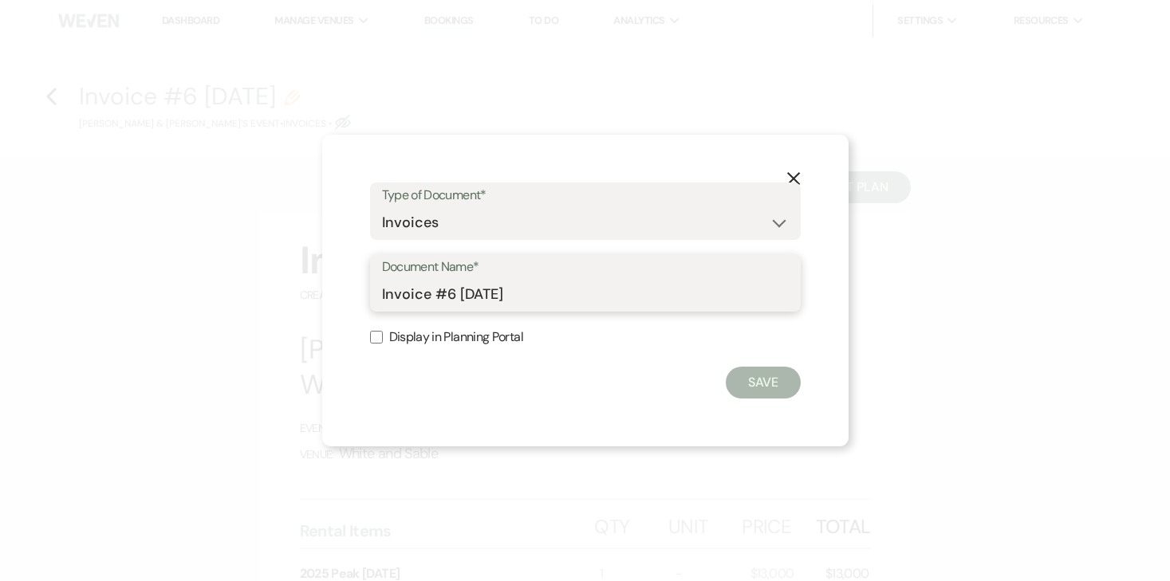
click at [573, 286] on input "Invoice #6 [DATE]" at bounding box center [585, 294] width 407 height 31
type input "Invoice #6 [DATE] (extra staffing fee)"
click at [767, 383] on button "Save" at bounding box center [763, 383] width 75 height 32
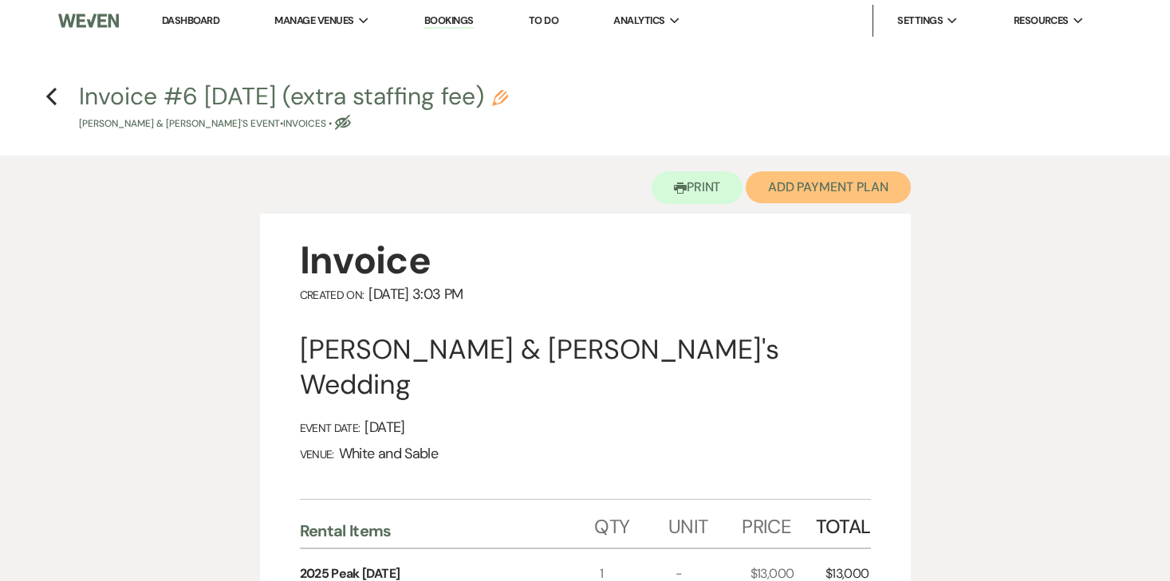
click at [792, 192] on button "Add Payment Plan" at bounding box center [828, 187] width 165 height 32
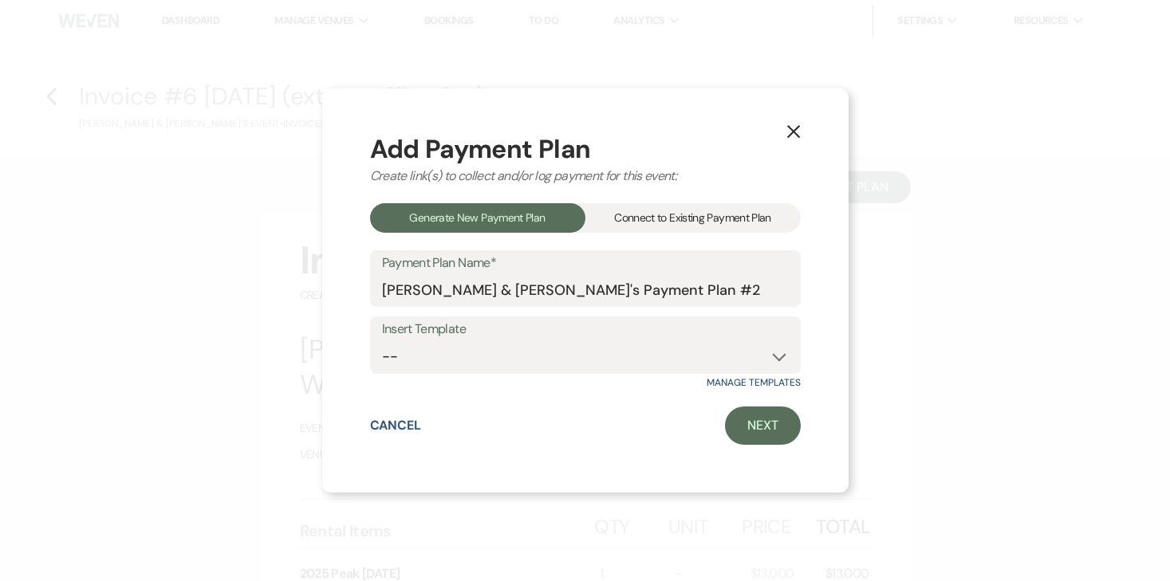
click at [709, 215] on div "Connect to Existing Payment Plan" at bounding box center [692, 218] width 215 height 30
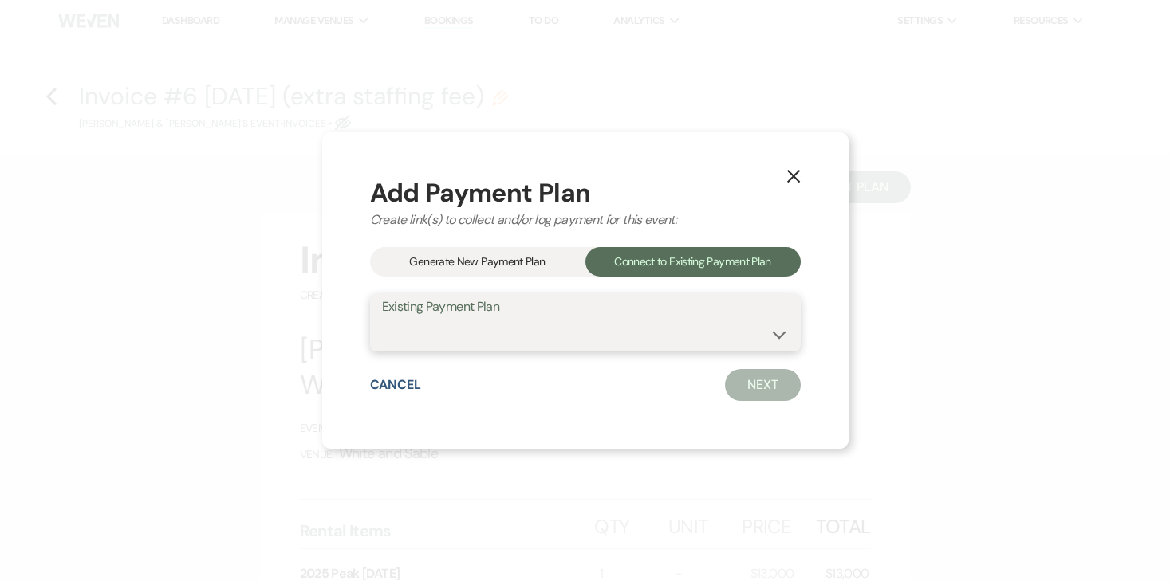
click at [514, 338] on select "[PERSON_NAME] & [PERSON_NAME]'s Payment Plan #1" at bounding box center [585, 334] width 407 height 31
select select "14842"
click at [382, 319] on select "[PERSON_NAME] & [PERSON_NAME]'s Payment Plan #1" at bounding box center [585, 334] width 407 height 31
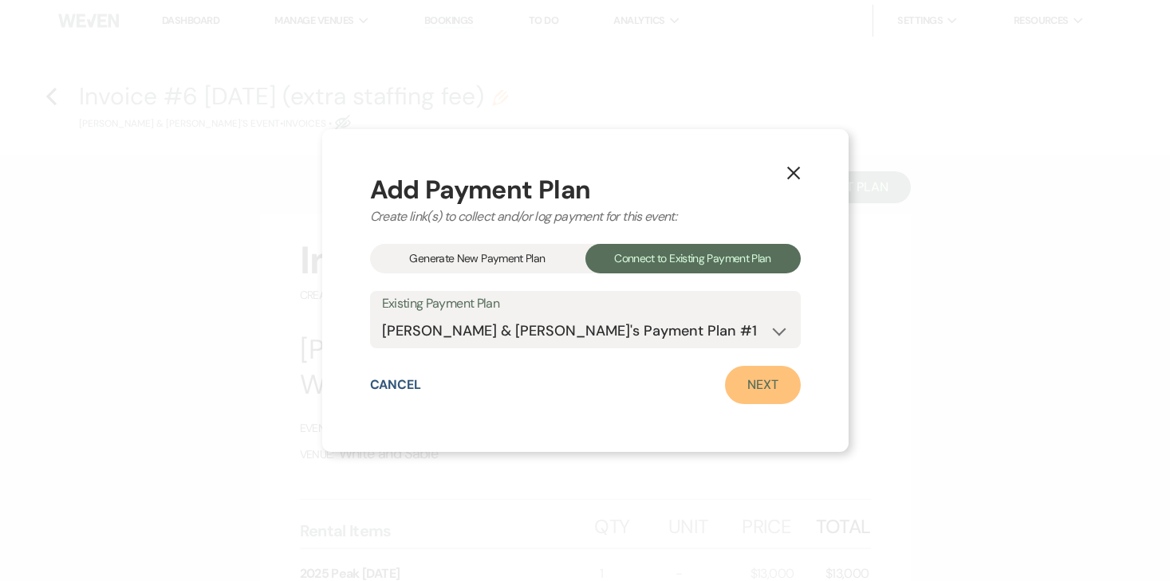
click at [743, 391] on link "Next" at bounding box center [763, 385] width 76 height 38
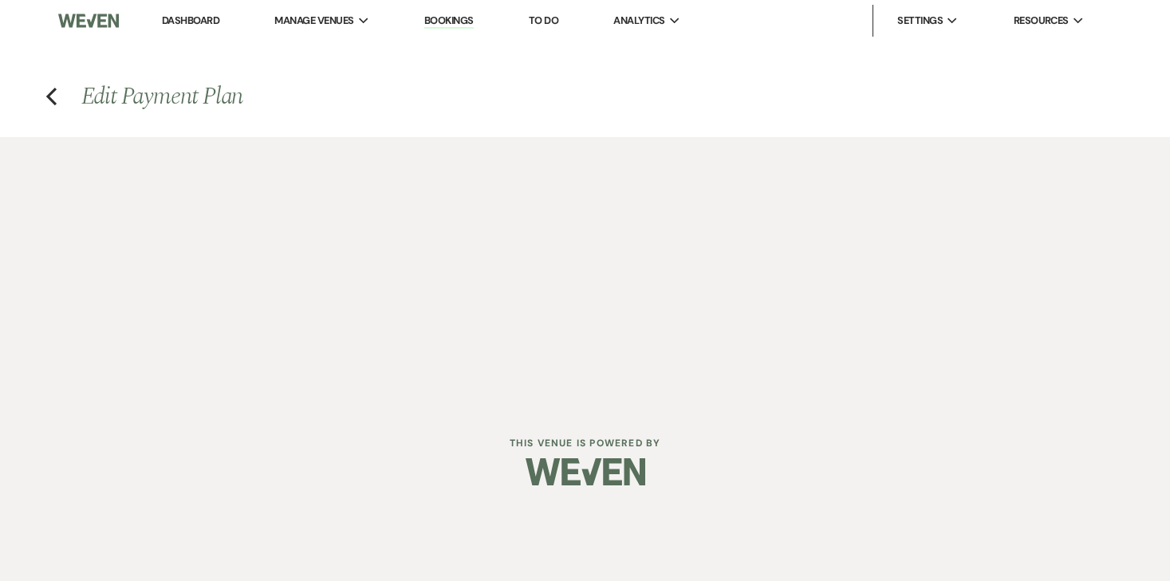
select select "29926"
select select "1"
select select "true"
select select "1"
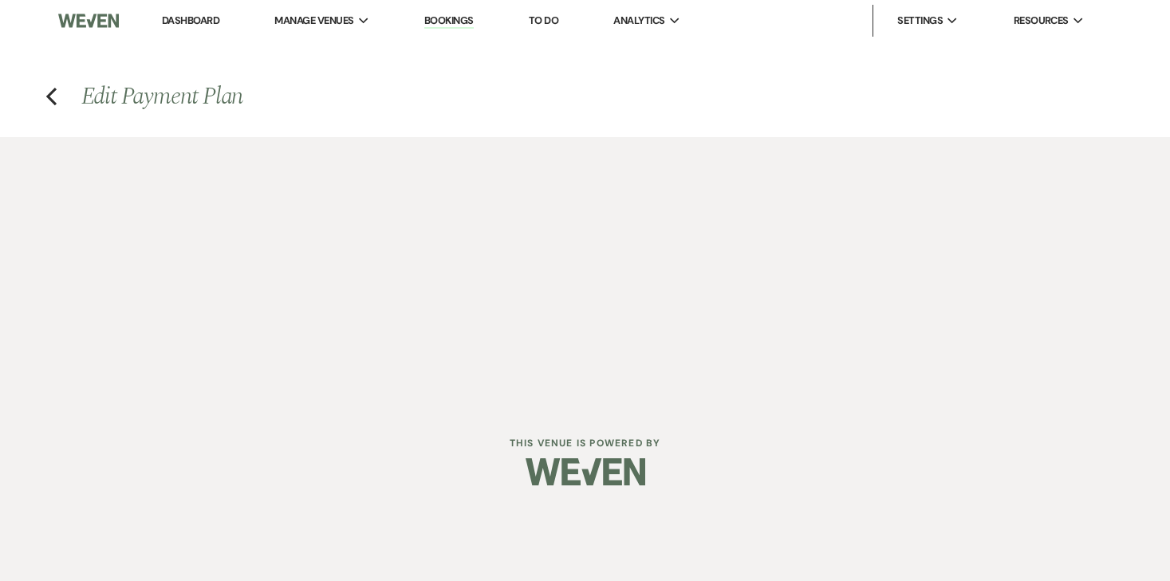
select select "true"
select select "1"
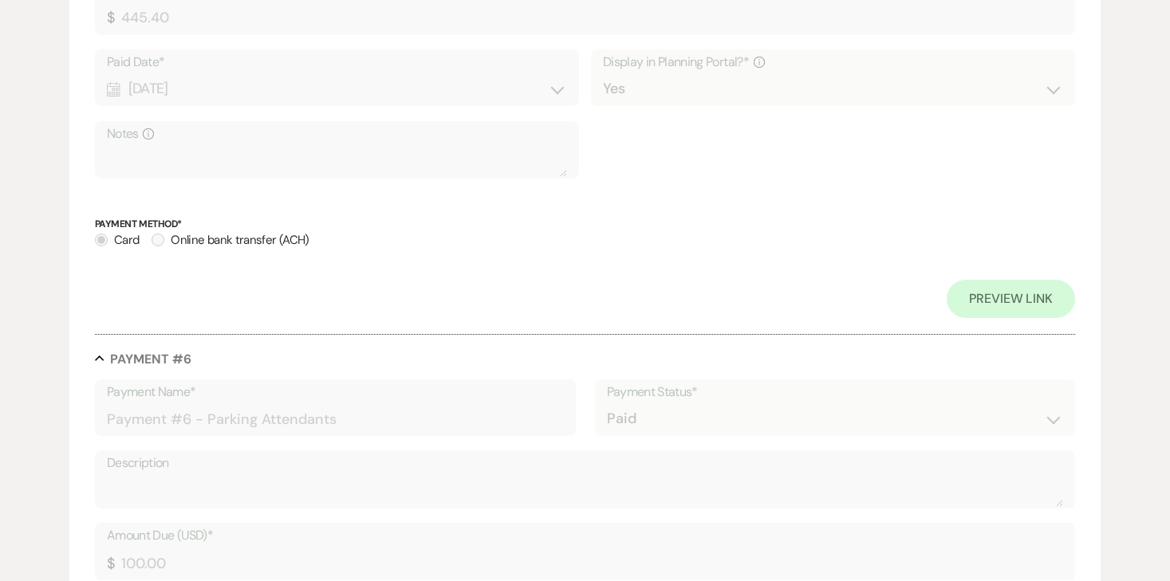
scroll to position [3416, 0]
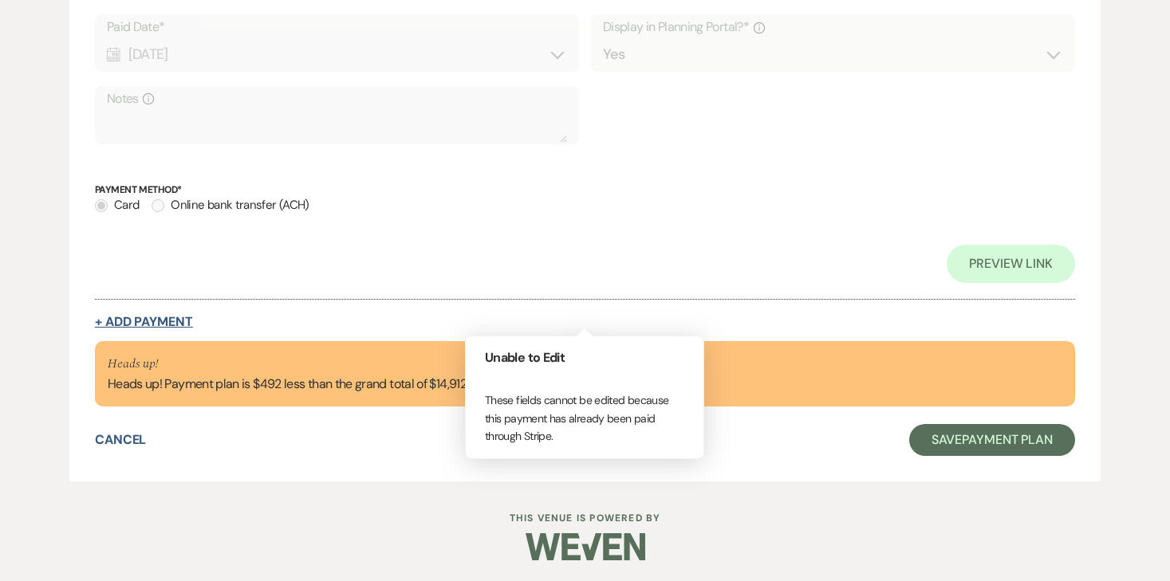
click at [156, 316] on button "+ Add Payment" at bounding box center [144, 322] width 98 height 13
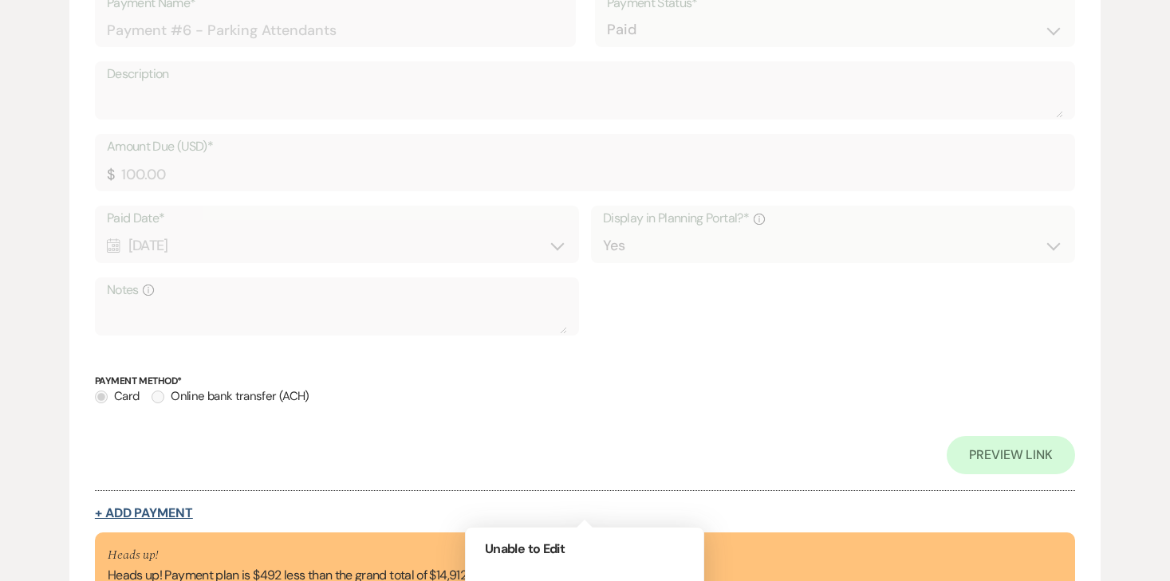
select select "2"
select select "flat"
select select "true"
select select "client"
select select "weeks"
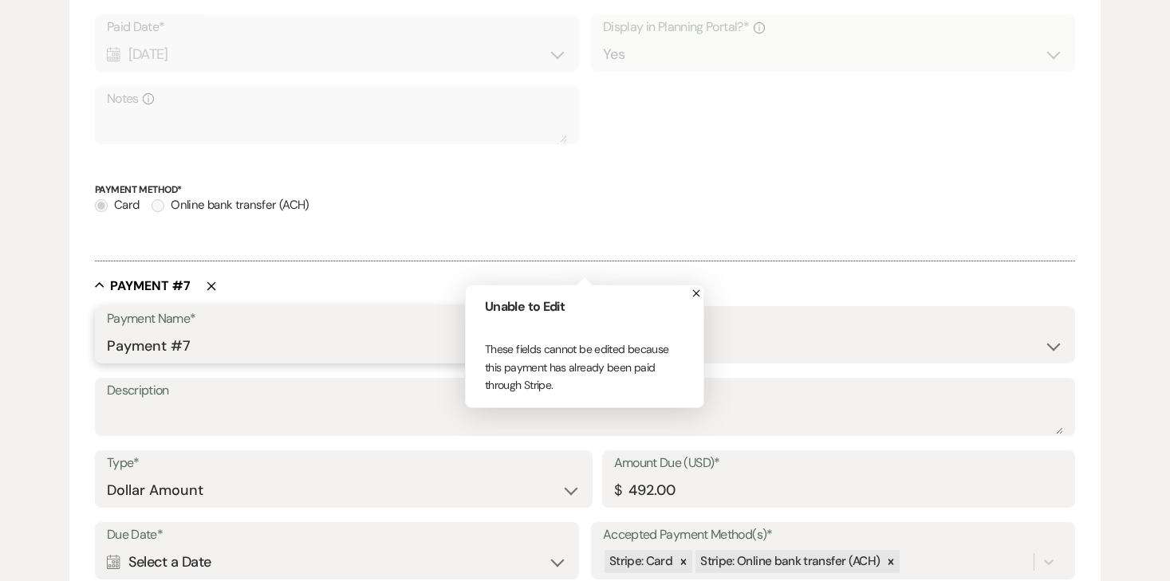
click at [215, 340] on input "Payment #7" at bounding box center [335, 346] width 457 height 31
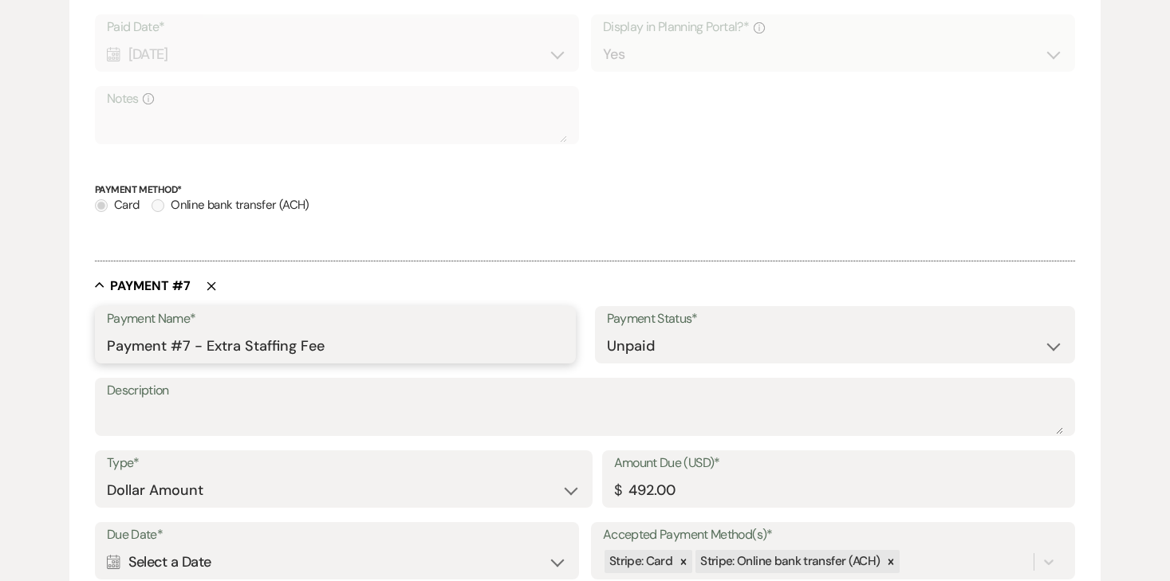
type input "Payment #7 - Extra Staffing Fee"
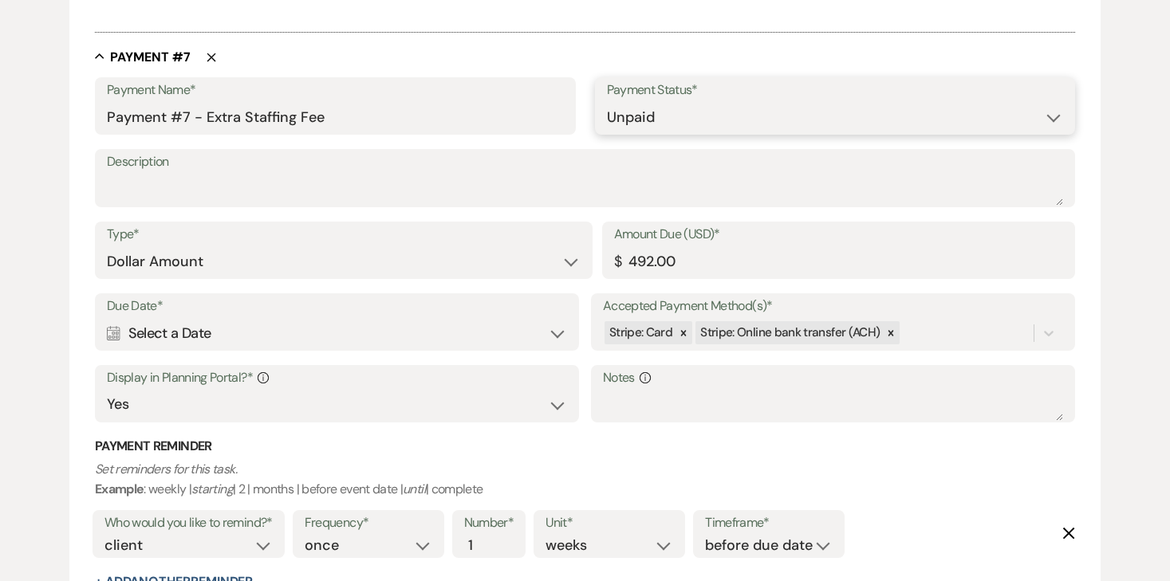
scroll to position [3467, 0]
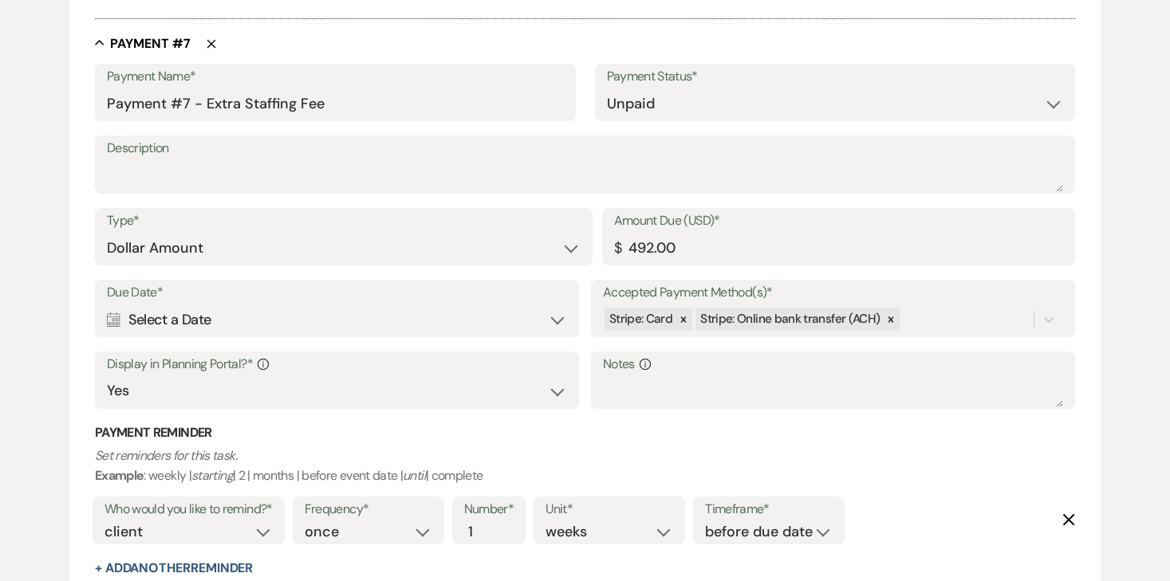
click at [367, 312] on div "Calendar Select a Date Expand" at bounding box center [337, 320] width 460 height 31
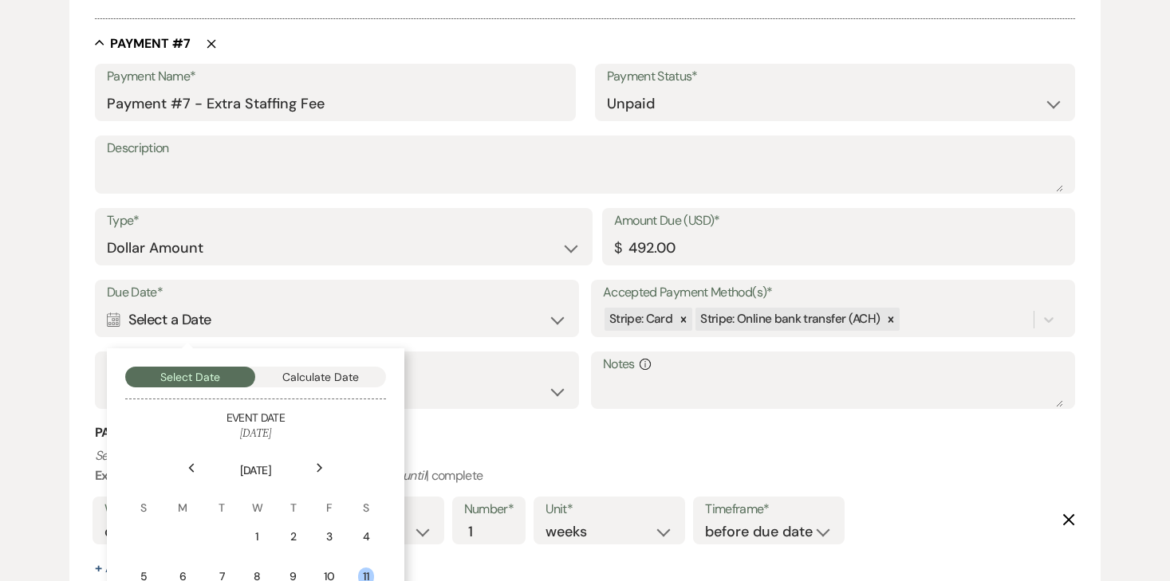
scroll to position [3583, 0]
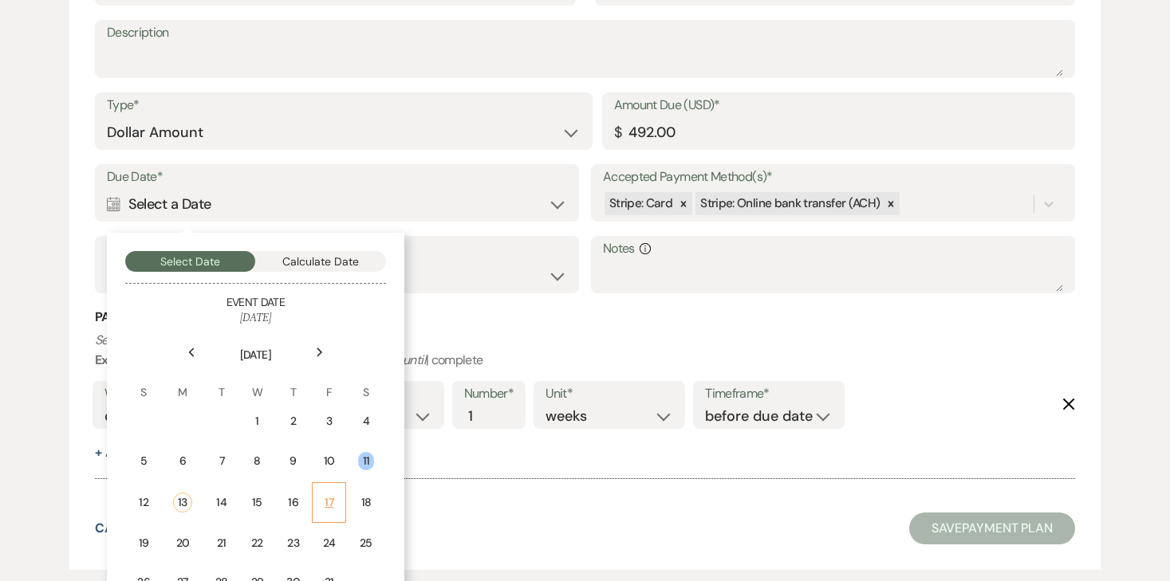
click at [318, 498] on td "17" at bounding box center [329, 503] width 34 height 41
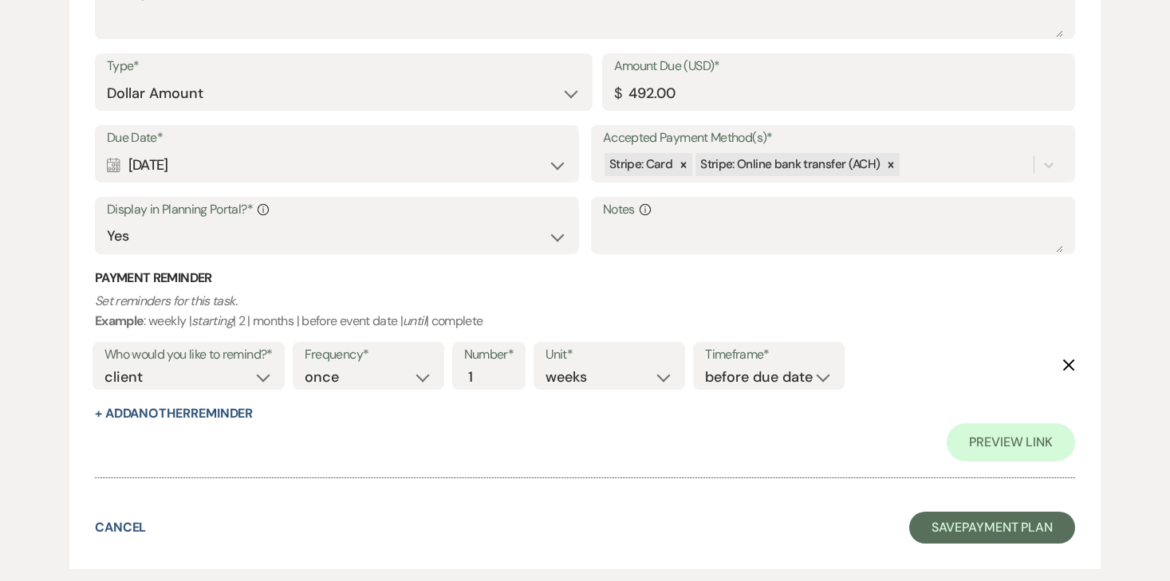
scroll to position [3854, 0]
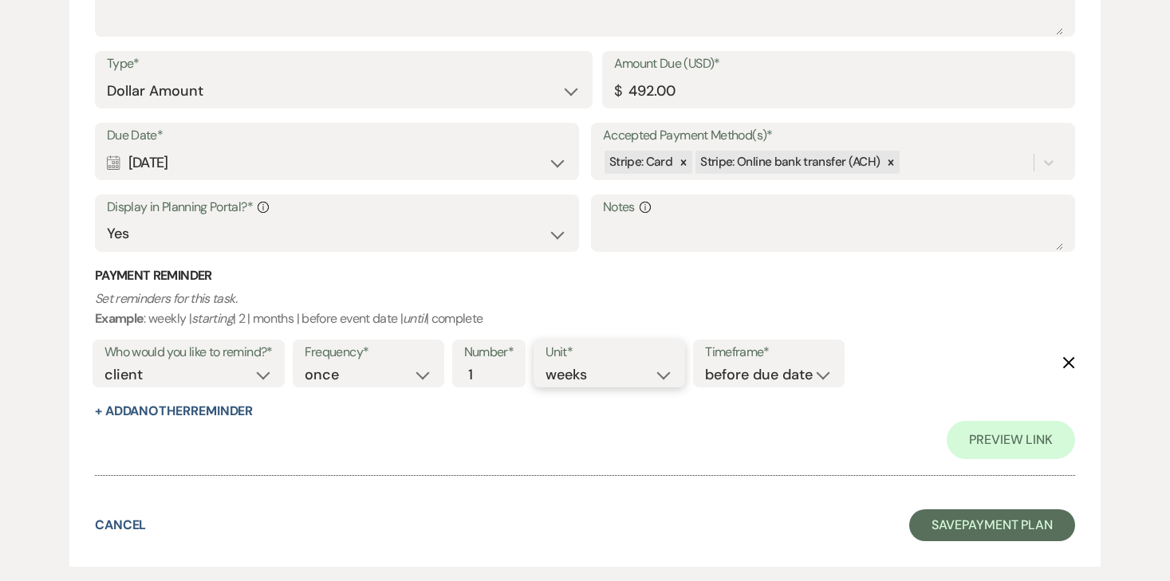
click at [603, 375] on select "days weeks months" at bounding box center [610, 376] width 128 height 22
select select "days"
click at [549, 365] on select "days weeks months" at bounding box center [610, 376] width 128 height 22
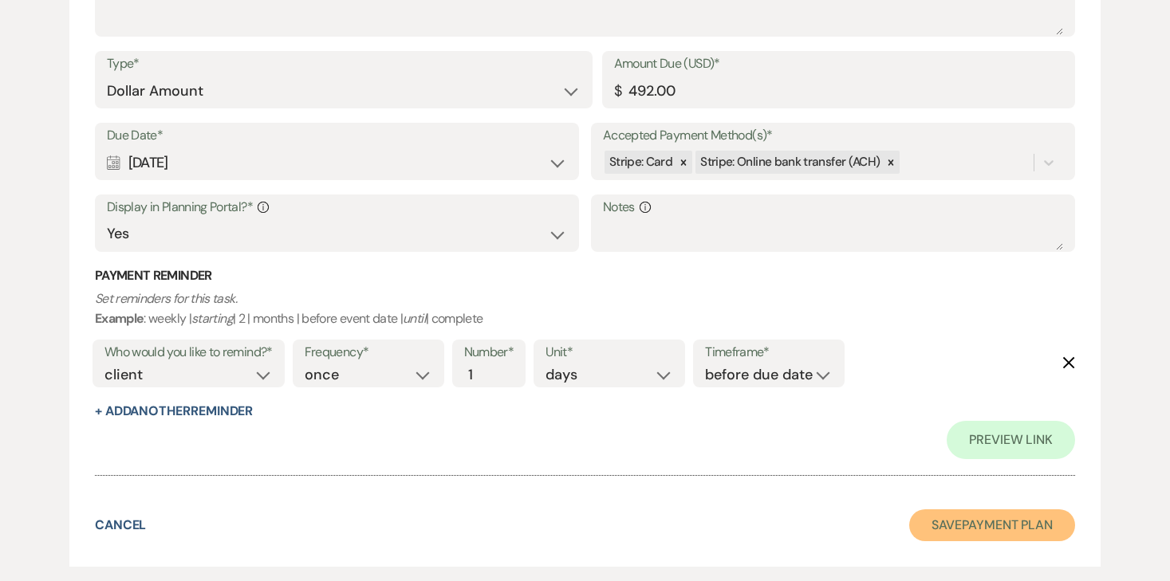
click at [971, 510] on button "Save Payment Plan" at bounding box center [992, 526] width 166 height 32
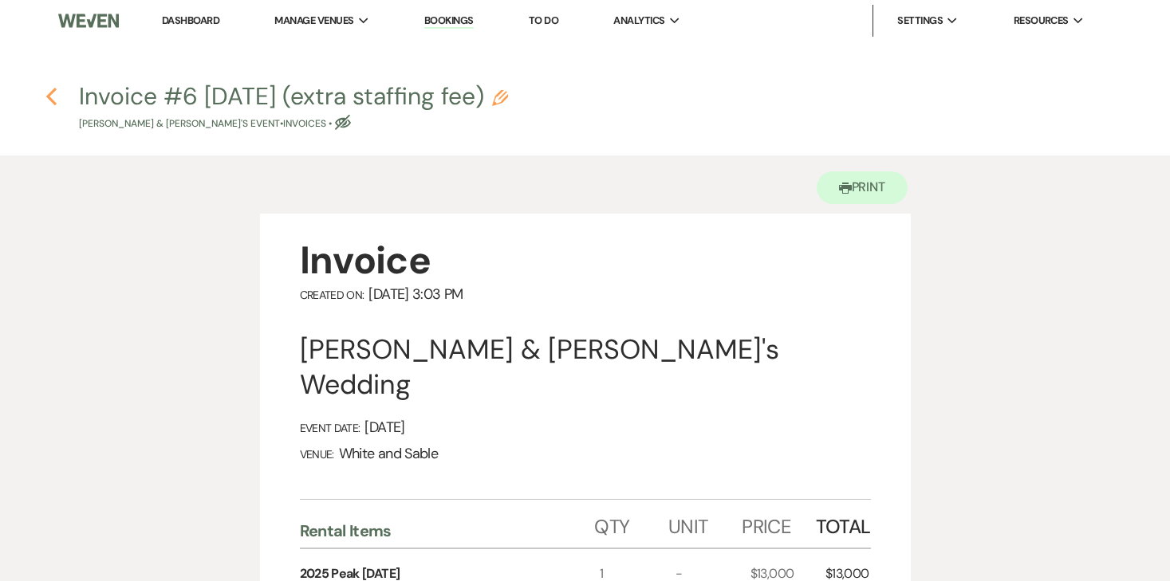
click at [52, 92] on use "button" at bounding box center [51, 97] width 10 height 18
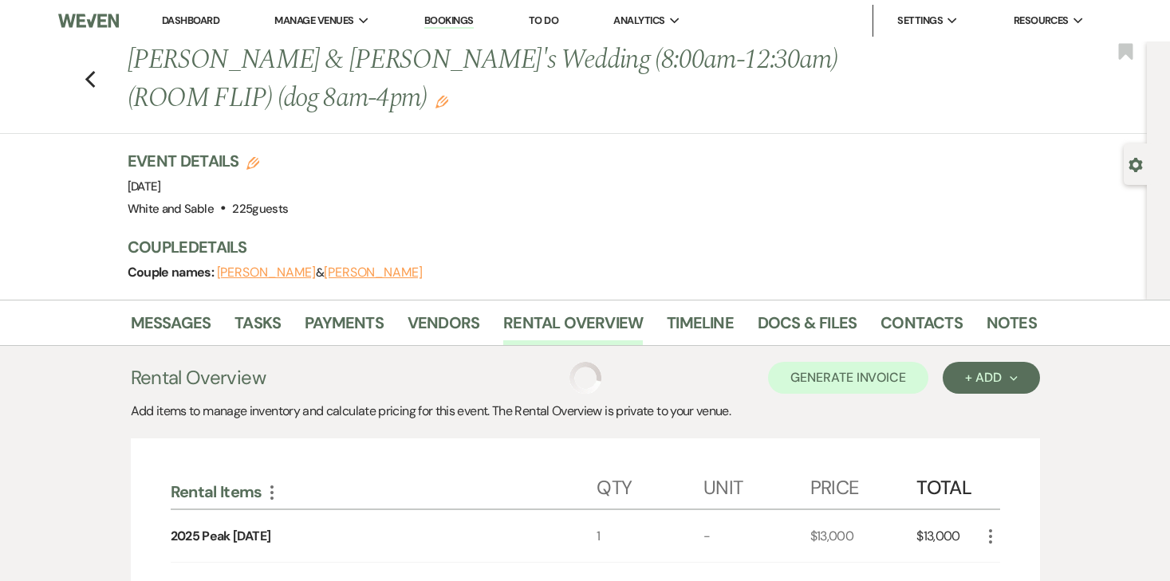
scroll to position [289, 0]
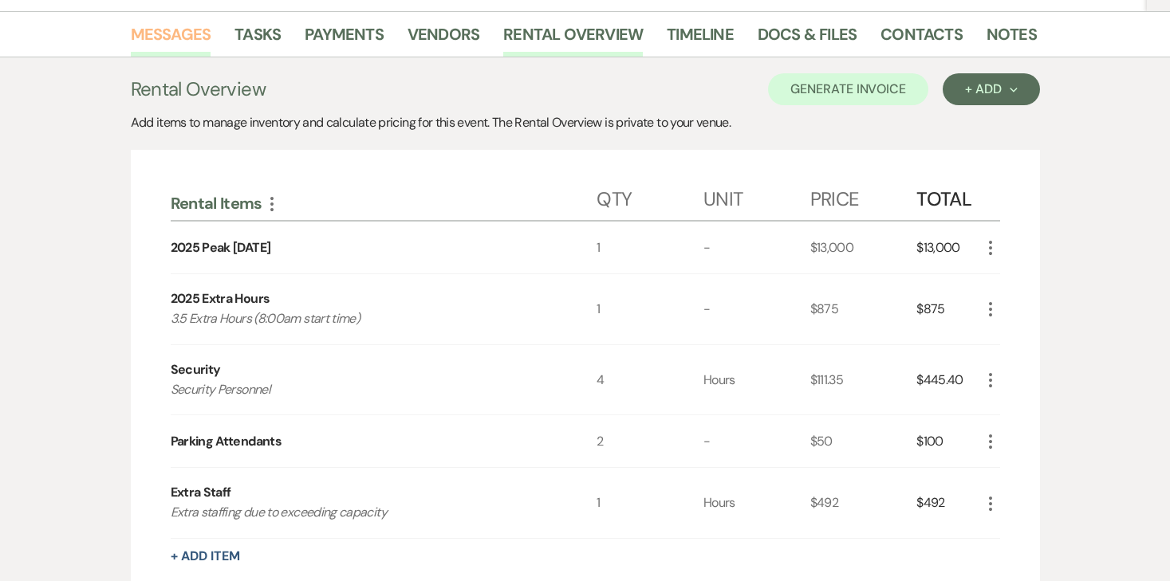
click at [198, 27] on link "Messages" at bounding box center [171, 39] width 81 height 35
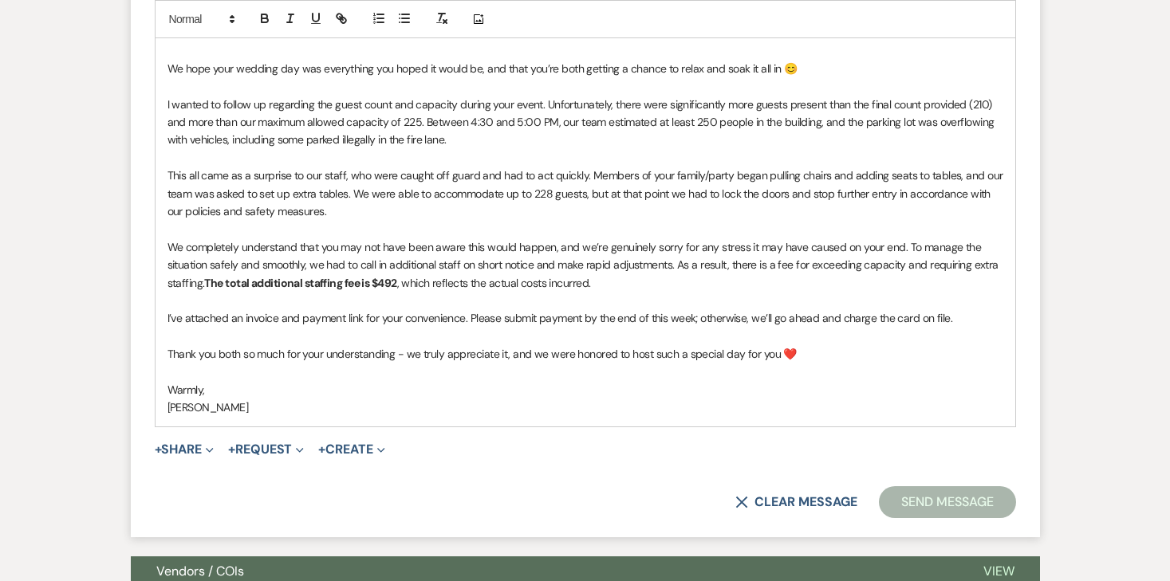
scroll to position [957, 0]
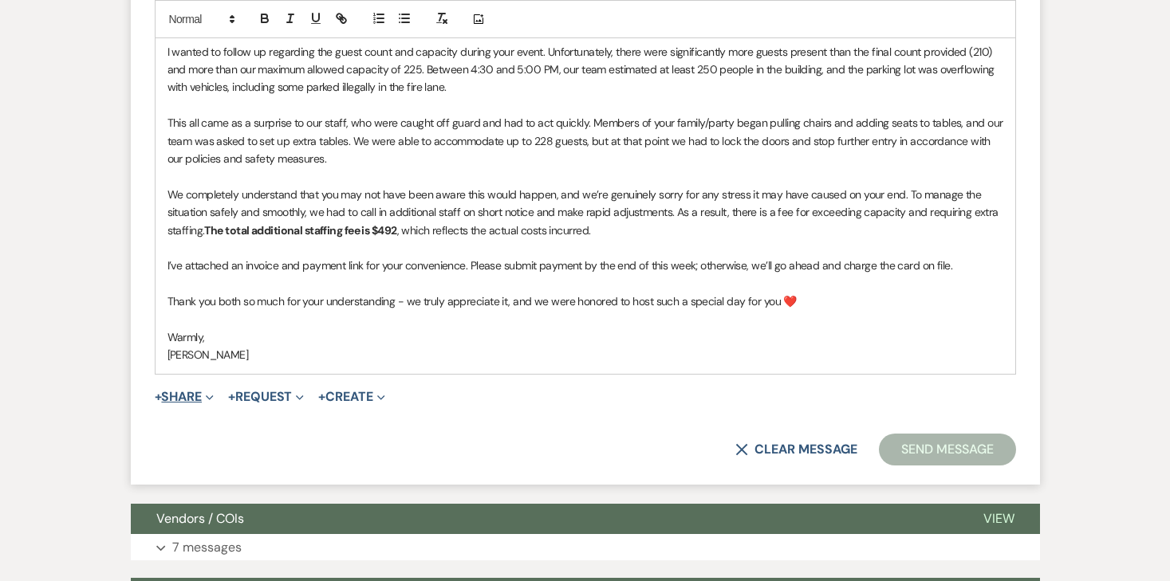
click at [191, 396] on button "+ Share Expand" at bounding box center [185, 397] width 60 height 13
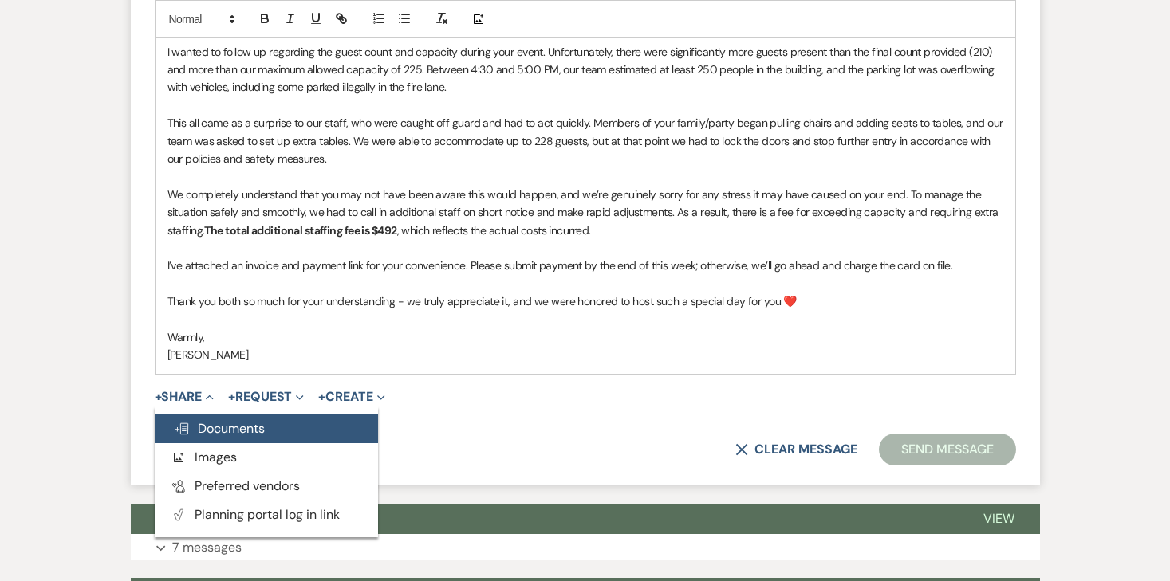
click at [194, 420] on span "Doc Upload Documents" at bounding box center [219, 428] width 91 height 17
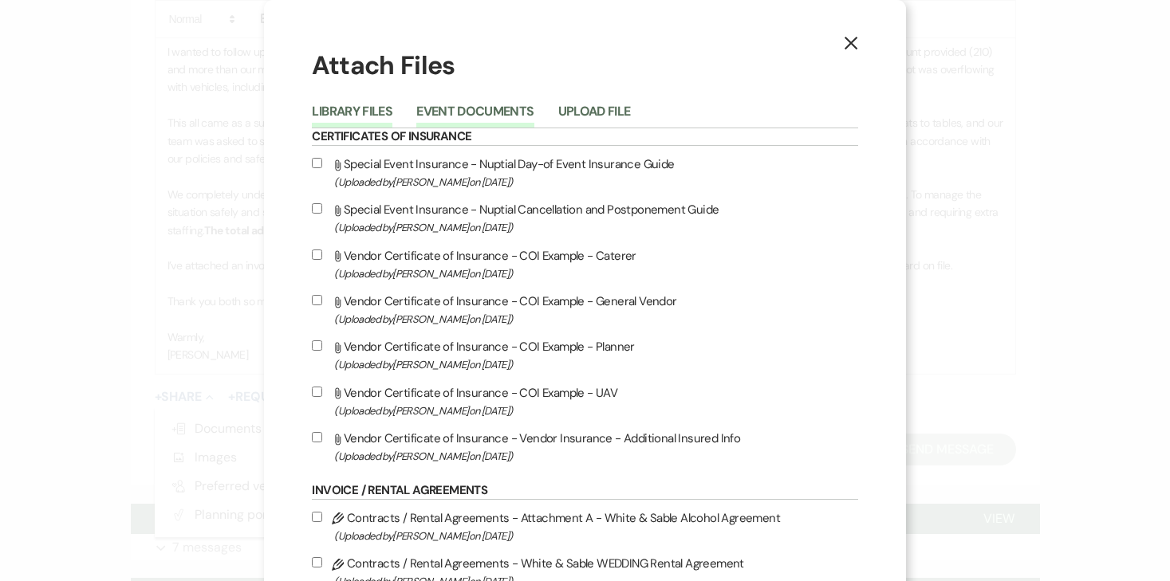
click at [526, 111] on button "Event Documents" at bounding box center [474, 116] width 117 height 22
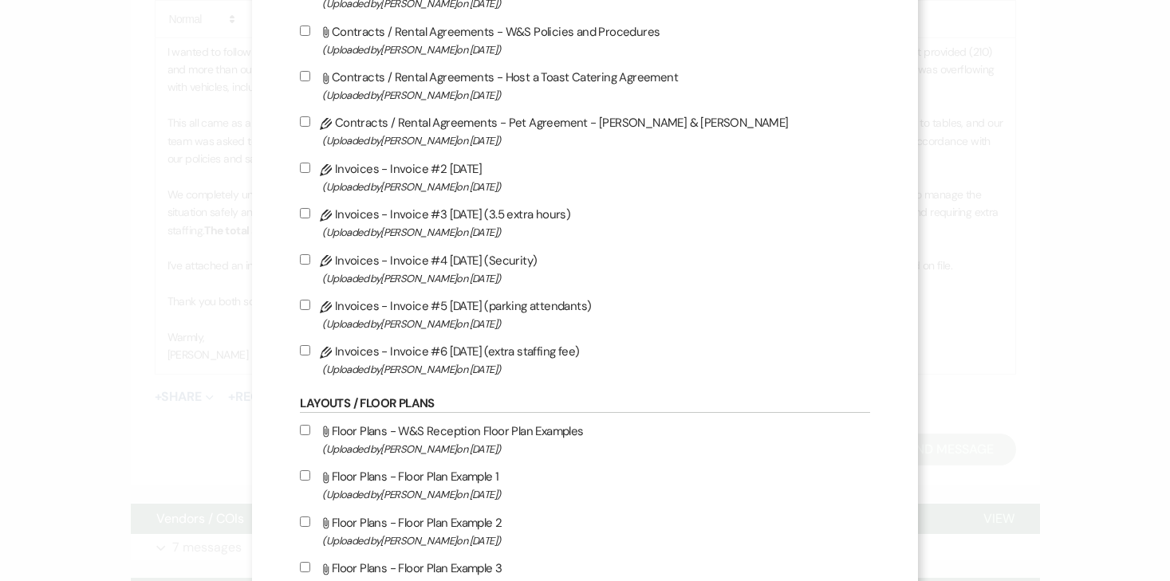
scroll to position [1084, 0]
click at [310, 353] on input "Pencil Invoices - Invoice #6 [DATE] (extra staffing fee) (Uploaded by [PERSON_N…" at bounding box center [305, 348] width 10 height 10
checkbox input "true"
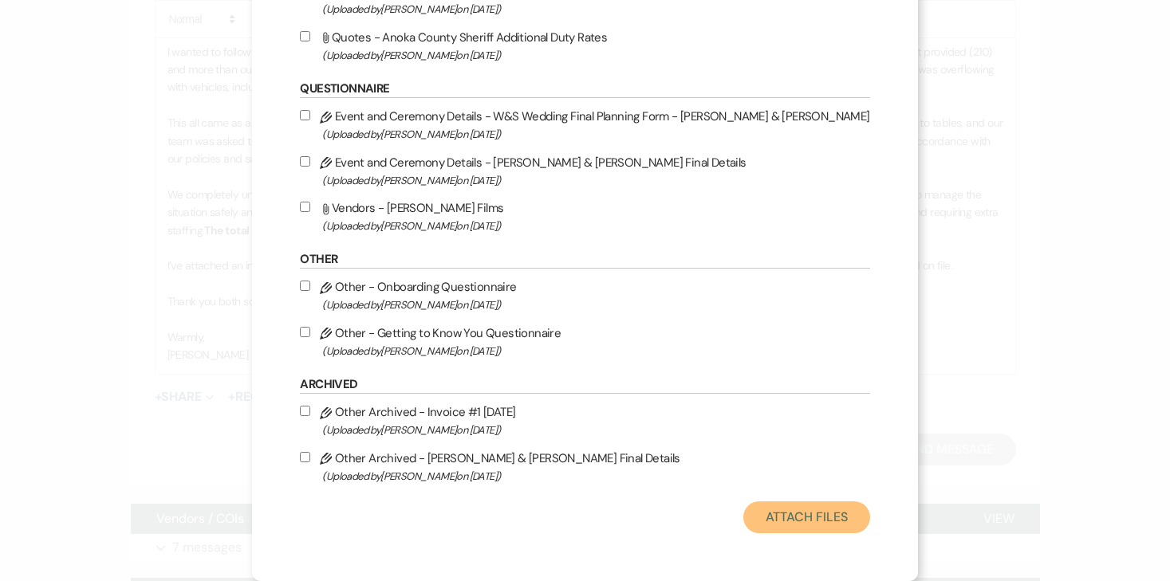
click at [768, 502] on button "Attach Files" at bounding box center [806, 518] width 127 height 32
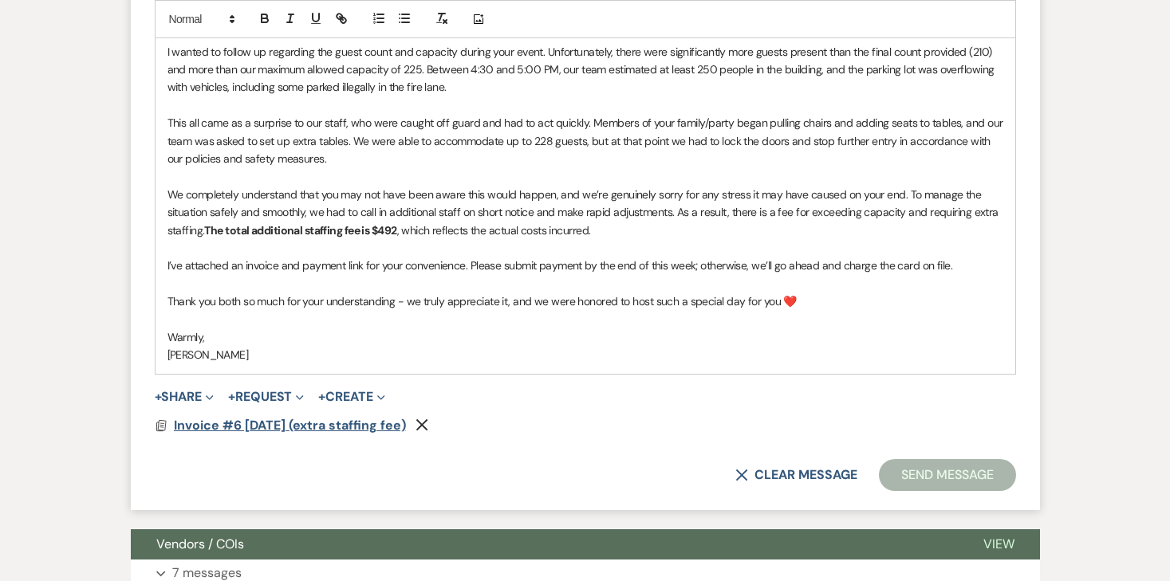
click at [313, 424] on span "Invoice #6 [DATE] (extra staffing fee)" at bounding box center [290, 425] width 232 height 17
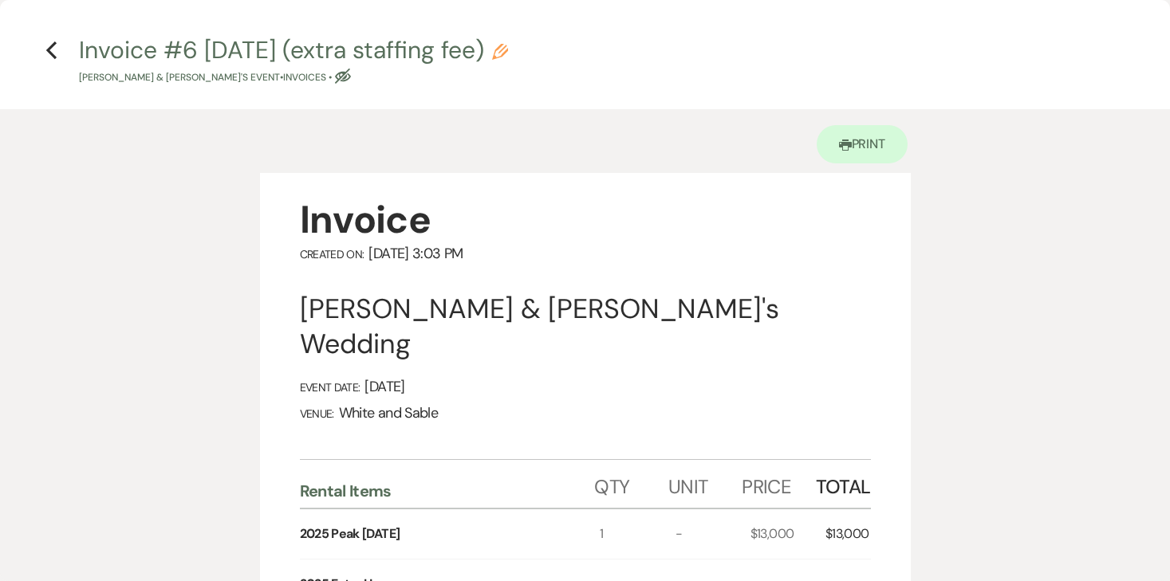
scroll to position [0, 0]
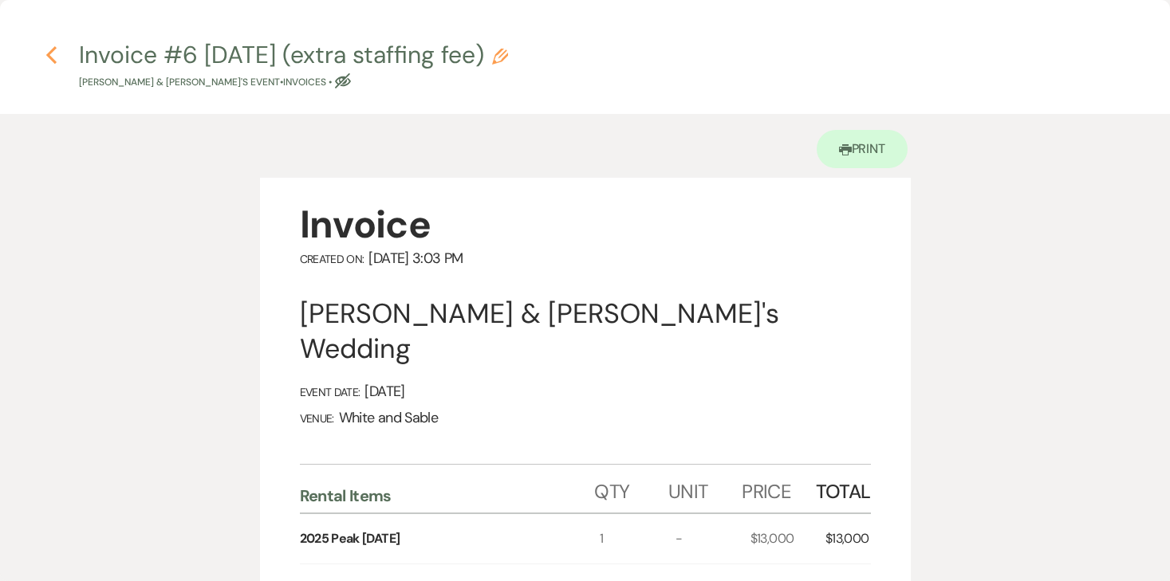
click at [49, 58] on use "button" at bounding box center [51, 55] width 10 height 18
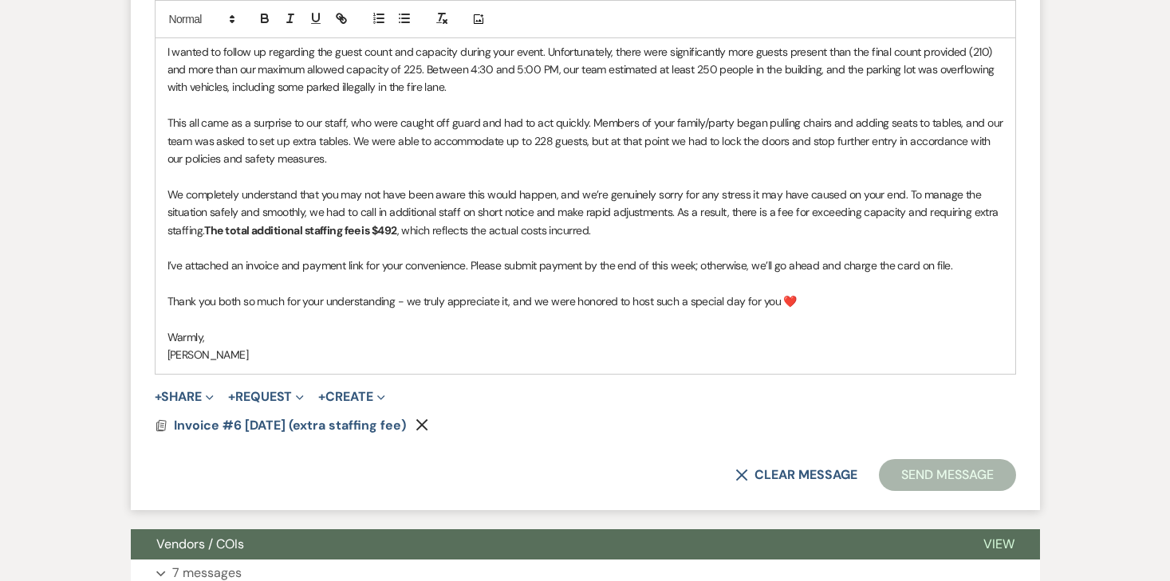
click at [428, 420] on icon "Remove" at bounding box center [422, 425] width 13 height 13
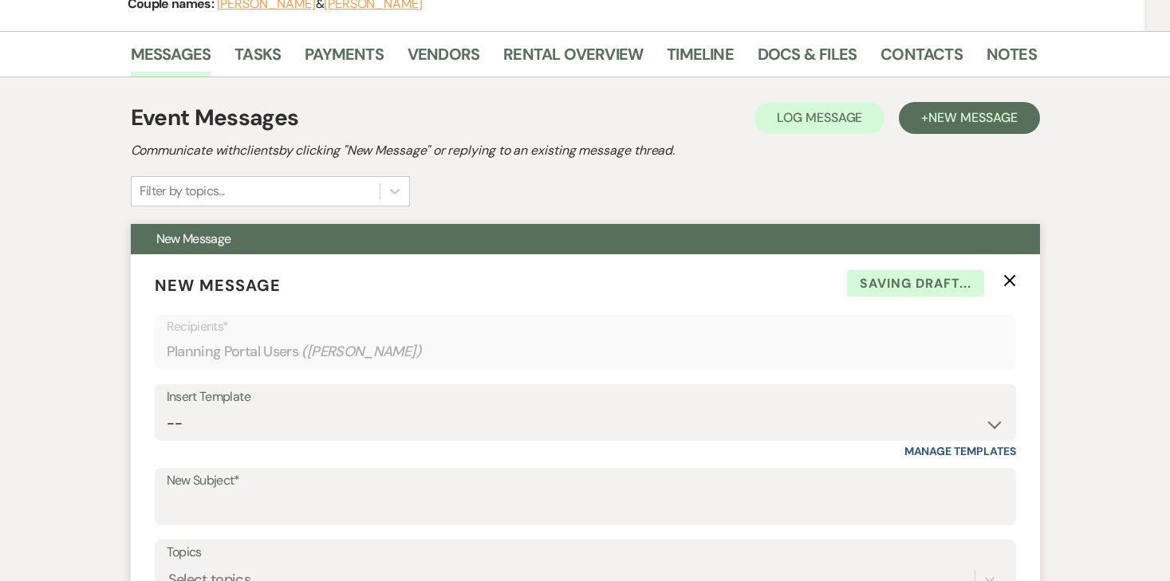
scroll to position [174, 0]
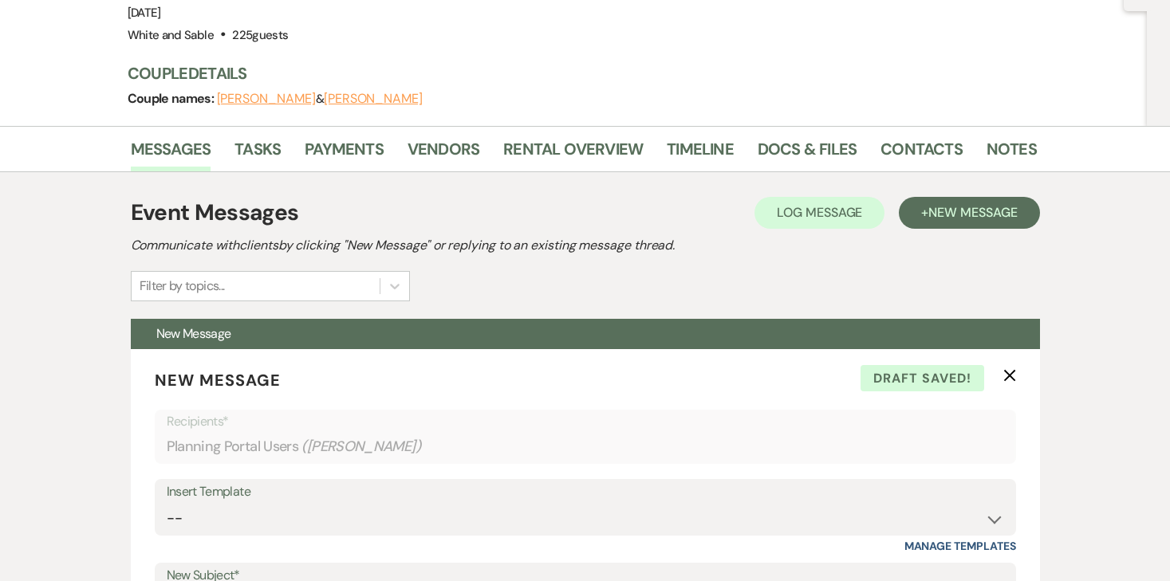
click at [608, 131] on div "Messages Tasks Payments Vendors Rental Overview Timeline Docs & Files Contacts …" at bounding box center [585, 149] width 1170 height 46
click at [601, 153] on link "Rental Overview" at bounding box center [573, 153] width 140 height 35
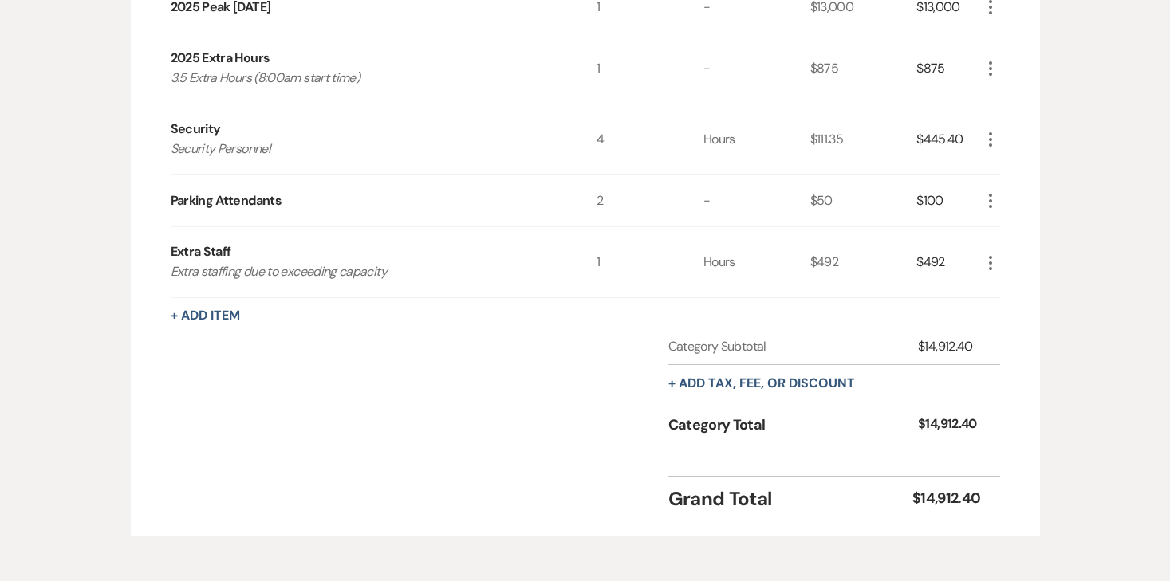
scroll to position [297, 0]
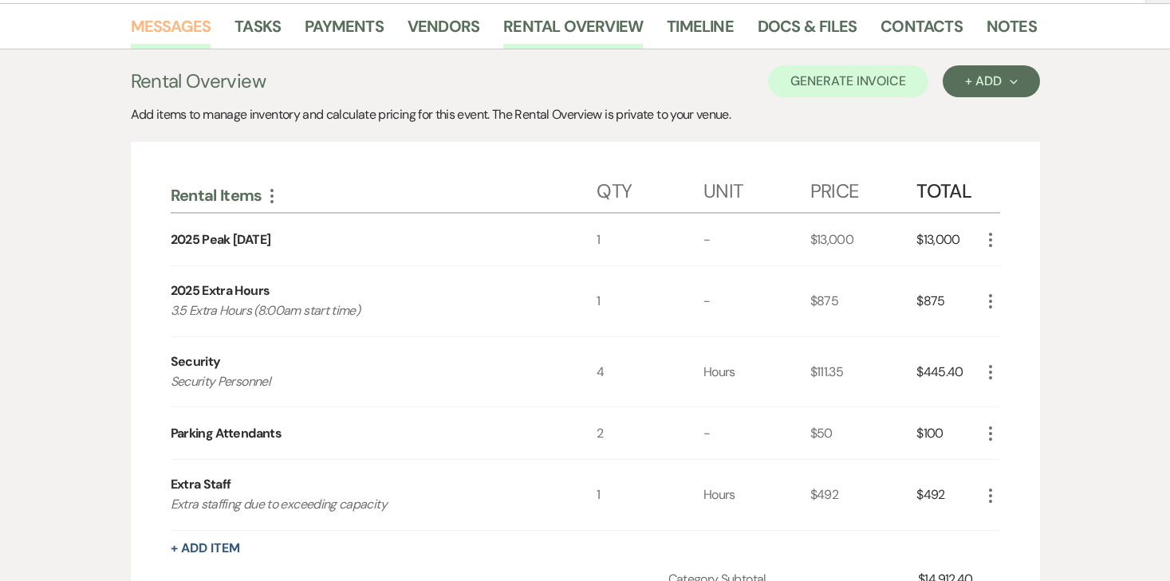
click at [204, 23] on link "Messages" at bounding box center [171, 31] width 81 height 35
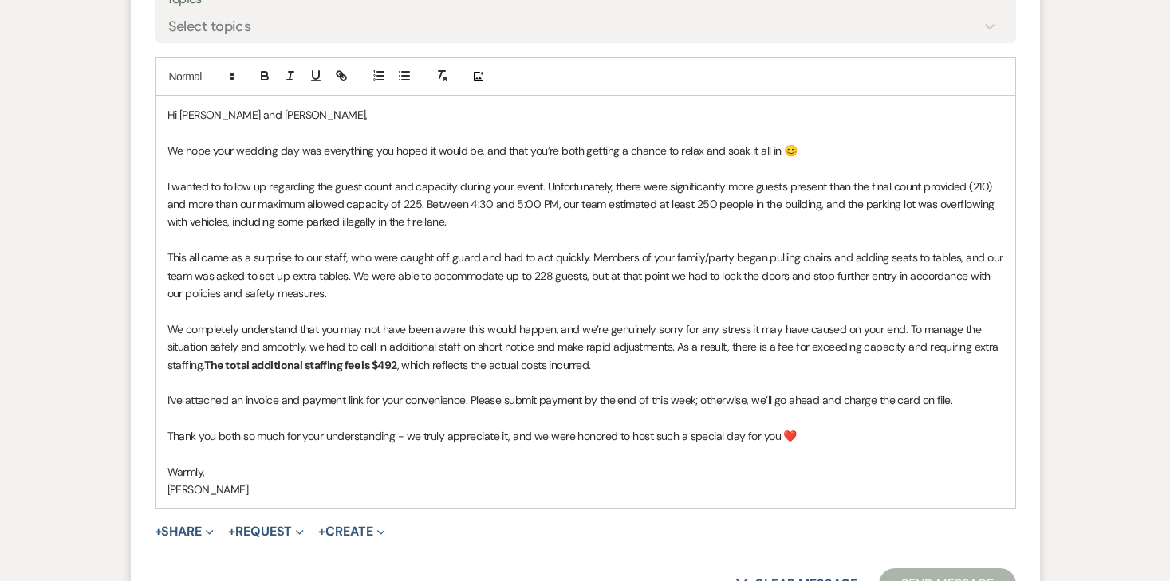
scroll to position [1002, 0]
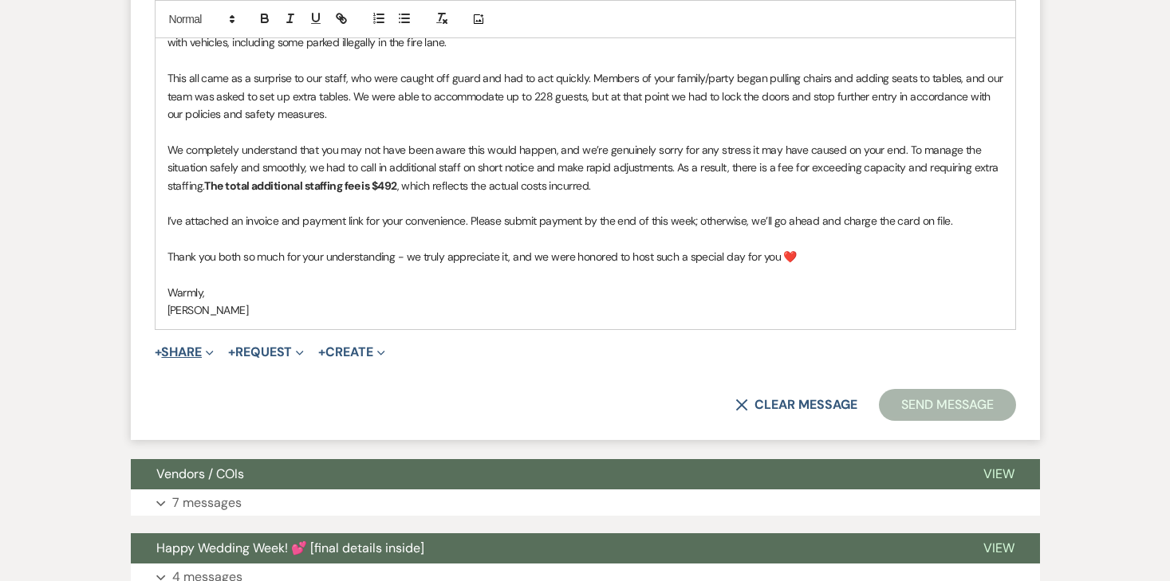
click at [196, 357] on button "+ Share Expand" at bounding box center [185, 352] width 60 height 13
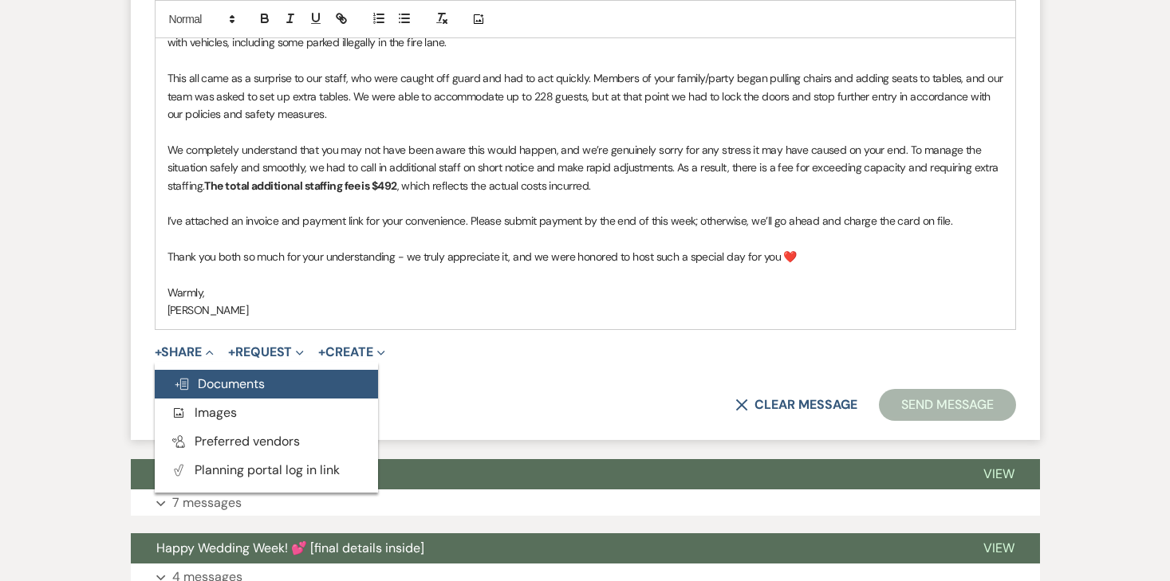
click at [219, 381] on span "Doc Upload Documents" at bounding box center [219, 384] width 91 height 17
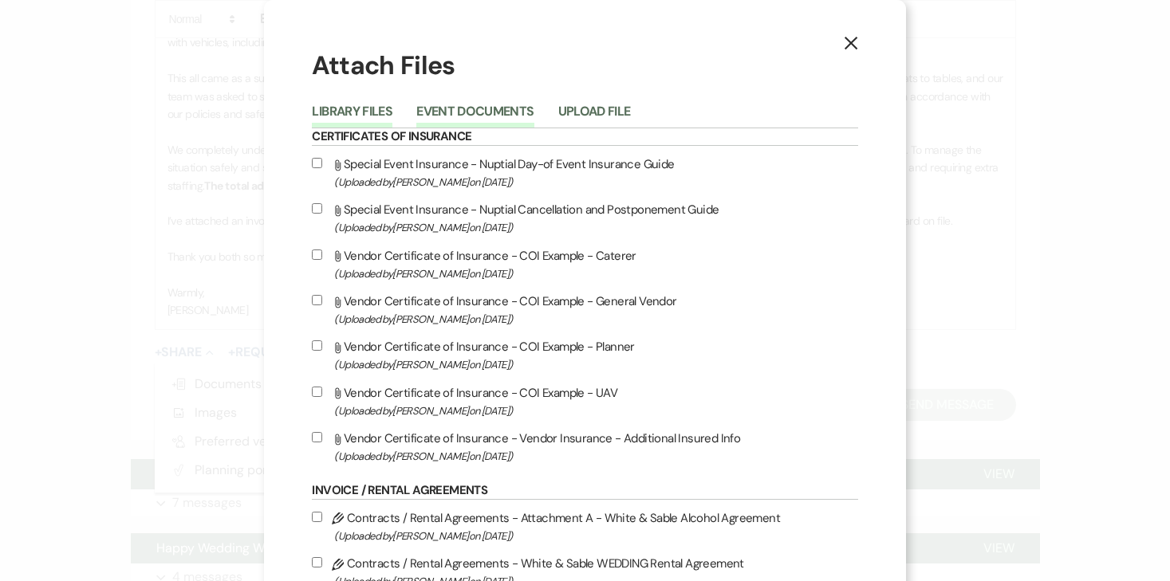
click at [520, 115] on button "Event Documents" at bounding box center [474, 116] width 117 height 22
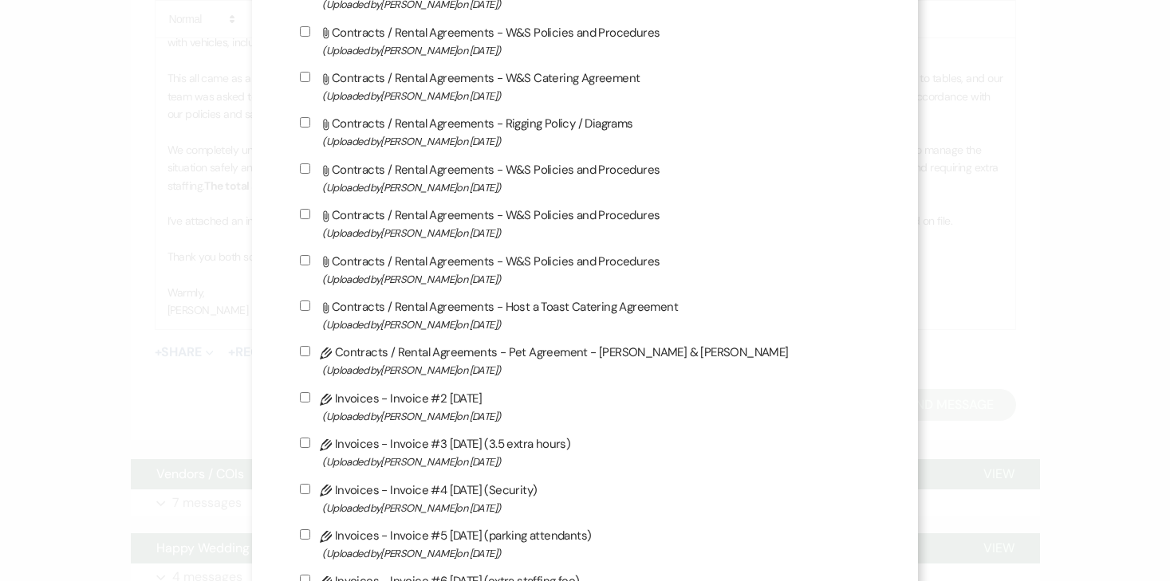
scroll to position [1338, 0]
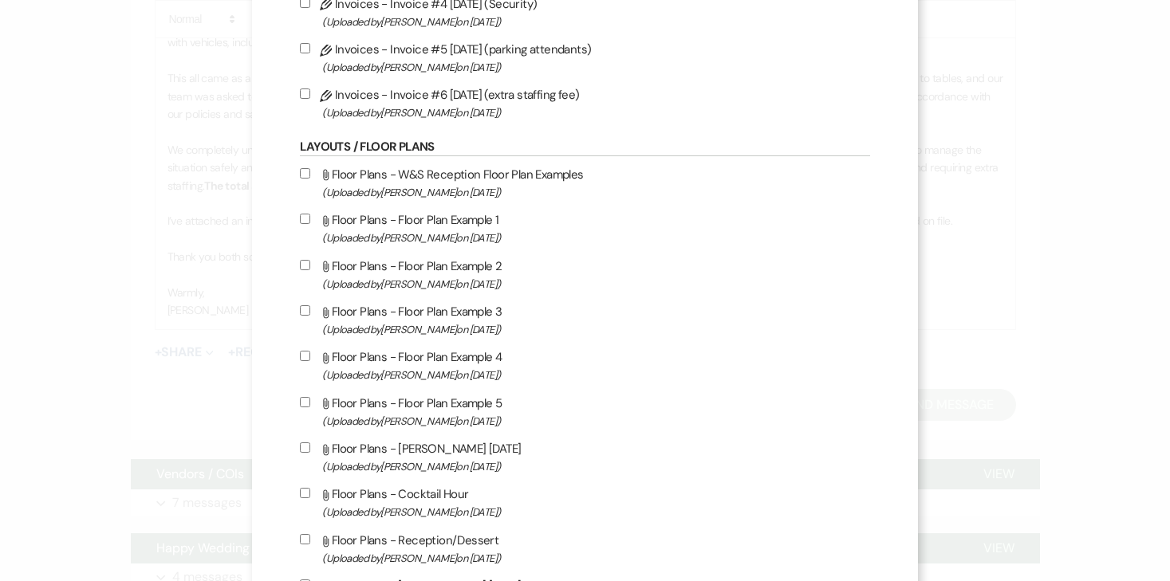
click at [310, 99] on input "Pencil Invoices - Invoice #6 [DATE] (extra staffing fee) (Uploaded by [PERSON_N…" at bounding box center [305, 94] width 10 height 10
checkbox input "true"
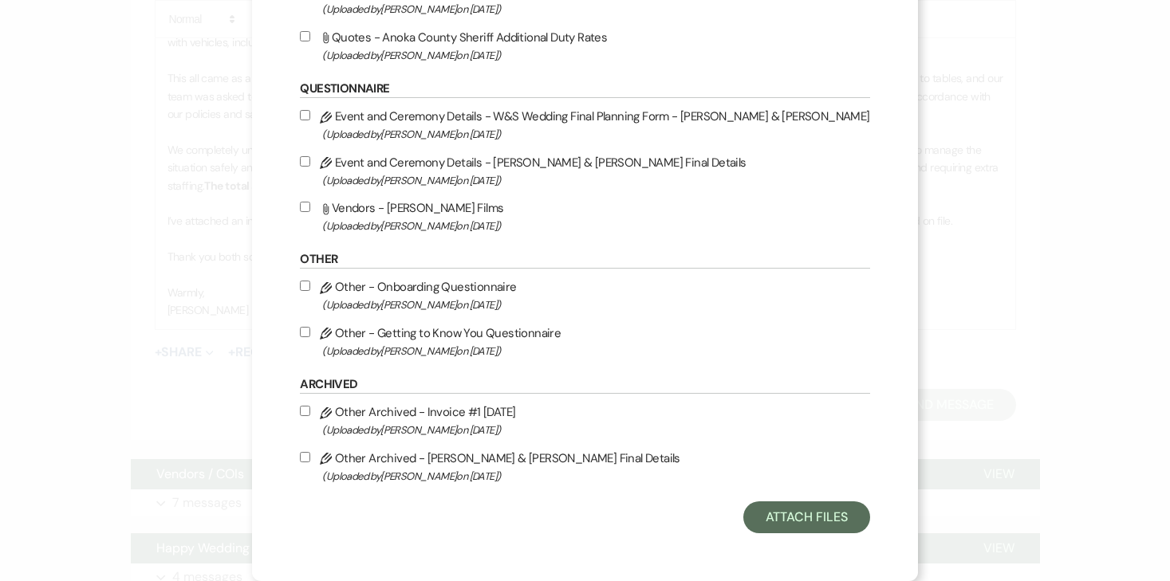
scroll to position [2388, 0]
click at [751, 513] on button "Attach Files" at bounding box center [806, 518] width 127 height 32
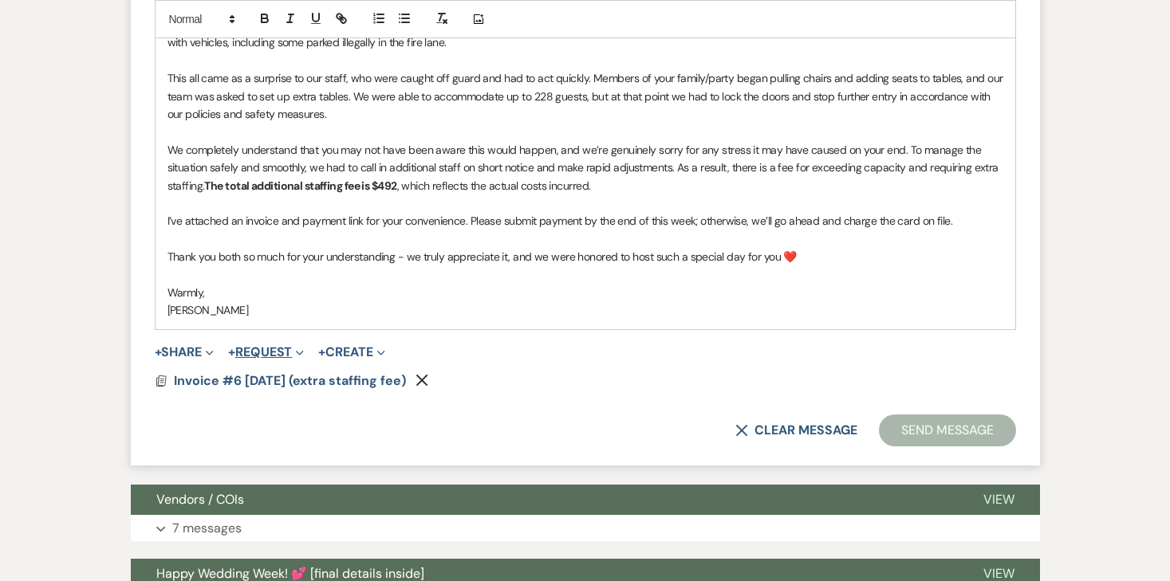
click at [262, 351] on button "+ Request Expand" at bounding box center [266, 352] width 76 height 13
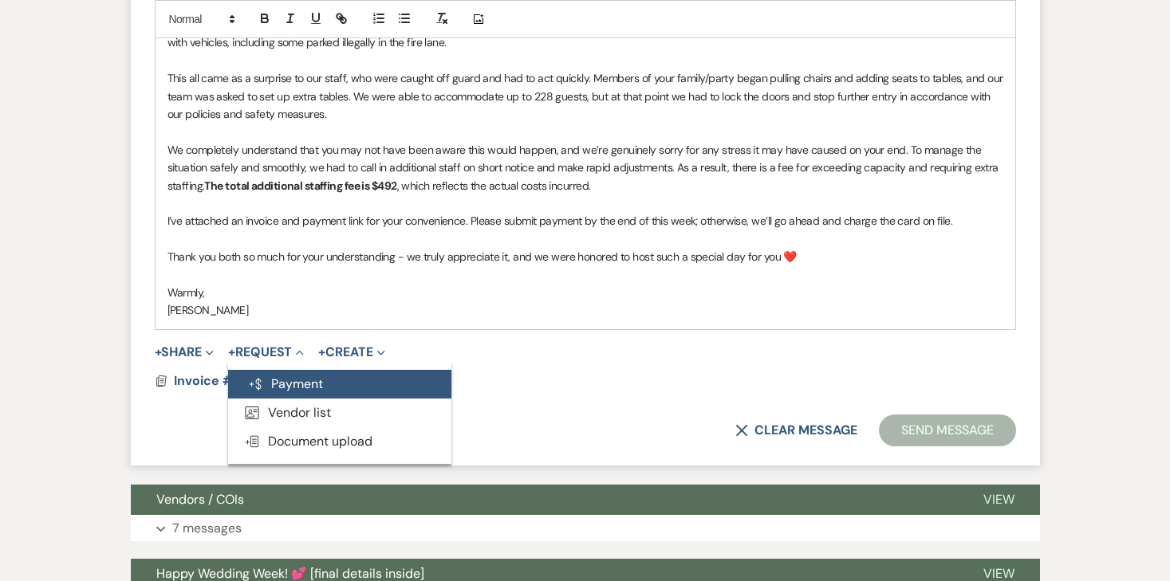
click at [278, 377] on button "Generate Payment Payment" at bounding box center [339, 384] width 223 height 29
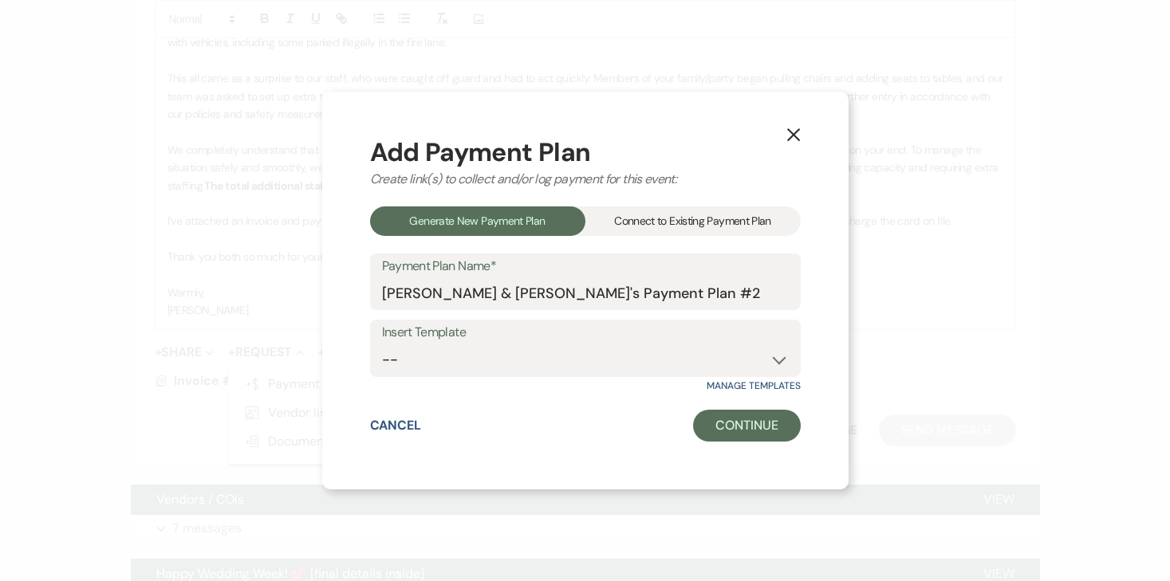
click at [651, 213] on div "Connect to Existing Payment Plan" at bounding box center [692, 222] width 215 height 30
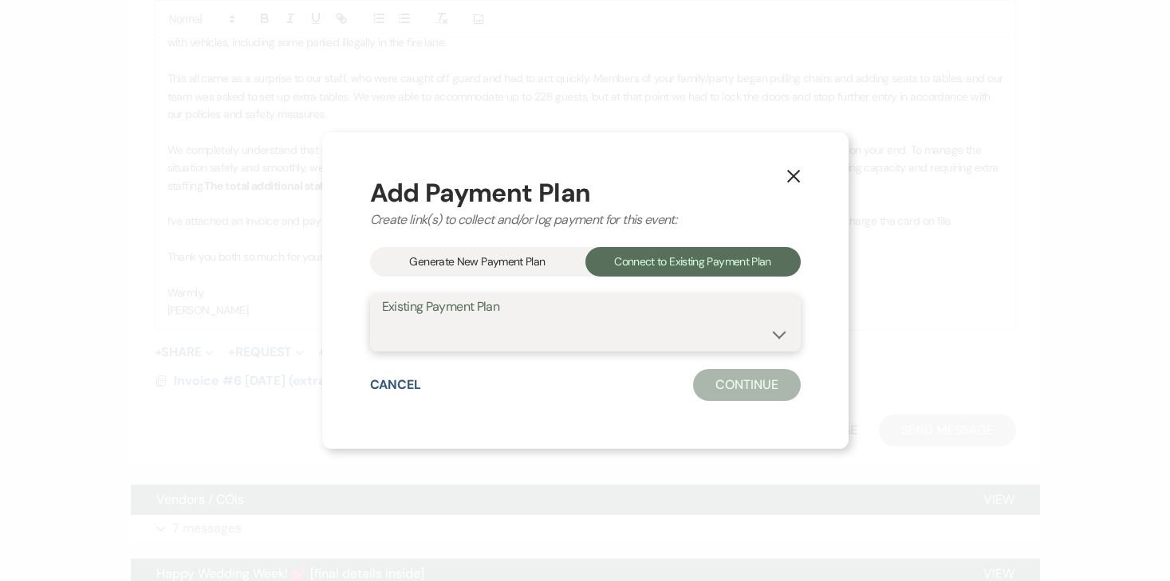
click at [465, 322] on select "[PERSON_NAME] & [PERSON_NAME]'s Payment Plan #1" at bounding box center [585, 334] width 407 height 31
select select "14842"
click at [382, 319] on select "[PERSON_NAME] & [PERSON_NAME]'s Payment Plan #1" at bounding box center [585, 334] width 407 height 31
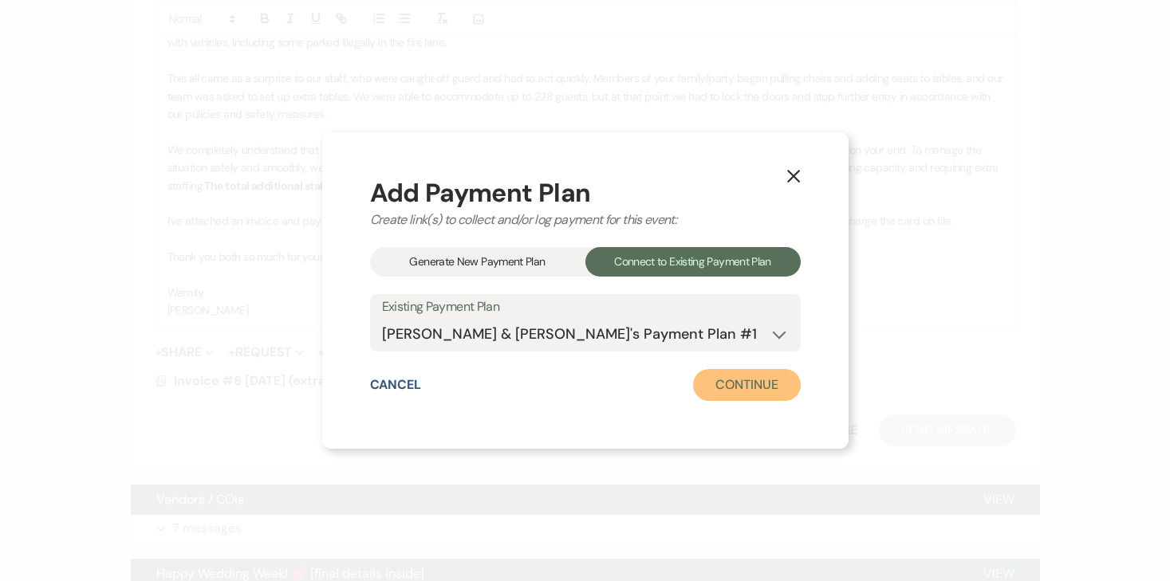
drag, startPoint x: 731, startPoint y: 396, endPoint x: 746, endPoint y: 400, distance: 15.5
click at [746, 400] on button "Continue" at bounding box center [746, 385] width 107 height 32
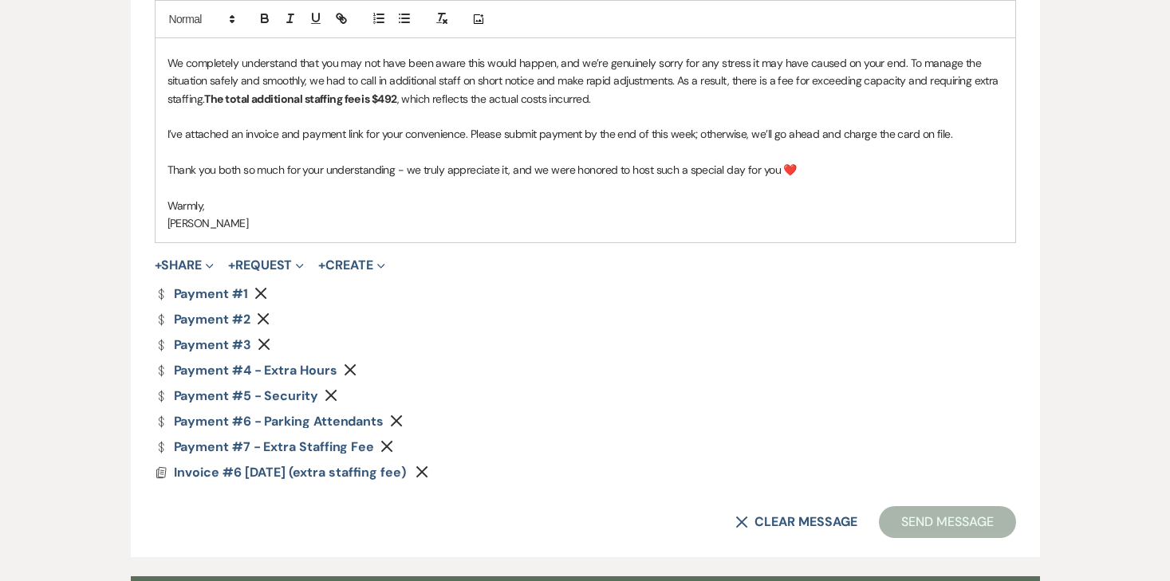
scroll to position [1092, 0]
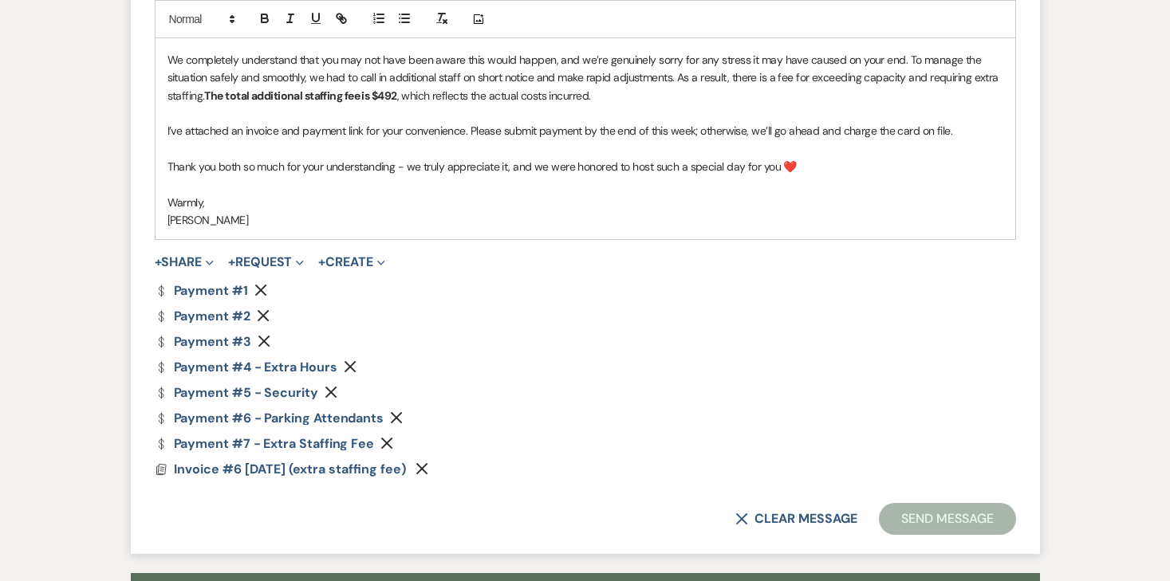
drag, startPoint x: 746, startPoint y: 400, endPoint x: 258, endPoint y: 292, distance: 499.9
click at [258, 292] on use "button" at bounding box center [261, 291] width 12 height 12
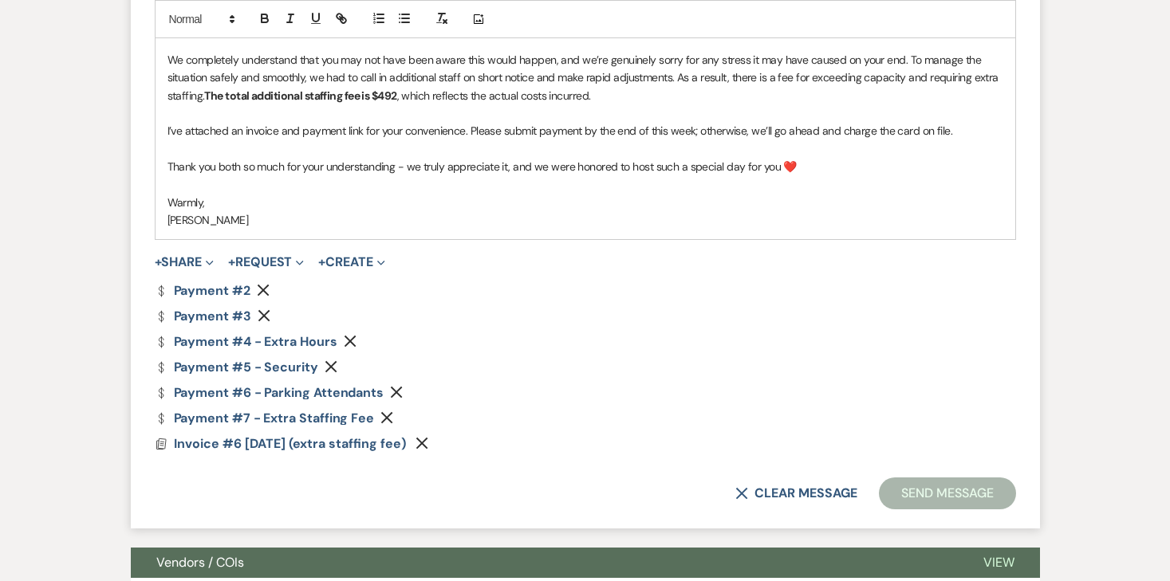
click at [258, 291] on icon "Remove" at bounding box center [263, 290] width 13 height 13
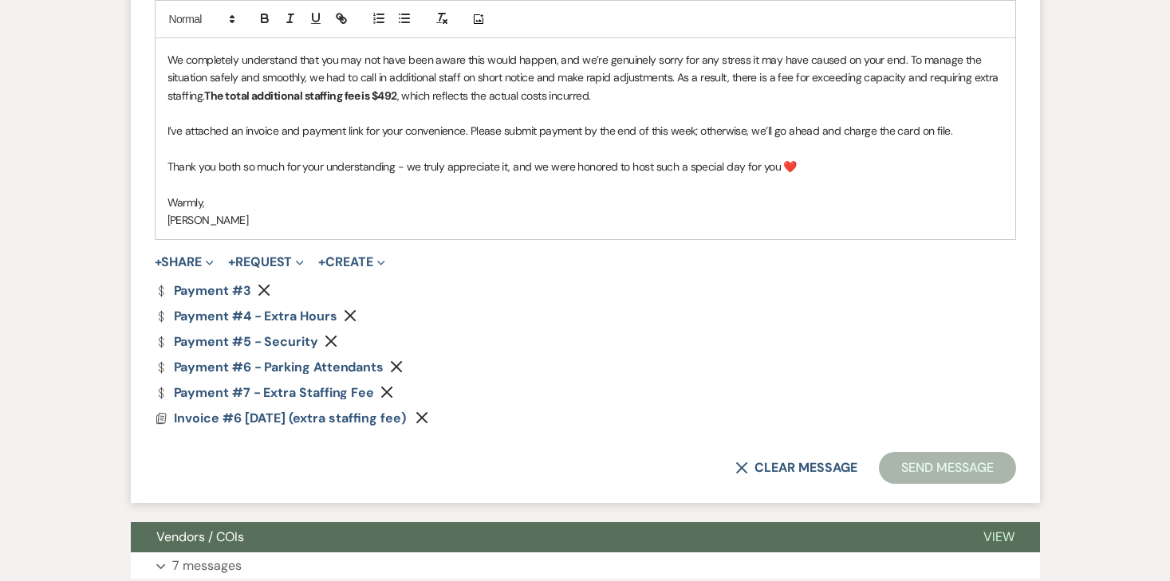
drag, startPoint x: 258, startPoint y: 292, endPoint x: 266, endPoint y: 288, distance: 9.6
click at [266, 288] on icon "Remove" at bounding box center [264, 290] width 13 height 13
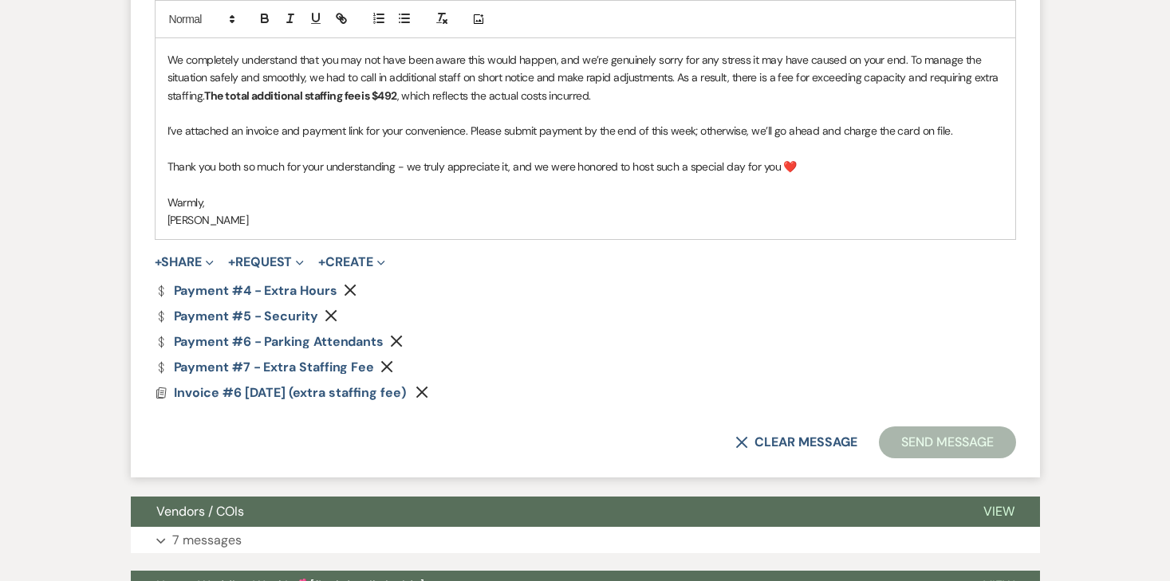
drag, startPoint x: 266, startPoint y: 288, endPoint x: 353, endPoint y: 287, distance: 86.9
click at [353, 287] on icon "Remove" at bounding box center [350, 290] width 13 height 13
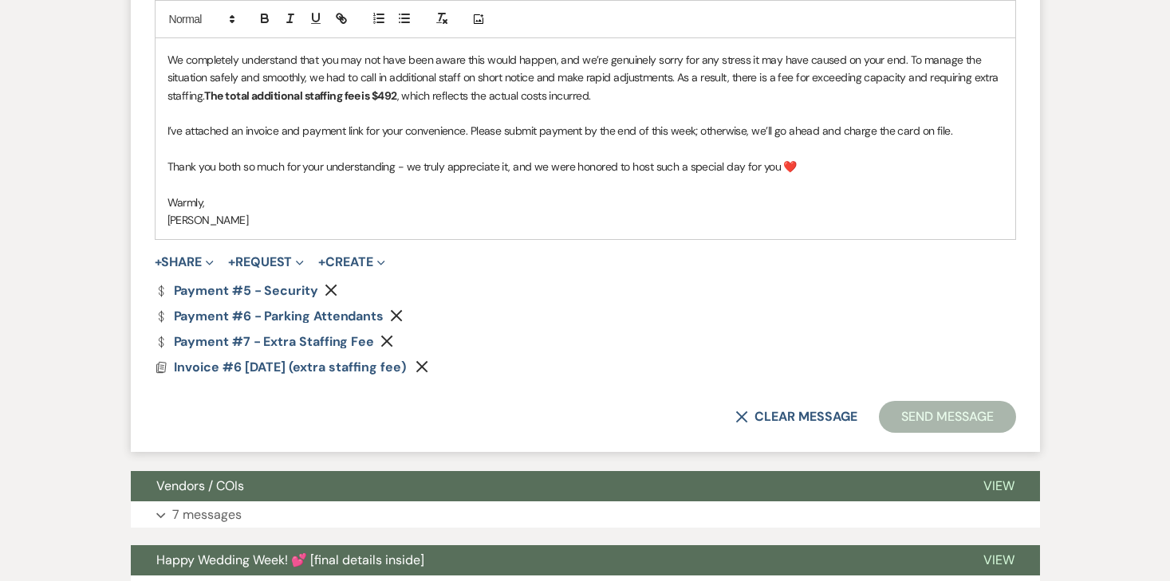
click at [331, 287] on use "button" at bounding box center [331, 291] width 12 height 12
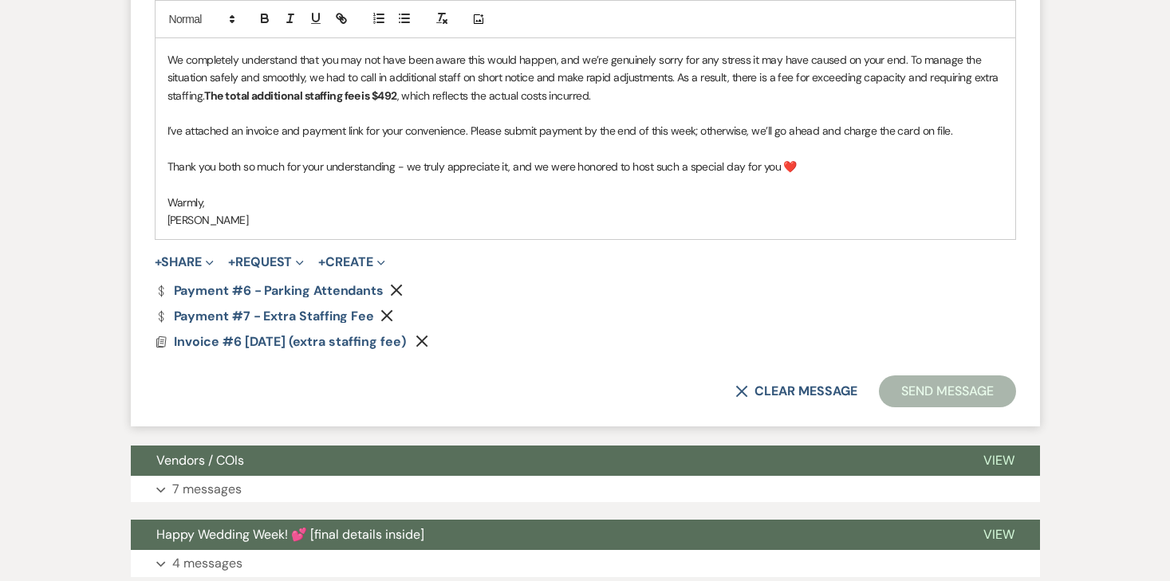
click at [393, 294] on icon "Remove" at bounding box center [396, 290] width 13 height 13
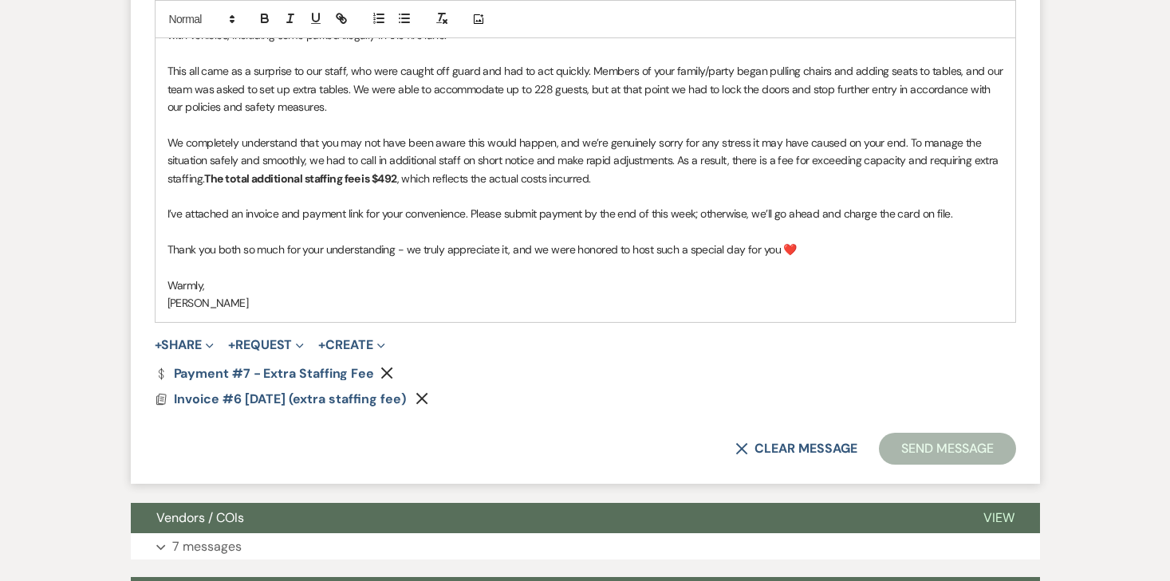
scroll to position [995, 0]
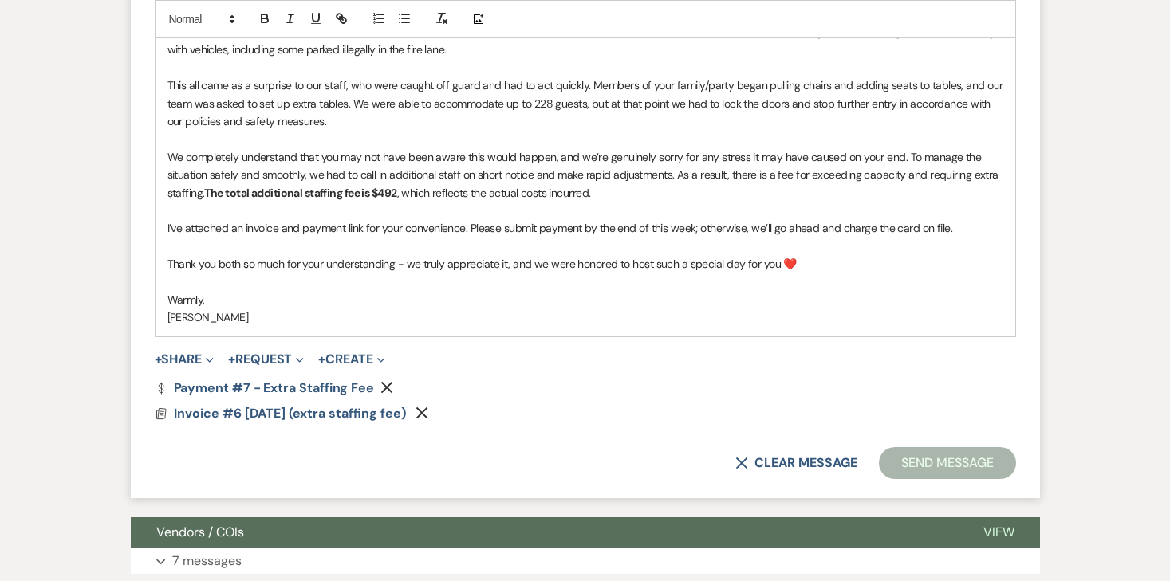
click at [602, 195] on p "We completely understand that you may not have been aware this would happen, an…" at bounding box center [586, 174] width 836 height 53
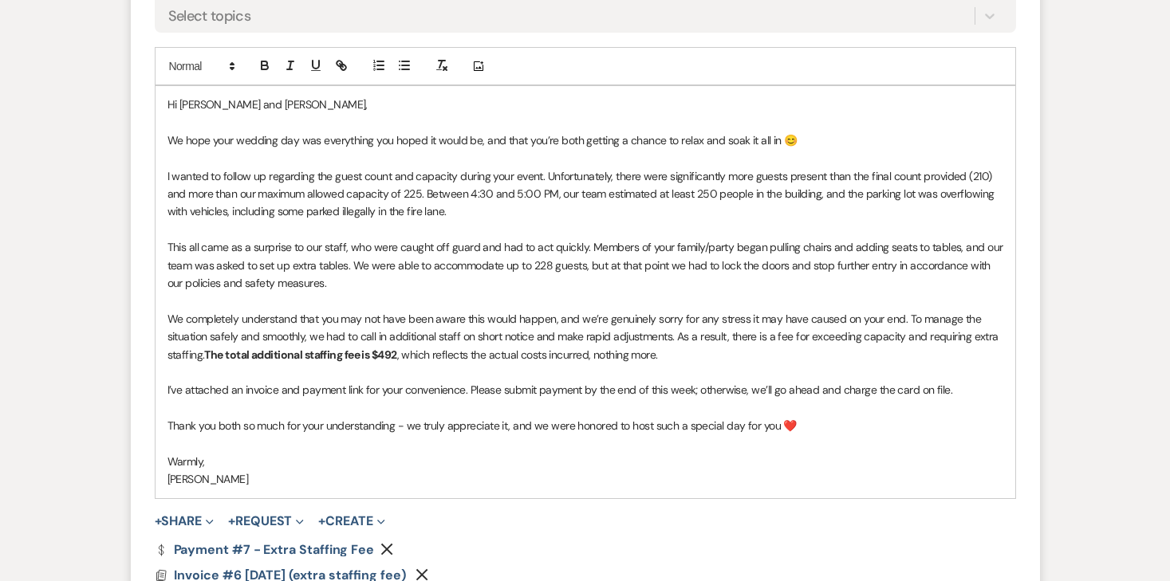
scroll to position [838, 0]
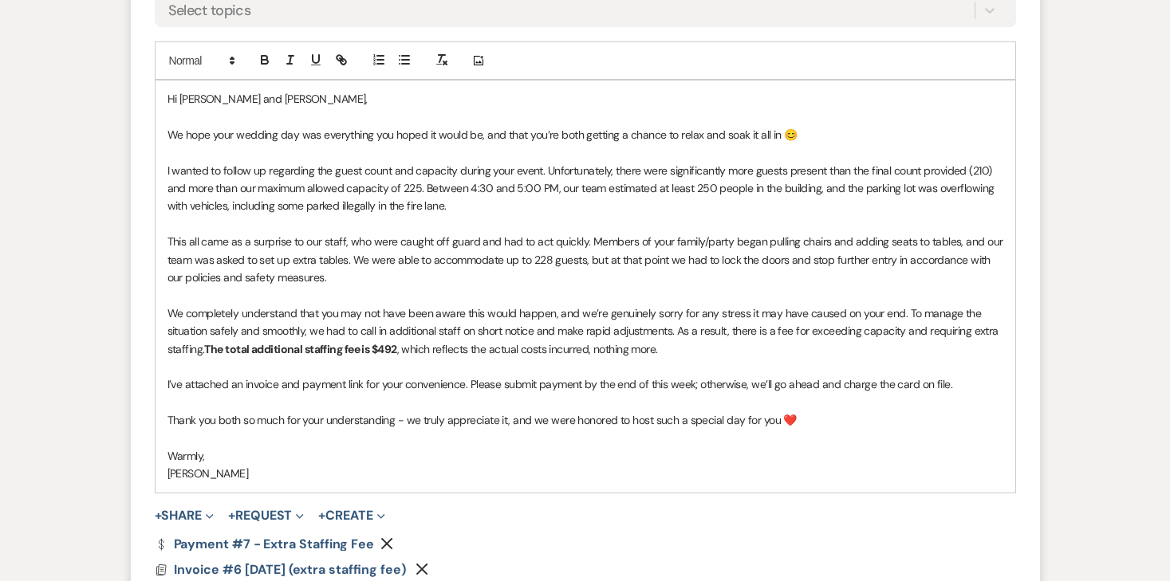
click at [622, 238] on p "This all came as a surprise to our staff, who were caught off guard and had to …" at bounding box center [586, 259] width 836 height 53
drag, startPoint x: 353, startPoint y: 287, endPoint x: 592, endPoint y: 239, distance: 243.2
click at [592, 239] on p "This all came as a surprise to our staff, who were caught off guard and had to …" at bounding box center [586, 259] width 836 height 53
click at [336, 266] on p "This all came as a surprise to our staff, who were caught off guard and had to …" at bounding box center [586, 259] width 836 height 53
click at [305, 274] on p "This all came as a surprise to our staff, who were caught off guard and had to …" at bounding box center [586, 259] width 836 height 53
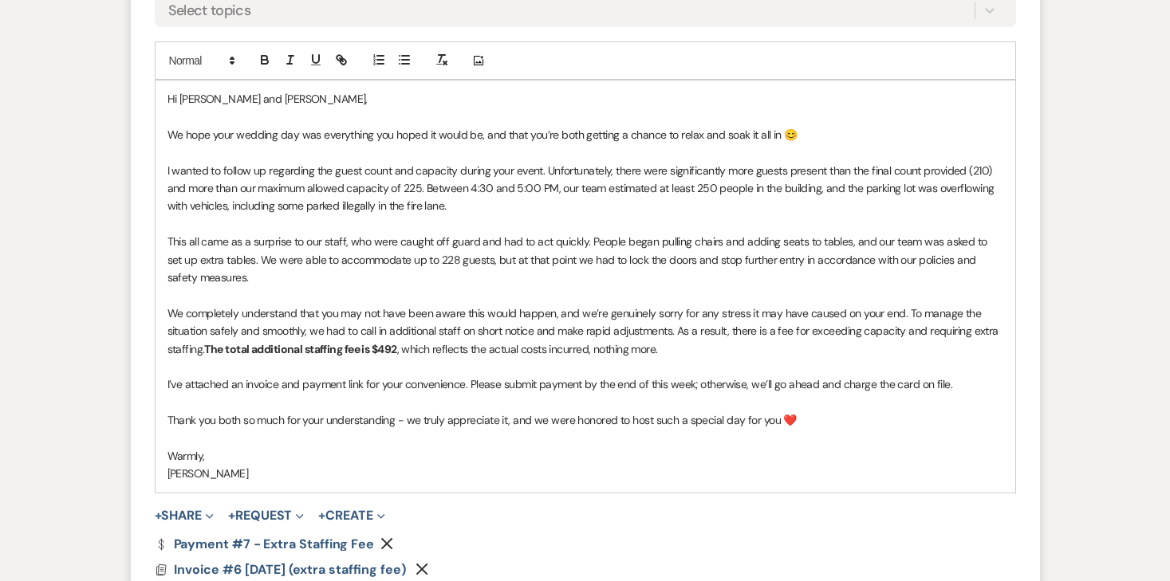
click at [295, 270] on p "This all came as a surprise to our staff, who were caught off guard and had to …" at bounding box center [586, 259] width 836 height 53
click at [442, 262] on p "This all came as a surprise to our staff, who were caught off guard and had to …" at bounding box center [586, 259] width 836 height 53
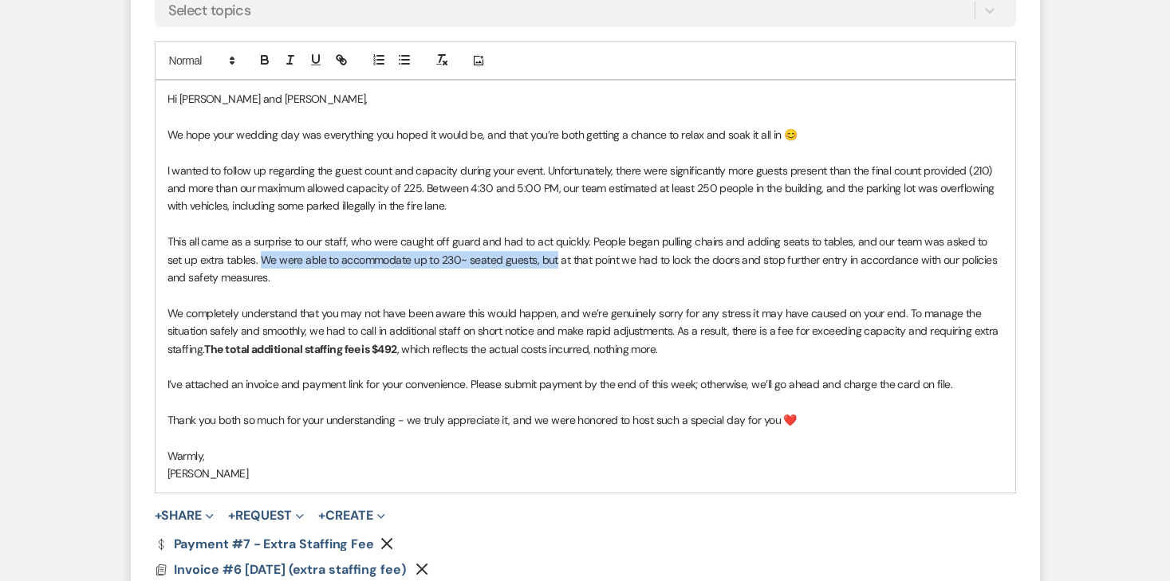
drag, startPoint x: 592, startPoint y: 239, endPoint x: 242, endPoint y: 260, distance: 350.8
click at [242, 260] on p "This all came as a surprise to our staff, who were caught off guard and had to …" at bounding box center [586, 259] width 836 height 53
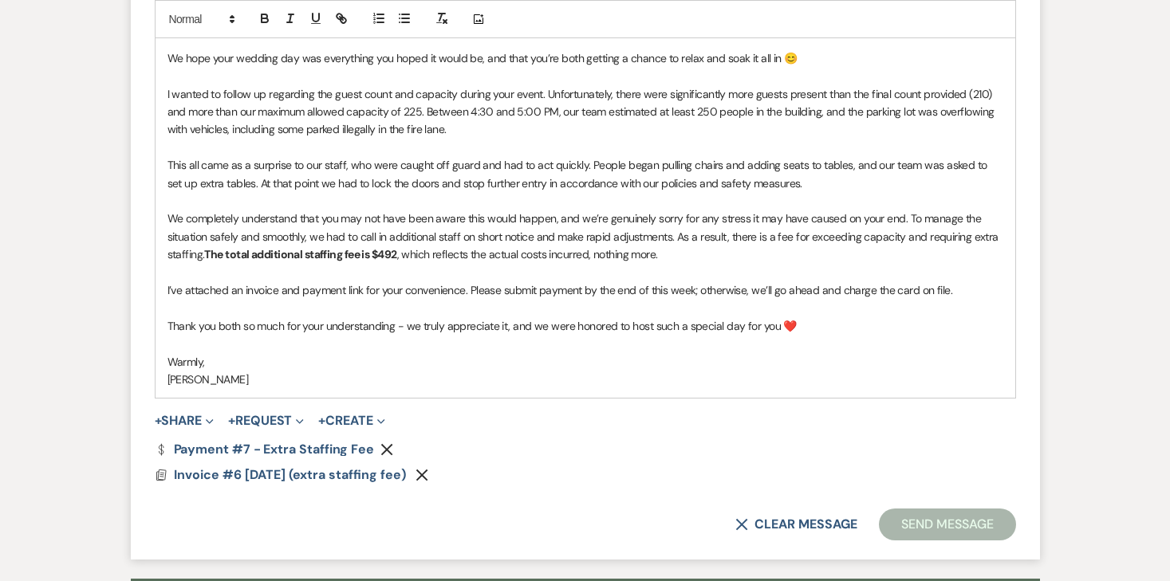
scroll to position [1297, 0]
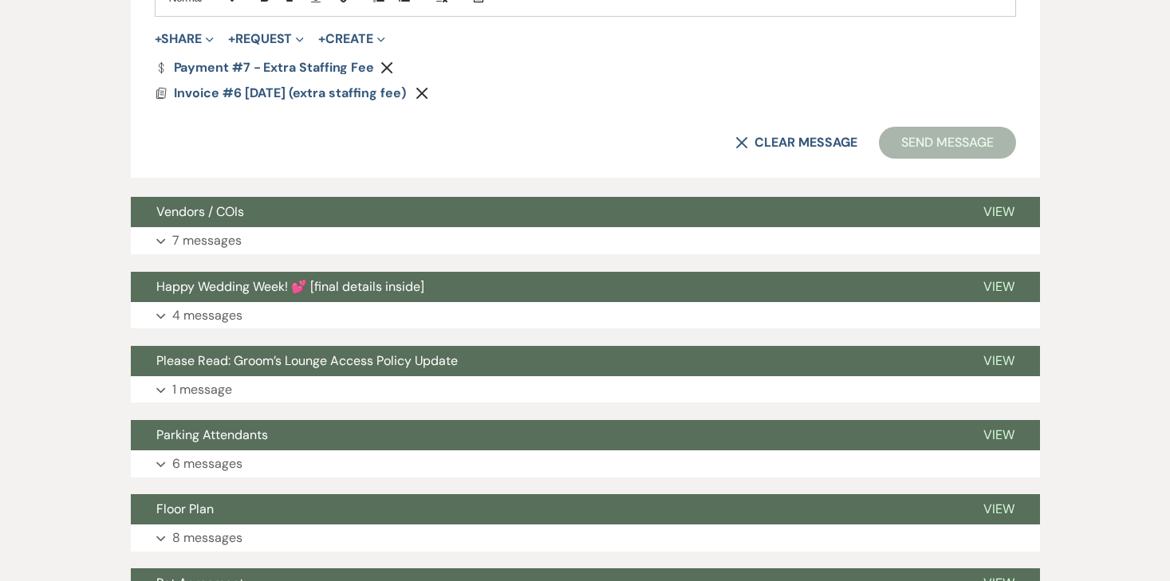
drag, startPoint x: 242, startPoint y: 260, endPoint x: 730, endPoint y: 93, distance: 516.1
click at [730, 93] on div "Docs Invoice #6 [DATE] (extra staffing fee) Remove" at bounding box center [585, 93] width 861 height 13
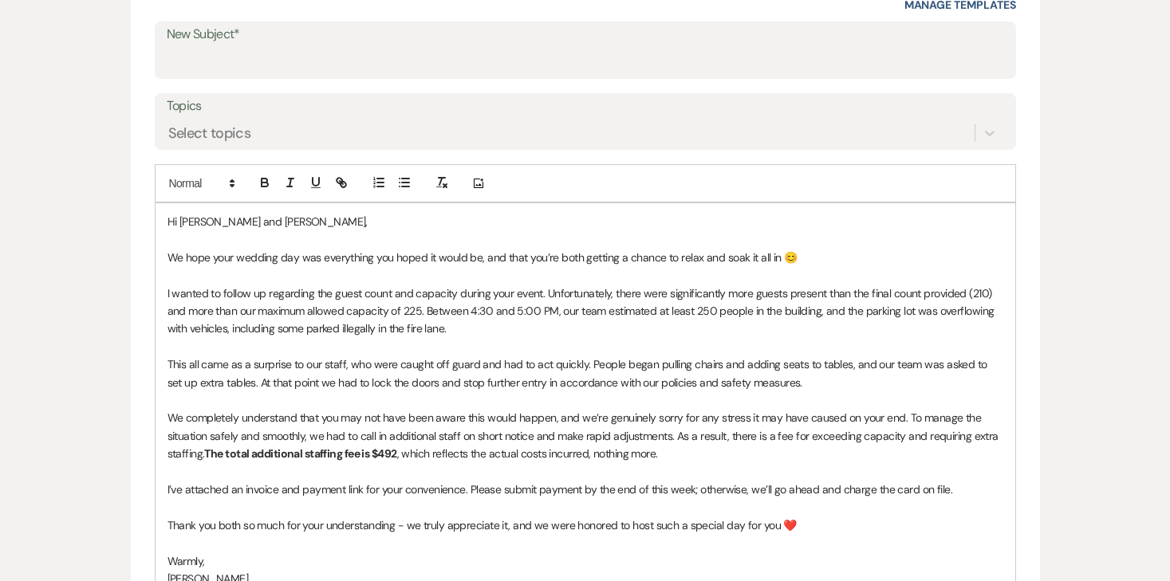
scroll to position [641, 0]
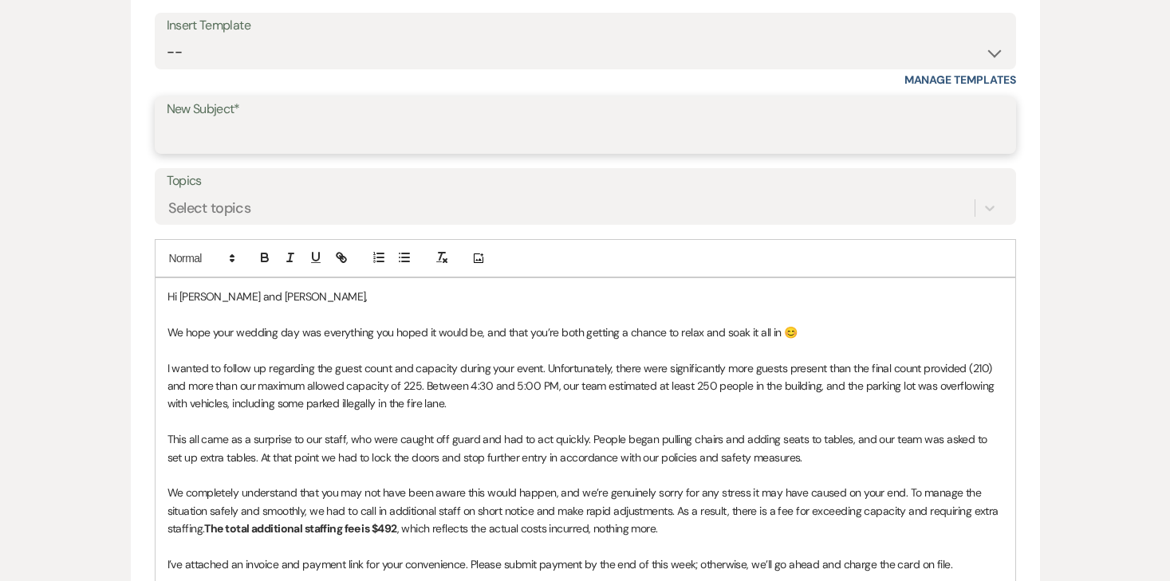
drag, startPoint x: 730, startPoint y: 93, endPoint x: 518, endPoint y: 140, distance: 217.3
click at [518, 140] on input "New Subject*" at bounding box center [586, 136] width 838 height 31
type input "Wedding Follow-Up"
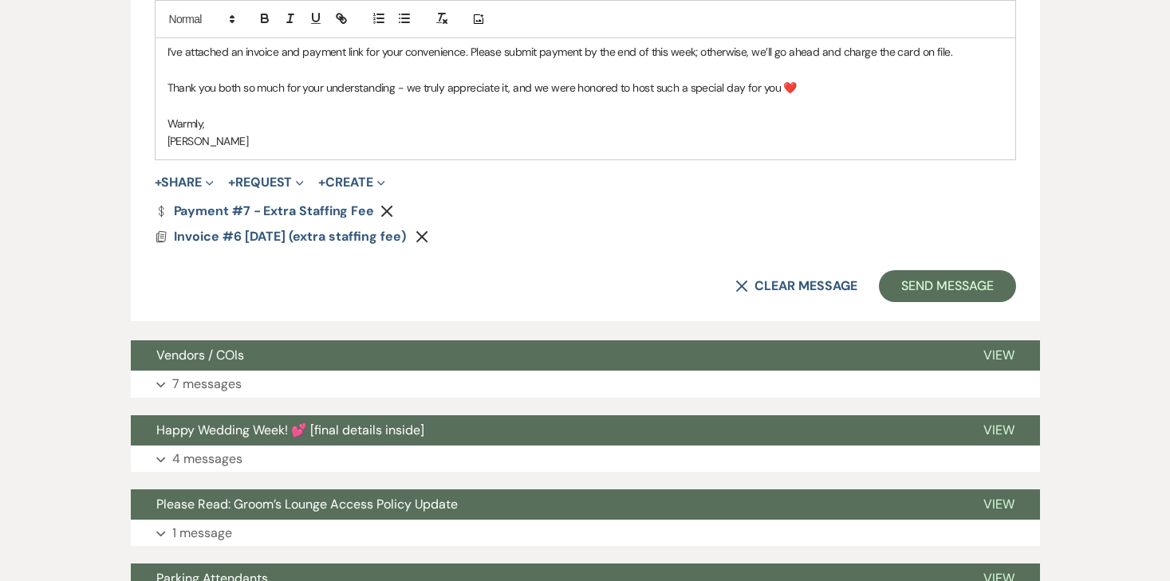
scroll to position [1161, 0]
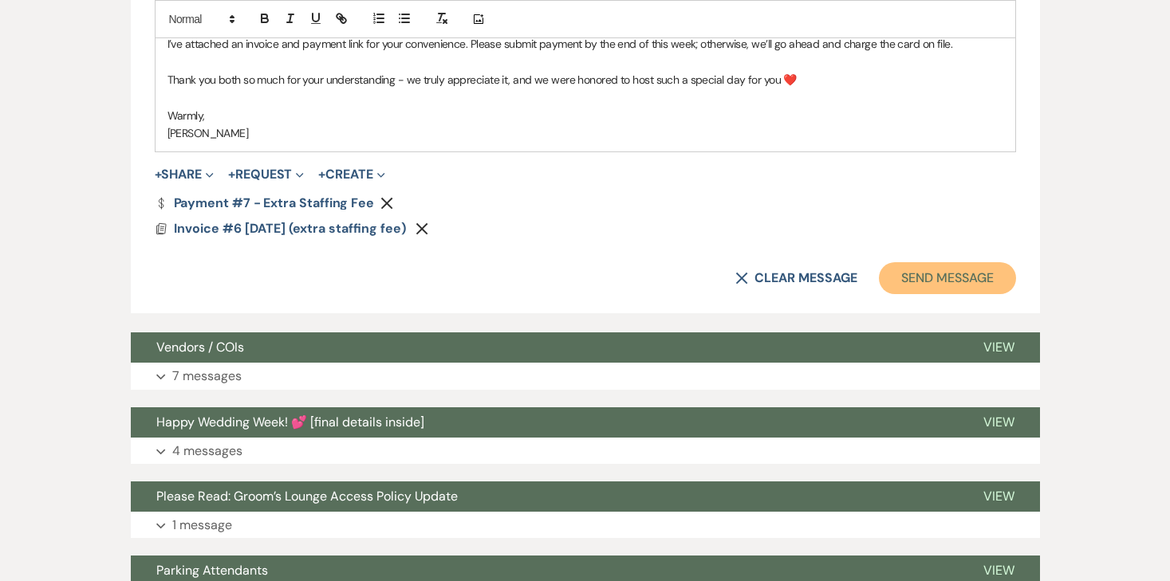
drag, startPoint x: 518, startPoint y: 140, endPoint x: 954, endPoint y: 278, distance: 457.9
click at [954, 278] on button "Send Message" at bounding box center [947, 278] width 136 height 32
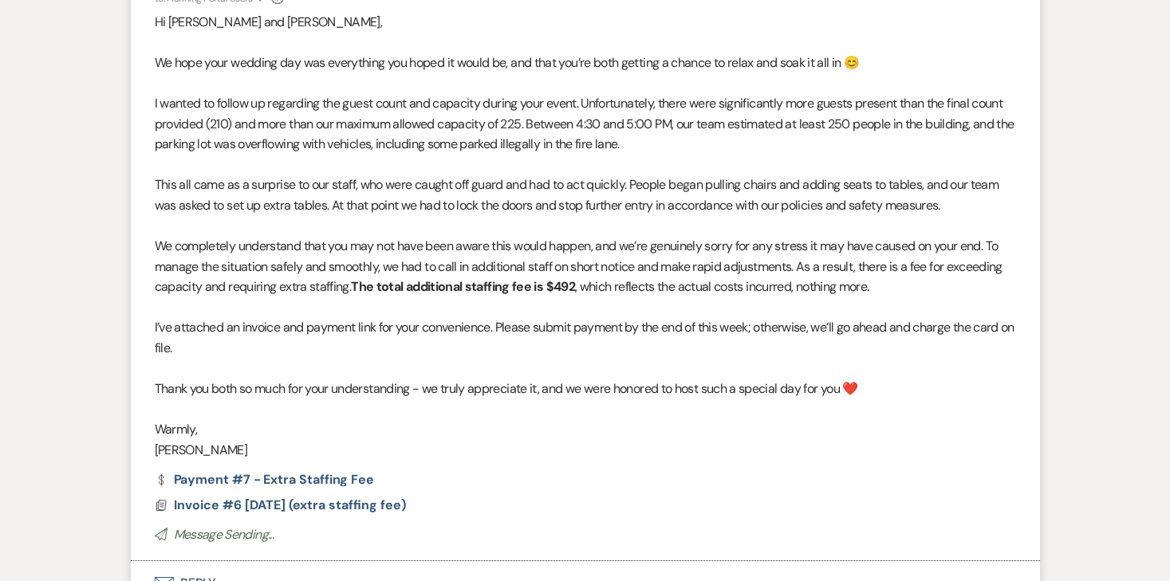
scroll to position [0, 0]
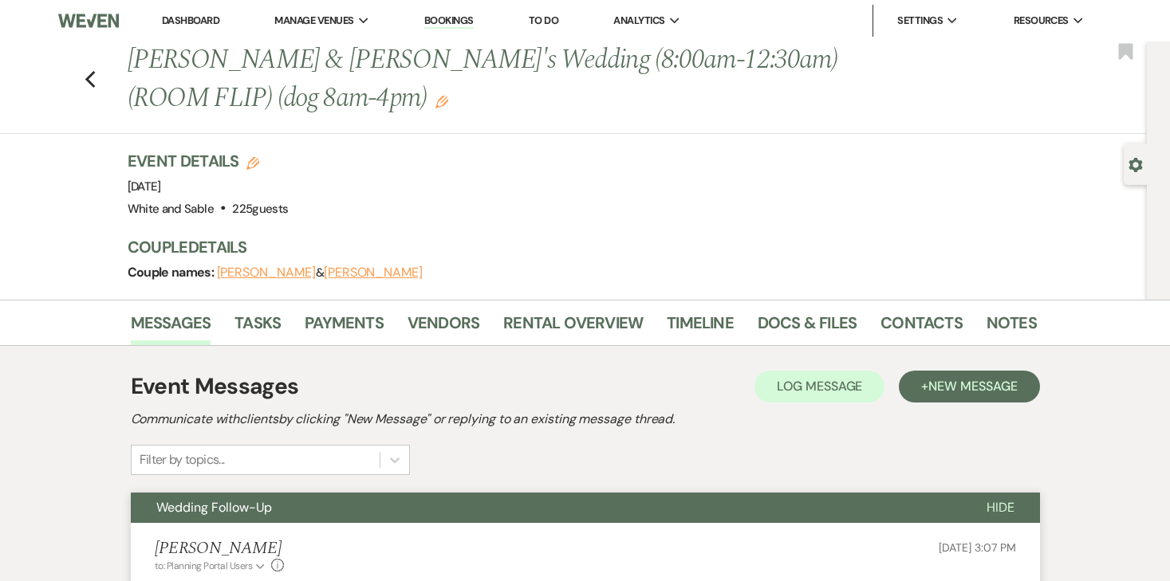
drag, startPoint x: 954, startPoint y: 278, endPoint x: 199, endPoint y: 27, distance: 795.3
click at [199, 27] on li "Dashboard" at bounding box center [190, 21] width 73 height 32
drag, startPoint x: 199, startPoint y: 27, endPoint x: 199, endPoint y: 18, distance: 8.8
click at [199, 18] on link "Dashboard" at bounding box center [190, 21] width 57 height 14
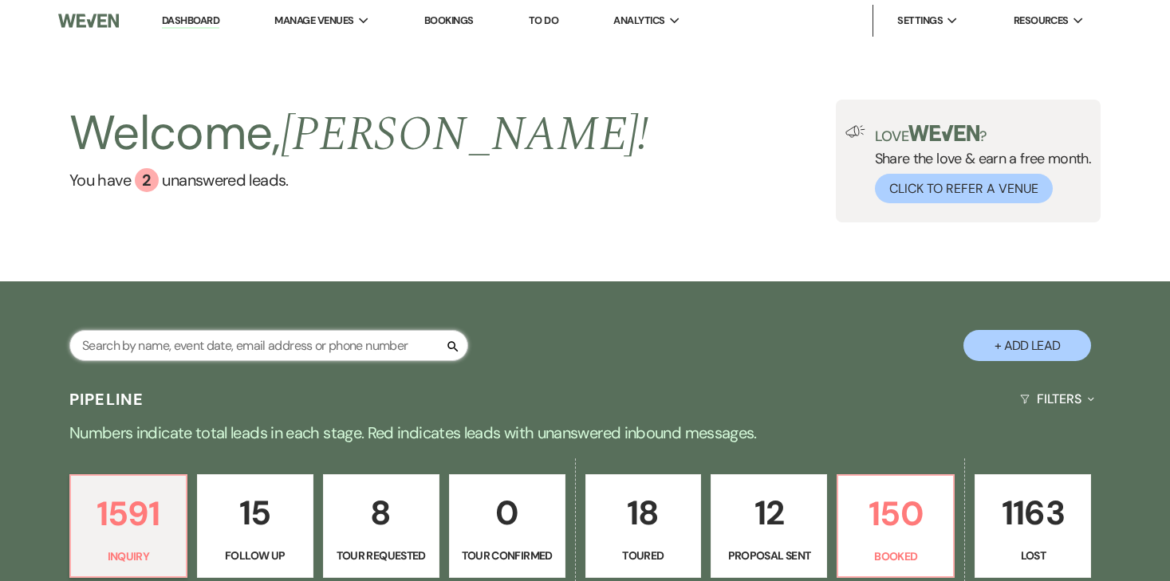
click at [210, 359] on input "text" at bounding box center [268, 345] width 399 height 31
type input "[PERSON_NAME]"
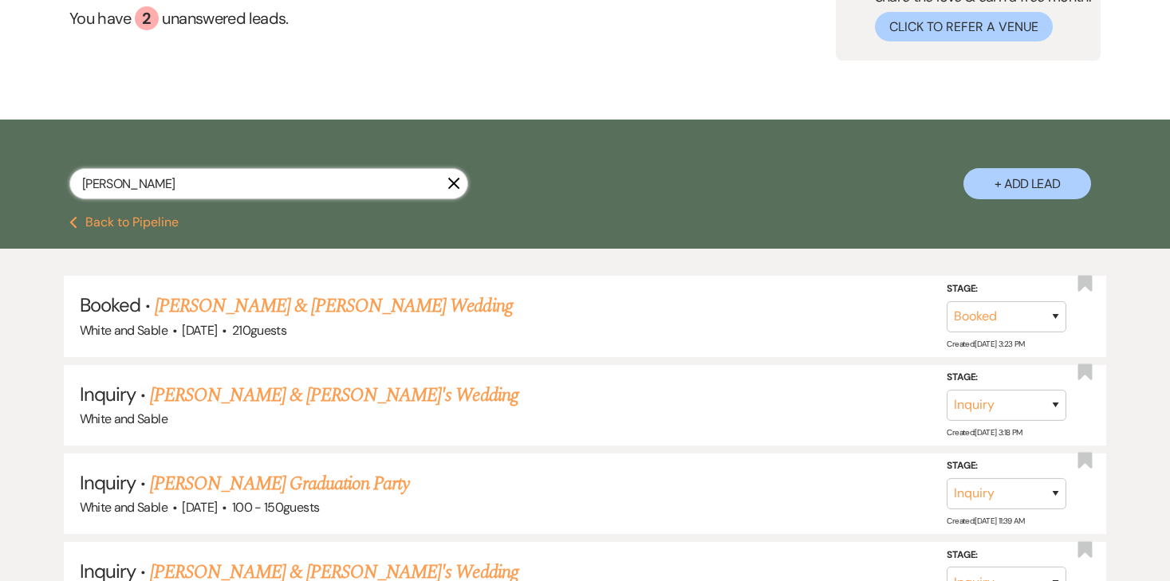
scroll to position [186, 0]
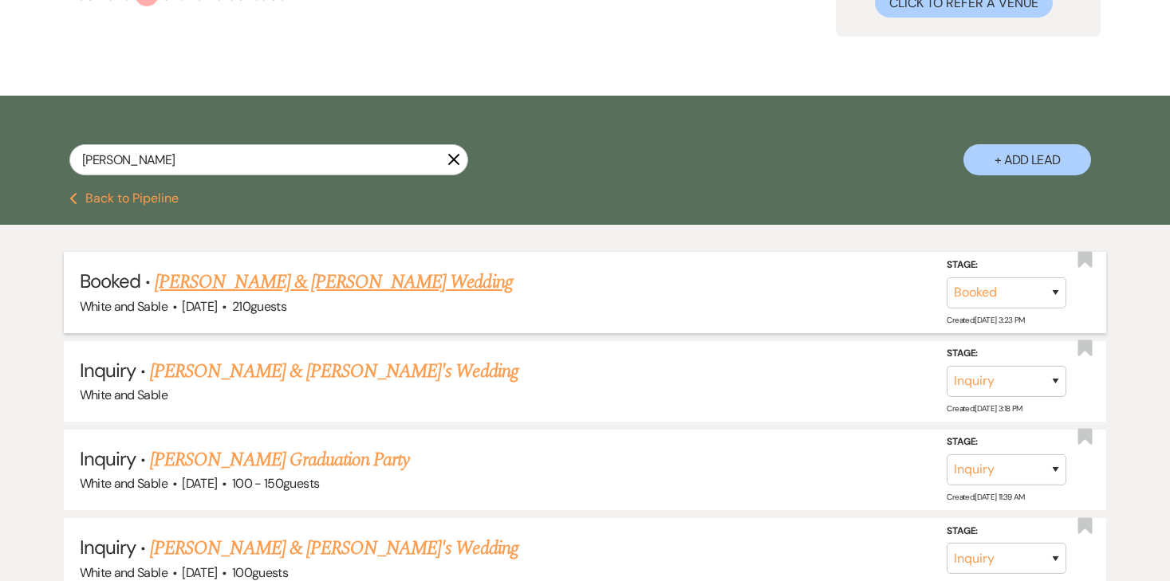
click at [316, 286] on link "[PERSON_NAME] & [PERSON_NAME] Wedding" at bounding box center [333, 282] width 357 height 29
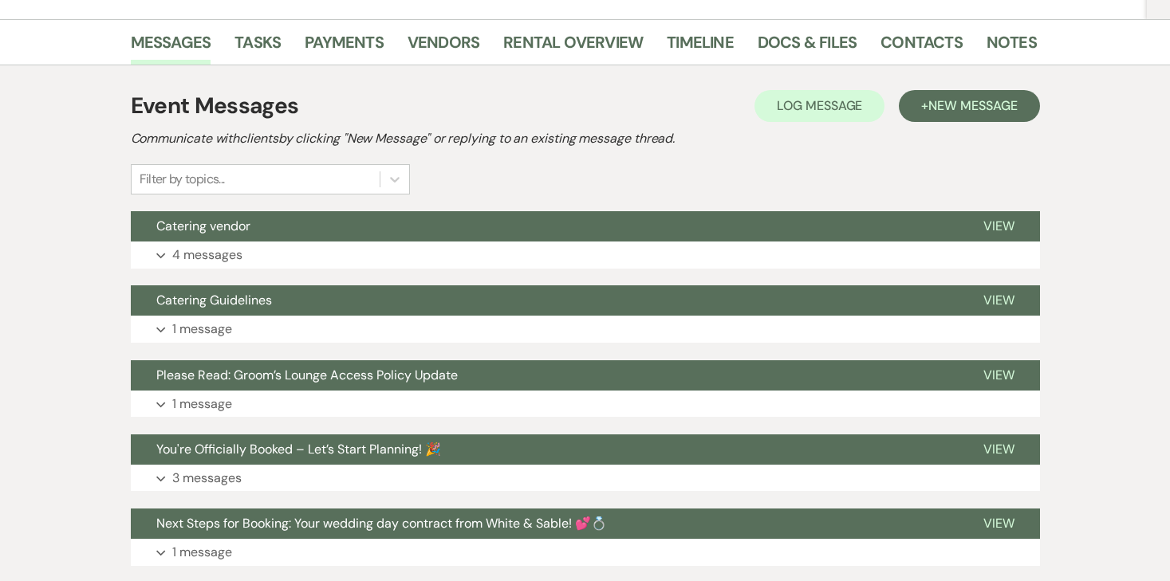
scroll to position [246, 0]
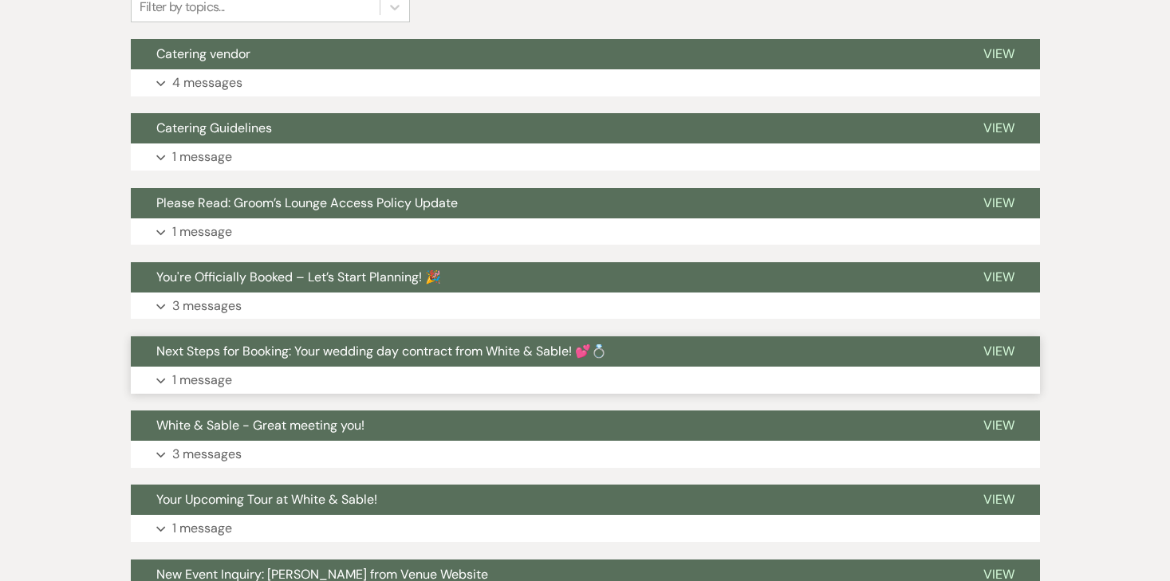
click at [231, 384] on button "Expand 1 message" at bounding box center [585, 380] width 909 height 27
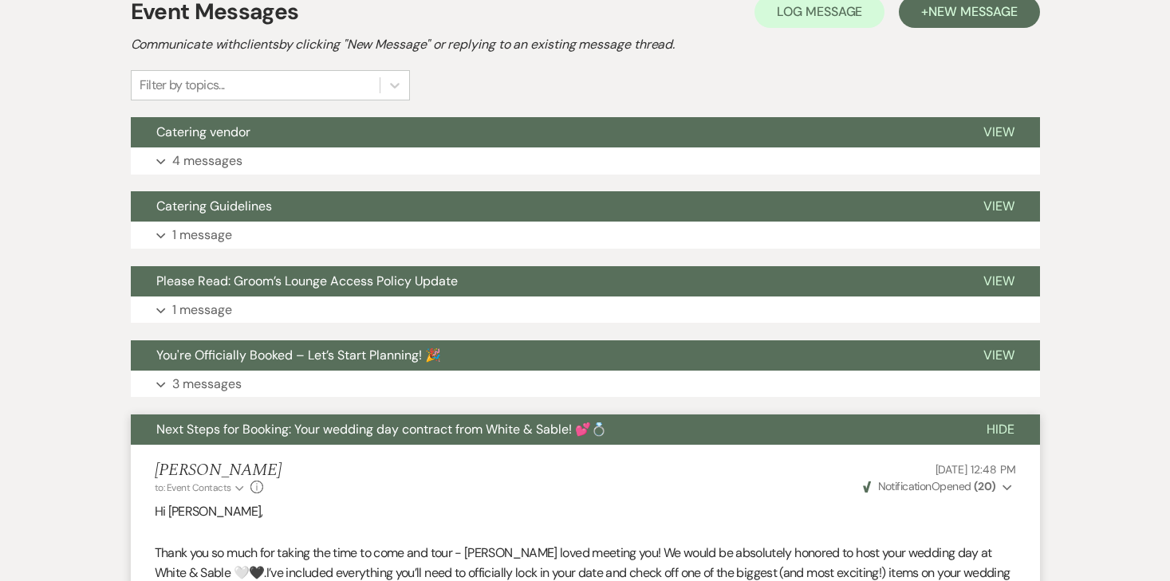
scroll to position [277, 0]
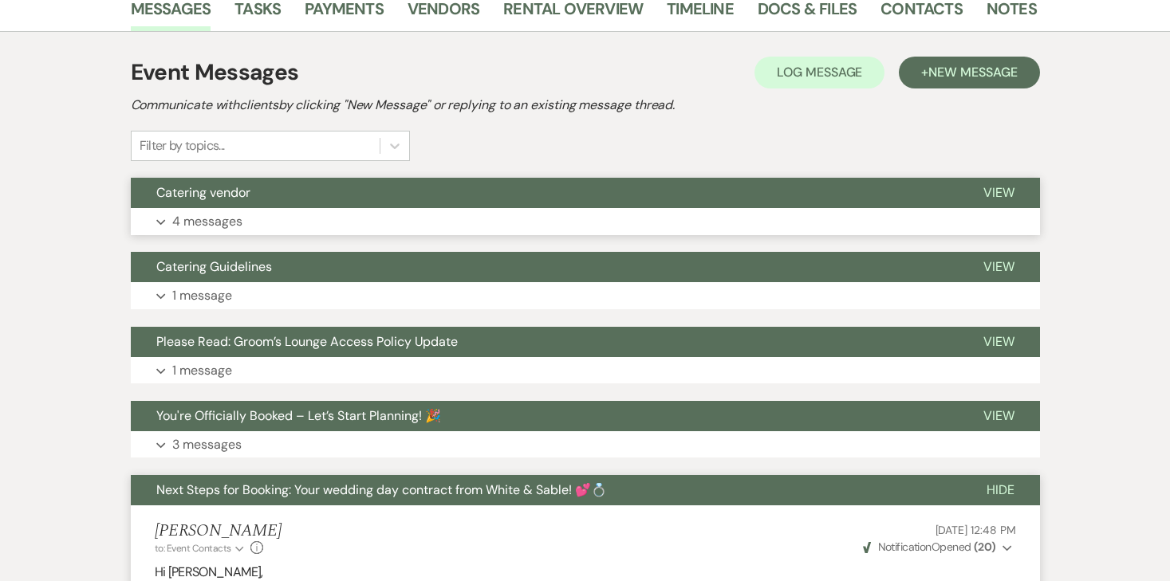
click at [227, 218] on p "4 messages" at bounding box center [207, 221] width 70 height 21
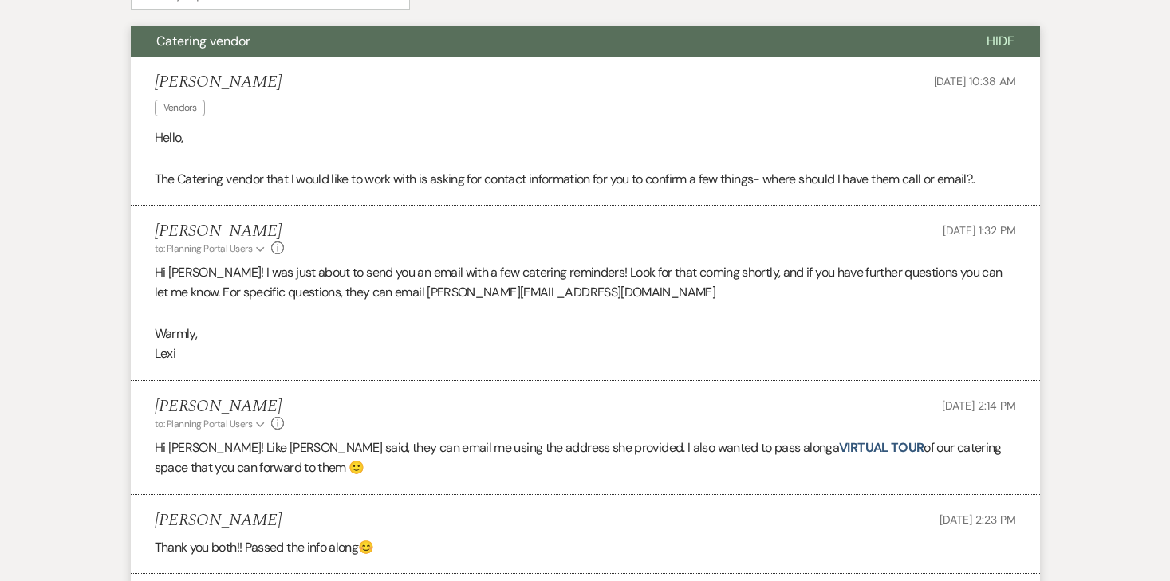
scroll to position [487, 0]
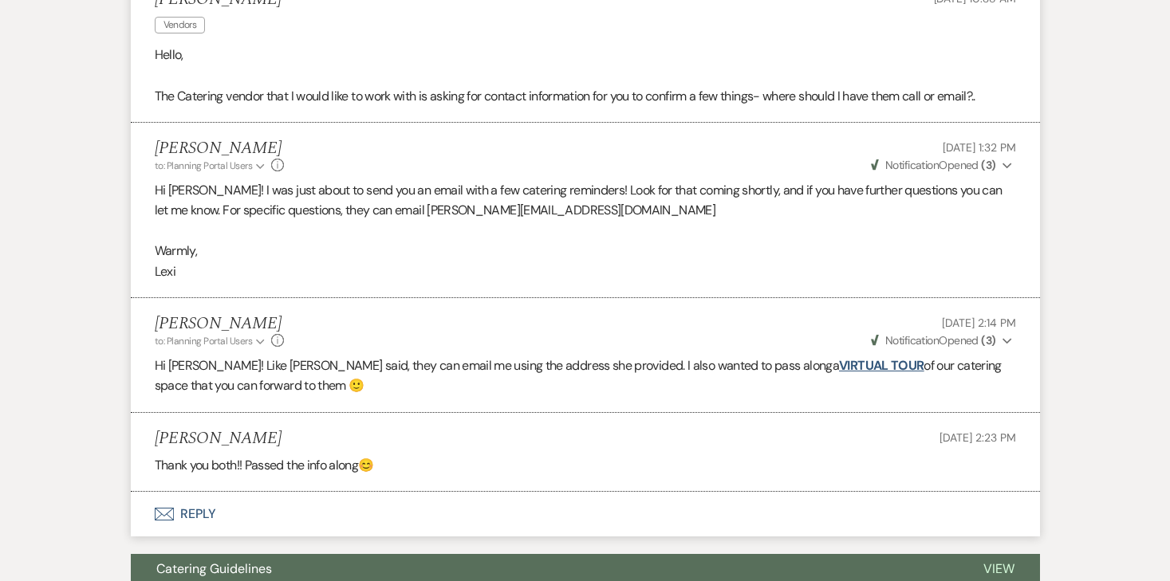
click at [205, 508] on button "Envelope Reply" at bounding box center [585, 514] width 909 height 45
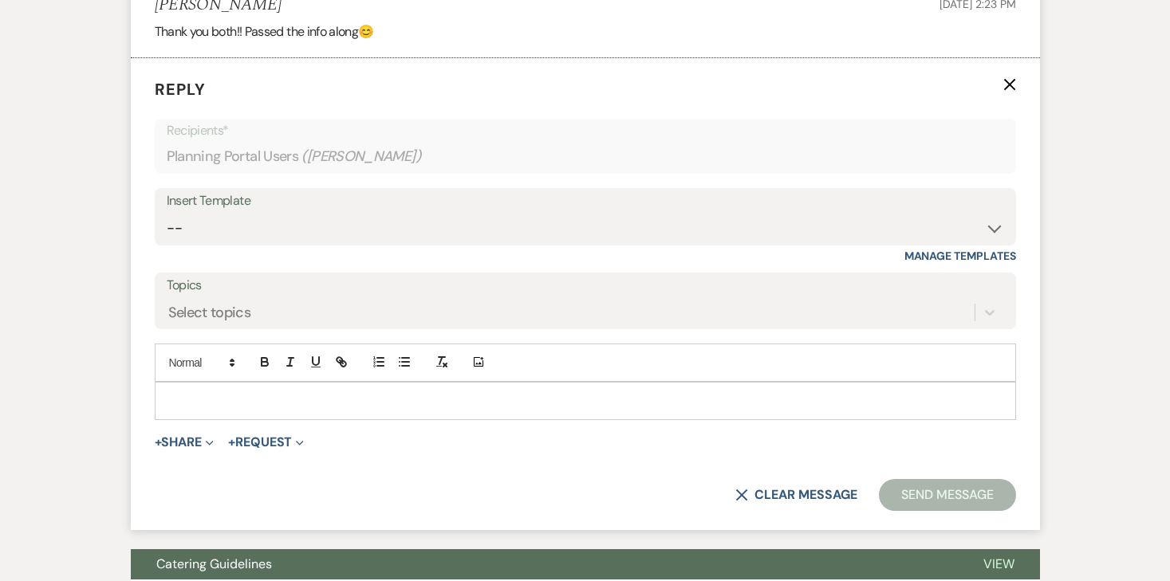
scroll to position [949, 0]
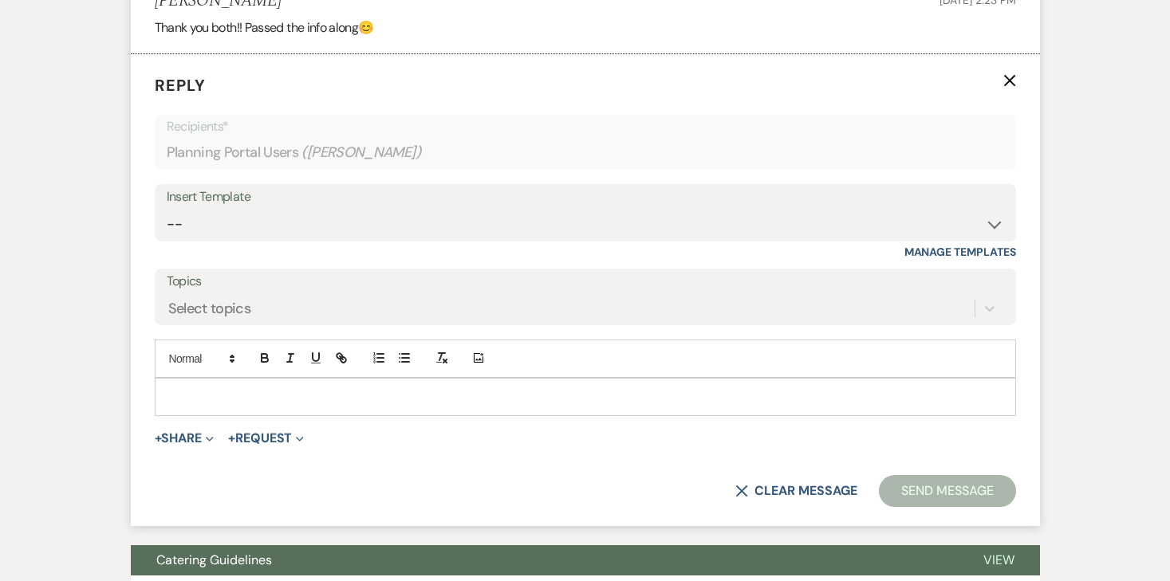
click at [349, 402] on p at bounding box center [586, 397] width 836 height 18
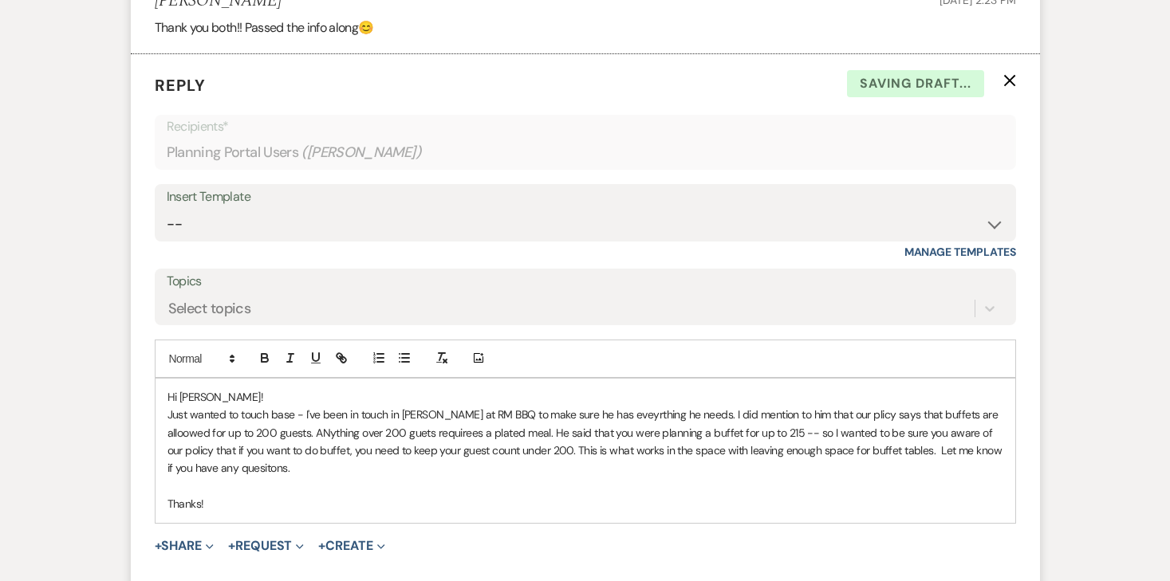
drag, startPoint x: 210, startPoint y: 507, endPoint x: 155, endPoint y: 397, distance: 122.4
click at [156, 397] on div "Hi [PERSON_NAME]! Just wanted to touch base - I've been in touch in [PERSON_NAM…" at bounding box center [586, 451] width 860 height 144
copy div "Hi [PERSON_NAME]! Just wanted to touch base - I've been in touch in [PERSON_NAM…"
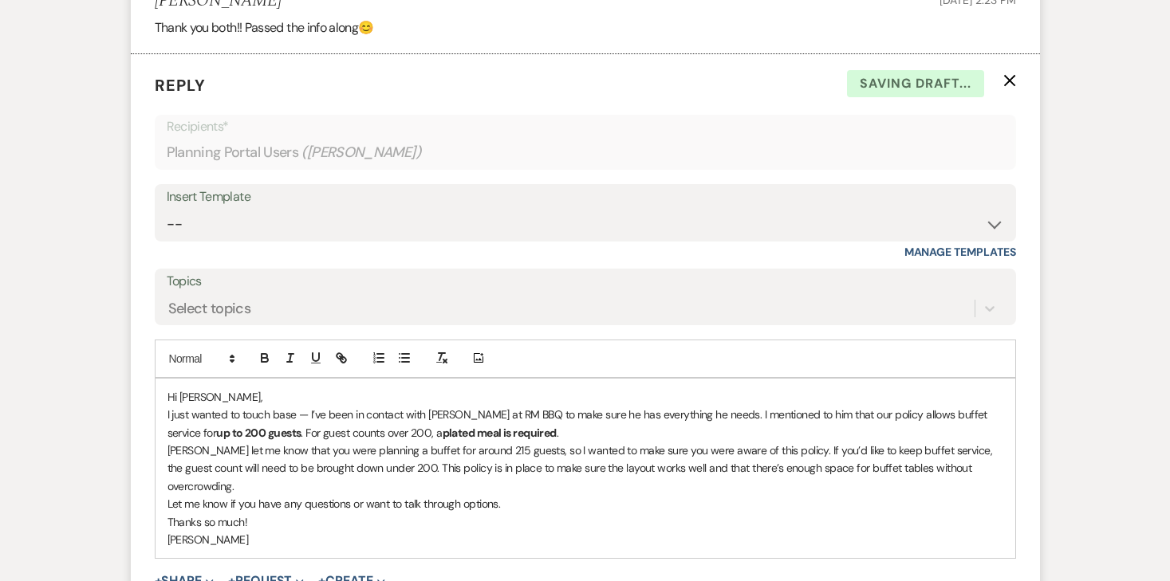
click at [255, 391] on p "Hi [PERSON_NAME]," at bounding box center [586, 397] width 836 height 18
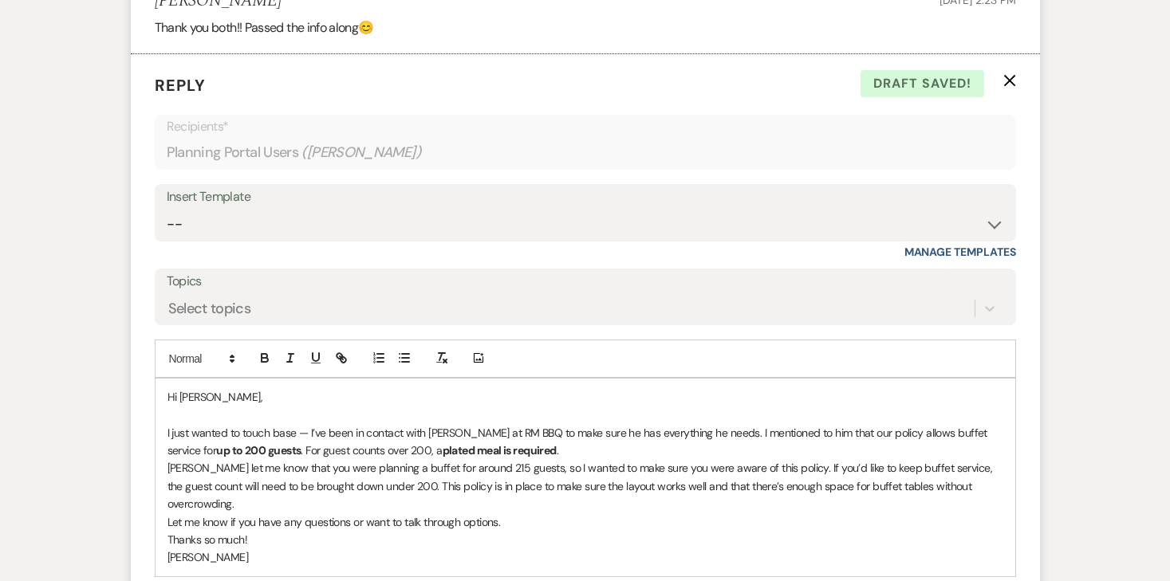
click at [523, 451] on p "I just wanted to touch base — I’ve been in contact with [PERSON_NAME] at RM BBQ…" at bounding box center [586, 442] width 836 height 36
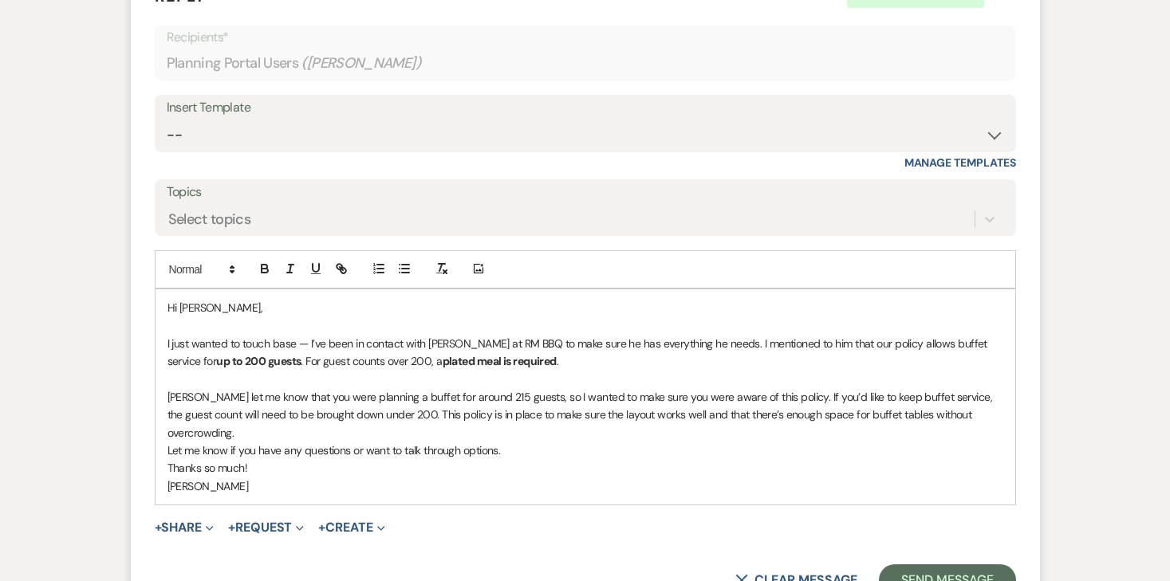
scroll to position [1039, 0]
drag, startPoint x: 764, startPoint y: 398, endPoint x: 646, endPoint y: 396, distance: 118.1
click at [646, 396] on p "[PERSON_NAME] let me know that you were planning a buffet for around 215 guests…" at bounding box center [586, 414] width 836 height 53
click at [997, 414] on p "[PERSON_NAME] let me know that you were planning a buffet for around 215 guests…" at bounding box center [586, 414] width 836 height 53
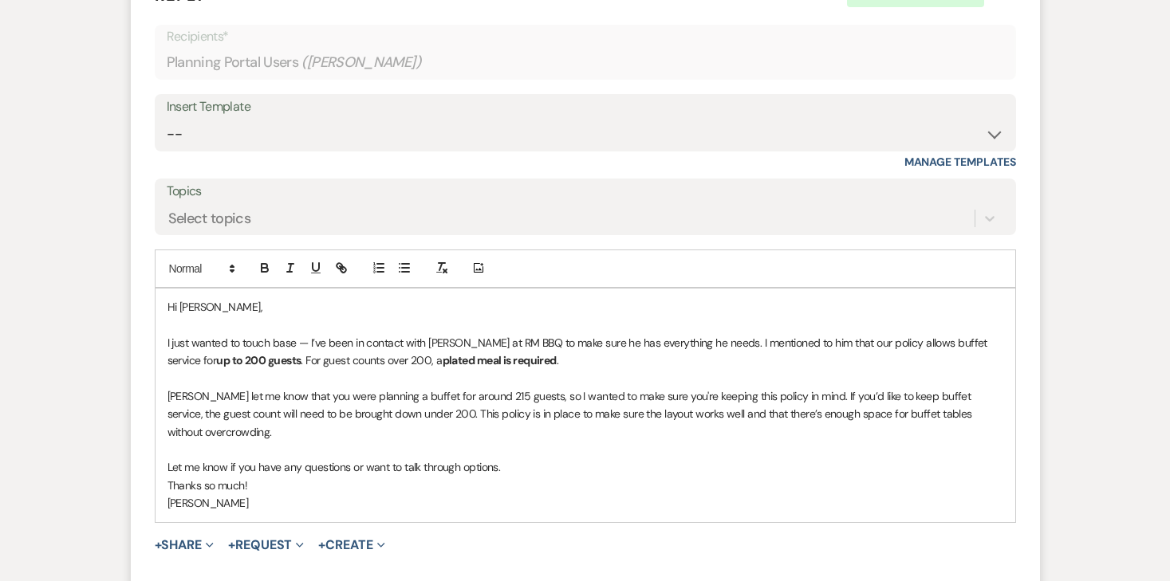
click at [153, 453] on form "Reply X Saving draft... Recipients* Planning Portal Users ( [PERSON_NAME] ) Ins…" at bounding box center [585, 298] width 909 height 668
drag, startPoint x: 353, startPoint y: 451, endPoint x: 619, endPoint y: 448, distance: 265.6
click at [619, 459] on p "Let me know if you have any questions or want to talk through options." at bounding box center [586, 468] width 836 height 18
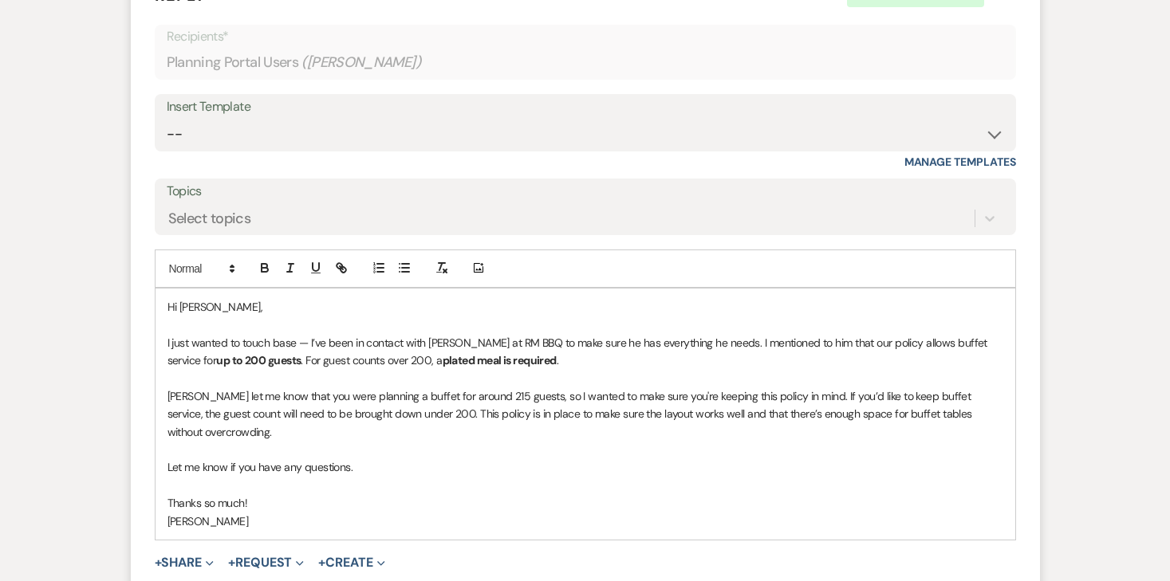
click at [164, 507] on div "Hi [PERSON_NAME], I just wanted to touch base — I’ve been in contact with [PERS…" at bounding box center [586, 414] width 860 height 251
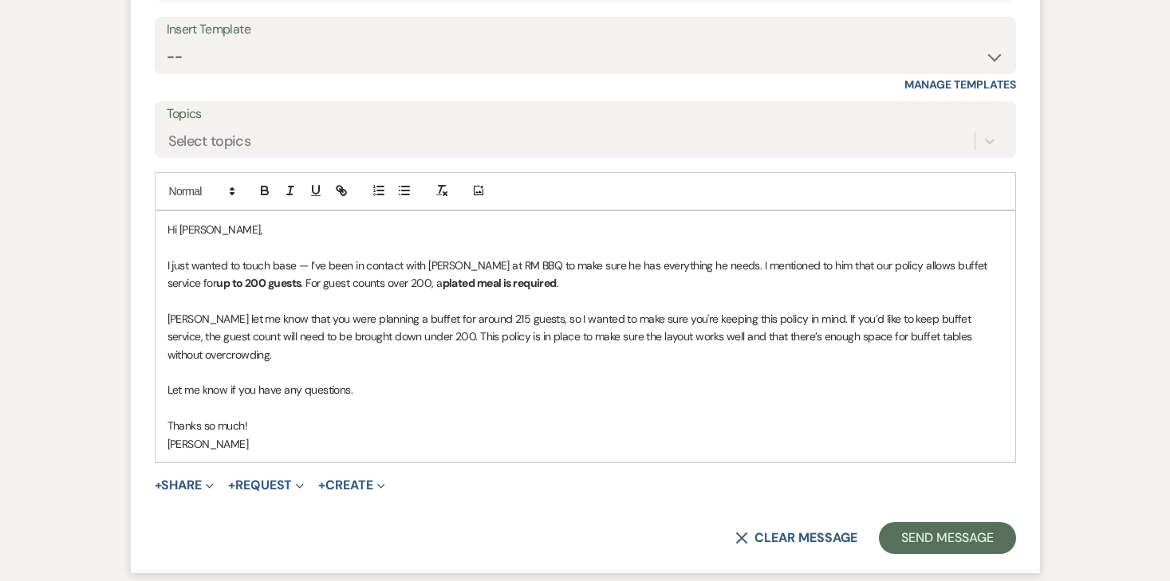
scroll to position [1125, 0]
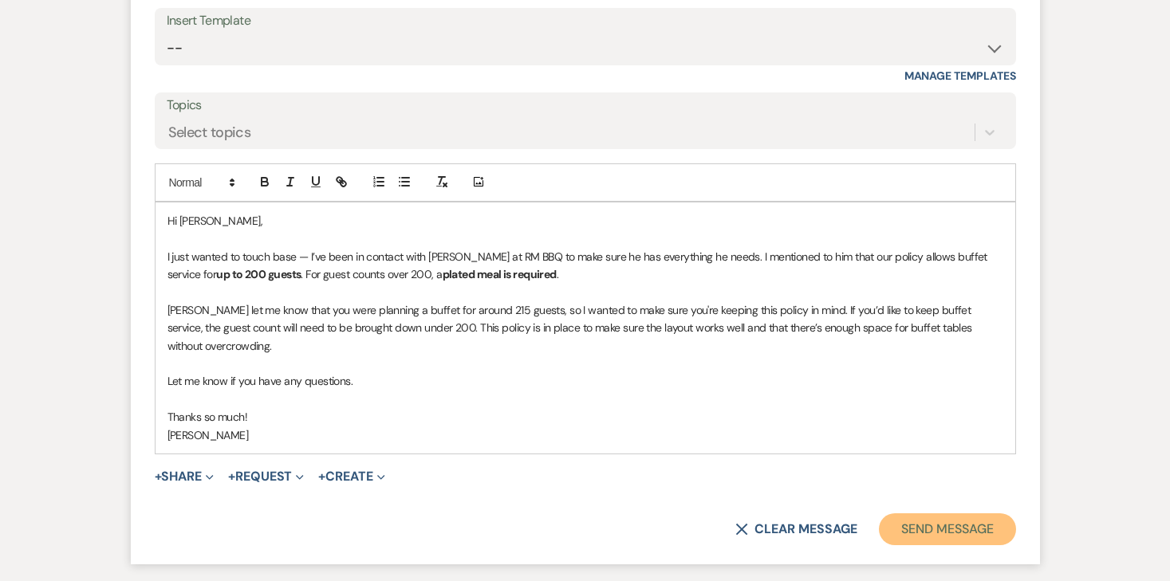
click at [976, 514] on button "Send Message" at bounding box center [947, 530] width 136 height 32
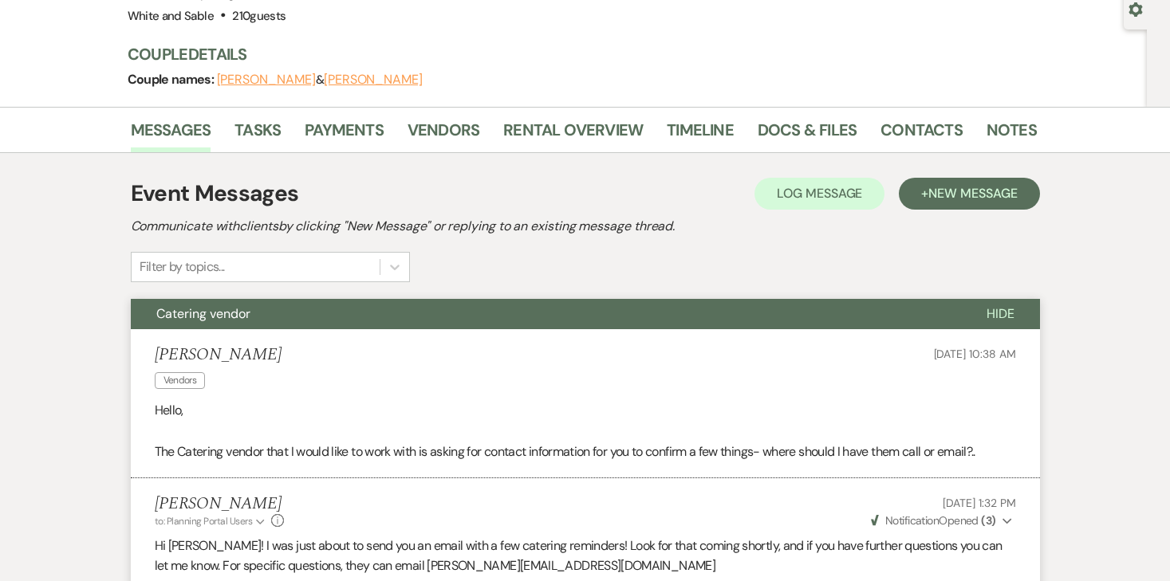
scroll to position [0, 0]
